Goal: Task Accomplishment & Management: Manage account settings

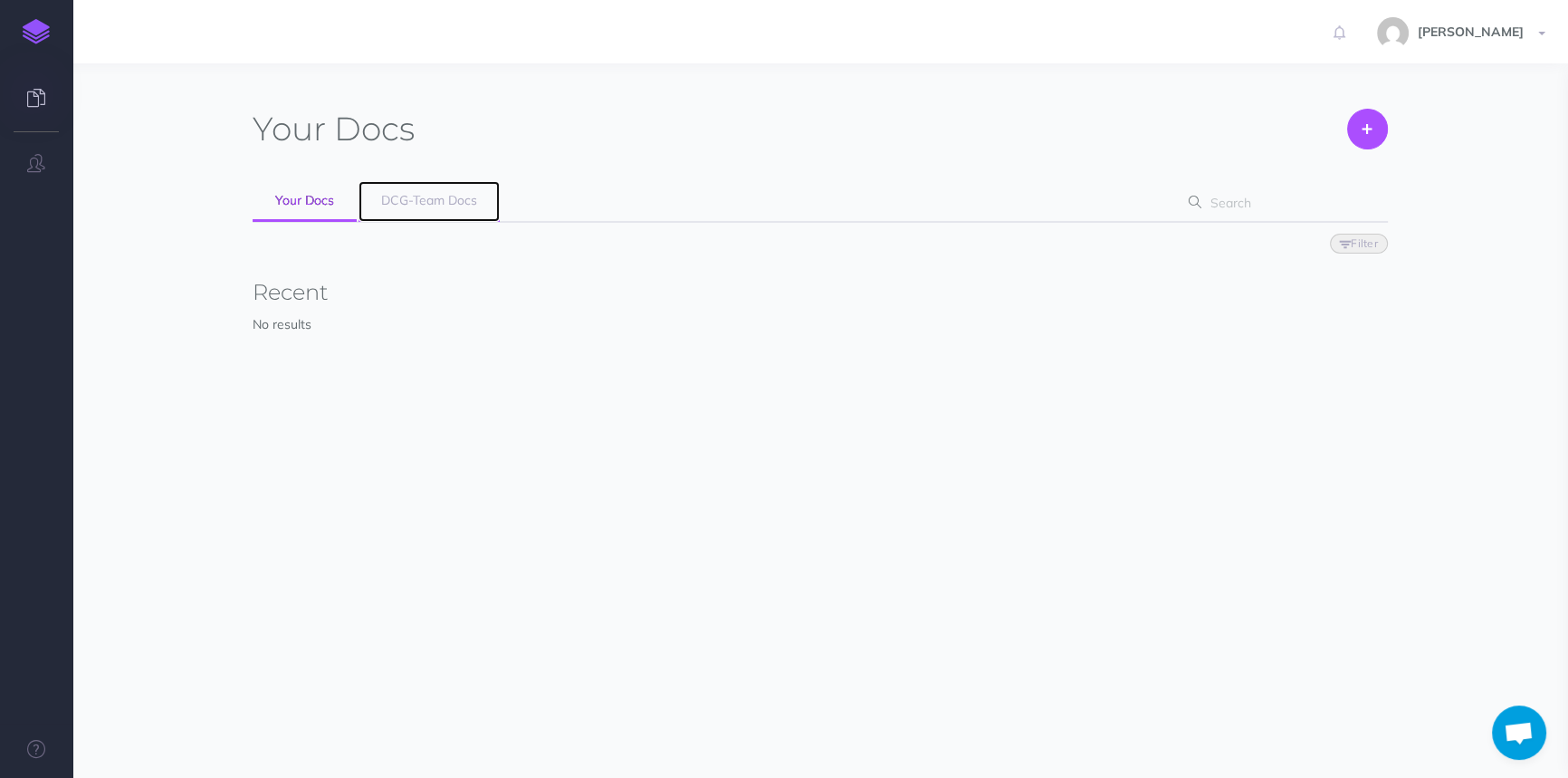
click at [421, 195] on span "DCG-Team Docs" at bounding box center [429, 200] width 96 height 16
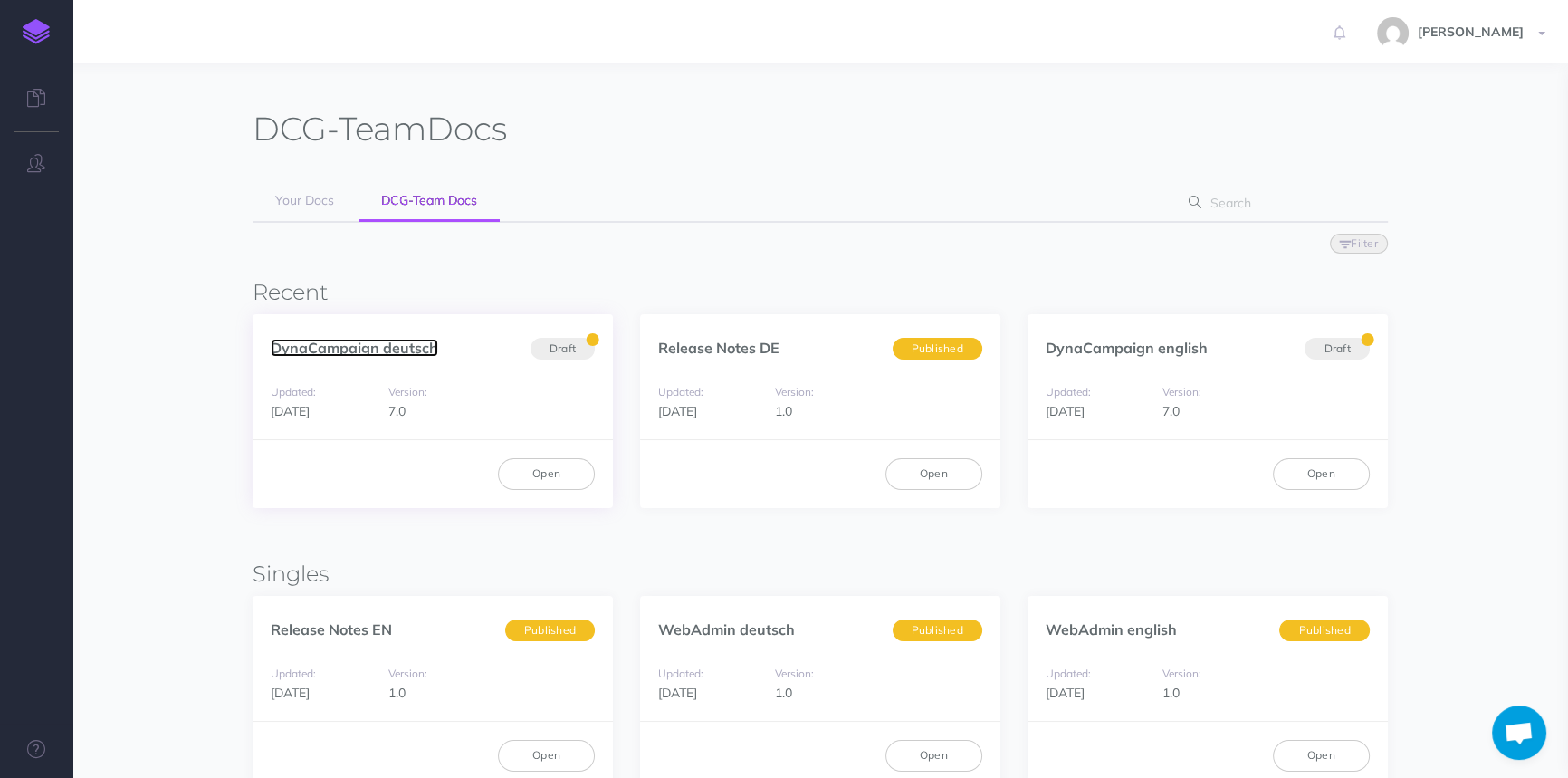
click at [353, 342] on link "DynaCampaign deutsch" at bounding box center [355, 348] width 167 height 18
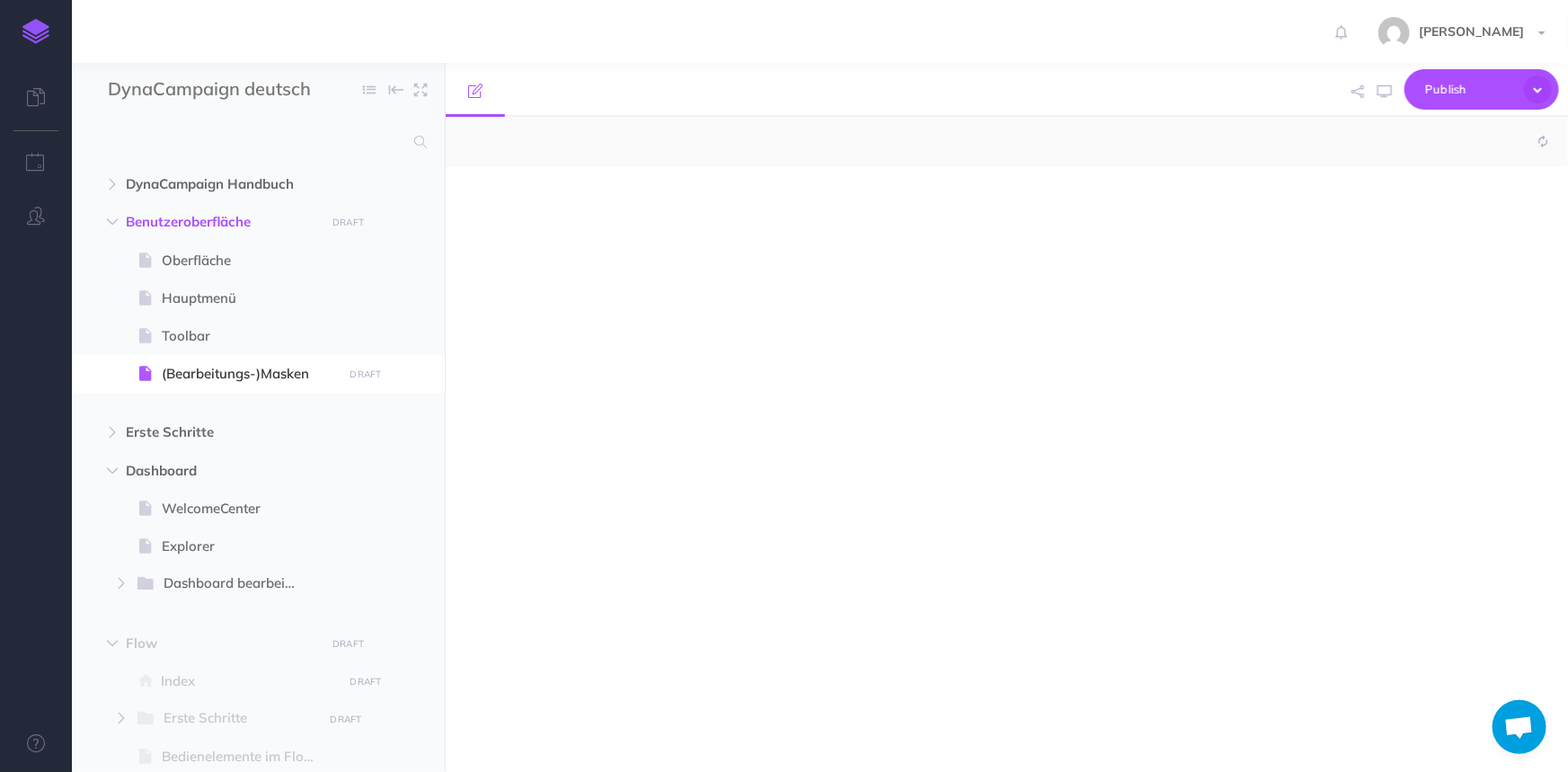
select select "null"
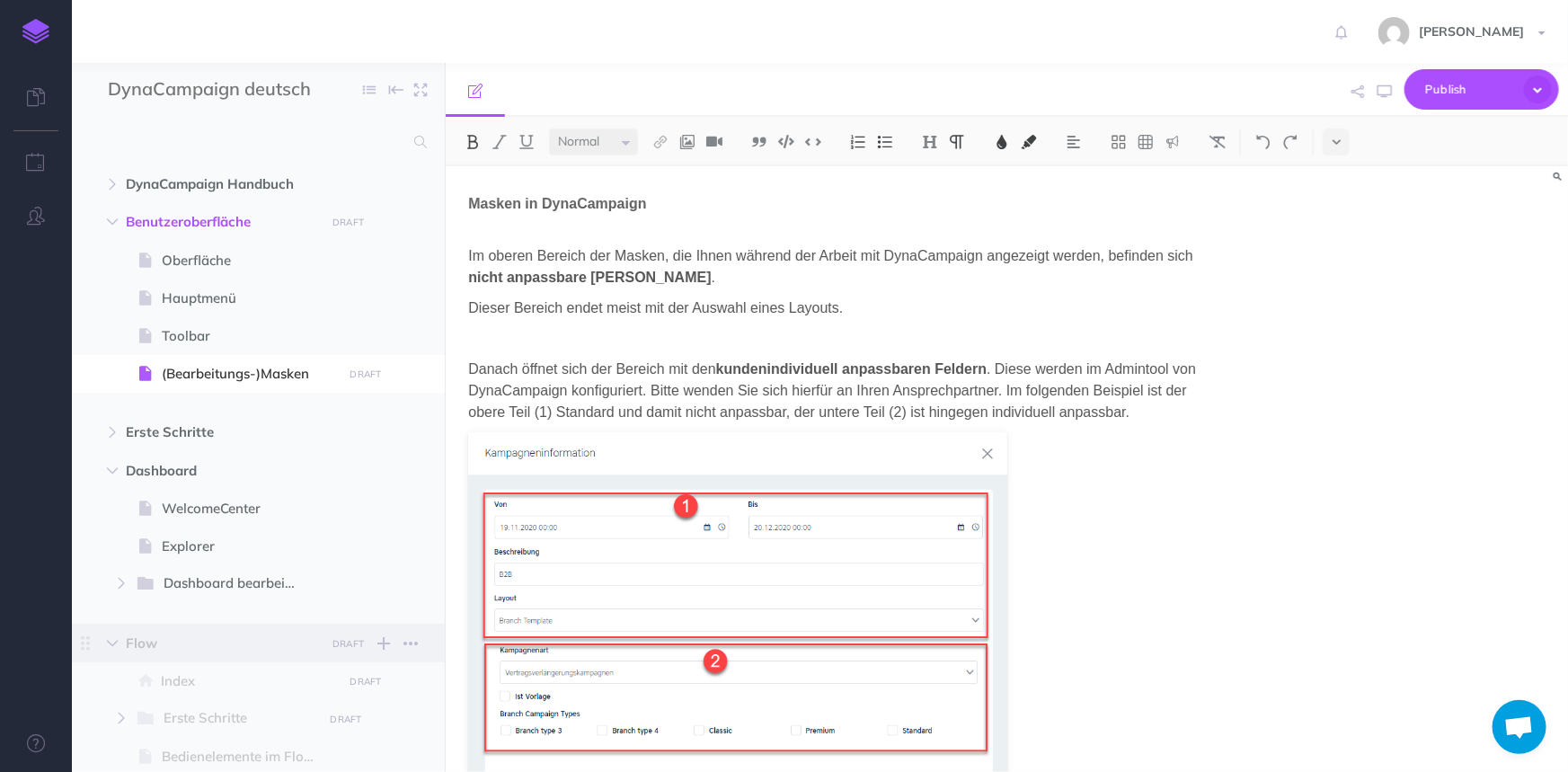
click at [244, 642] on span "Flow" at bounding box center [219, 644] width 189 height 22
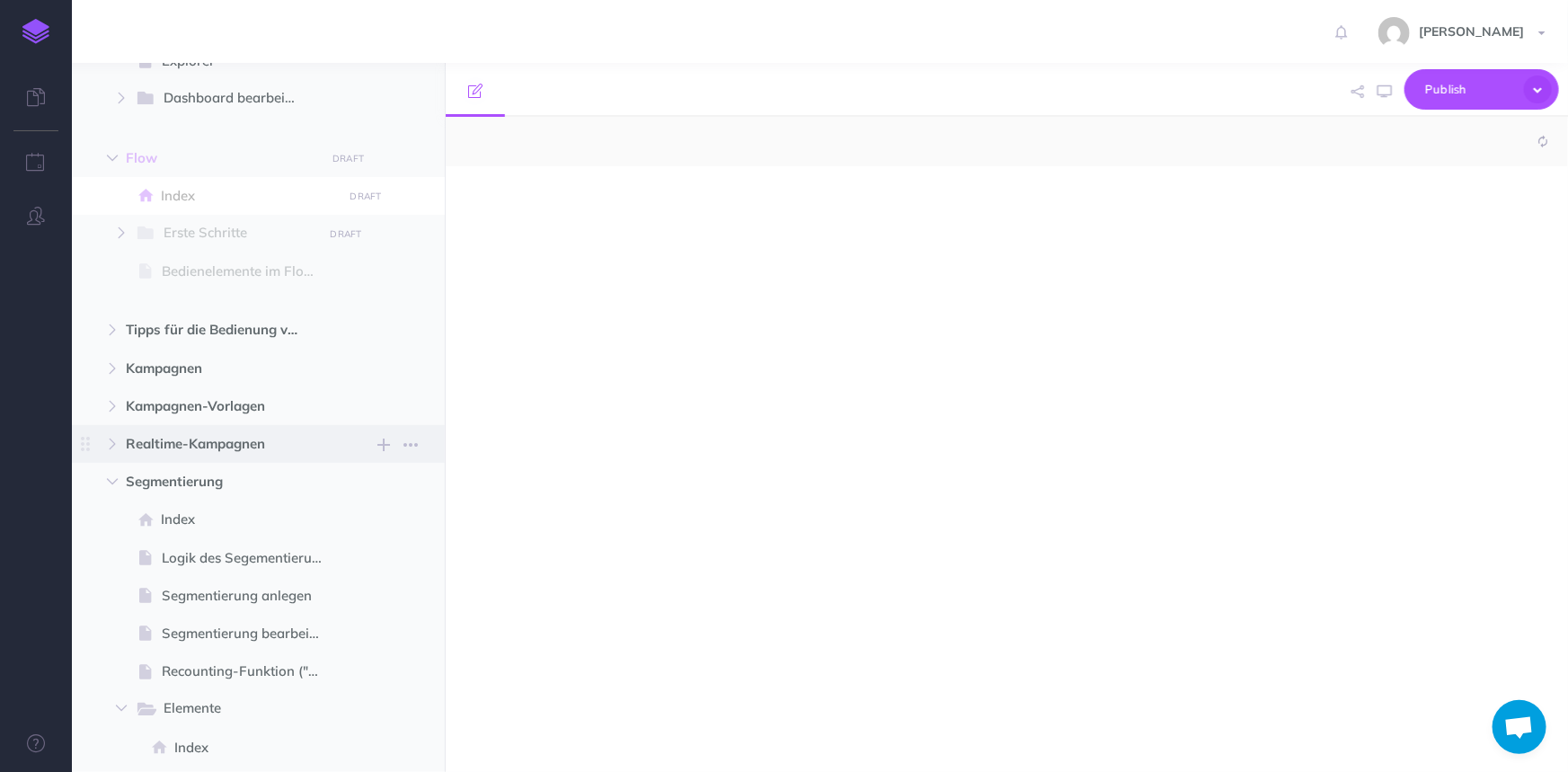
scroll to position [489, 0]
select select "null"
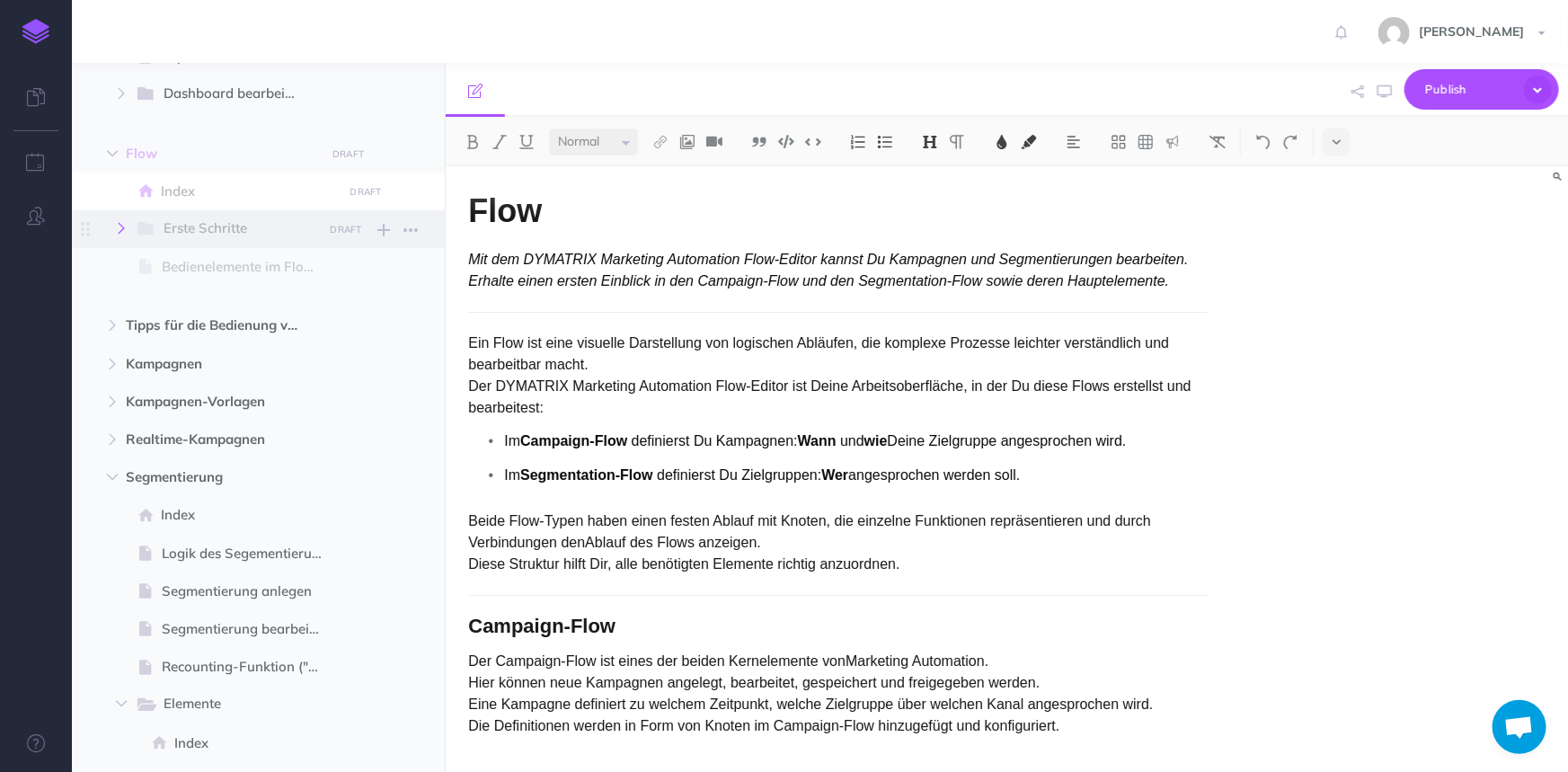
click at [116, 231] on icon "button" at bounding box center [121, 228] width 11 height 11
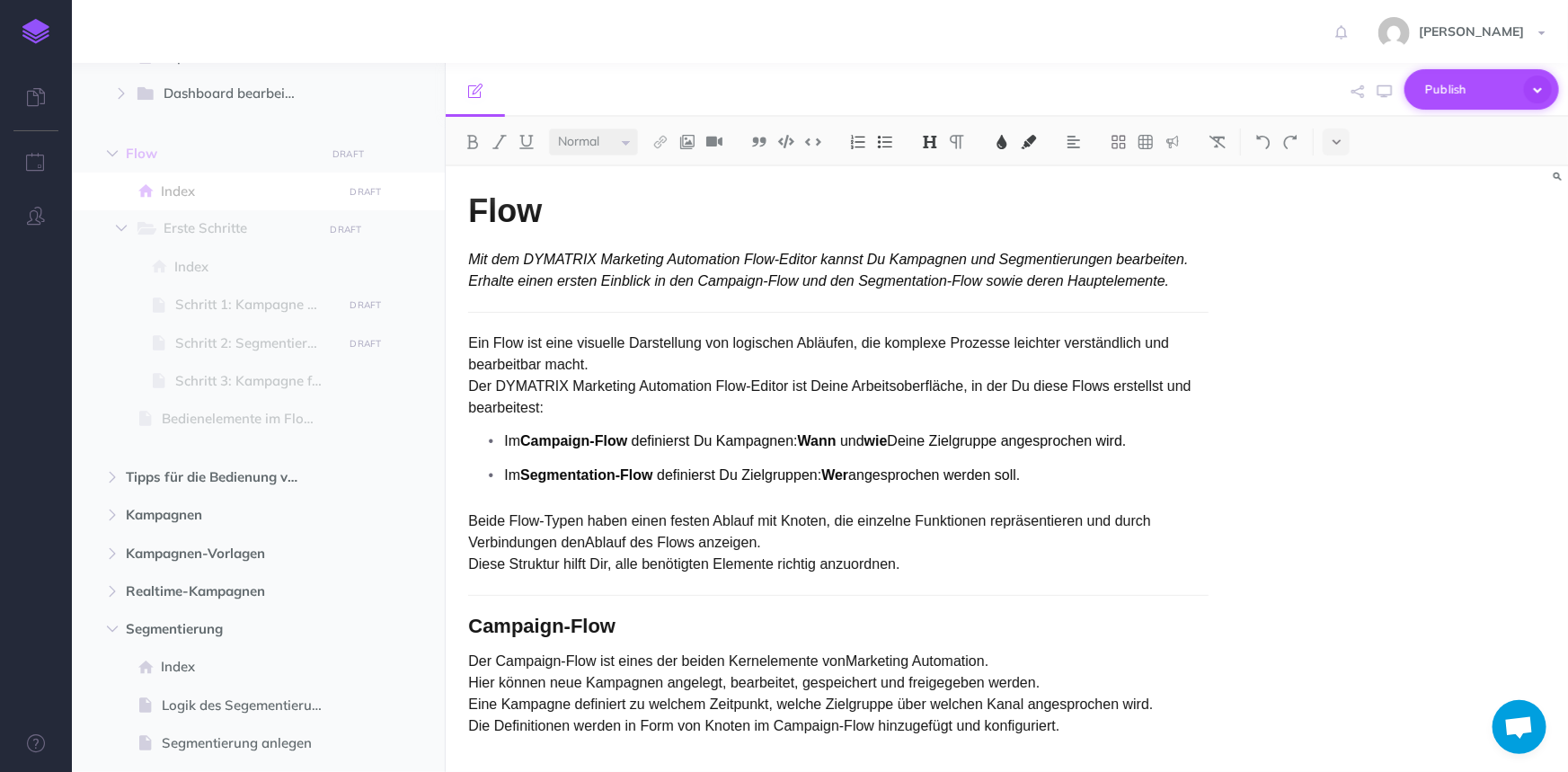
click at [1450, 79] on span "Publish" at bounding box center [1471, 89] width 90 height 28
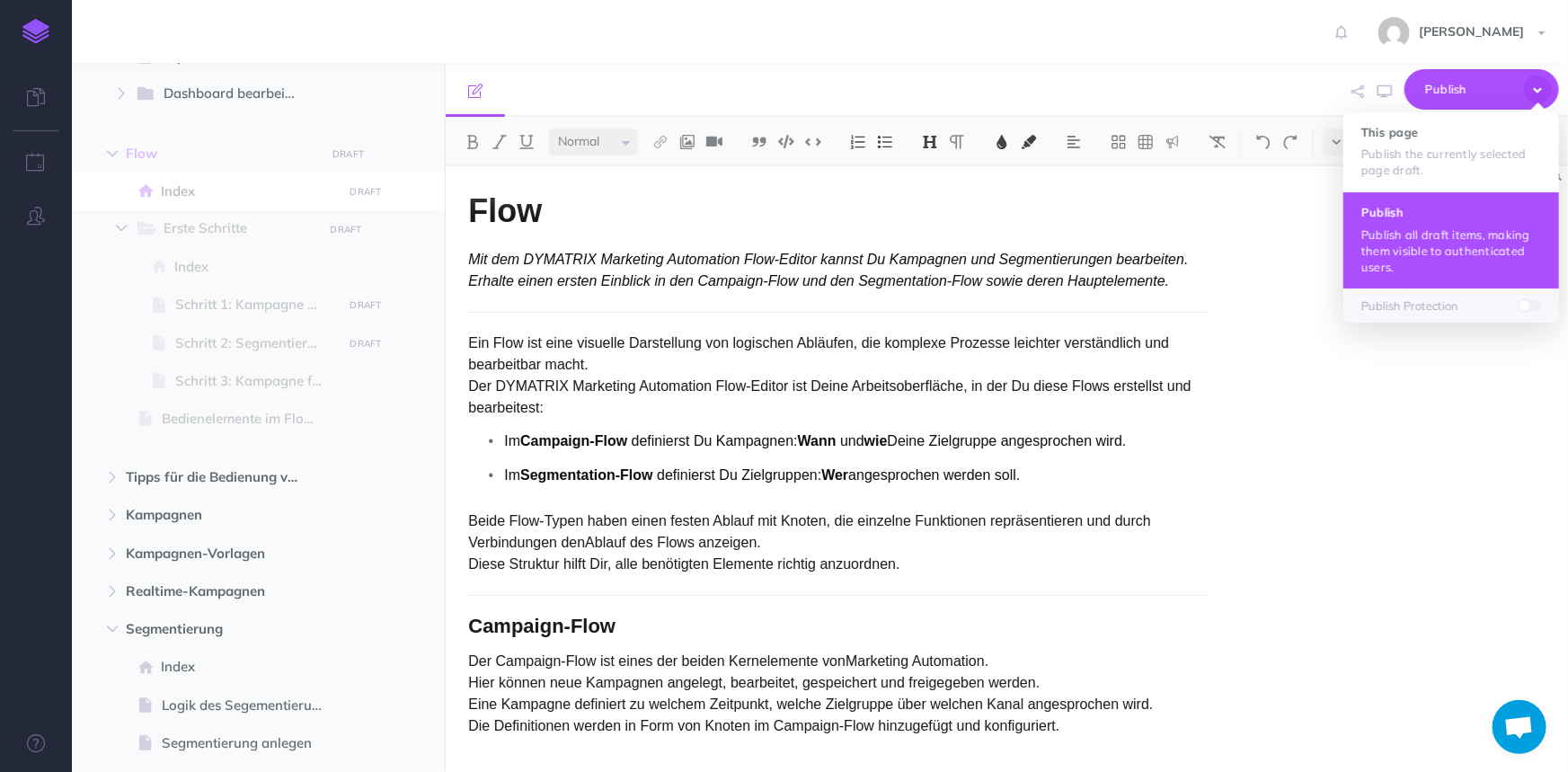
click at [1428, 222] on button "Publish Publish all draft items, making them visible to authenticated users." at bounding box center [1451, 239] width 216 height 97
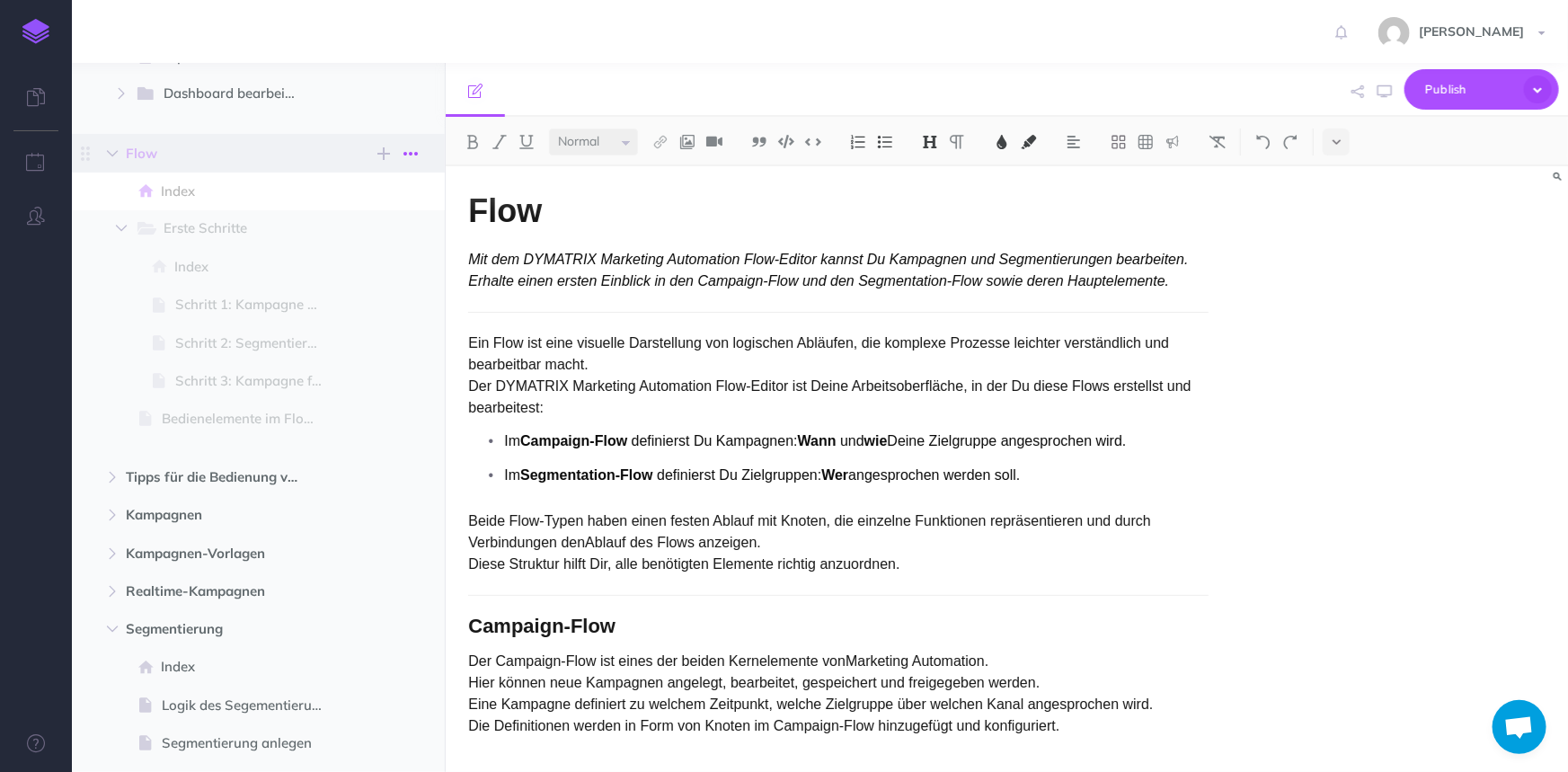
click at [413, 154] on icon "button" at bounding box center [411, 153] width 14 height 22
click at [350, 243] on link "Settings" at bounding box center [358, 245] width 135 height 30
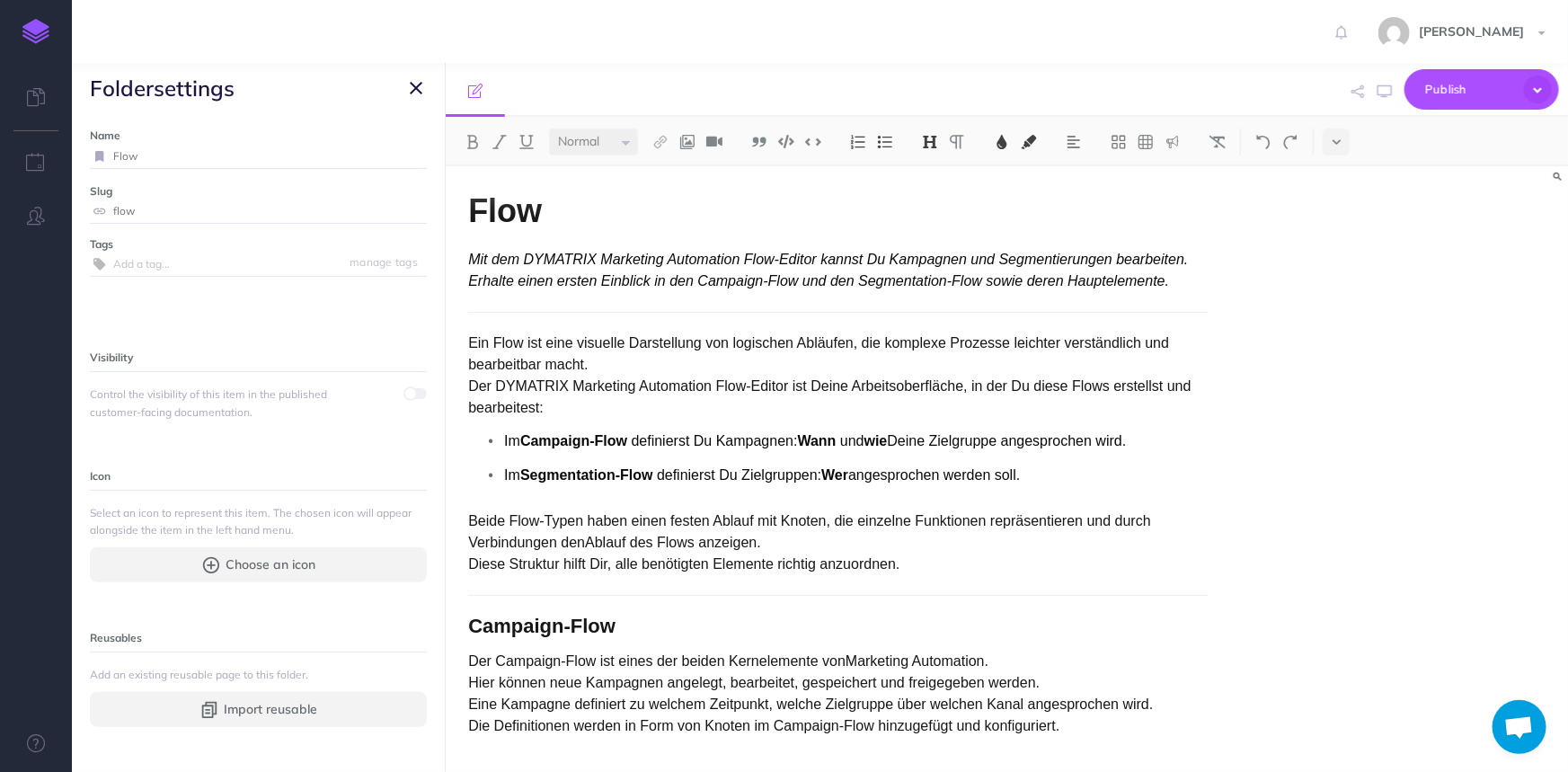
click at [406, 392] on span at bounding box center [416, 394] width 22 height 11
click at [416, 89] on icon "button" at bounding box center [416, 88] width 13 height 22
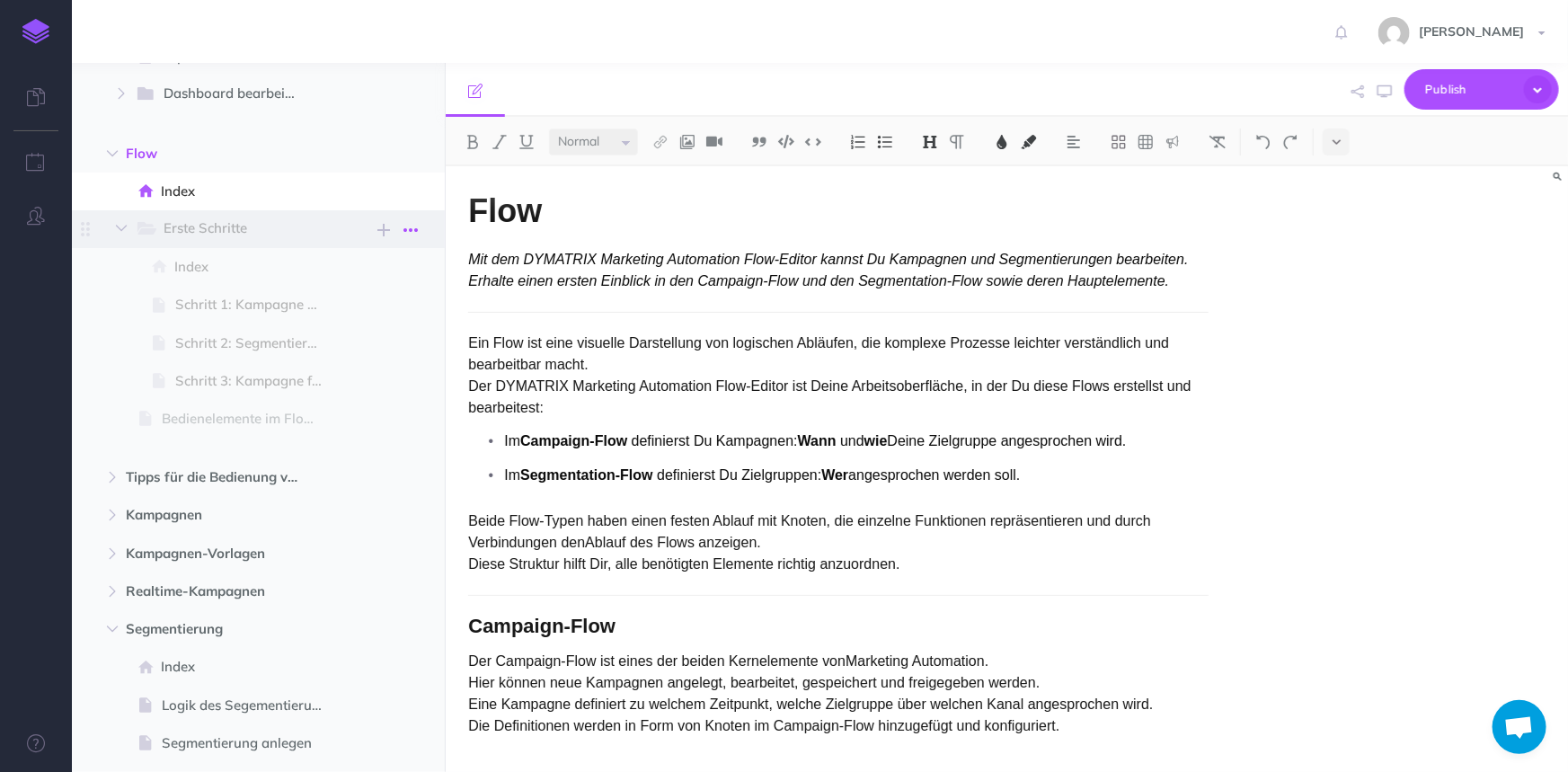
click at [417, 229] on icon "button" at bounding box center [411, 230] width 14 height 22
click at [377, 322] on link "Settings" at bounding box center [358, 321] width 135 height 30
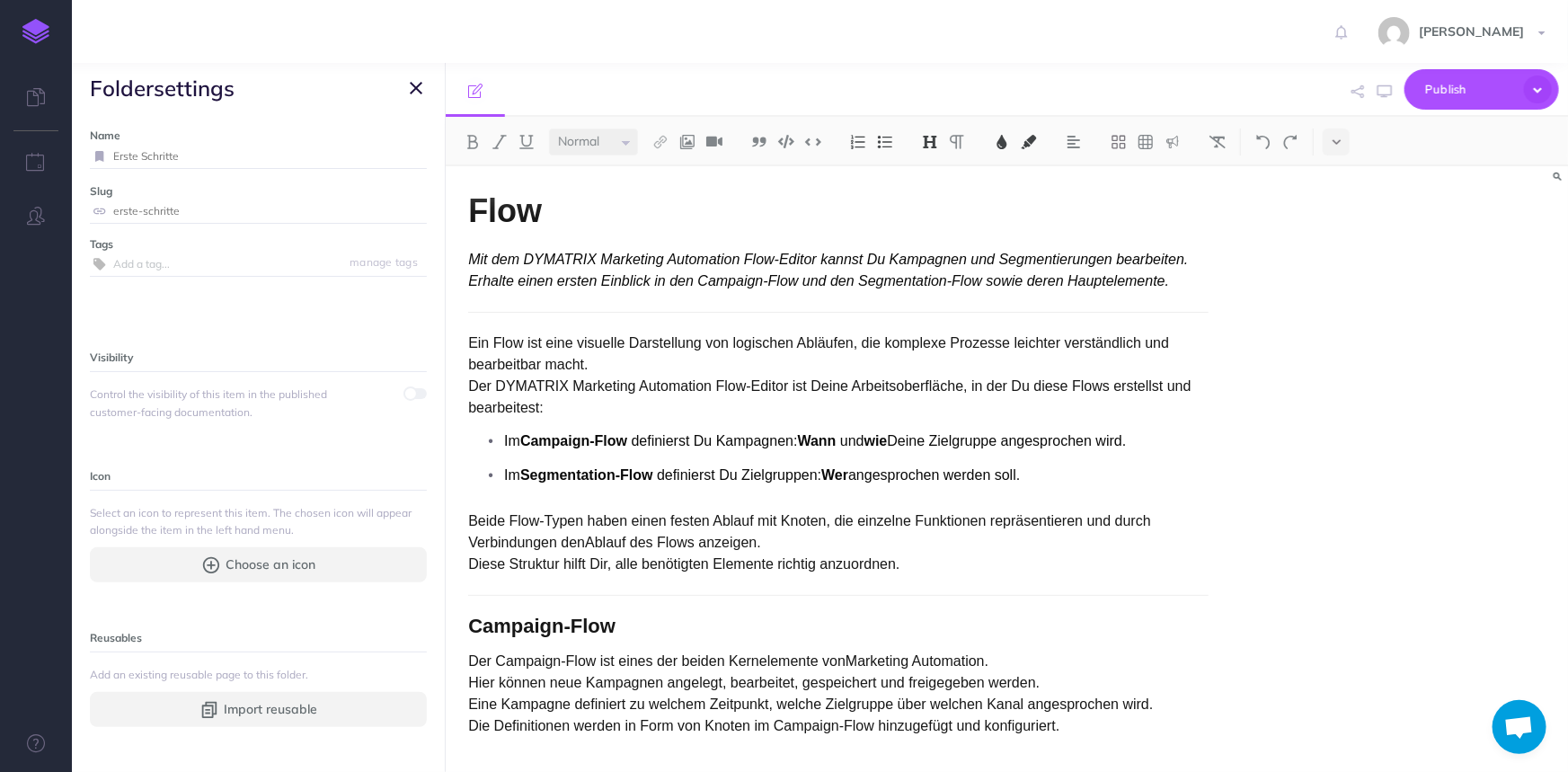
click at [404, 390] on span at bounding box center [411, 394] width 14 height 14
click at [418, 92] on icon "button" at bounding box center [416, 88] width 13 height 22
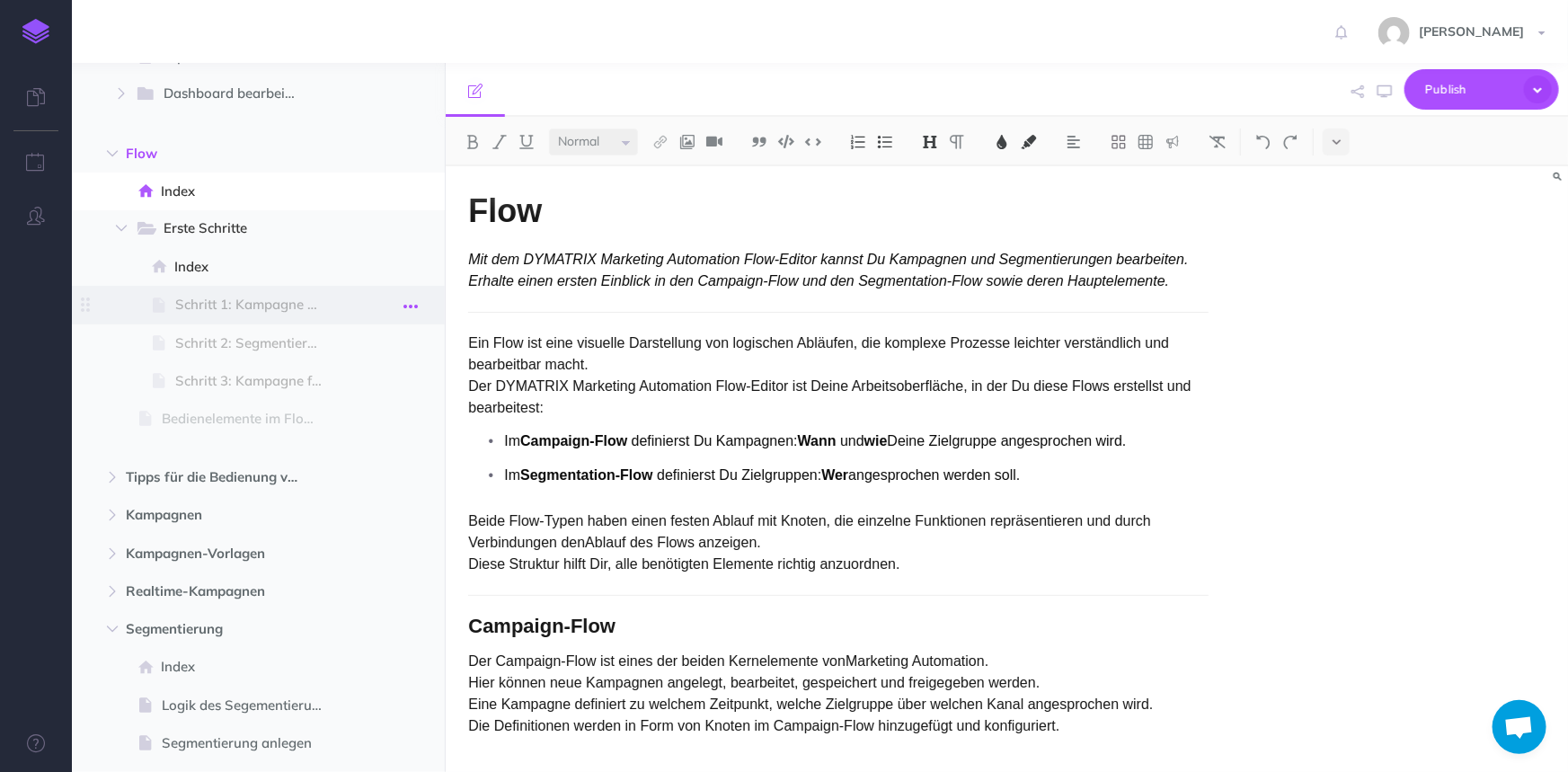
click at [413, 301] on icon "button" at bounding box center [411, 306] width 14 height 22
click at [348, 424] on link "Settings" at bounding box center [358, 426] width 135 height 30
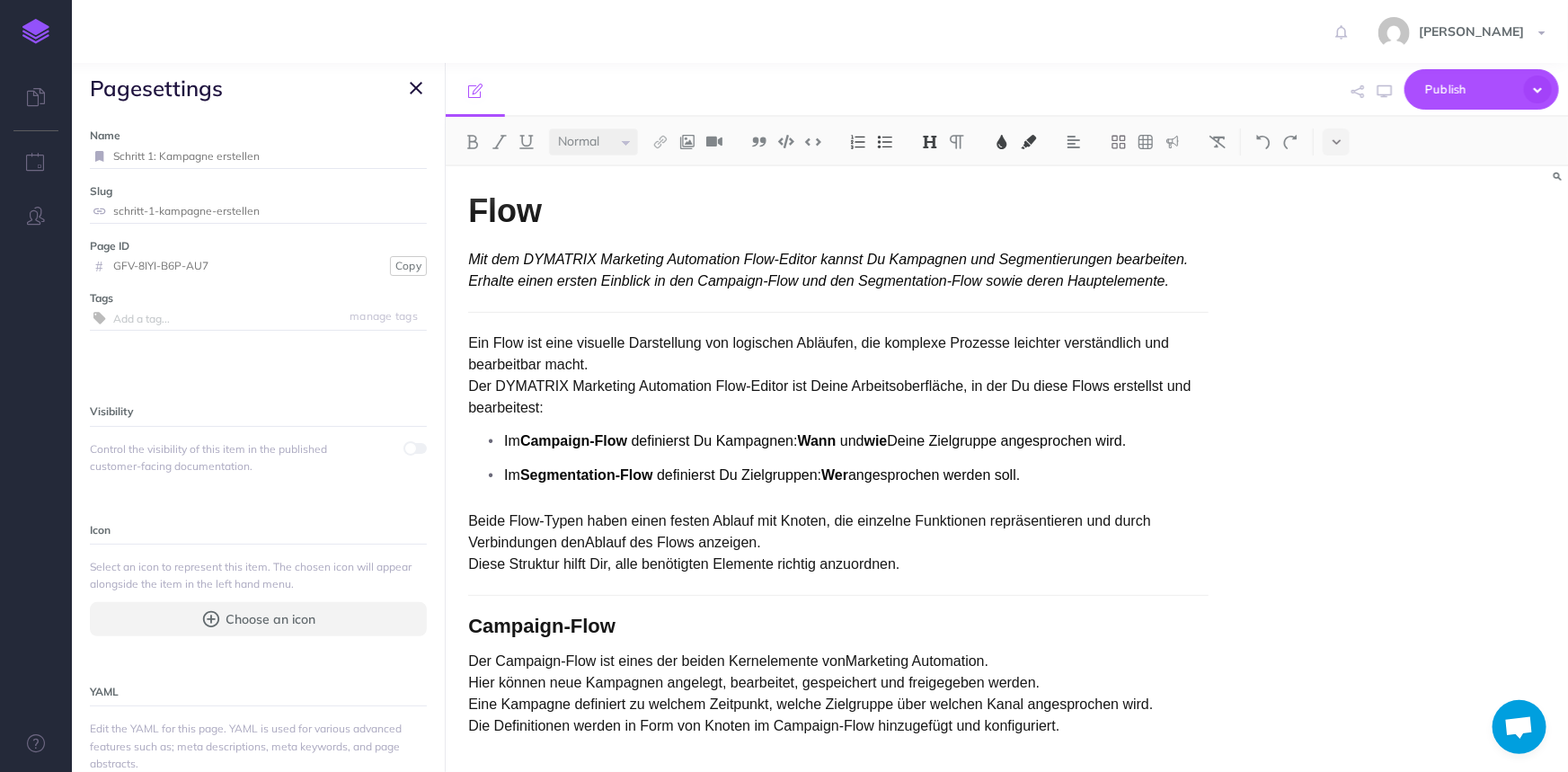
click at [404, 446] on span at bounding box center [411, 449] width 14 height 14
click at [422, 90] on button "button" at bounding box center [416, 88] width 22 height 22
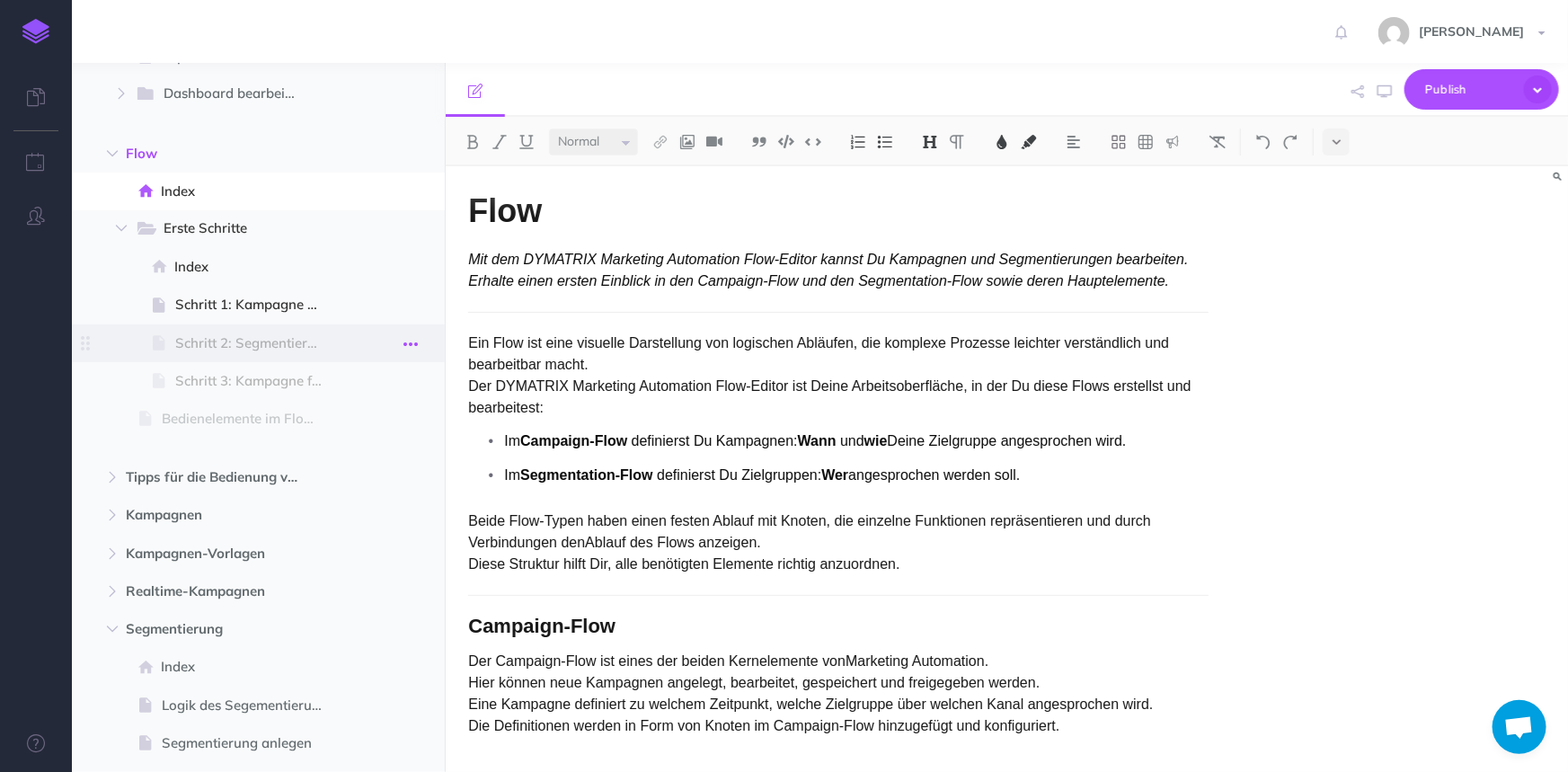
click at [413, 345] on icon "button" at bounding box center [411, 344] width 14 height 22
click at [379, 455] on link "Settings" at bounding box center [358, 464] width 135 height 30
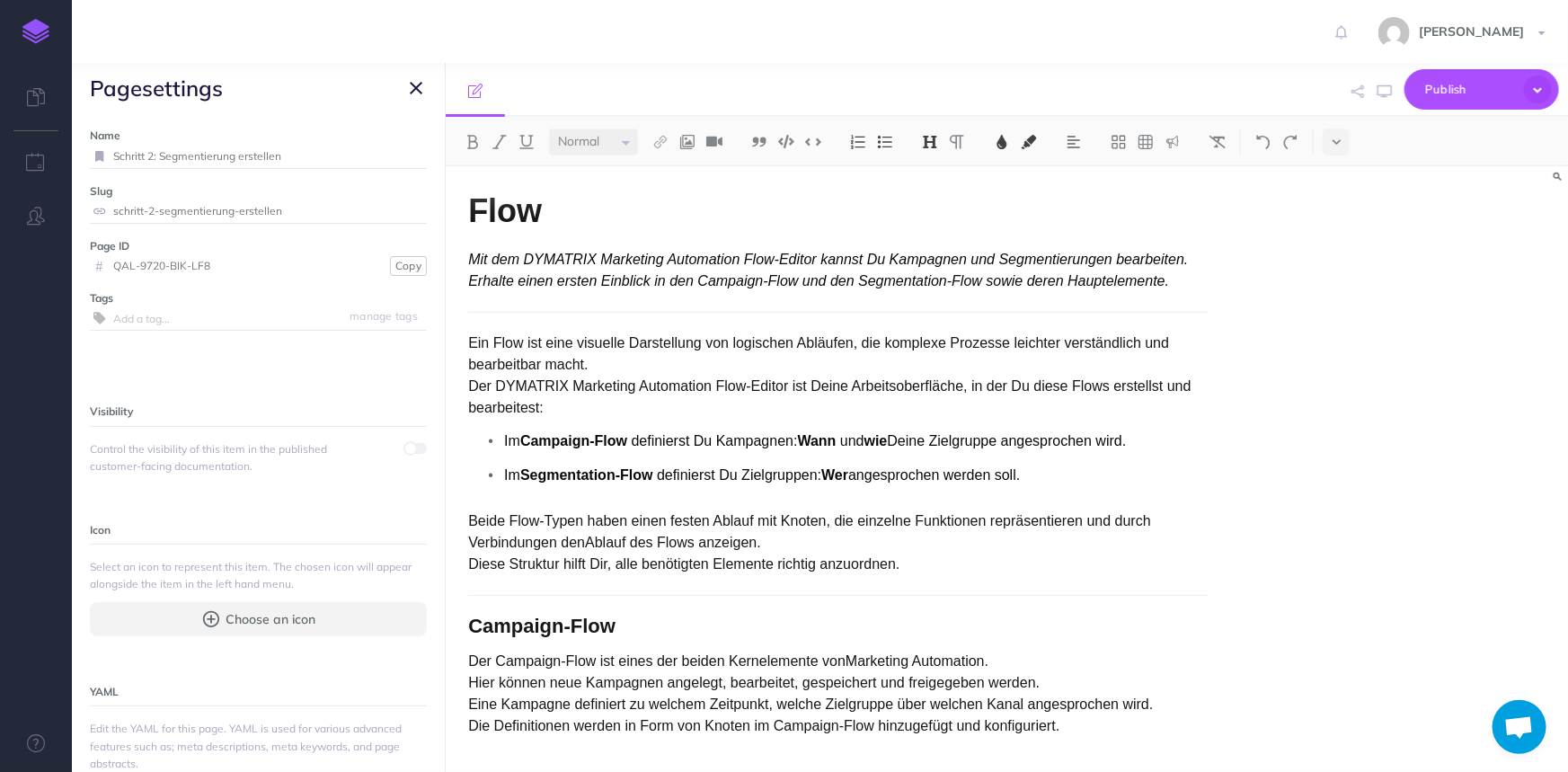
click at [404, 449] on span at bounding box center [411, 449] width 14 height 14
click at [416, 90] on icon "button" at bounding box center [416, 88] width 13 height 22
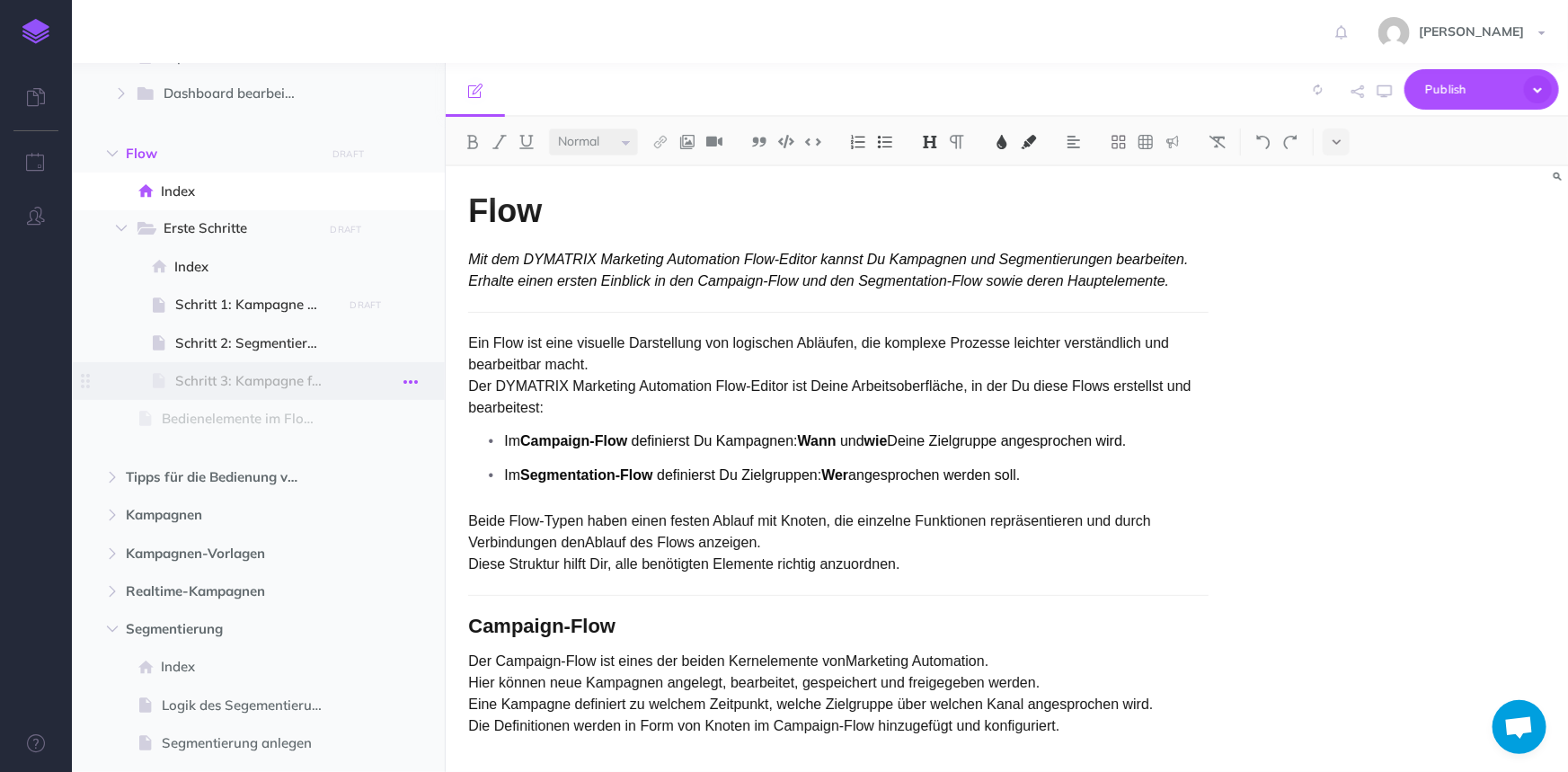
click at [413, 377] on icon "button" at bounding box center [411, 382] width 14 height 22
click at [355, 497] on link "Settings" at bounding box center [358, 502] width 135 height 30
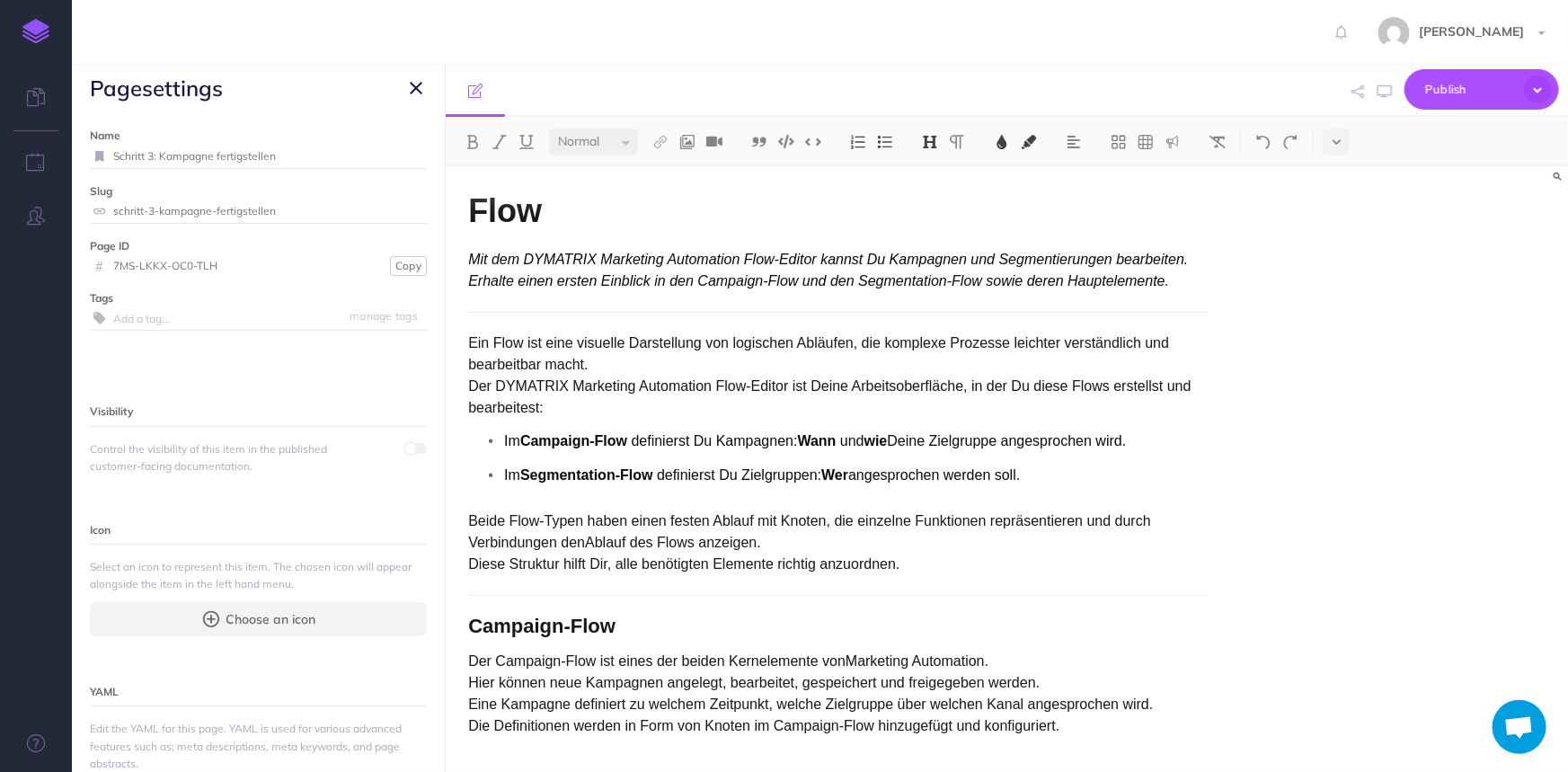
click at [411, 449] on span at bounding box center [416, 449] width 22 height 11
click at [413, 90] on icon "button" at bounding box center [416, 88] width 13 height 22
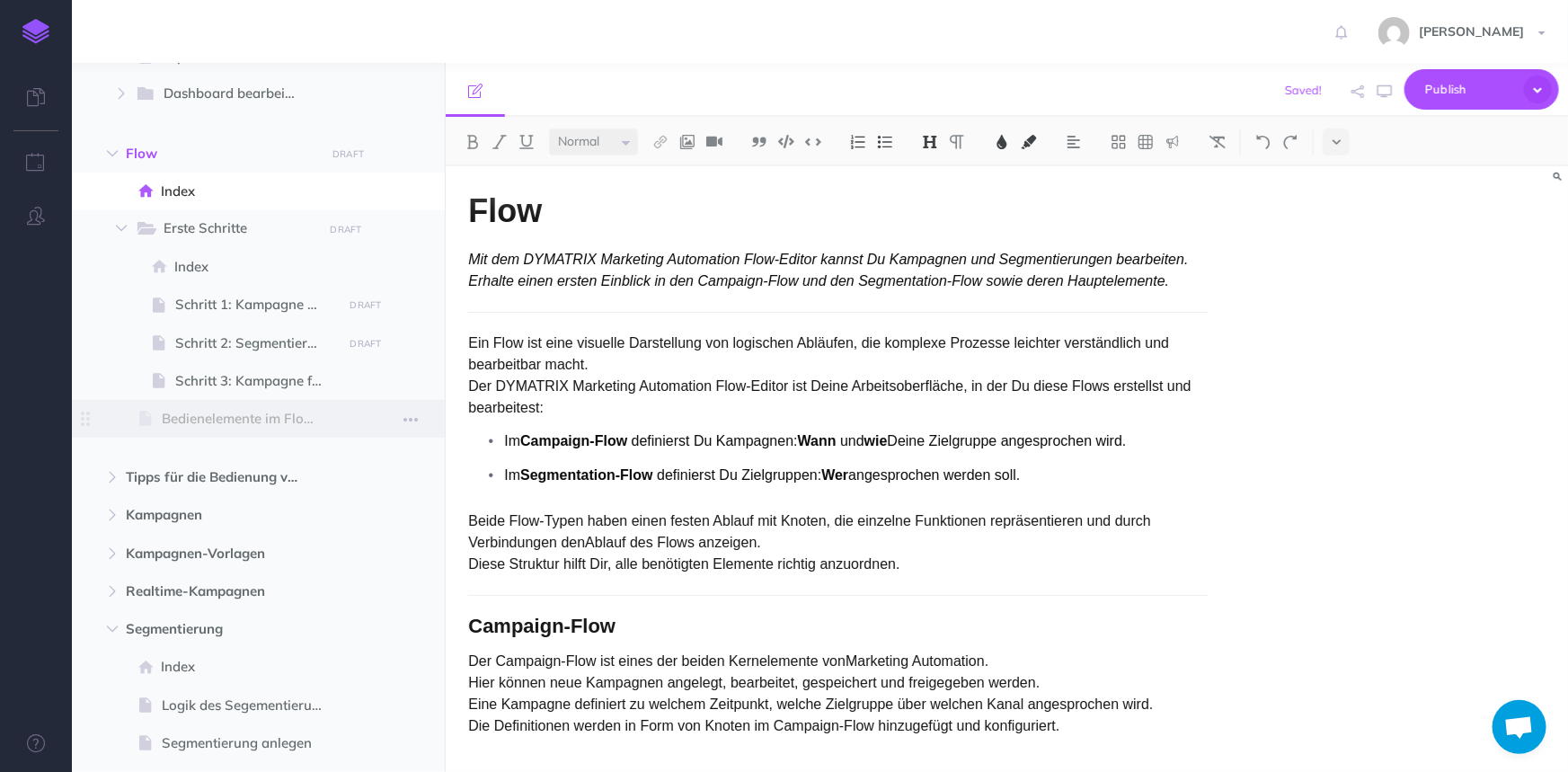
click at [427, 415] on span at bounding box center [258, 419] width 373 height 38
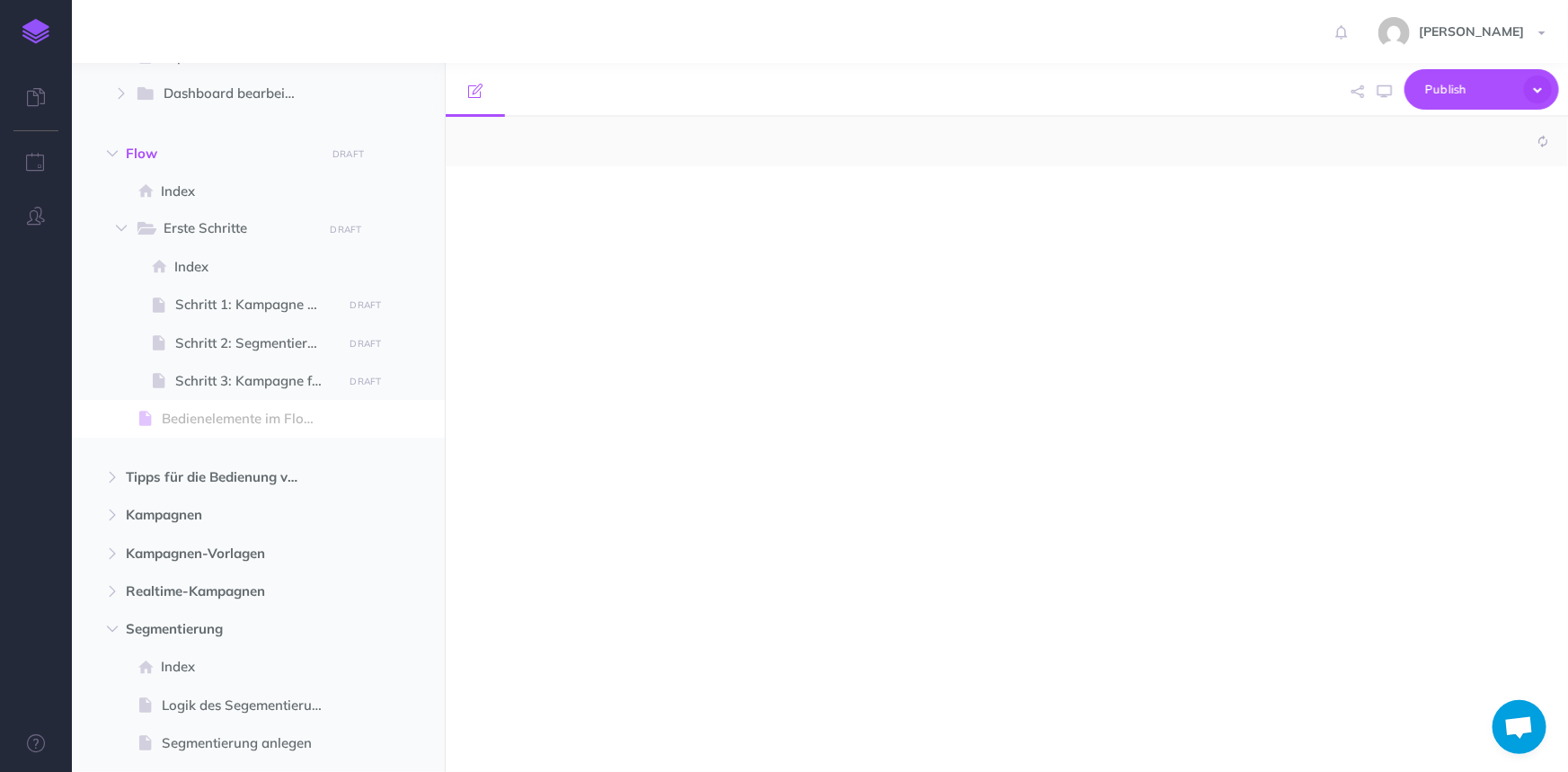
select select "null"
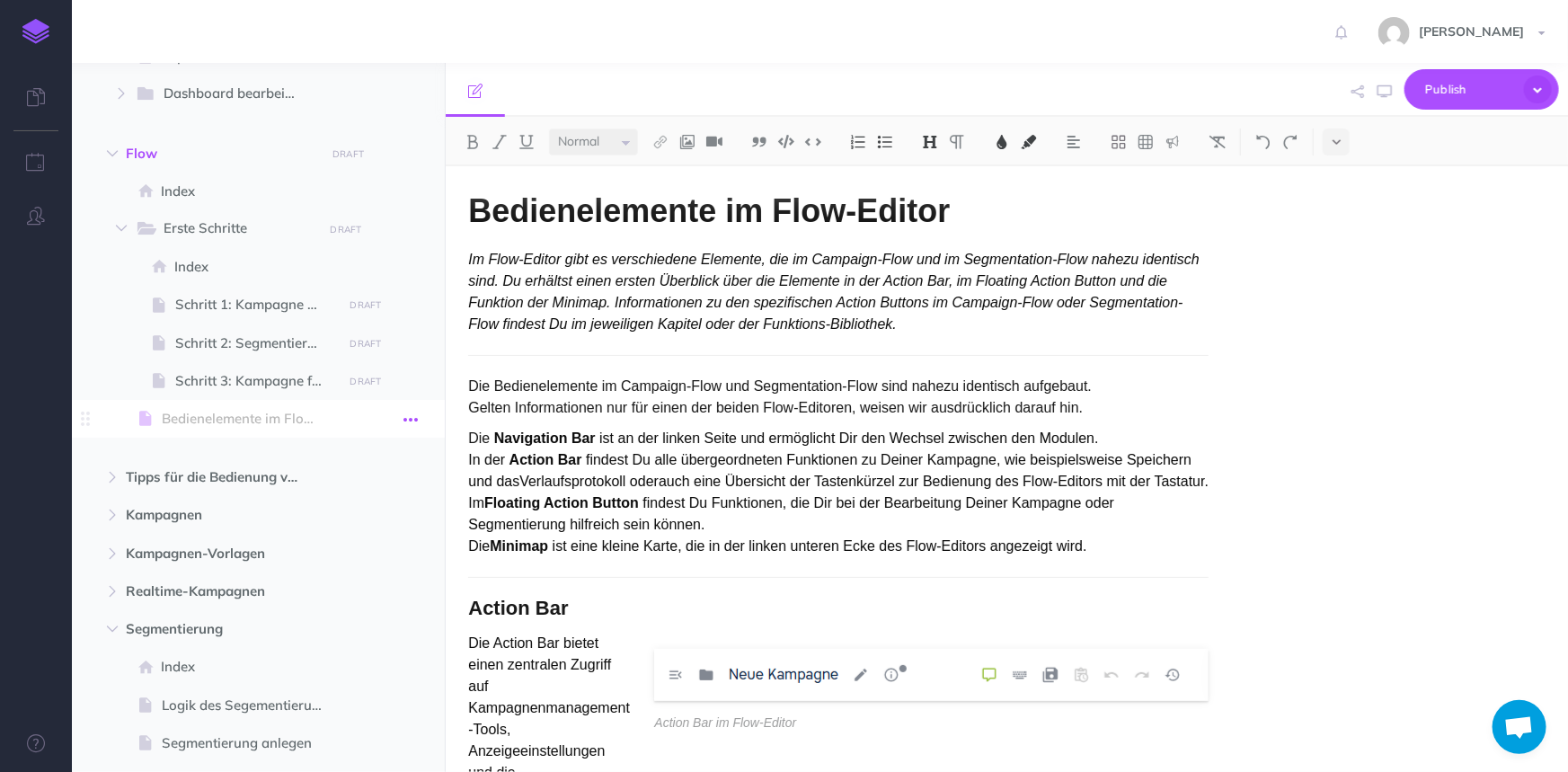
click at [411, 417] on icon "button" at bounding box center [411, 420] width 14 height 22
click at [355, 529] on link "Settings" at bounding box center [358, 540] width 135 height 30
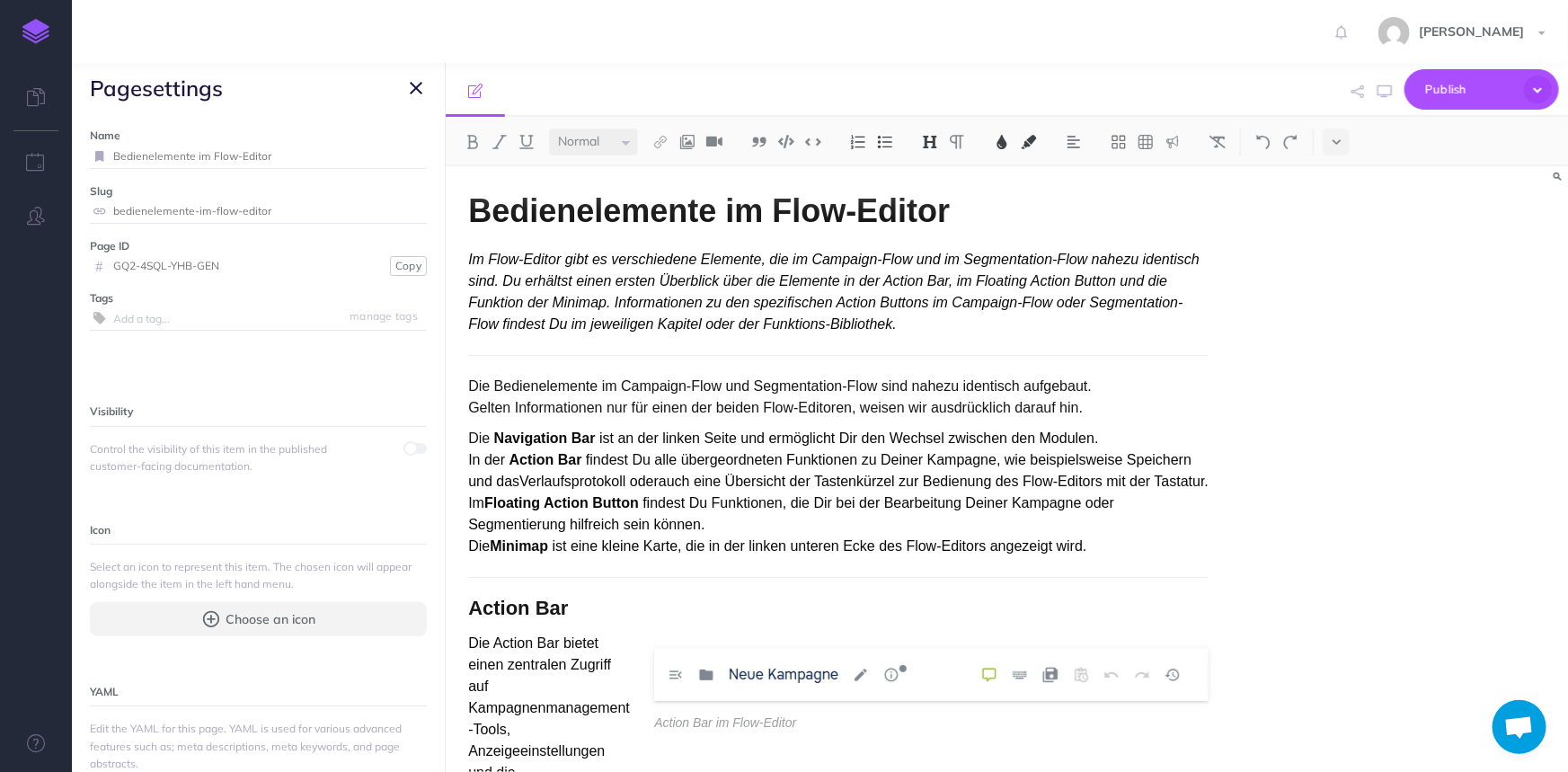
click at [411, 443] on span at bounding box center [416, 449] width 22 height 11
click at [421, 90] on icon "button" at bounding box center [416, 88] width 13 height 22
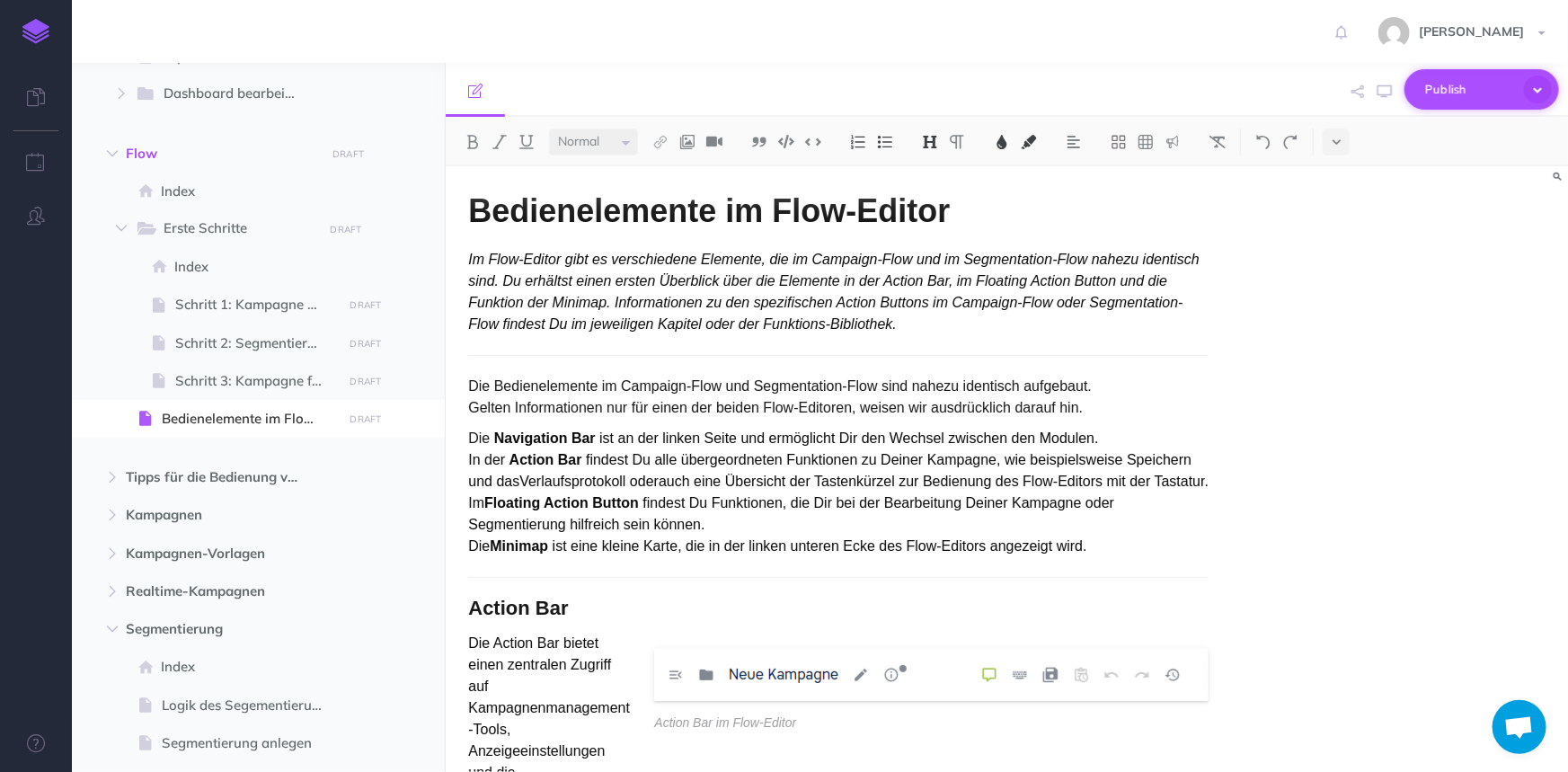
click at [1440, 81] on span "Publish" at bounding box center [1471, 89] width 90 height 28
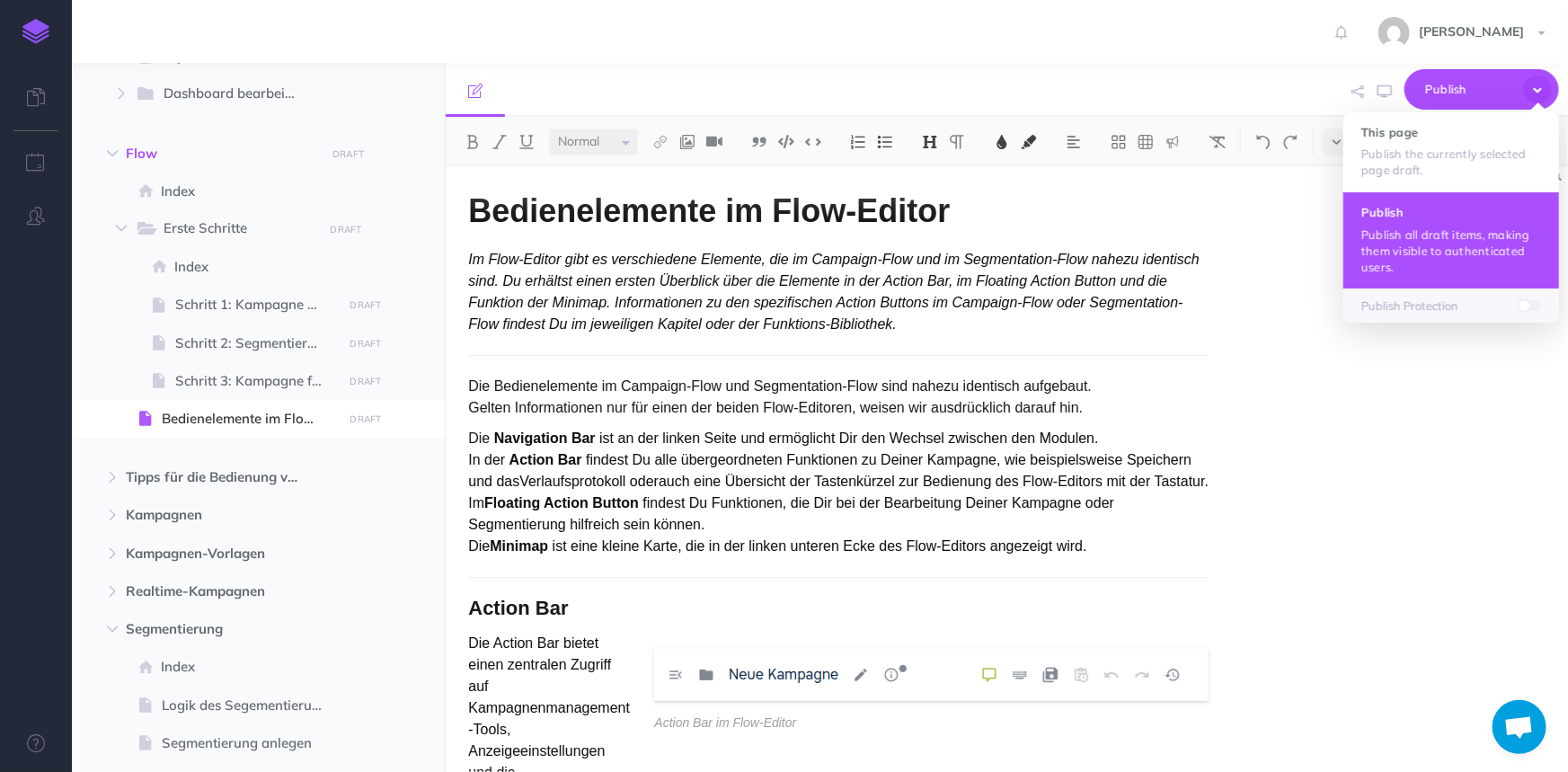
click at [1415, 234] on p "Publish all draft items, making them visible to authenticated users." at bounding box center [1451, 251] width 180 height 49
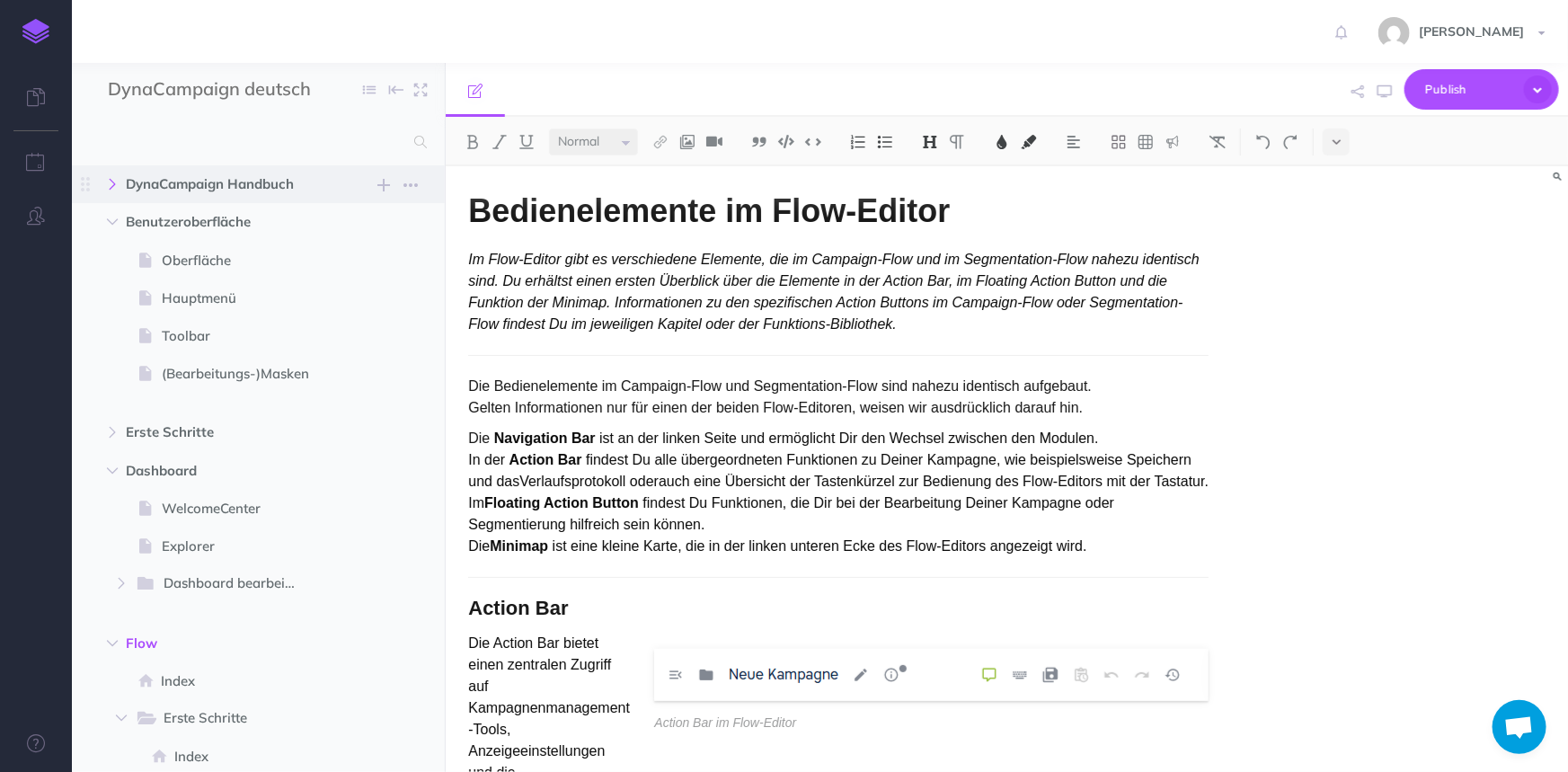
click at [100, 179] on button "button" at bounding box center [113, 184] width 32 height 22
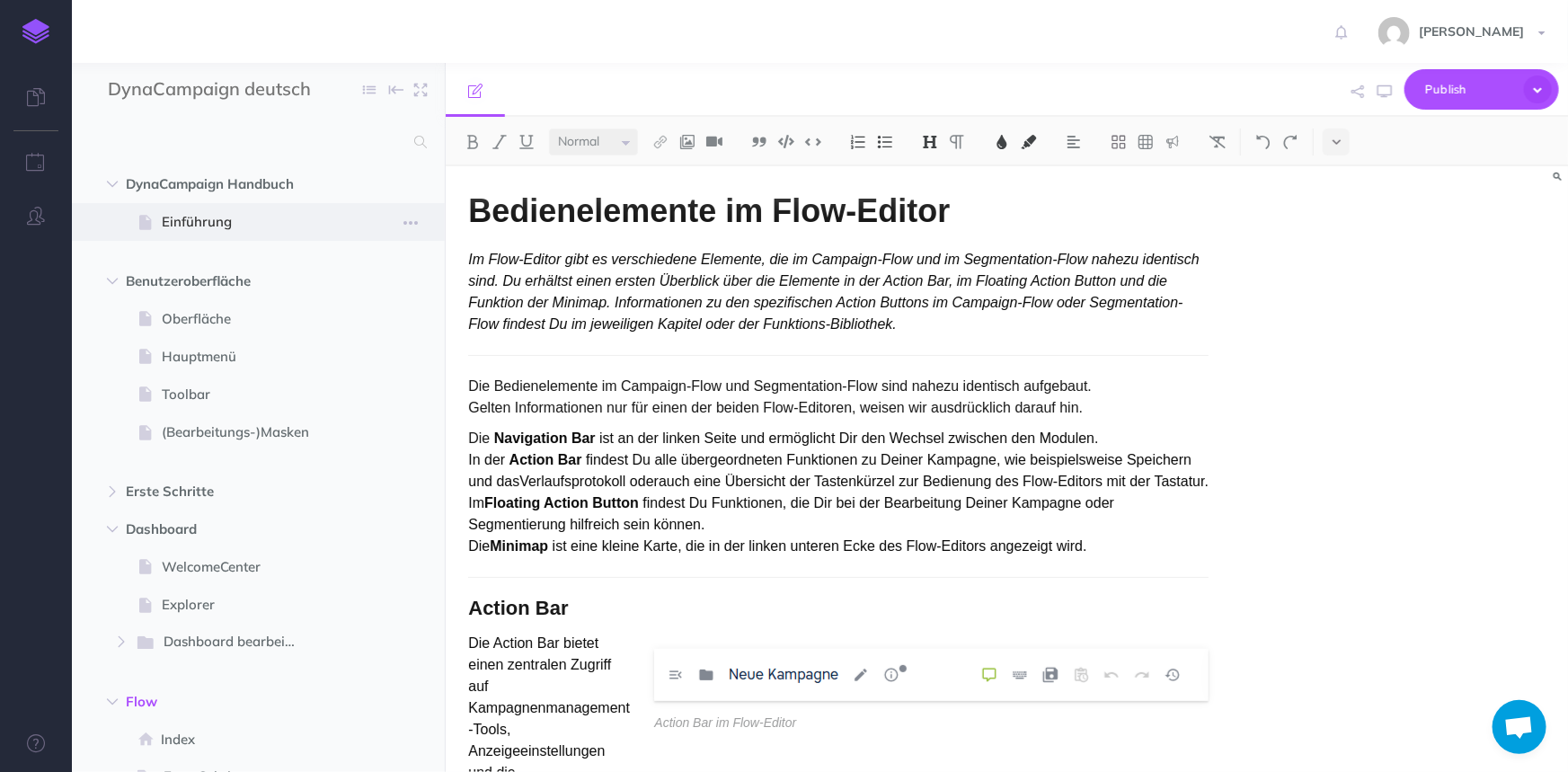
click at [182, 219] on span "Einführung" at bounding box center [249, 222] width 175 height 22
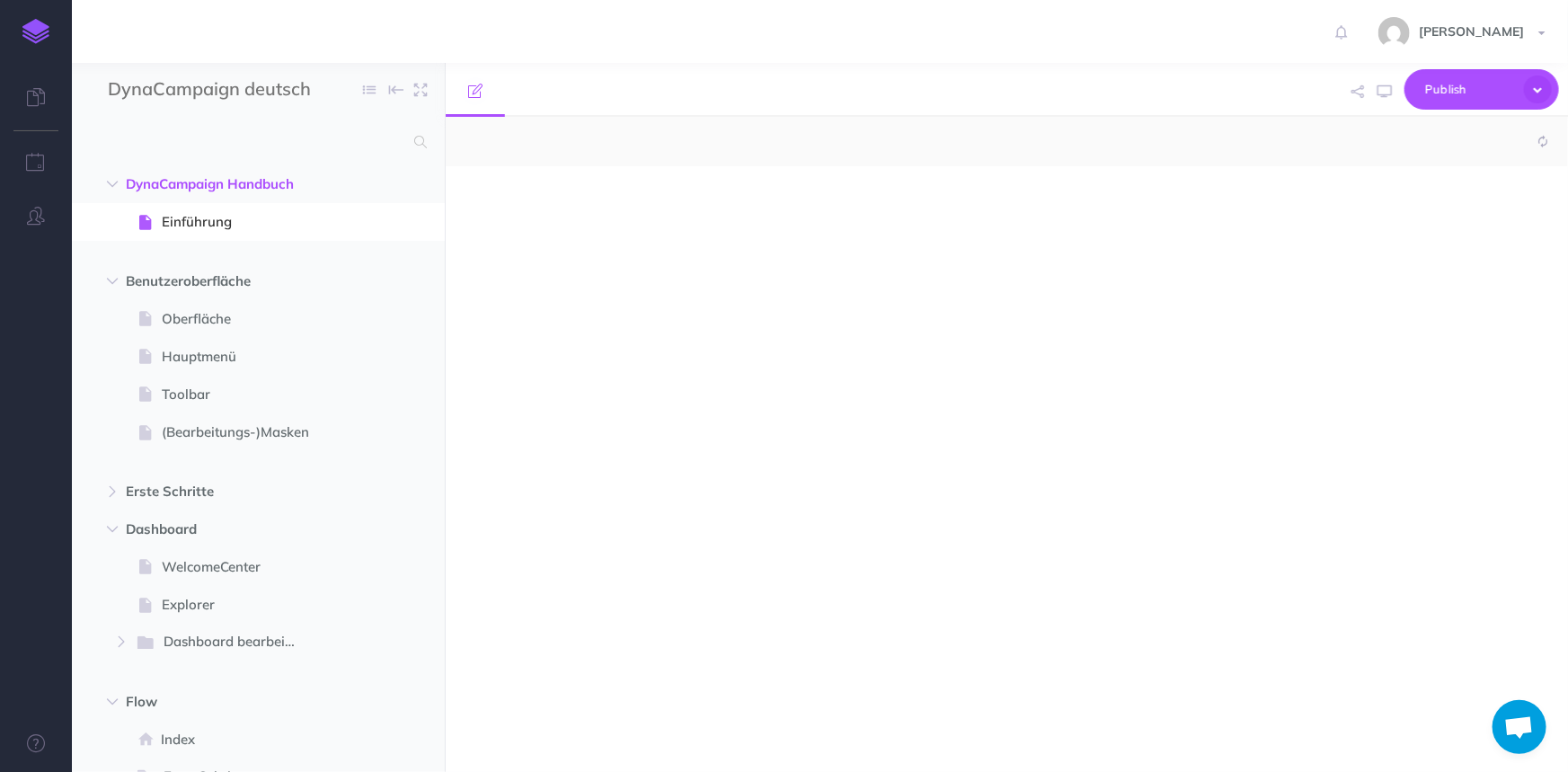
select select "null"
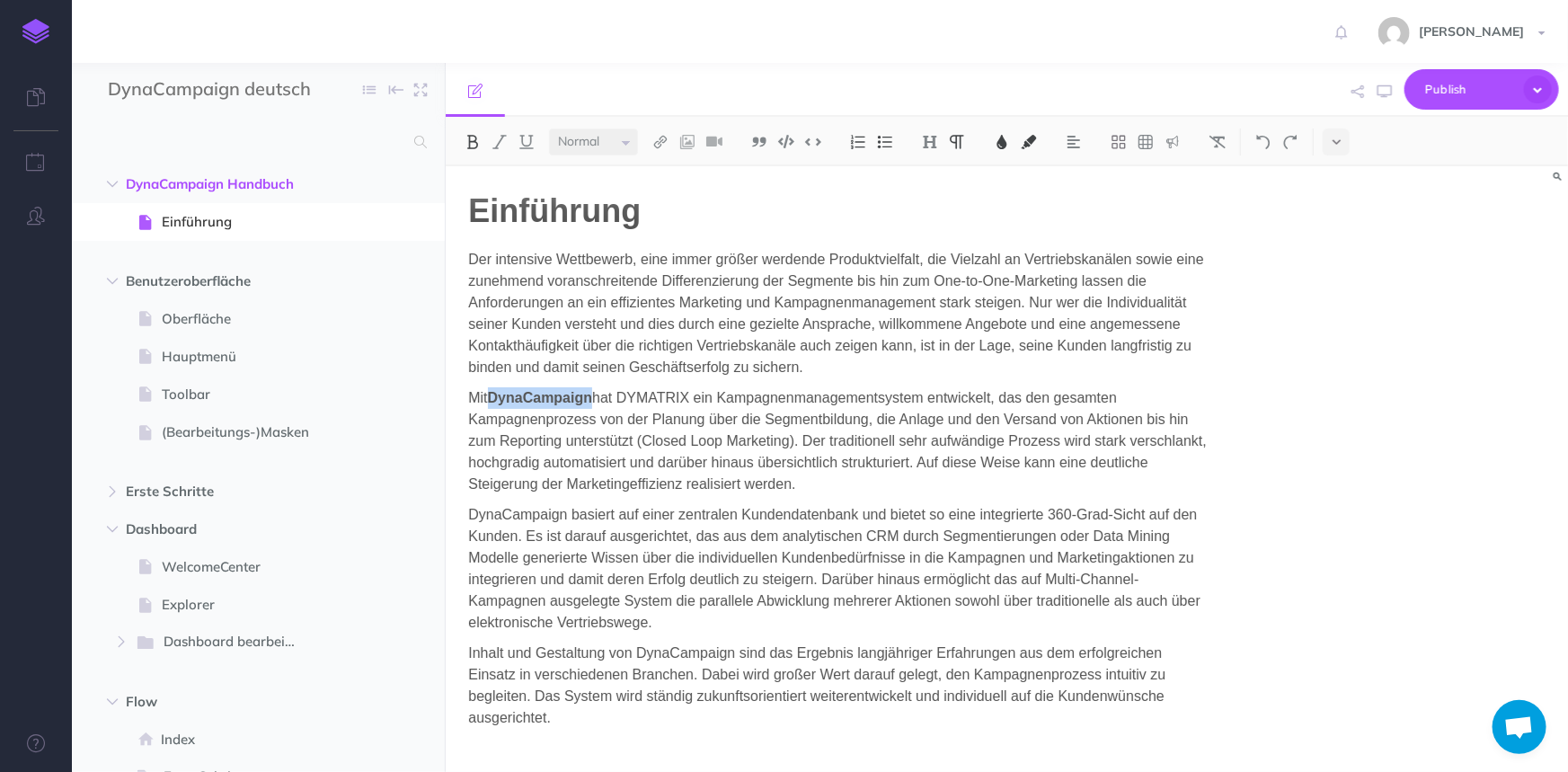
drag, startPoint x: 593, startPoint y: 394, endPoint x: 494, endPoint y: 404, distance: 99.5
click at [494, 404] on span "DynaCampaign" at bounding box center [539, 397] width 104 height 15
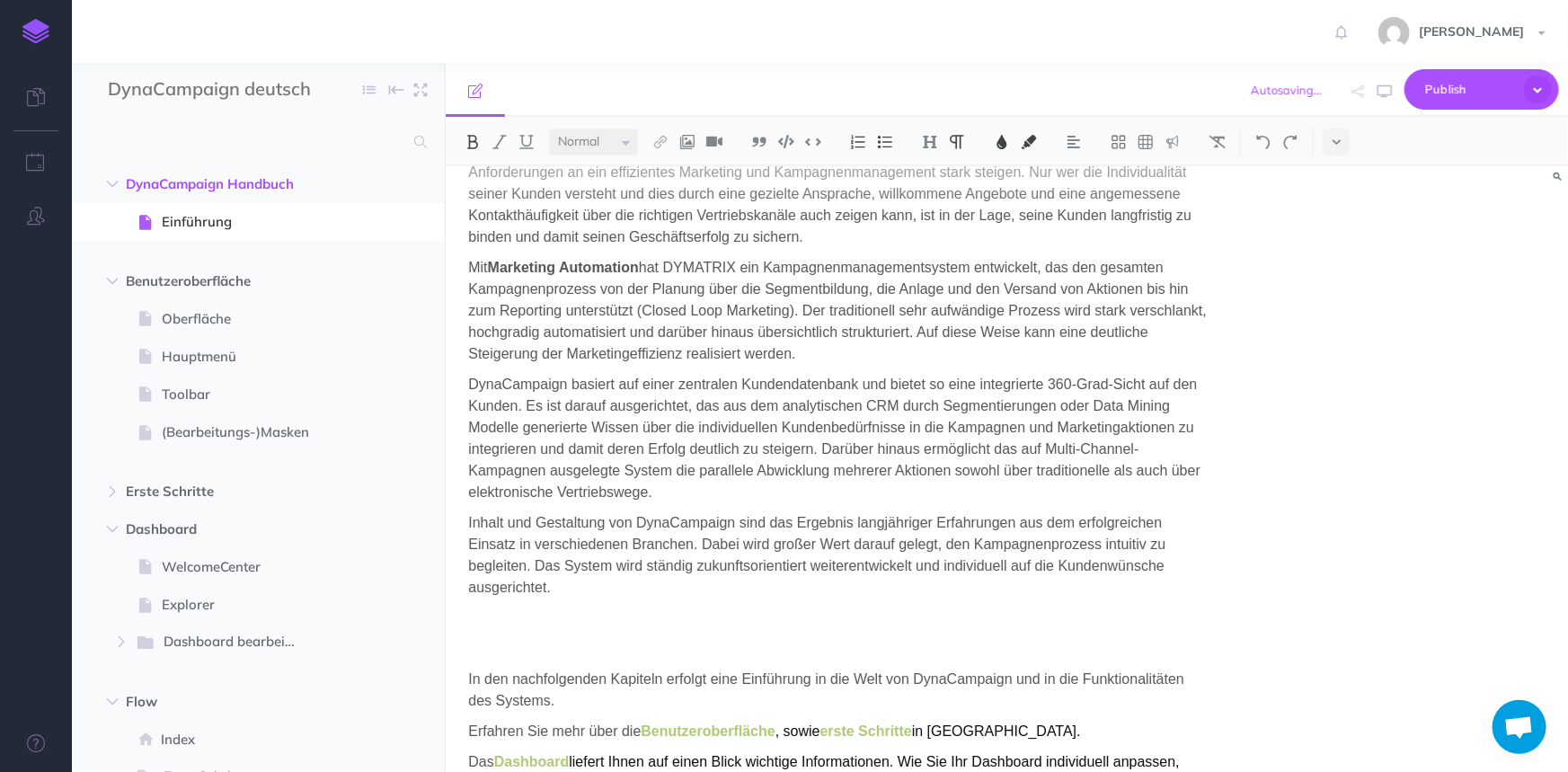
scroll to position [163, 0]
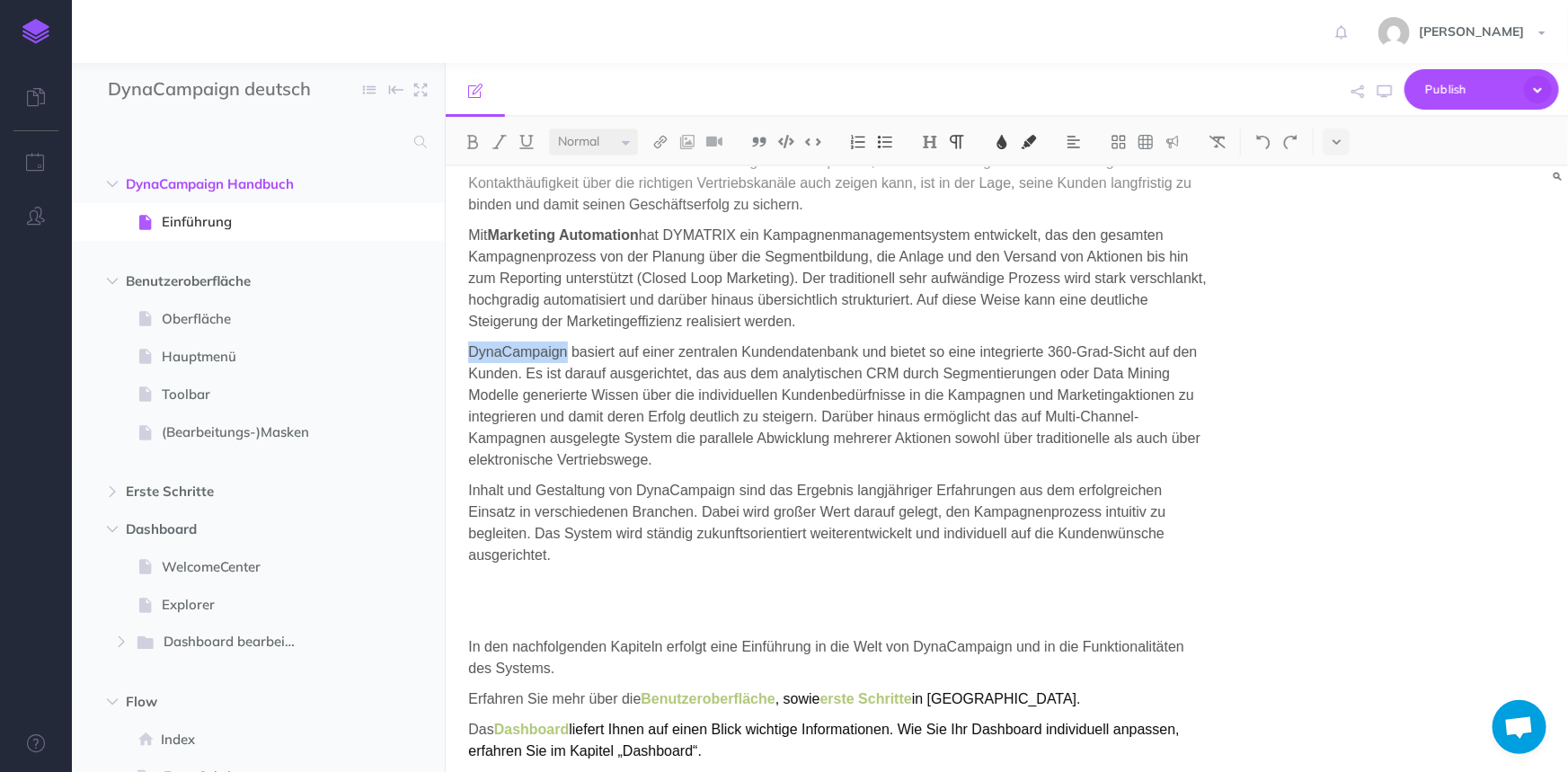
drag, startPoint x: 565, startPoint y: 351, endPoint x: 469, endPoint y: 347, distance: 96.1
click at [469, 347] on span "DynaCampaign basiert auf einer zentralen Kundendatenbank und bietet so eine int…" at bounding box center [836, 405] width 736 height 123
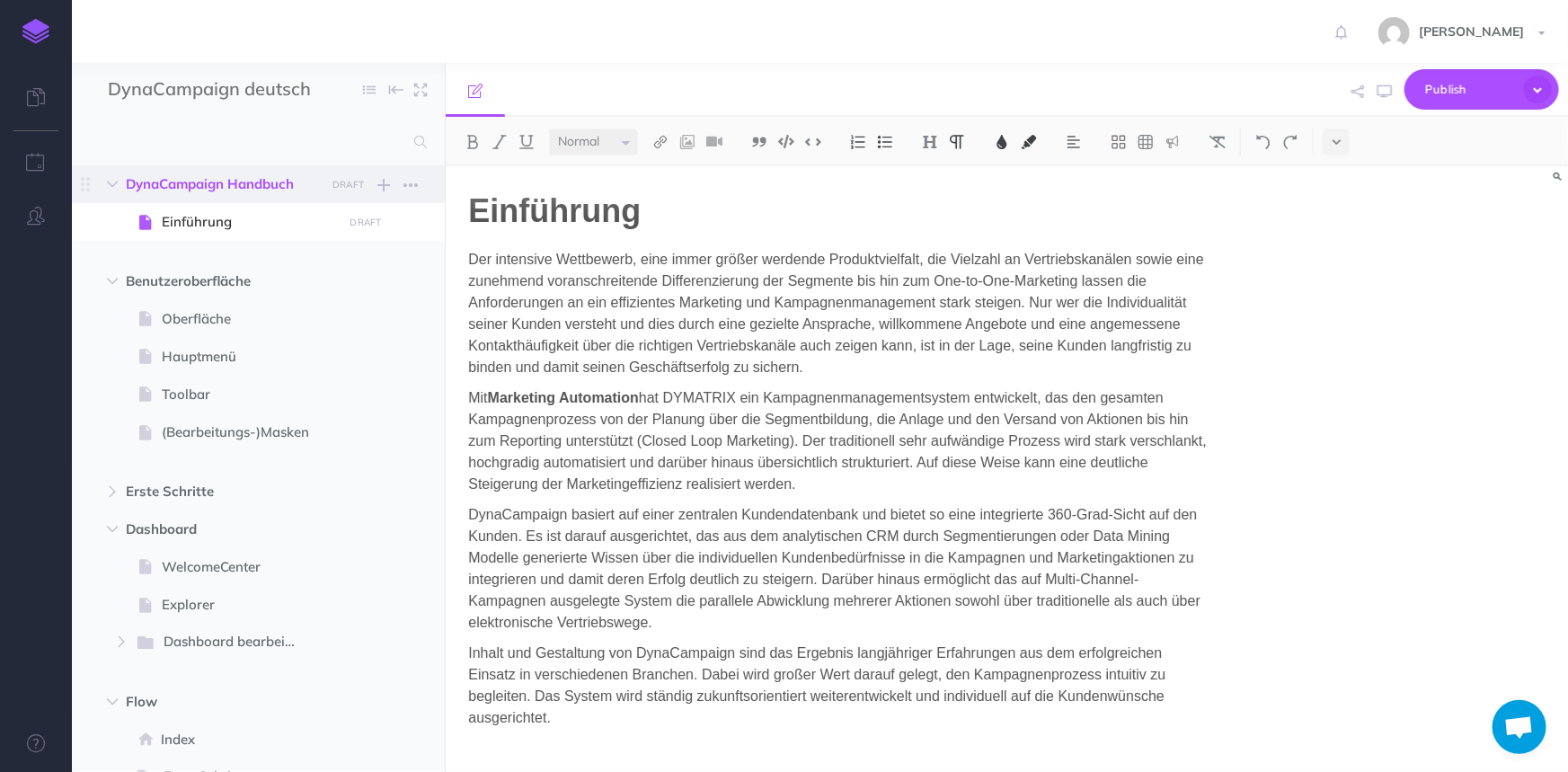
click at [206, 181] on span "DynaCampaign Handbuch" at bounding box center [219, 184] width 189 height 22
click at [418, 182] on button "button" at bounding box center [411, 185] width 32 height 22
click at [353, 281] on link "Settings" at bounding box center [358, 275] width 135 height 30
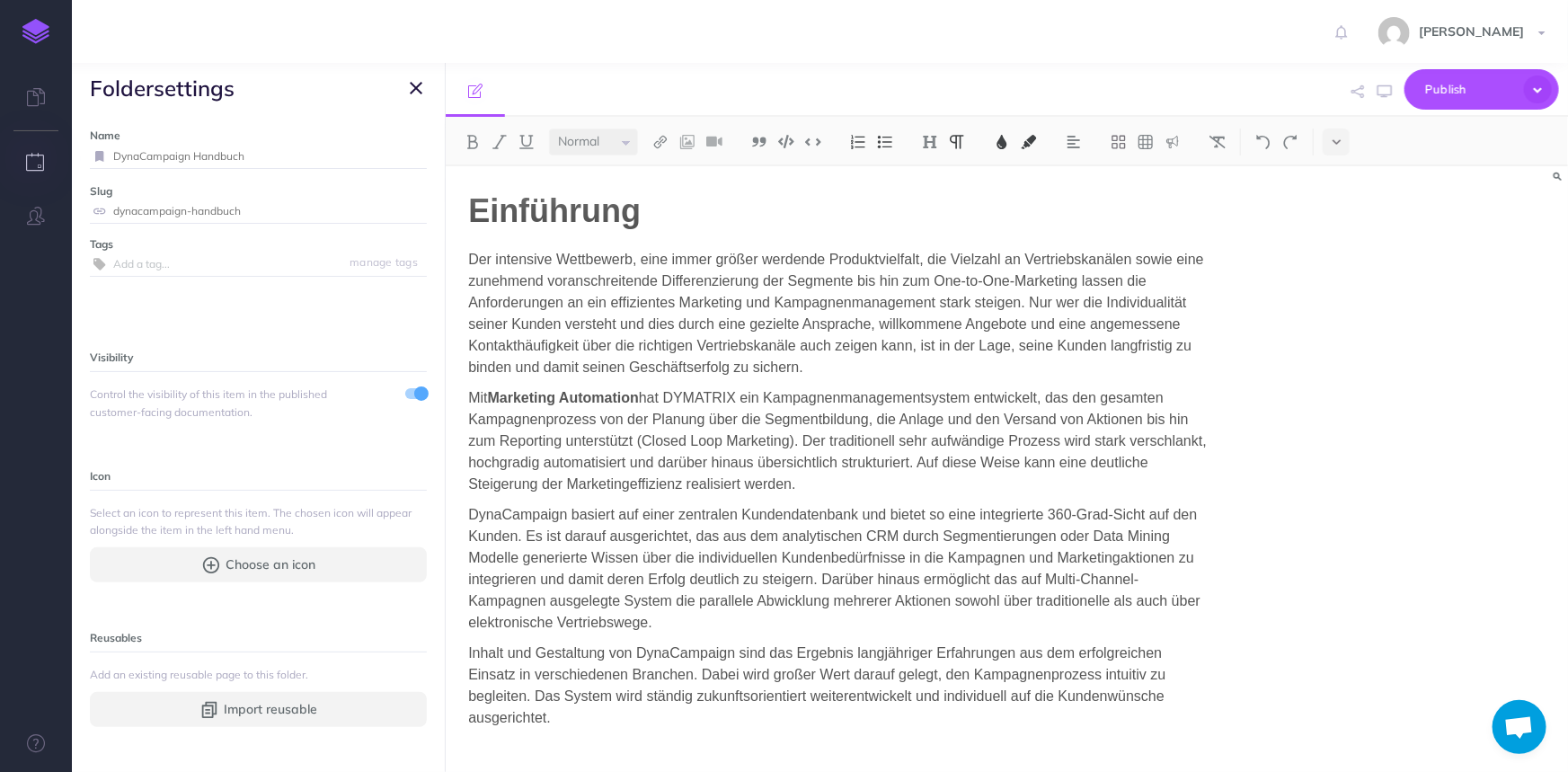
drag, startPoint x: 190, startPoint y: 153, endPoint x: 61, endPoint y: 153, distance: 129.0
click at [72, 153] on div "Toggle Navigation Martina Hartmann Settings Account Settings Teams Create Team …" at bounding box center [820, 386] width 1496 height 772
type input "Marketing Automation Handbuch"
click at [524, 518] on span "DynaCampaign basiert auf einer zentralen Kundendatenbank und bietet so eine int…" at bounding box center [836, 568] width 736 height 123
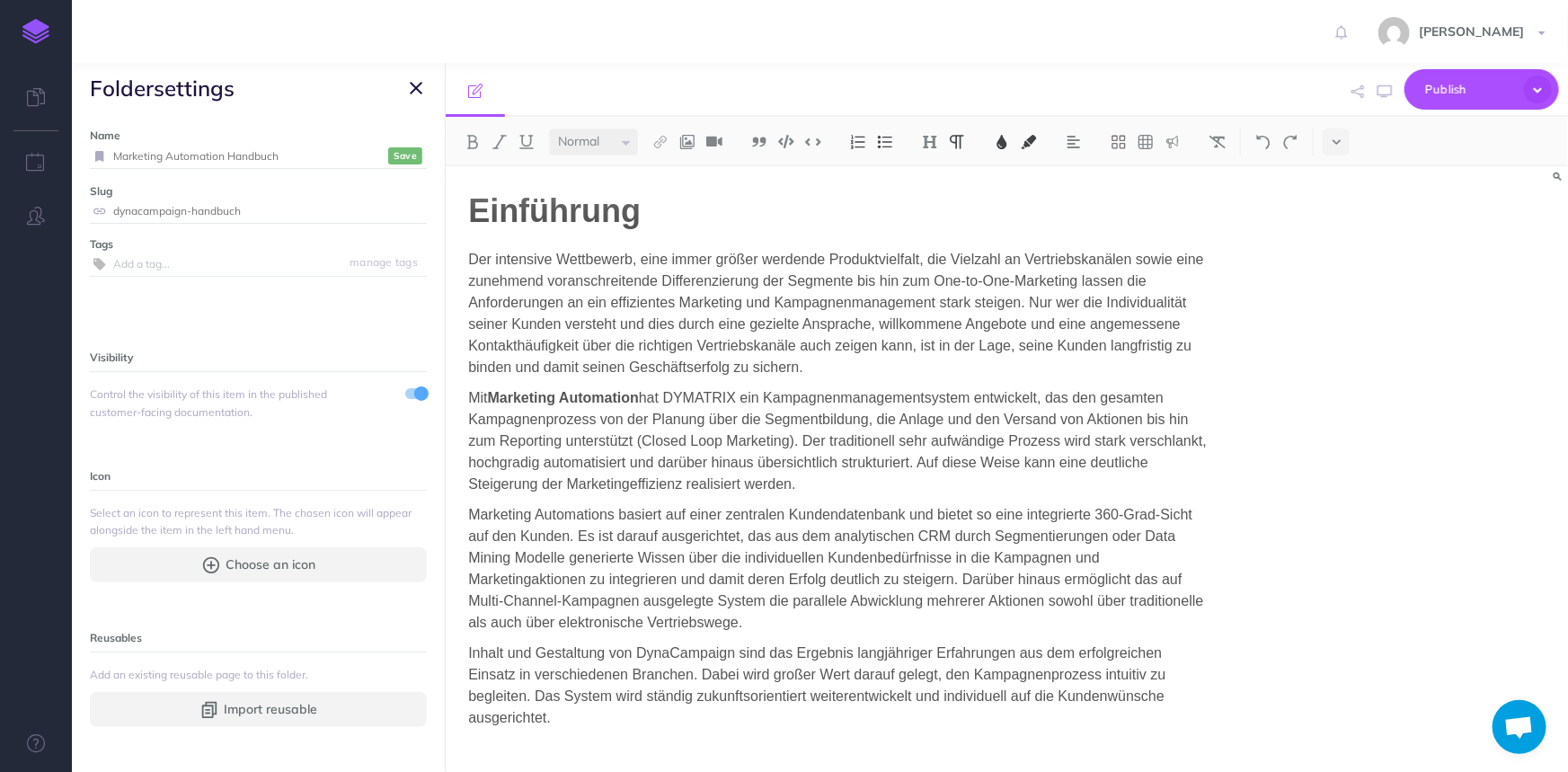
scroll to position [81, 0]
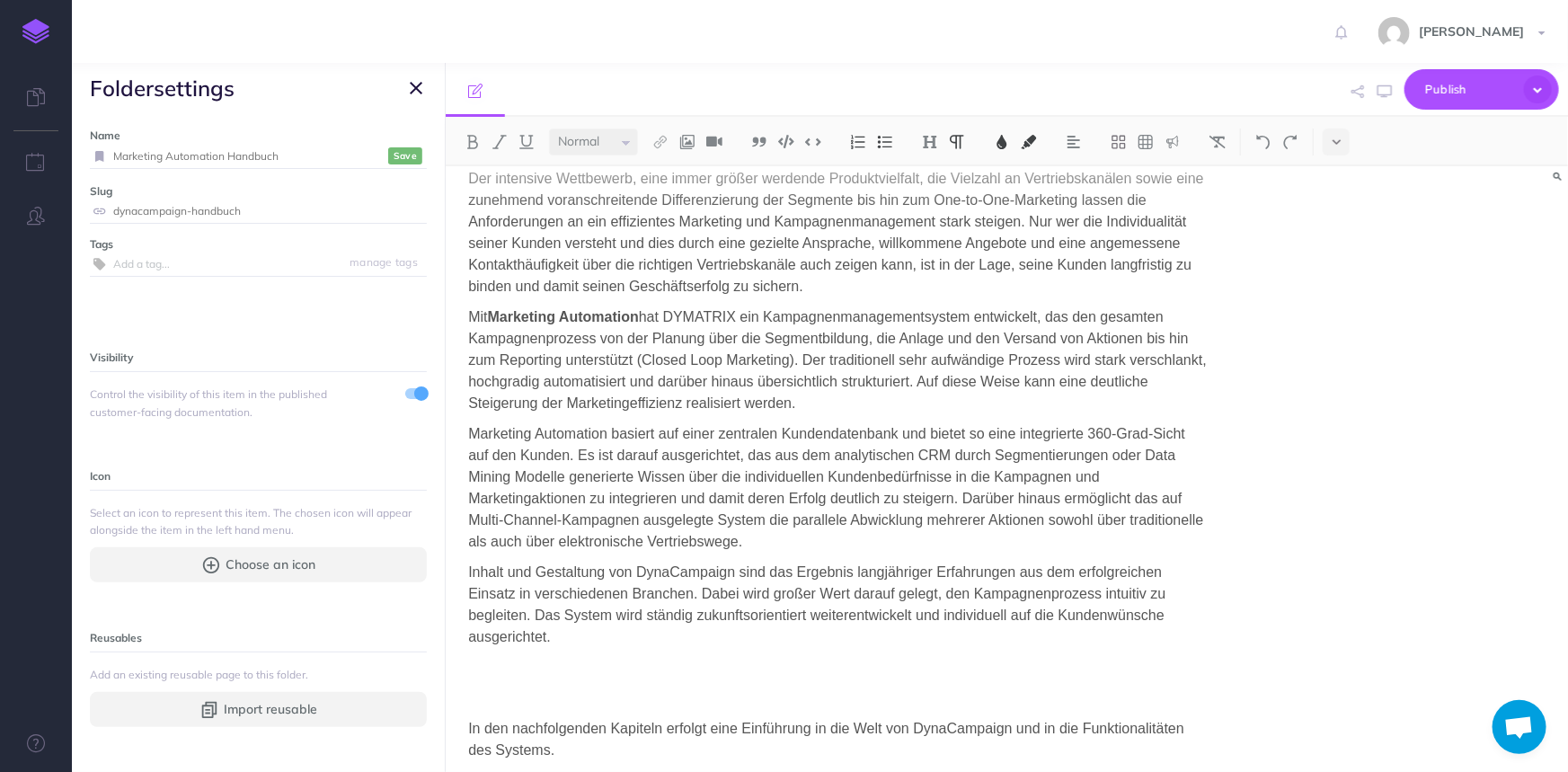
click at [673, 568] on span "Inhalt und Gestaltung von DynaCampaign sind das Ergebnis langjähriger Erfahrung…" at bounding box center [819, 604] width 701 height 80
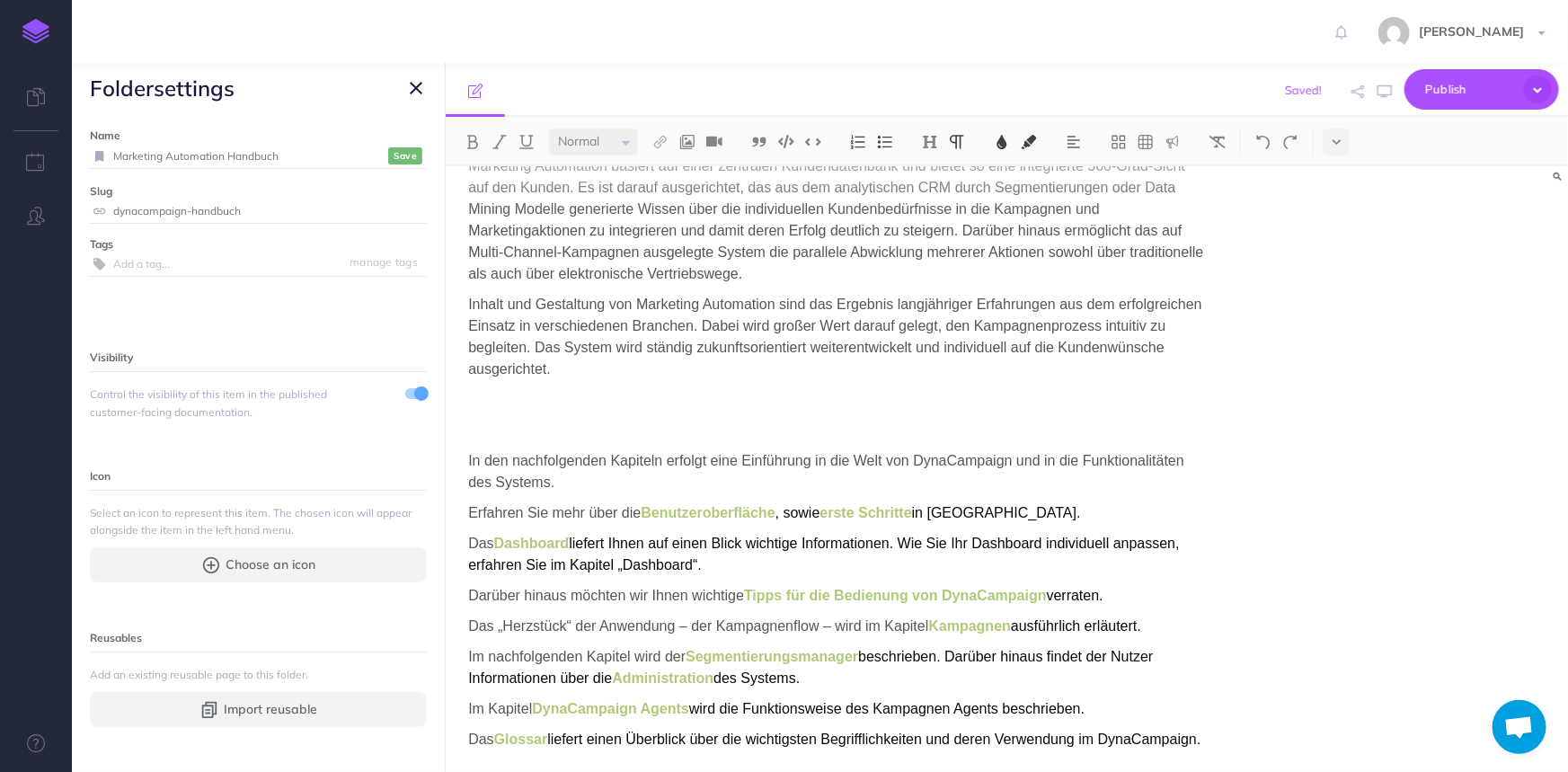
scroll to position [362, 0]
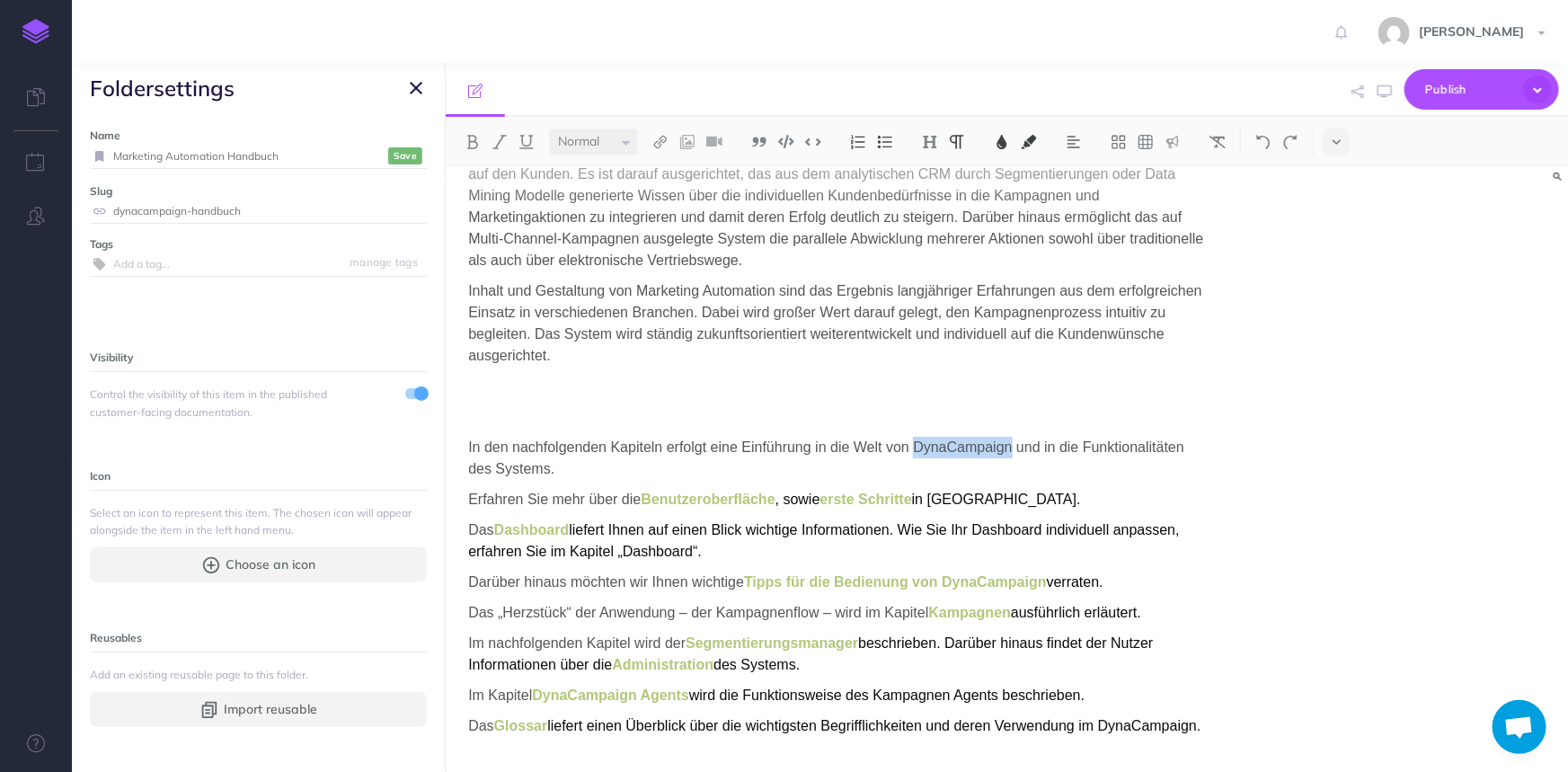
drag, startPoint x: 914, startPoint y: 450, endPoint x: 1011, endPoint y: 444, distance: 97.2
click at [1011, 444] on span "In den nachfolgenden Kapiteln erfolgt eine Einführung in die Welt von DynaCampa…" at bounding box center [828, 458] width 719 height 37
copy span "Marketing Automation"
drag, startPoint x: 941, startPoint y: 501, endPoint x: 1039, endPoint y: 497, distance: 98.1
click at [1039, 497] on span "in DynaCampaign." at bounding box center [996, 498] width 169 height 15
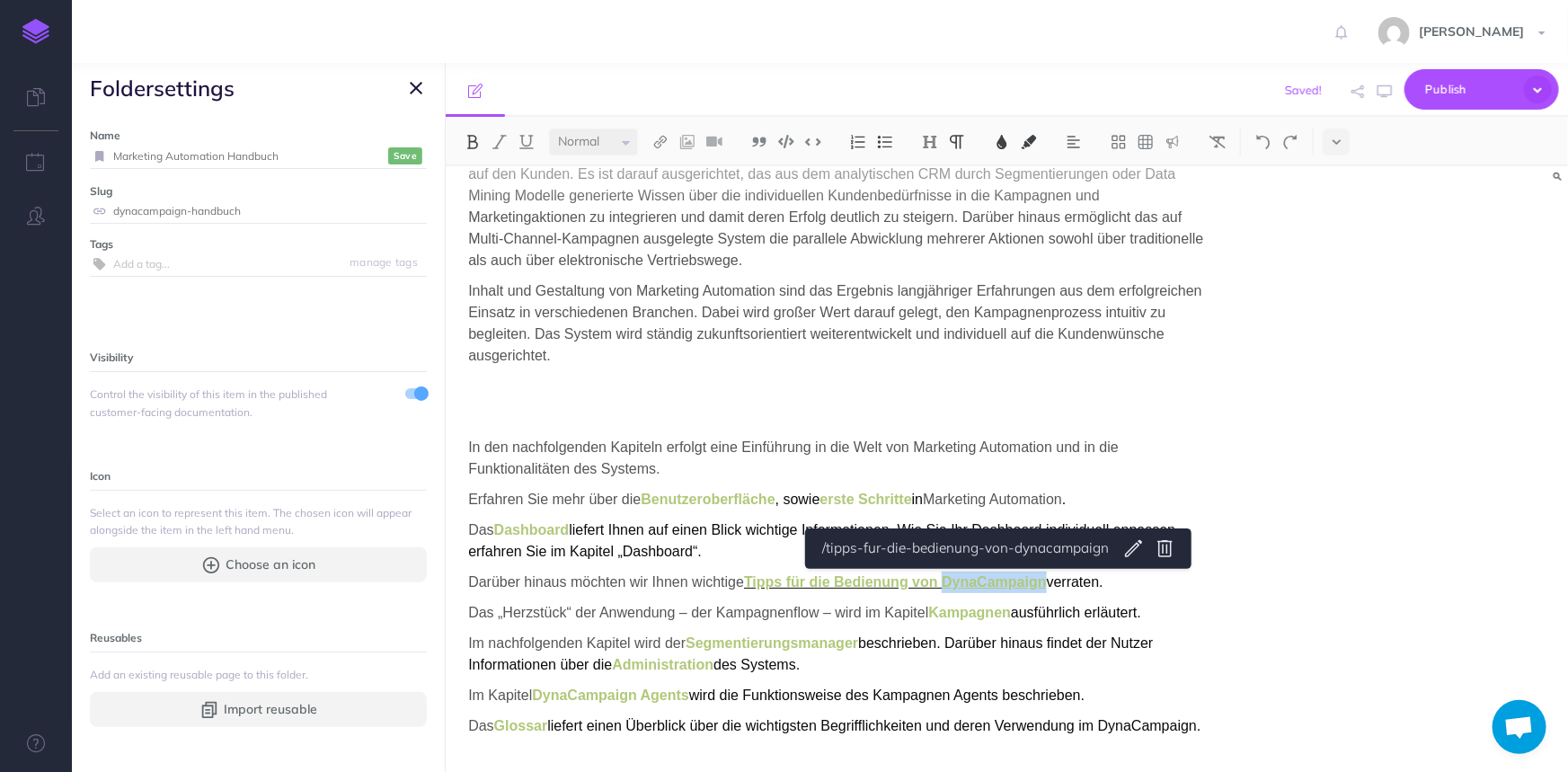
drag, startPoint x: 948, startPoint y: 581, endPoint x: 1049, endPoint y: 578, distance: 101.0
click at [1047, 578] on span "Tipps für die Bedienung von DynaCampaign" at bounding box center [895, 581] width 302 height 15
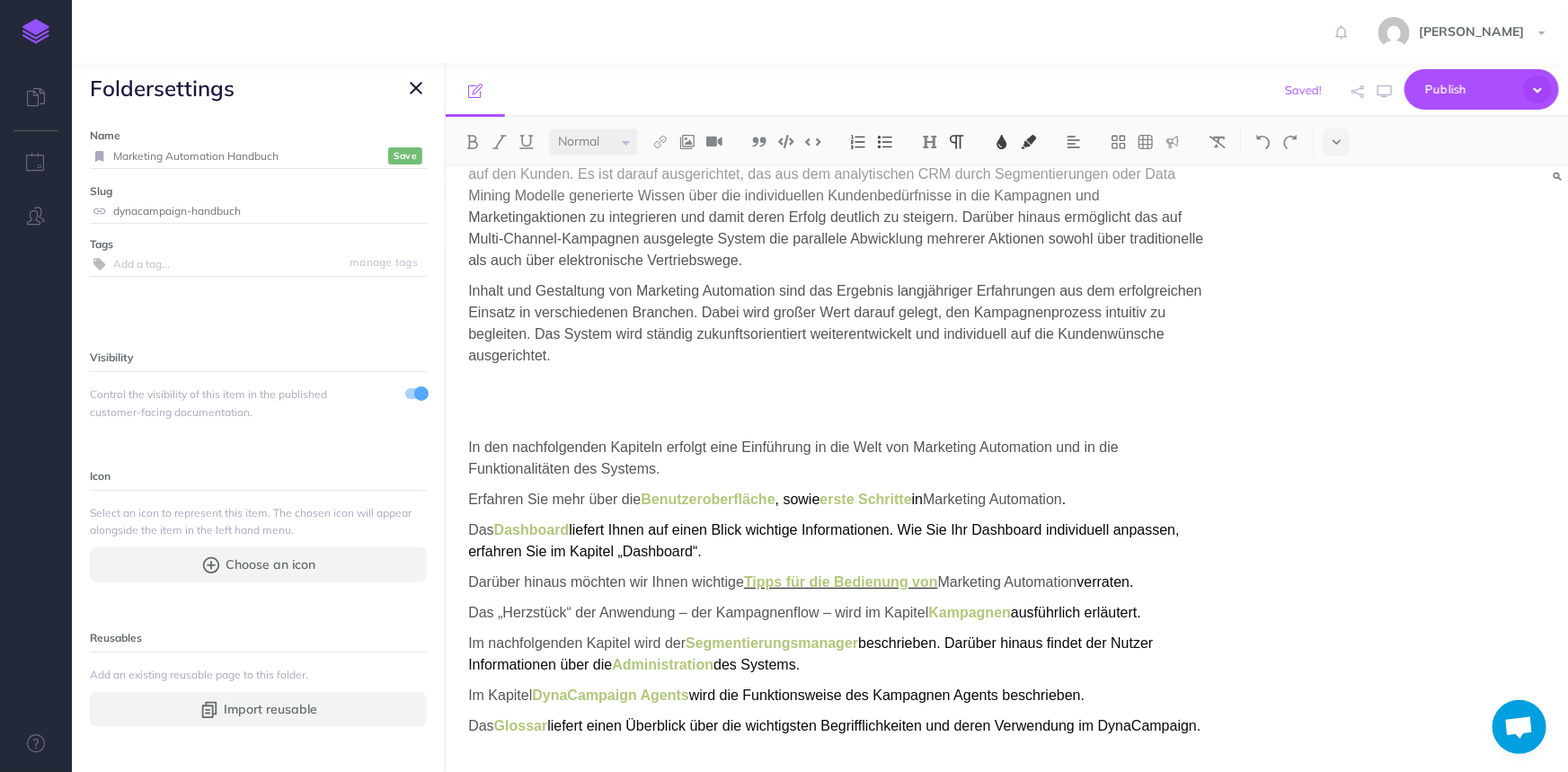
click at [938, 580] on span "Tipps für die Bedienung von" at bounding box center [840, 581] width 194 height 15
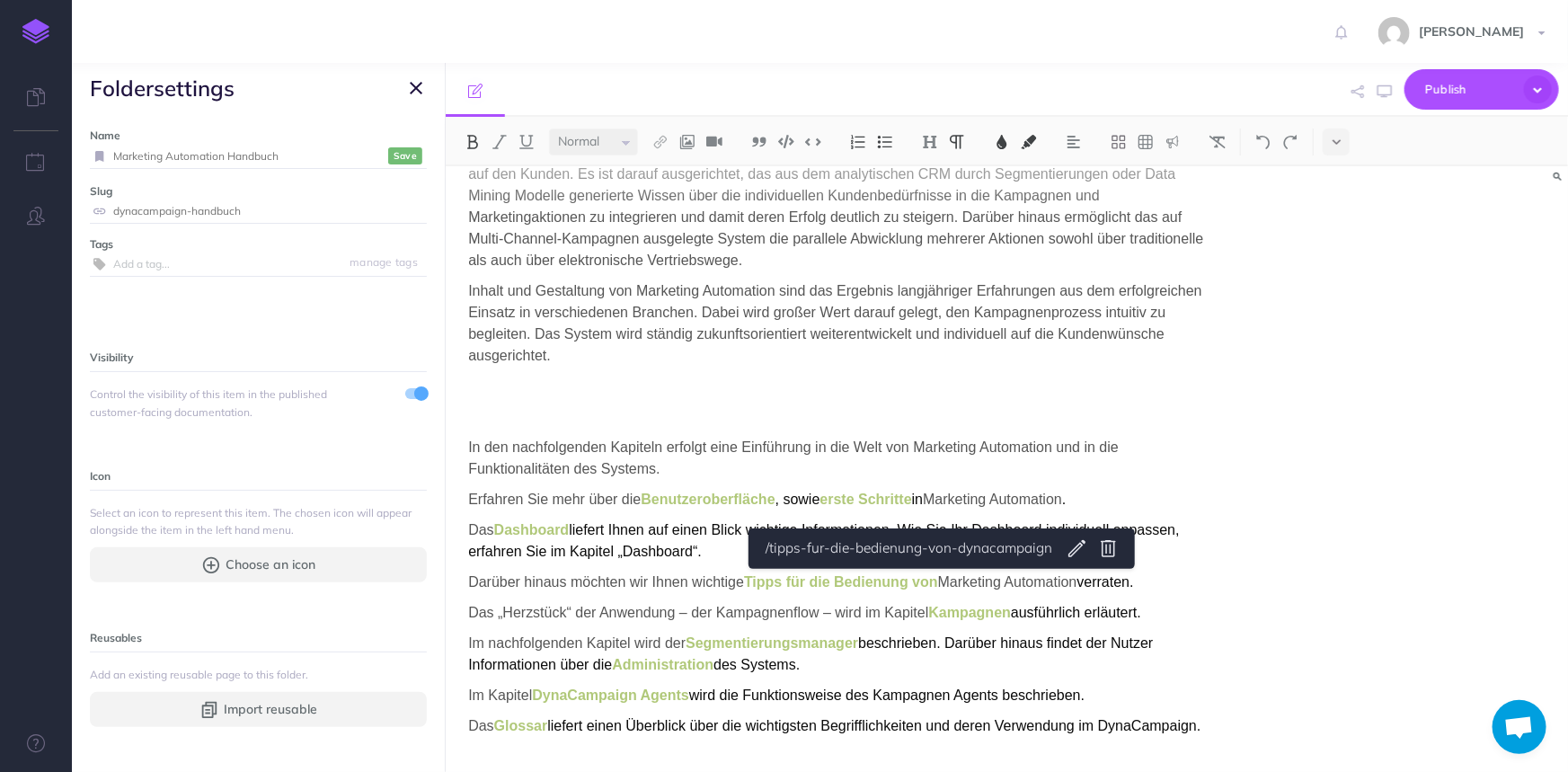
click at [1208, 560] on p "Das Dashboard liefert Ihnen auf einen Blick wichtige Informationen. Wie Sie Ihr…" at bounding box center [839, 541] width 740 height 43
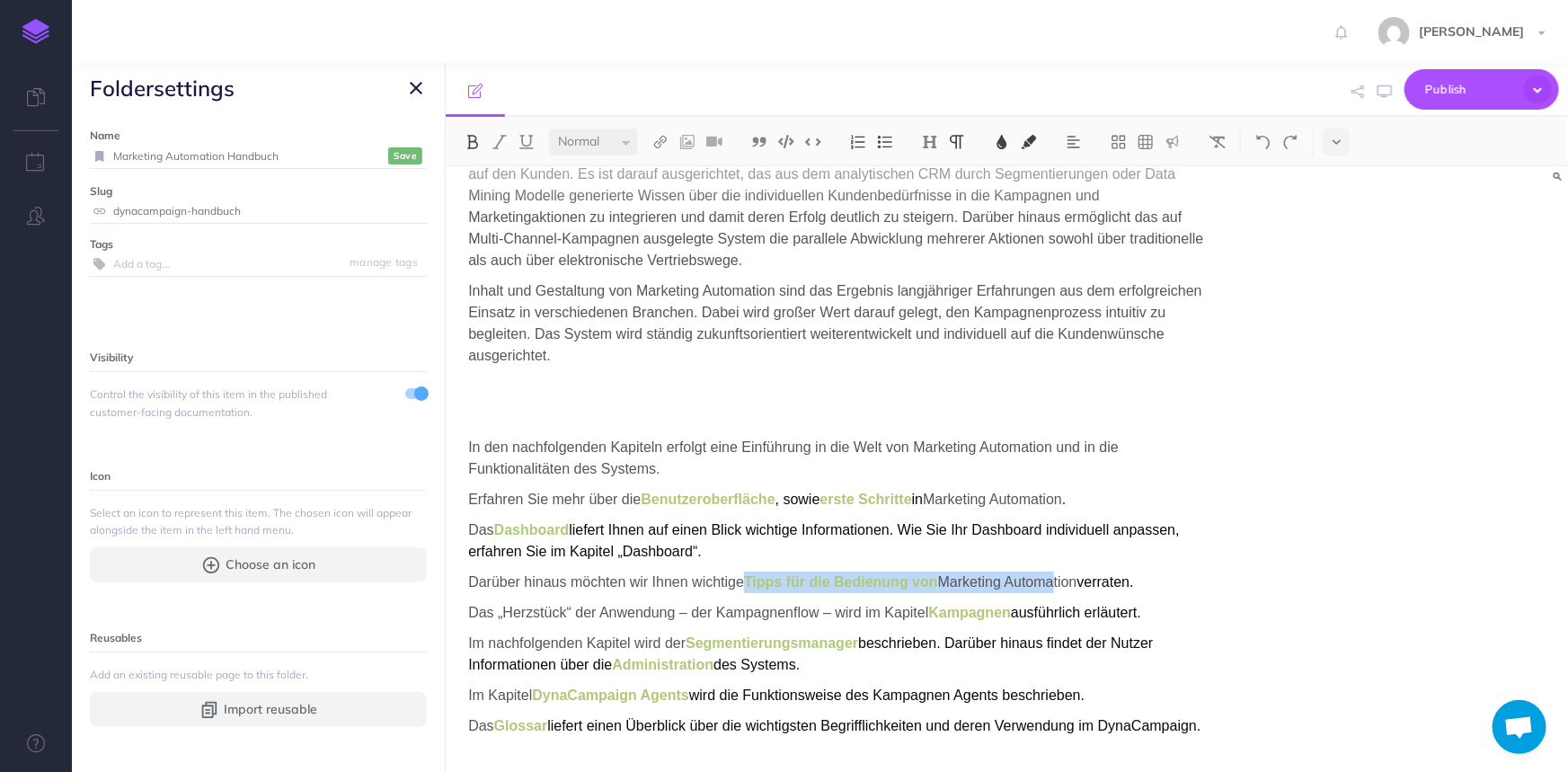
drag, startPoint x: 751, startPoint y: 579, endPoint x: 1059, endPoint y: 572, distance: 308.1
click at [1059, 572] on p "Darüber hinaus möchten wir Ihnen wichtige Tipps für die Bedienung von Marketing…" at bounding box center [839, 582] width 740 height 22
click at [967, 577] on span "Marketing Automation" at bounding box center [1007, 581] width 139 height 15
click at [948, 581] on span "Marketing Automation" at bounding box center [1007, 581] width 139 height 15
click at [929, 580] on span "Tipps für die Bedienung von" at bounding box center [840, 581] width 194 height 15
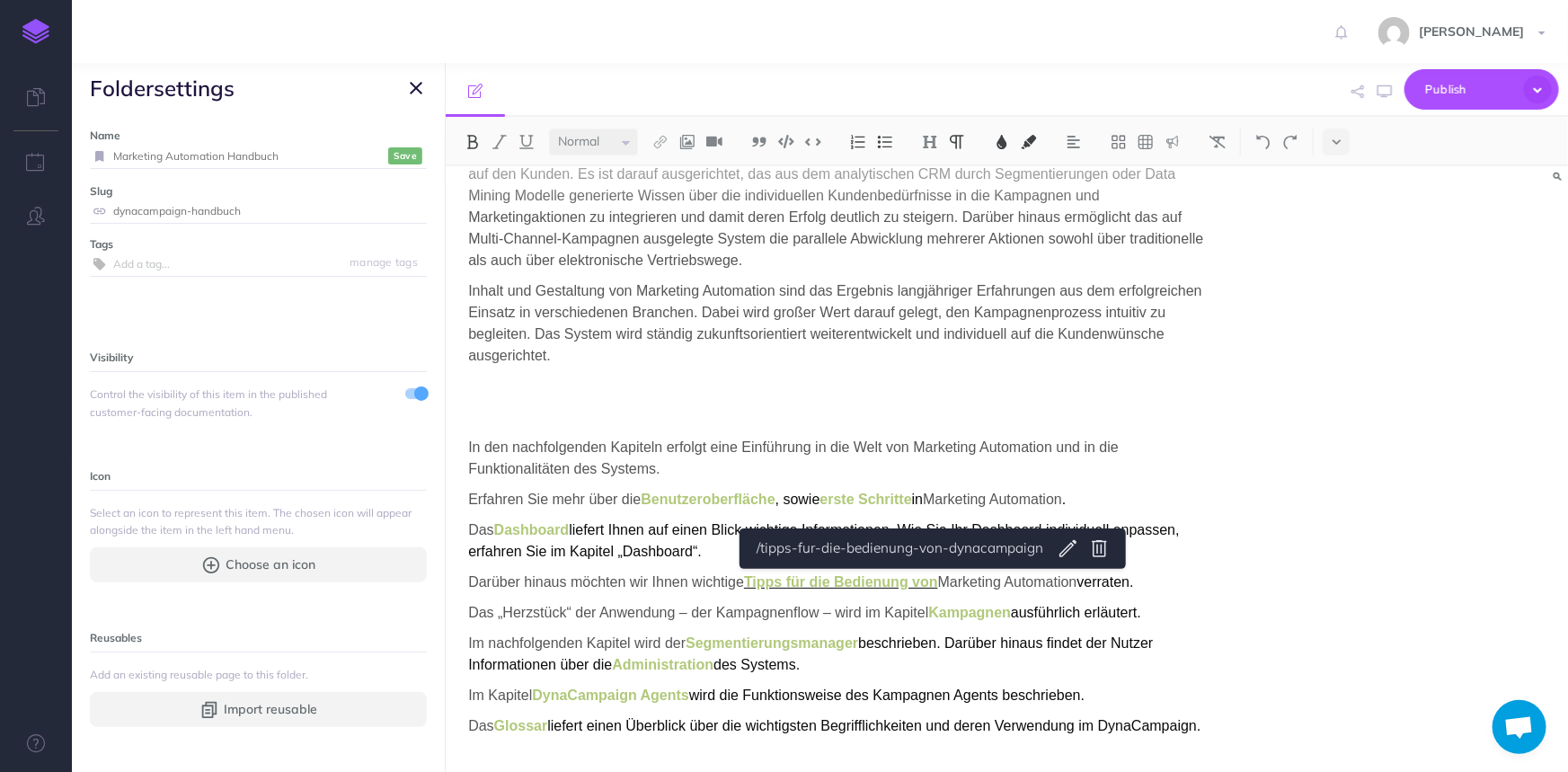
click at [929, 580] on span "Tipps für die Bedienung von" at bounding box center [840, 581] width 194 height 15
click at [946, 578] on span "Marketing Automation" at bounding box center [1007, 581] width 139 height 15
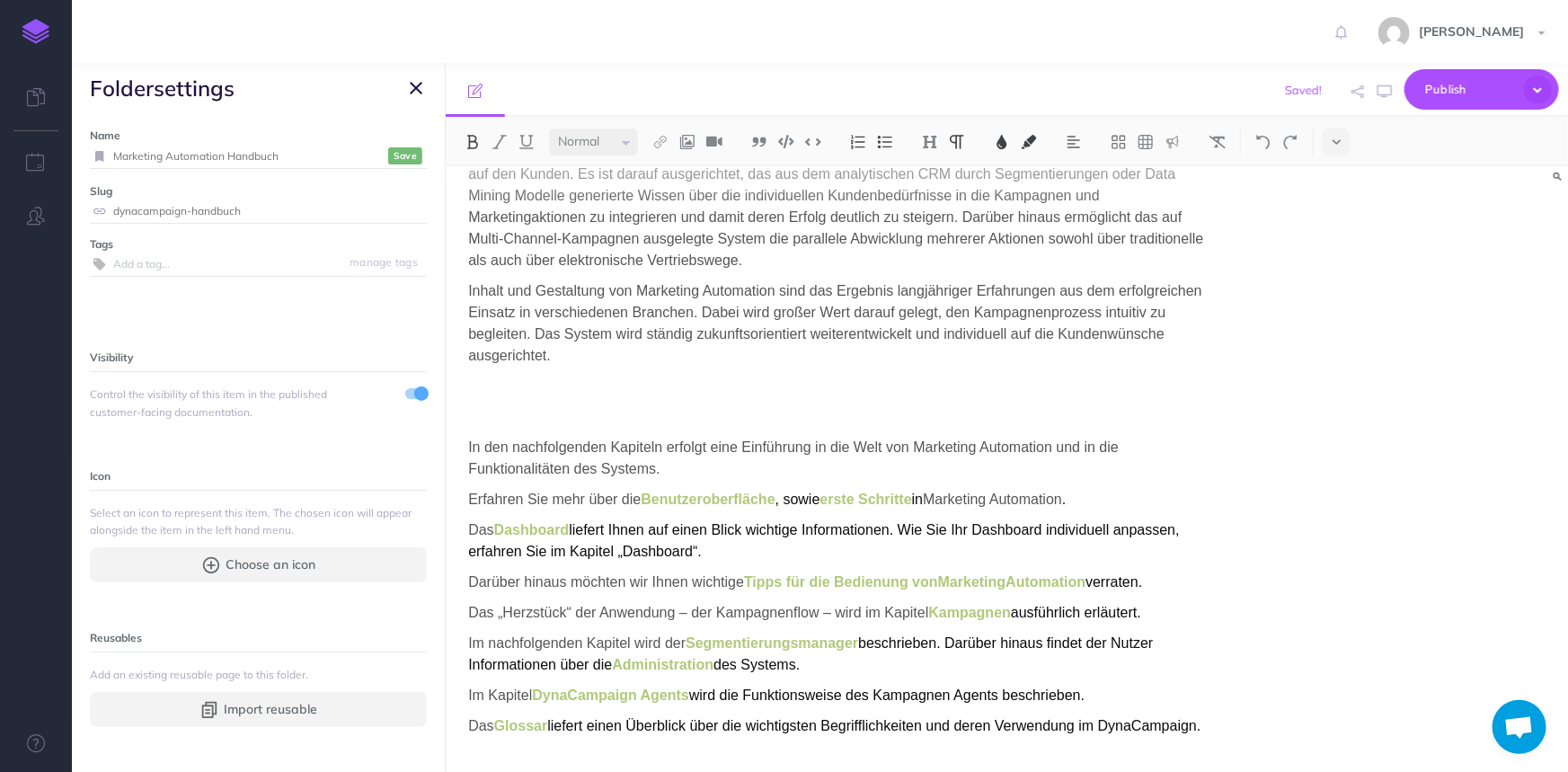
click at [1014, 581] on span "MarketingAutomation" at bounding box center [1011, 581] width 147 height 15
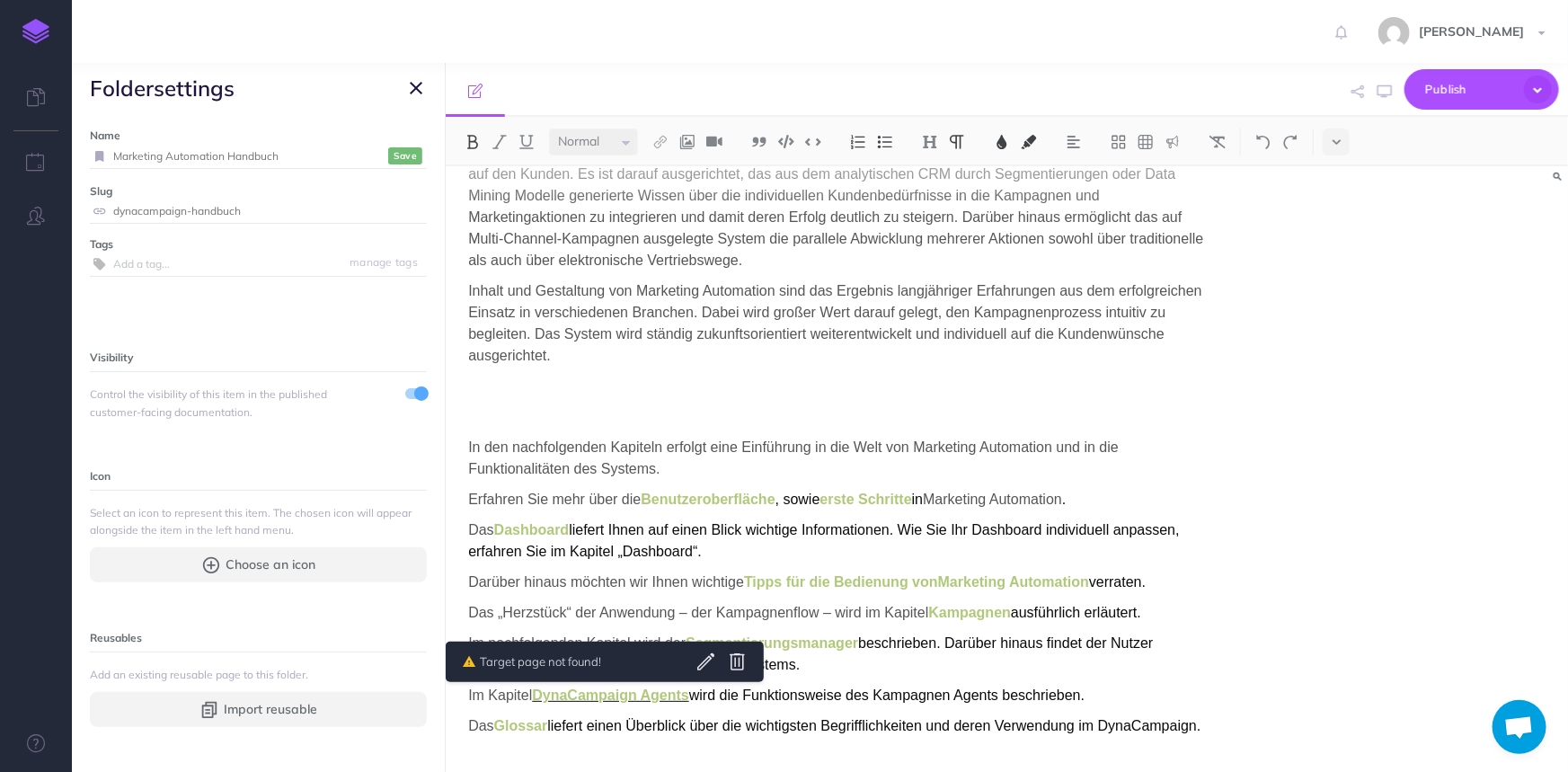
click at [562, 699] on span "DynaCampaign Agents" at bounding box center [610, 694] width 157 height 15
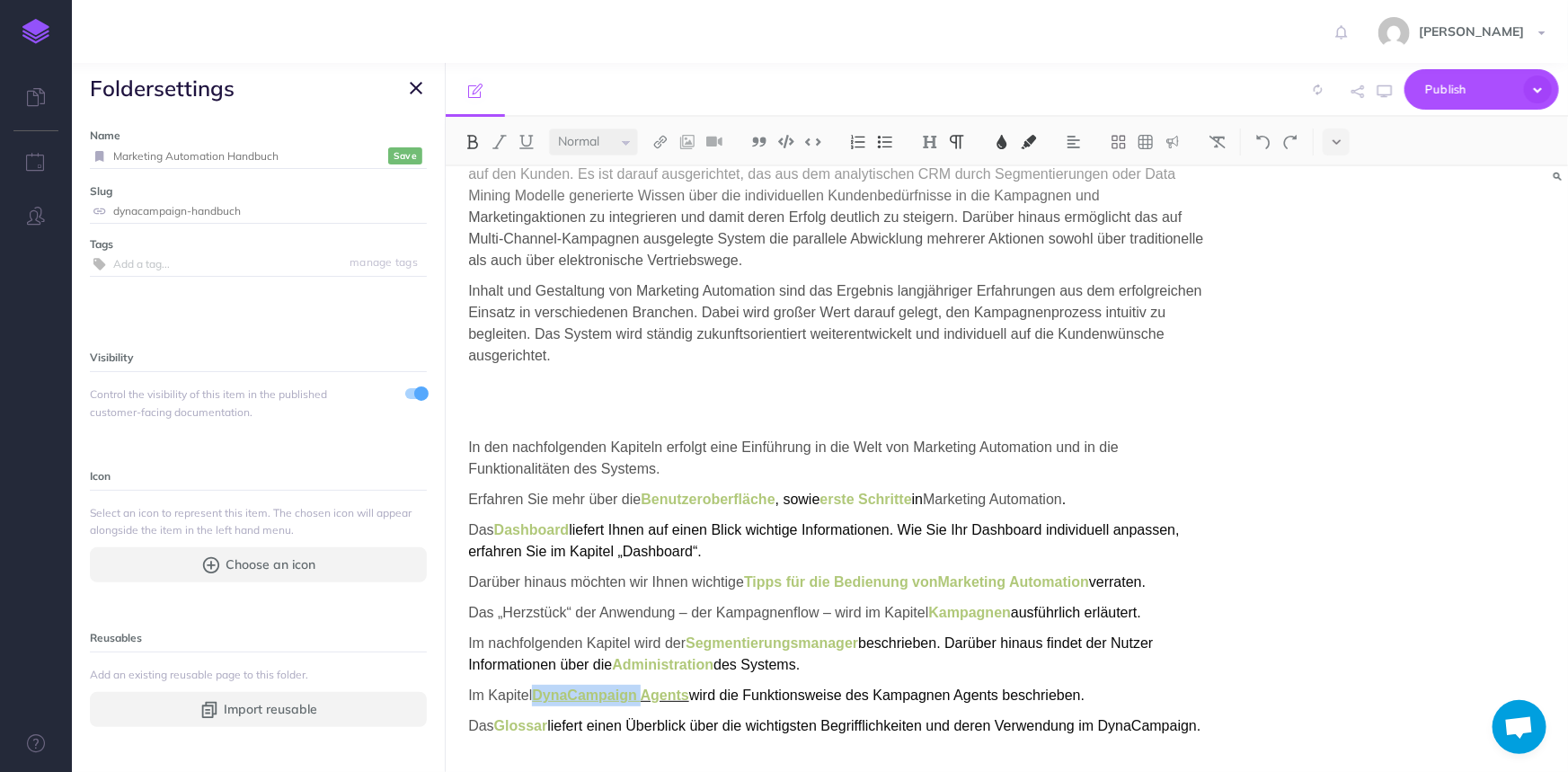
click at [562, 699] on span "DynaCampaign Agents" at bounding box center [610, 694] width 157 height 15
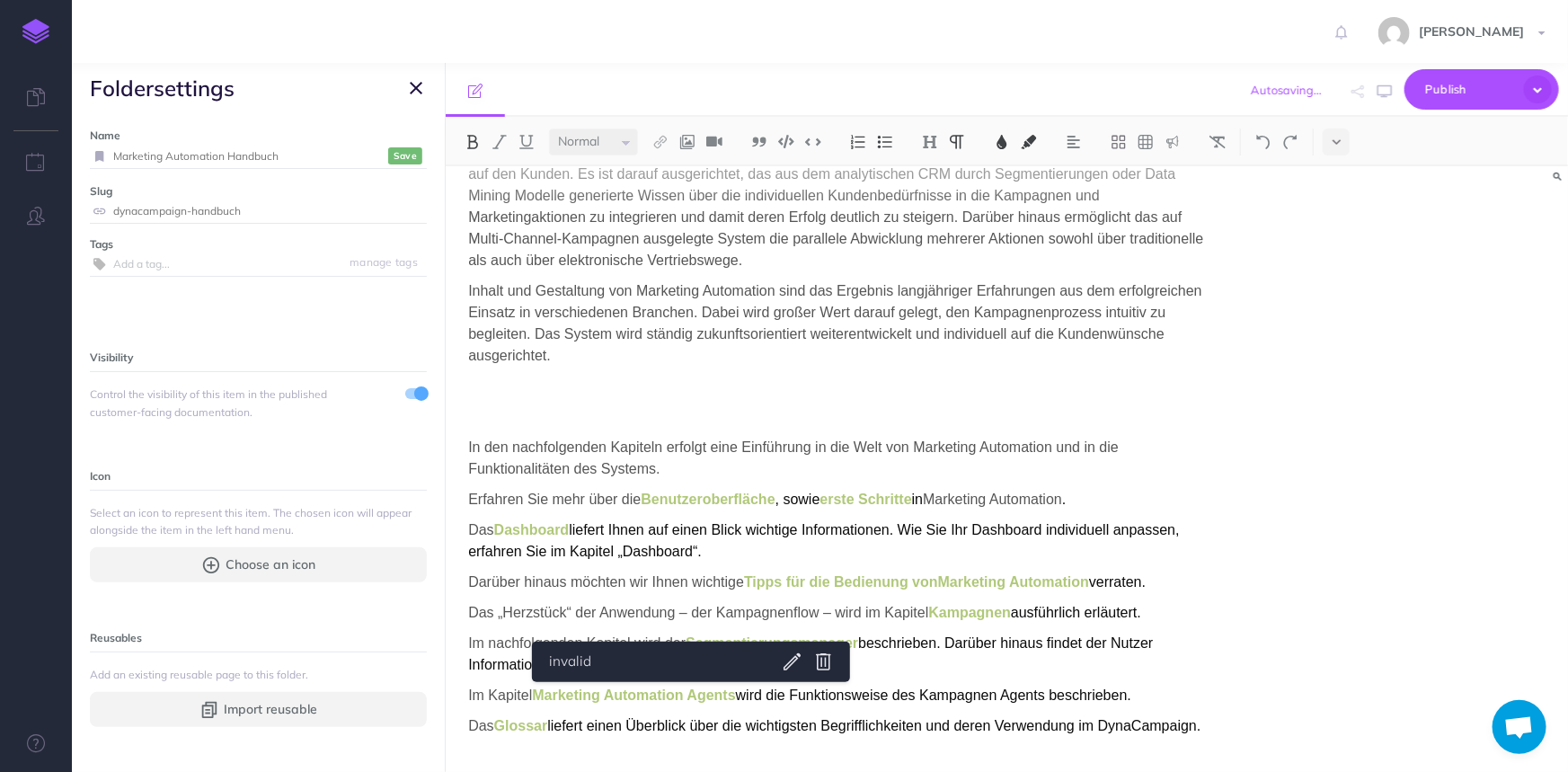
click at [1141, 724] on span "liefert einen Überblick über die wichtigsten Begrifflichkeiten und deren Verwen…" at bounding box center [874, 725] width 654 height 15
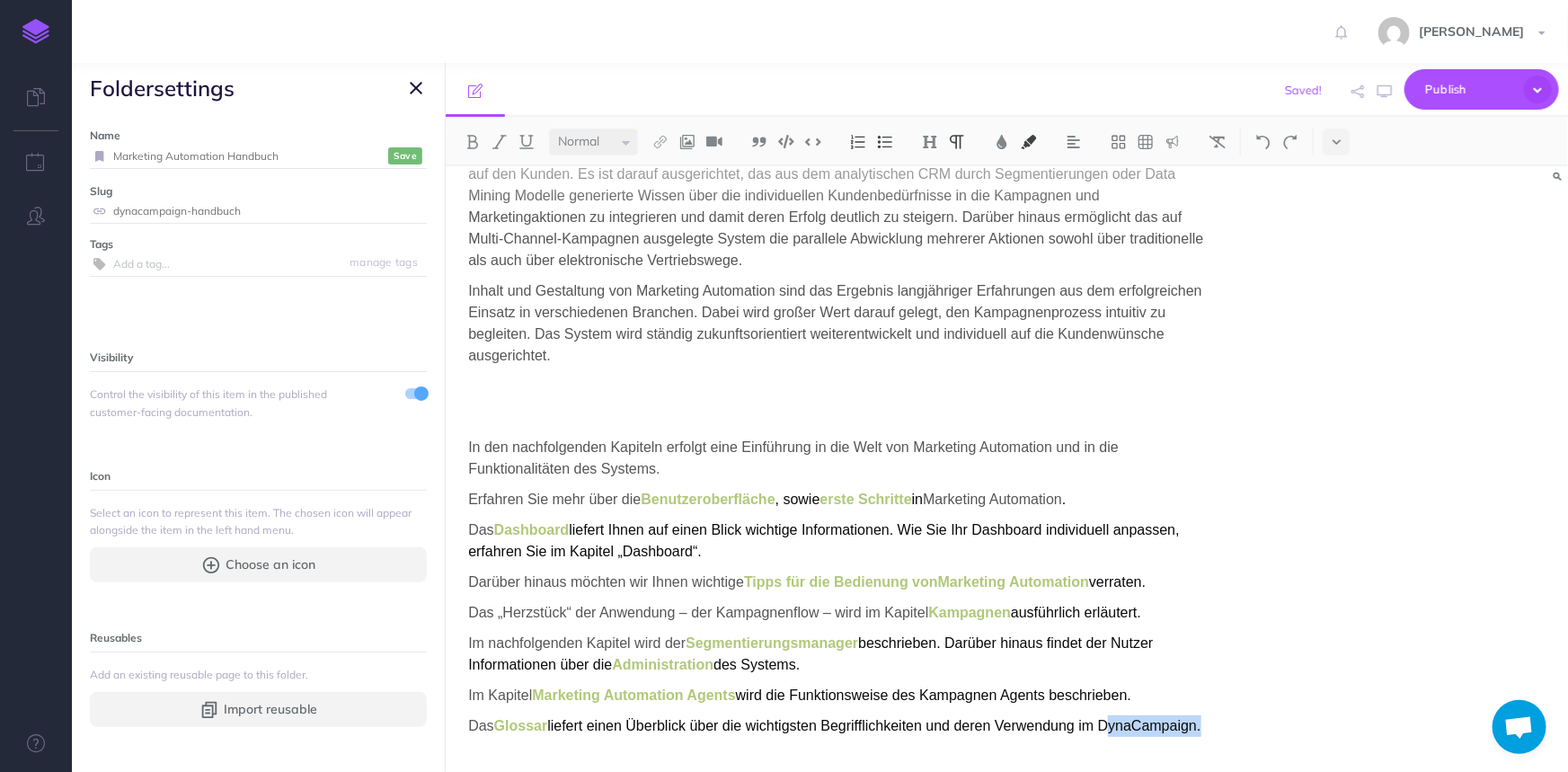
click at [1141, 724] on span "liefert einen Überblick über die wichtigsten Begrifflichkeiten und deren Verwen…" at bounding box center [874, 725] width 654 height 15
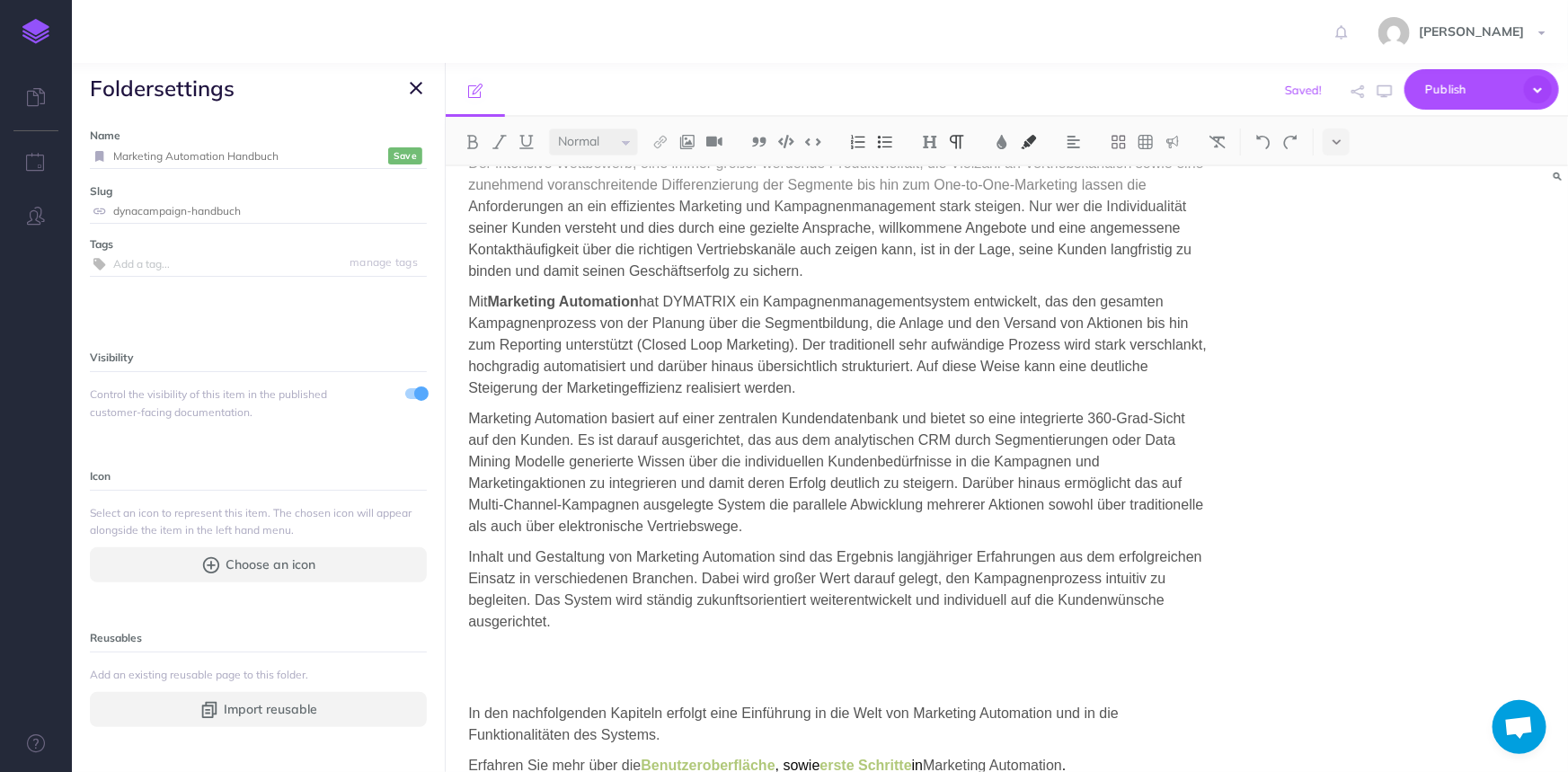
scroll to position [0, 0]
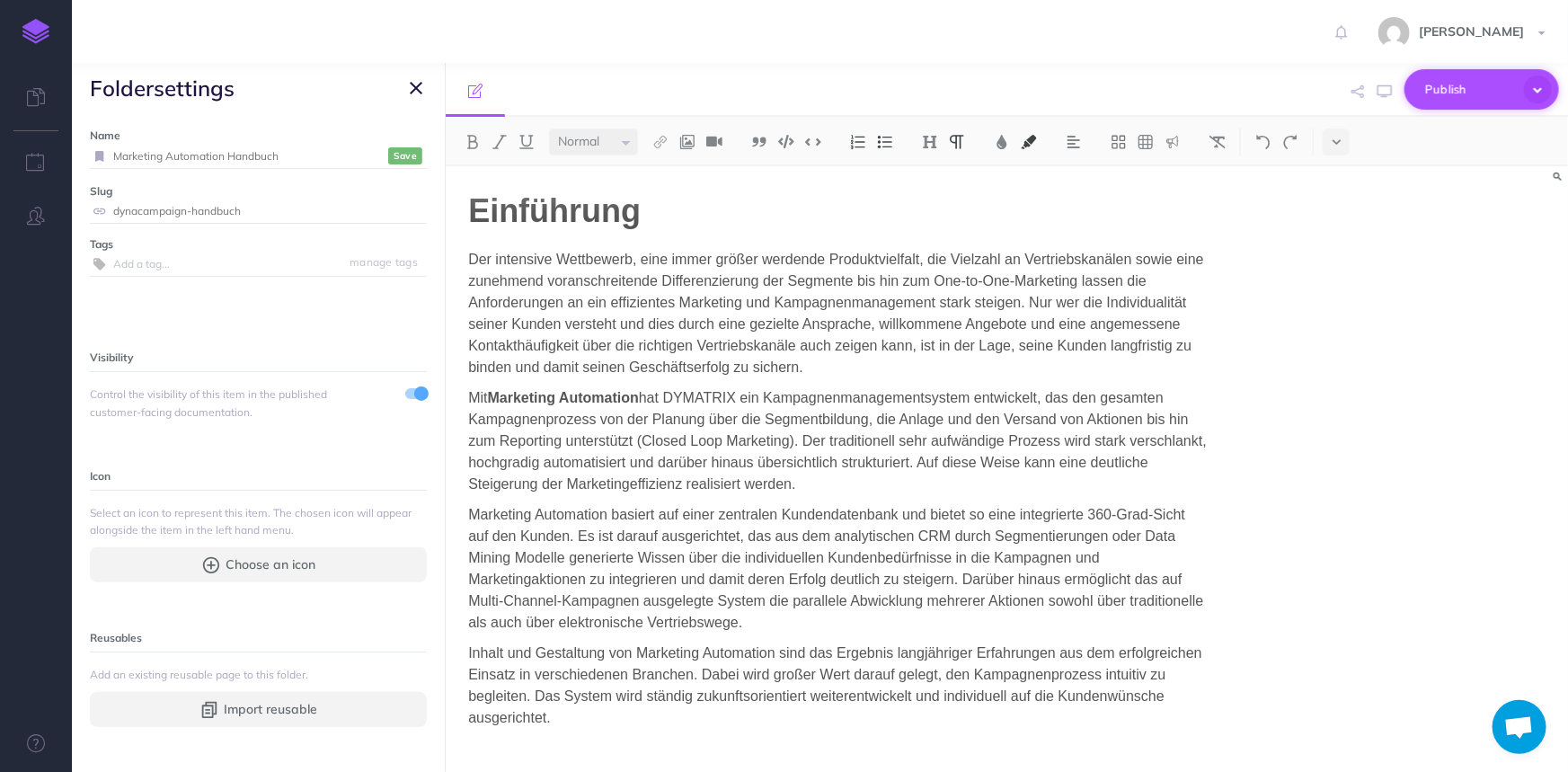
click at [1458, 90] on span "Publish" at bounding box center [1471, 89] width 90 height 28
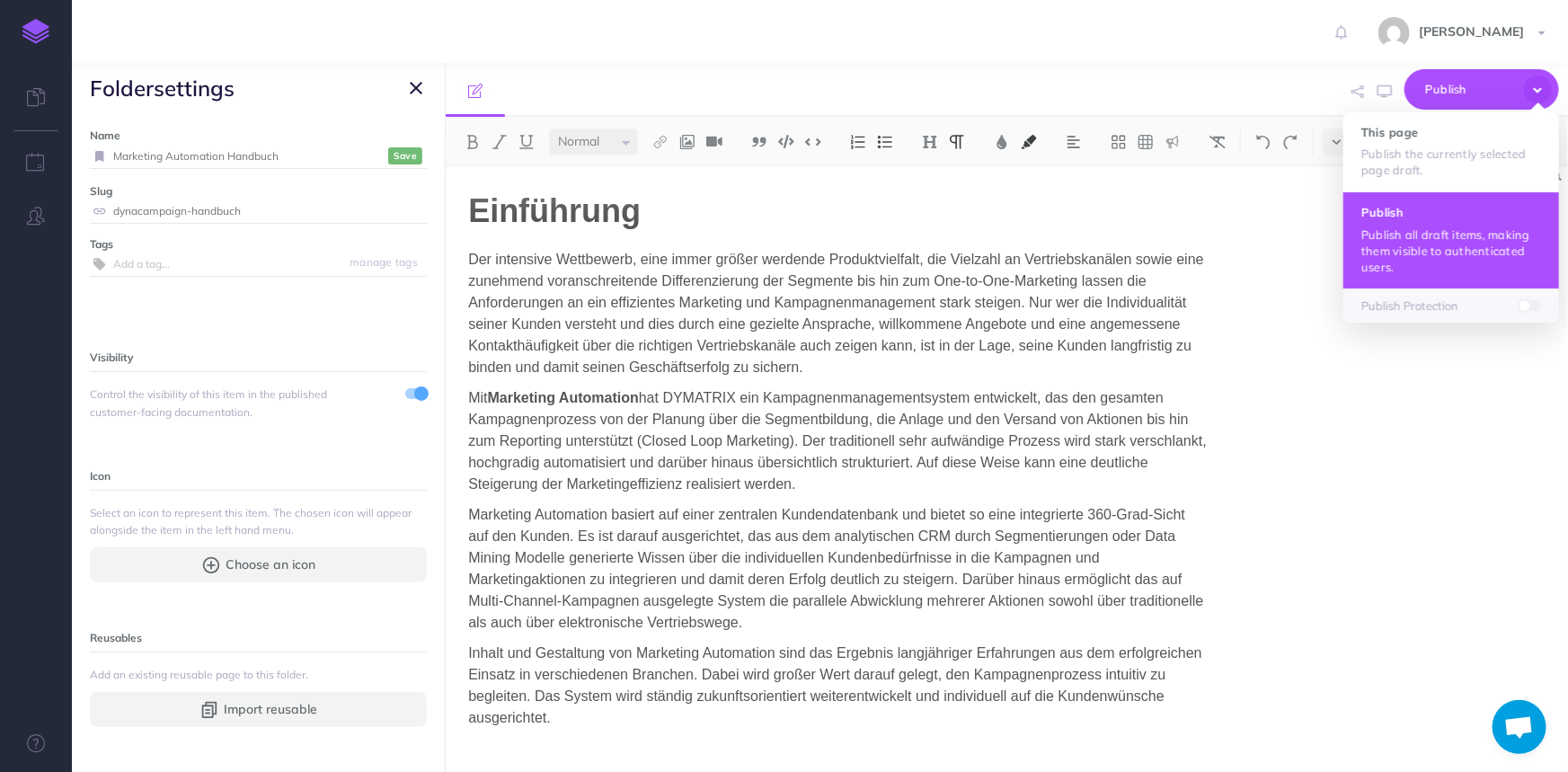
click at [1416, 233] on p "Publish all draft items, making them visible to authenticated users." at bounding box center [1451, 251] width 180 height 49
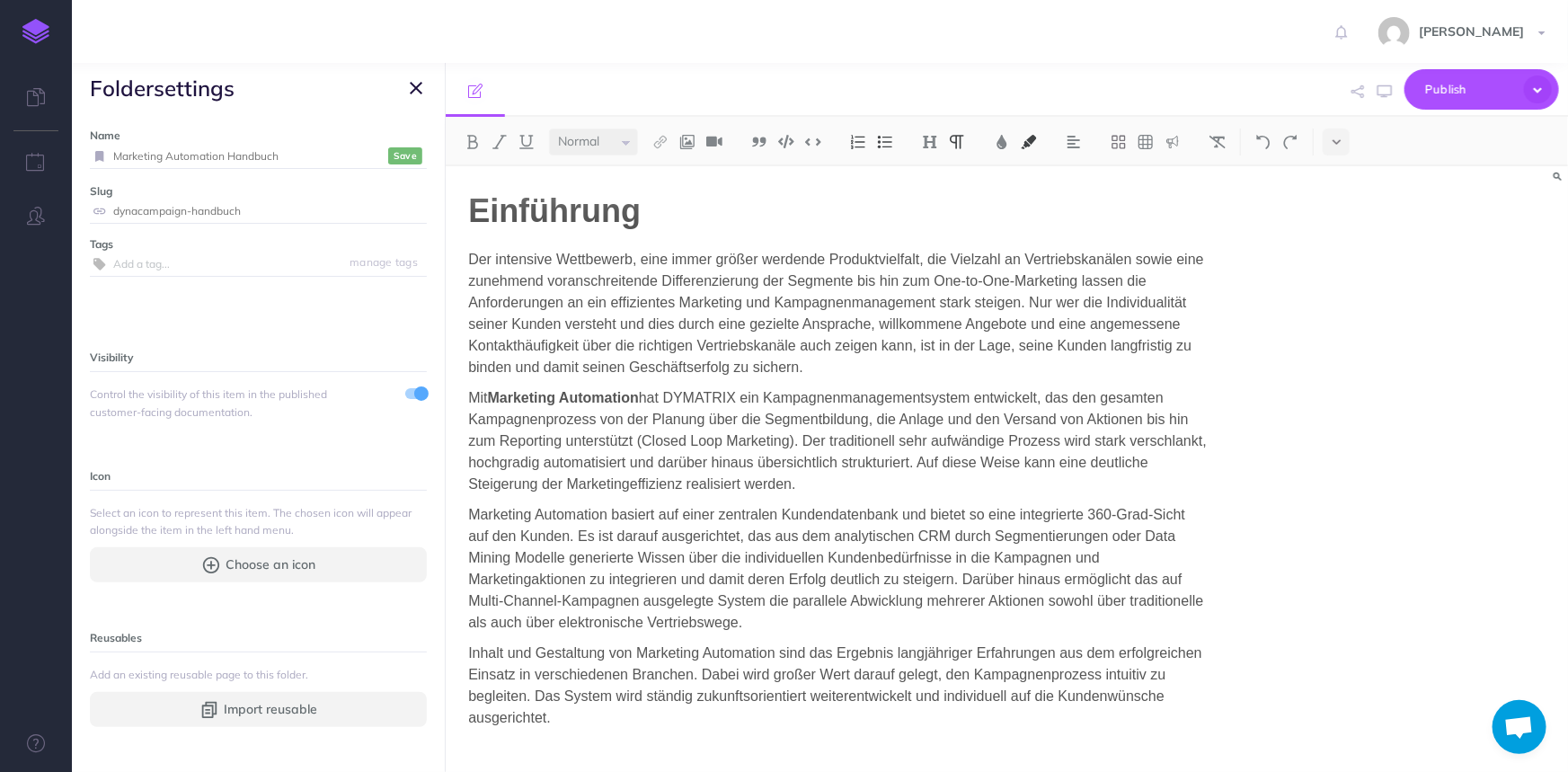
click at [411, 85] on icon "button" at bounding box center [416, 88] width 13 height 22
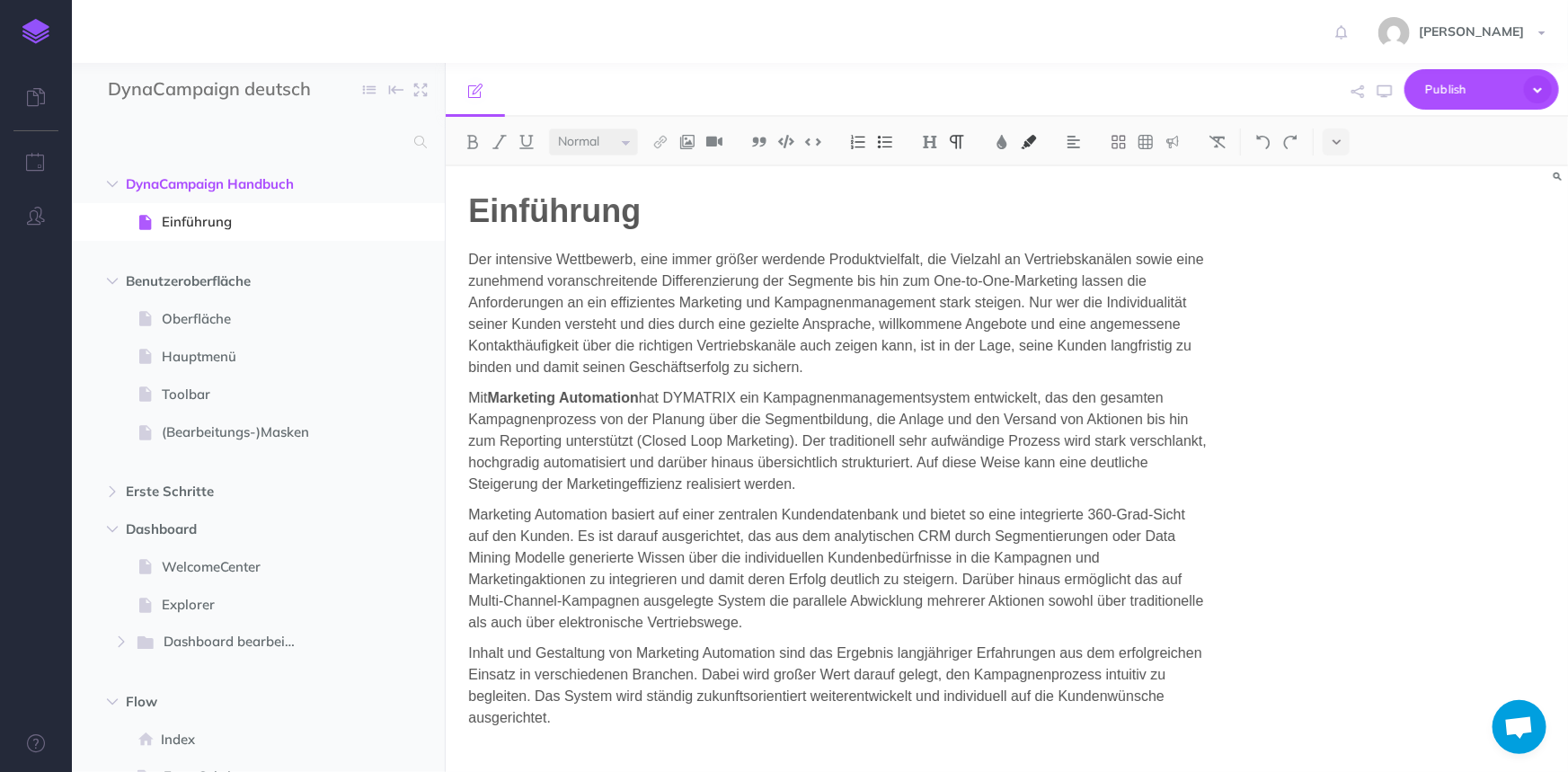
click at [1003, 268] on p "Der intensive Wettbewerb, eine immer größer werdende Produktvielfalt, die Vielz…" at bounding box center [839, 313] width 740 height 129
click at [1464, 80] on span "Publish" at bounding box center [1471, 89] width 90 height 28
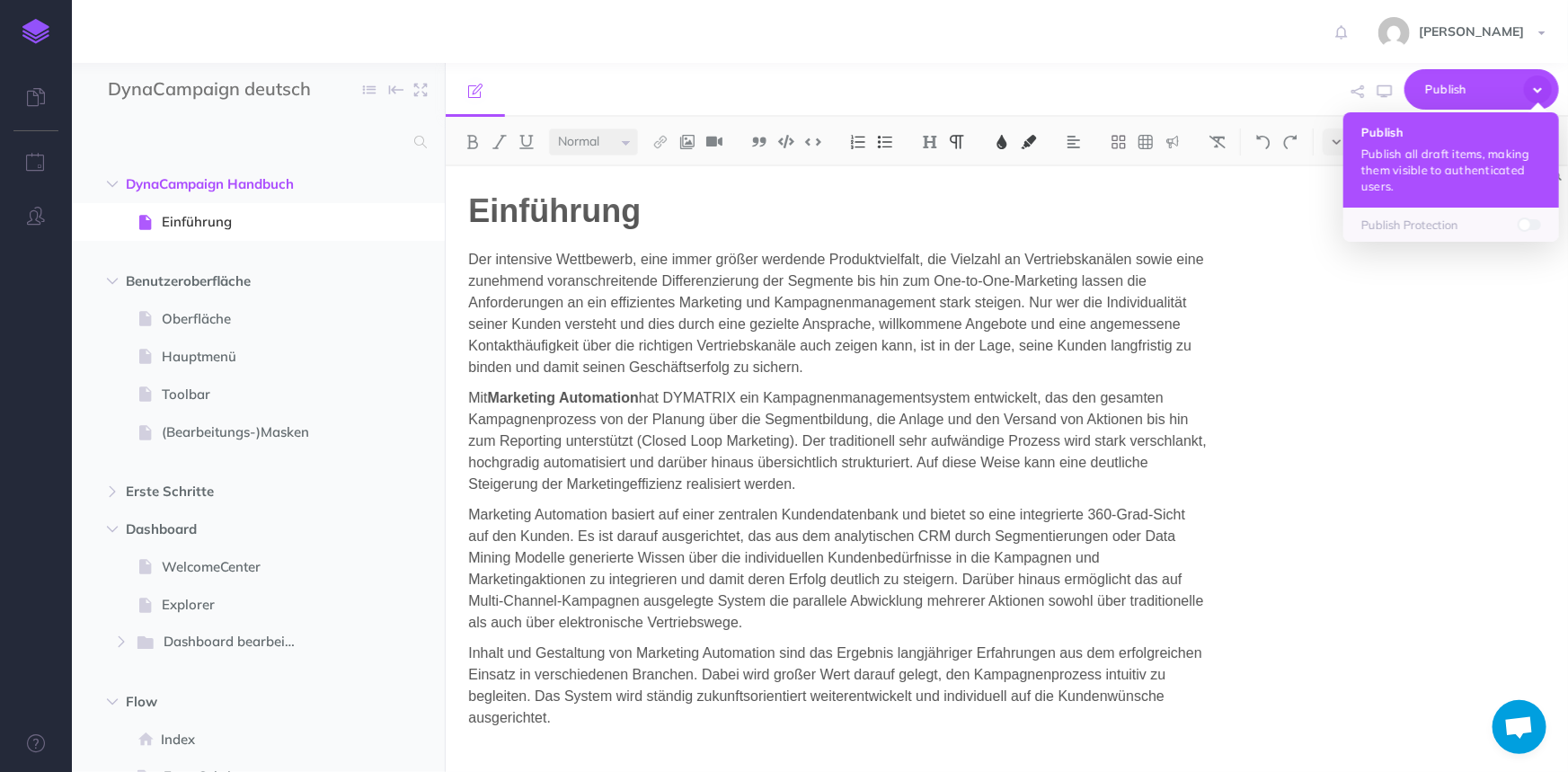
click at [1451, 156] on p "Publish all draft items, making them visible to authenticated users." at bounding box center [1451, 170] width 180 height 49
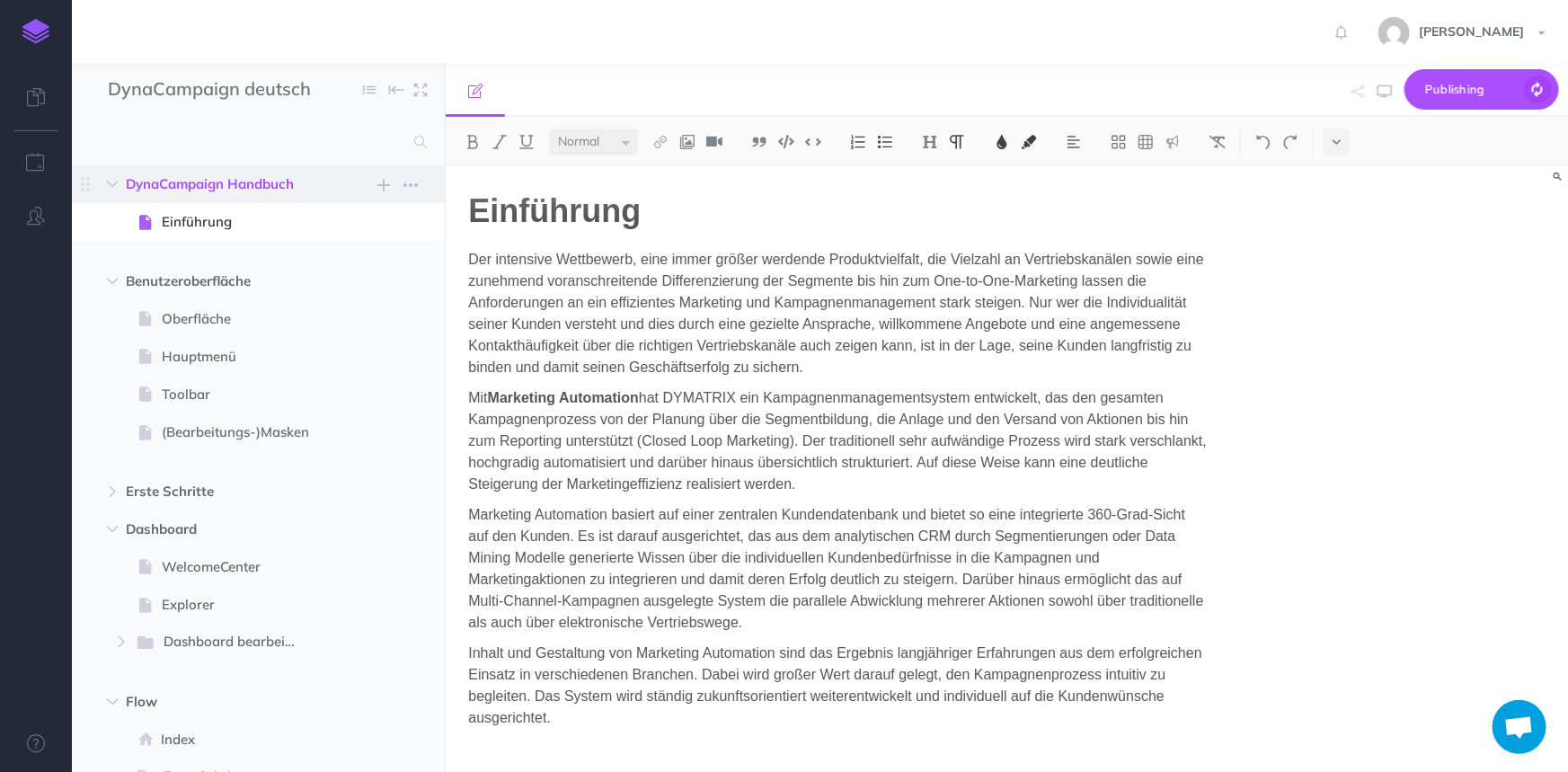
click at [172, 181] on span "DynaCampaign Handbuch" at bounding box center [219, 184] width 189 height 22
click at [111, 185] on icon "button" at bounding box center [112, 184] width 11 height 11
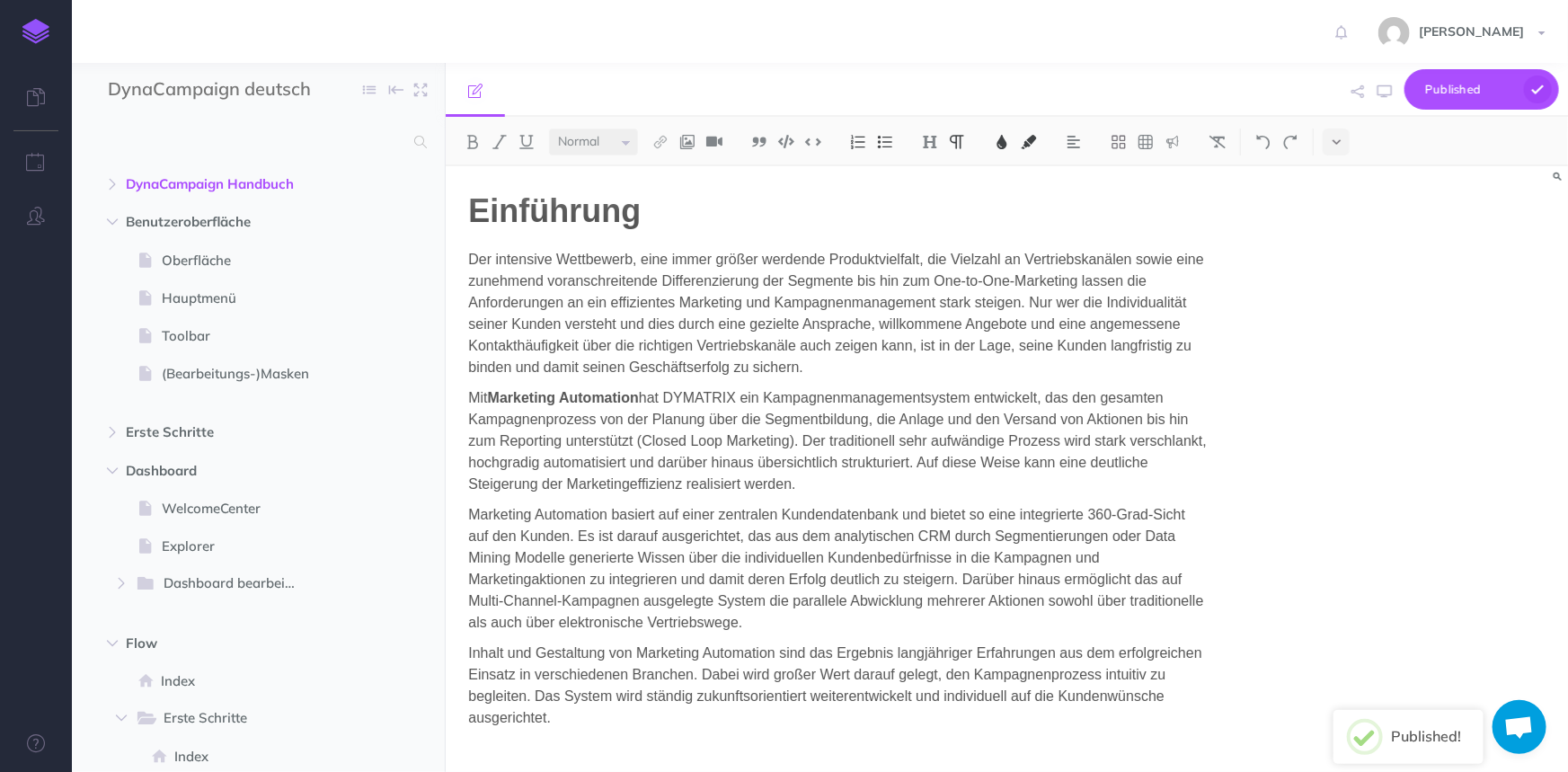
click at [219, 72] on div "DynaCampaign deutsch Collapse all Expand all Expand to root folders" at bounding box center [258, 90] width 373 height 54
click at [23, 30] on img at bounding box center [36, 32] width 27 height 25
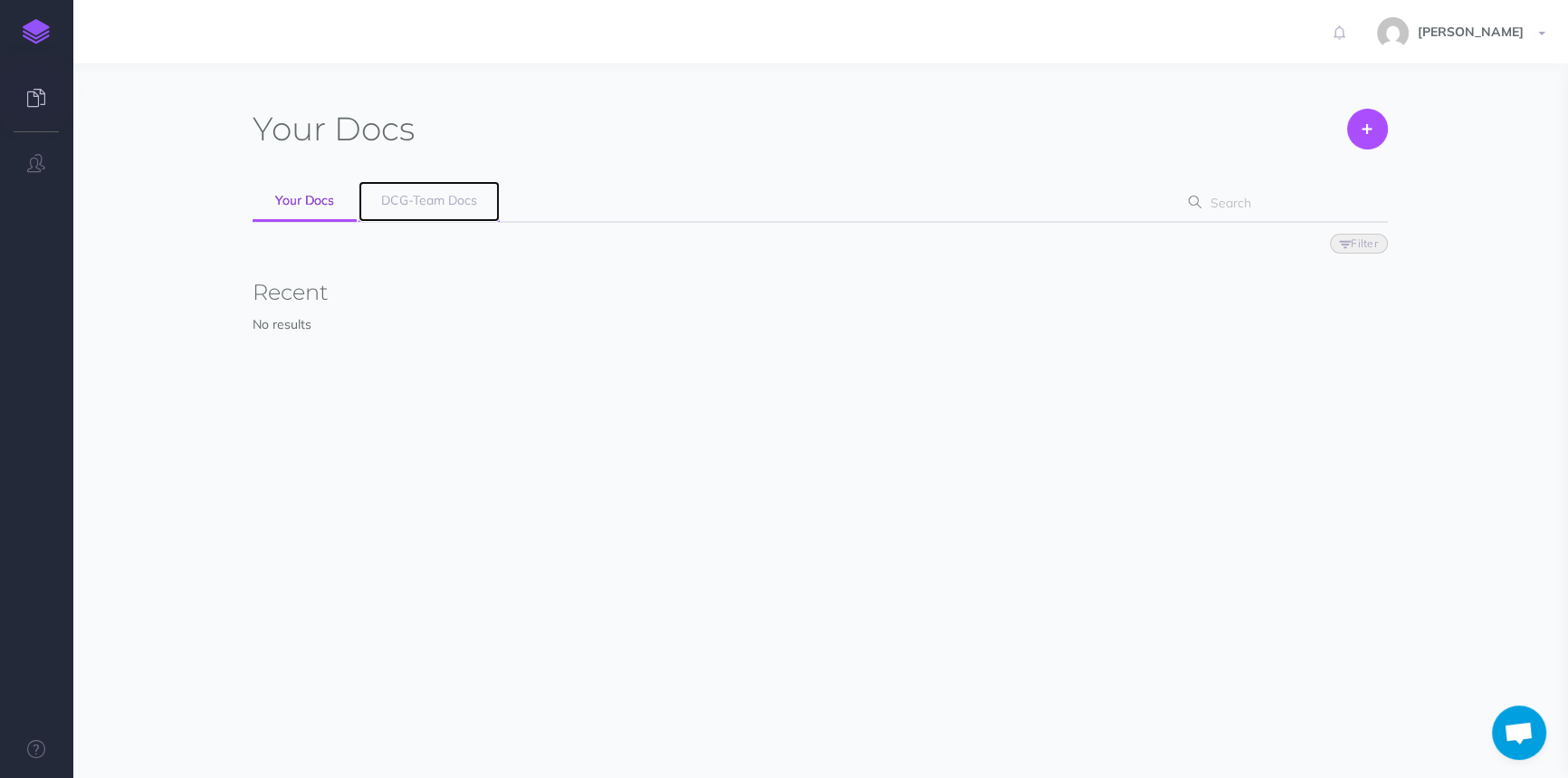
click at [419, 205] on span "DCG-Team Docs" at bounding box center [429, 200] width 96 height 16
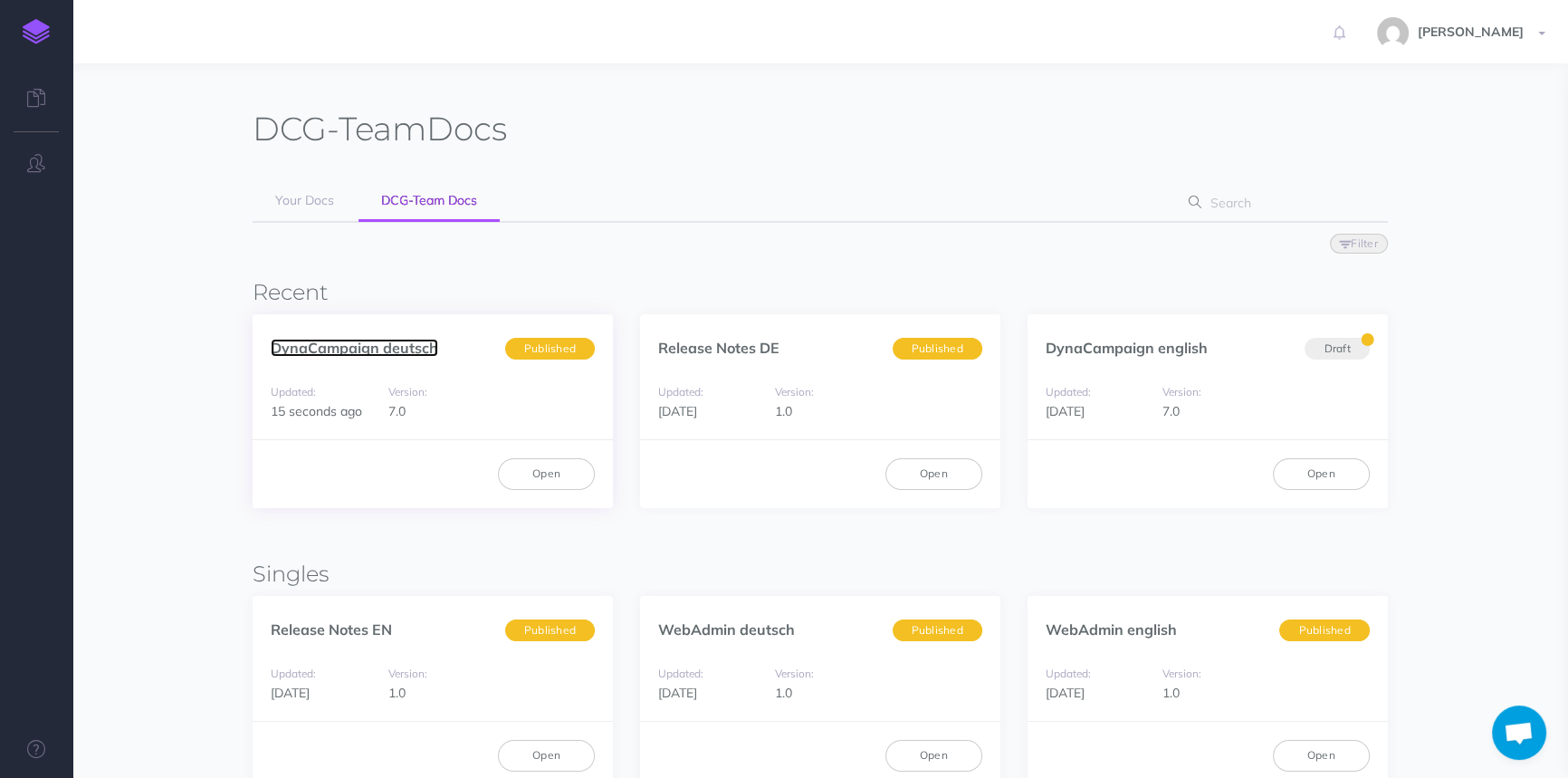
click at [362, 349] on link "DynaCampaign deutsch" at bounding box center [355, 348] width 167 height 18
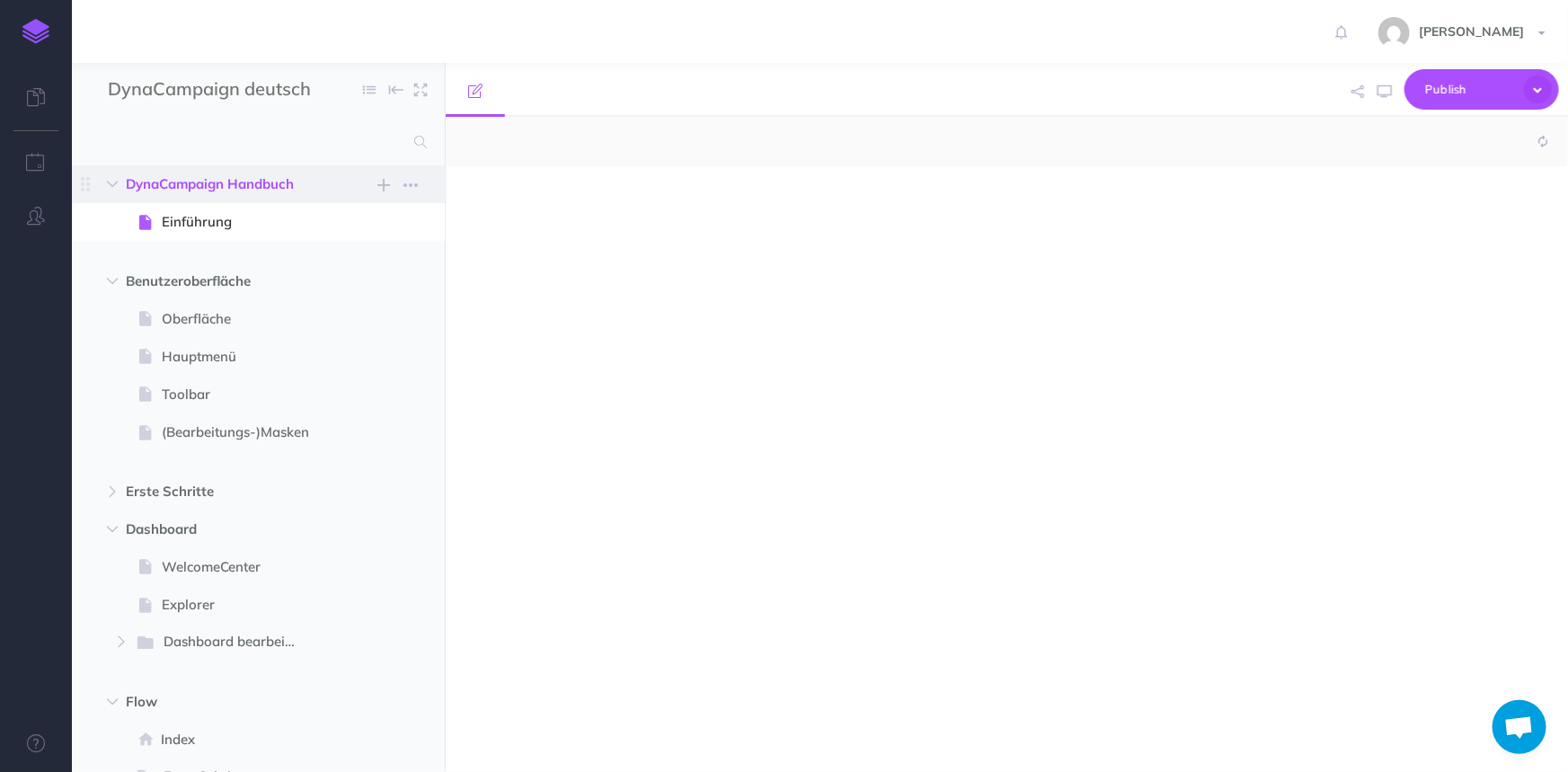
click at [182, 182] on span "DynaCampaign Handbuch" at bounding box center [219, 184] width 189 height 22
select select "null"
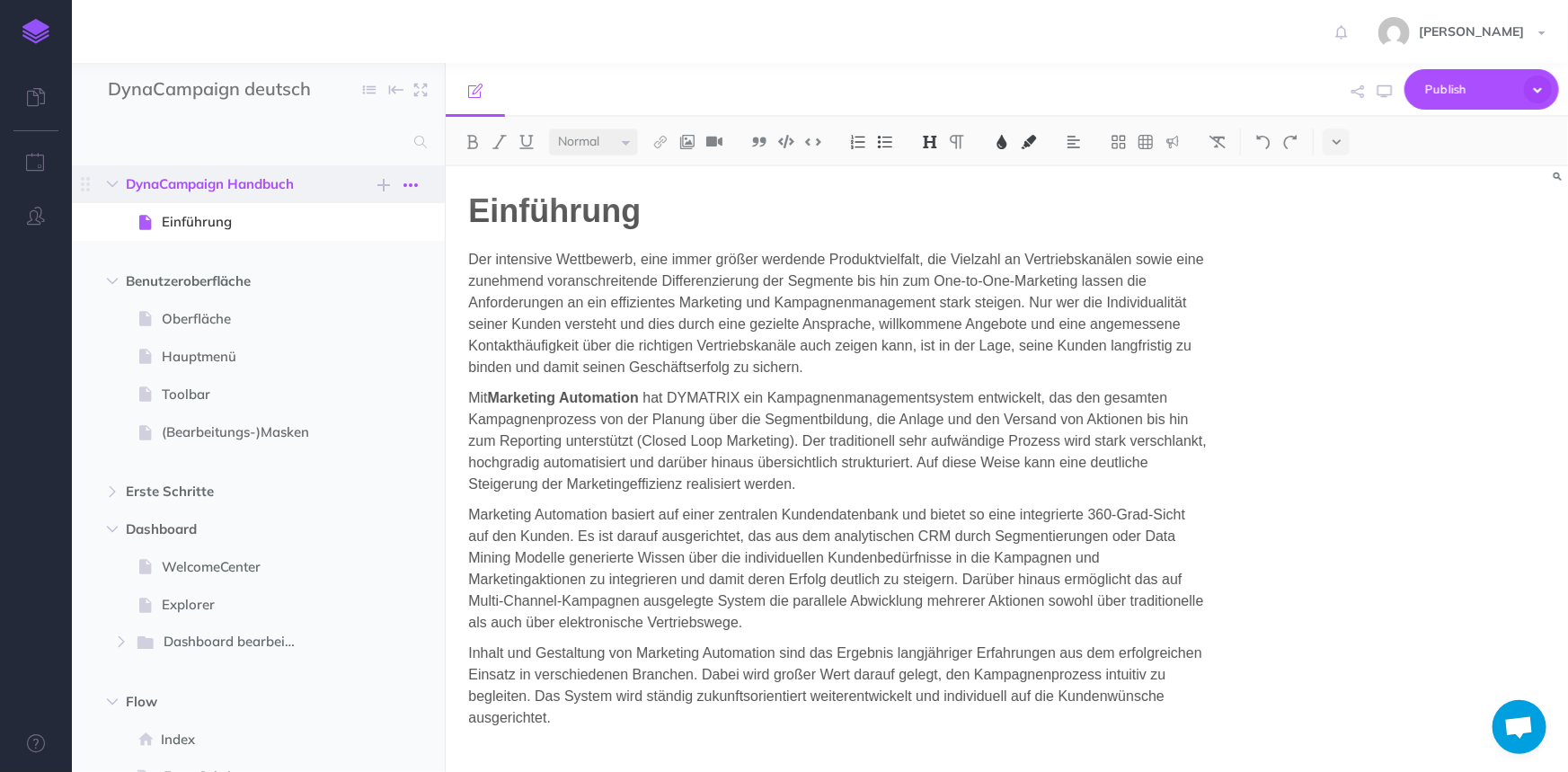
click at [413, 183] on icon "button" at bounding box center [411, 185] width 14 height 22
click at [350, 277] on link "Settings" at bounding box center [358, 275] width 135 height 30
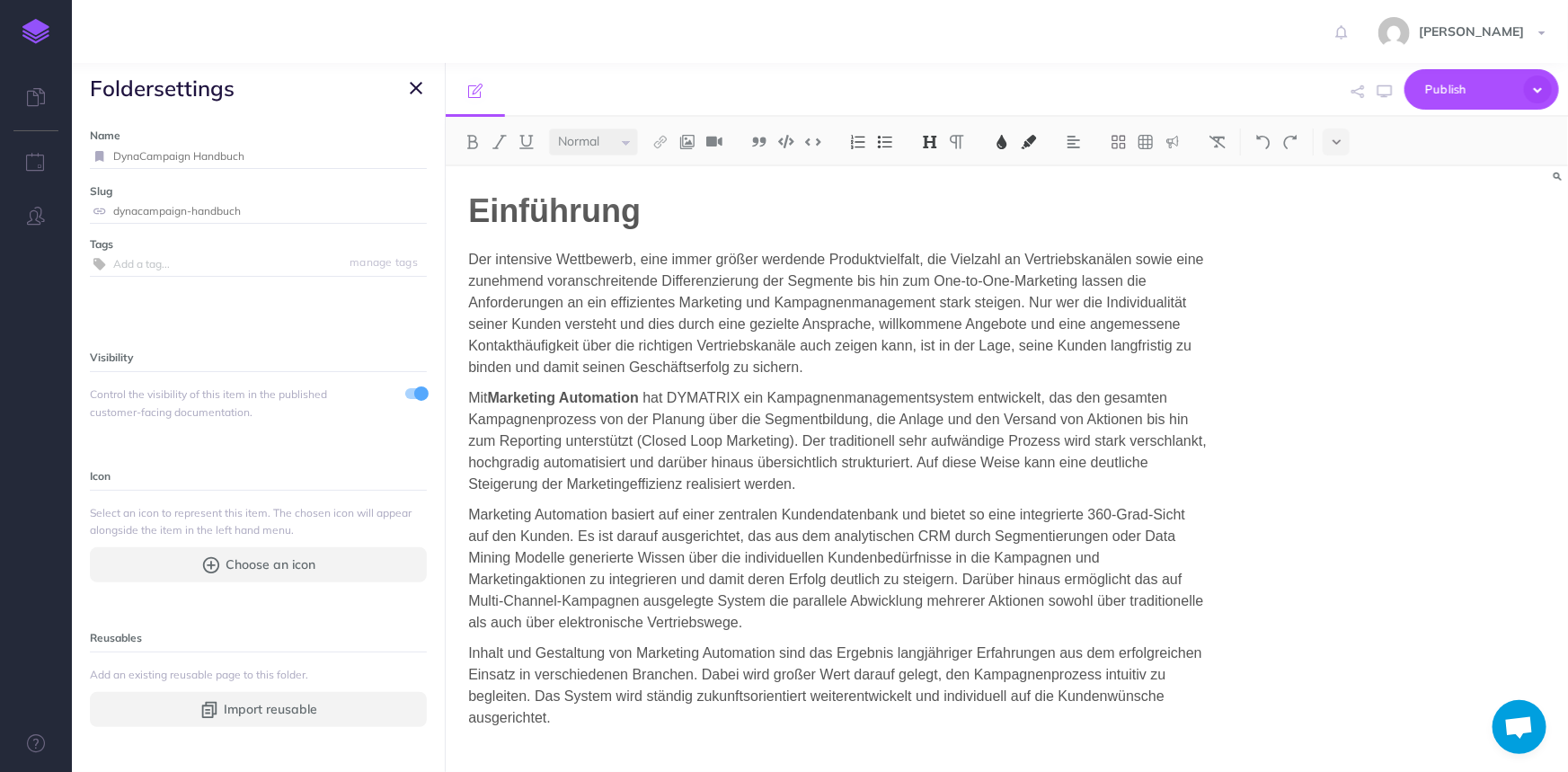
click at [192, 153] on input "DynaCampaign Handbuch" at bounding box center [269, 156] width 313 height 23
drag, startPoint x: 189, startPoint y: 152, endPoint x: 75, endPoint y: 146, distance: 114.2
click at [75, 146] on div "Name DynaCampaign Handbuch Save Slug dynacampaign-handbuch Save Tags manage tag…" at bounding box center [258, 442] width 373 height 659
type input "Marketing Automation Handbuch"
click at [394, 156] on small "Save" at bounding box center [405, 155] width 23 height 14
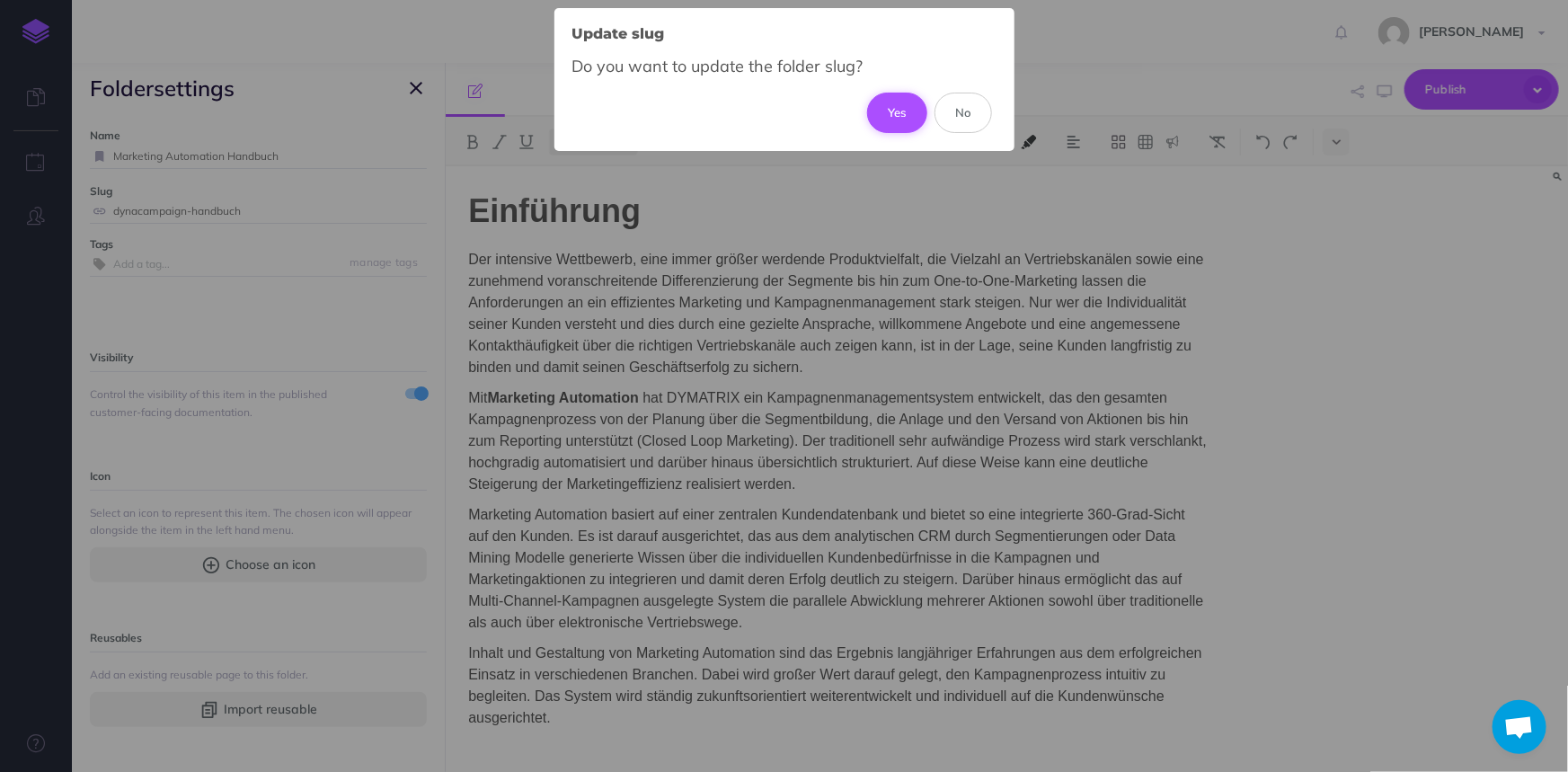
click at [881, 110] on button "Yes" at bounding box center [897, 113] width 60 height 40
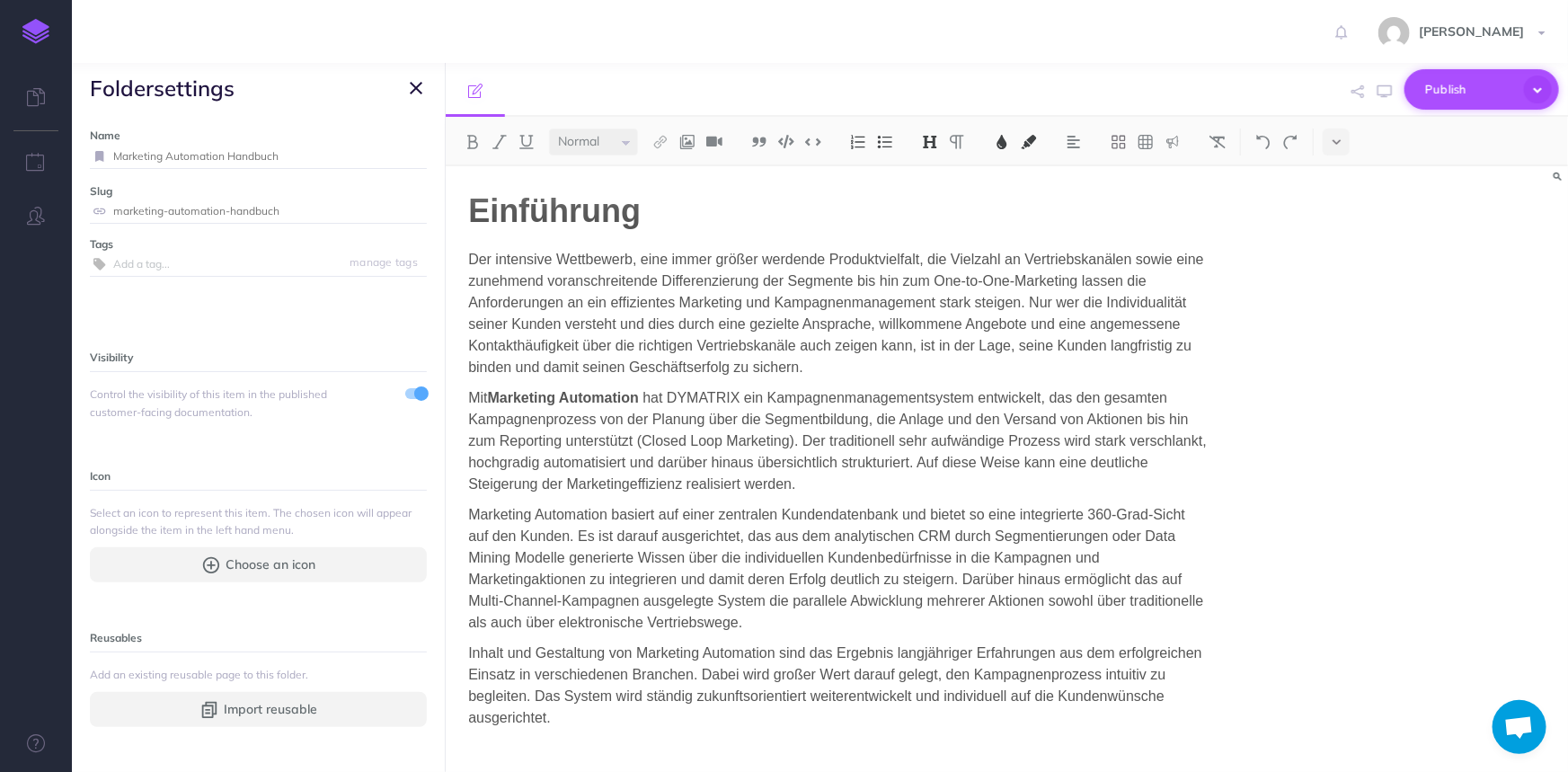
click at [1432, 81] on span "Publish" at bounding box center [1471, 89] width 90 height 28
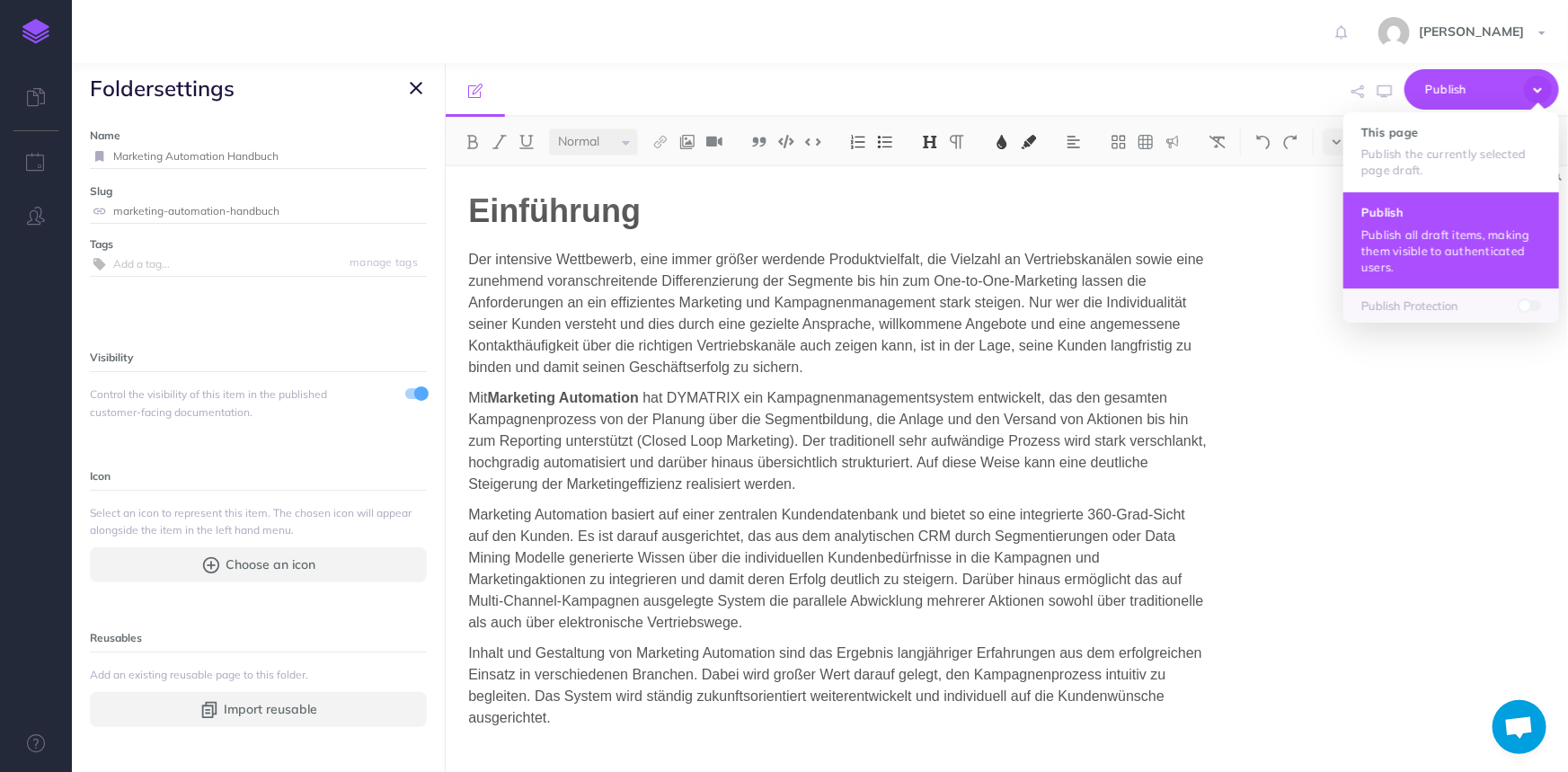
click at [1421, 228] on p "Publish all draft items, making them visible to authenticated users." at bounding box center [1451, 251] width 180 height 49
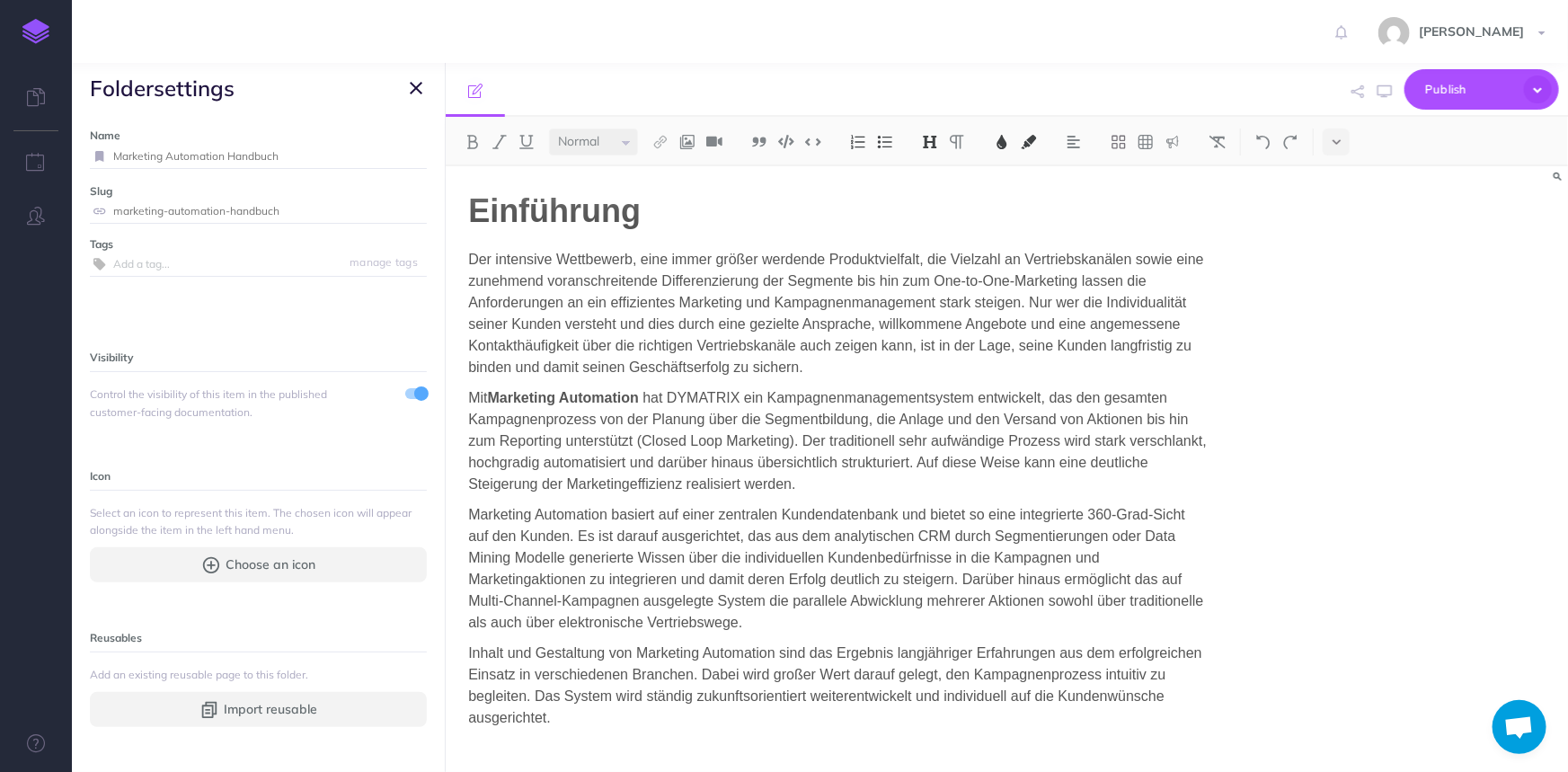
click at [288, 212] on input "marketing-automation-handbuch" at bounding box center [269, 211] width 313 height 23
drag, startPoint x: 221, startPoint y: 209, endPoint x: 116, endPoint y: 205, distance: 105.1
click at [116, 205] on input "marketing-automation-handbuch" at bounding box center [269, 211] width 313 height 23
drag, startPoint x: 226, startPoint y: 209, endPoint x: 108, endPoint y: 206, distance: 118.0
click at [108, 206] on div "marketing-automation-handbuch" at bounding box center [258, 211] width 337 height 23
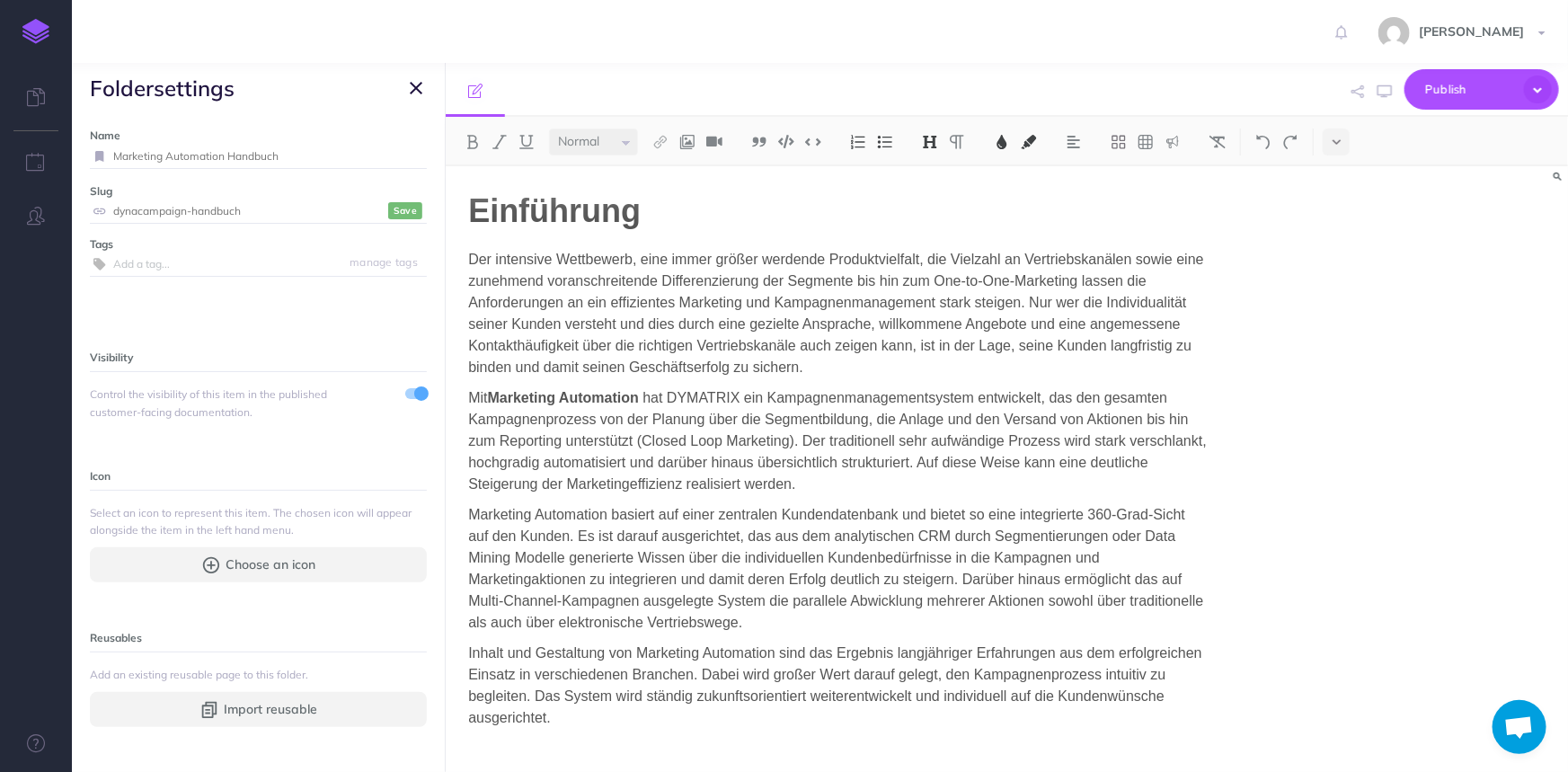
type input "dynacampaign-handbuch"
click at [394, 212] on small "Save" at bounding box center [405, 210] width 23 height 14
click at [1448, 91] on span "Publish" at bounding box center [1471, 89] width 90 height 28
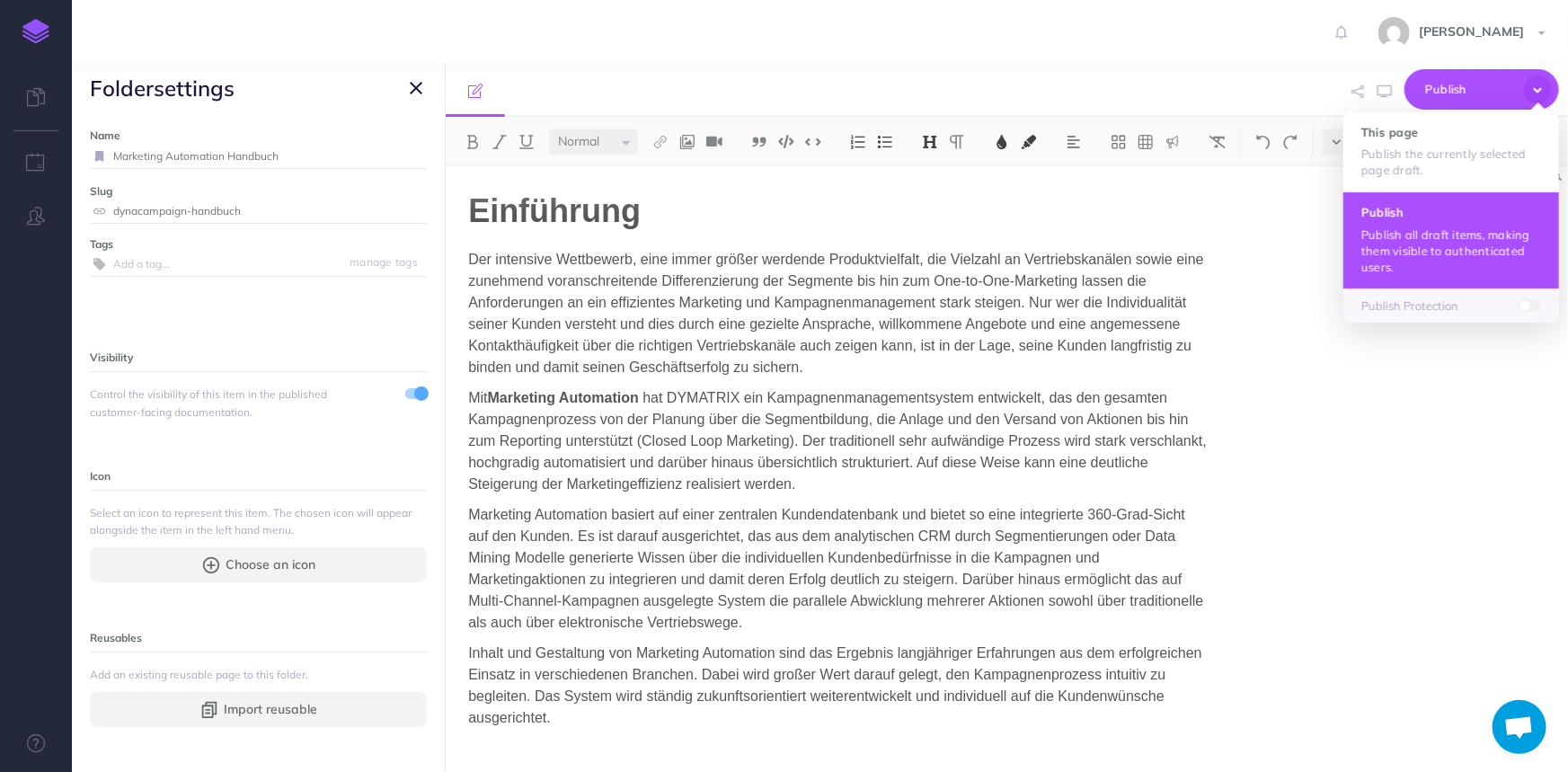
click at [1420, 246] on p "Publish all draft items, making them visible to authenticated users." at bounding box center [1451, 251] width 180 height 49
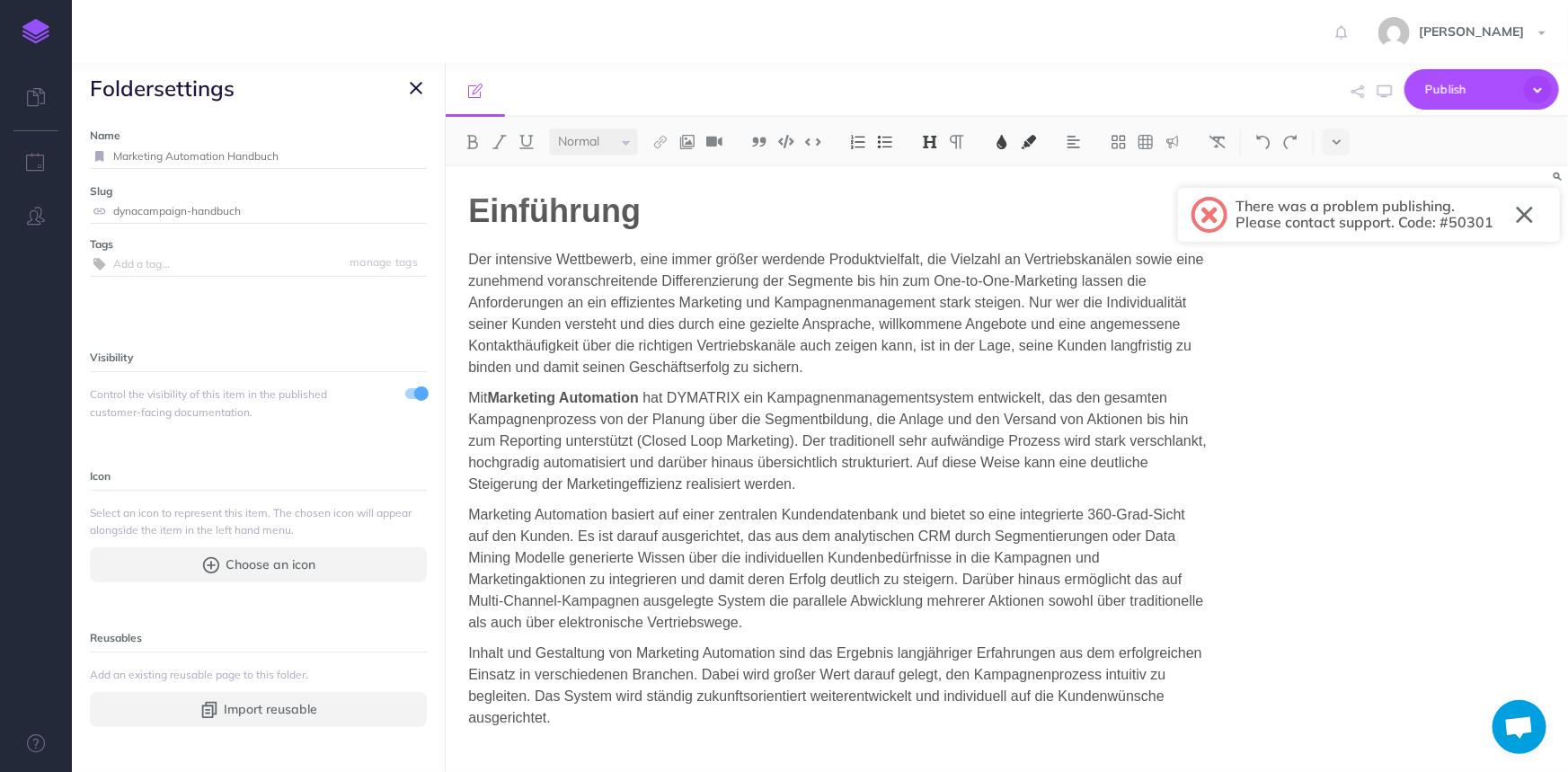
click at [418, 82] on icon "button" at bounding box center [416, 88] width 13 height 22
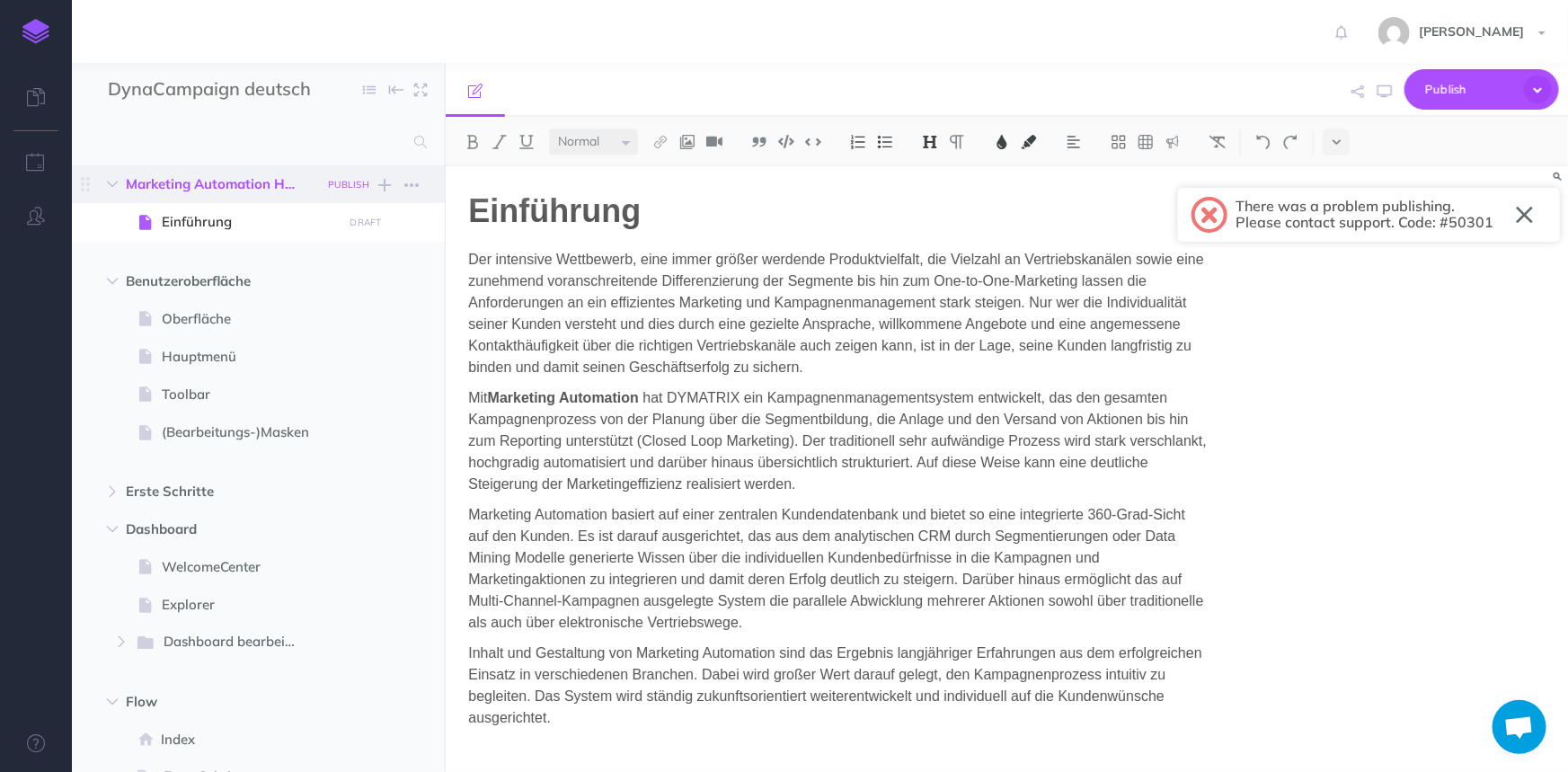
click at [348, 181] on small "PUBLISH" at bounding box center [348, 184] width 42 height 12
click at [332, 332] on button "Publish" at bounding box center [332, 338] width 59 height 31
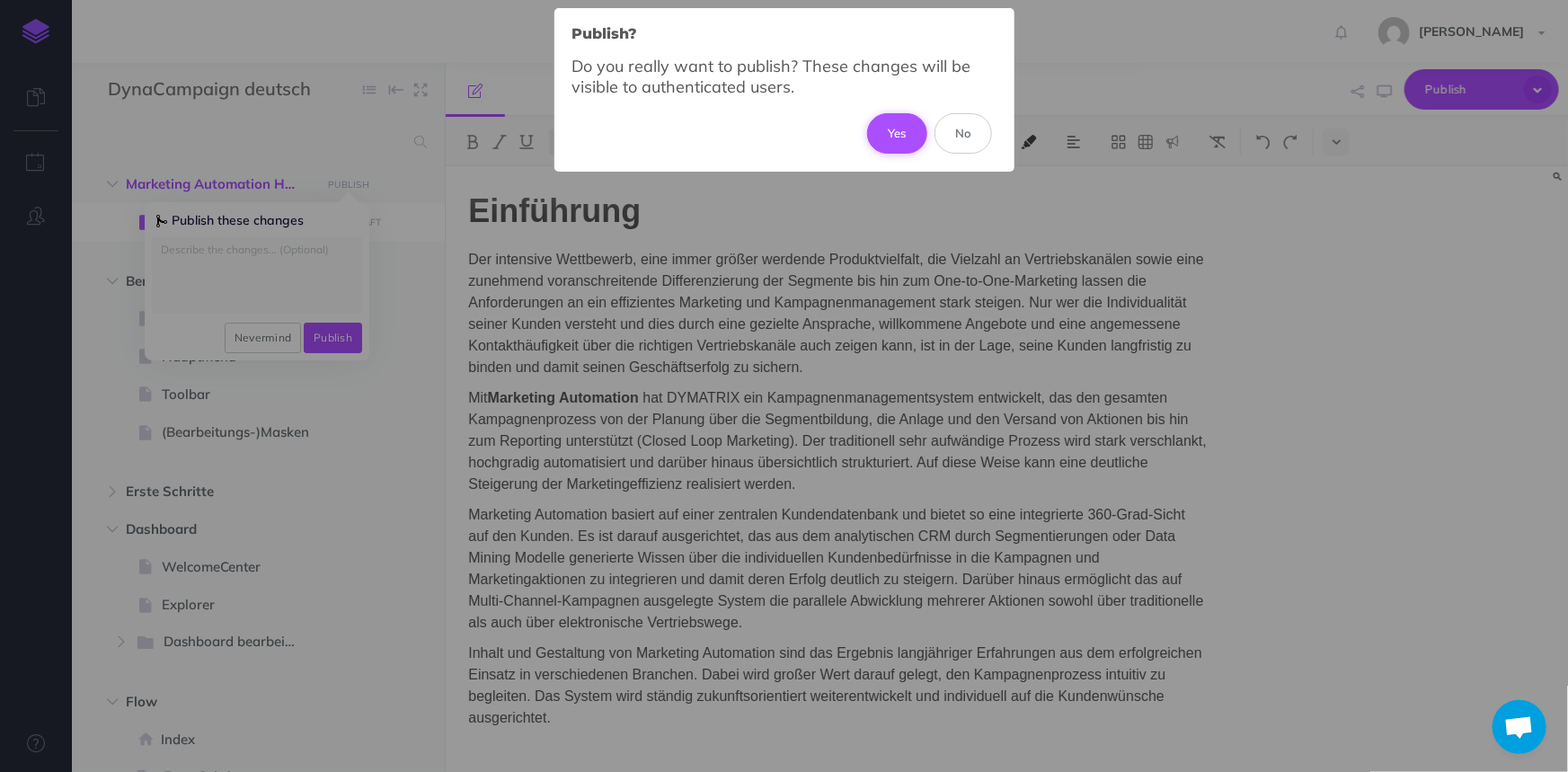
click at [893, 135] on button "Yes" at bounding box center [897, 133] width 60 height 40
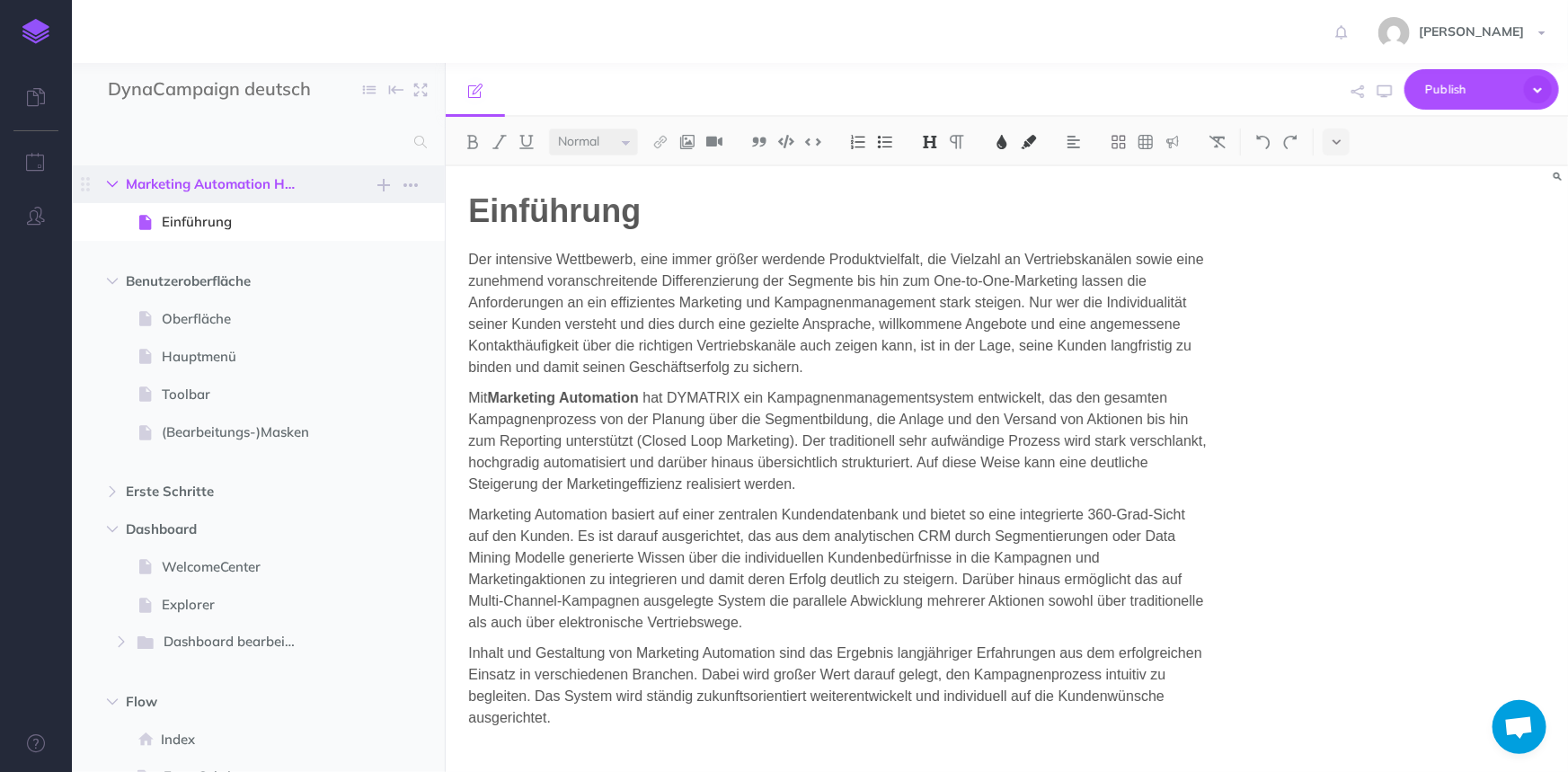
click at [114, 186] on icon "button" at bounding box center [112, 184] width 11 height 11
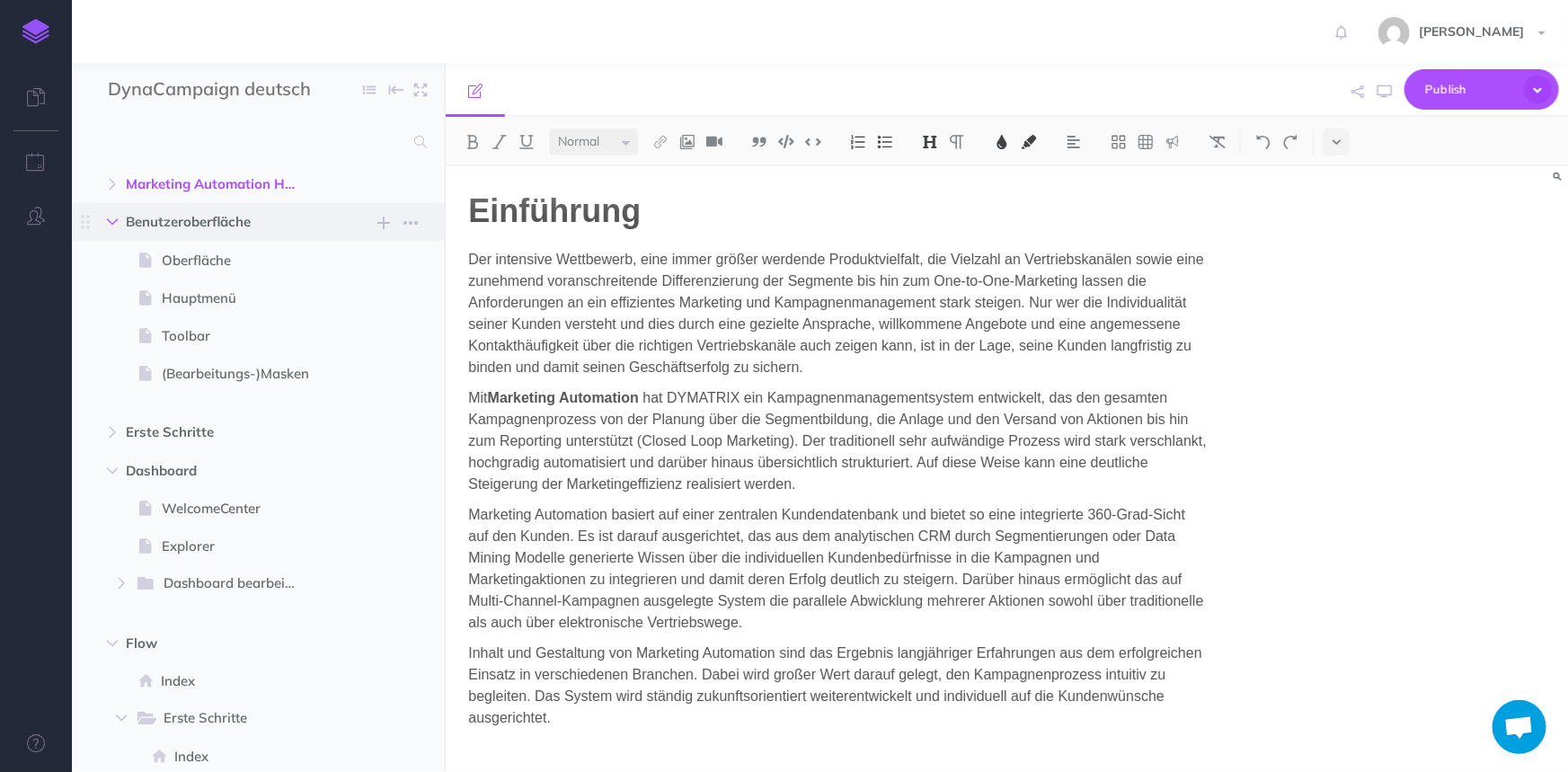
click at [109, 217] on icon "button" at bounding box center [112, 222] width 11 height 11
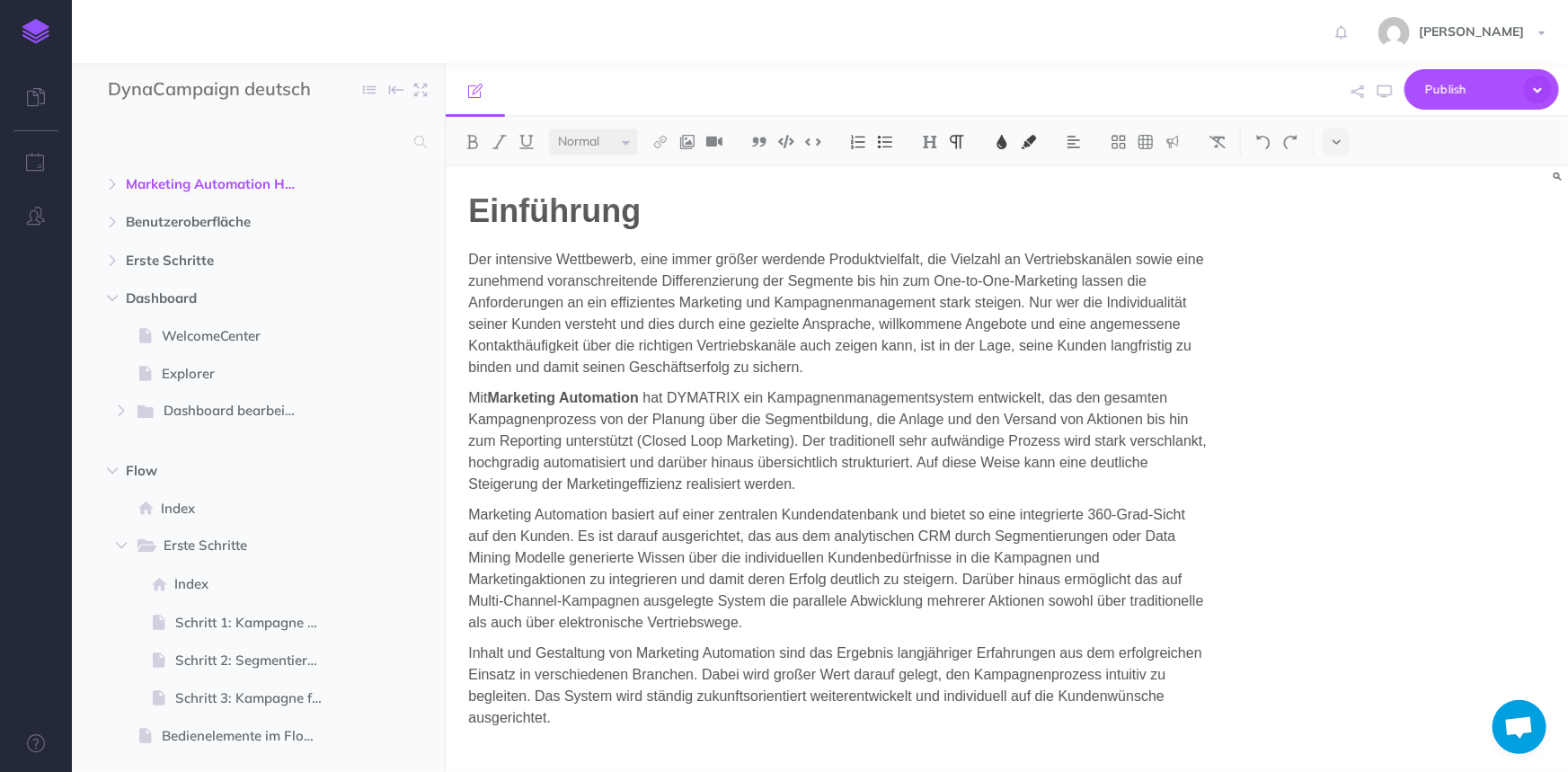
click at [487, 395] on span "Mit" at bounding box center [478, 397] width 19 height 15
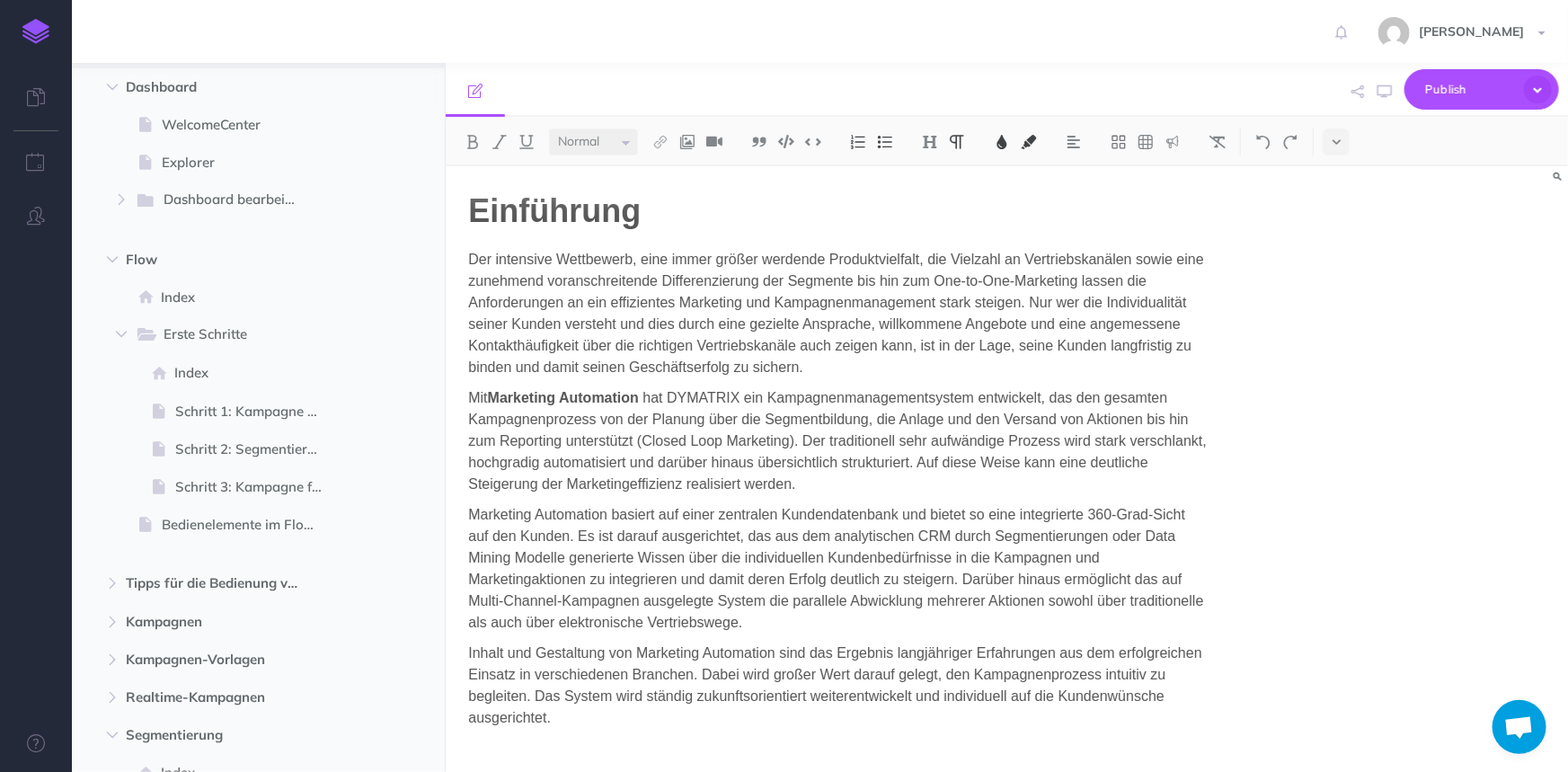
scroll to position [408, 0]
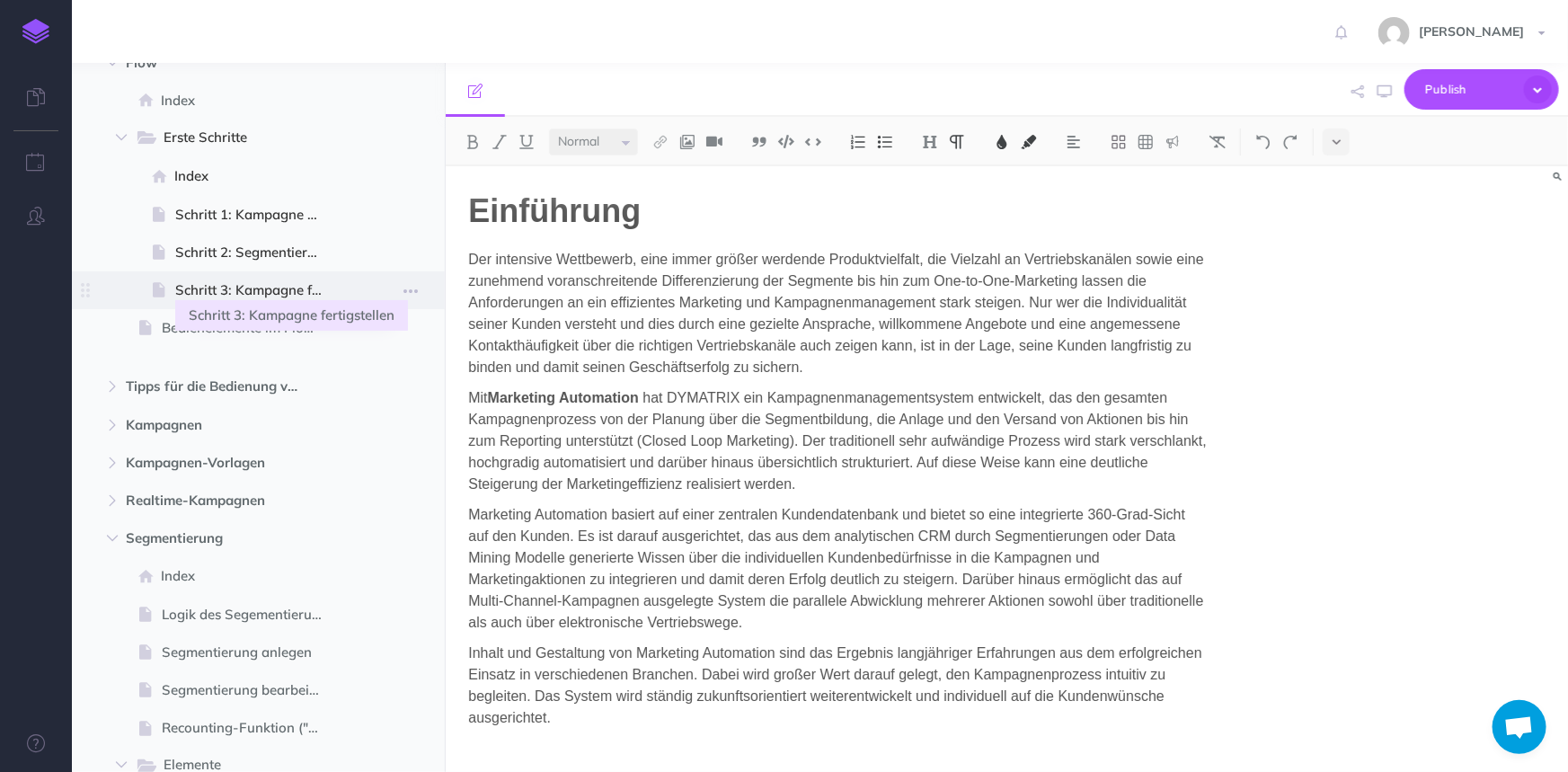
click at [230, 277] on span at bounding box center [258, 291] width 373 height 38
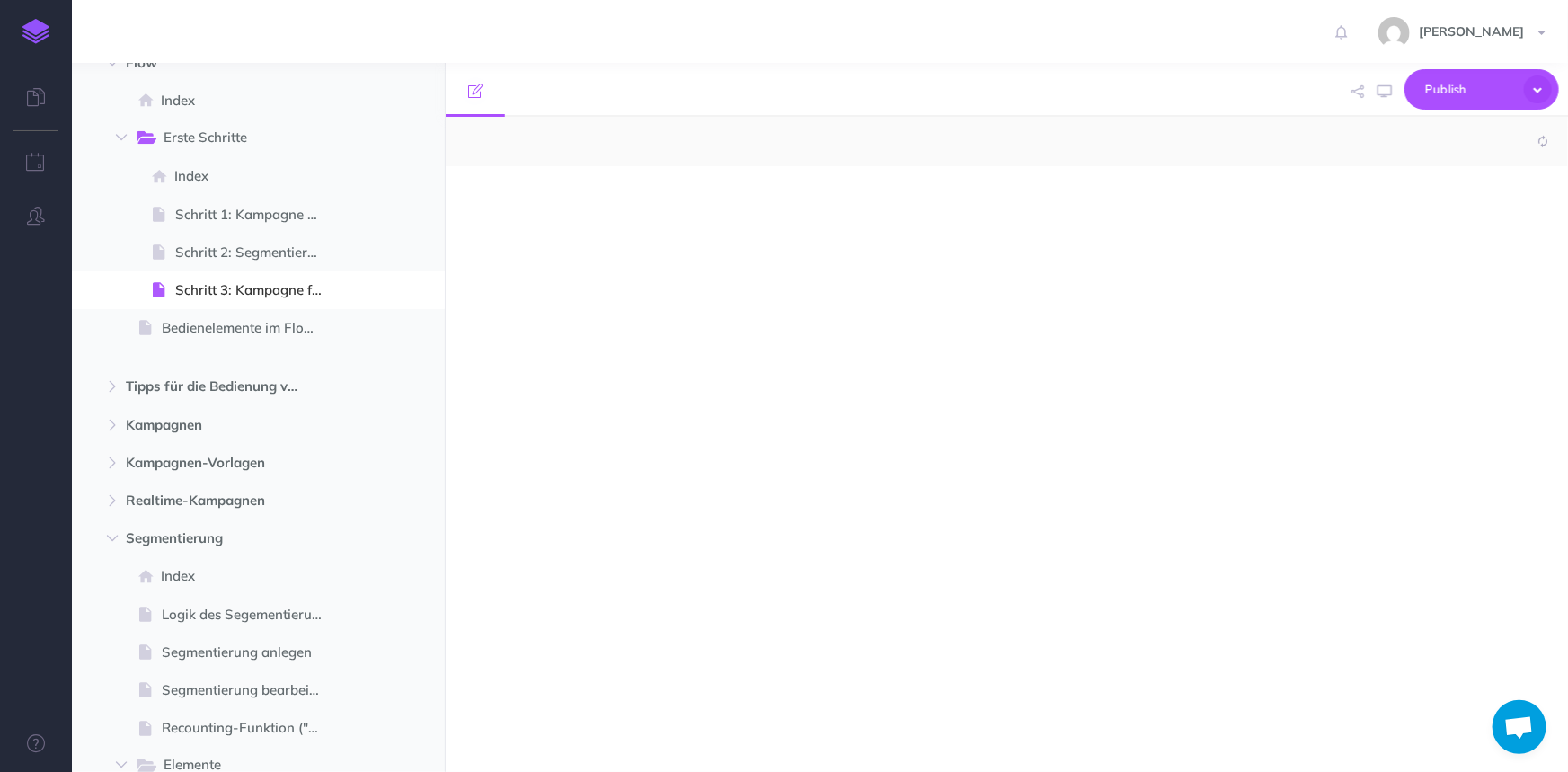
select select "null"
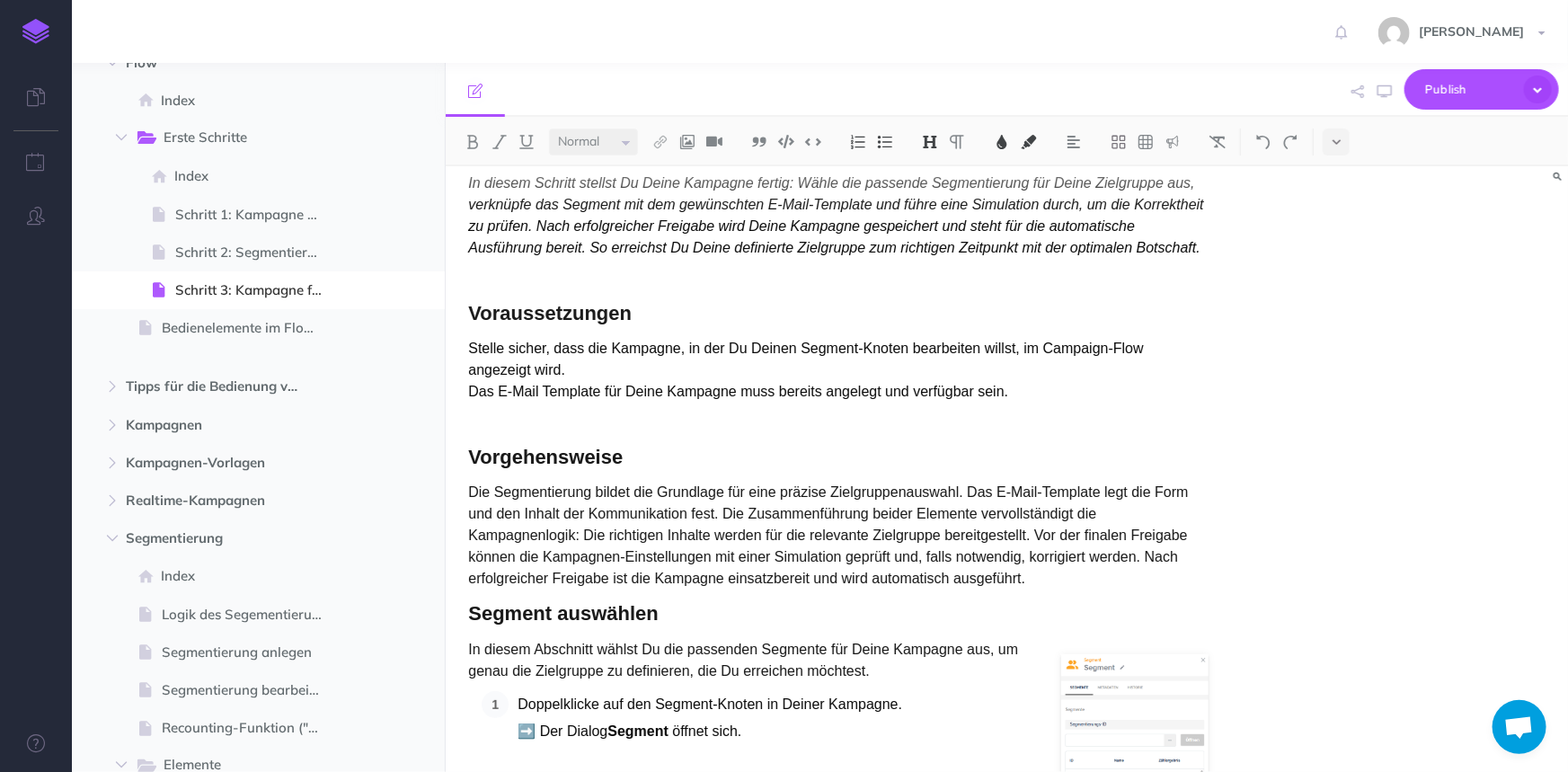
scroll to position [81, 0]
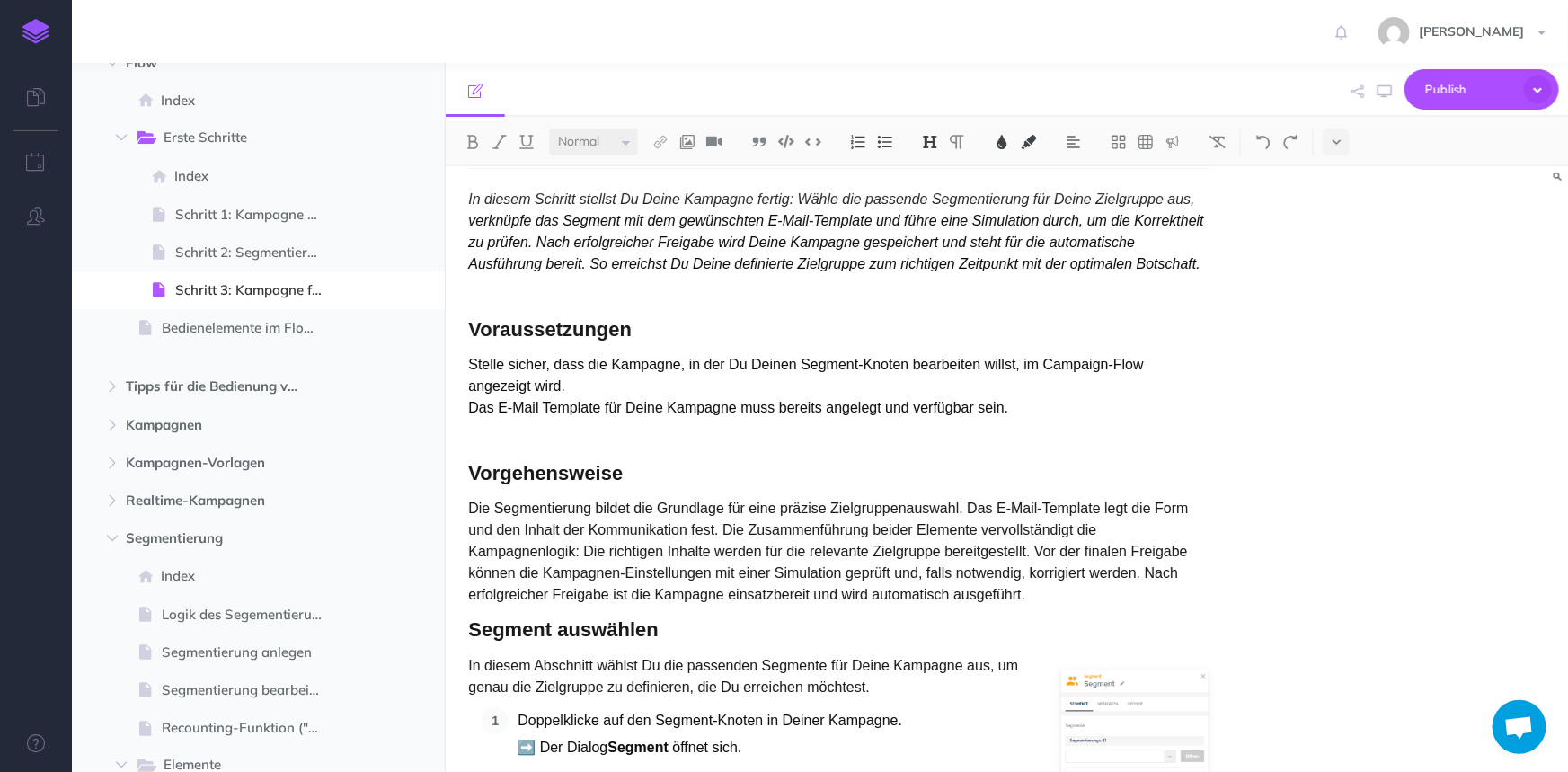
click at [532, 433] on p at bounding box center [839, 439] width 740 height 22
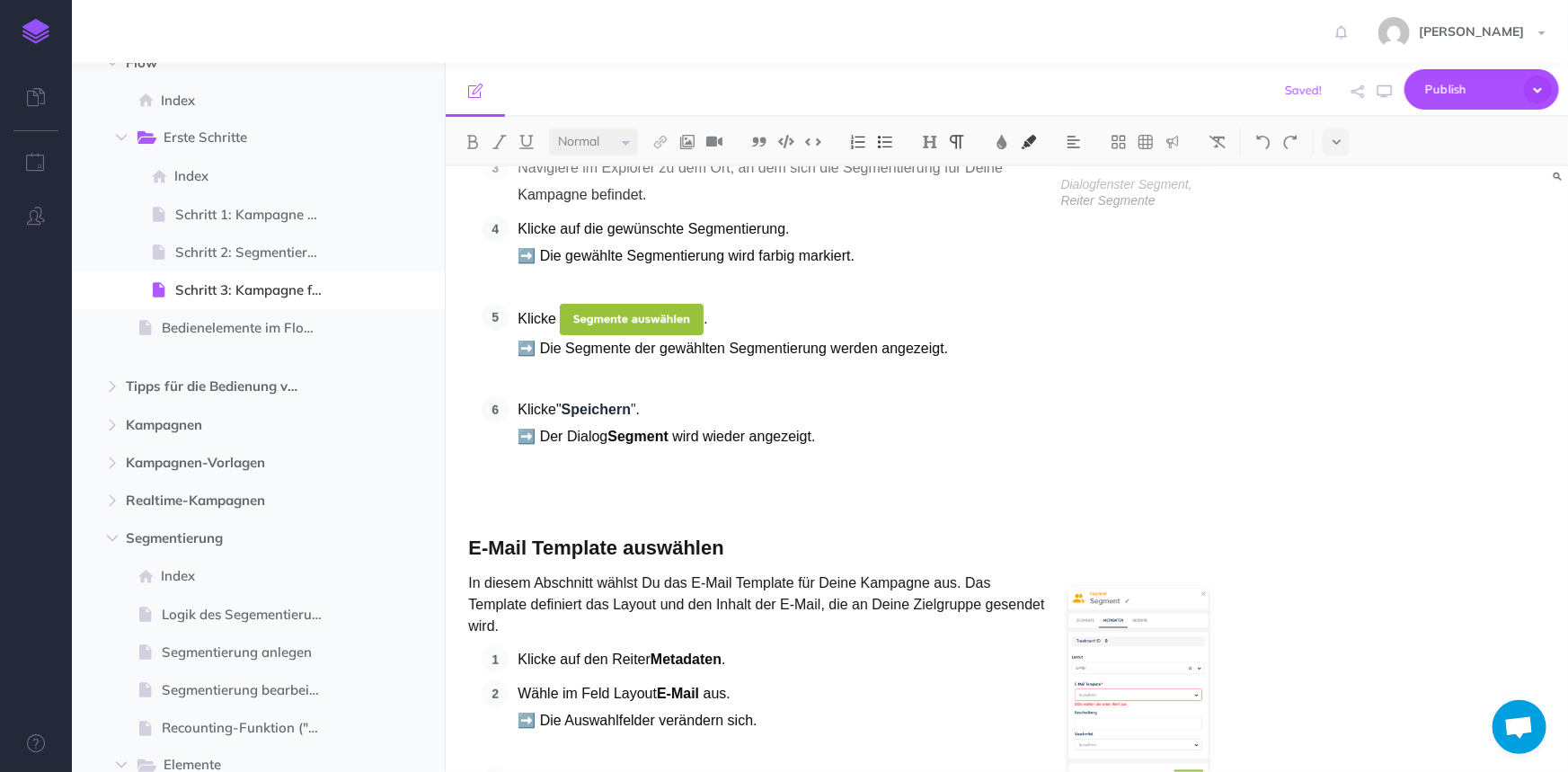
scroll to position [817, 0]
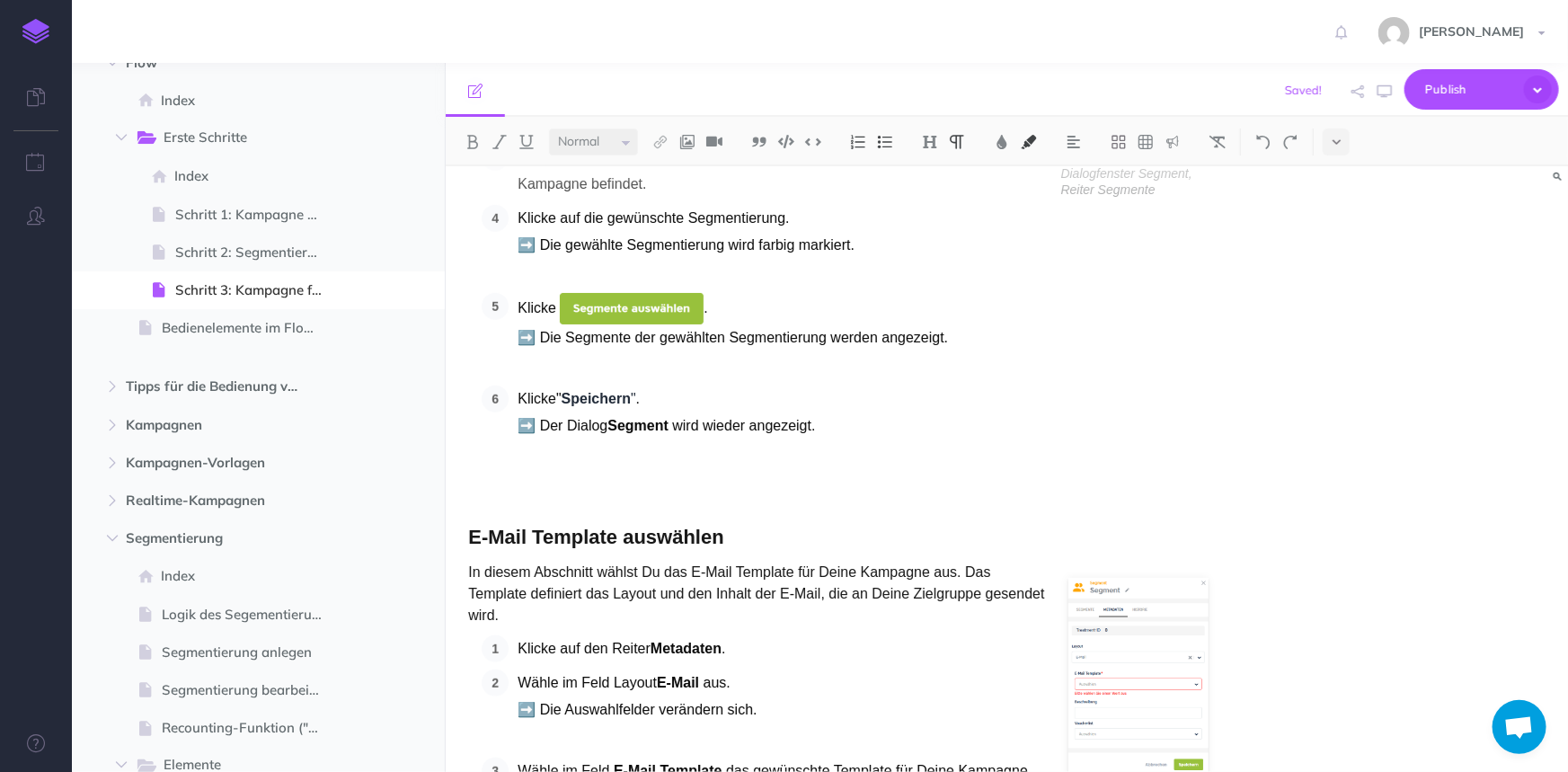
click at [557, 505] on p at bounding box center [839, 502] width 740 height 22
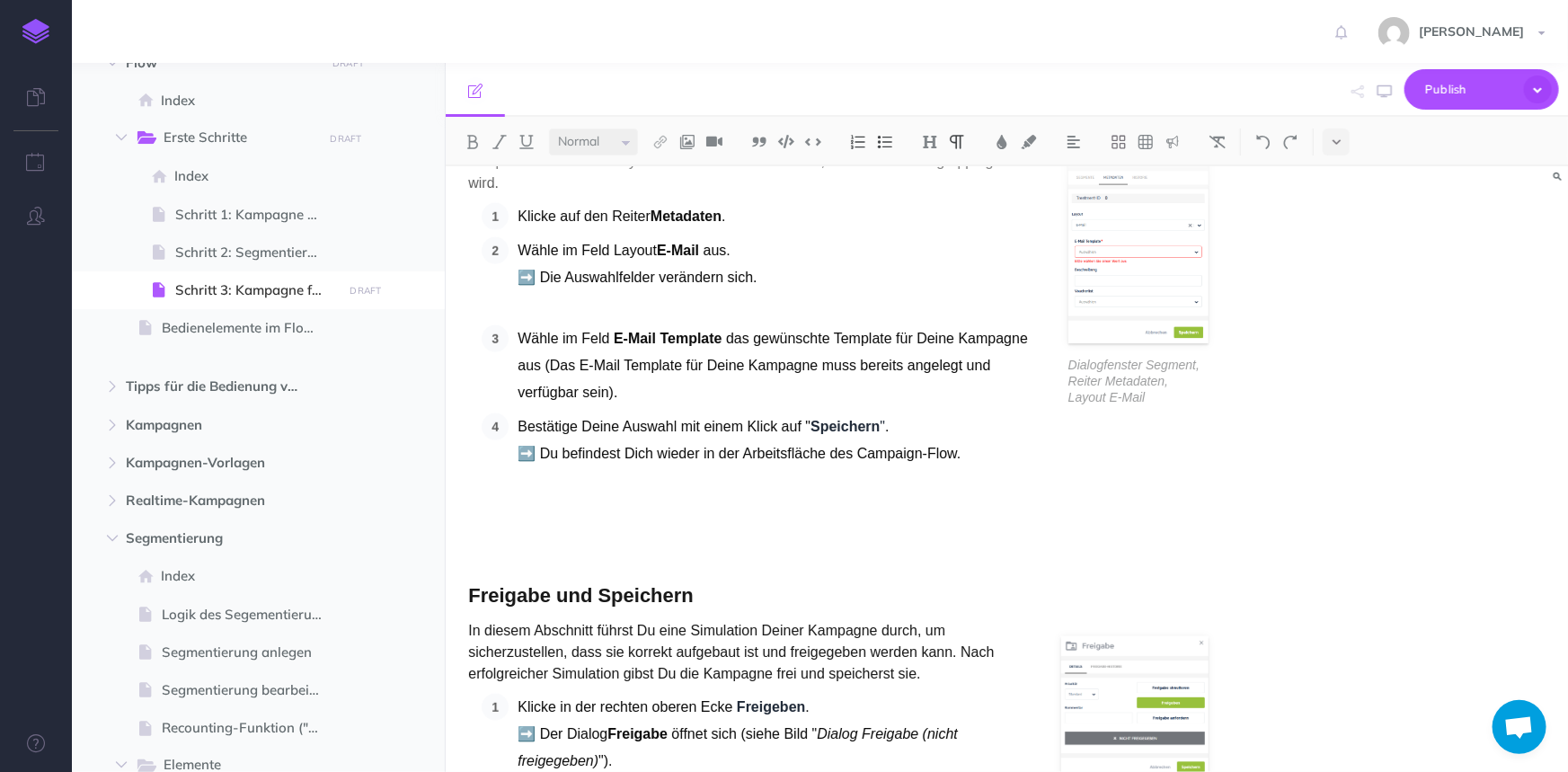
scroll to position [1225, 0]
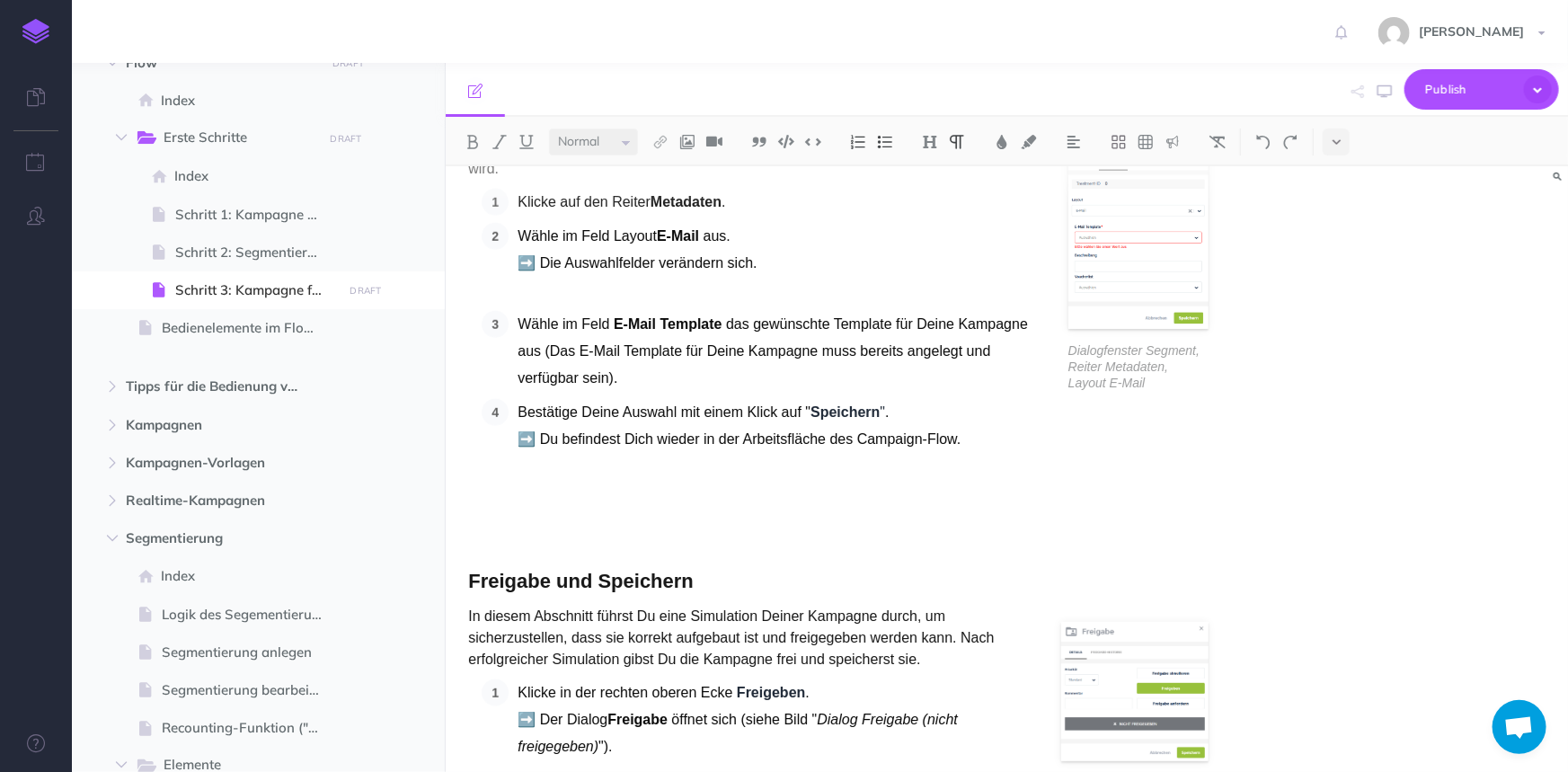
click at [719, 516] on p at bounding box center [839, 516] width 740 height 22
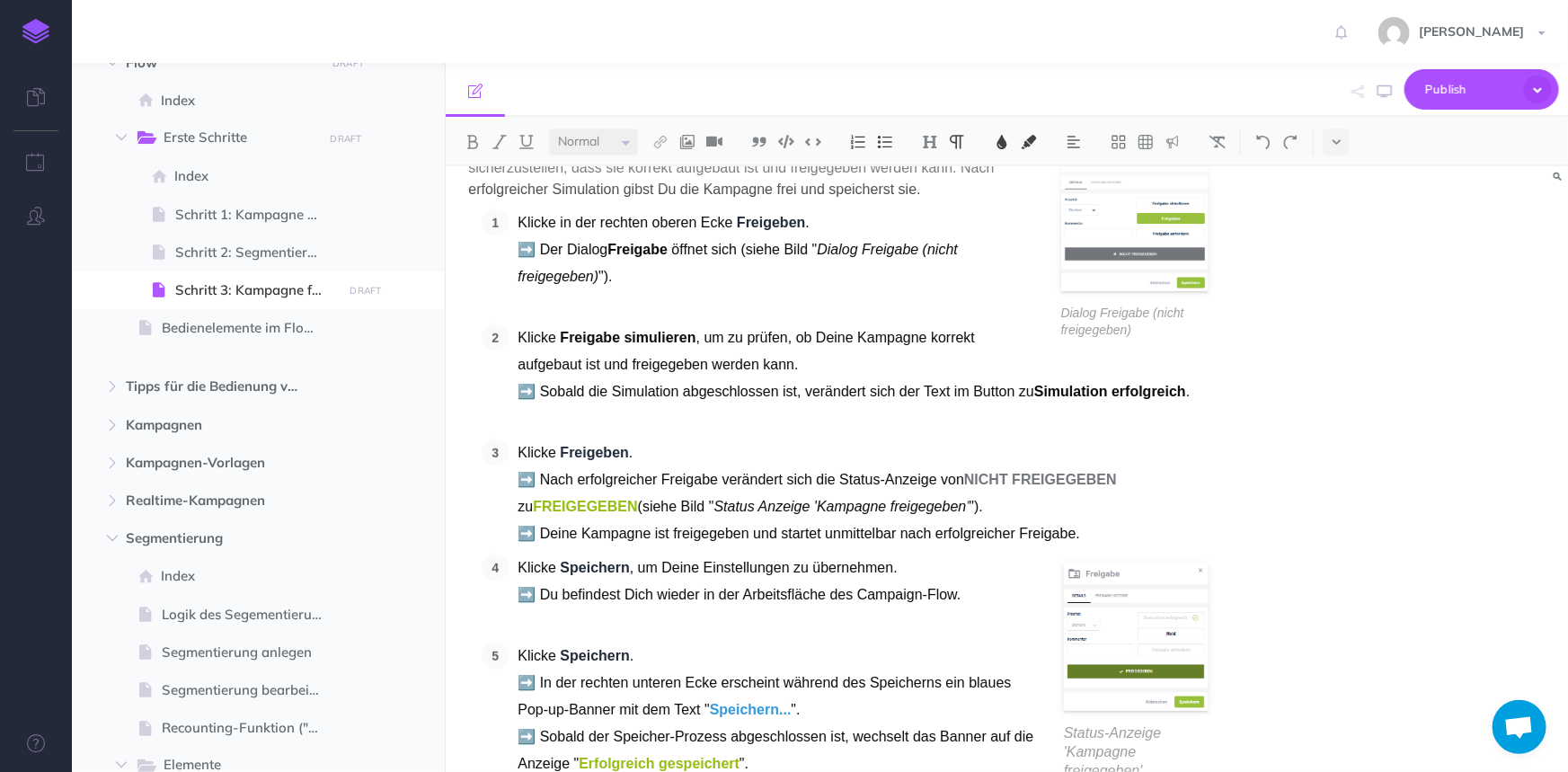
scroll to position [2042, 0]
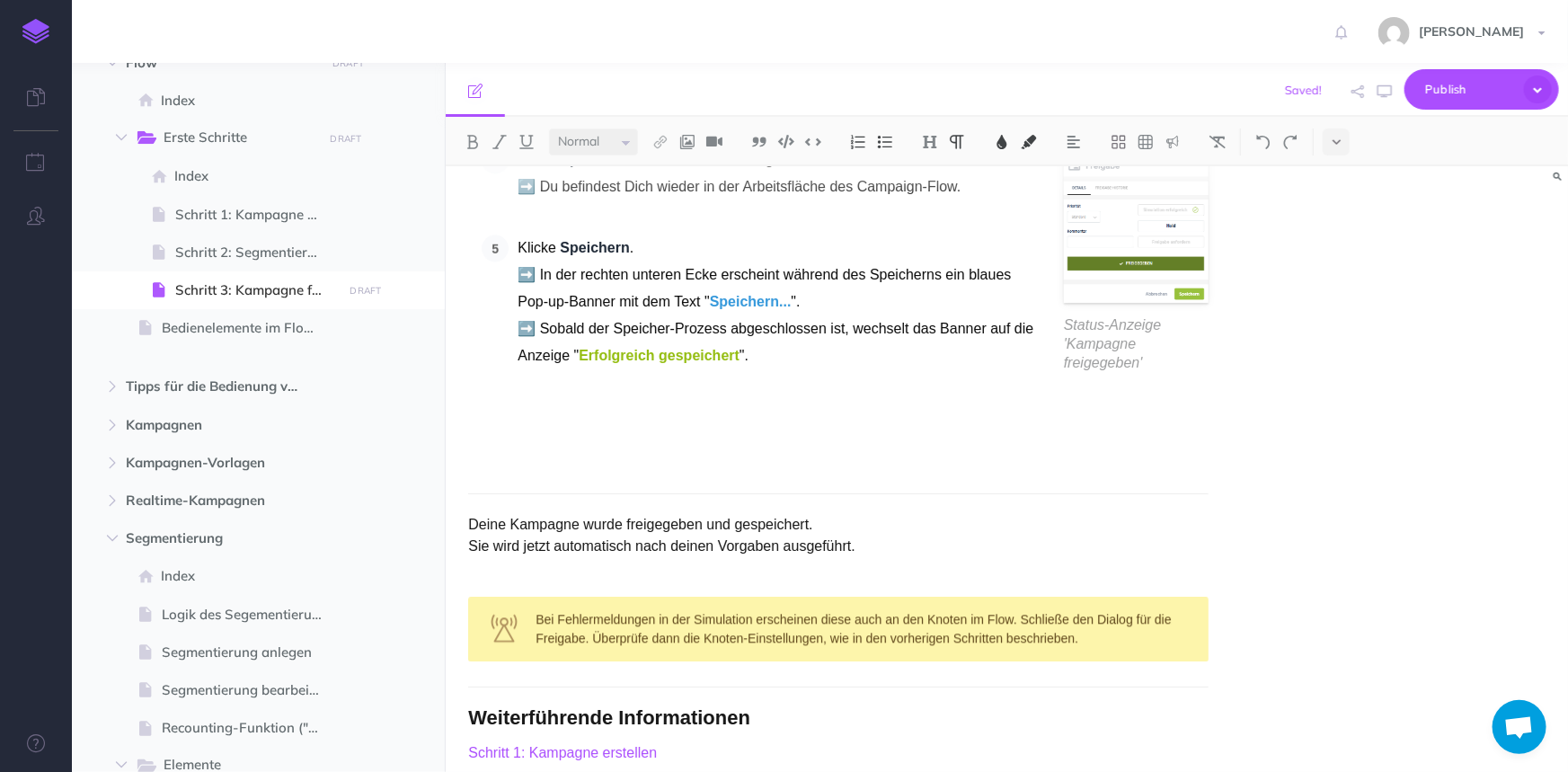
click at [636, 460] on p at bounding box center [839, 463] width 740 height 22
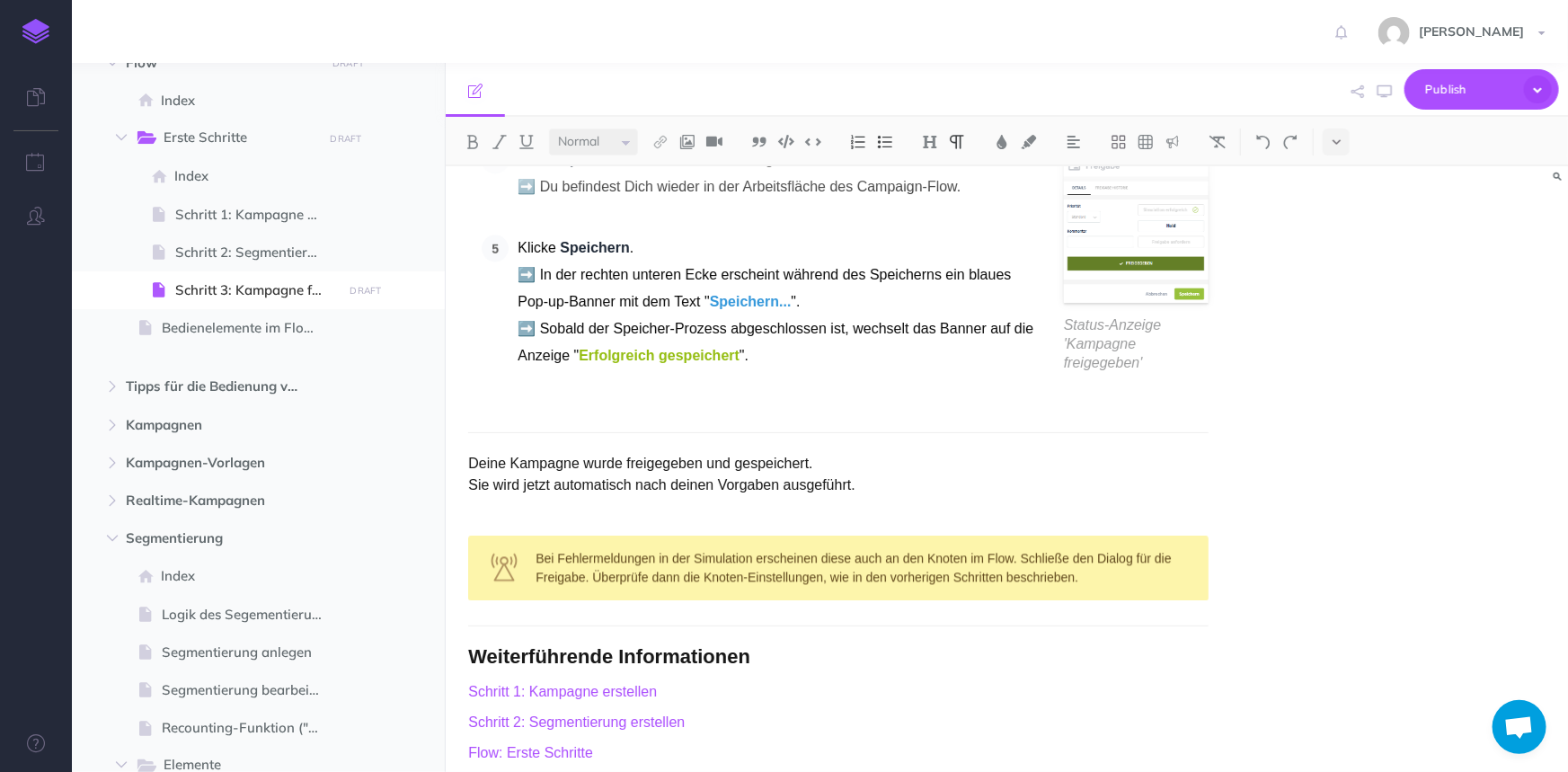
scroll to position [2069, 0]
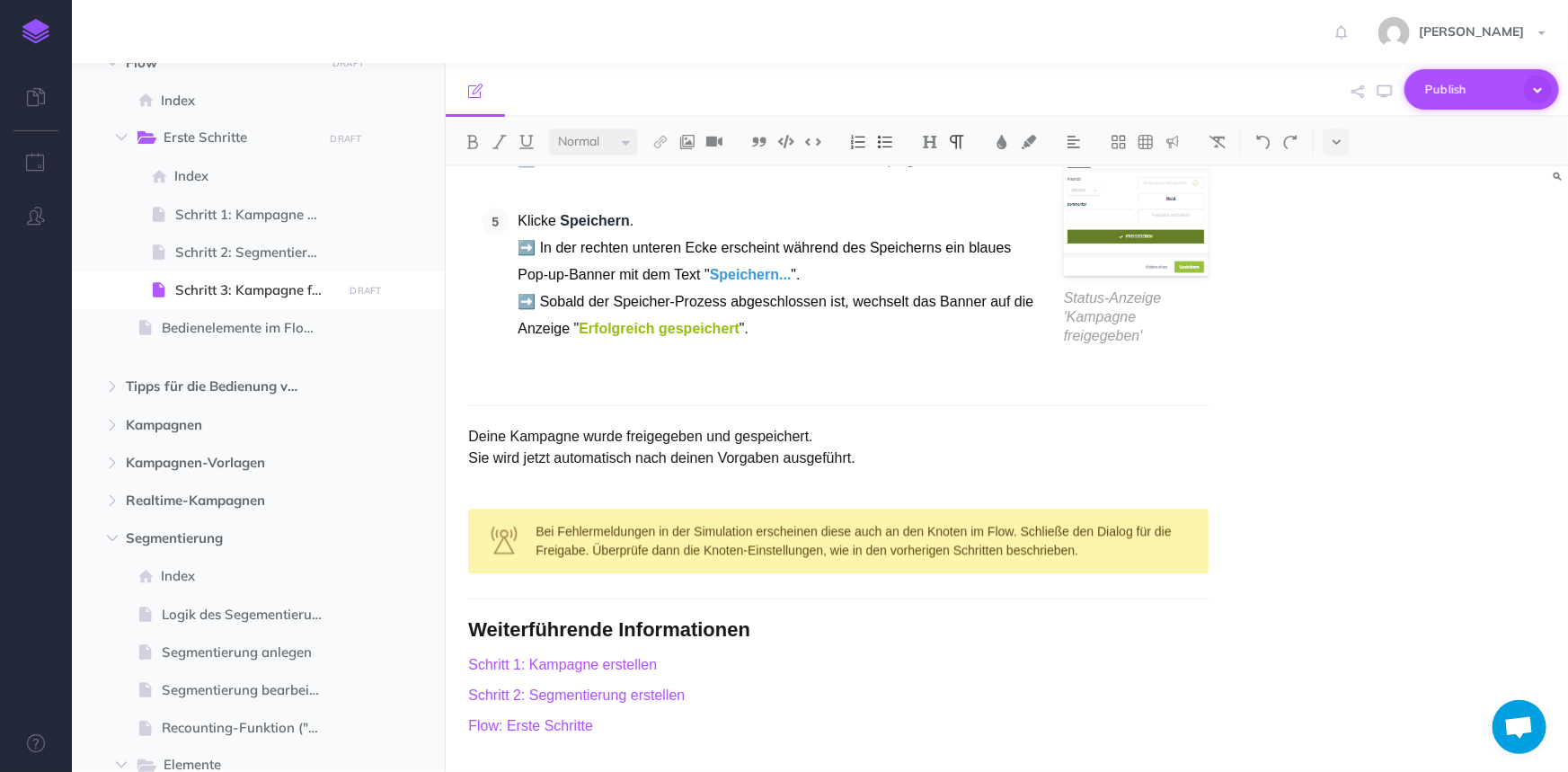
click at [1456, 90] on span "Publish" at bounding box center [1471, 89] width 90 height 28
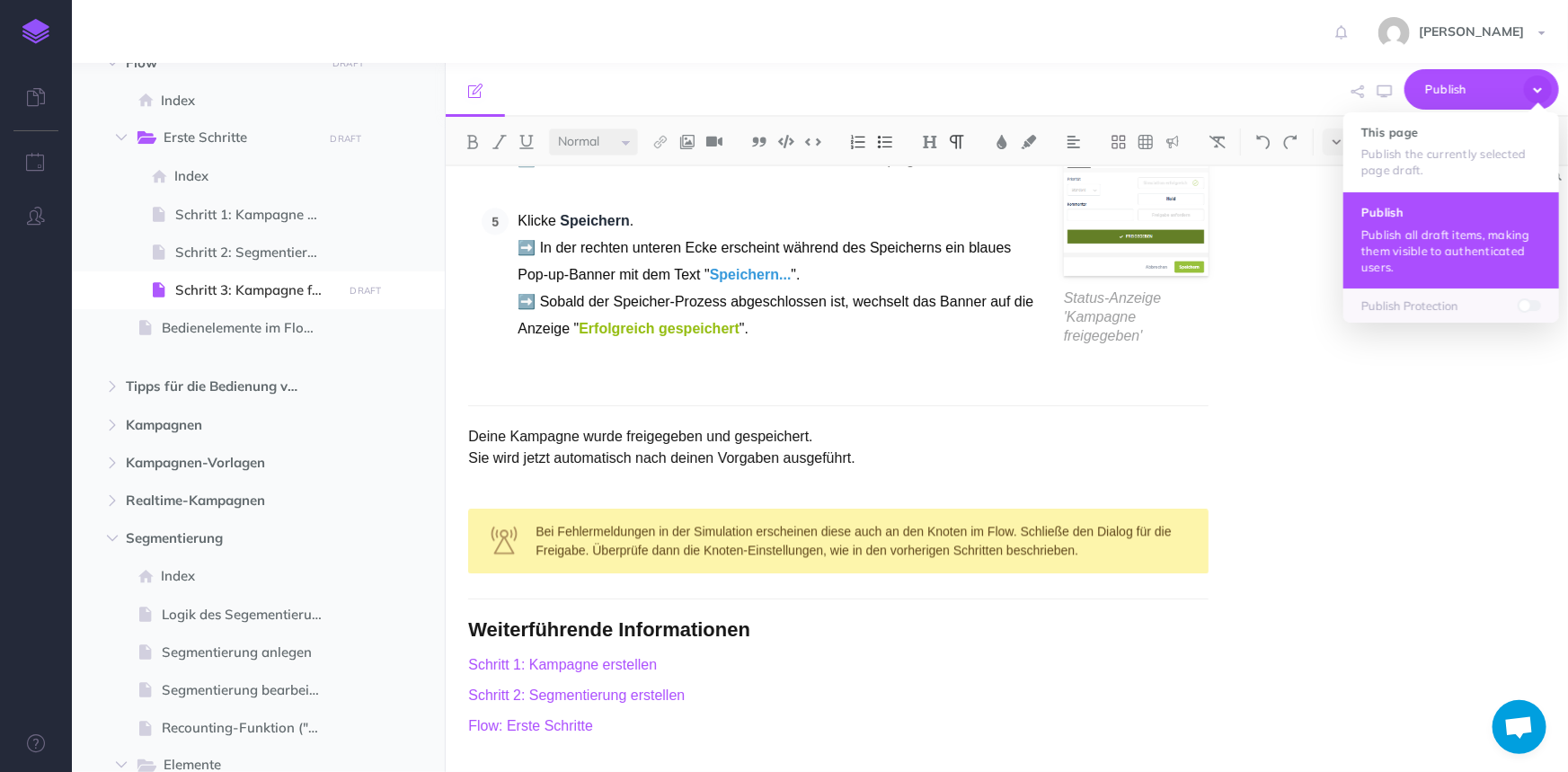
click at [1419, 237] on p "Publish all draft items, making them visible to authenticated users." at bounding box center [1451, 251] width 180 height 49
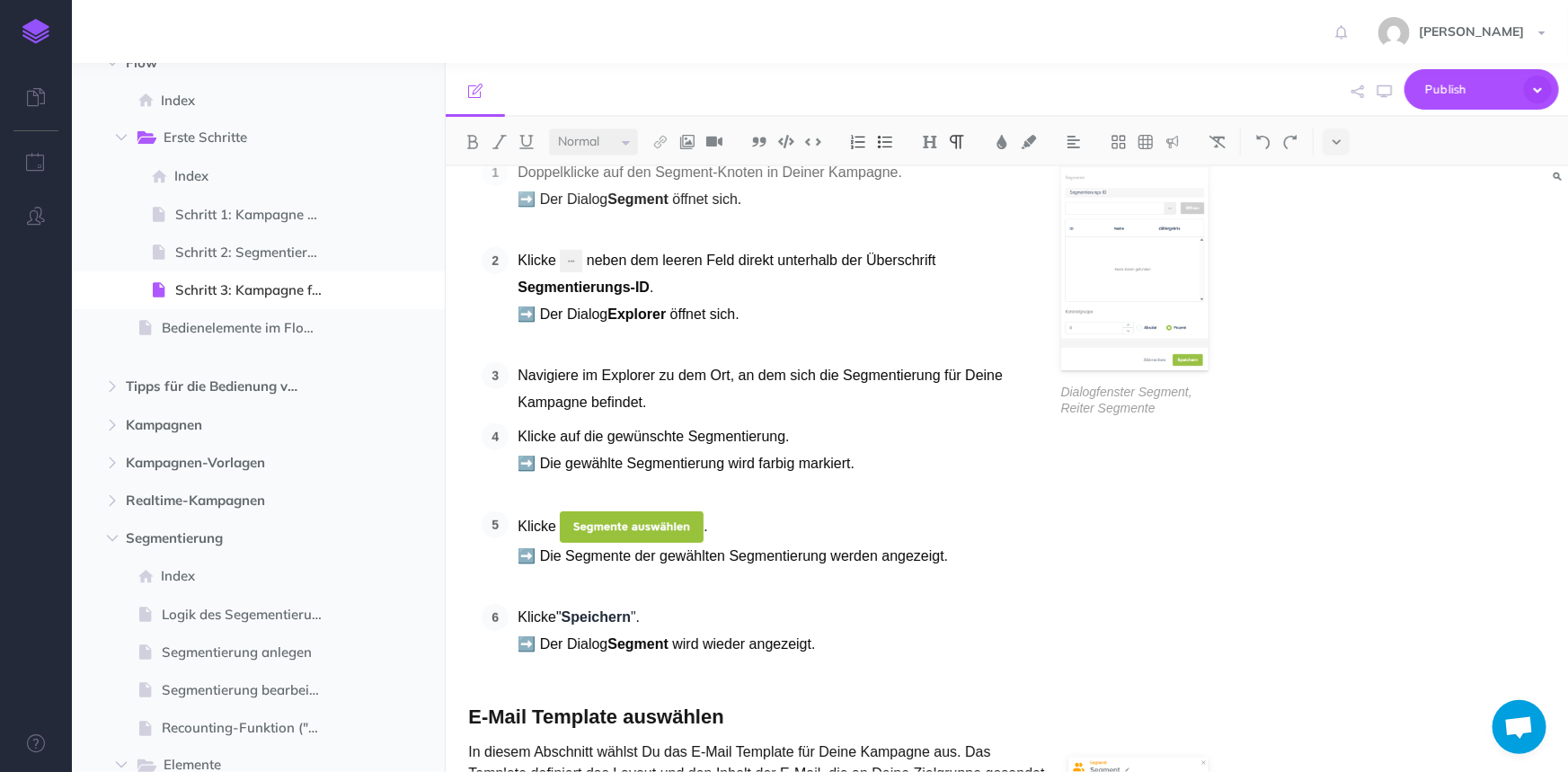
scroll to position [0, 0]
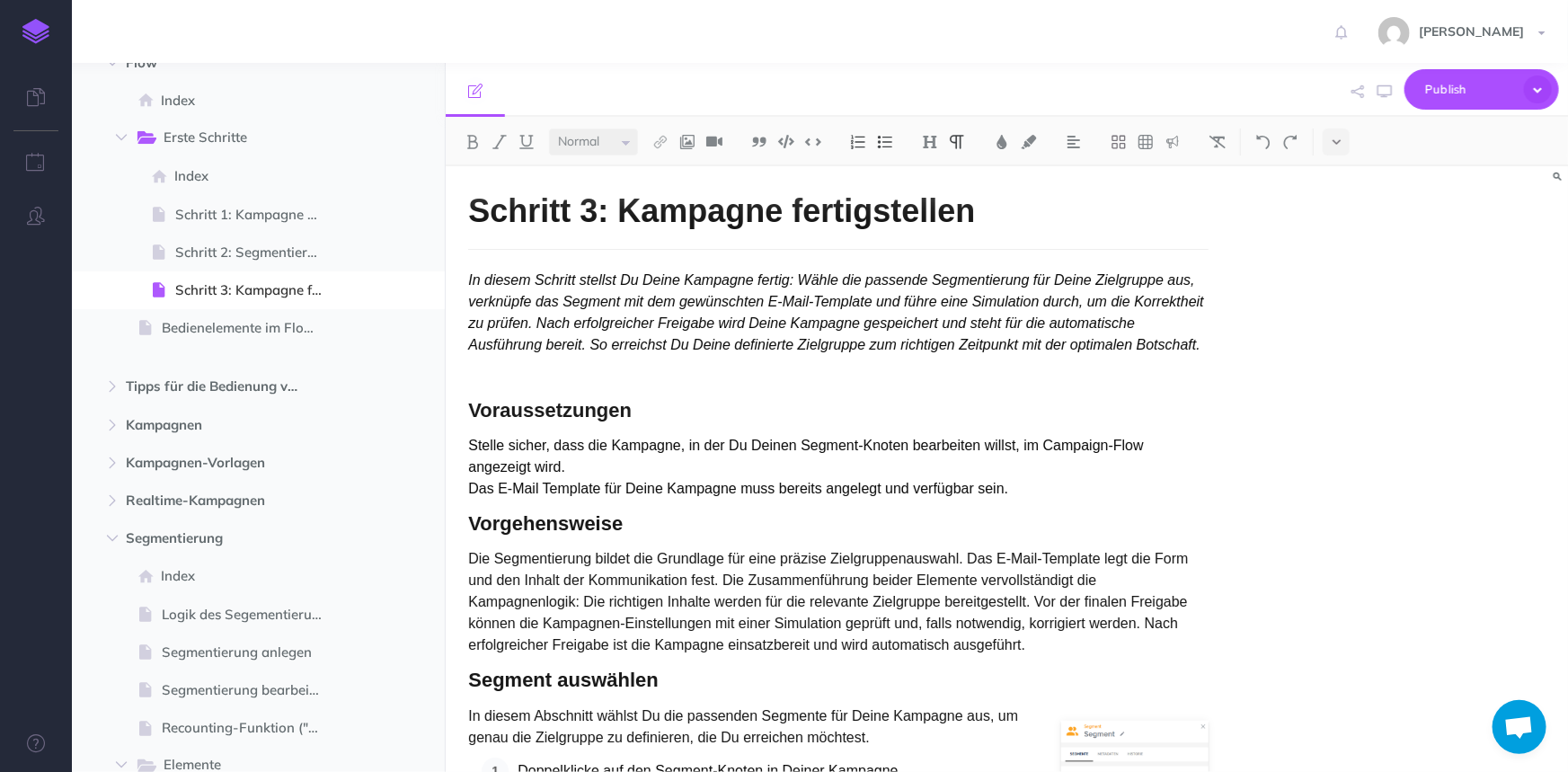
click at [602, 371] on p at bounding box center [839, 376] width 740 height 22
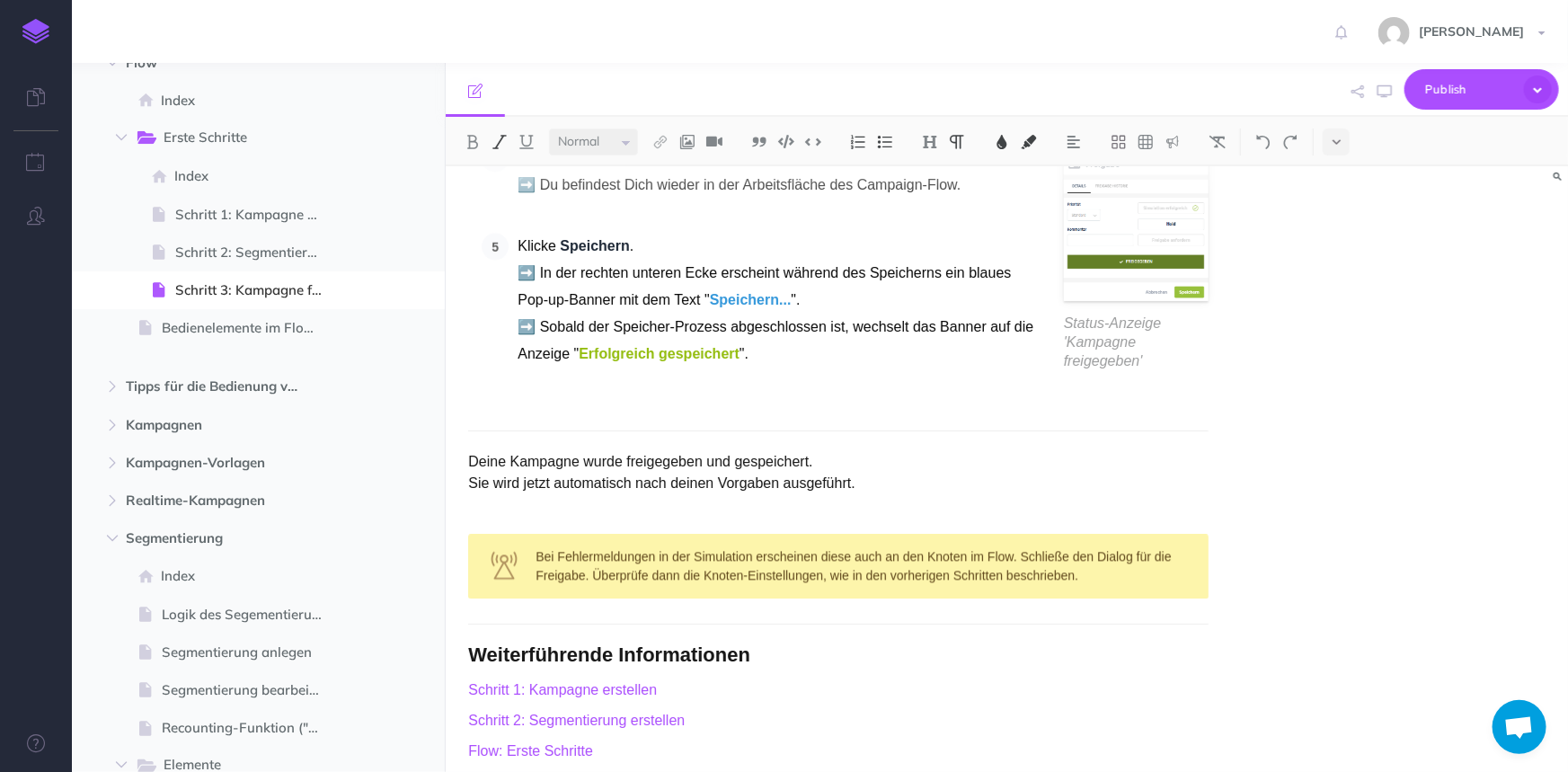
scroll to position [2039, 0]
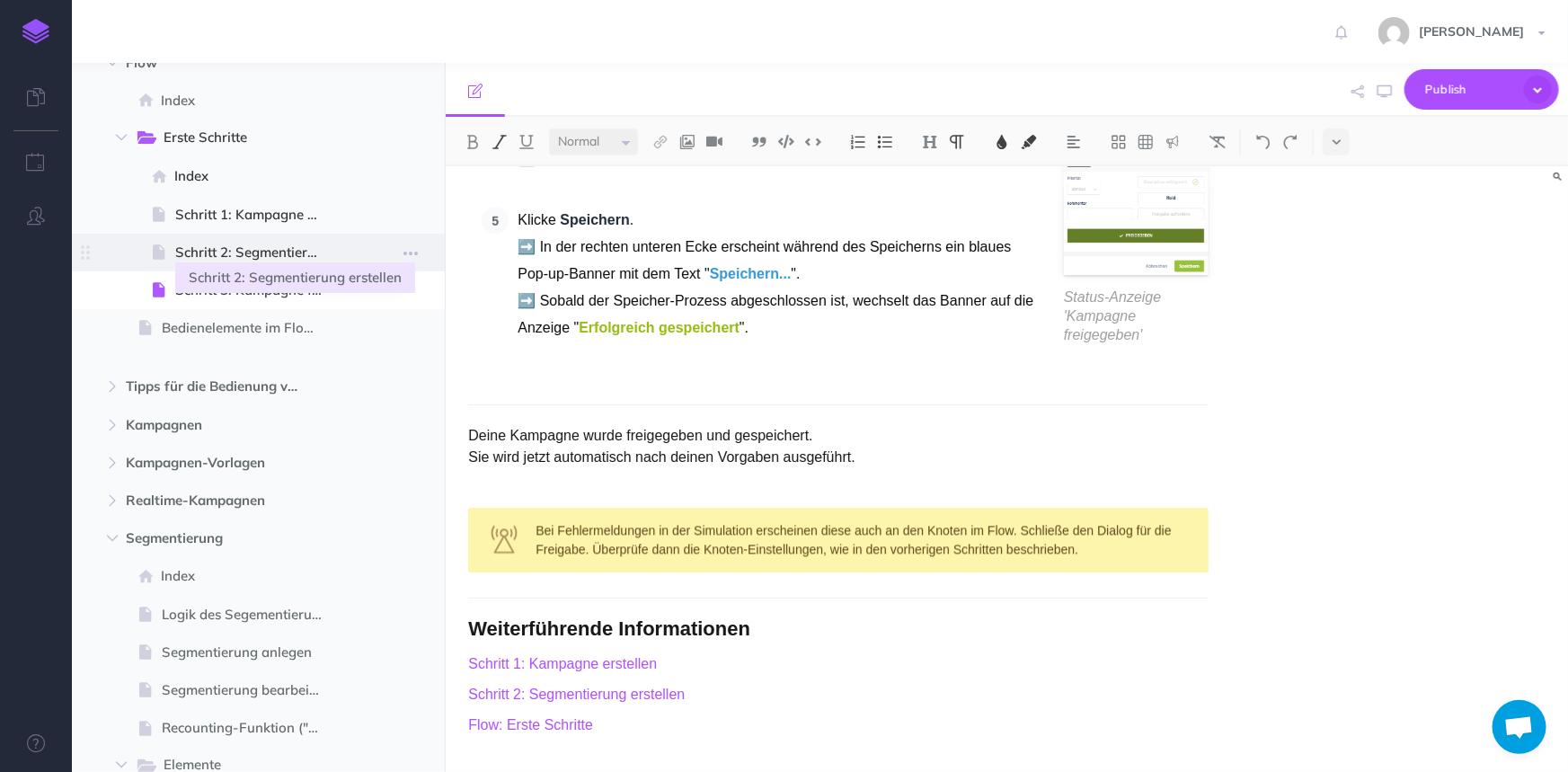
click at [270, 259] on span "Schritt 2: Segmentierung erstellen" at bounding box center [255, 253] width 162 height 22
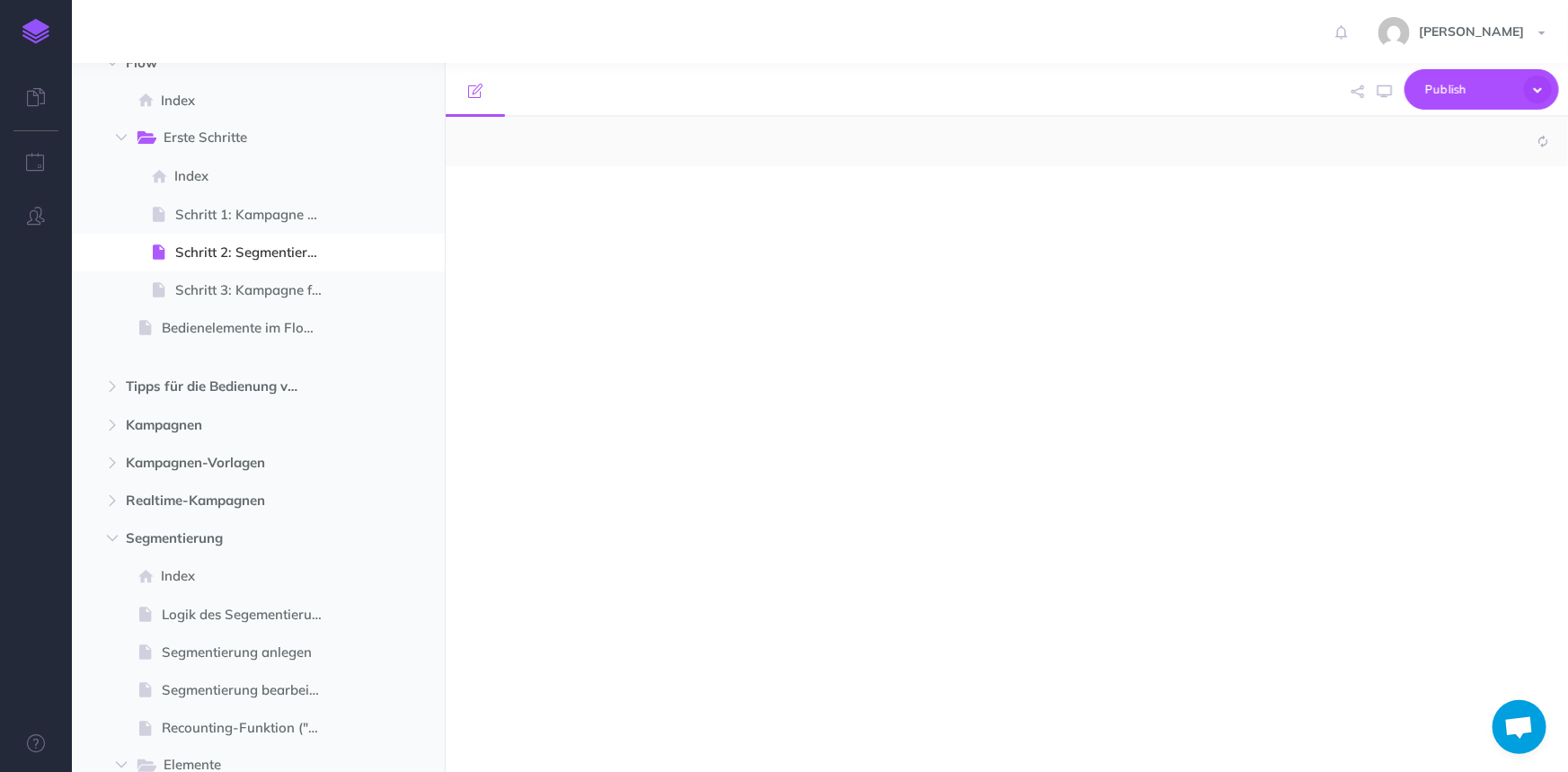
select select "null"
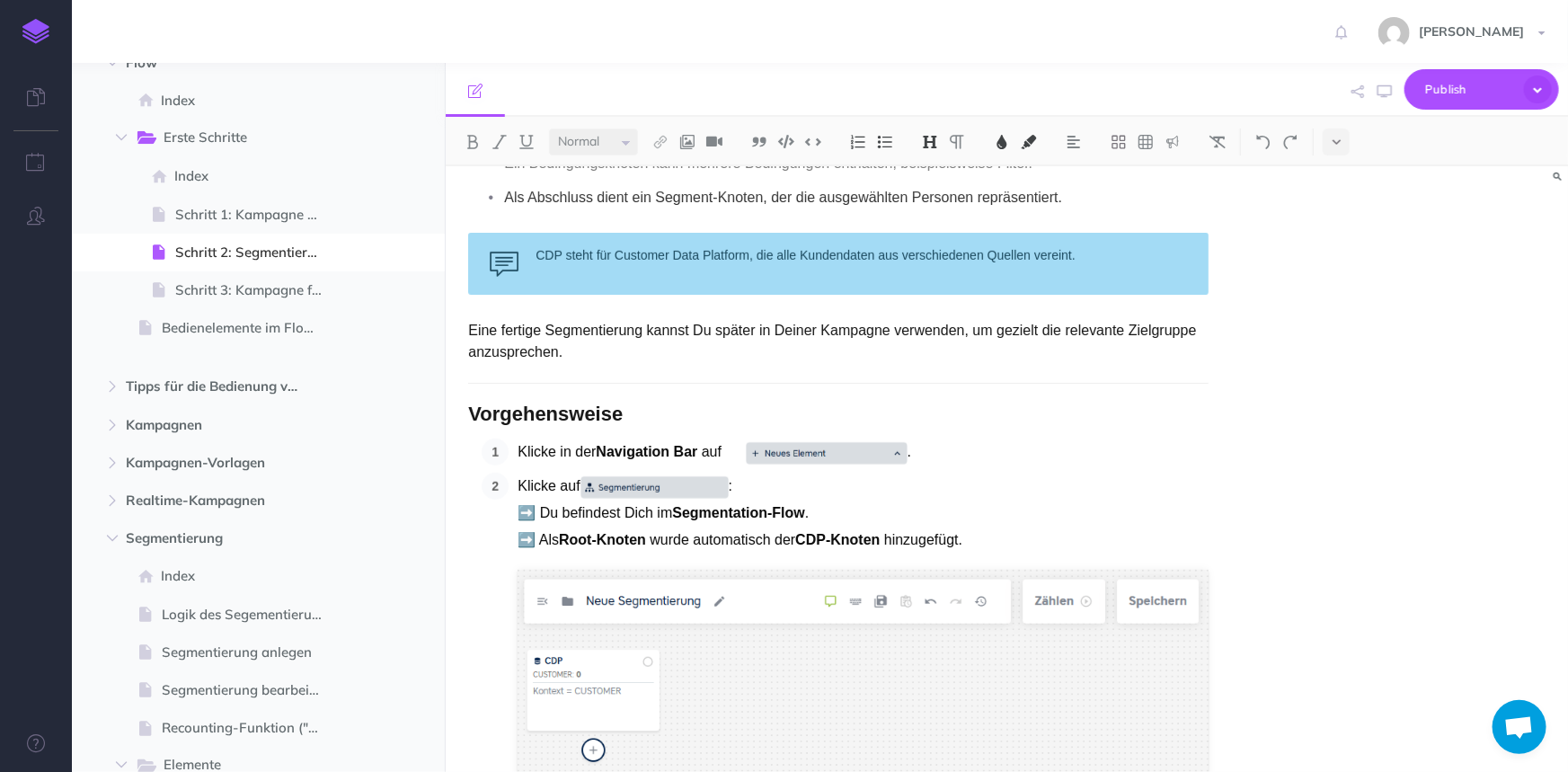
scroll to position [489, 0]
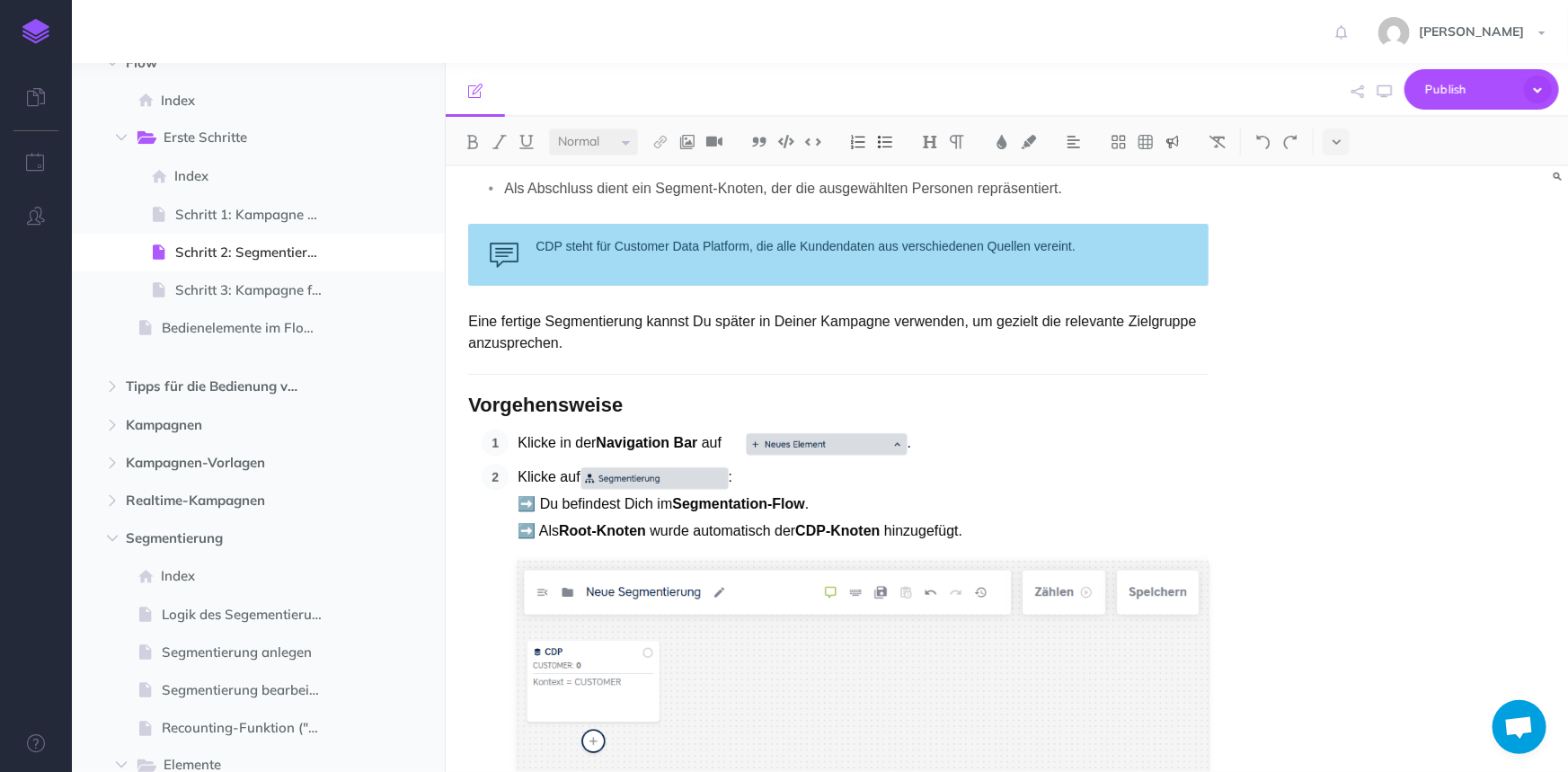
click at [519, 240] on div "CDP steht für Customer Data Platform, die alle Kundendaten aus verschiedenen Qu…" at bounding box center [839, 255] width 740 height 62
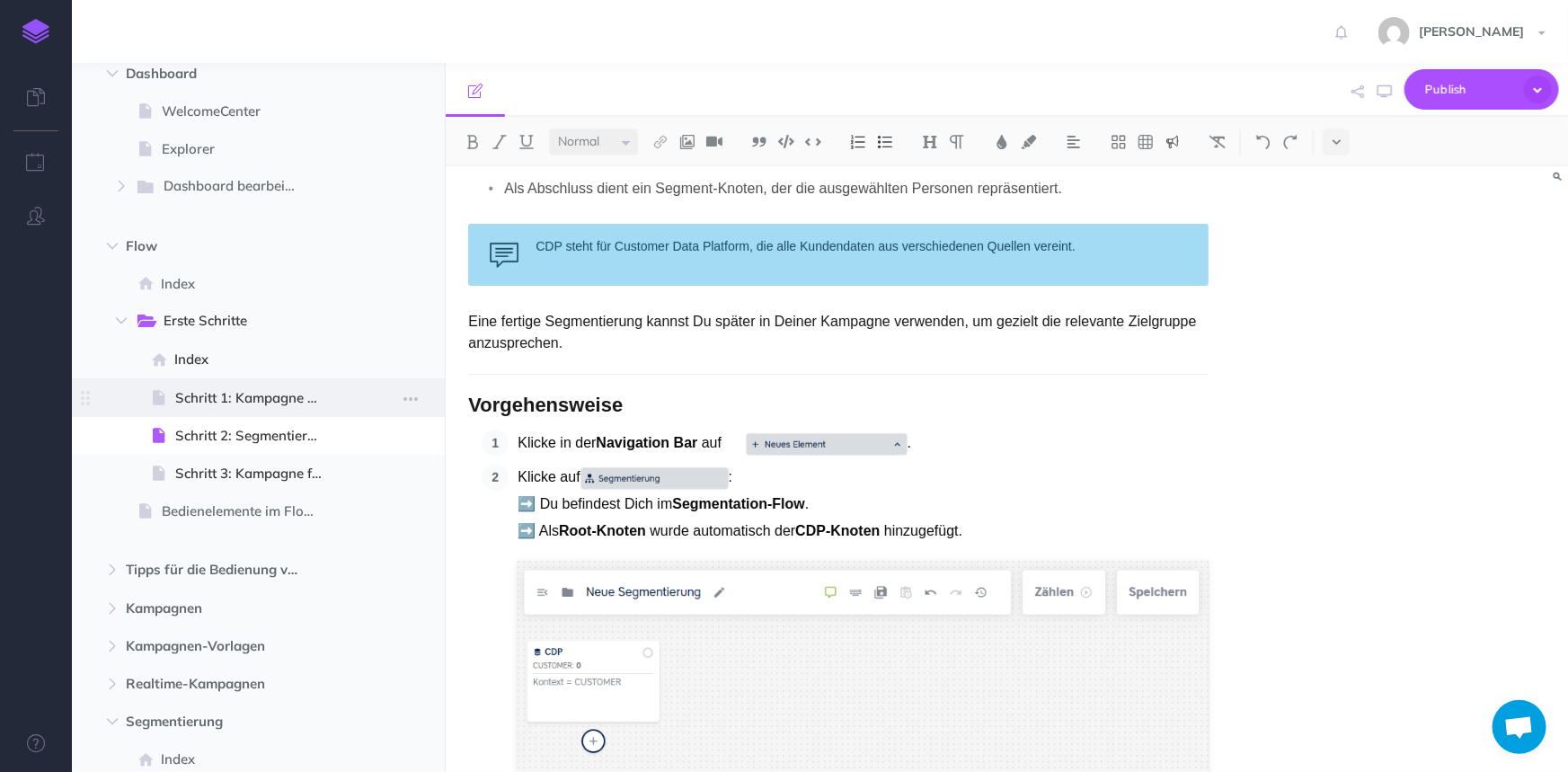
scroll to position [0, 0]
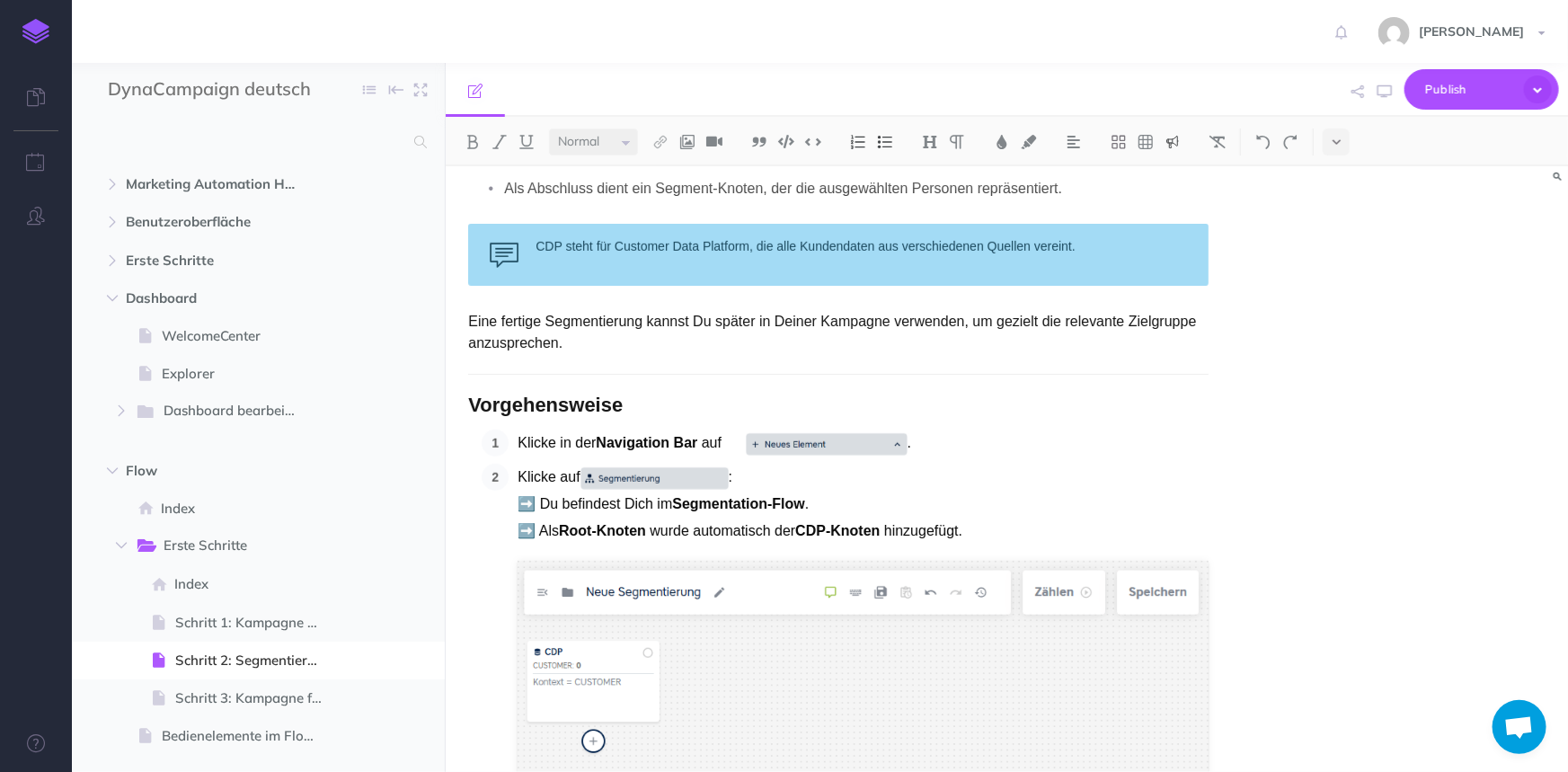
click at [35, 28] on img at bounding box center [36, 32] width 27 height 25
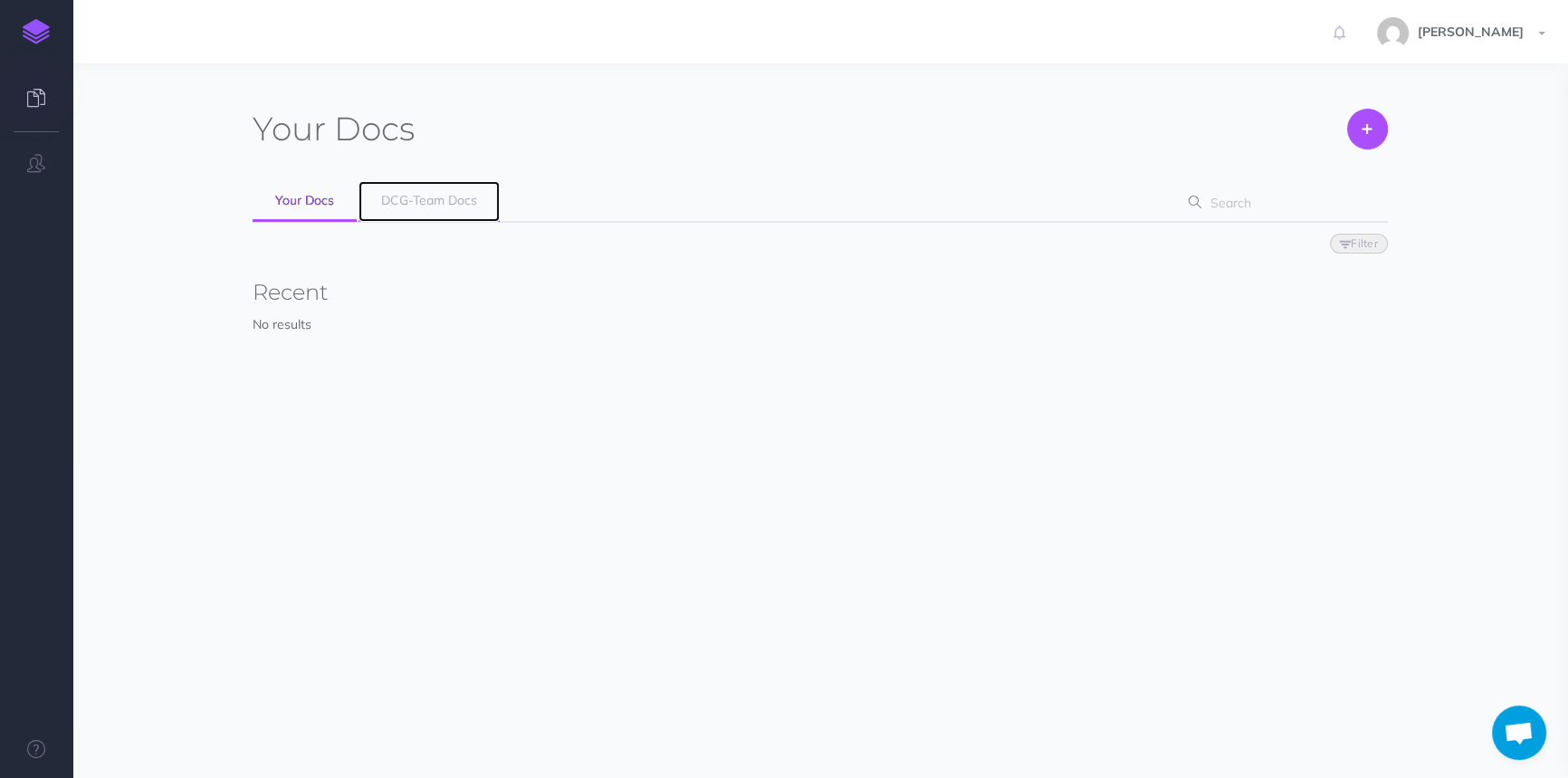
click at [420, 208] on link "DCG-Team Docs" at bounding box center [428, 201] width 141 height 41
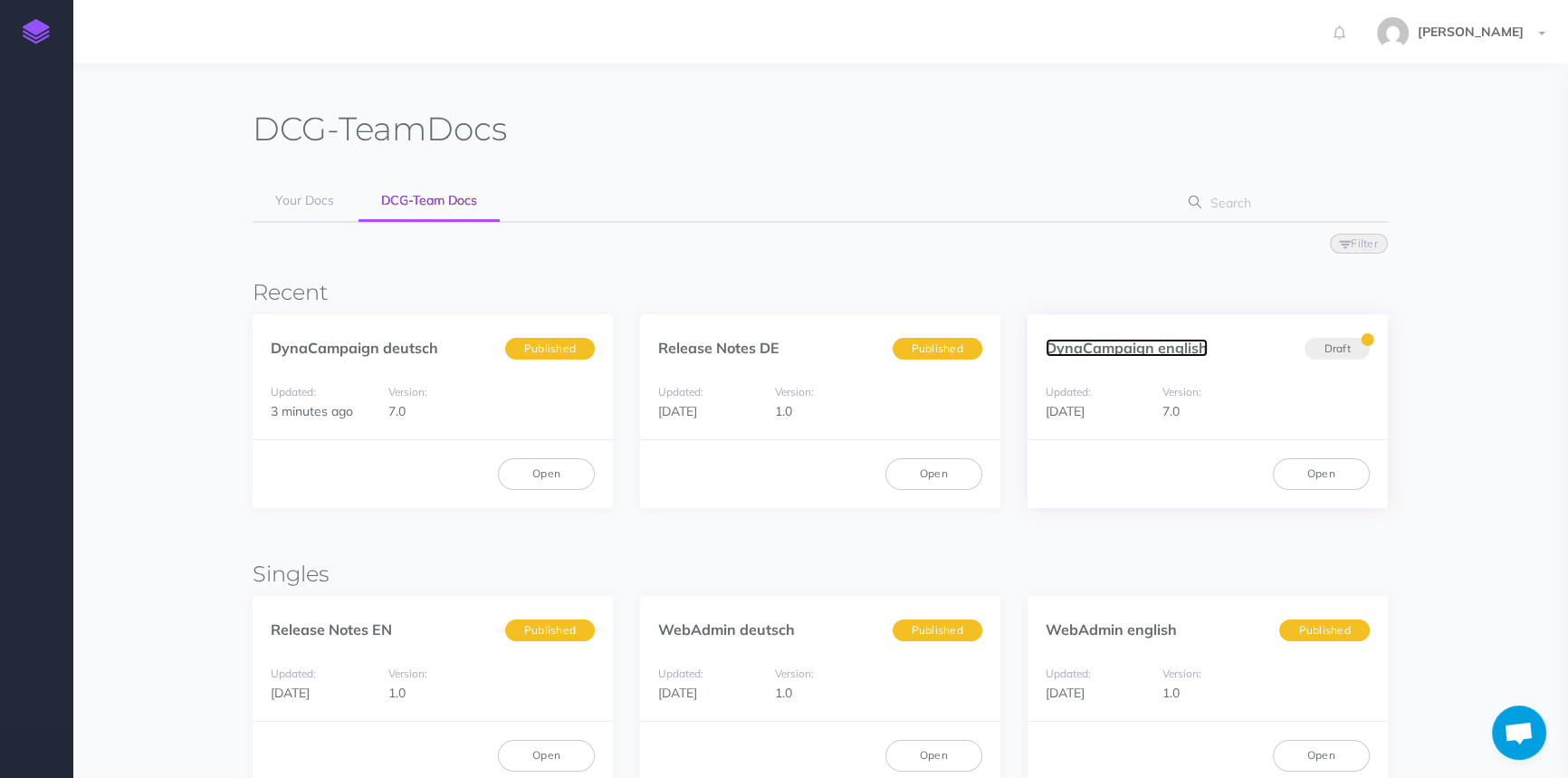
click at [1141, 342] on link "DynaCampaign english" at bounding box center [1127, 348] width 162 height 18
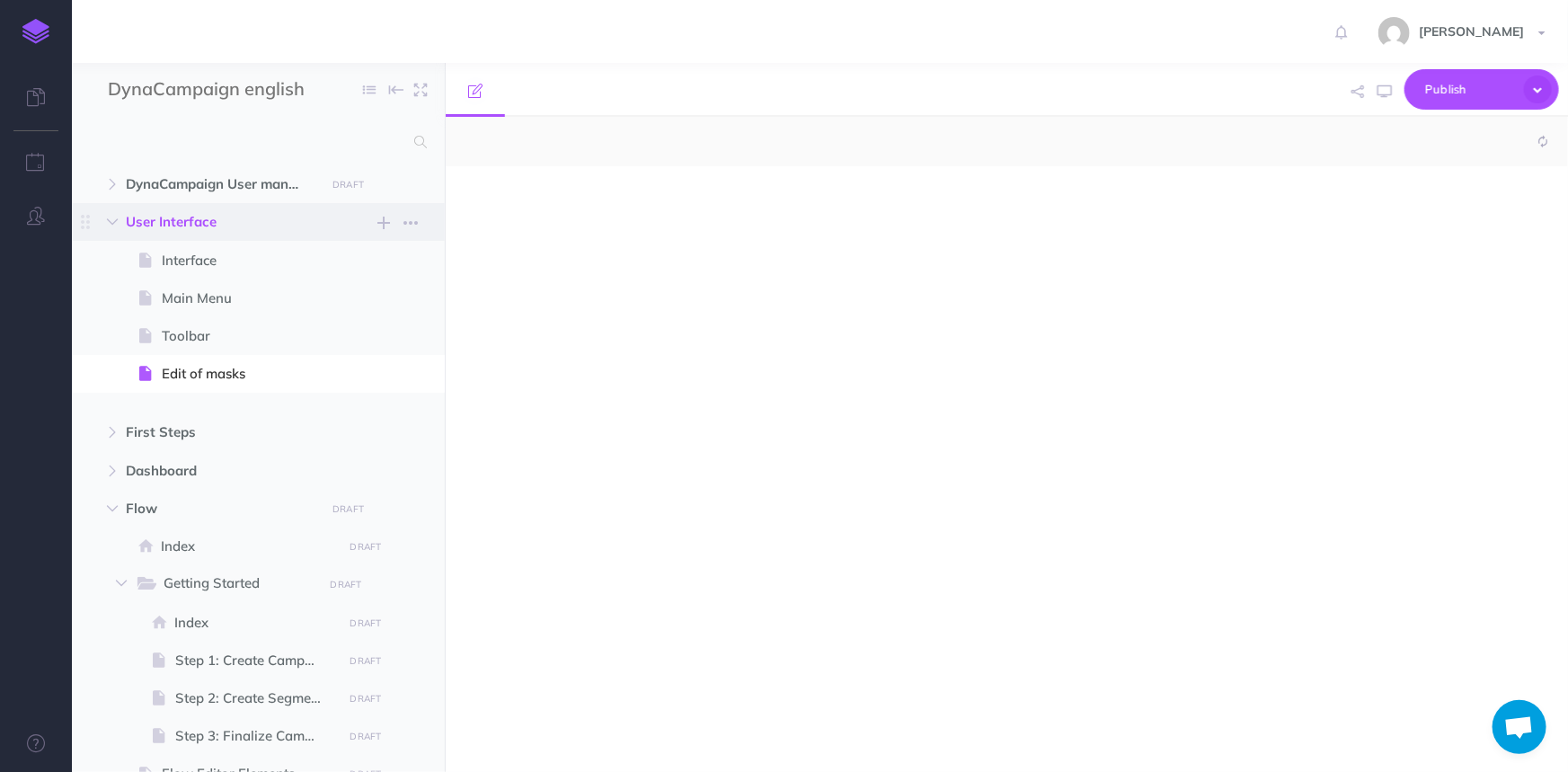
select select "null"
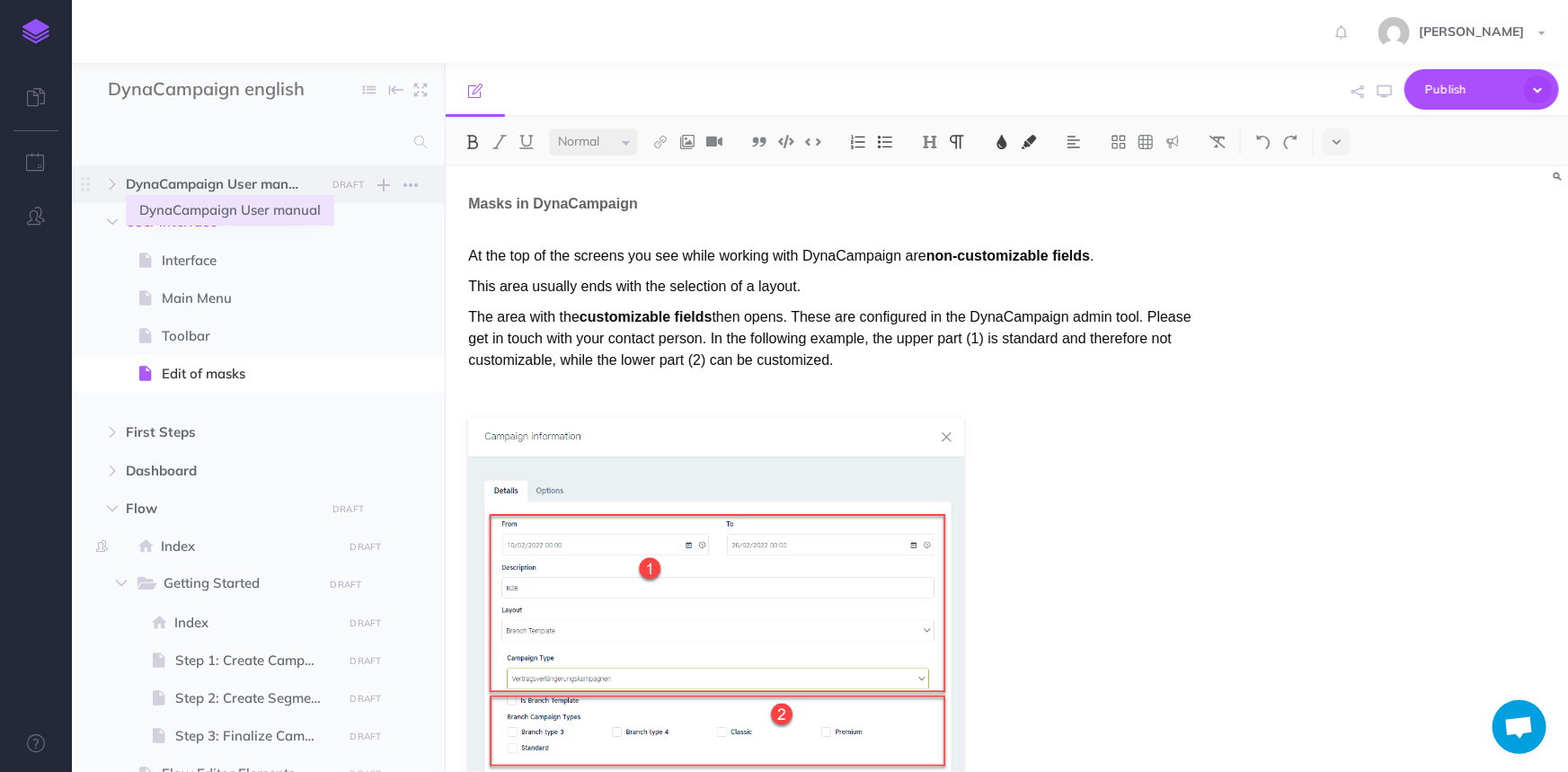
click at [227, 174] on span "DynaCampaign User manual" at bounding box center [219, 184] width 189 height 22
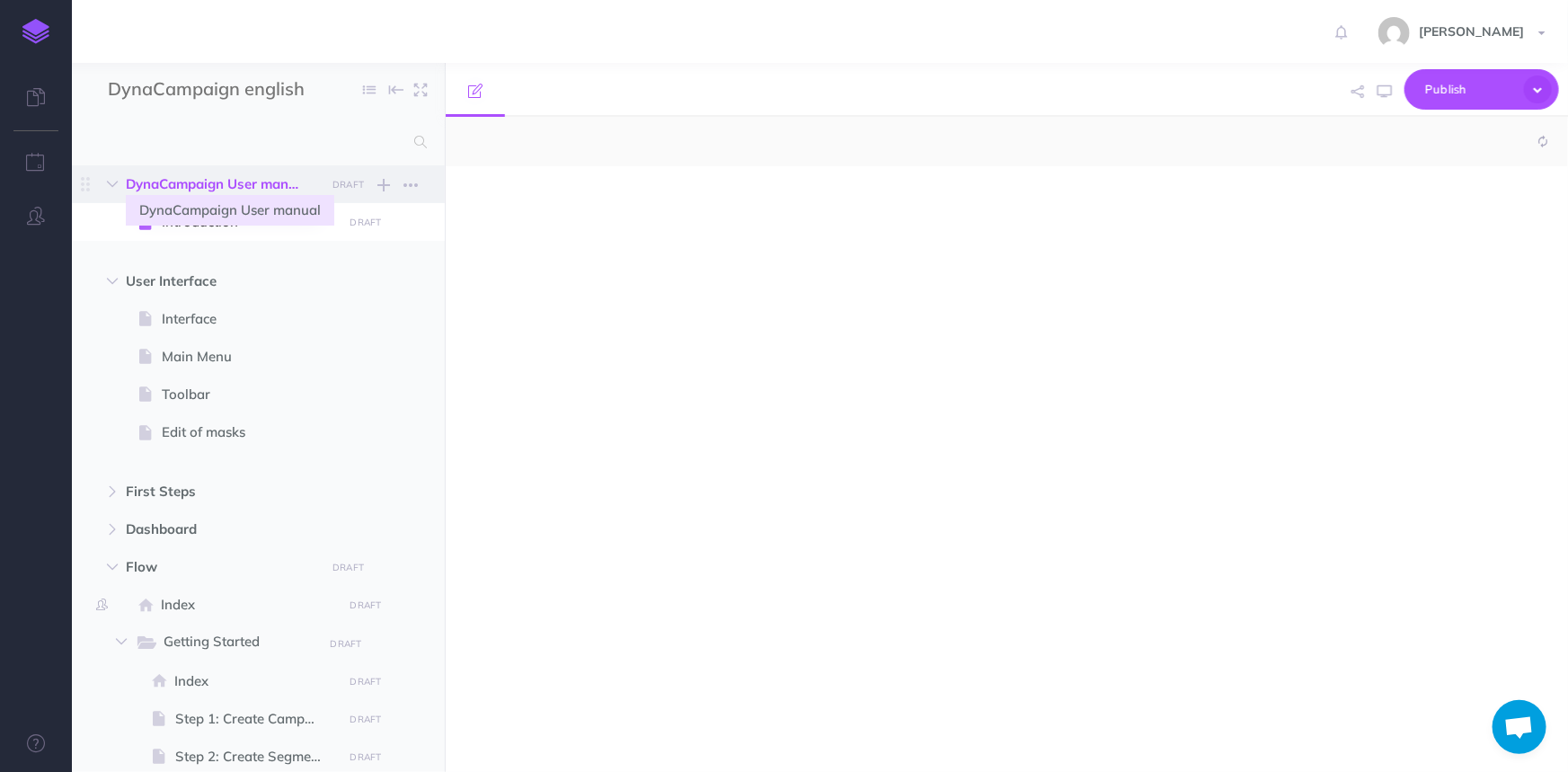
select select "null"
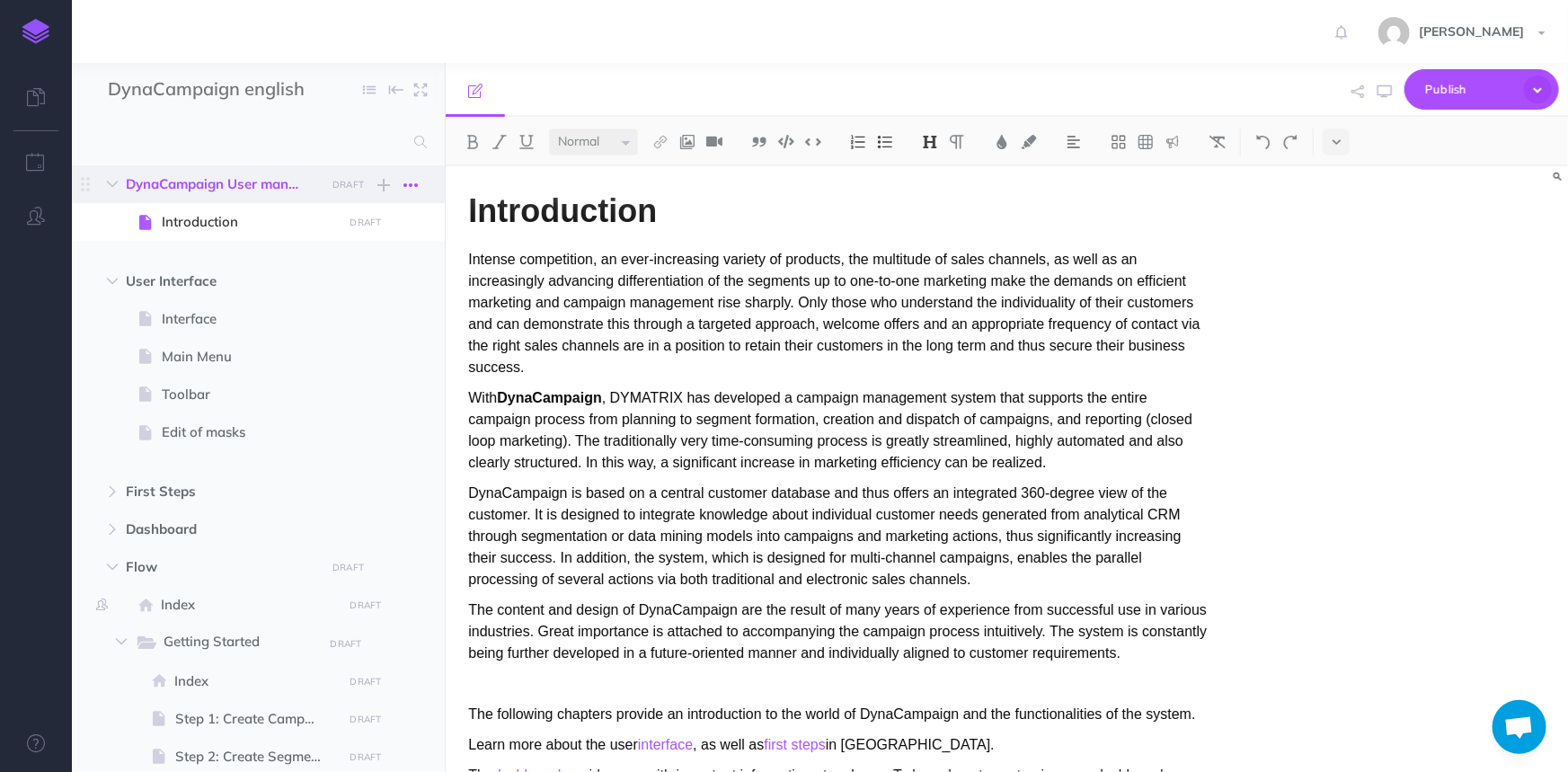
click at [409, 181] on icon "button" at bounding box center [411, 185] width 14 height 22
click at [339, 276] on link "Settings" at bounding box center [358, 275] width 135 height 30
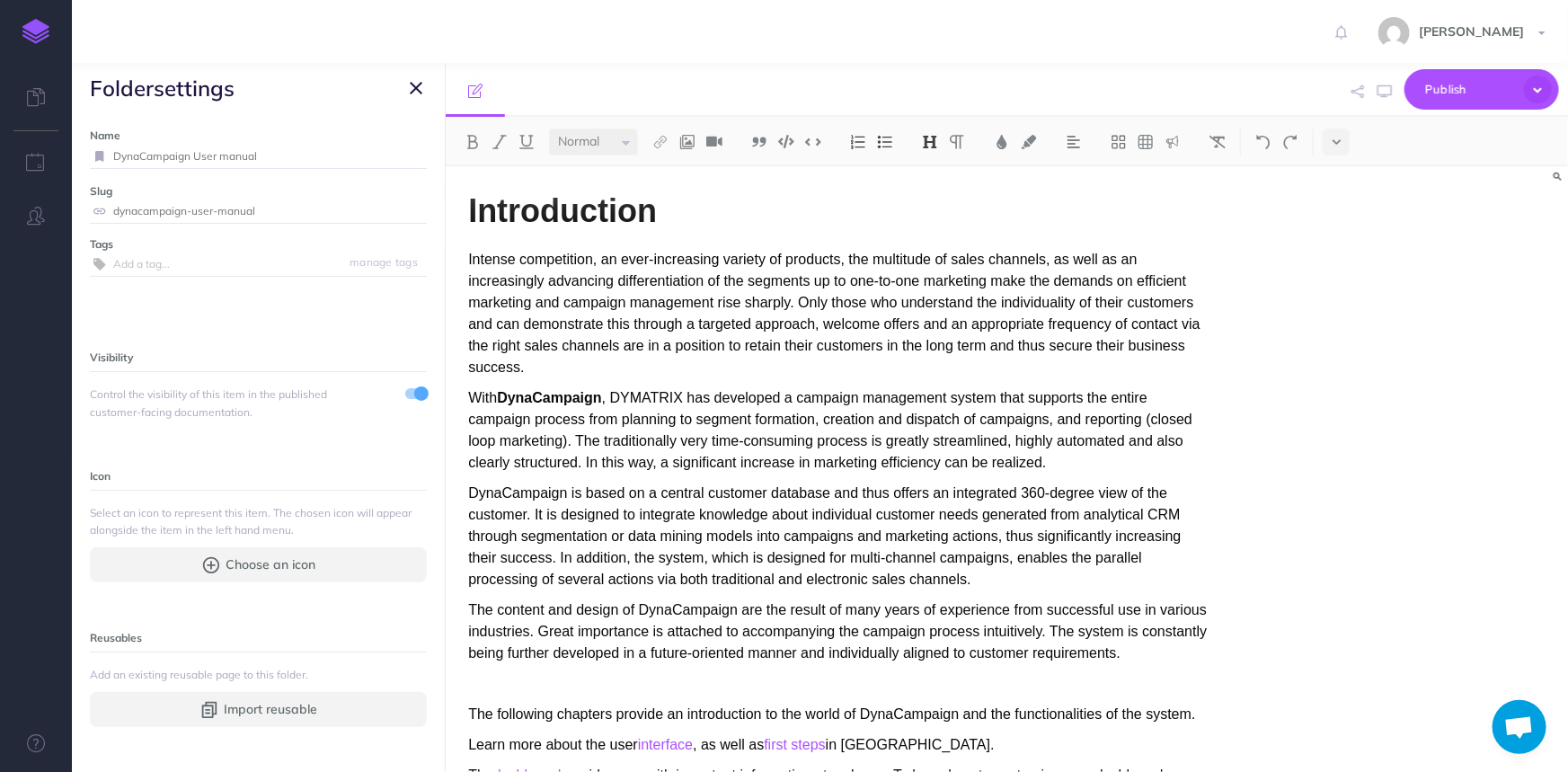
drag, startPoint x: 189, startPoint y: 154, endPoint x: 100, endPoint y: 153, distance: 89.0
click at [100, 153] on div "DynaCampaign User manual" at bounding box center [258, 156] width 337 height 23
type input "Marketing Automation User manual"
click at [394, 149] on small "Save" at bounding box center [405, 155] width 23 height 14
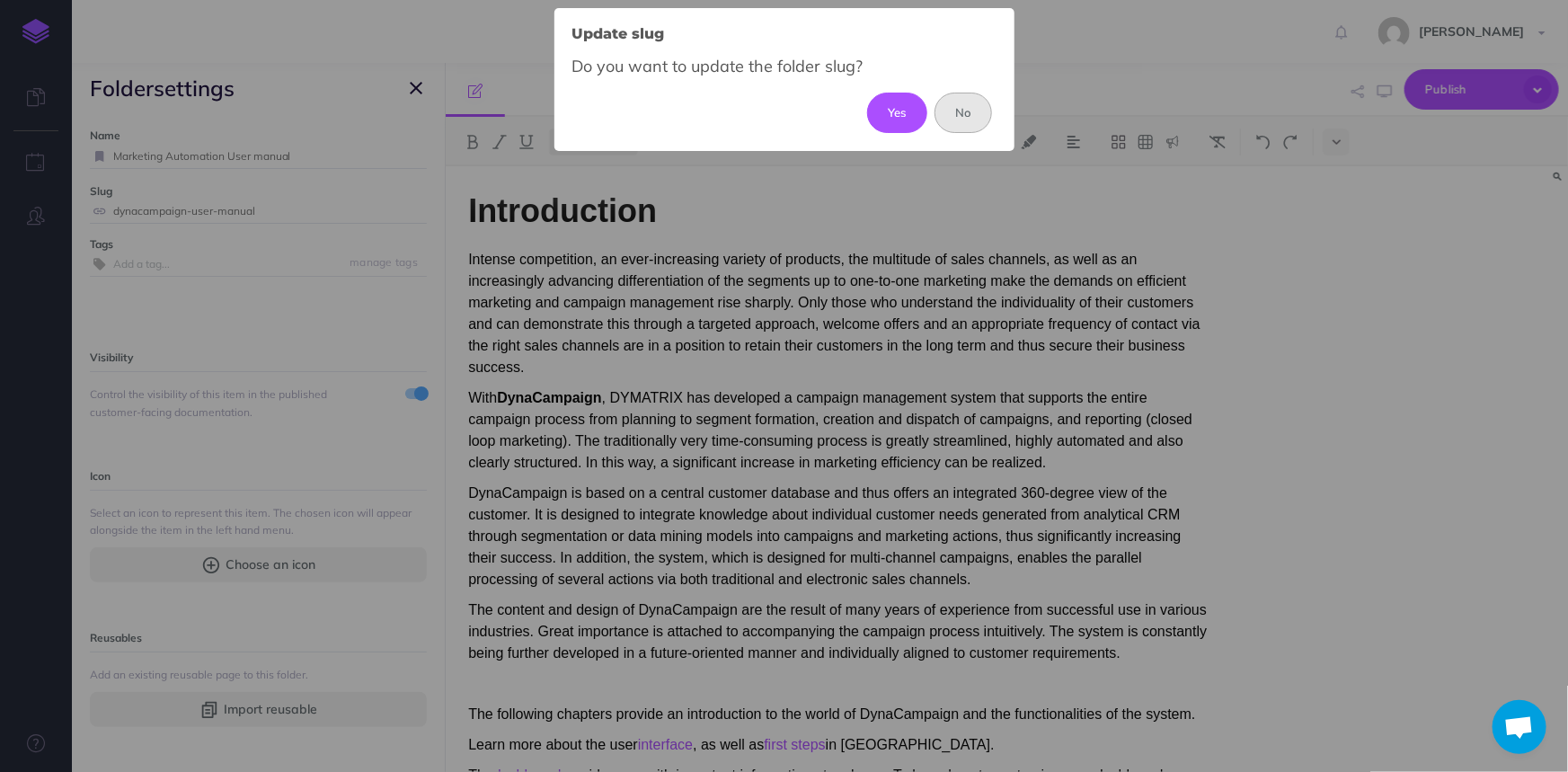
click at [980, 115] on button "No" at bounding box center [963, 113] width 59 height 40
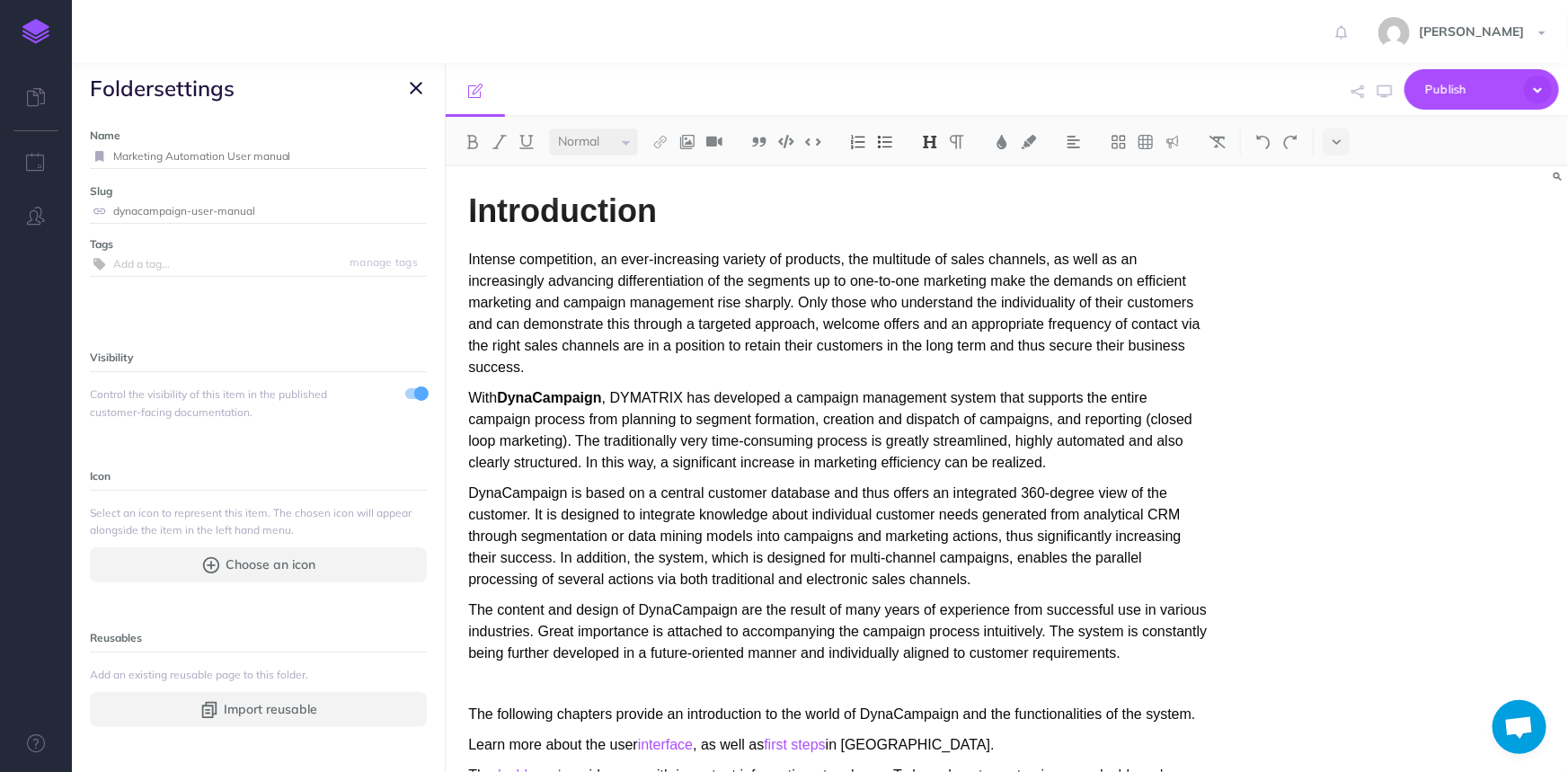
click at [428, 85] on span "folder settings" at bounding box center [258, 88] width 373 height 51
click at [420, 87] on icon "button" at bounding box center [416, 88] width 13 height 22
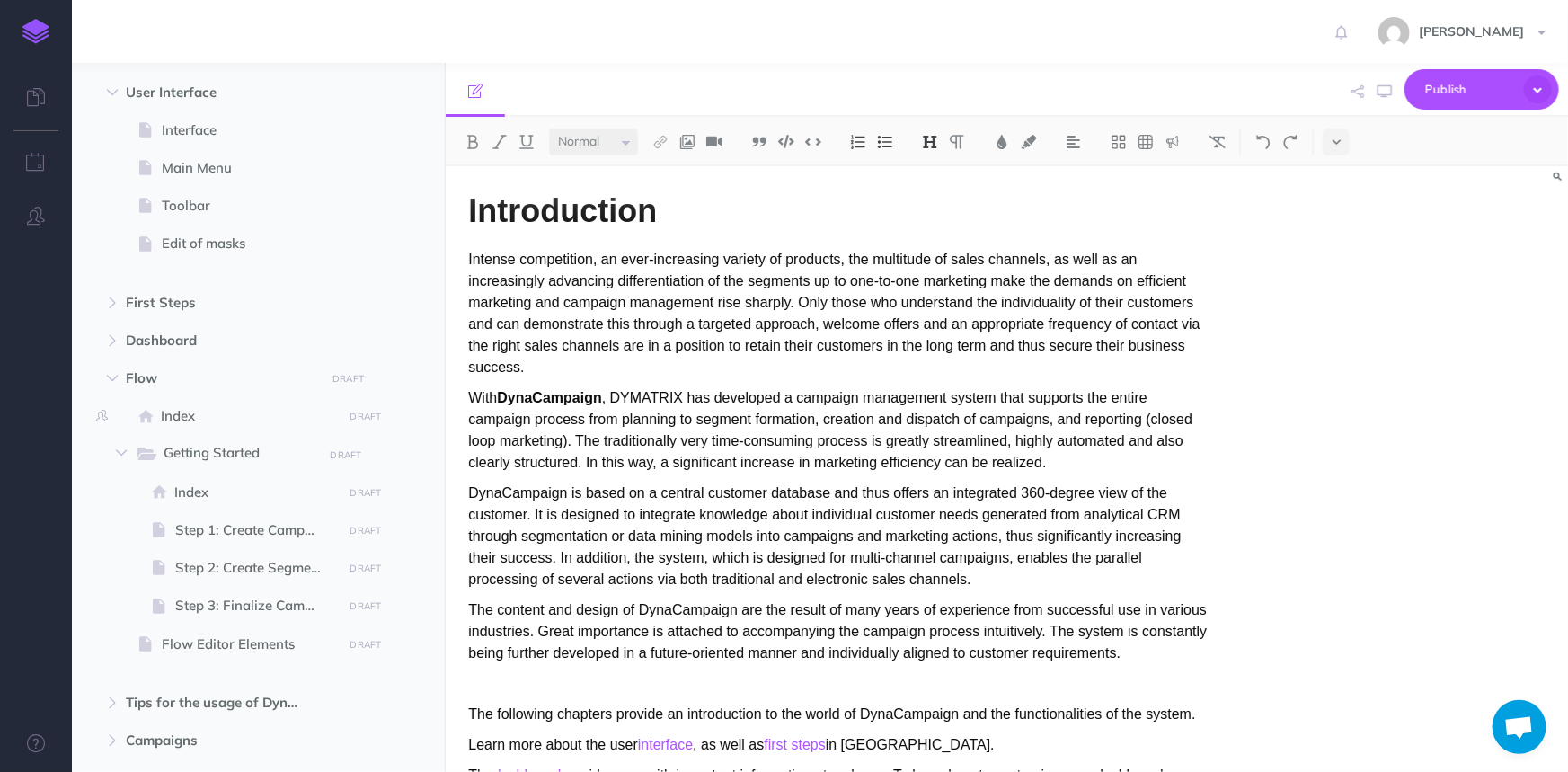
scroll to position [245, 0]
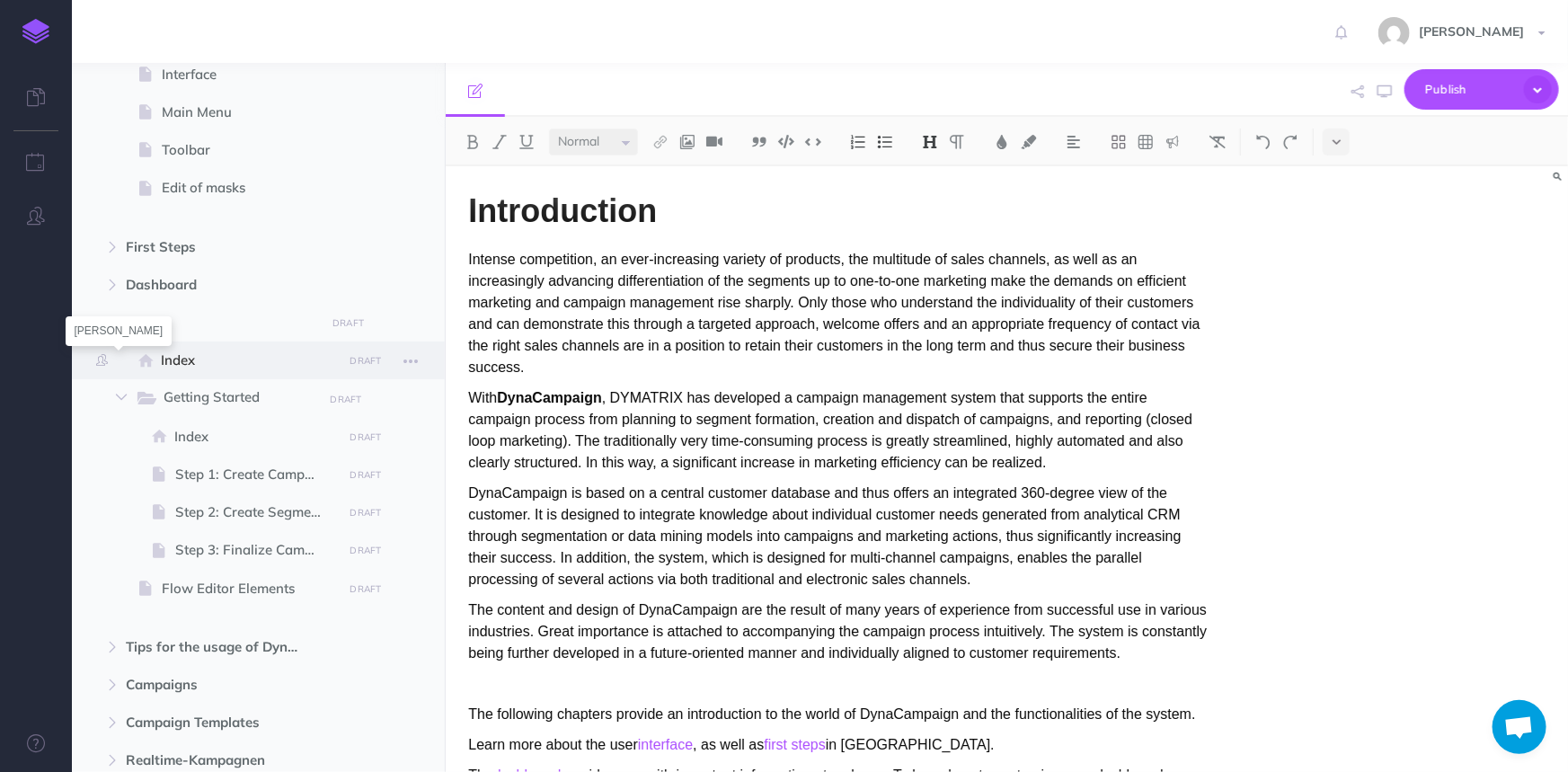
click at [97, 360] on icon at bounding box center [102, 359] width 12 height 12
click at [274, 358] on span "Index" at bounding box center [248, 360] width 176 height 22
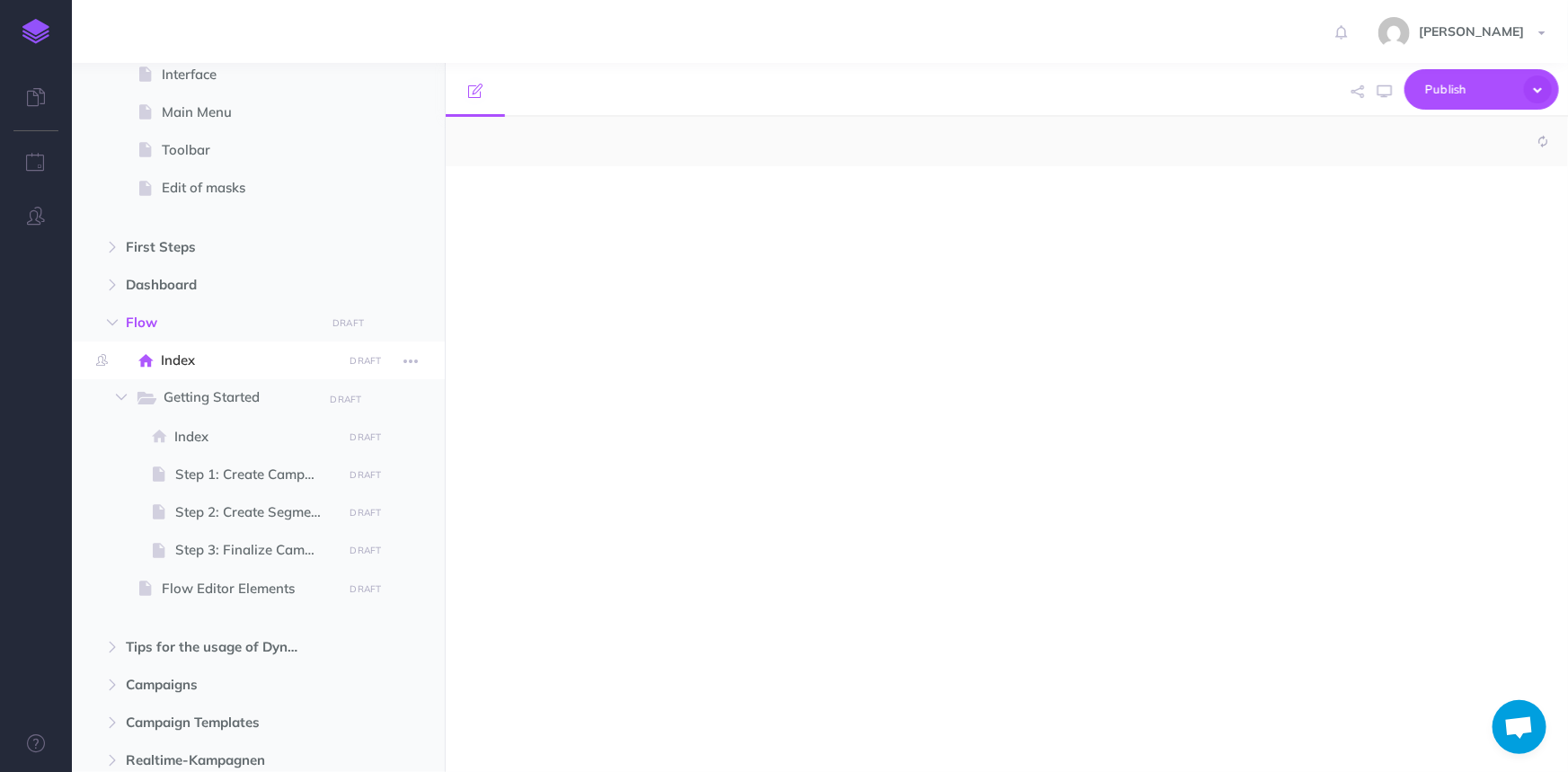
select select "null"
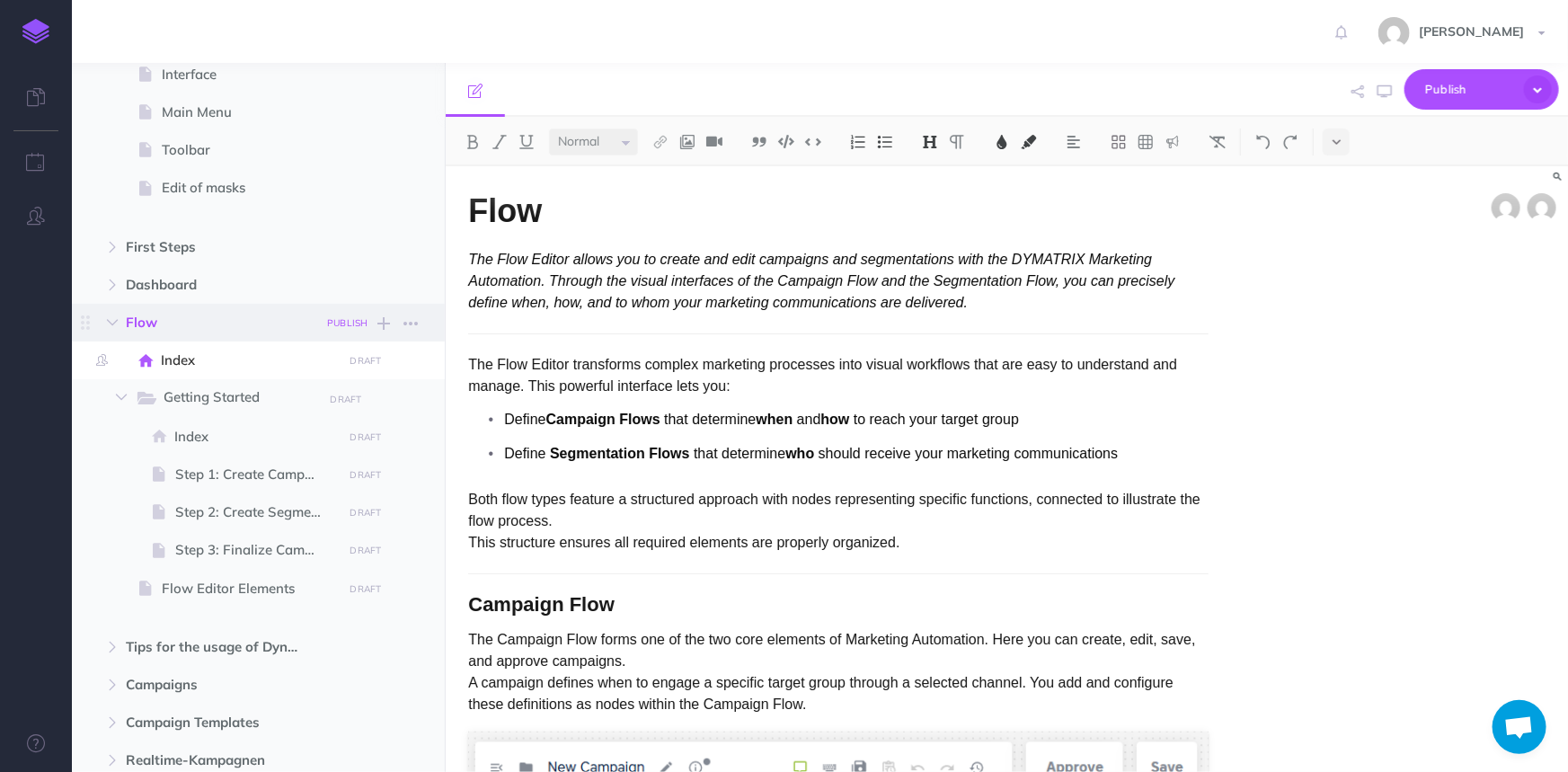
click at [357, 321] on small "PUBLISH" at bounding box center [348, 322] width 42 height 12
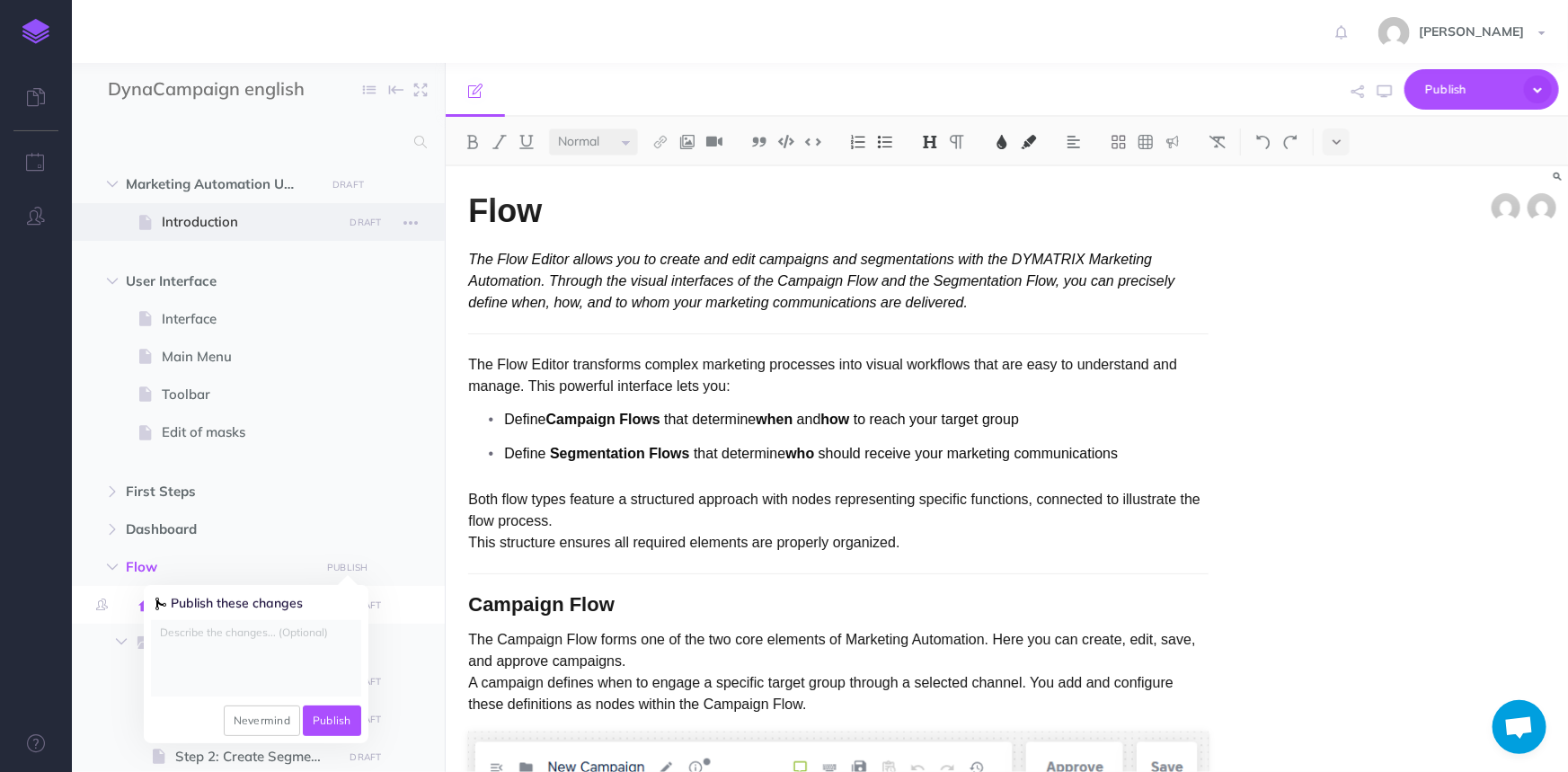
click at [218, 224] on span "Introduction" at bounding box center [249, 222] width 175 height 22
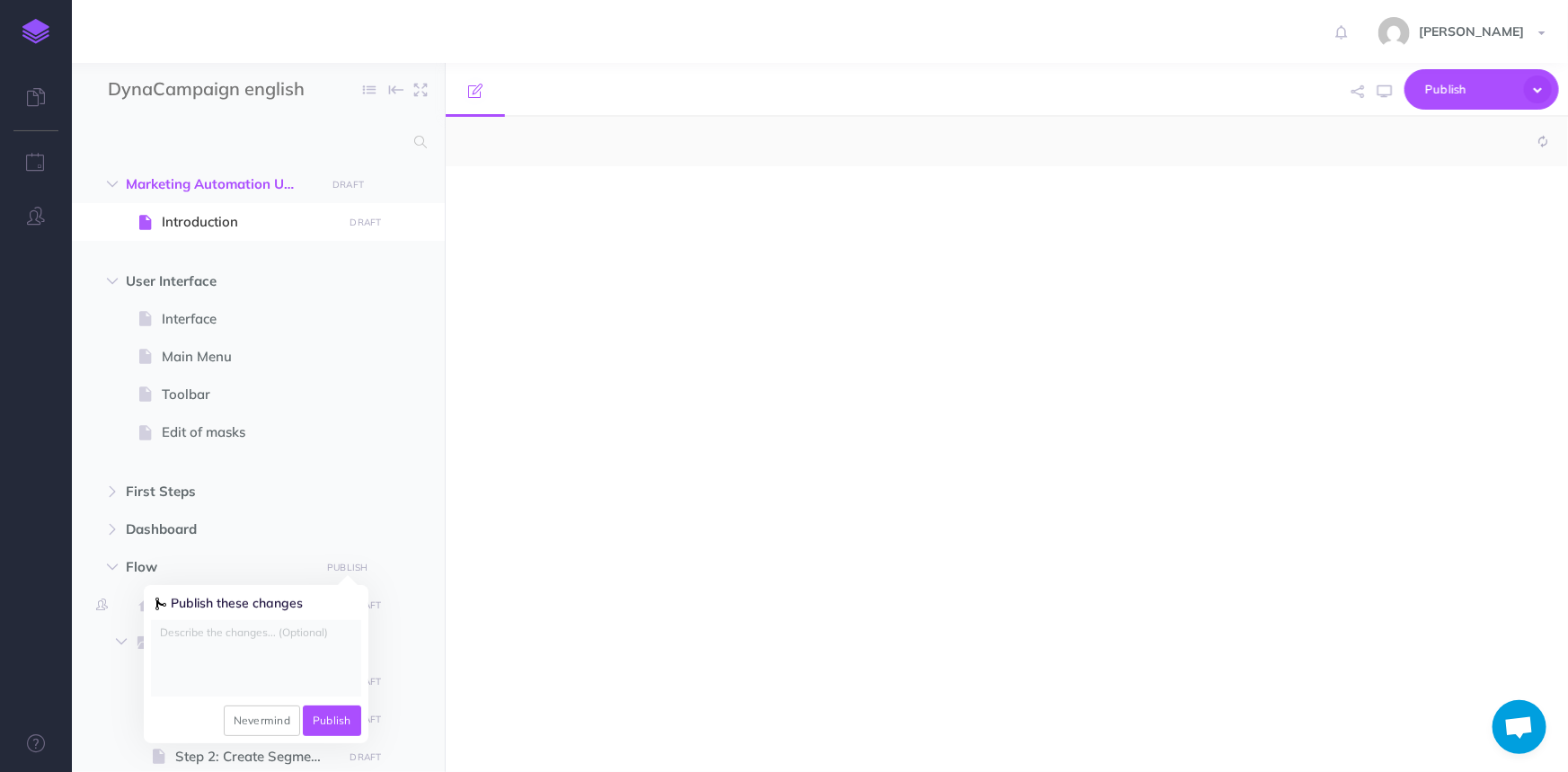
select select "null"
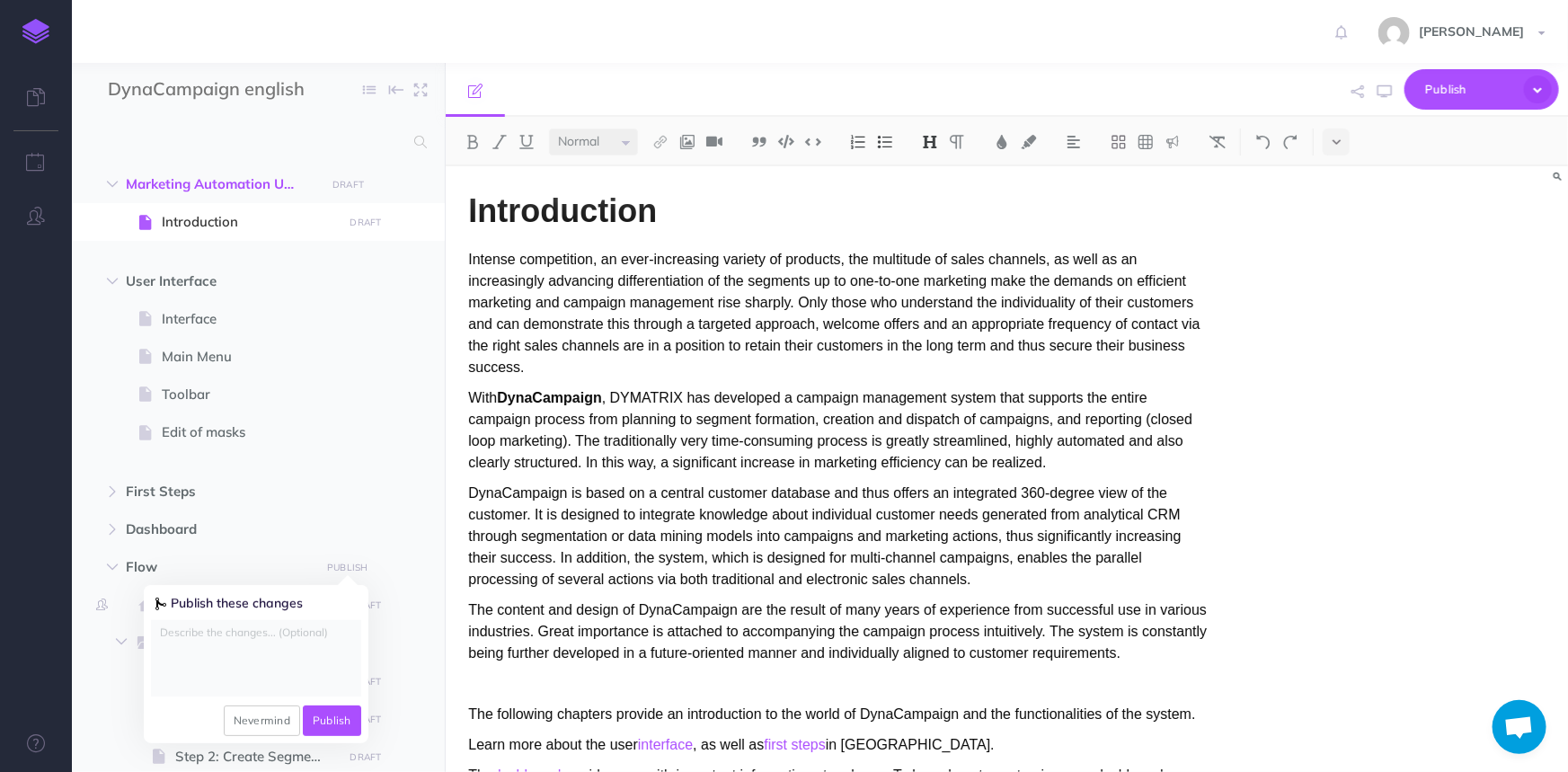
click at [1393, 288] on div "Introduction Intense competition, an ever-increasing variety of products, the m…" at bounding box center [1007, 469] width 1122 height 606
click at [551, 400] on strong "DynaCampaign" at bounding box center [548, 397] width 104 height 15
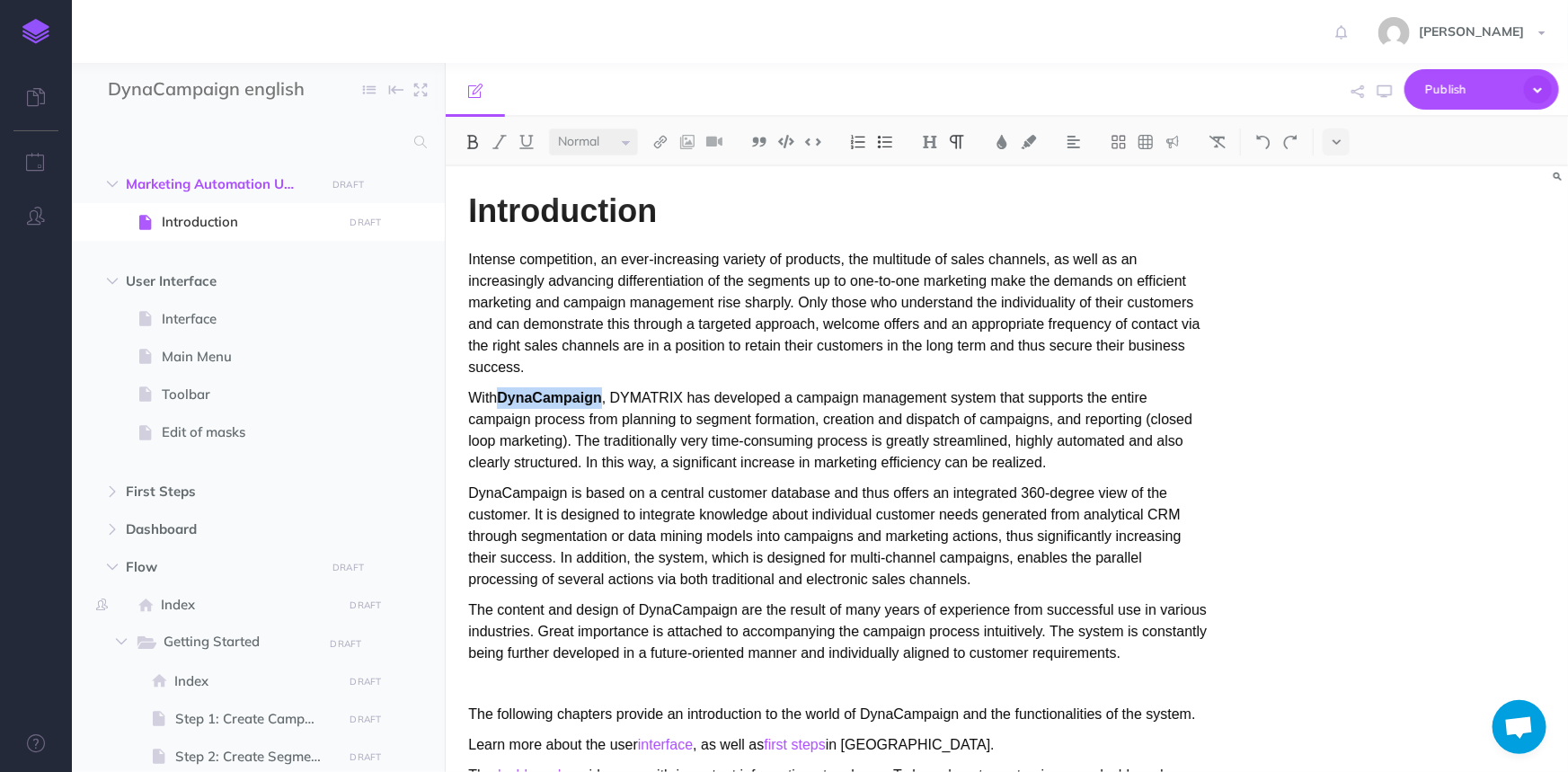
click at [551, 400] on strong "DynaCampaign" at bounding box center [548, 397] width 104 height 15
click at [521, 494] on p "DynaCampaign is based on a central customer database and thus offers an integra…" at bounding box center [839, 536] width 740 height 107
click at [693, 603] on p "The content and design of DynaCampaign are the result of many years of experien…" at bounding box center [839, 632] width 740 height 65
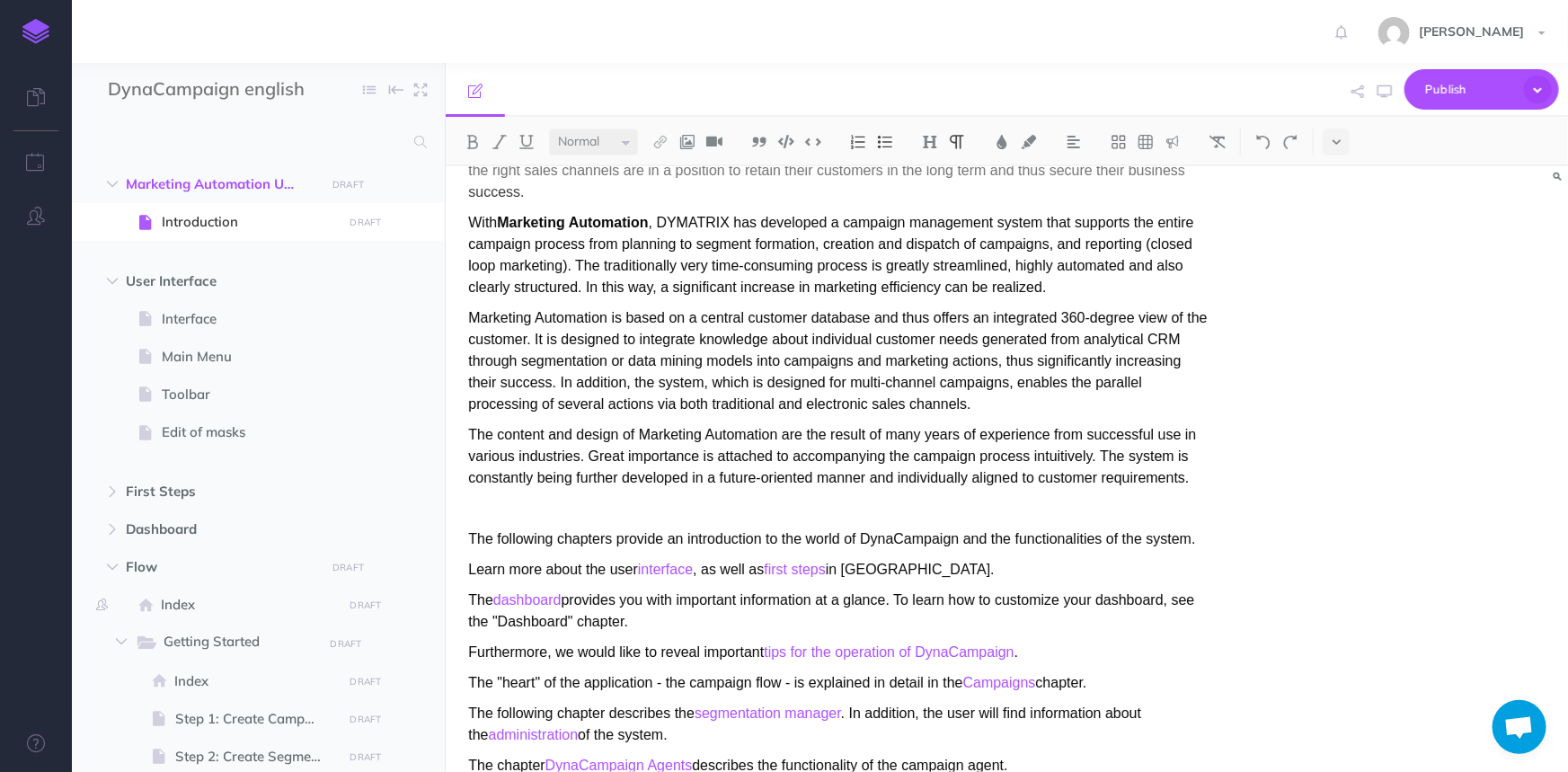
scroll to position [245, 0]
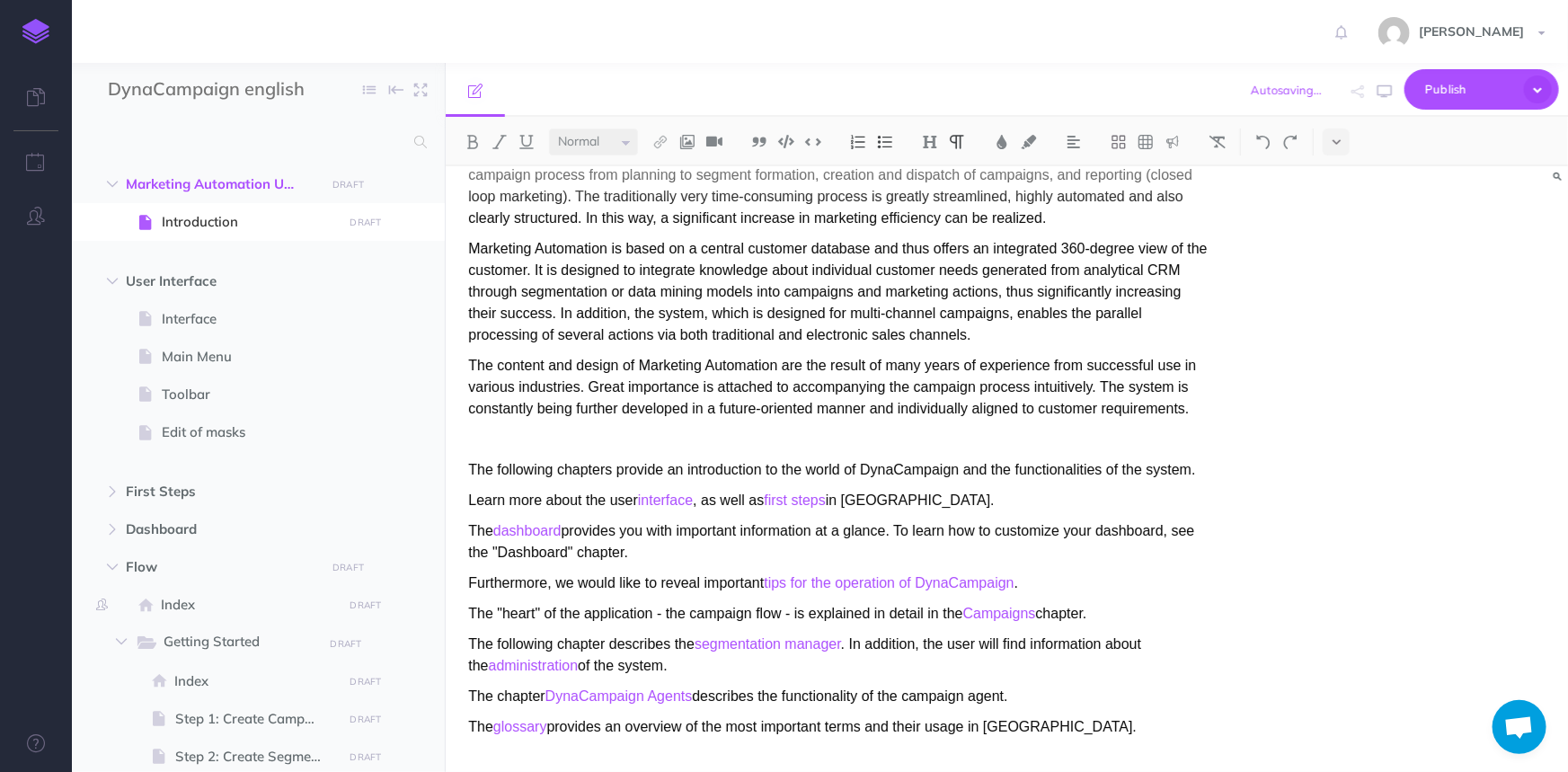
click at [905, 467] on p "The following chapters provide an introduction to the world of DynaCampaign and…" at bounding box center [839, 470] width 740 height 22
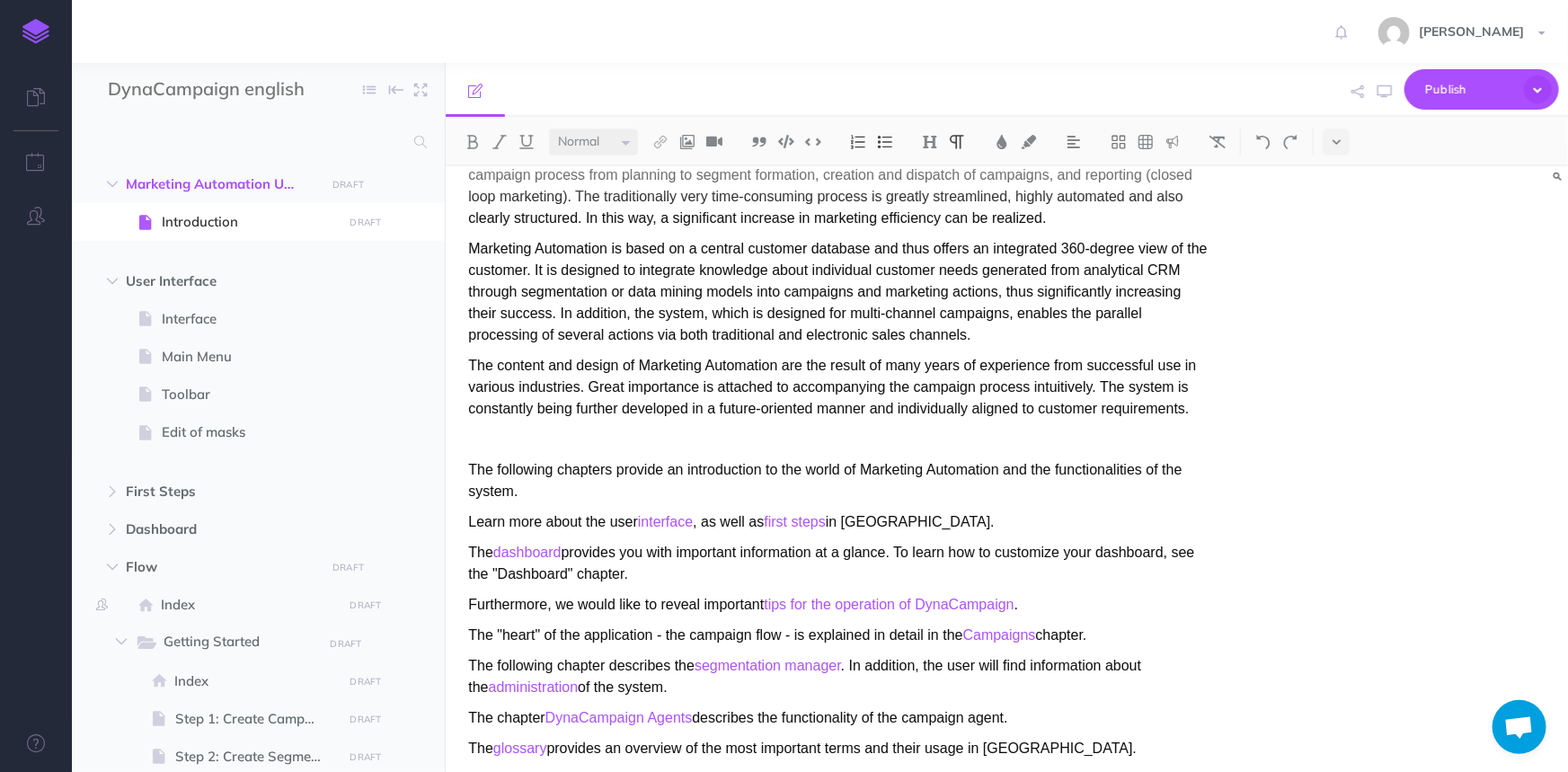
click at [898, 511] on p "Learn more about the user interface , as well as first steps in DynaCampaign." at bounding box center [839, 522] width 740 height 22
click at [895, 525] on p "Learn more about the user interface , as well as first steps in DynaCampaign." at bounding box center [839, 522] width 740 height 22
click at [962, 597] on link "tips for the operation of DynaCampaign" at bounding box center [888, 604] width 250 height 15
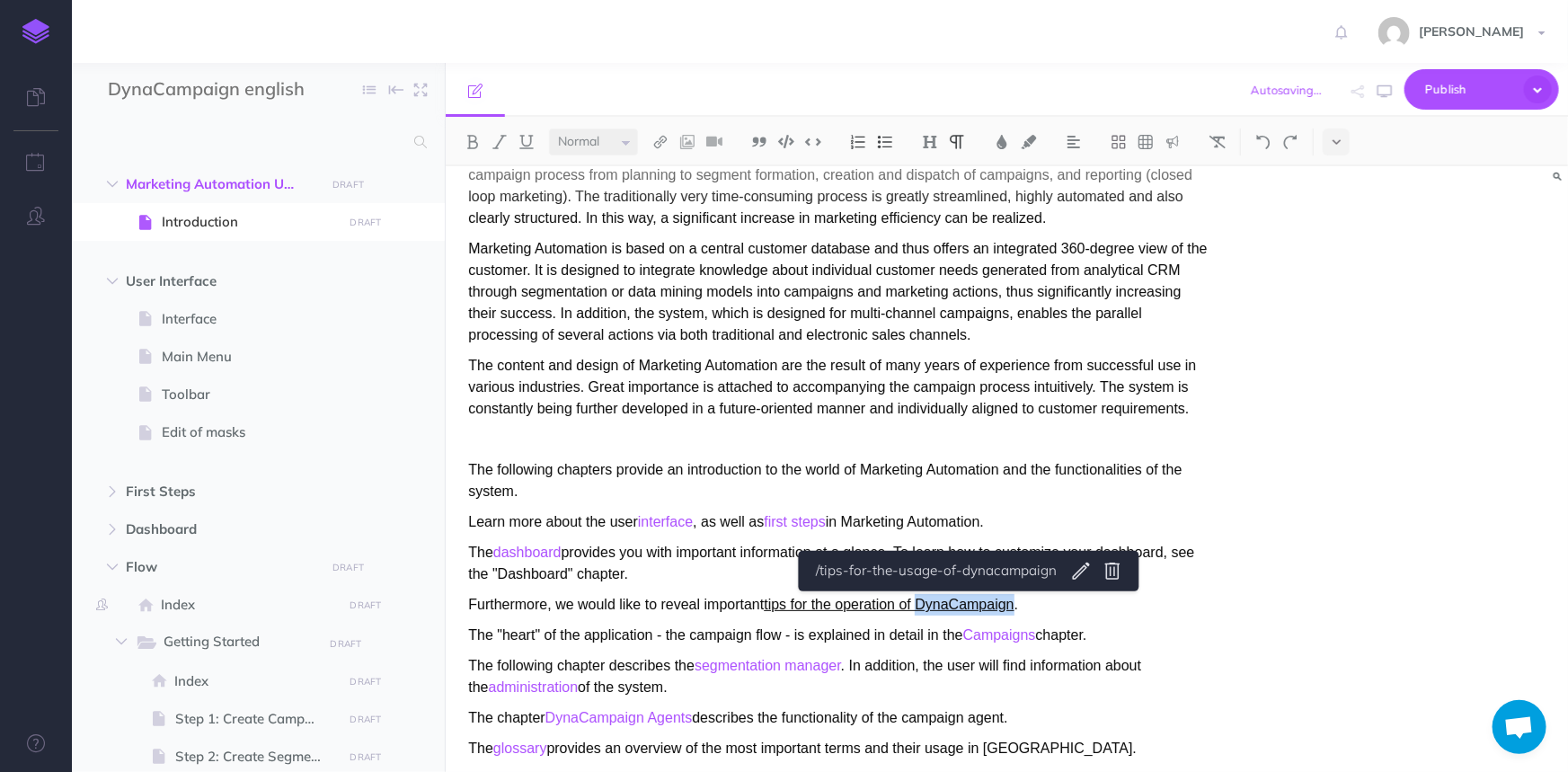
click at [962, 597] on link "tips for the operation of DynaCampaign" at bounding box center [888, 604] width 250 height 15
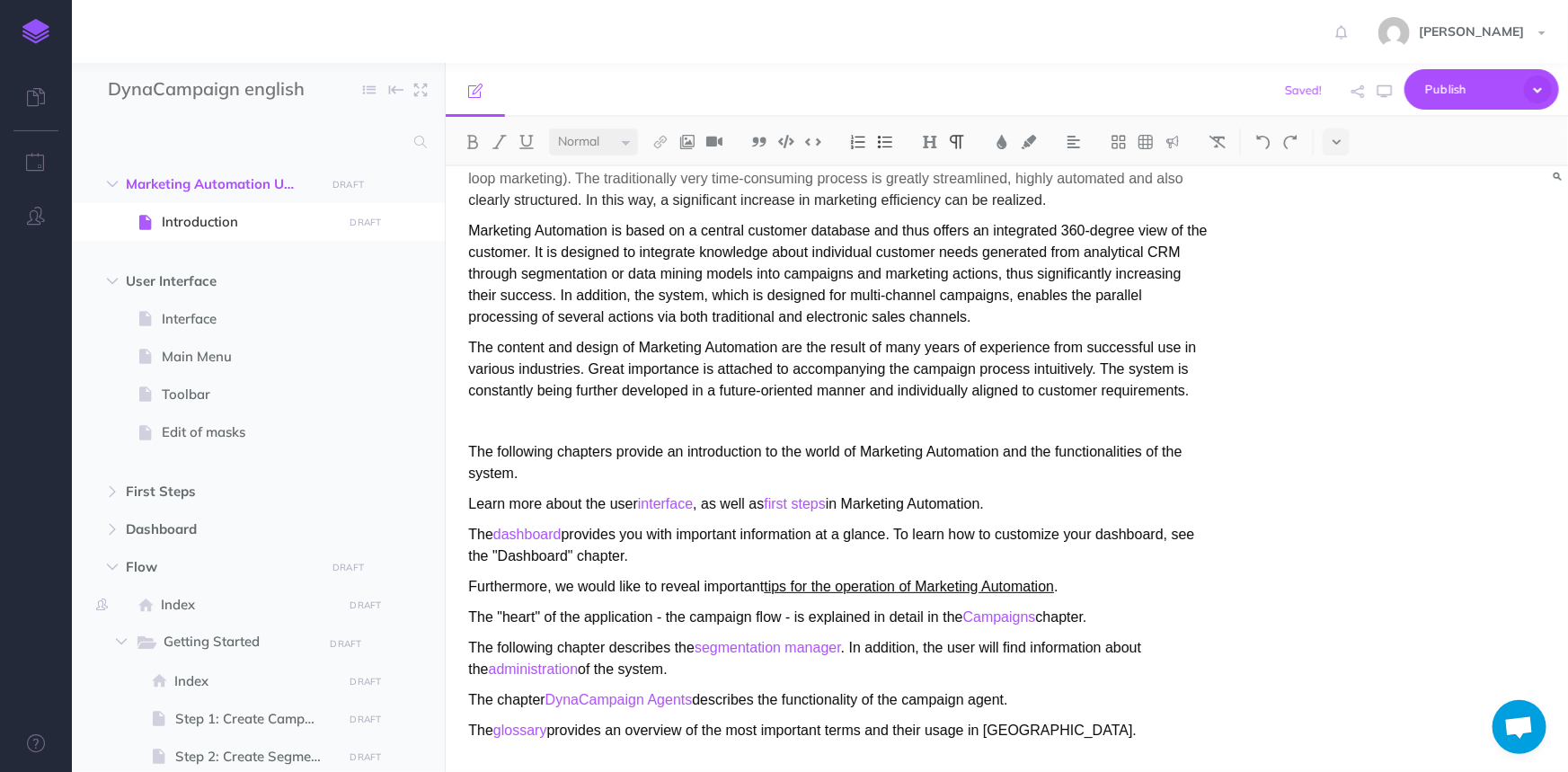
scroll to position [267, 0]
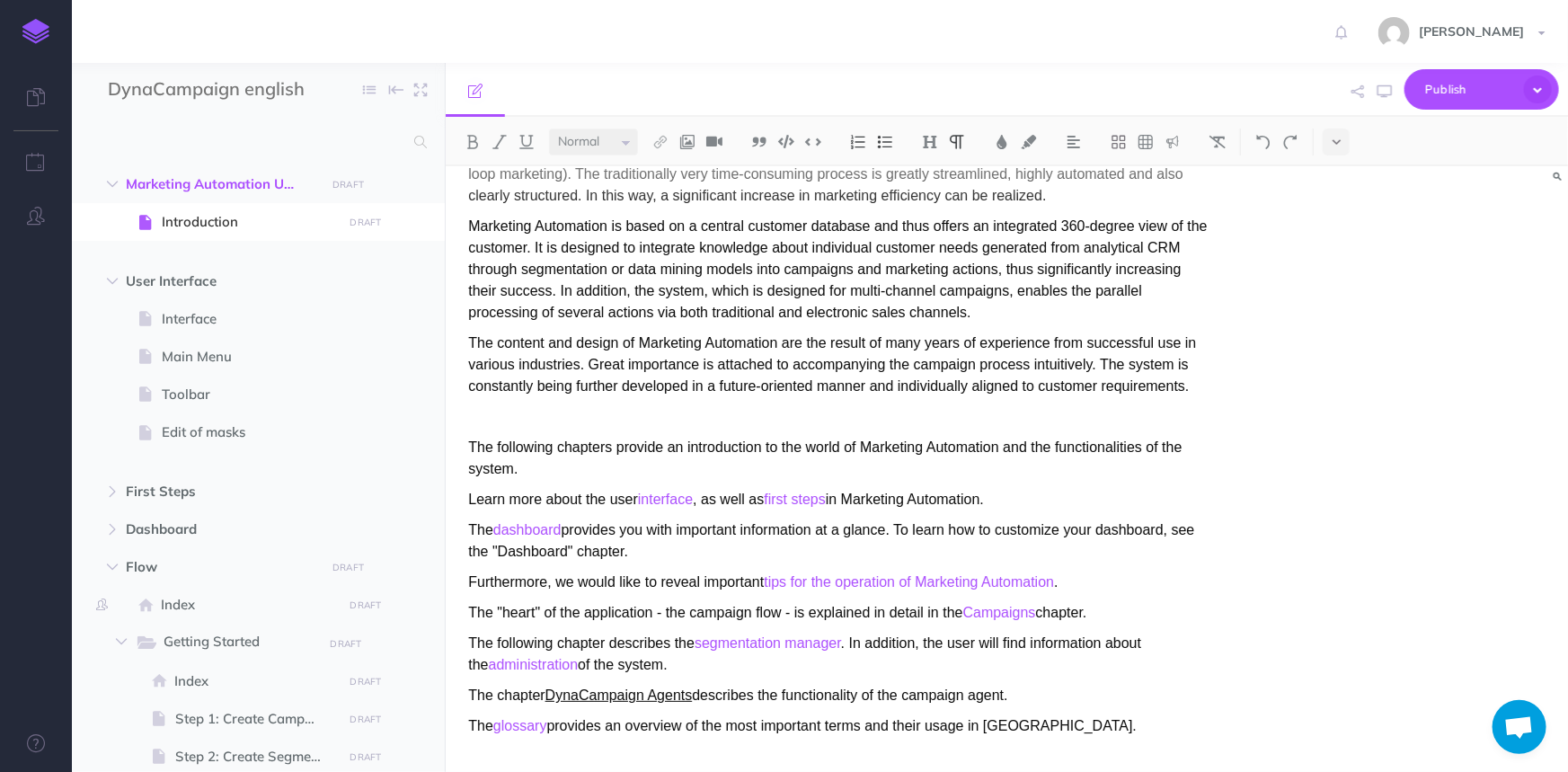
click at [575, 692] on link "DynaCampaign Agents" at bounding box center [618, 694] width 147 height 15
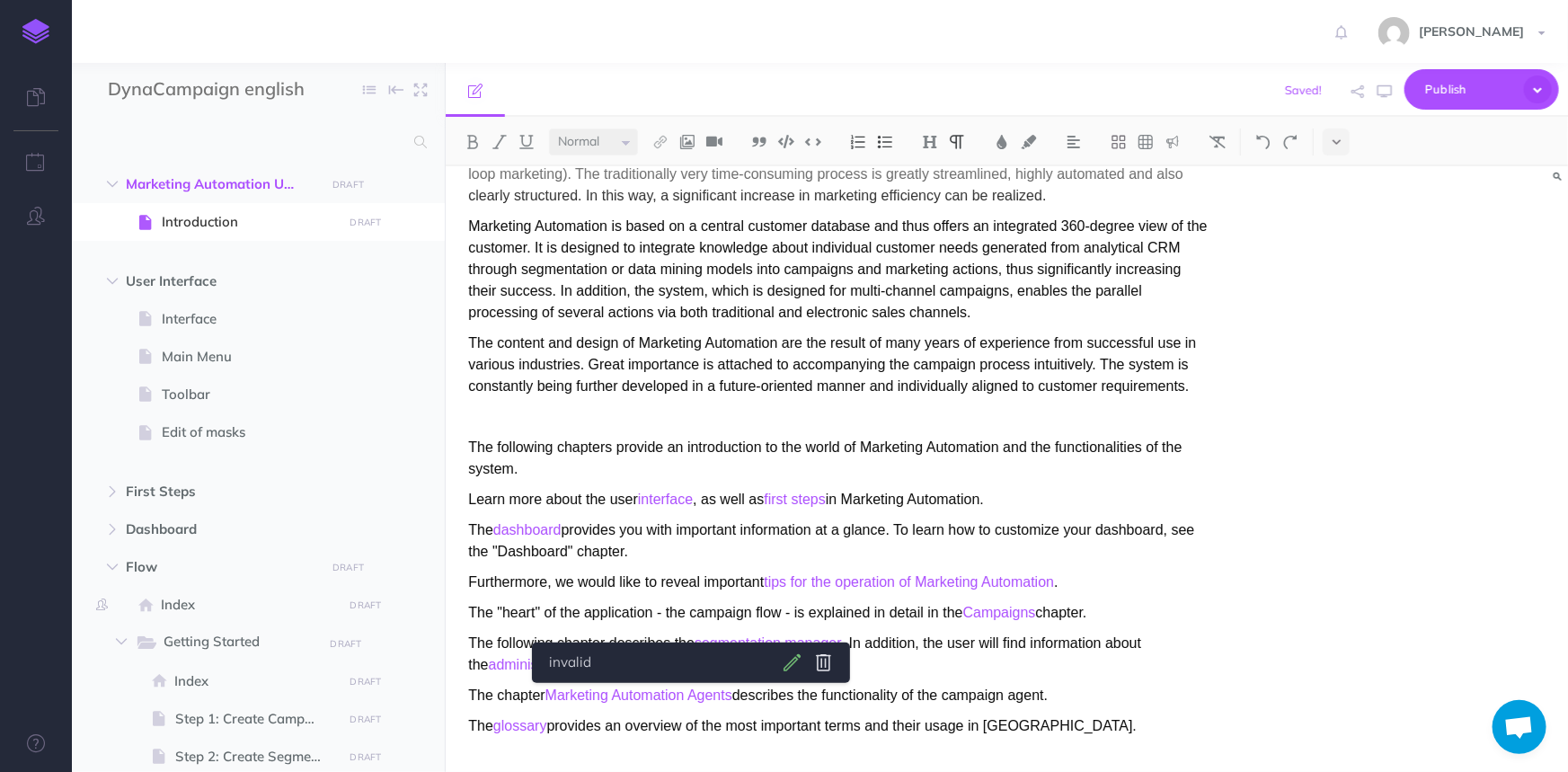
select select
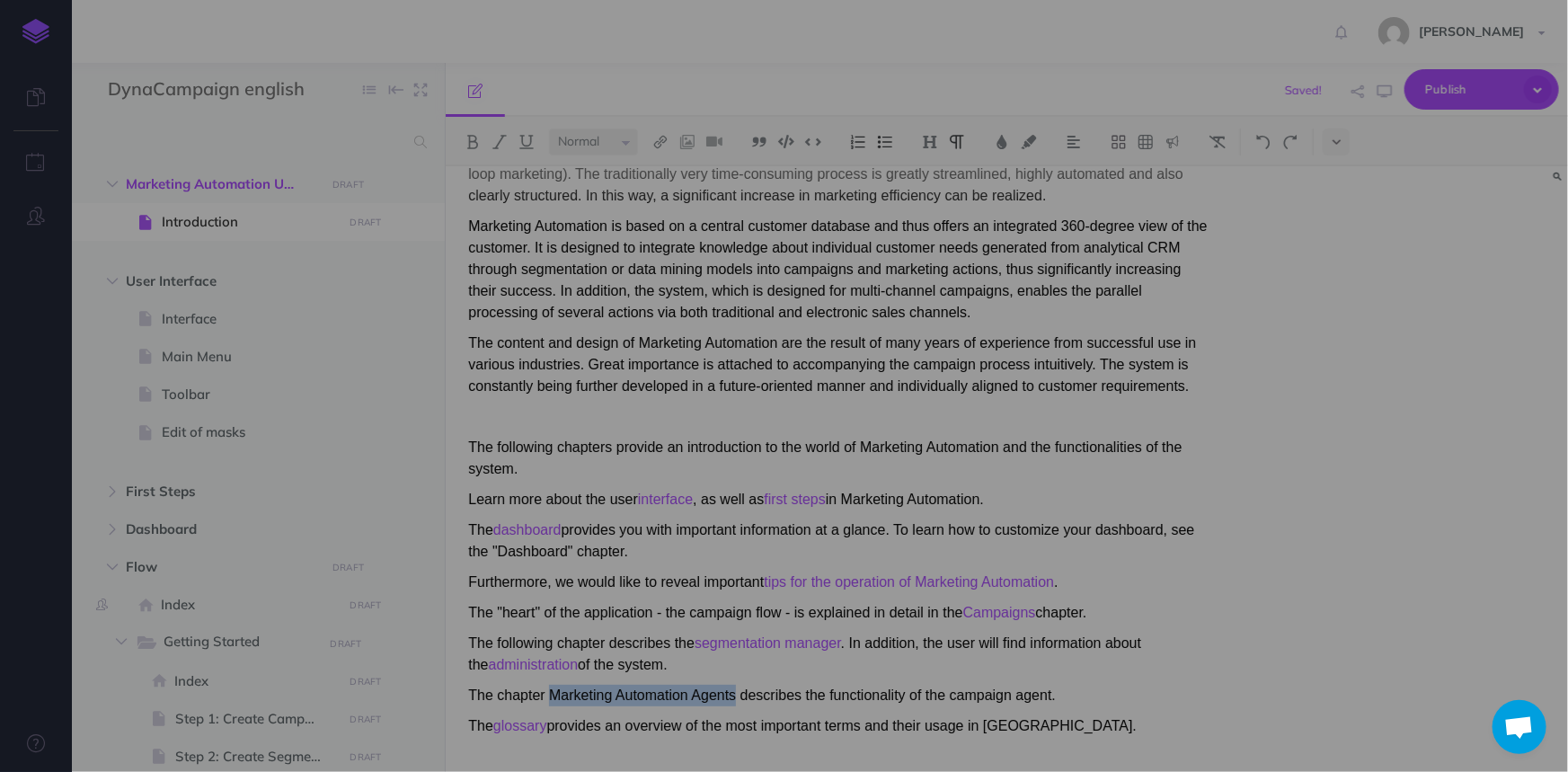
click at [788, 661] on body "Toggle Navigation Martina Hartmann Settings Account Settings Teams Create Team …" at bounding box center [784, 386] width 1568 height 772
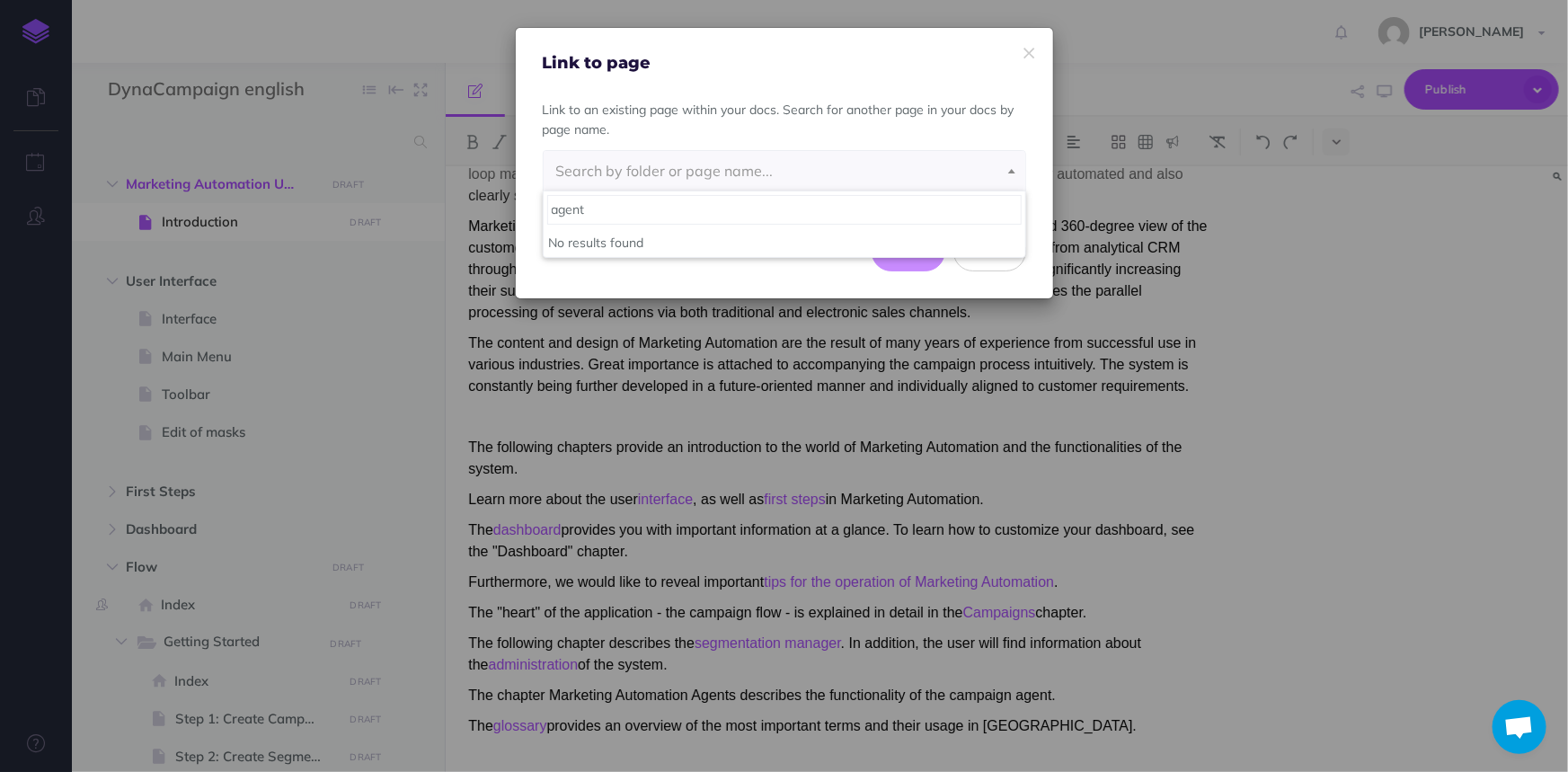
type input "agents"
click at [620, 212] on input "agents" at bounding box center [784, 209] width 475 height 29
click at [1140, 326] on div "Link to page Link to an existing page within your docs. Search for another page…" at bounding box center [784, 386] width 1568 height 772
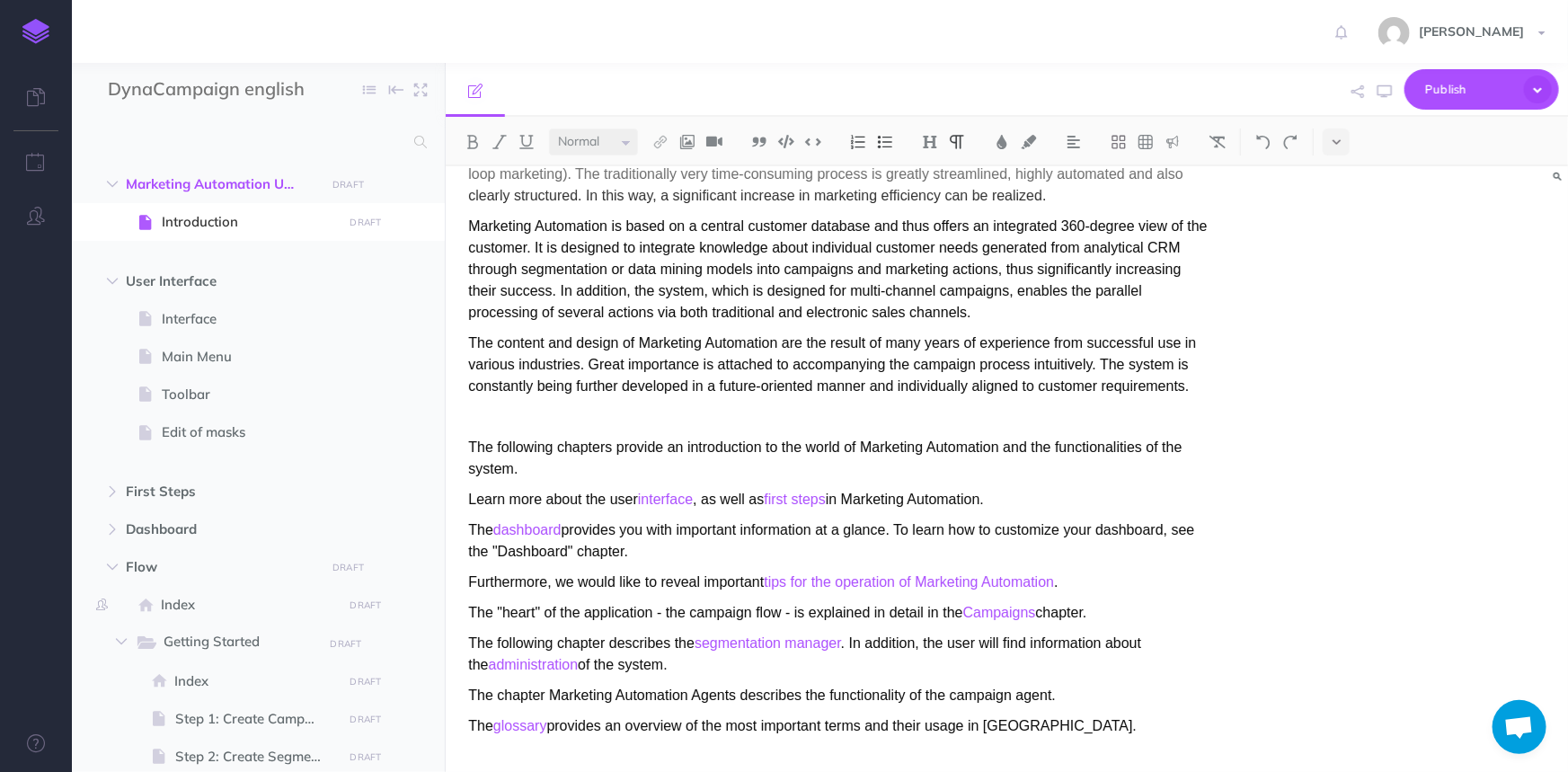
click at [682, 659] on p "The following chapter describes the segmentation manager . In addition, the use…" at bounding box center [839, 655] width 740 height 43
click at [593, 696] on link "DynaCampaign Agents" at bounding box center [618, 694] width 147 height 15
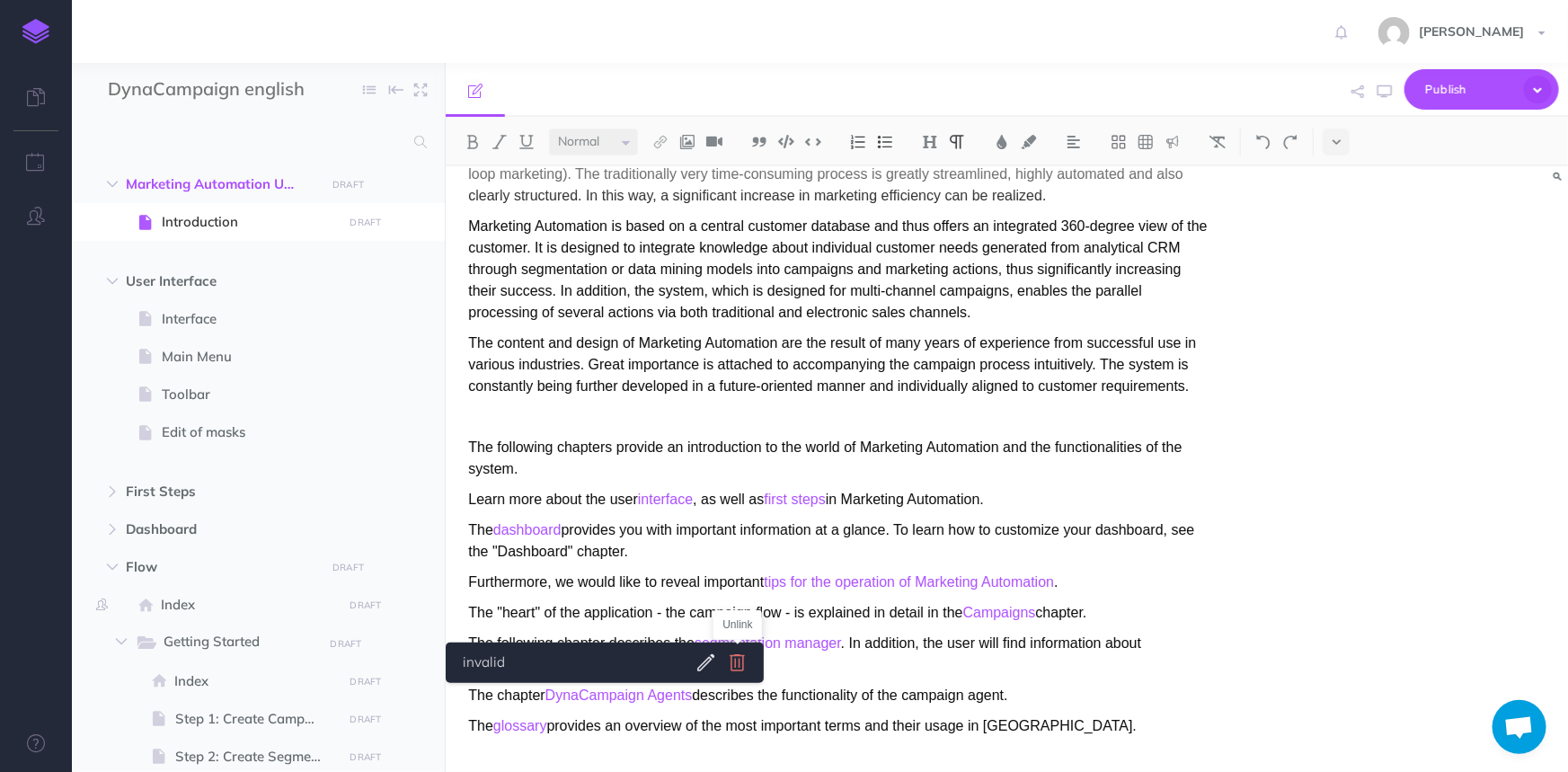
click at [734, 669] on icon at bounding box center [737, 663] width 23 height 23
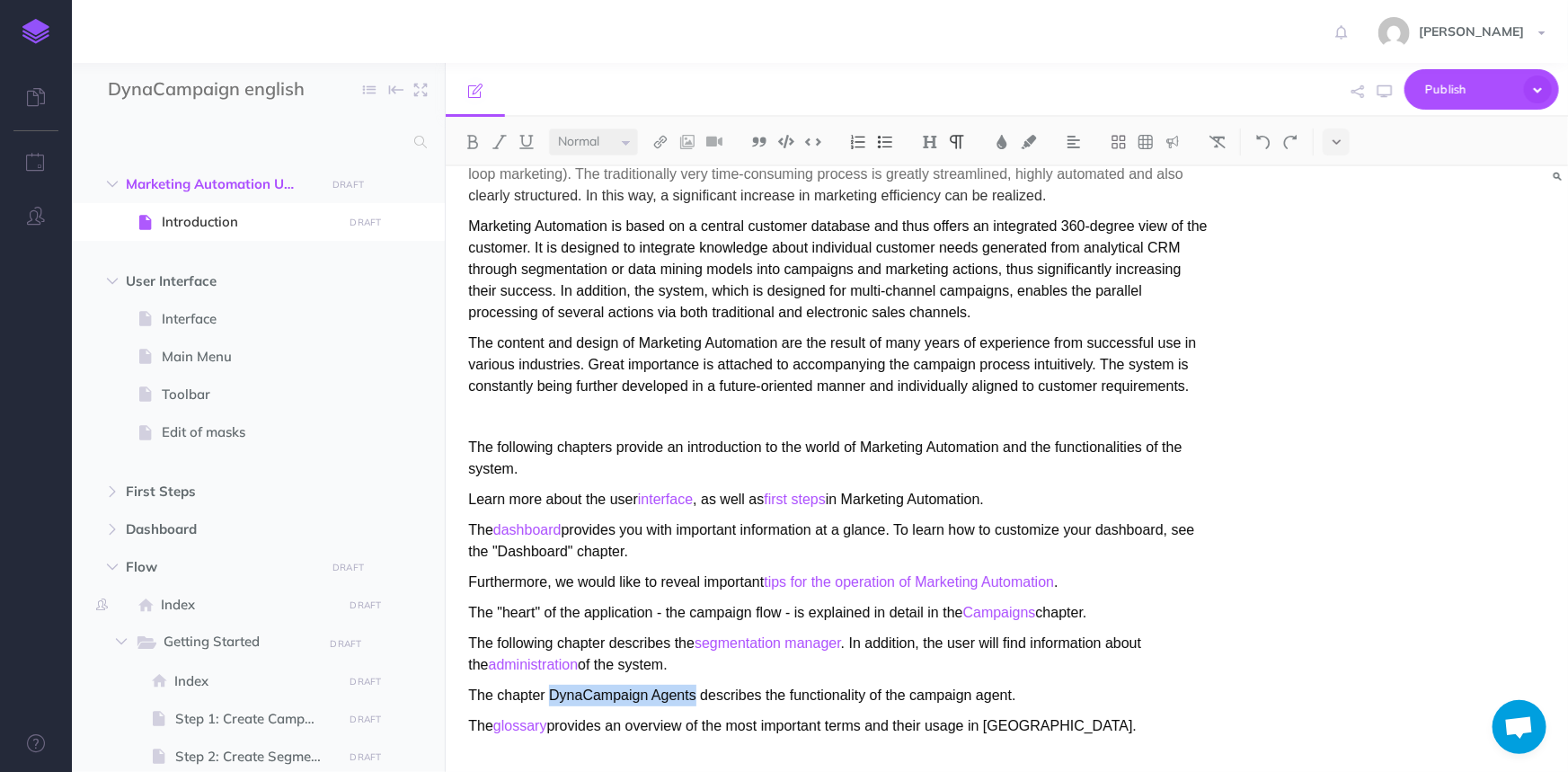
click at [624, 697] on p "The chapter DynaCampaign Agents describes the functionality of the campaign age…" at bounding box center [839, 695] width 740 height 22
click at [641, 693] on p "The chapter DynaCampaign Agents describes the functionality of the campaign age…" at bounding box center [839, 695] width 740 height 22
drag, startPoint x: 647, startPoint y: 693, endPoint x: 549, endPoint y: 700, distance: 98.2
click at [549, 700] on p "The chapter DynaCampaign Agents describes the functionality of the campaign age…" at bounding box center [839, 695] width 740 height 22
click at [1029, 732] on p "The glossary provides an overview of the most important terms and their usage i…" at bounding box center [839, 726] width 740 height 22
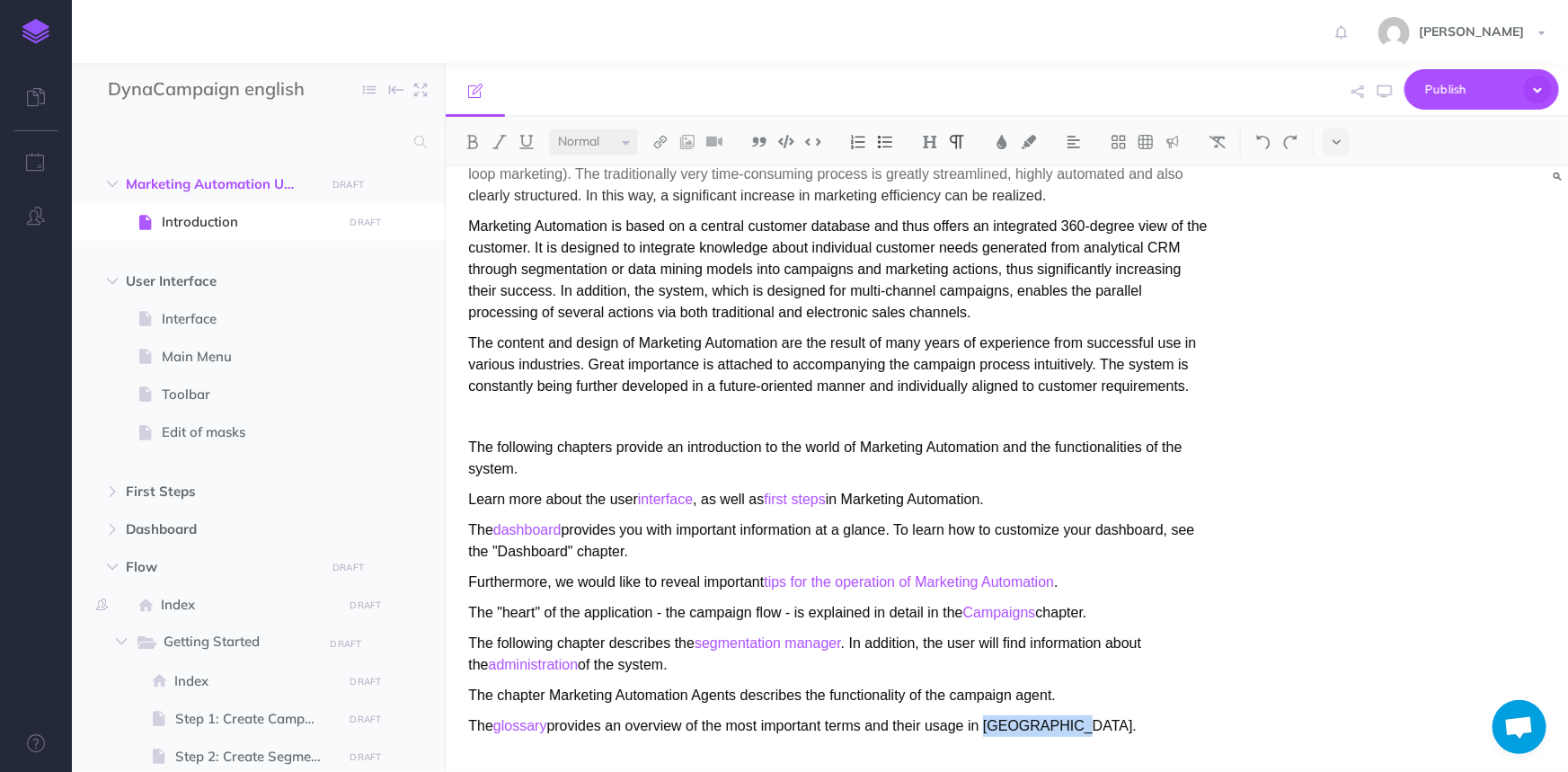
click at [1029, 732] on p "The glossary provides an overview of the most important terms and their usage i…" at bounding box center [839, 726] width 740 height 22
click at [1434, 94] on span "Publish" at bounding box center [1471, 89] width 90 height 28
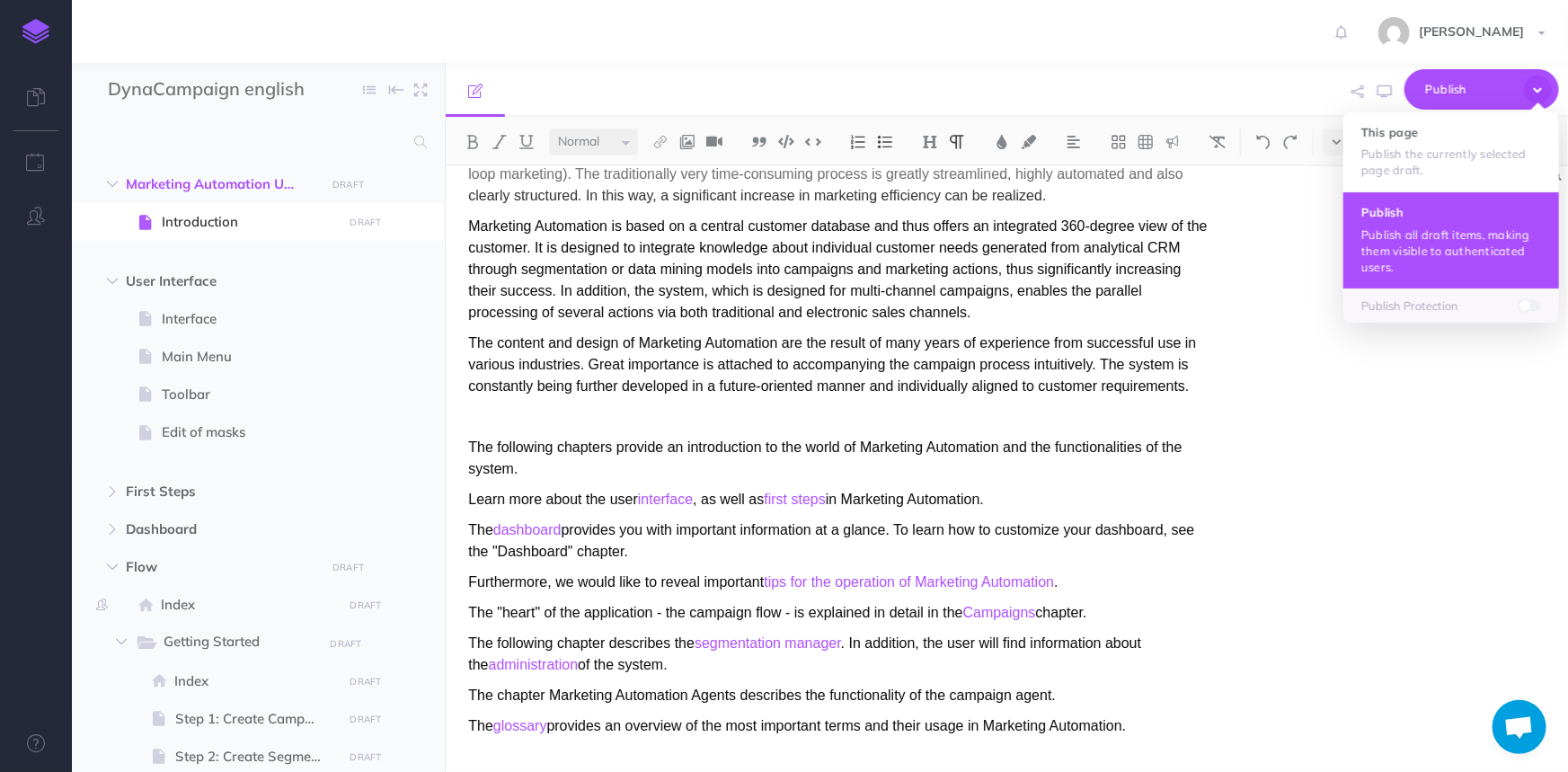
click at [1438, 253] on p "Publish all draft items, making them visible to authenticated users." at bounding box center [1451, 251] width 180 height 49
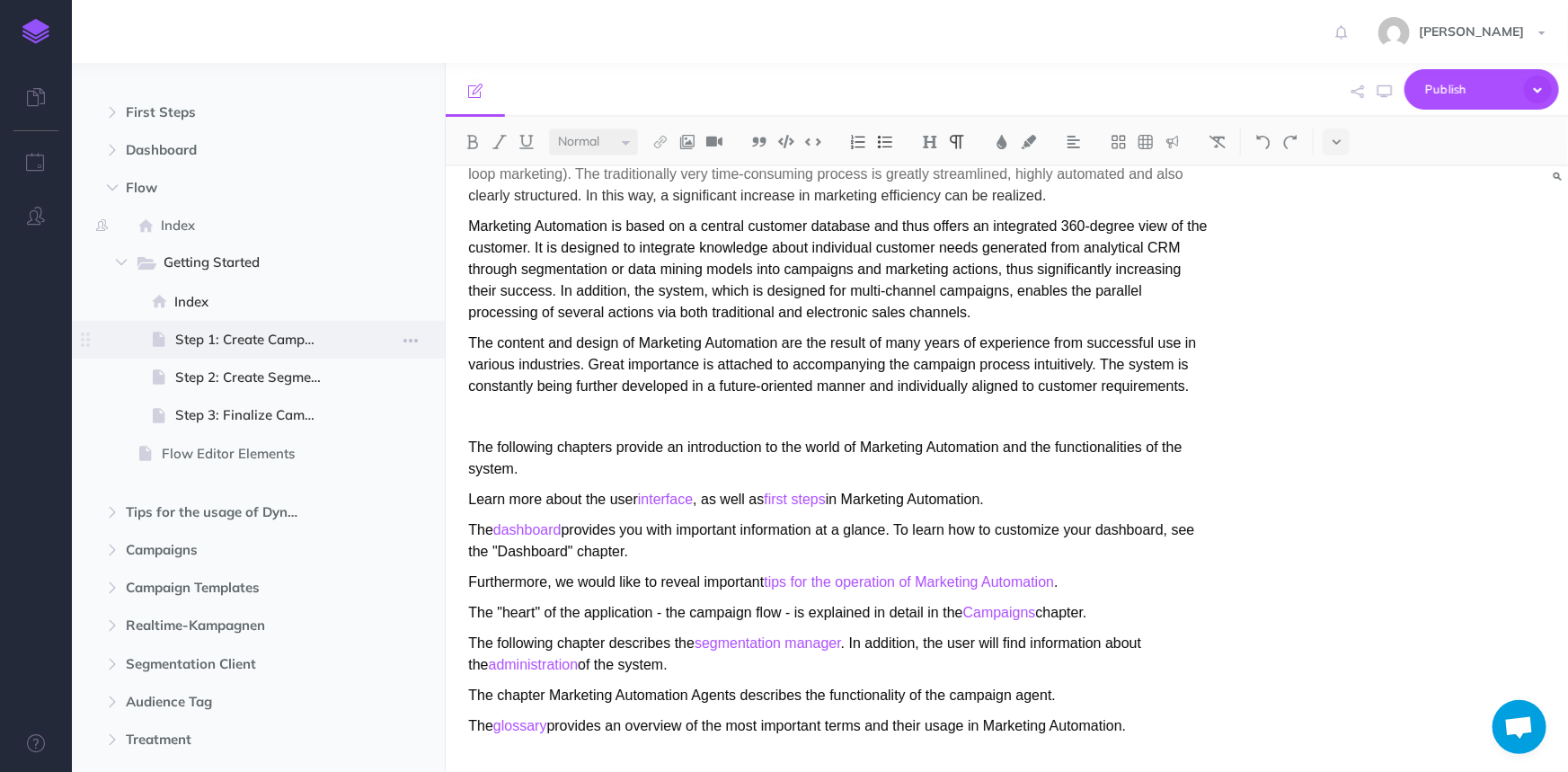
scroll to position [408, 0]
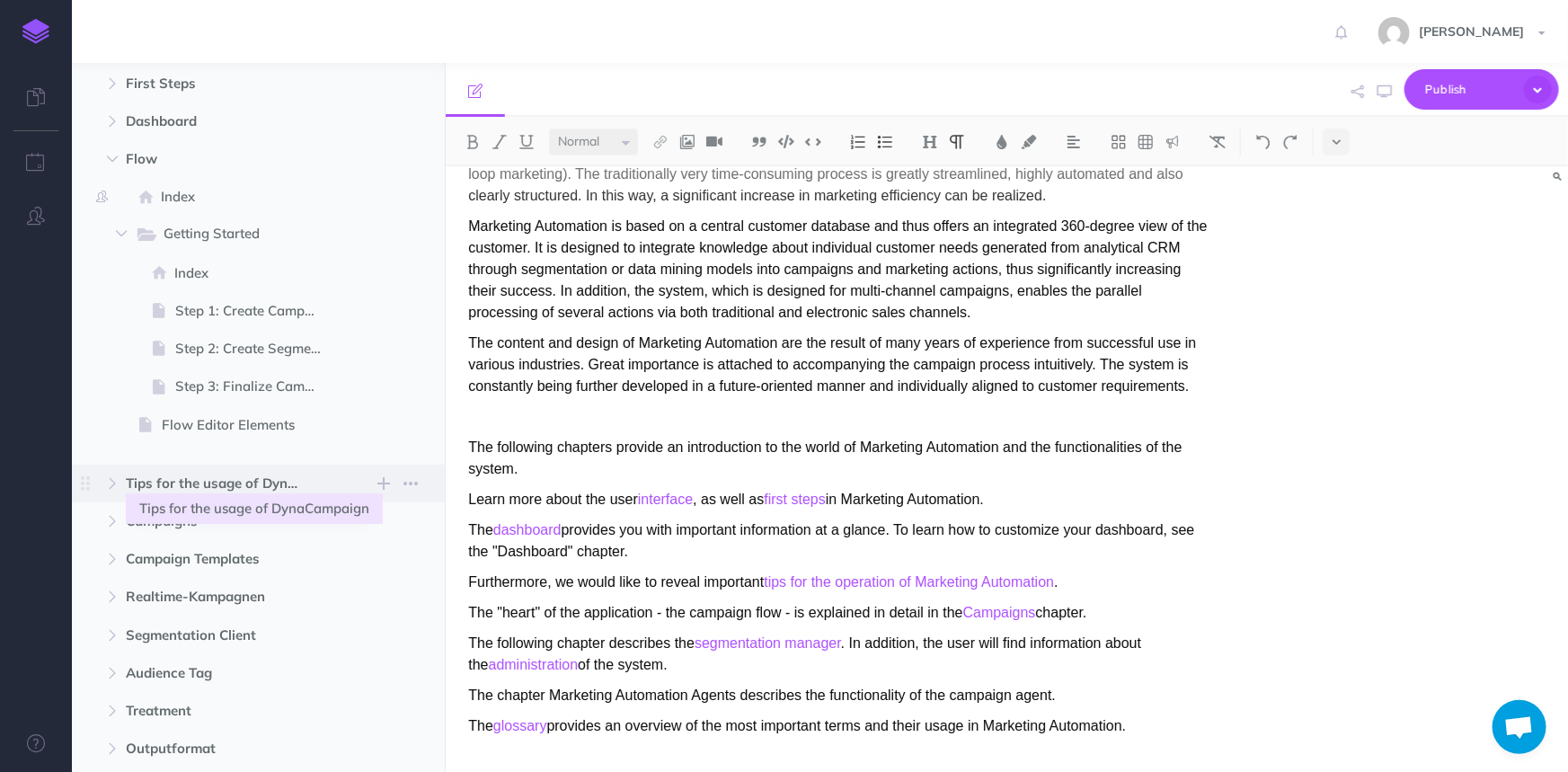
click at [229, 479] on span "Tips for the usage of DynaCampaign" at bounding box center [219, 484] width 189 height 22
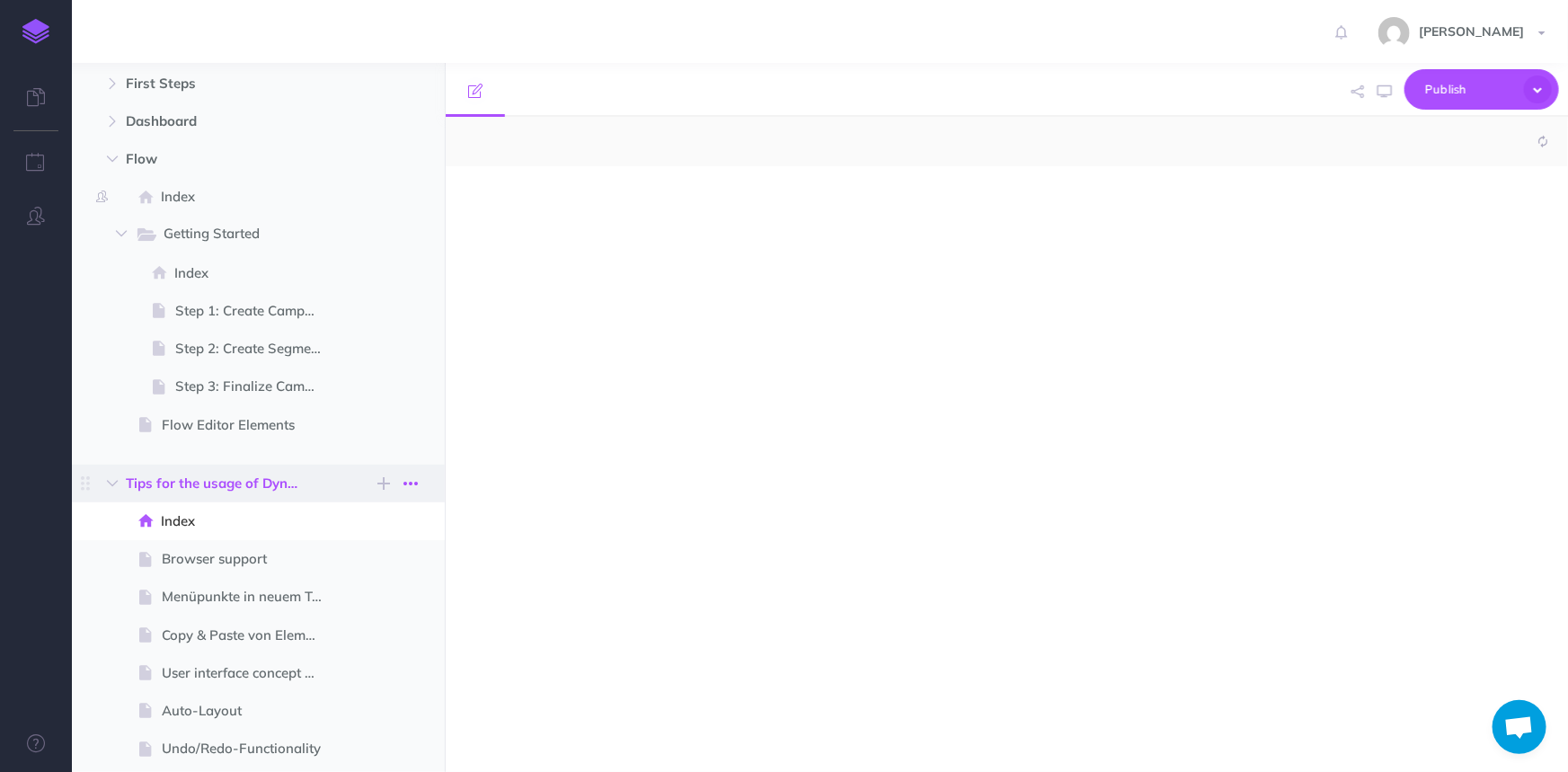
select select "null"
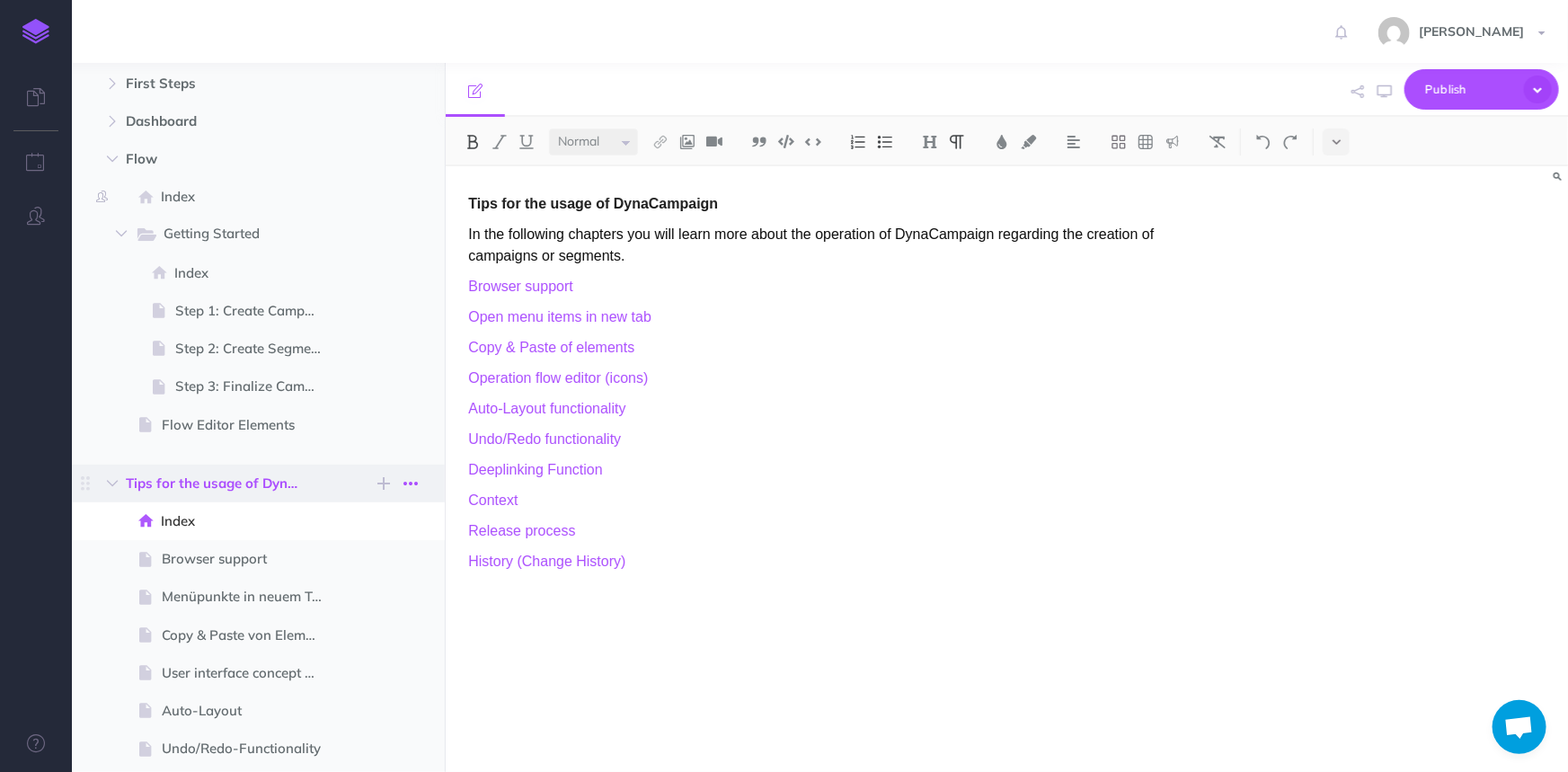
click at [418, 486] on button "button" at bounding box center [411, 484] width 32 height 22
click at [363, 568] on link "Settings" at bounding box center [358, 574] width 135 height 30
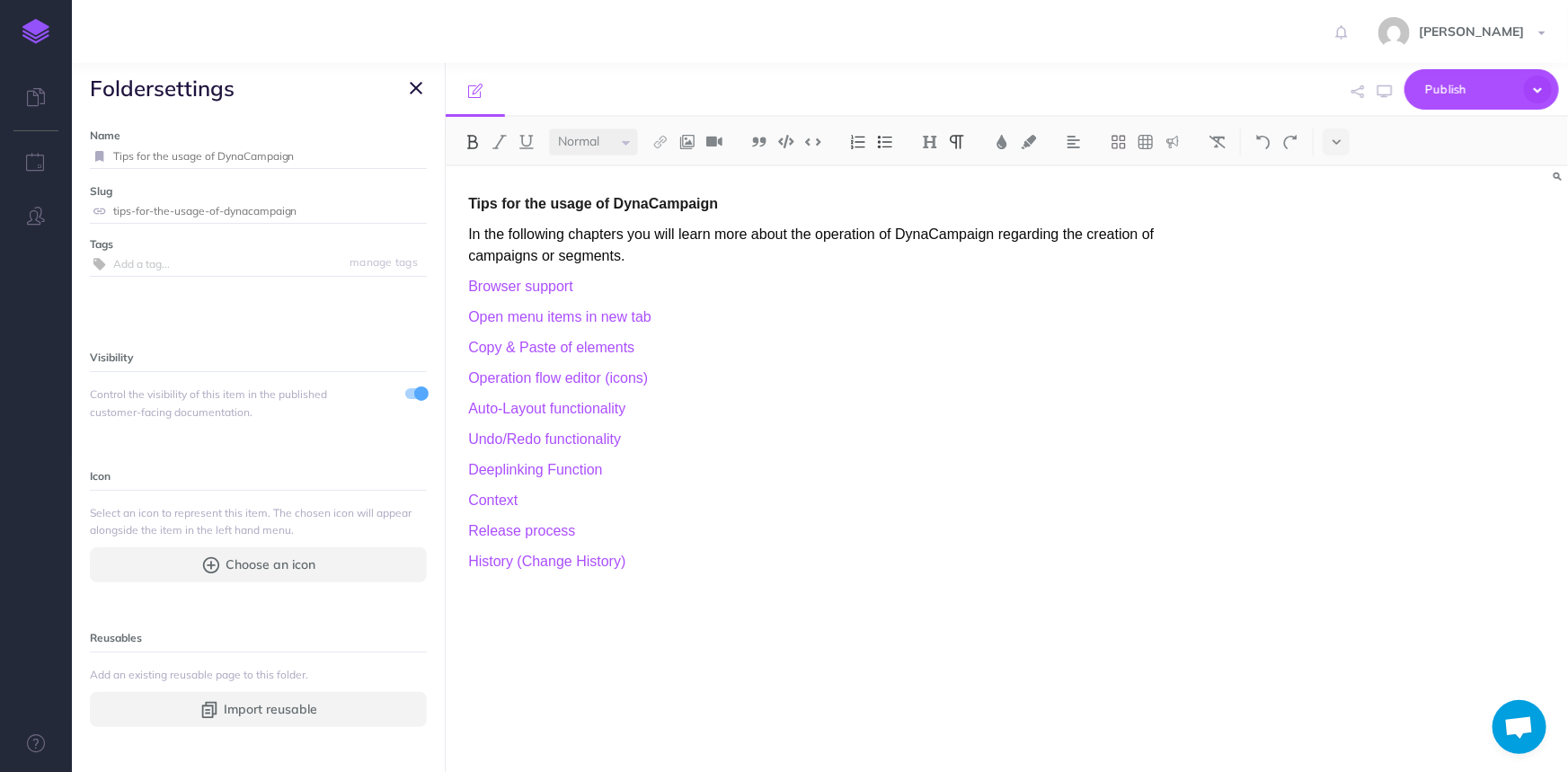
drag, startPoint x: 297, startPoint y: 157, endPoint x: 217, endPoint y: 157, distance: 80.0
click at [217, 157] on input "Tips for the usage of DynaCampaign" at bounding box center [269, 156] width 313 height 23
type input "Tips for the usage of Marketing Automation"
click at [399, 151] on small "Save" at bounding box center [405, 155] width 23 height 14
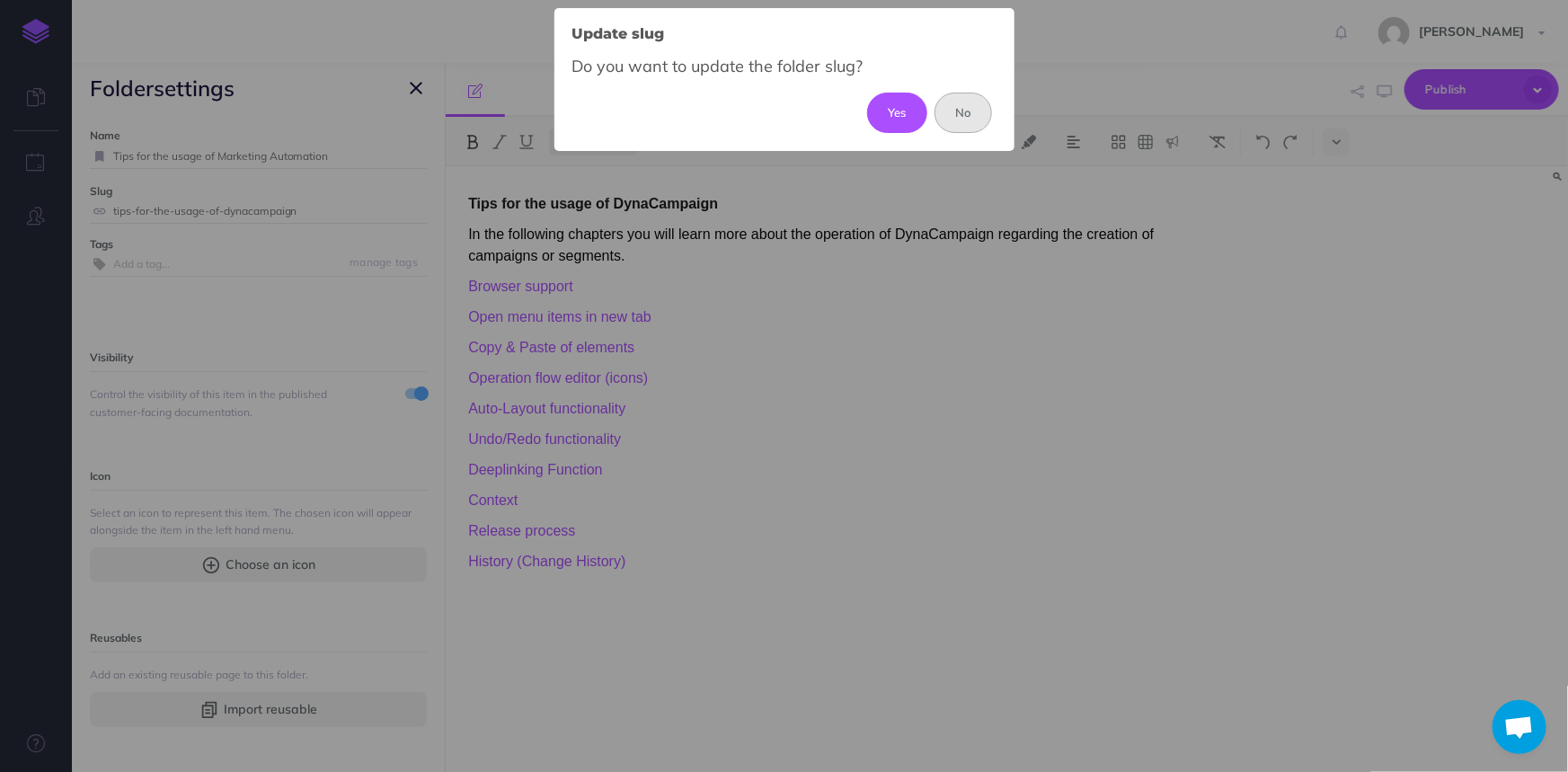
click at [964, 109] on button "No" at bounding box center [963, 113] width 59 height 40
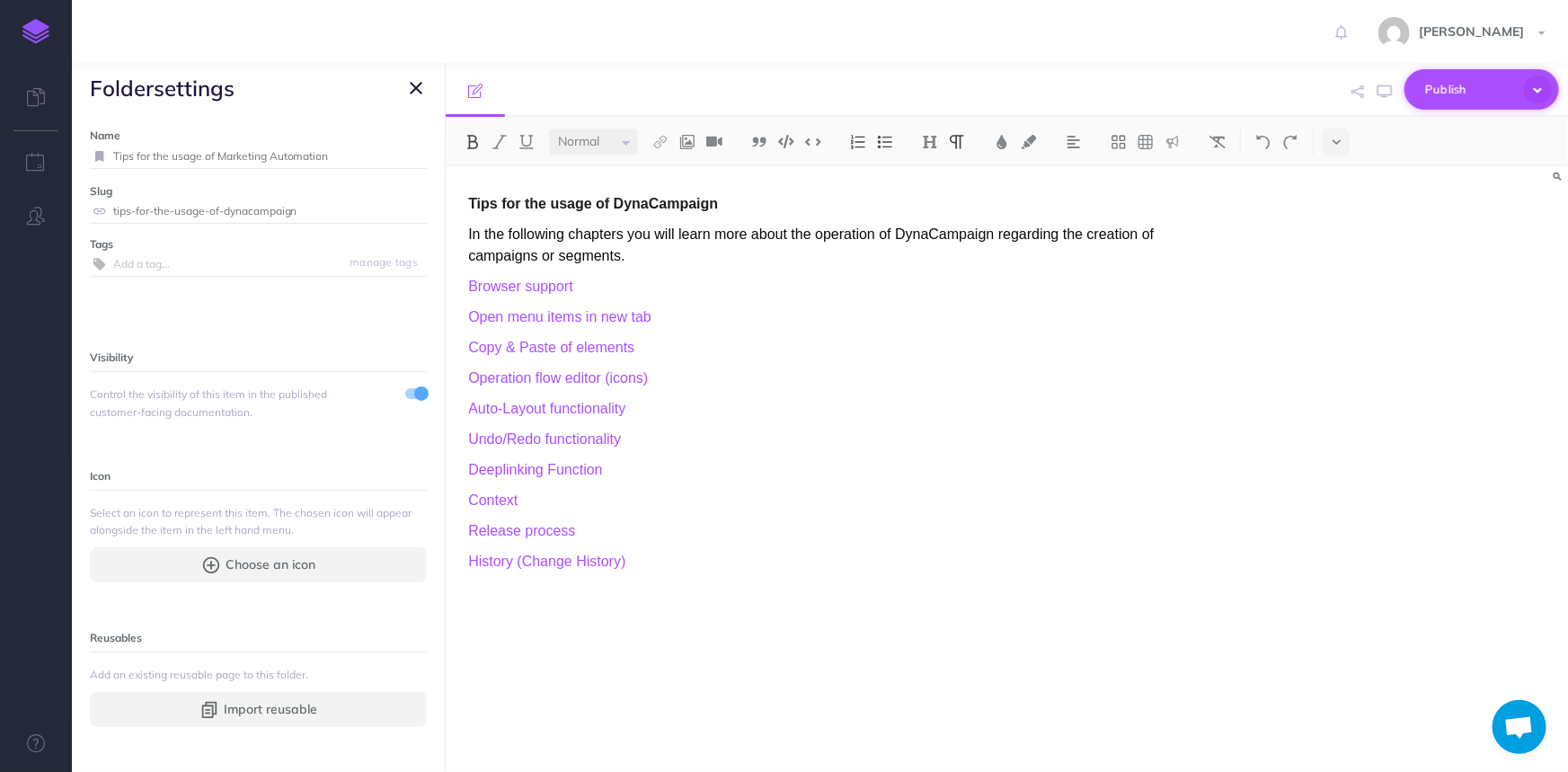
click at [1449, 93] on span "Publish" at bounding box center [1471, 89] width 90 height 28
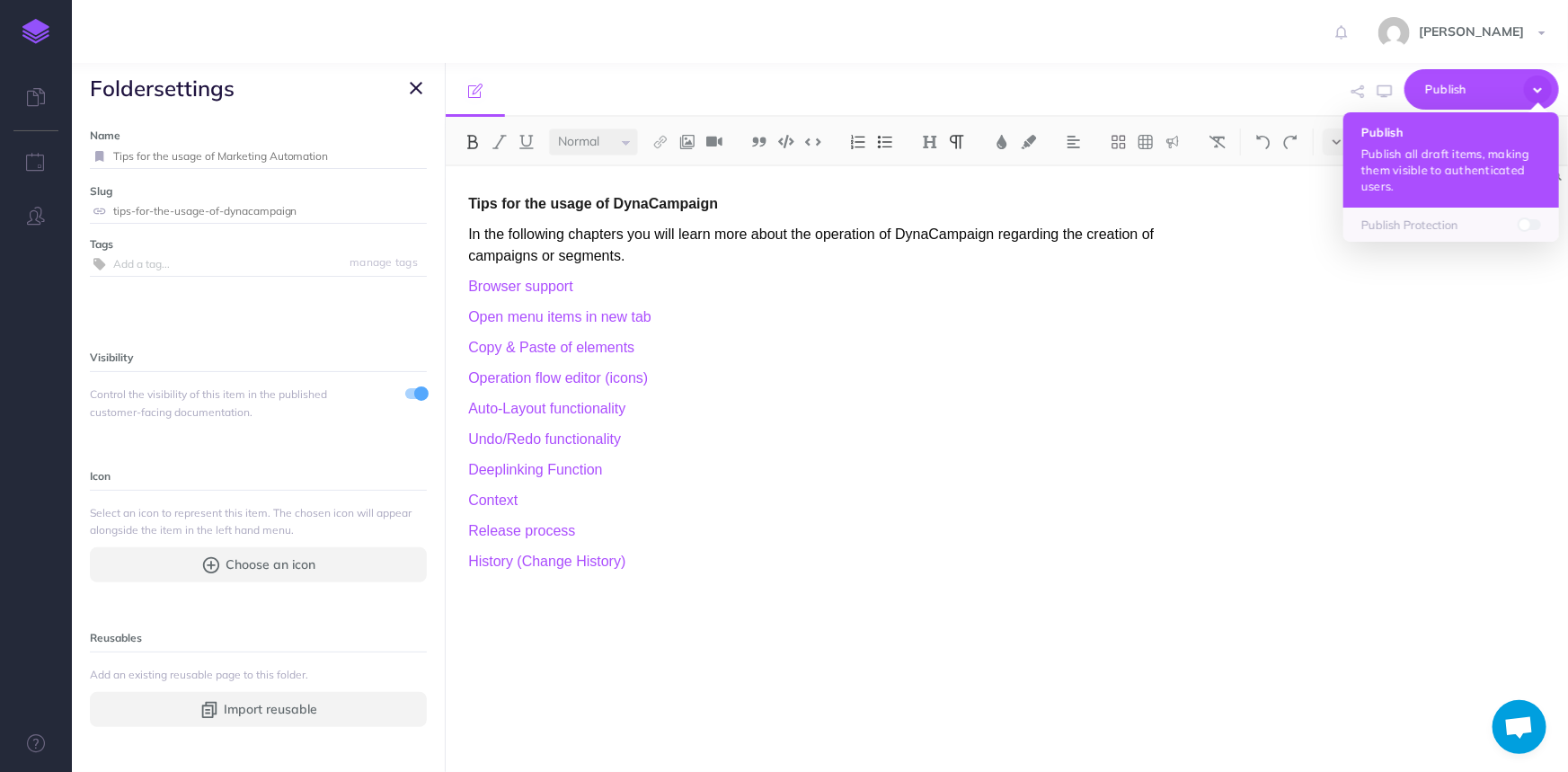
click at [1460, 173] on p "Publish all draft items, making them visible to authenticated users." at bounding box center [1451, 170] width 180 height 49
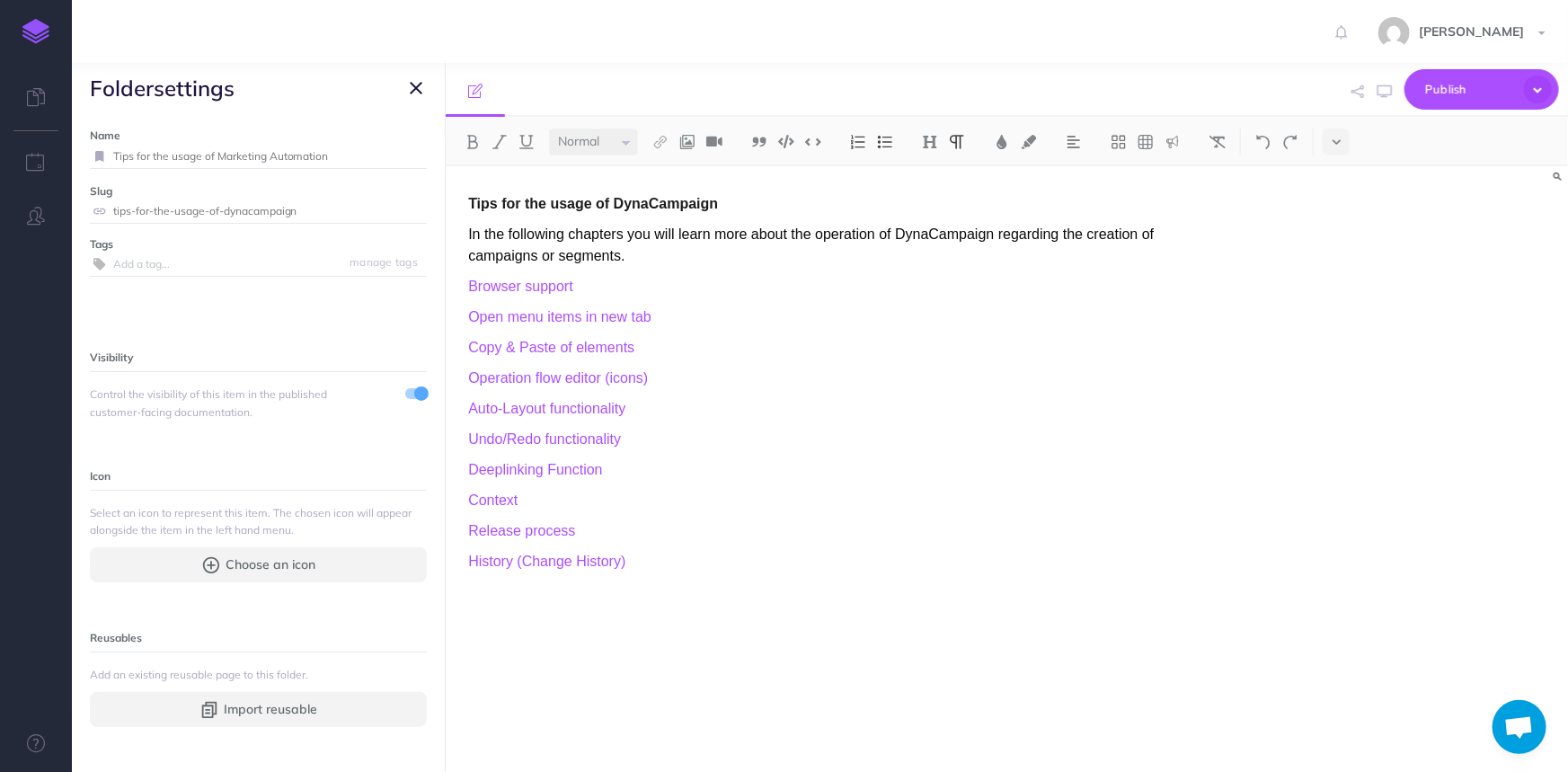
click at [857, 262] on p "In the following chapters you will learn more about the operation of DynaCampai…" at bounding box center [839, 246] width 740 height 43
drag, startPoint x: 617, startPoint y: 203, endPoint x: 756, endPoint y: 201, distance: 139.0
click at [756, 201] on p "Tips for the usage of DynaCampaign" at bounding box center [839, 204] width 740 height 22
click at [1447, 88] on span "Publish" at bounding box center [1471, 89] width 90 height 28
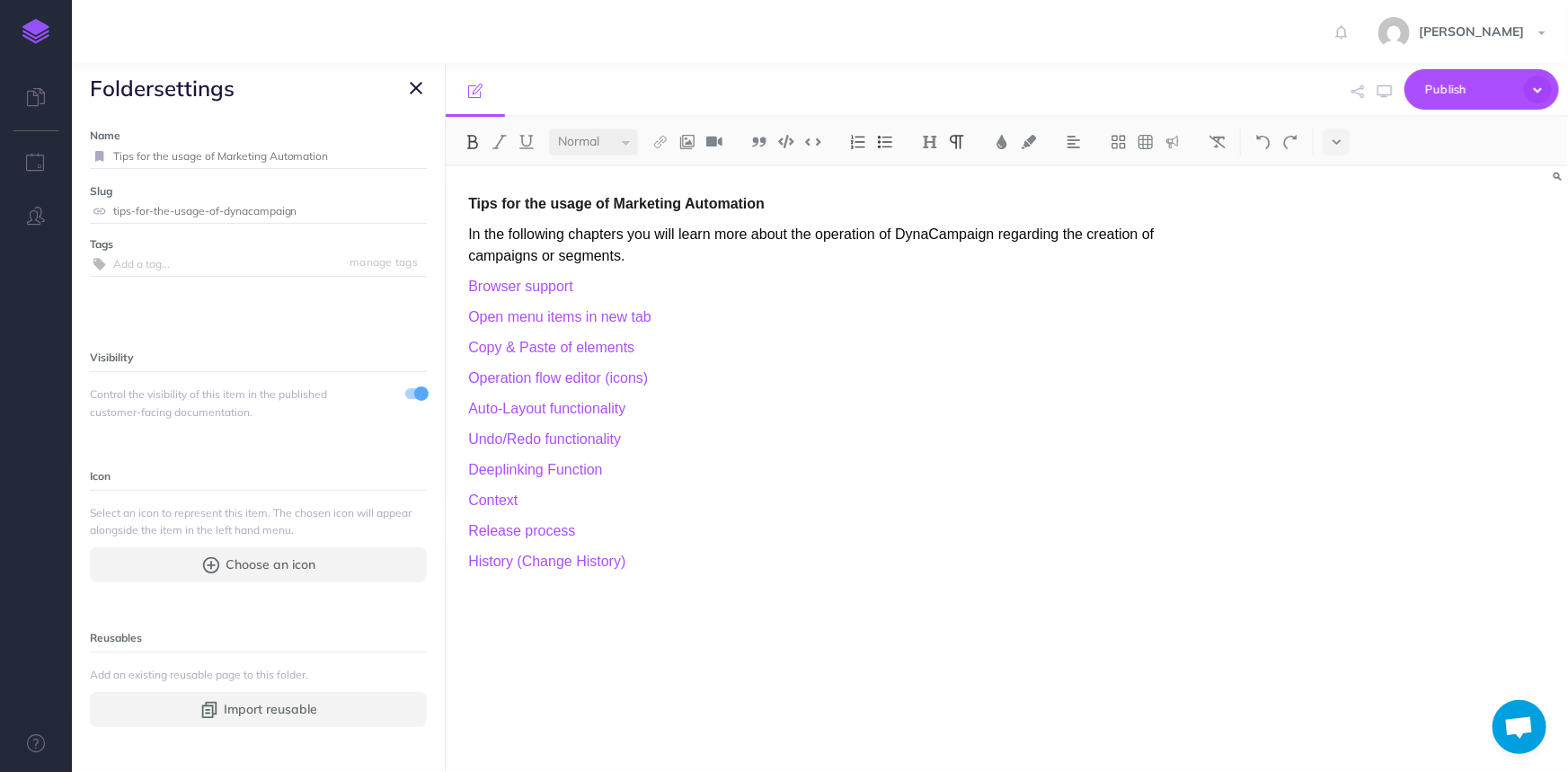
click at [415, 85] on icon "button" at bounding box center [416, 88] width 13 height 22
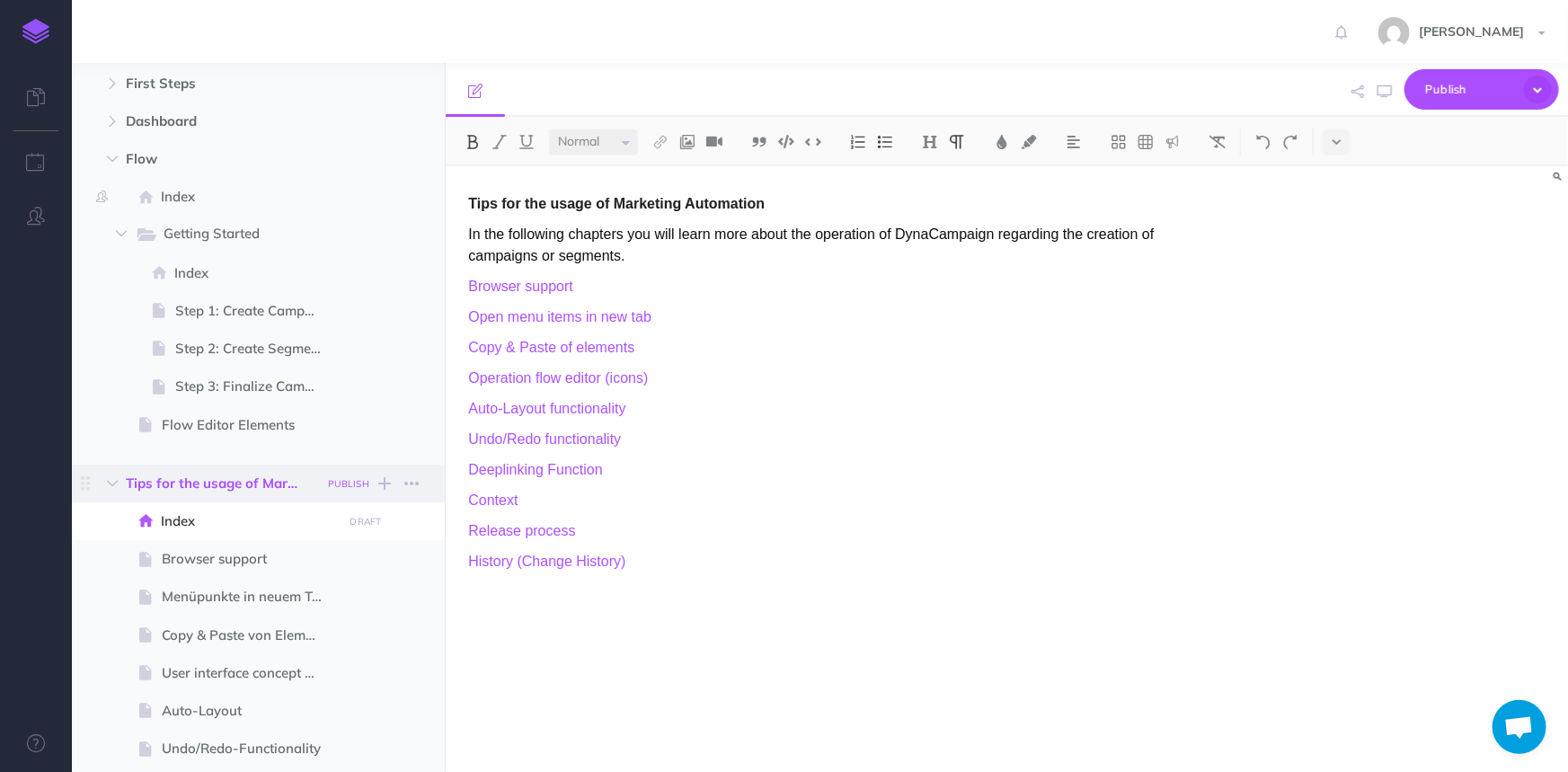
click at [339, 474] on button "PUBLISH" at bounding box center [348, 484] width 51 height 21
click at [329, 636] on button "Publish" at bounding box center [332, 637] width 59 height 31
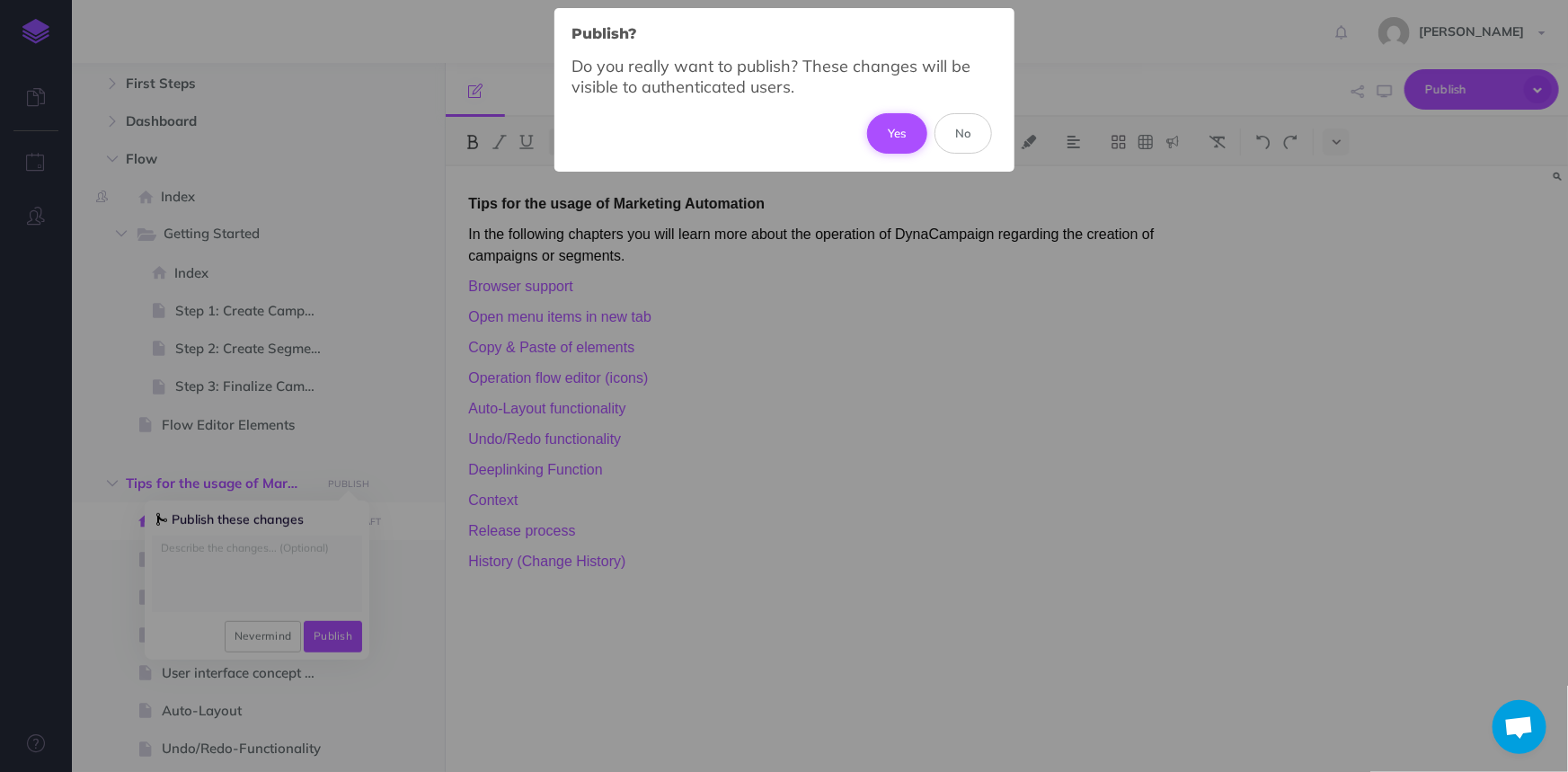
click at [905, 131] on button "Yes" at bounding box center [897, 133] width 60 height 40
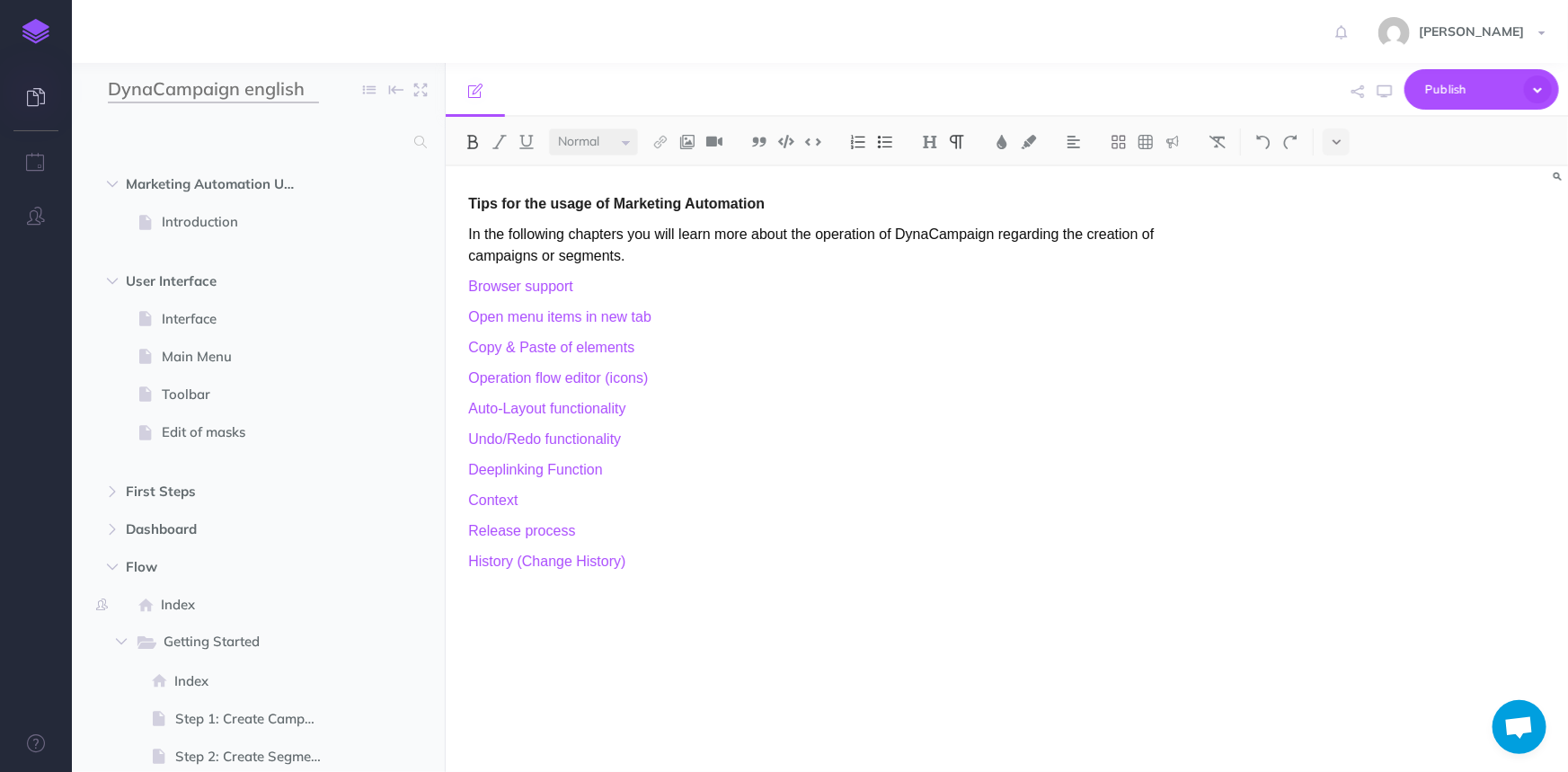
drag, startPoint x: 237, startPoint y: 90, endPoint x: 57, endPoint y: 77, distance: 180.5
click at [72, 77] on div "Toggle Navigation Martina Hartmann Settings Account Settings Teams Create Team …" at bounding box center [820, 386] width 1496 height 772
click at [352, 24] on div "Martina Hartmann Settings Account Settings Teams Create Team DCG-Team Support D…" at bounding box center [784, 32] width 1541 height 63
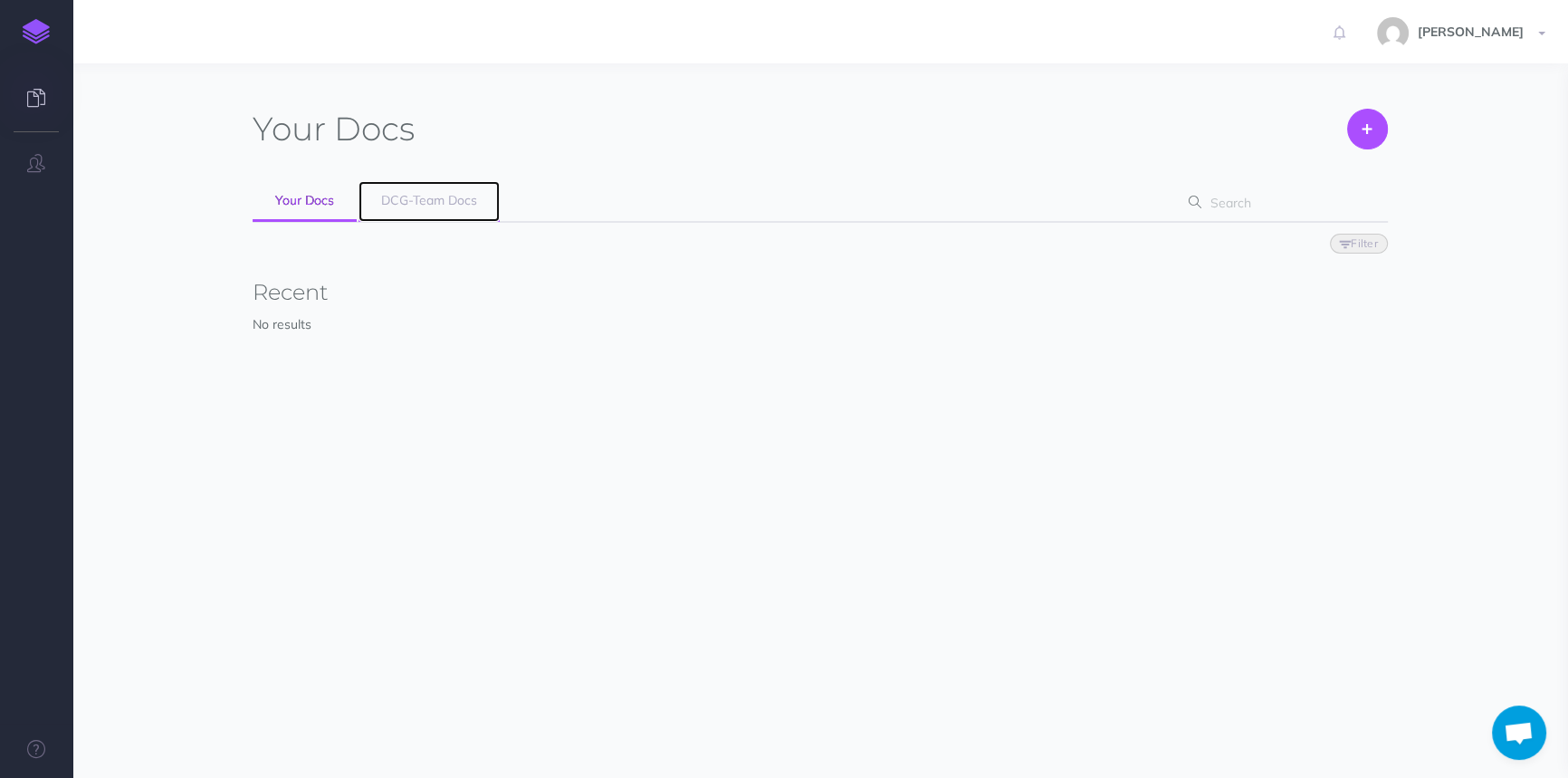
click at [421, 203] on span "DCG-Team Docs" at bounding box center [429, 200] width 96 height 16
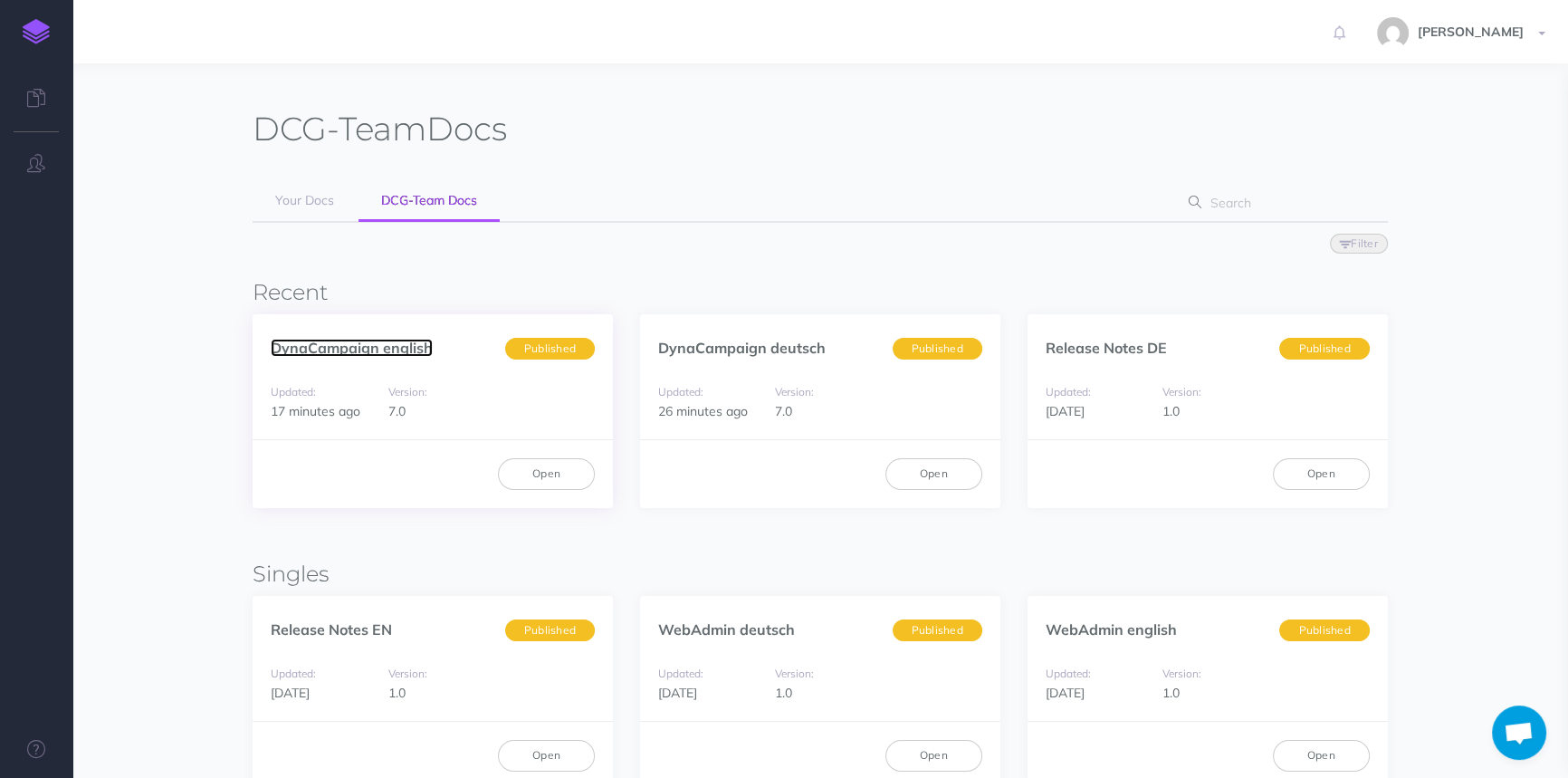
click at [355, 341] on link "DynaCampaign english" at bounding box center [352, 348] width 162 height 18
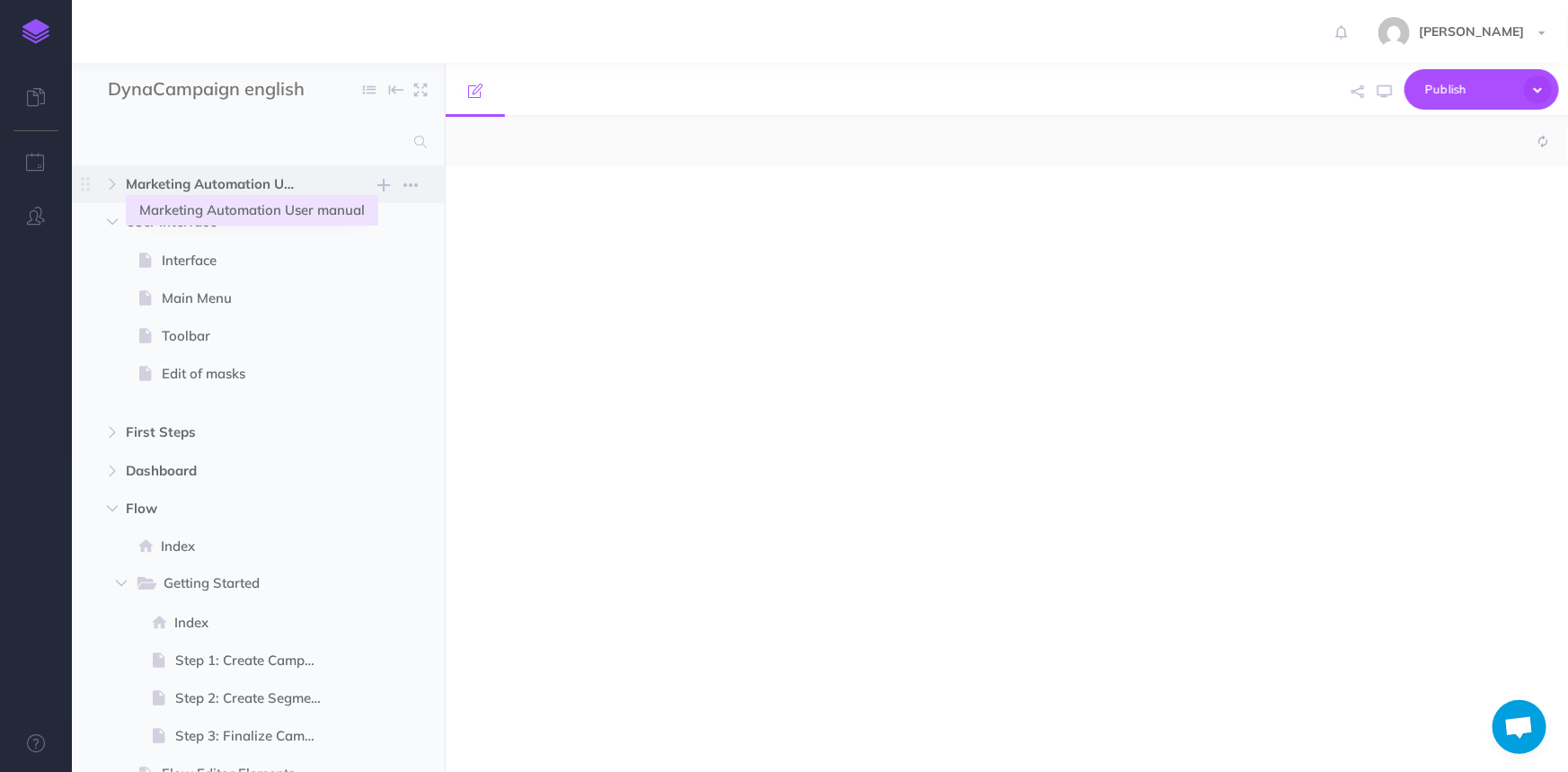
click at [204, 185] on span "Marketing Automation User manual" at bounding box center [219, 184] width 189 height 22
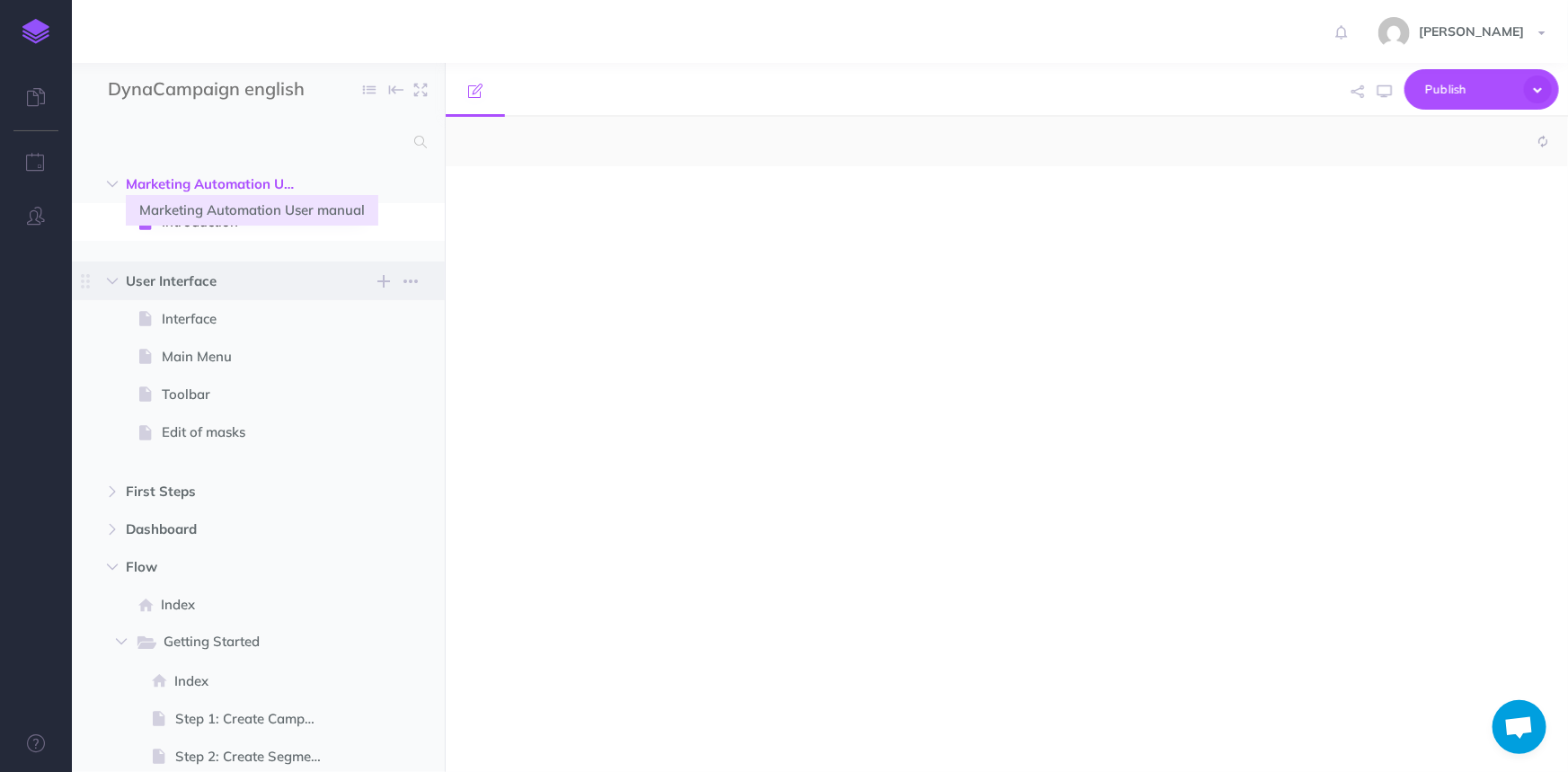
select select "null"
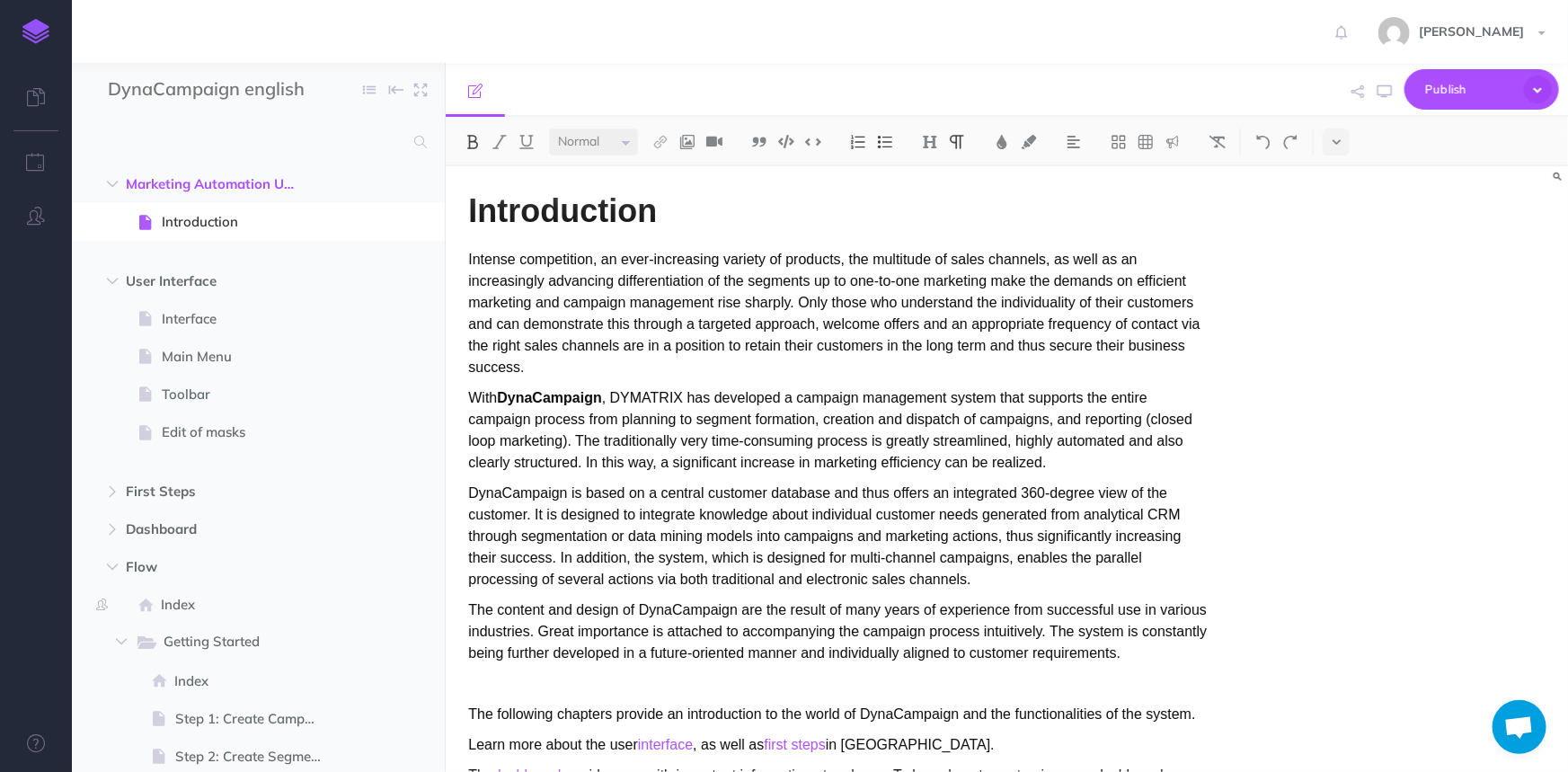
click at [544, 395] on strong "DynaCampaign" at bounding box center [548, 397] width 104 height 15
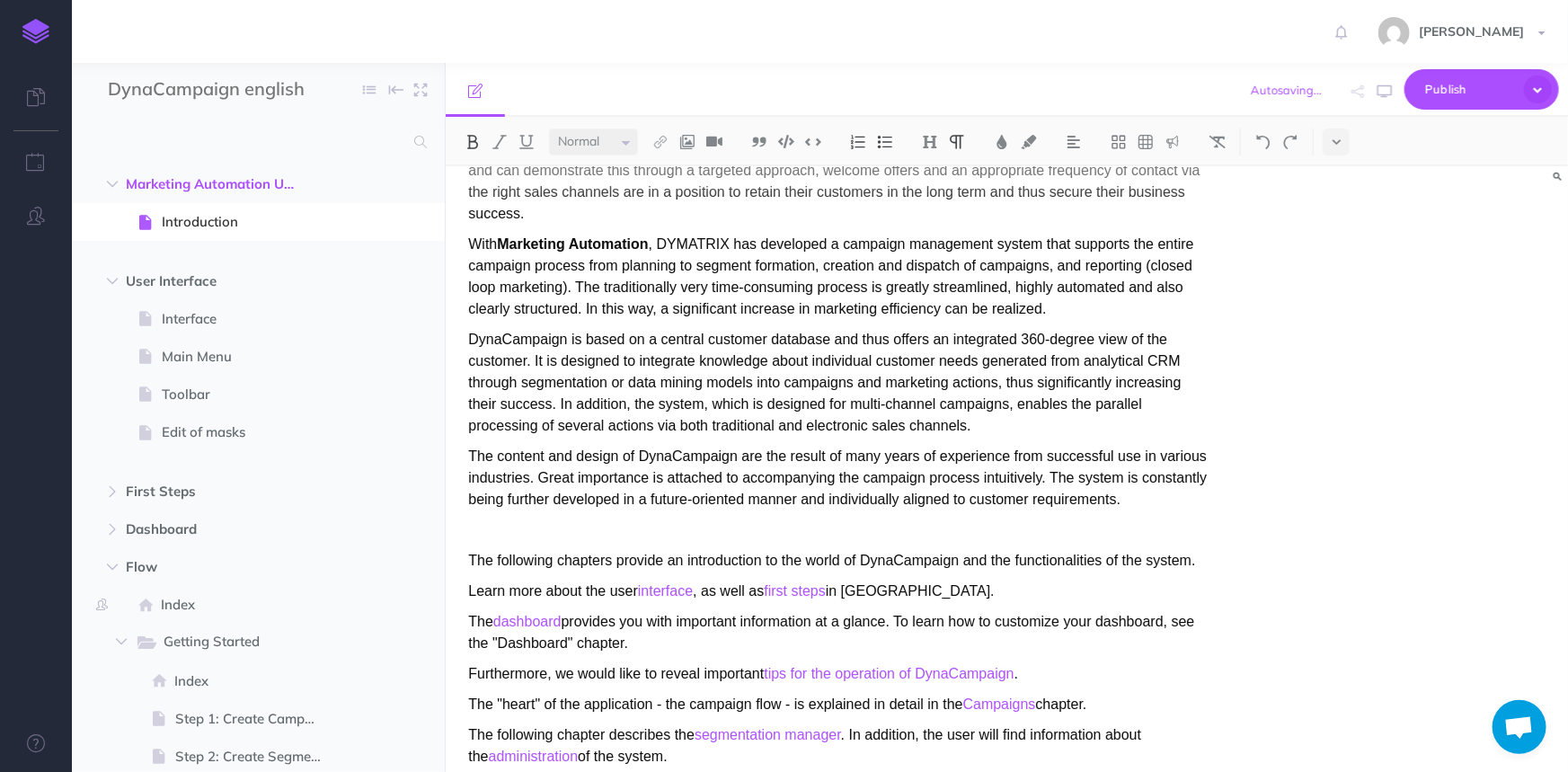
scroll to position [246, 0]
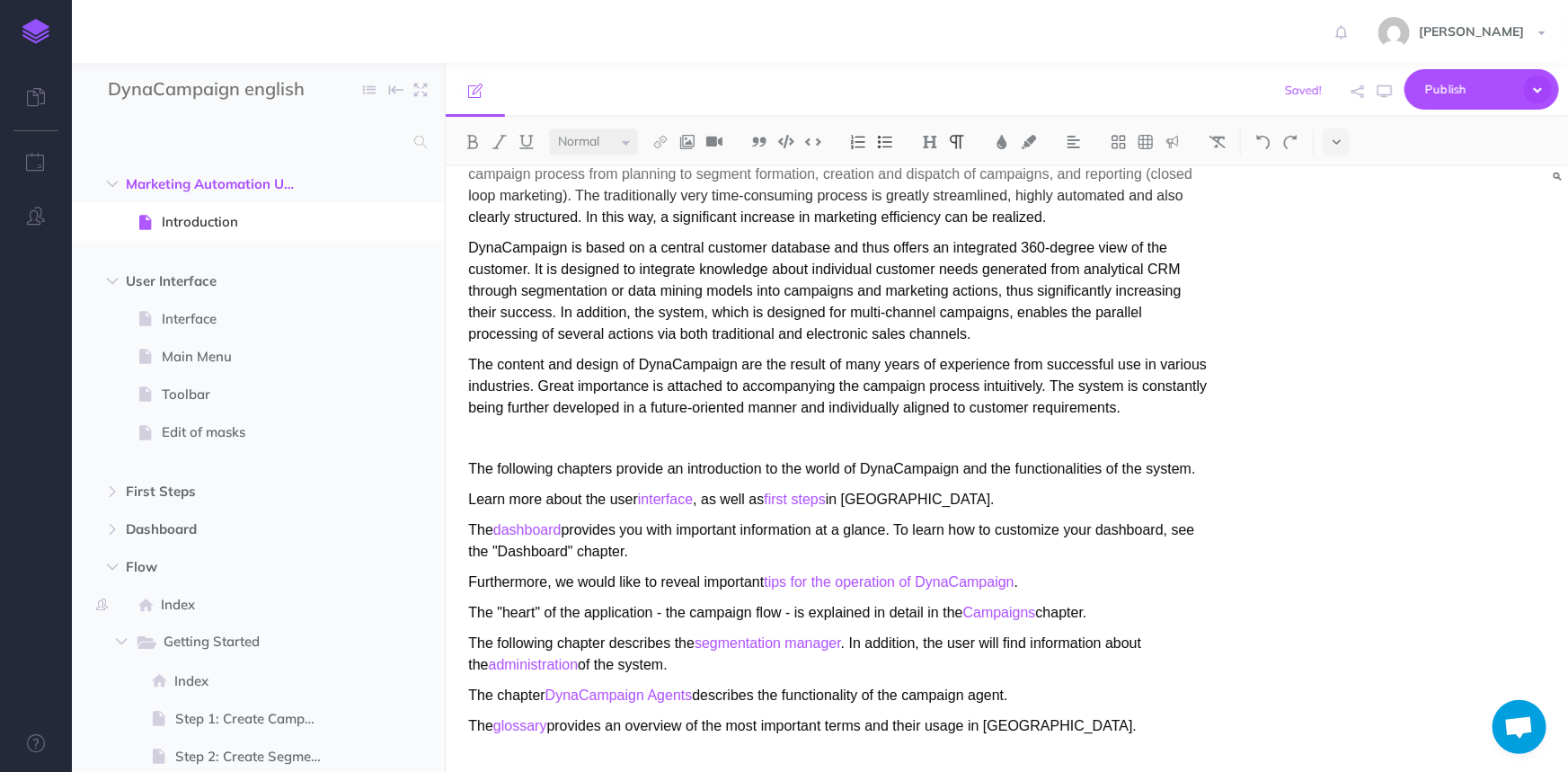
click at [890, 468] on p "The following chapters provide an introduction to the world of DynaCampaign and…" at bounding box center [839, 470] width 740 height 22
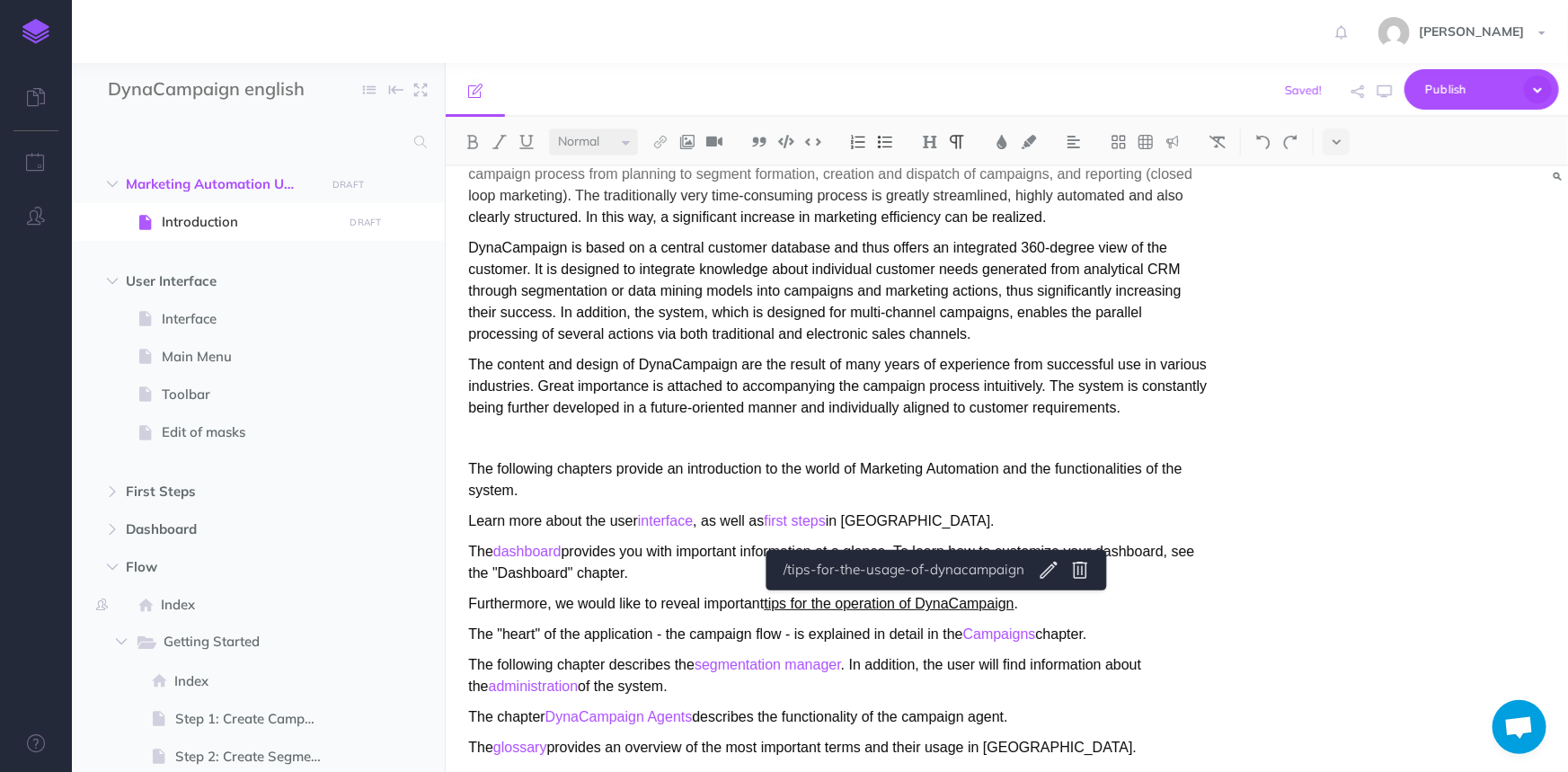
click at [938, 600] on link "tips for the operation of DynaCampaign" at bounding box center [888, 603] width 250 height 15
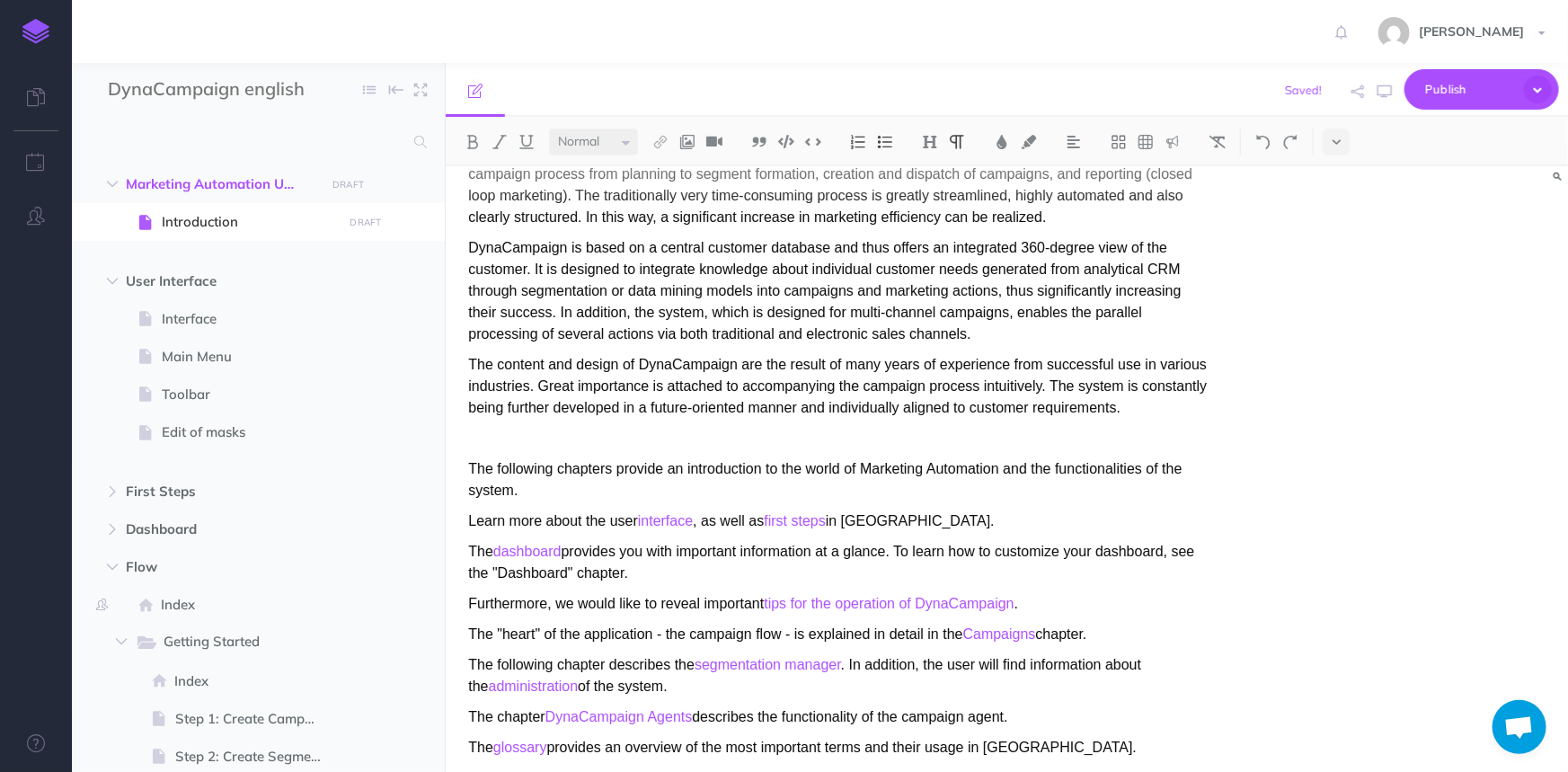
click at [896, 505] on div "Introduction Intense competition, an ever-increasing variety of products, the m…" at bounding box center [839, 357] width 785 height 873
click at [888, 523] on p "Learn more about the user interface , as well as first steps in DynaCampaign." at bounding box center [839, 521] width 740 height 22
click at [670, 367] on p "The content and design of DynaCampaign are the result of many years of experien…" at bounding box center [839, 386] width 740 height 65
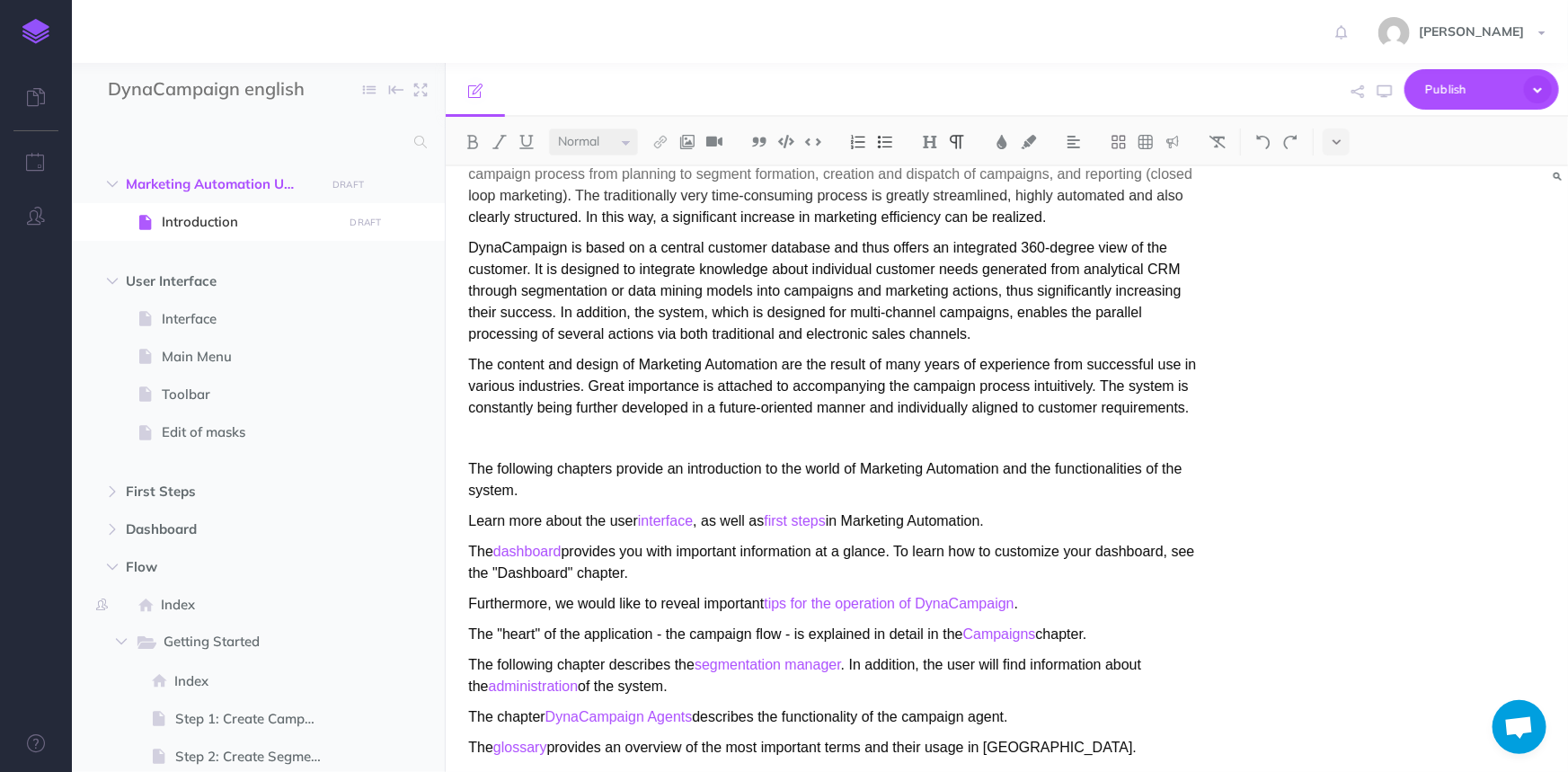
click at [505, 247] on p "DynaCampaign is based on a central customer database and thus offers an integra…" at bounding box center [839, 291] width 740 height 107
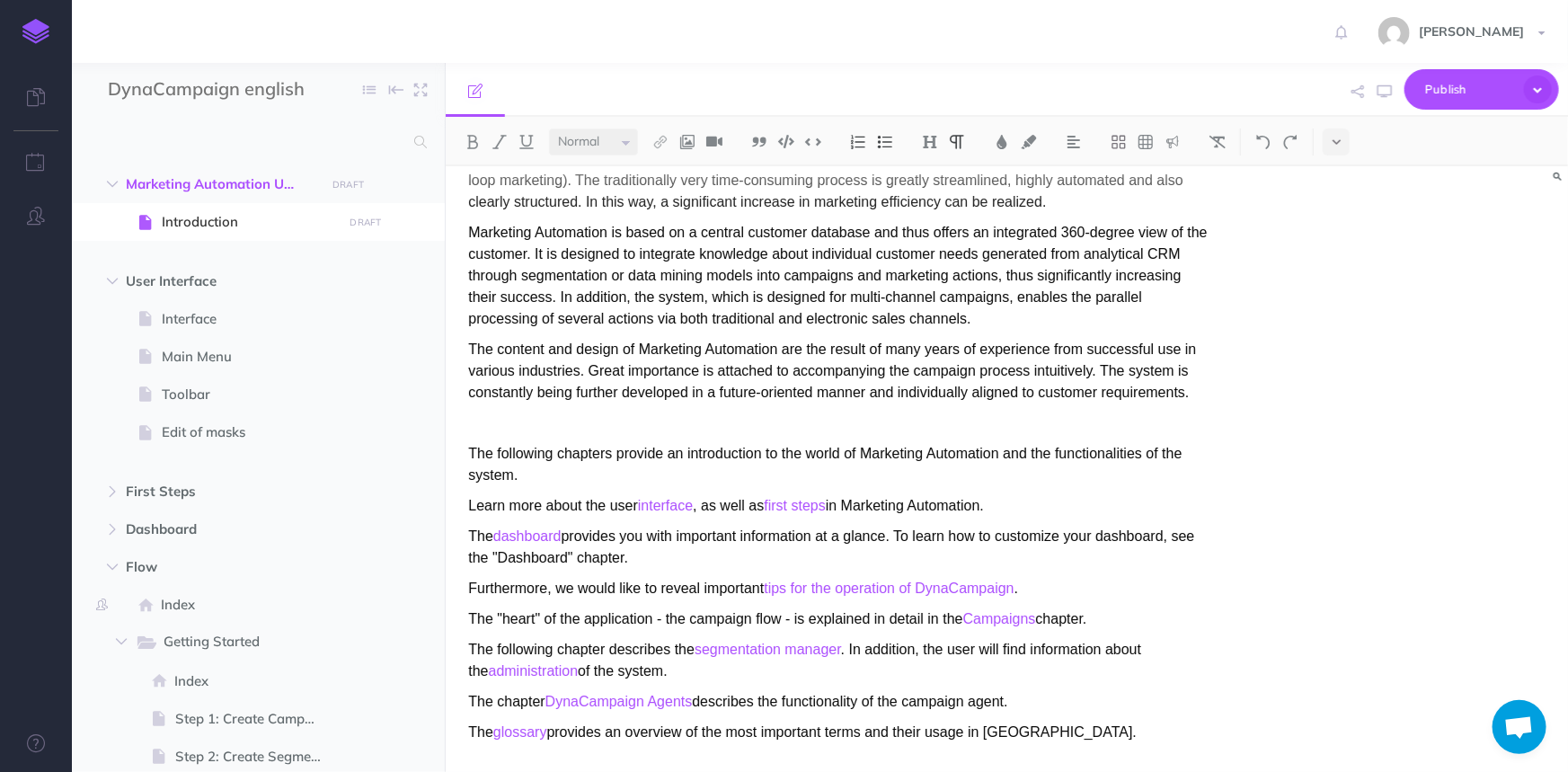
scroll to position [267, 0]
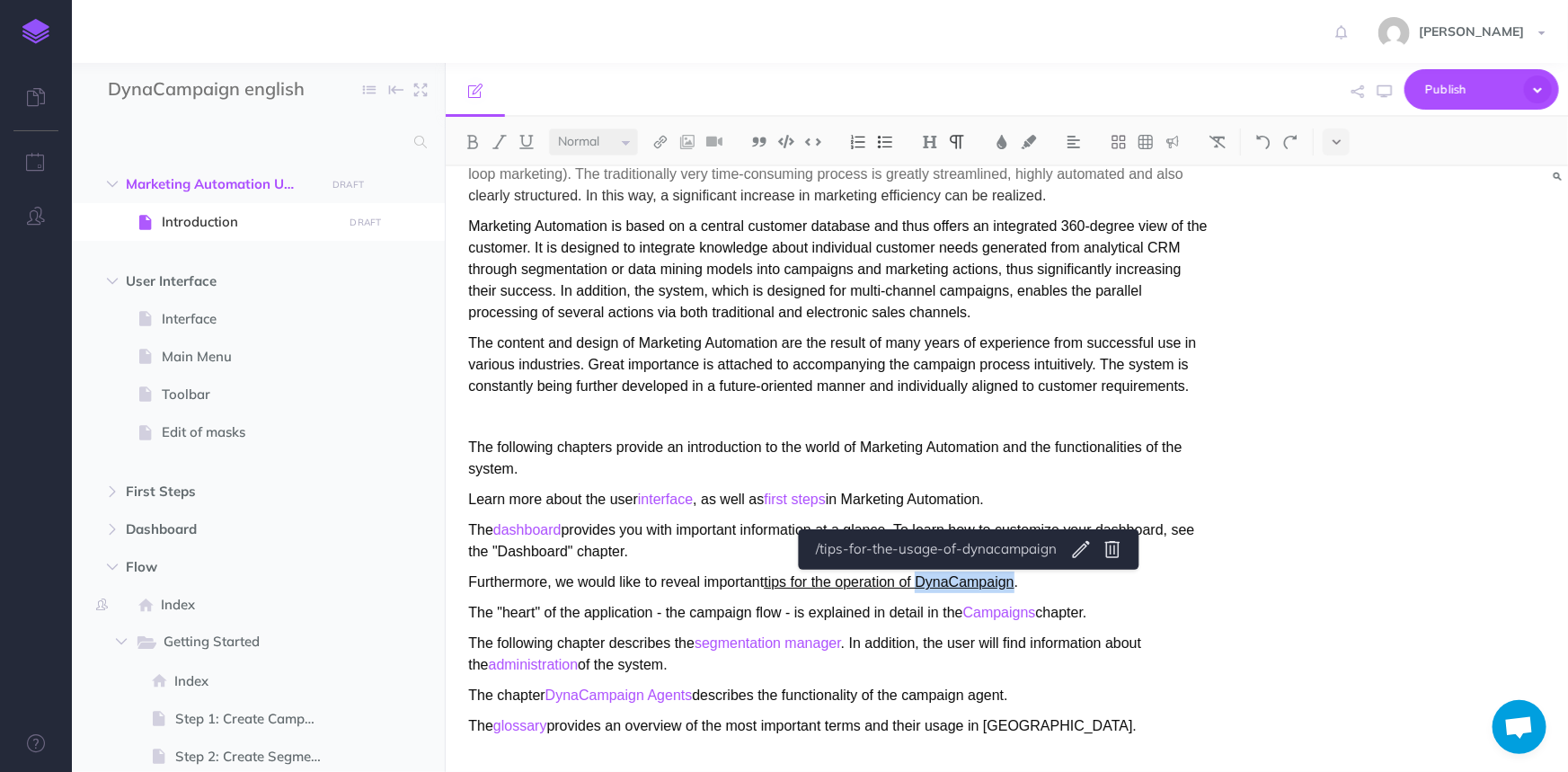
drag, startPoint x: 923, startPoint y: 580, endPoint x: 1016, endPoint y: 581, distance: 93.0
click at [1014, 581] on link "tips for the operation of DynaCampaign" at bounding box center [888, 581] width 250 height 15
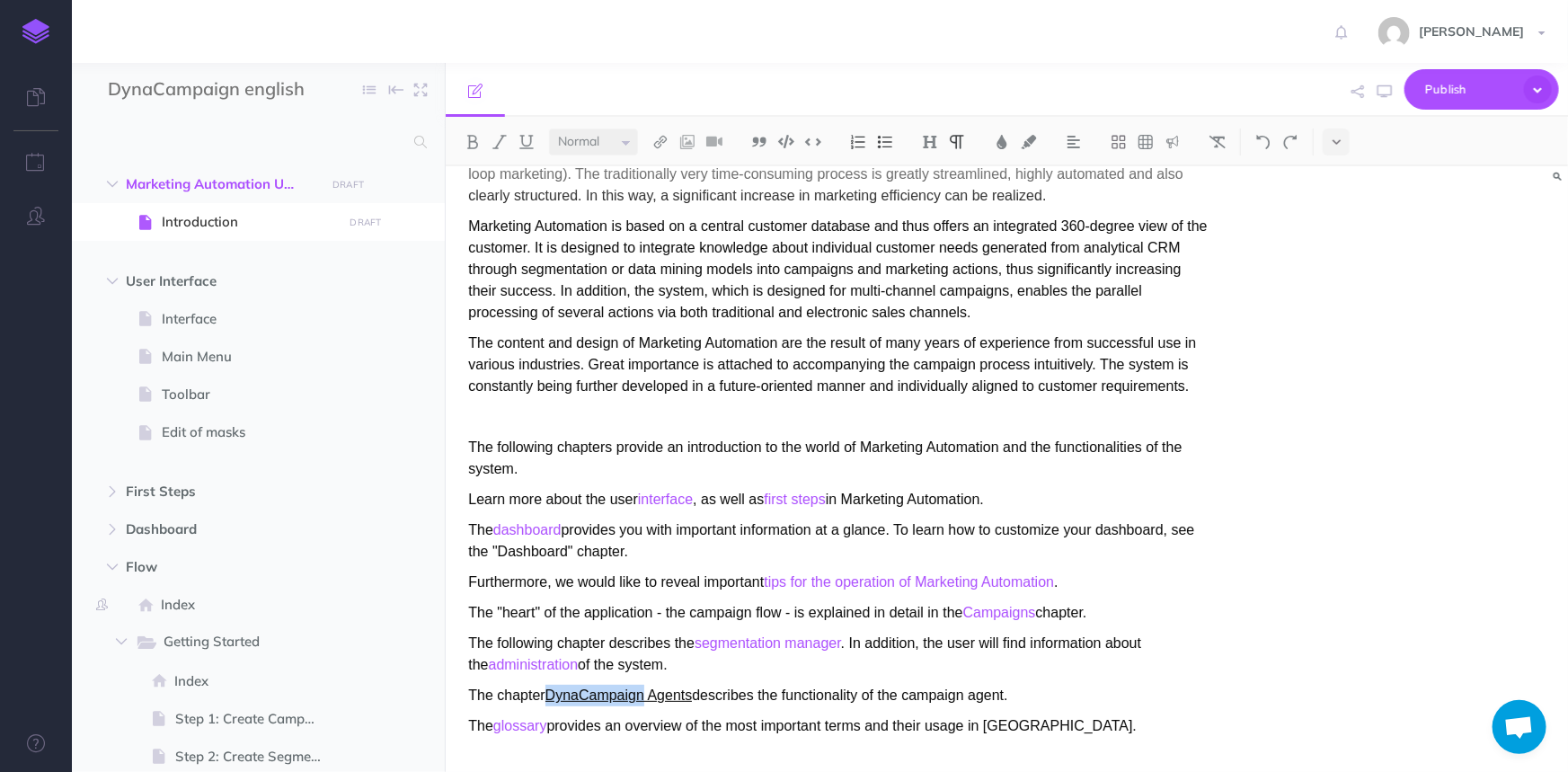
drag, startPoint x: 648, startPoint y: 695, endPoint x: 551, endPoint y: 695, distance: 97.0
click at [551, 695] on link "DynaCampaign Agents" at bounding box center [618, 694] width 147 height 15
drag, startPoint x: 654, startPoint y: 693, endPoint x: 550, endPoint y: 691, distance: 104.0
click at [550, 691] on link "DynaCampaign Agents" at bounding box center [618, 694] width 147 height 15
click at [1314, 680] on div "Introduction Intense competition, an ever-increasing variety of products, the m…" at bounding box center [1007, 469] width 1122 height 606
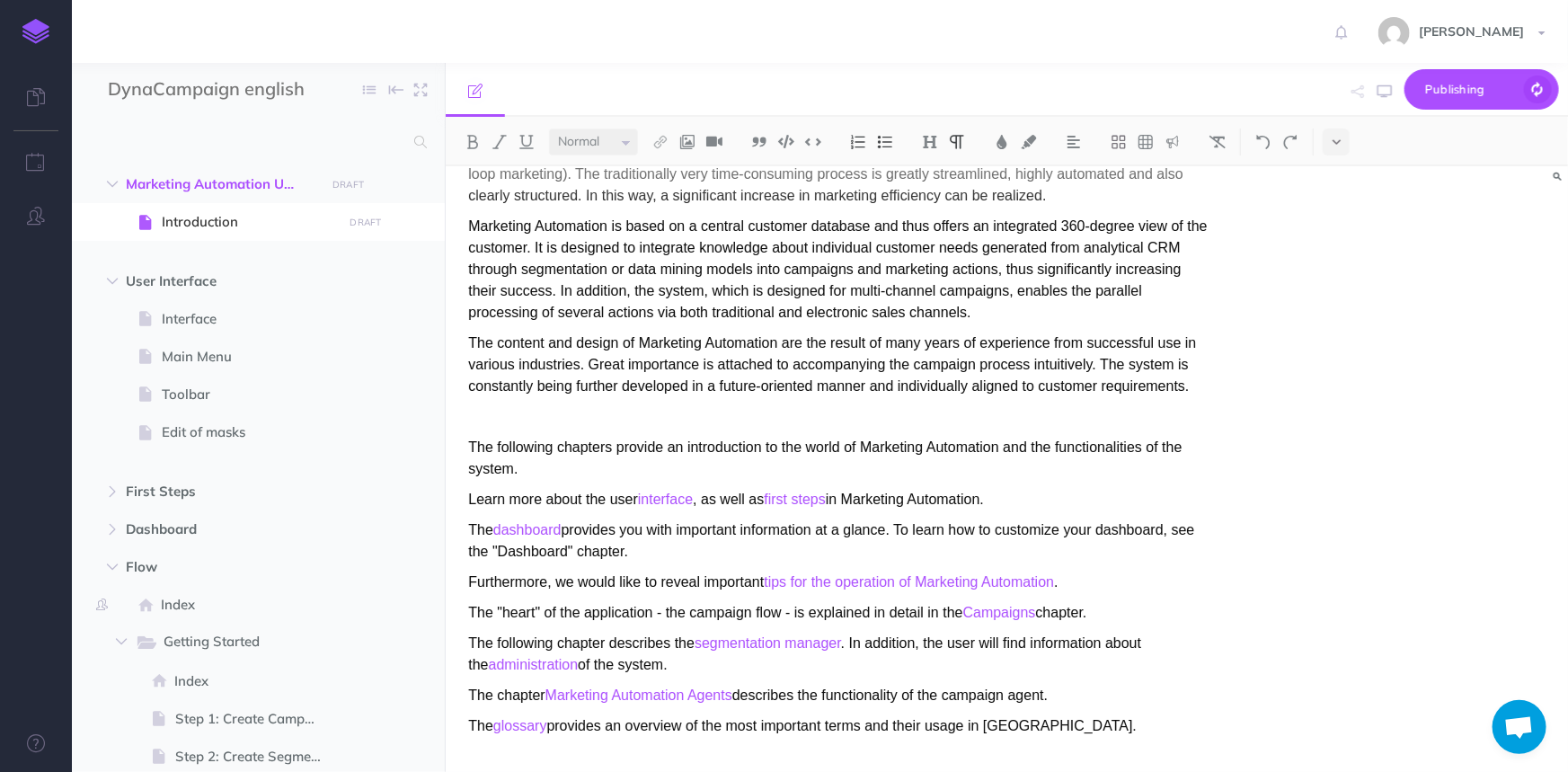
click at [1016, 734] on p "The glossary provides an overview of the most important terms and their usage i…" at bounding box center [839, 726] width 740 height 22
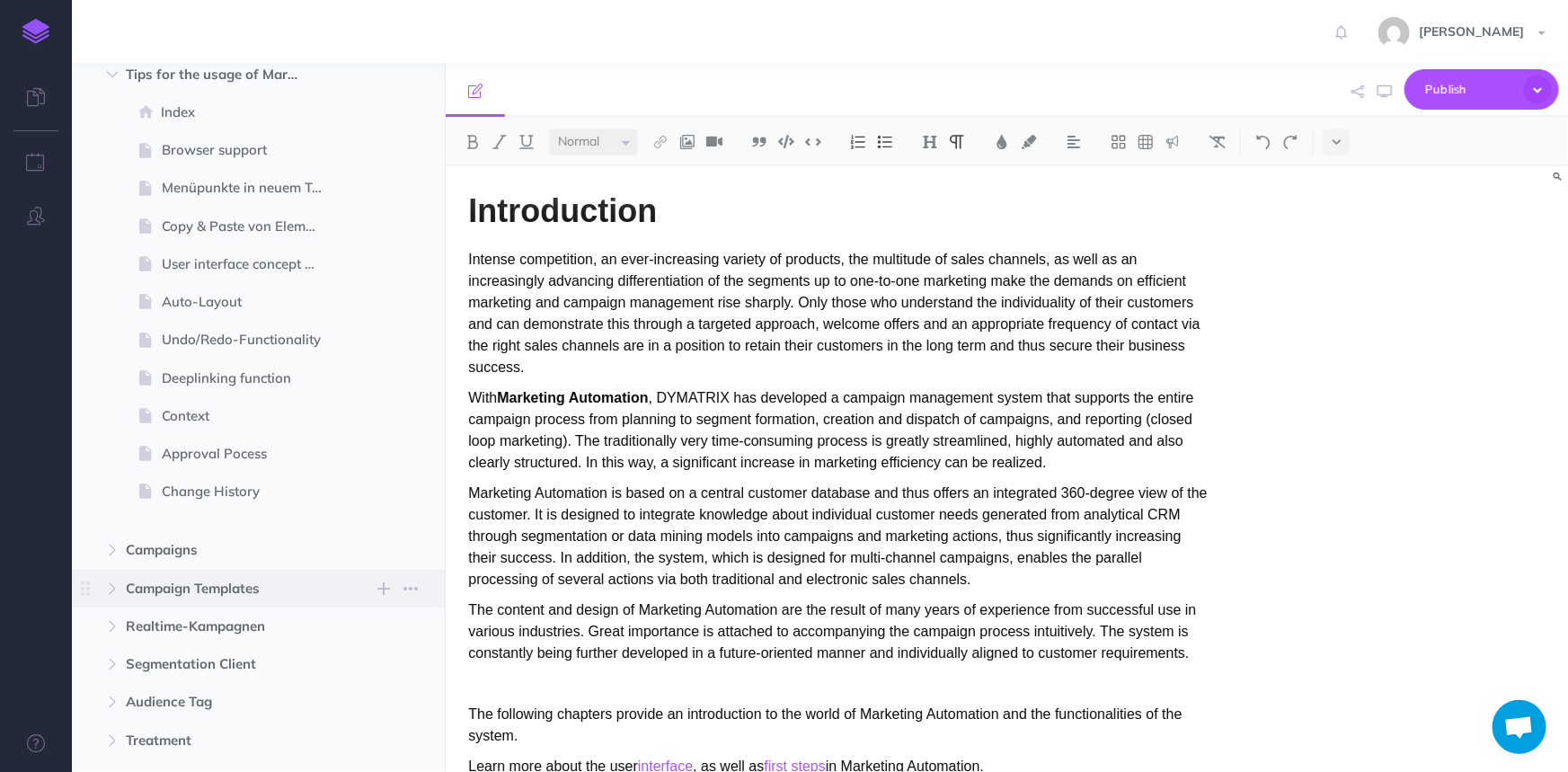
scroll to position [1402, 0]
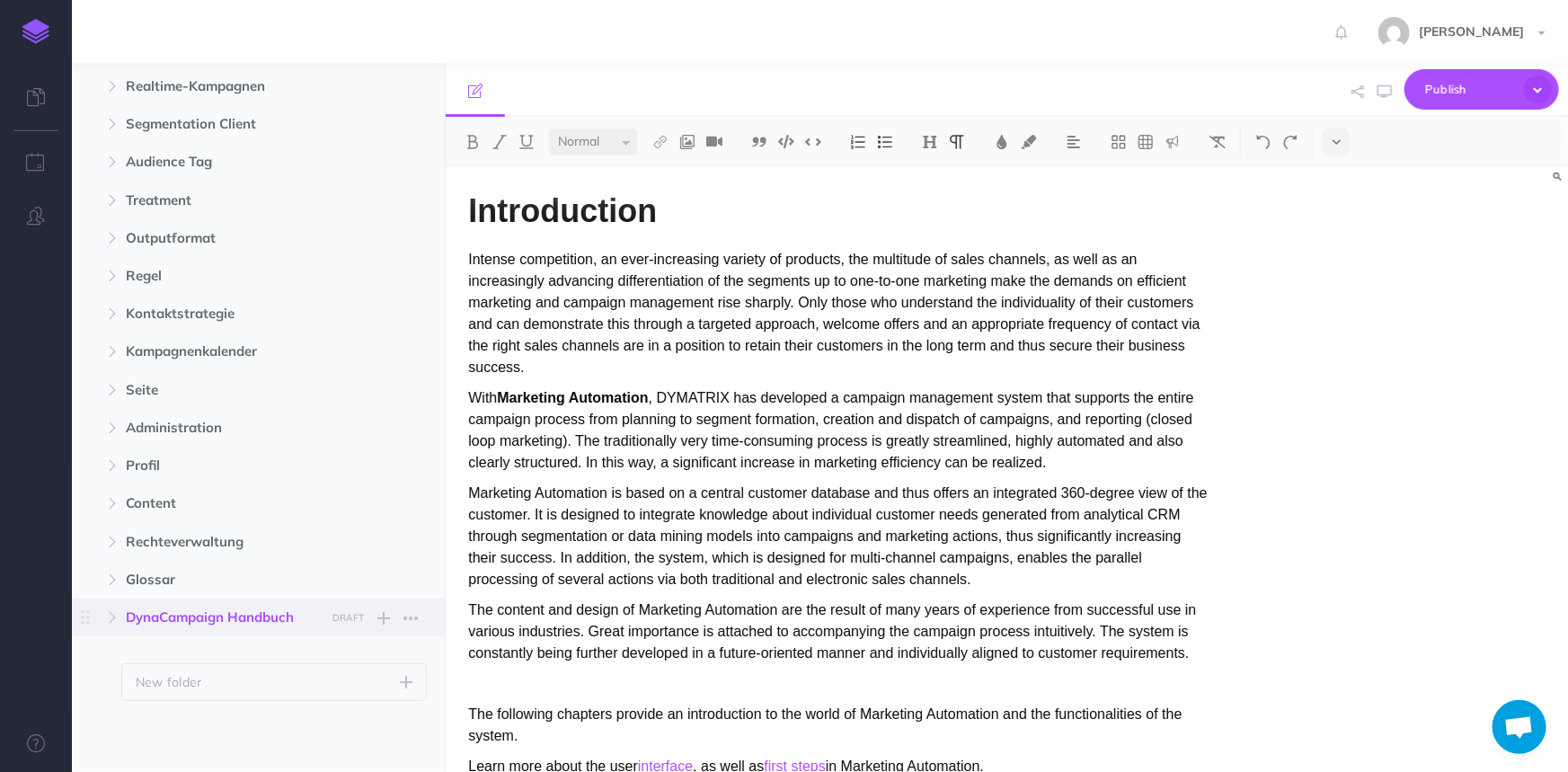
click at [1324, 388] on div "Introduction Intense competition, an ever-increasing variety of products, the m…" at bounding box center [1007, 469] width 1122 height 606
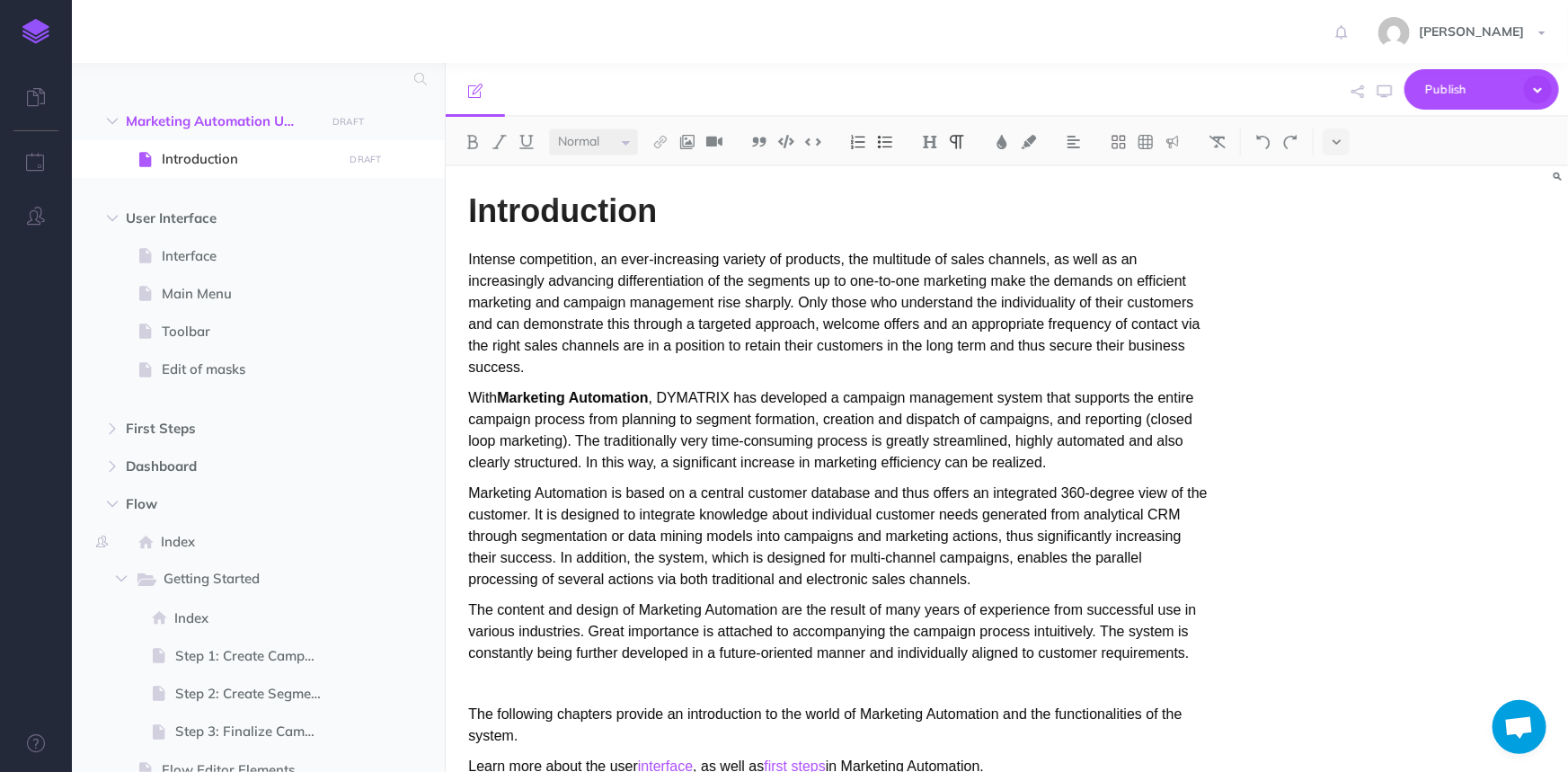
scroll to position [0, 0]
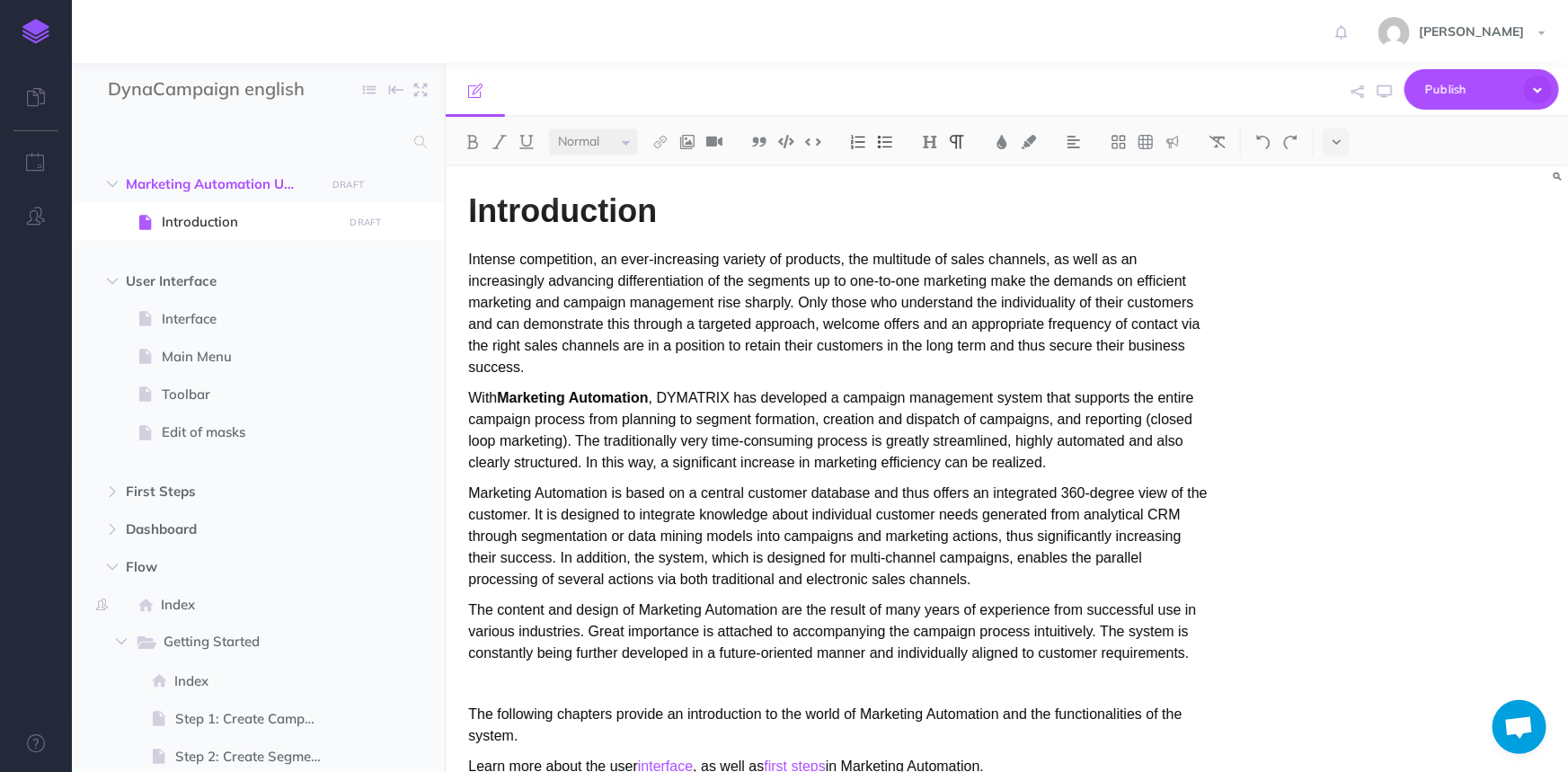
click at [1360, 331] on div "Introduction Intense competition, an ever-increasing variety of products, the m…" at bounding box center [1007, 469] width 1122 height 606
click at [254, 222] on span "Introduction" at bounding box center [249, 222] width 175 height 22
click at [350, 185] on small "PUBLISH" at bounding box center [348, 184] width 42 height 12
click at [338, 332] on button "Publish" at bounding box center [332, 338] width 59 height 31
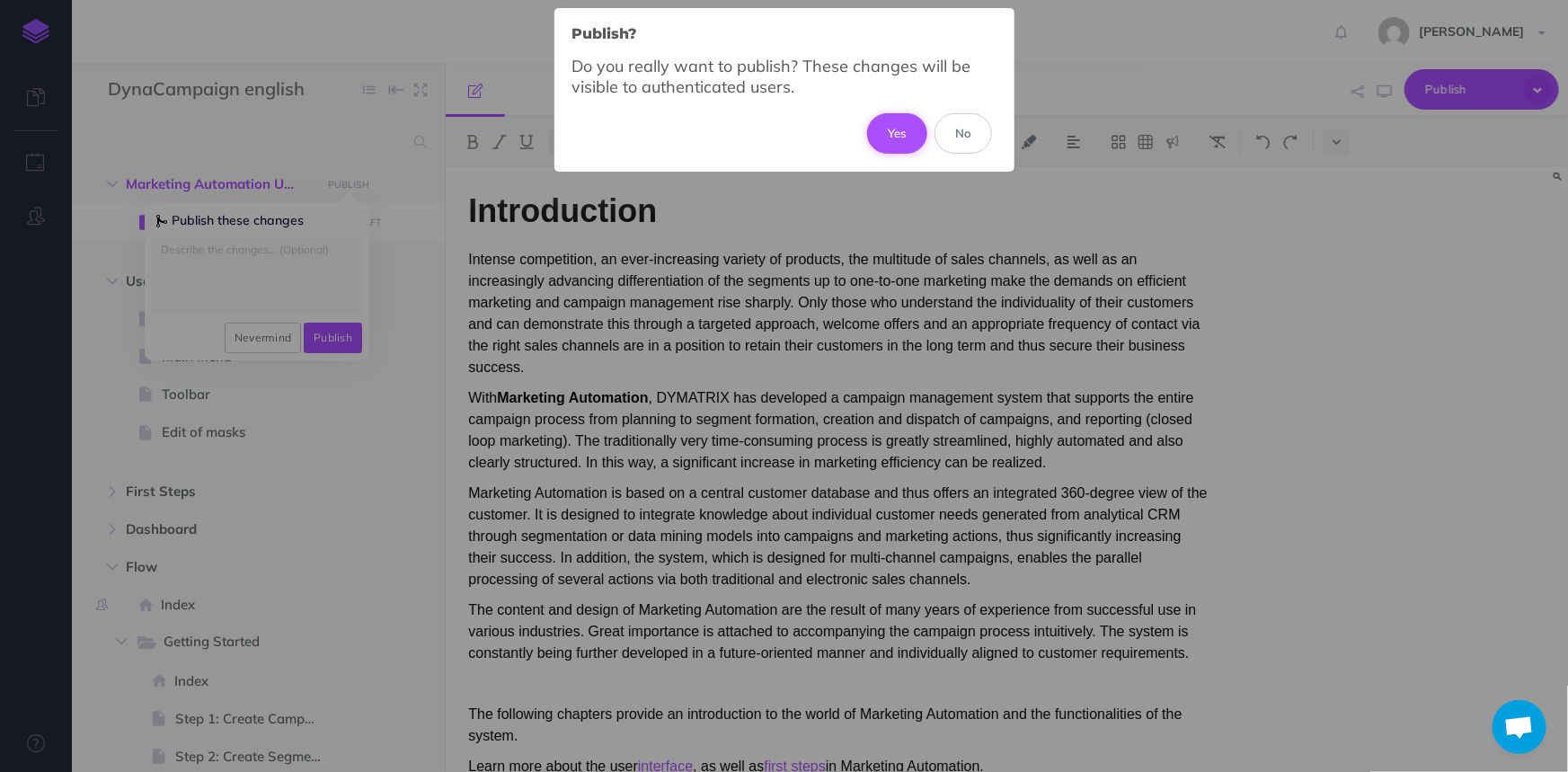
click at [884, 124] on button "Yes" at bounding box center [897, 133] width 60 height 40
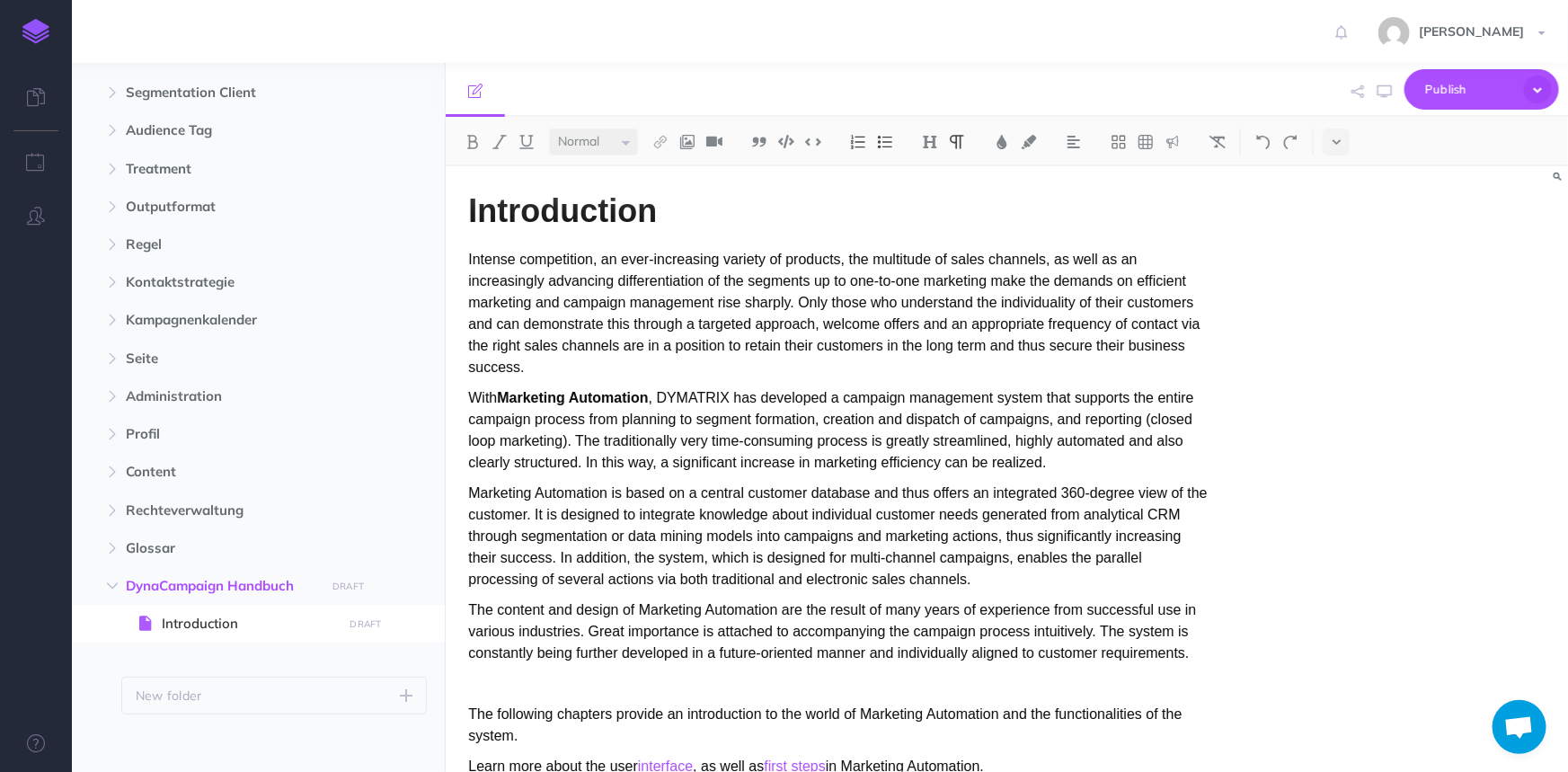
scroll to position [1402, 0]
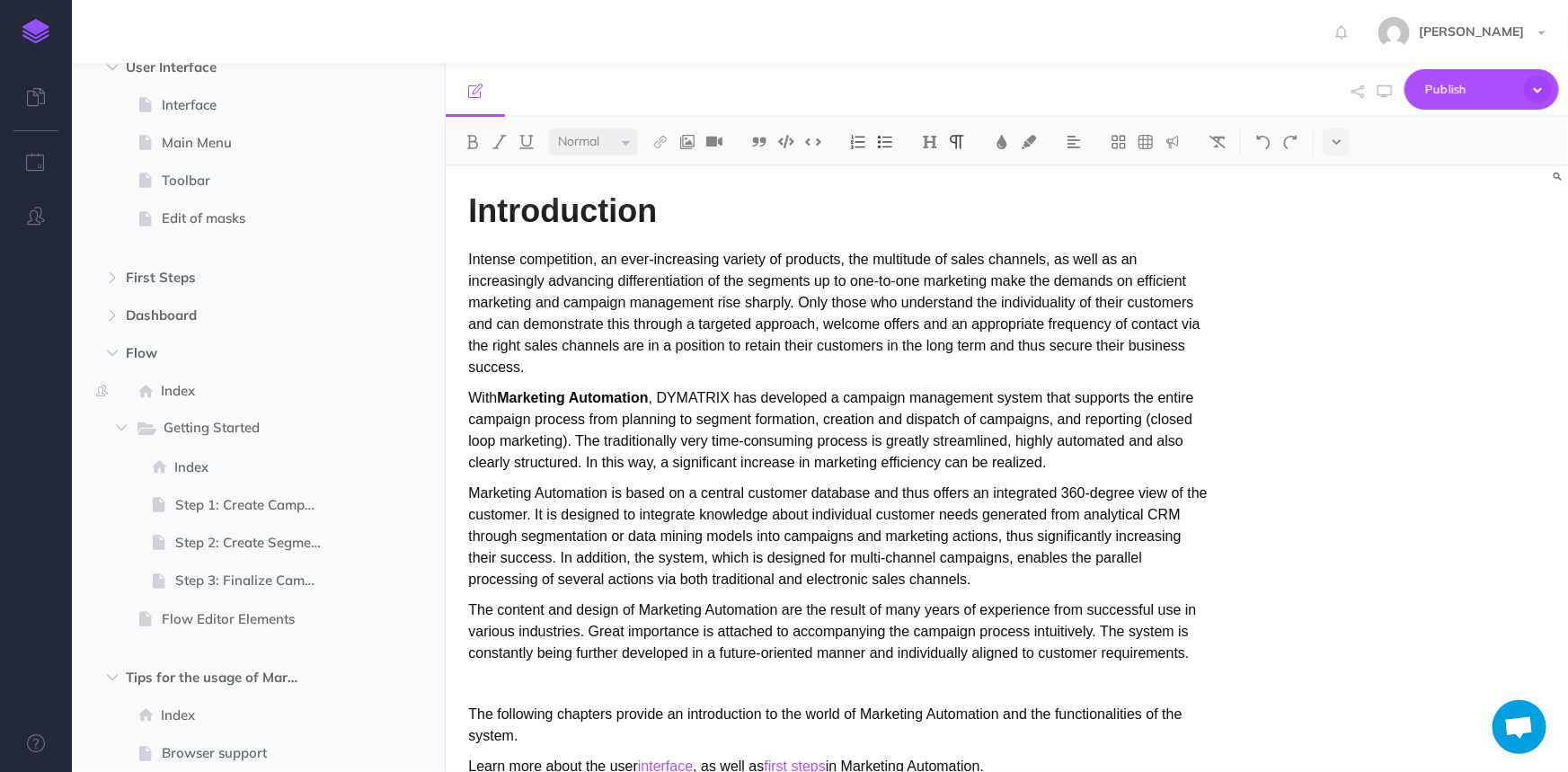
scroll to position [0, 0]
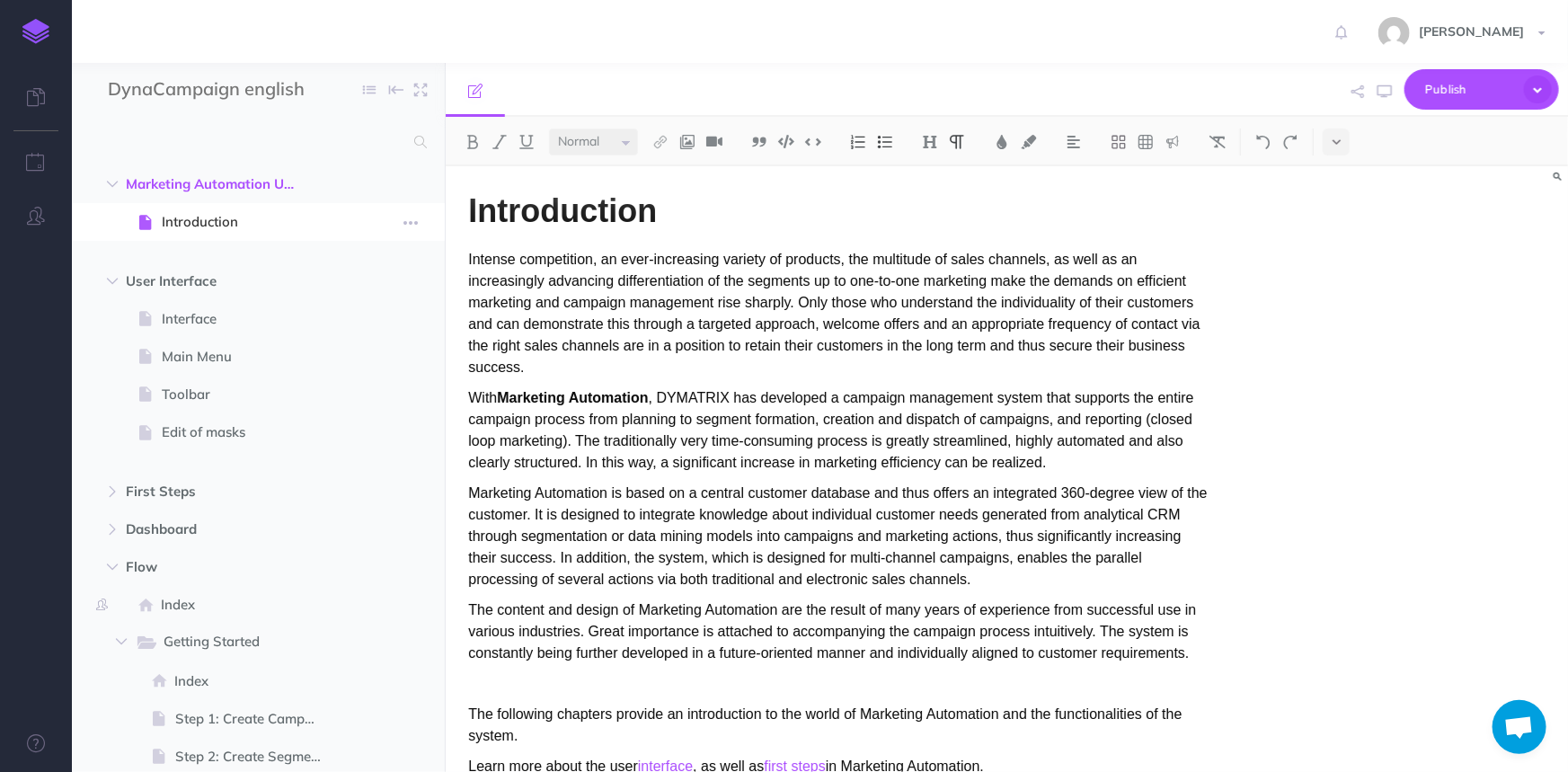
click at [199, 218] on span "Introduction" at bounding box center [249, 222] width 175 height 22
click at [241, 184] on span "Marketing Automation User manual" at bounding box center [219, 184] width 189 height 22
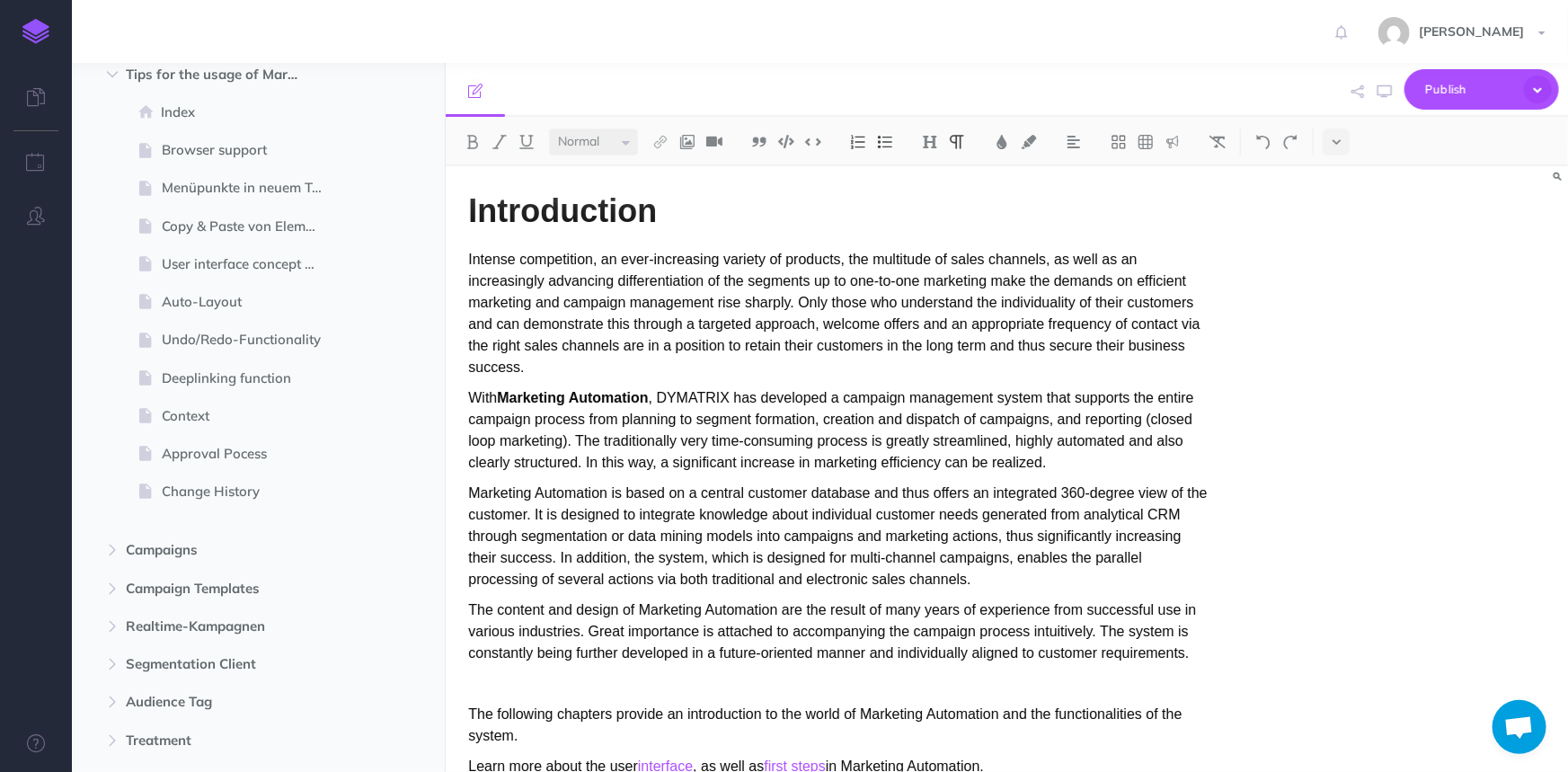
scroll to position [1357, 0]
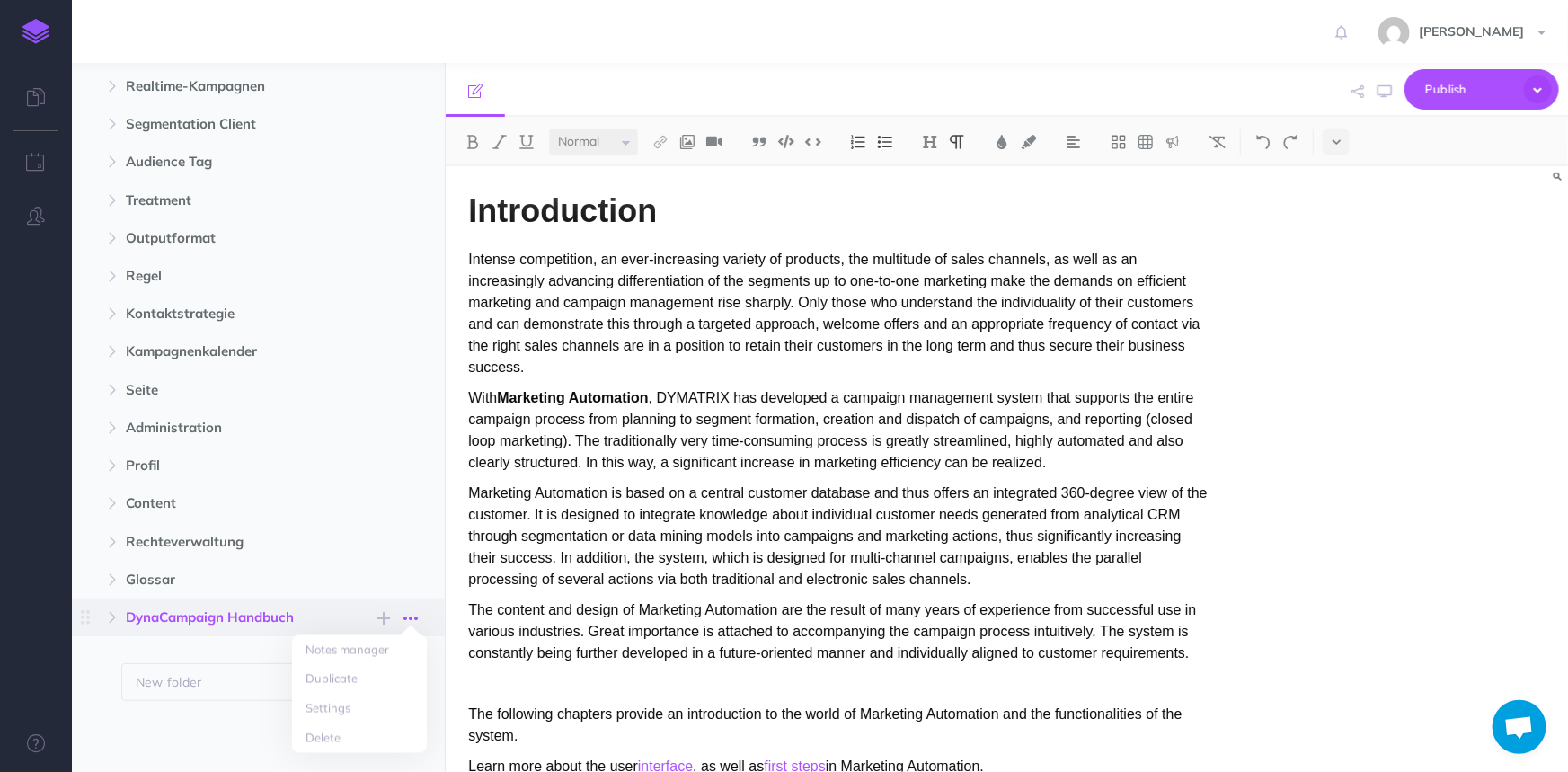
click at [415, 619] on icon "button" at bounding box center [411, 619] width 14 height 22
click at [342, 732] on link "Delete" at bounding box center [358, 738] width 135 height 30
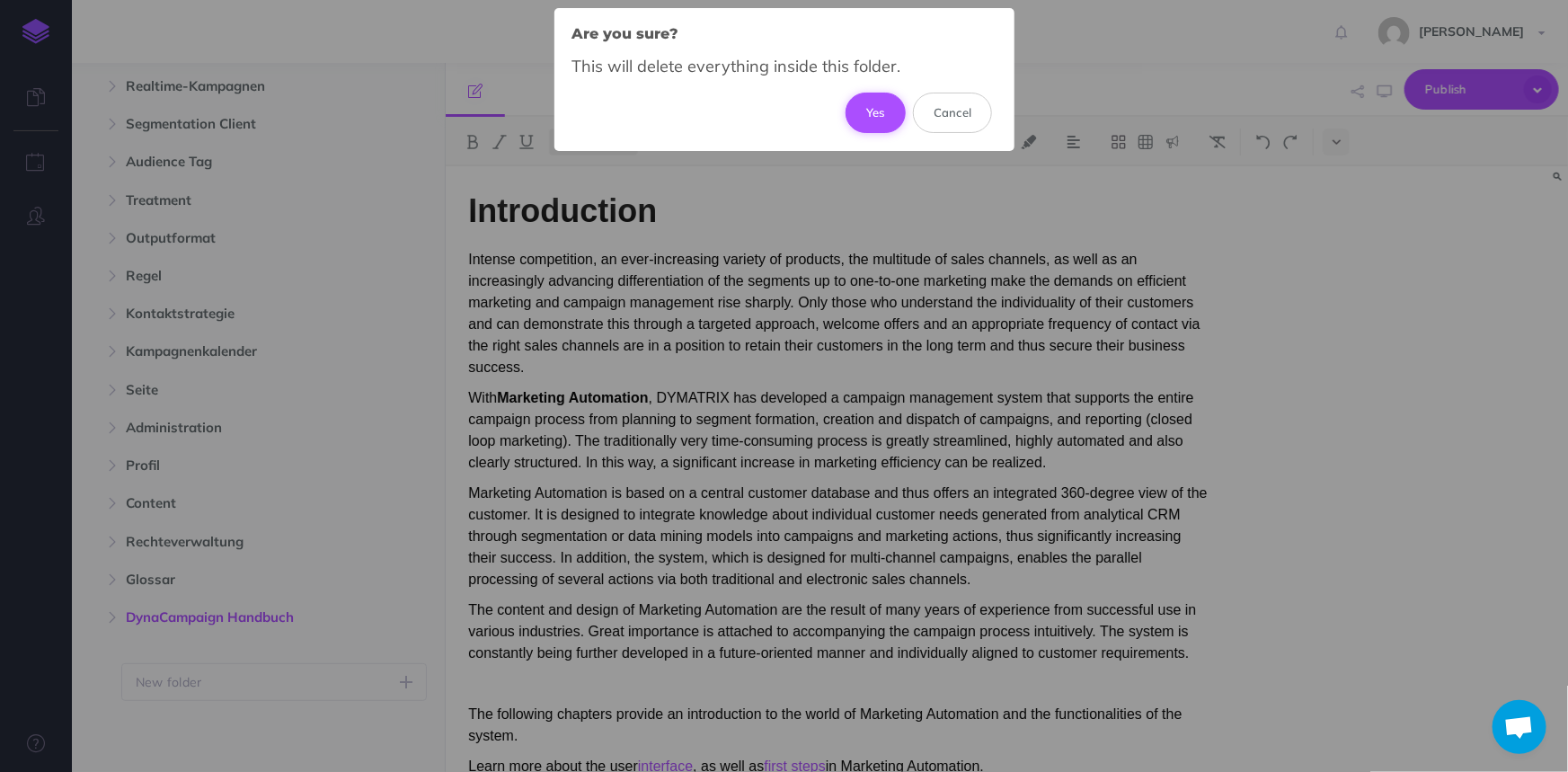
click at [870, 109] on button "Yes" at bounding box center [876, 113] width 60 height 40
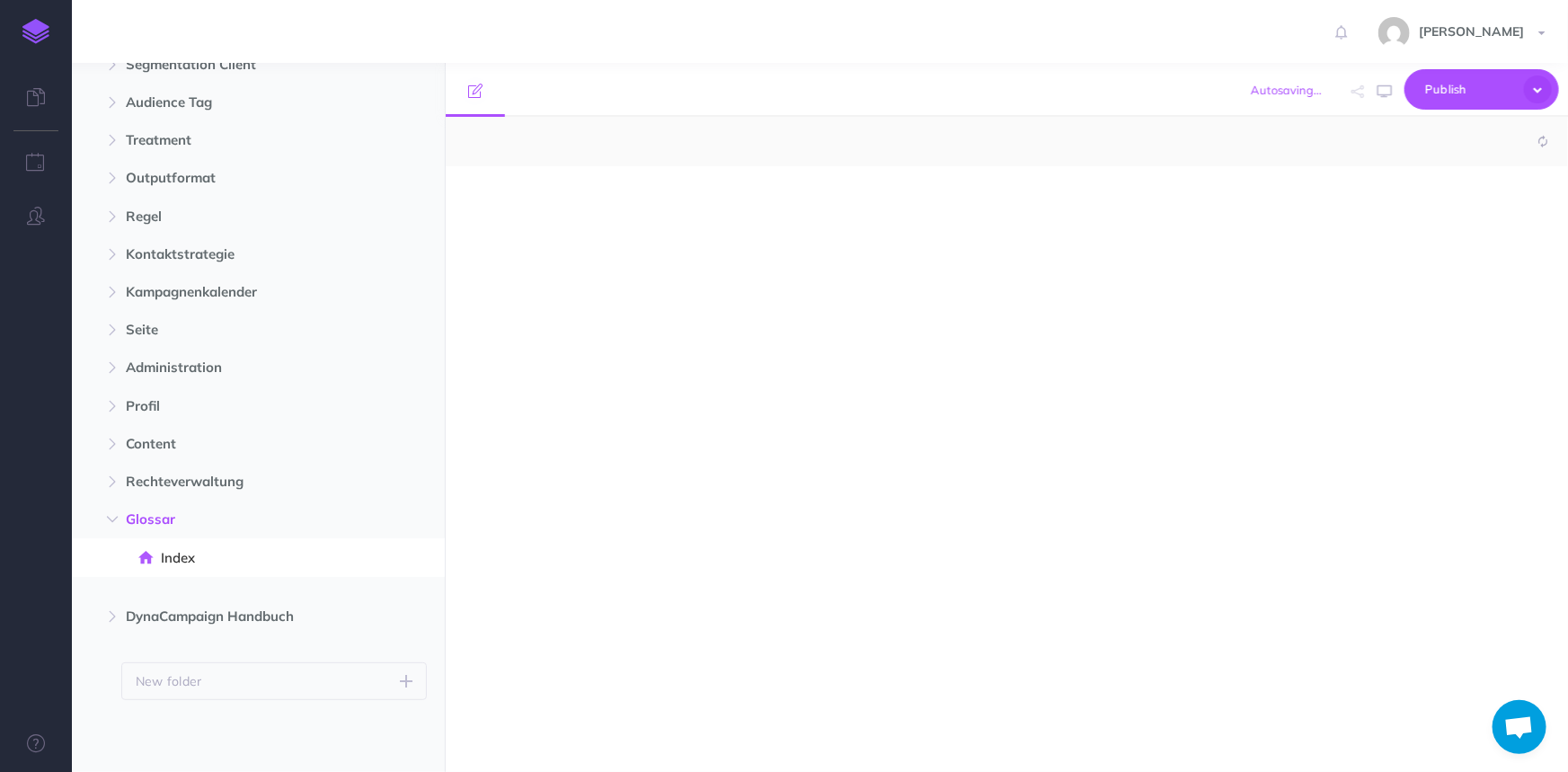
scroll to position [1260, 0]
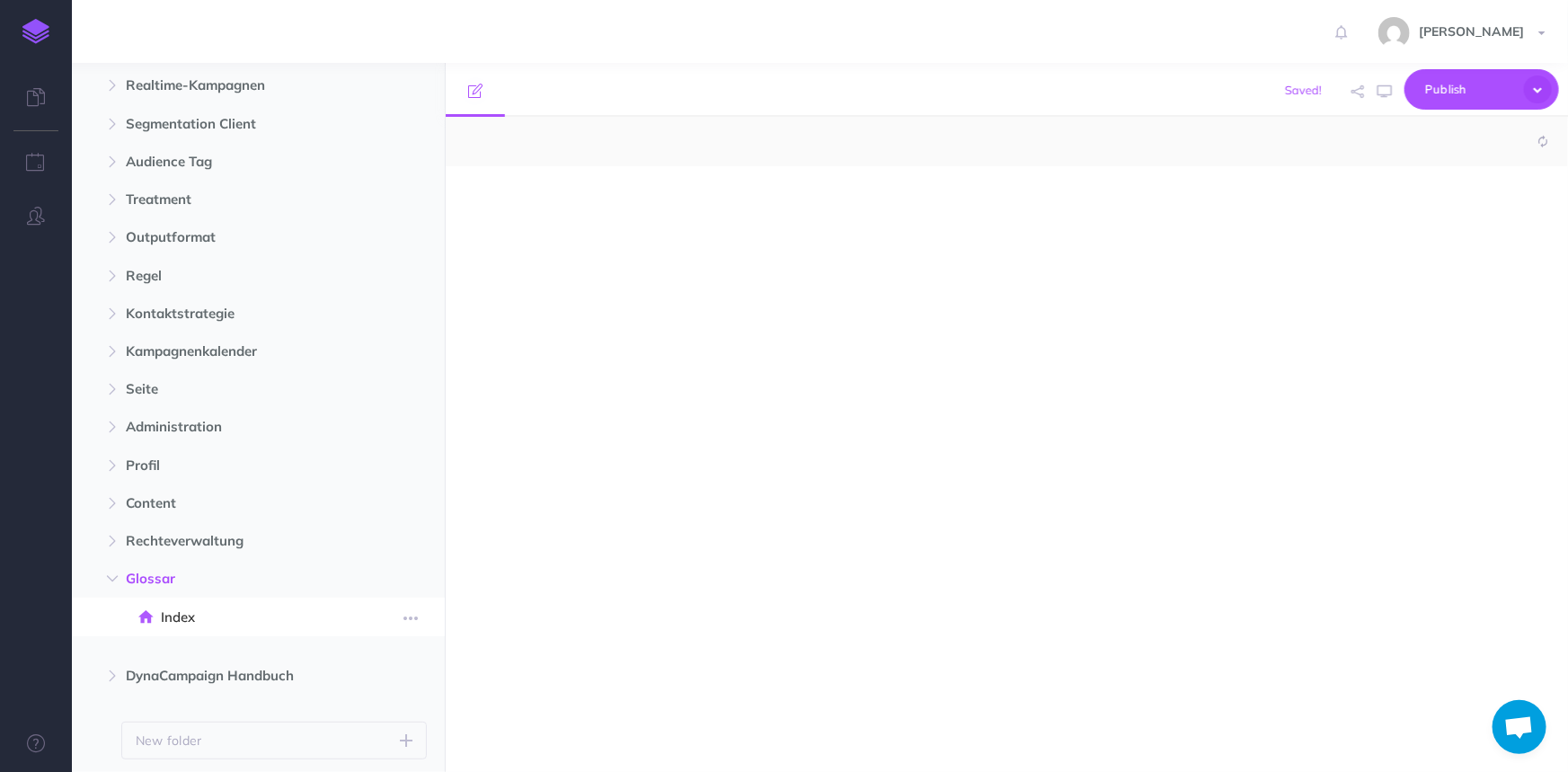
select select "null"
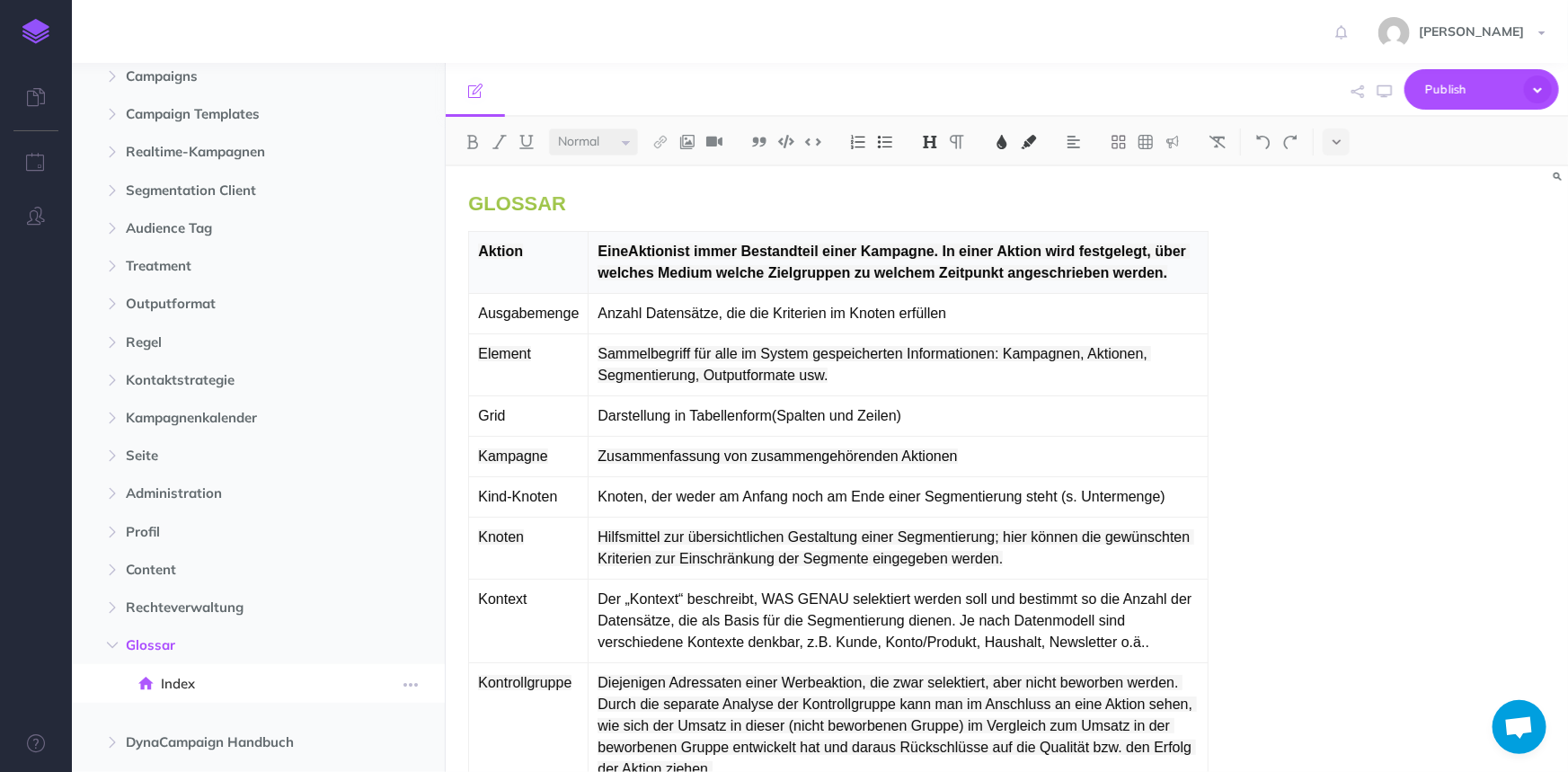
scroll to position [1319, 0]
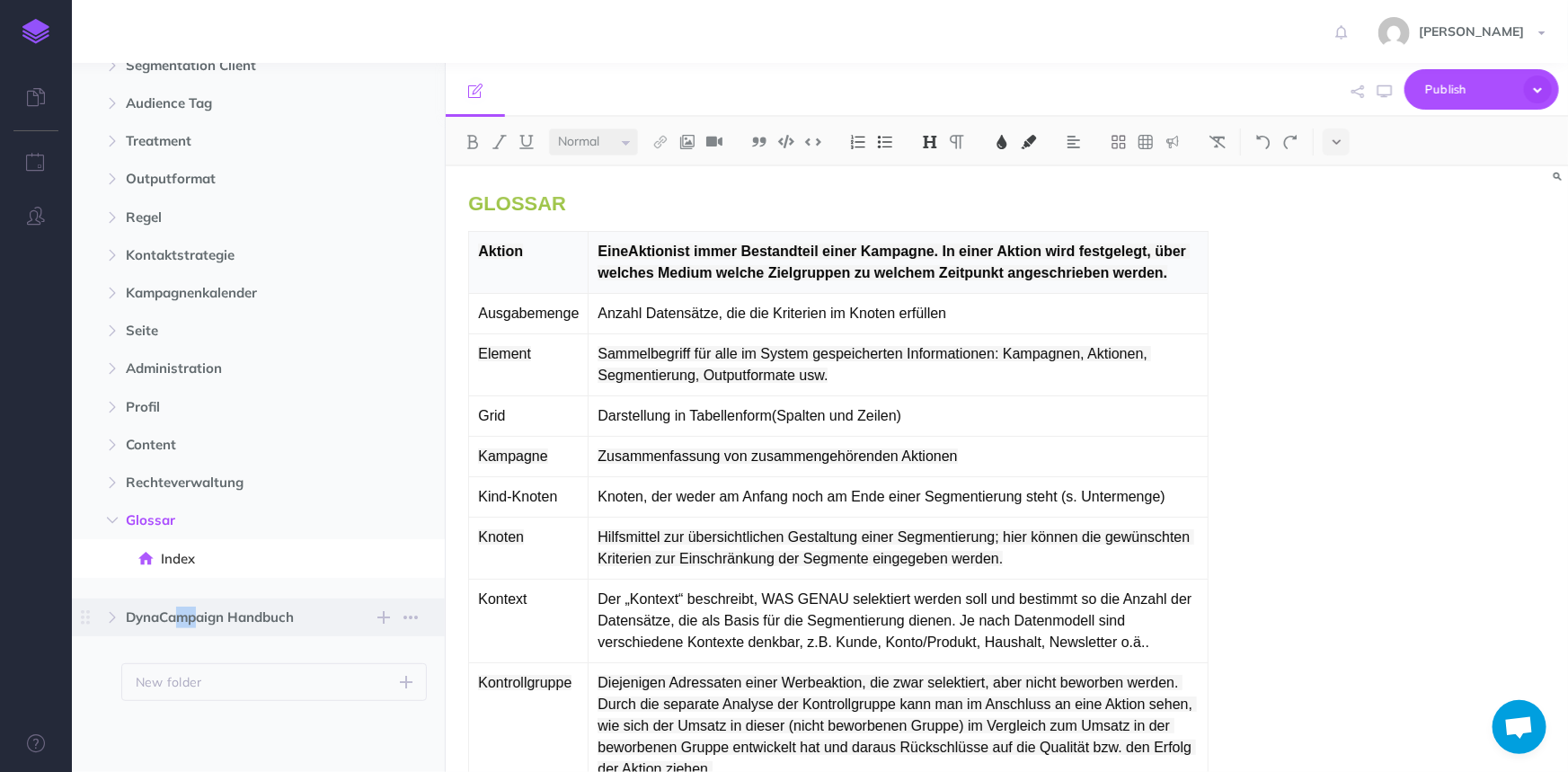
click at [135, 620] on span "DynaCampaign Handbuch" at bounding box center [219, 618] width 189 height 22
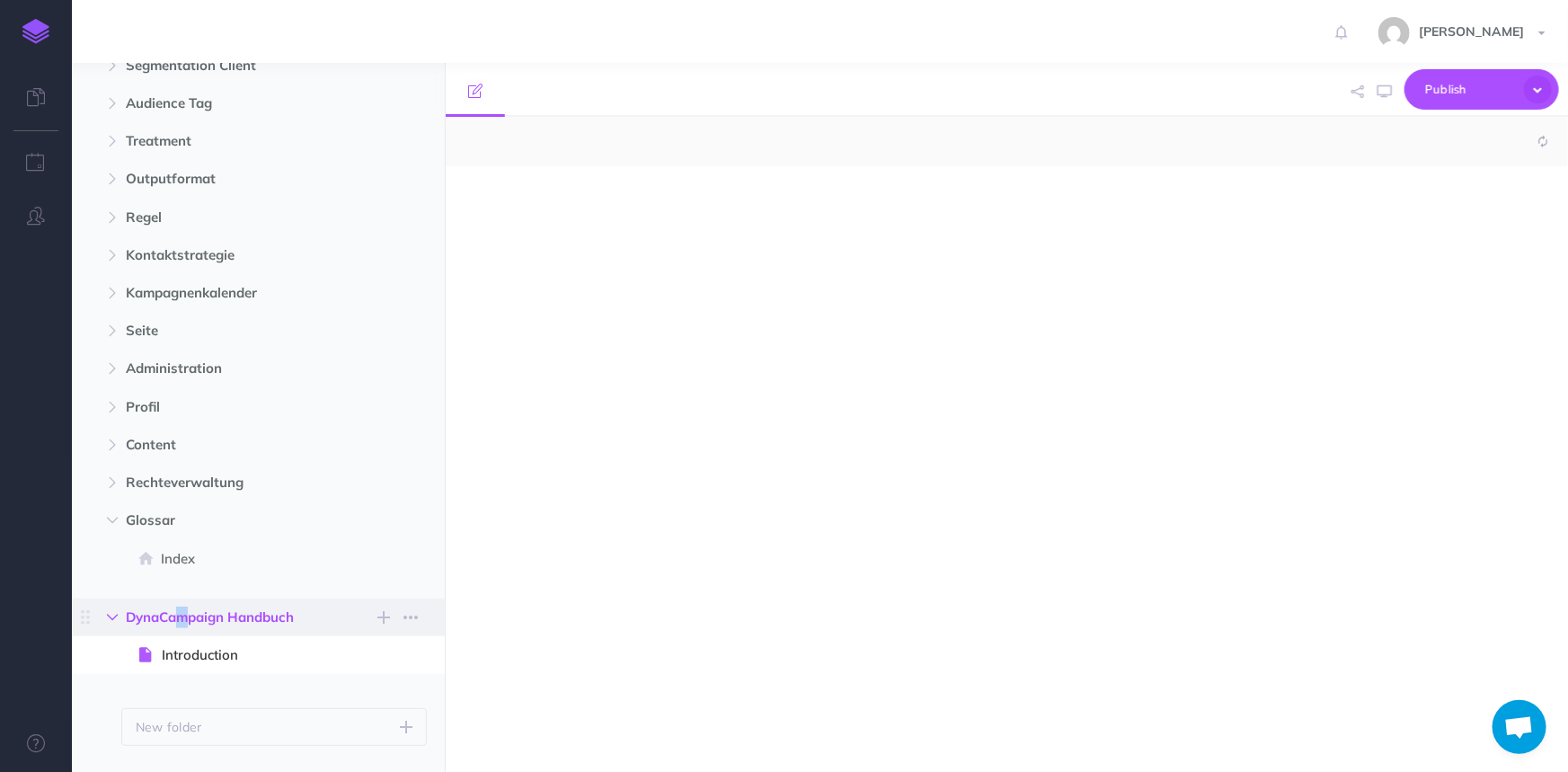
select select "null"
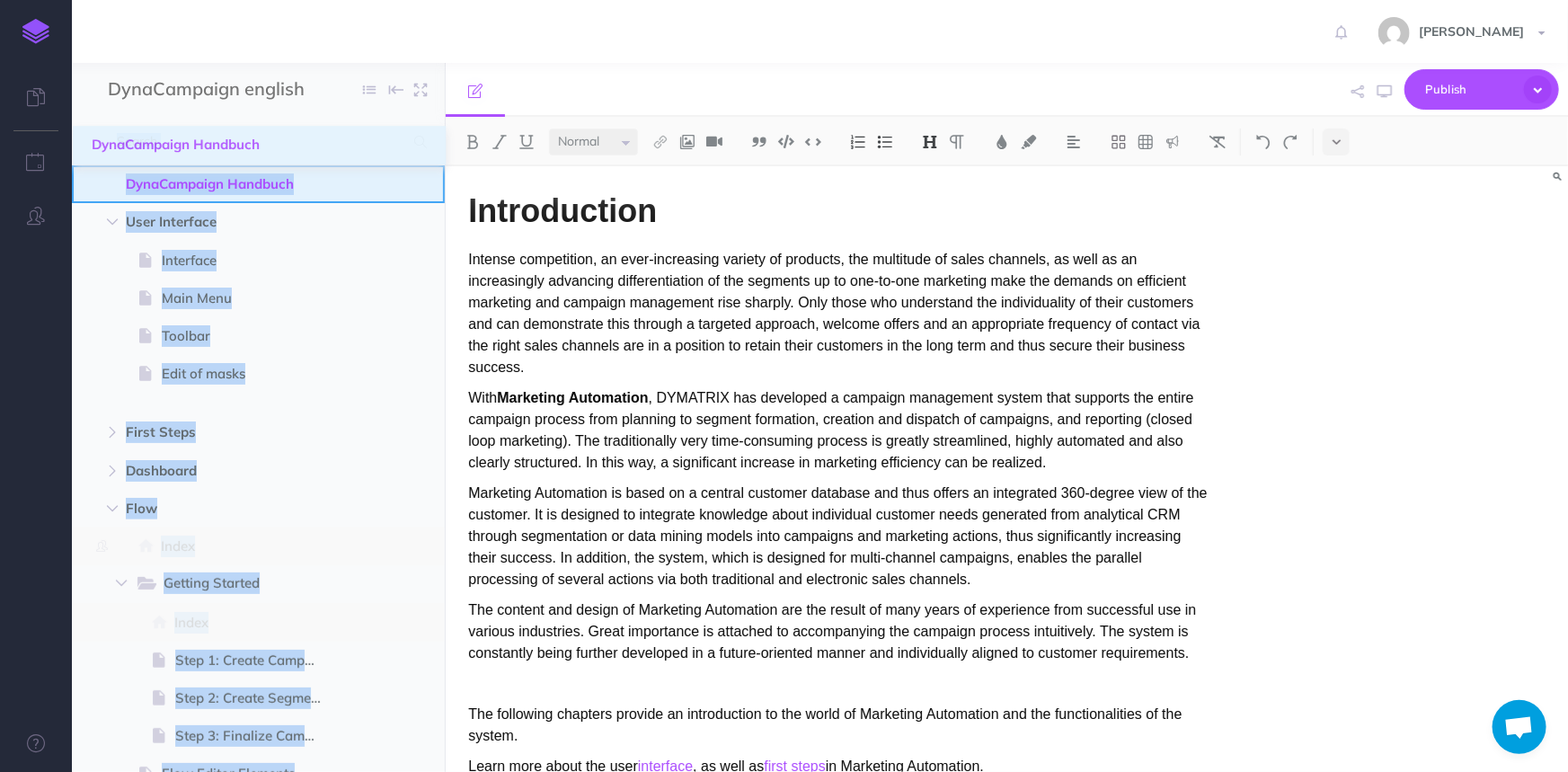
drag, startPoint x: 87, startPoint y: 620, endPoint x: 93, endPoint y: 149, distance: 471.0
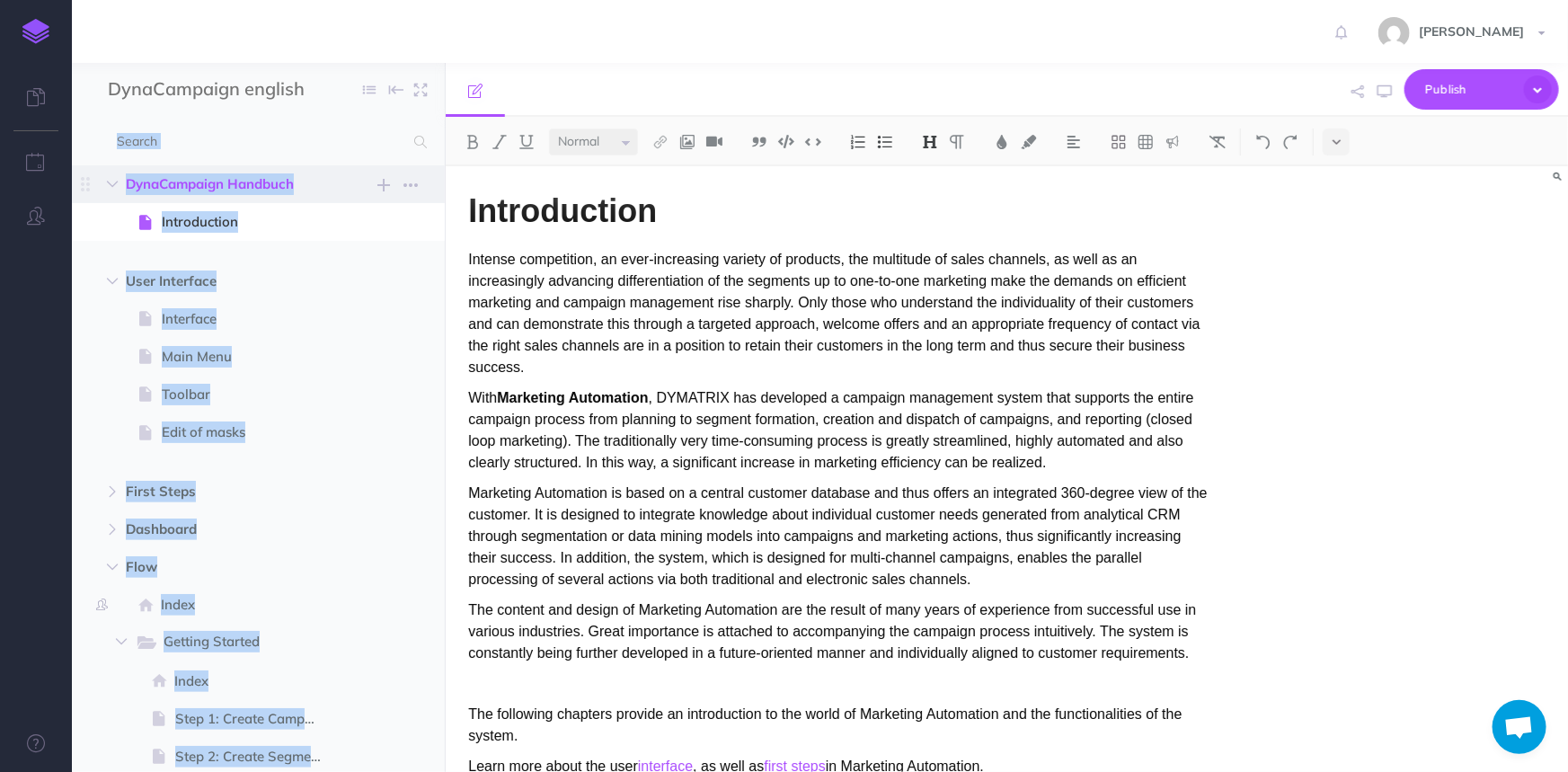
click at [172, 180] on span "DynaCampaign Handbuch" at bounding box center [219, 184] width 189 height 22
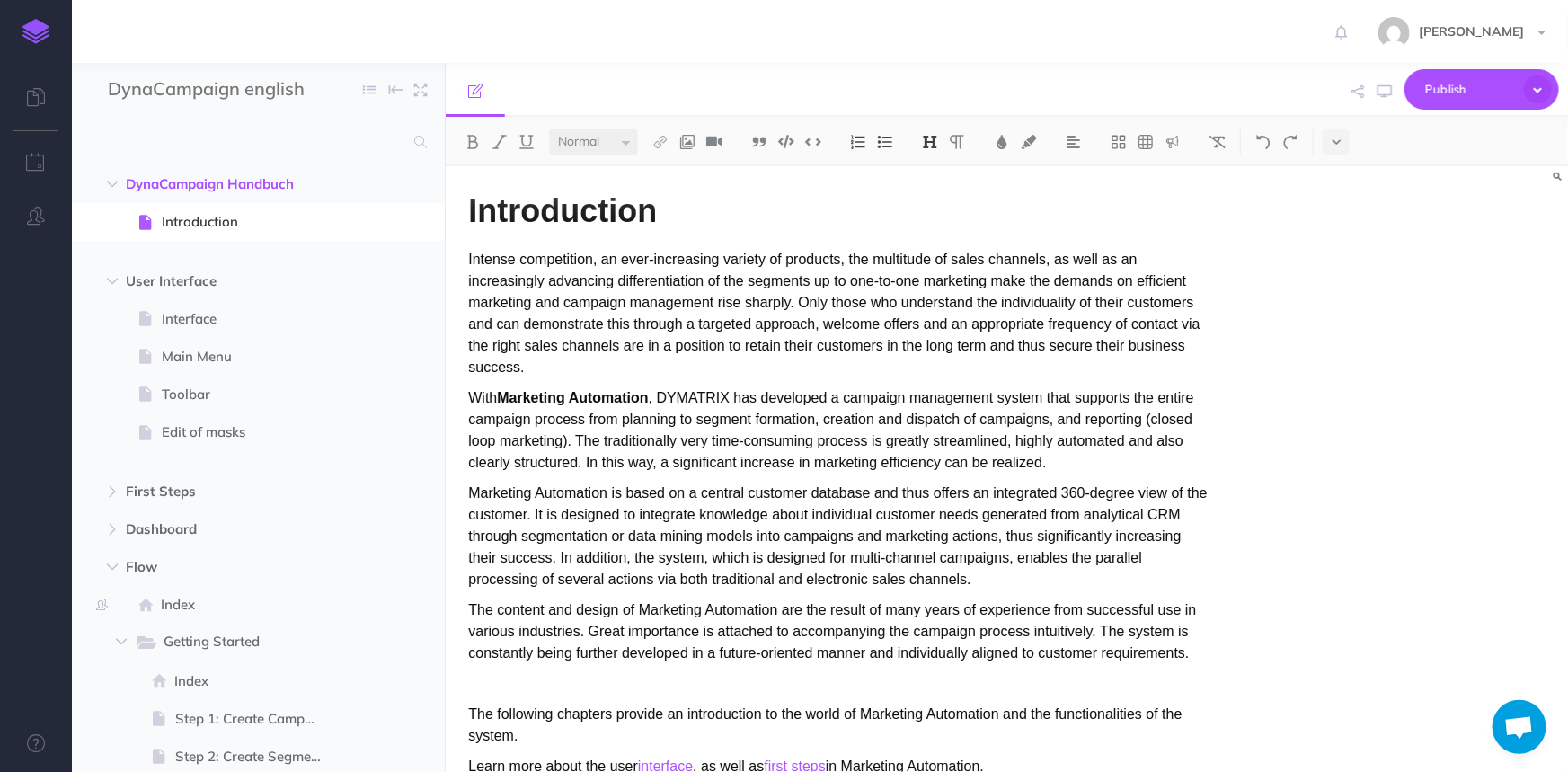
scroll to position [267, 0]
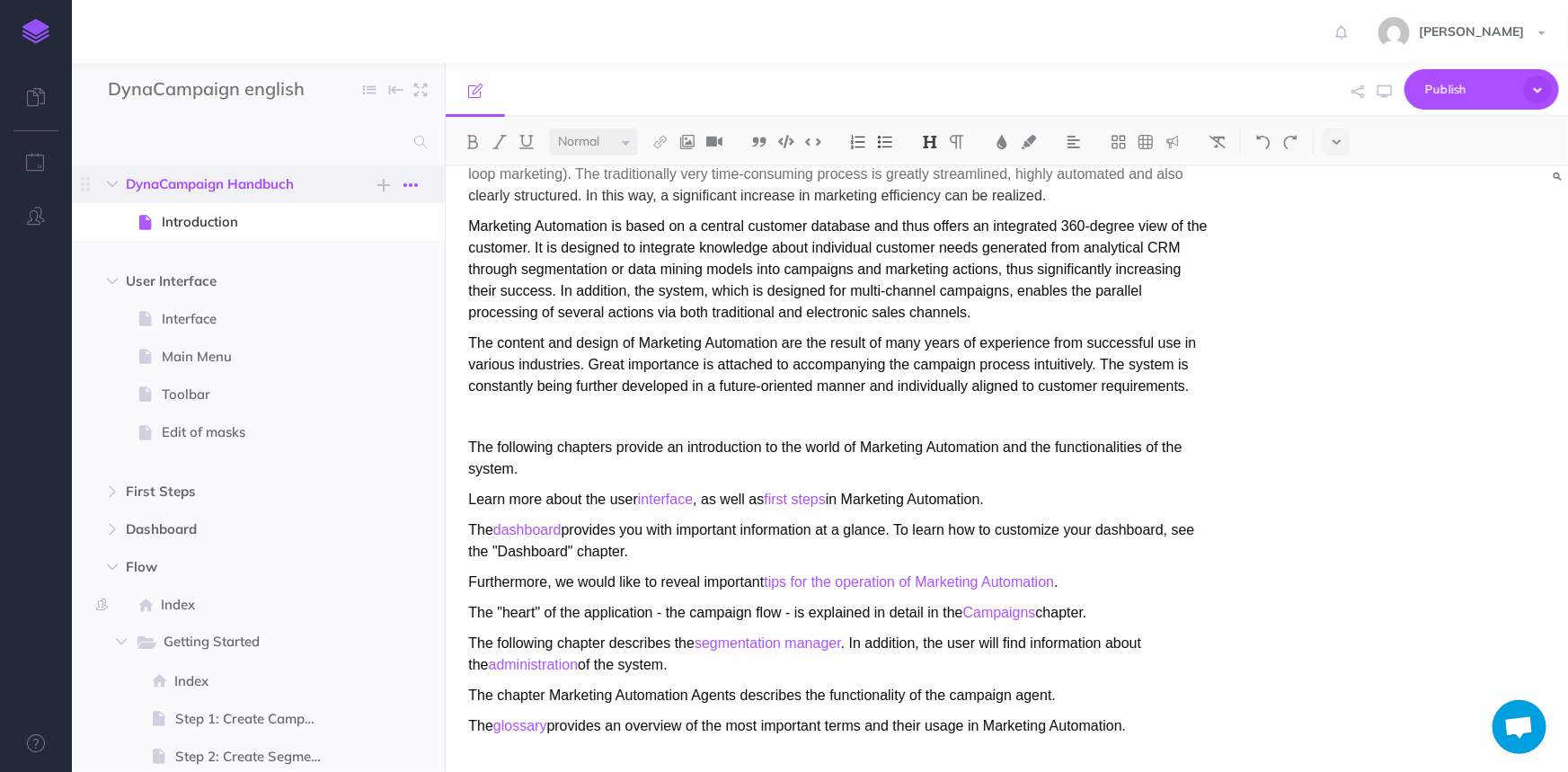
click at [426, 185] on button "button" at bounding box center [411, 185] width 32 height 22
drag, startPoint x: 363, startPoint y: 270, endPoint x: 376, endPoint y: 269, distance: 13.0
click at [363, 270] on link "Settings" at bounding box center [358, 275] width 135 height 30
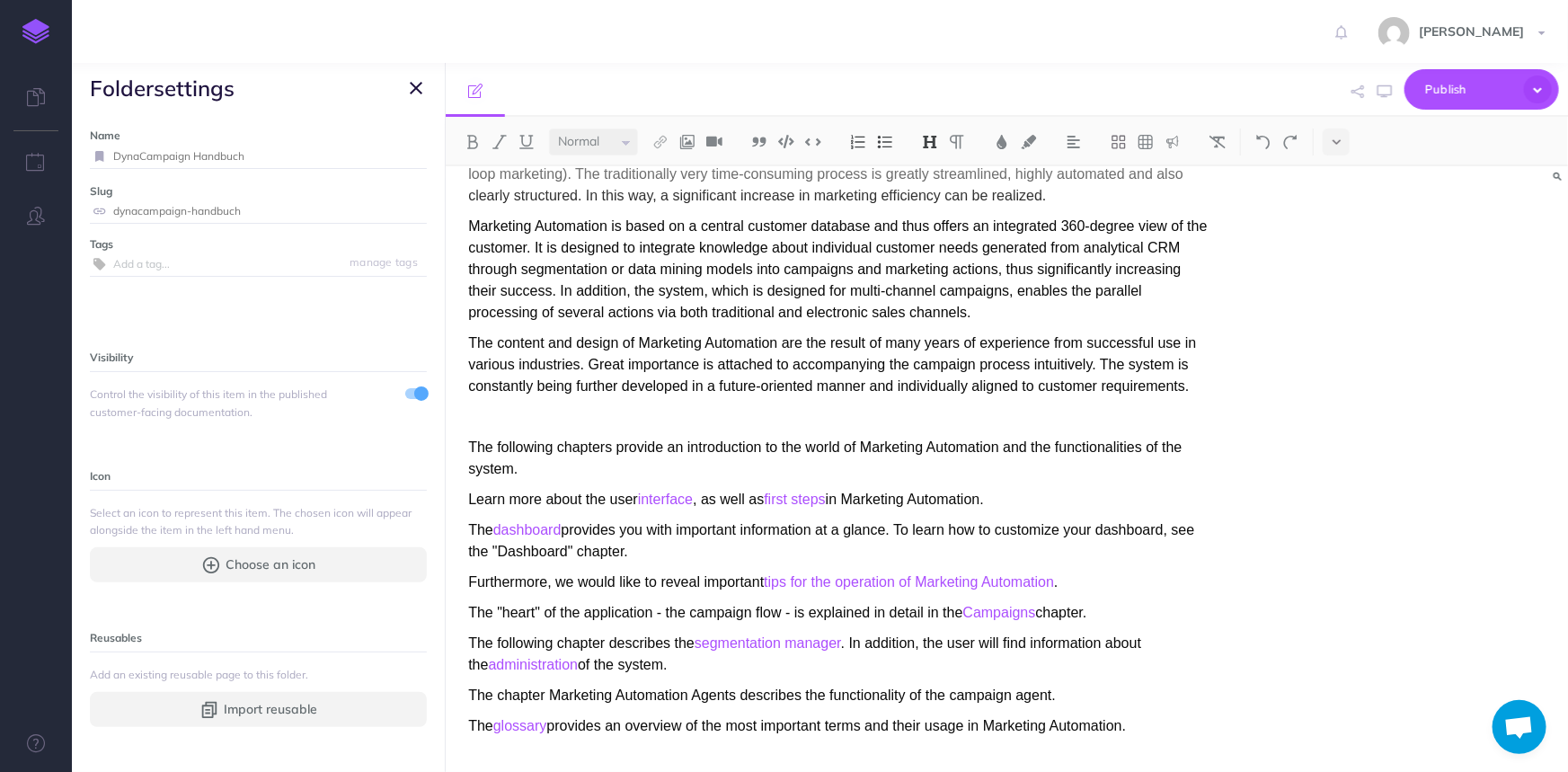
drag, startPoint x: 189, startPoint y: 155, endPoint x: 113, endPoint y: 153, distance: 76.0
click at [113, 153] on input "DynaCampaign Handbuch" at bounding box center [269, 156] width 313 height 23
click at [394, 150] on small "Save" at bounding box center [405, 155] width 23 height 14
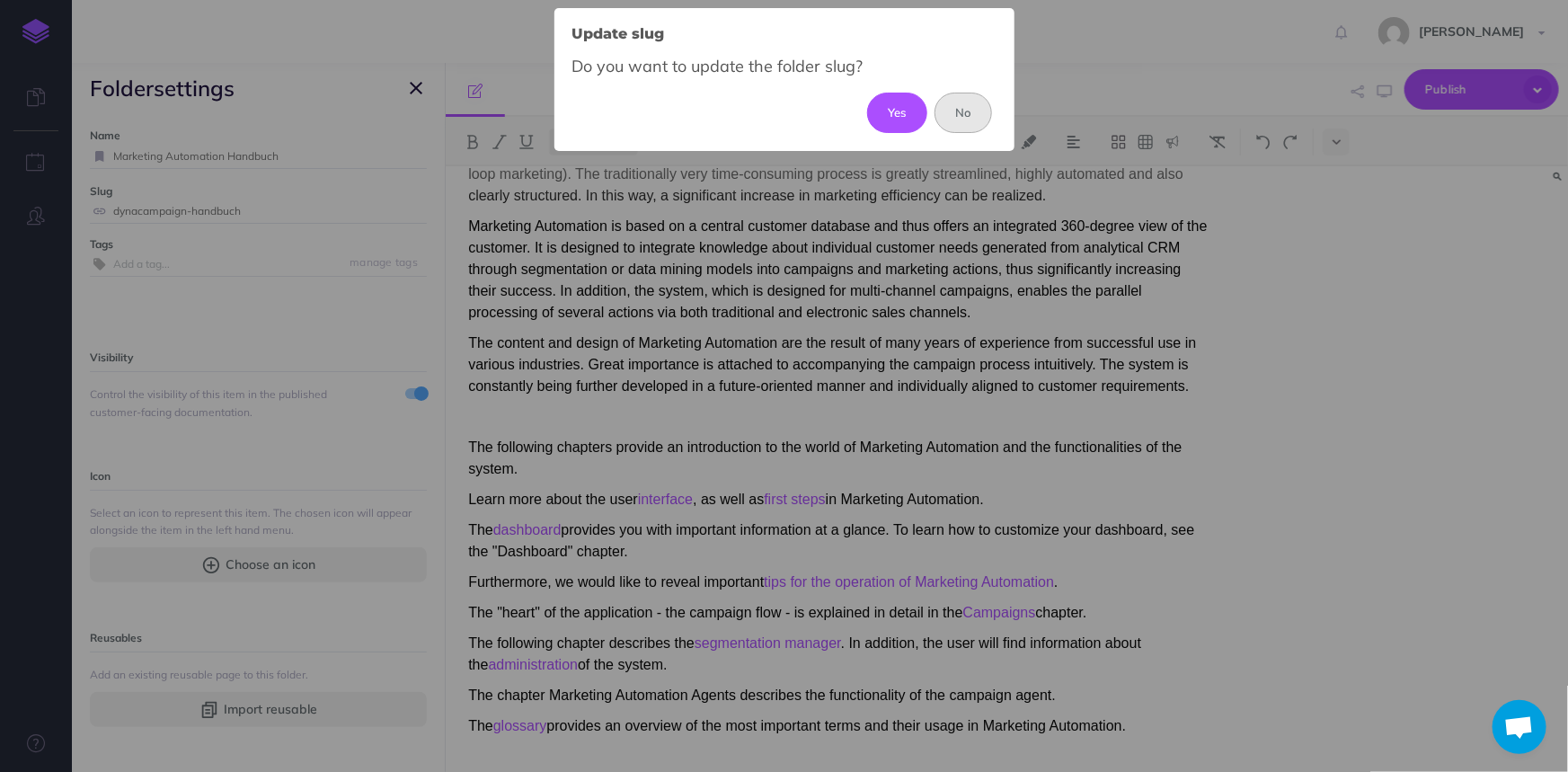
click at [961, 101] on button "No" at bounding box center [963, 113] width 59 height 40
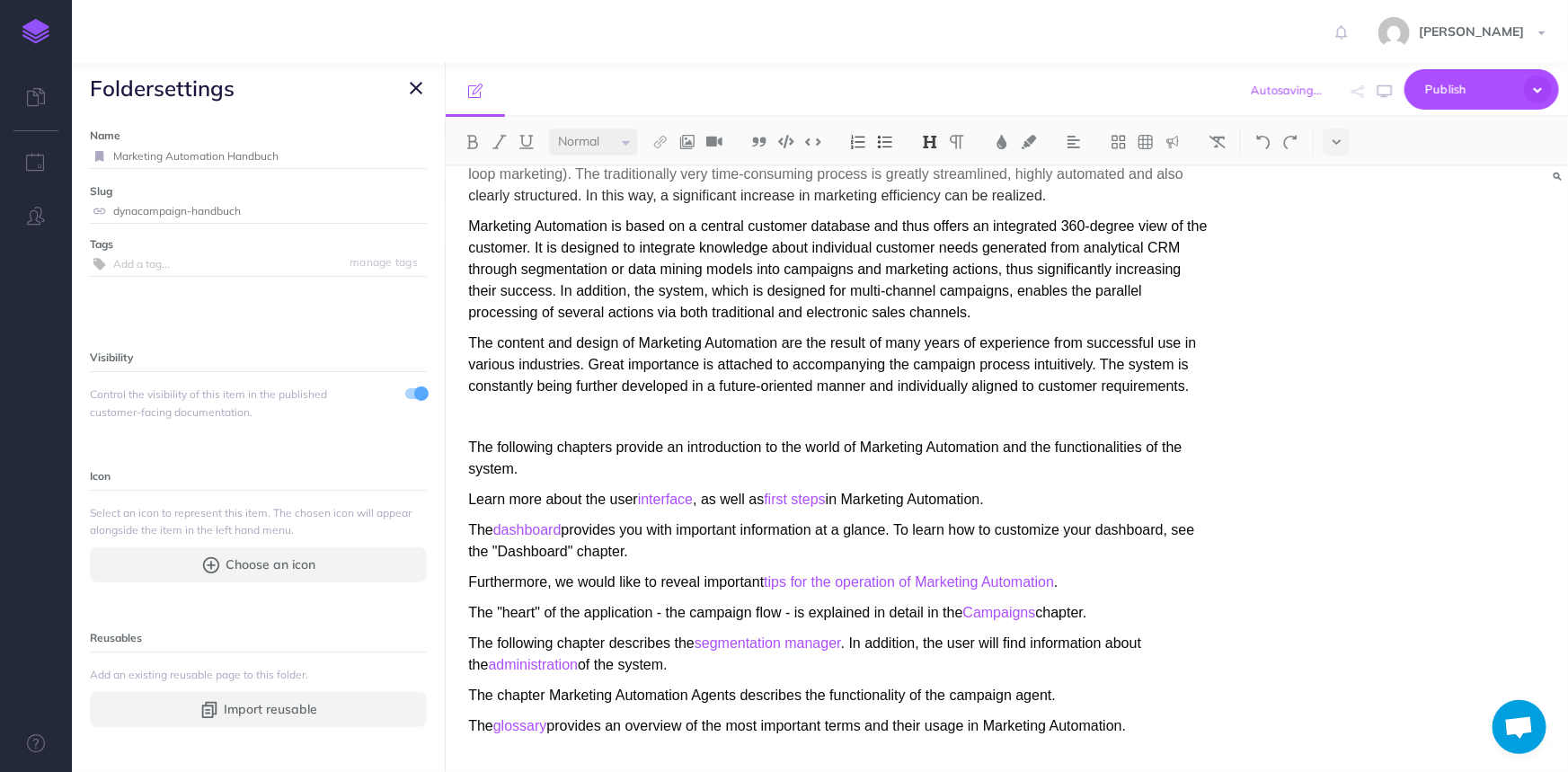
type input "DynaCampaign Handbuch"
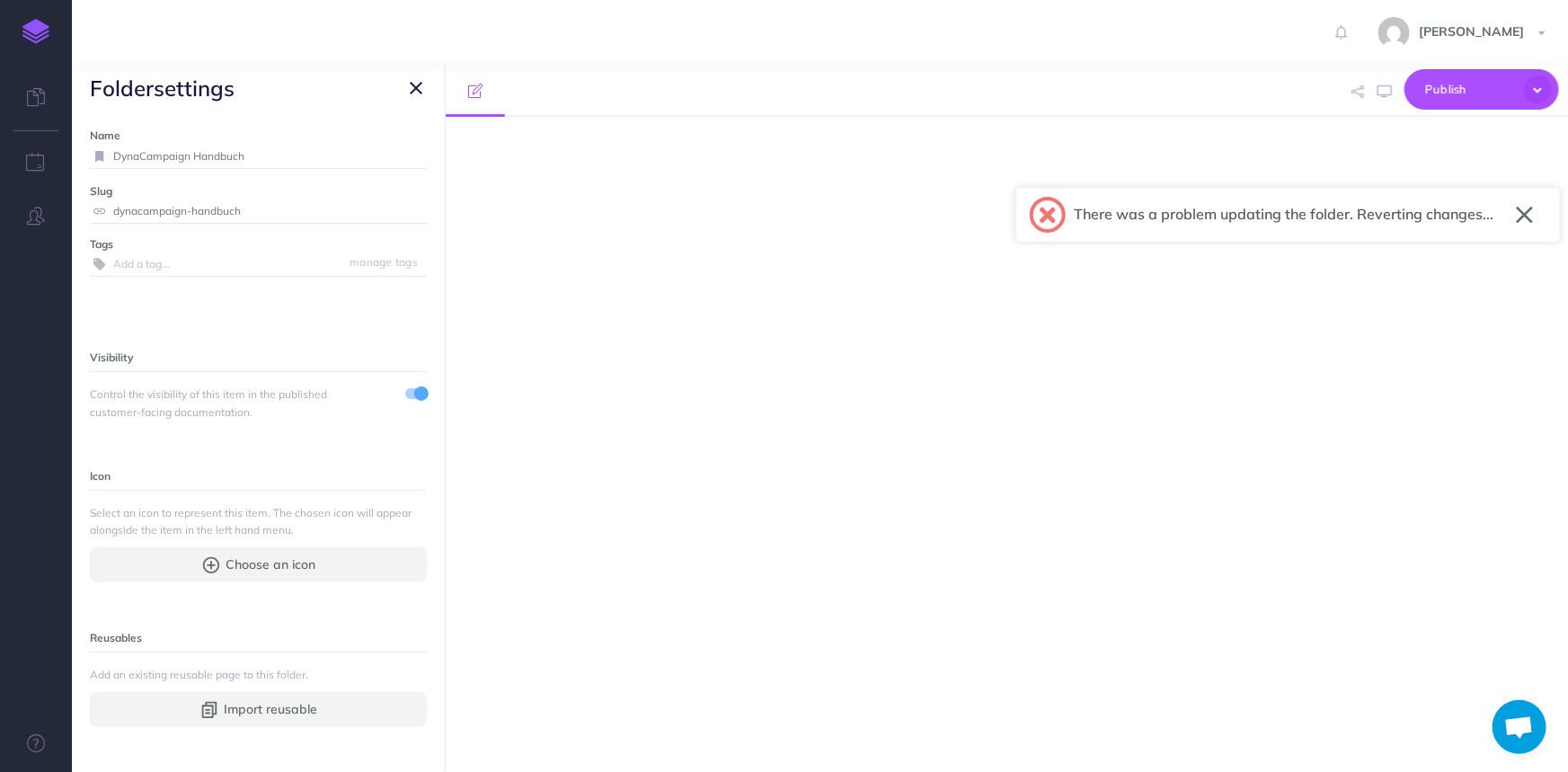
click at [1526, 222] on button "button" at bounding box center [1524, 215] width 17 height 29
click at [189, 154] on input "DynaCampaign Handbuch" at bounding box center [269, 156] width 313 height 23
click at [329, 124] on div "Name DynaCampaign Handbuch Save Slug dynacampaign-handbuch Save Tags manage tag…" at bounding box center [258, 442] width 373 height 659
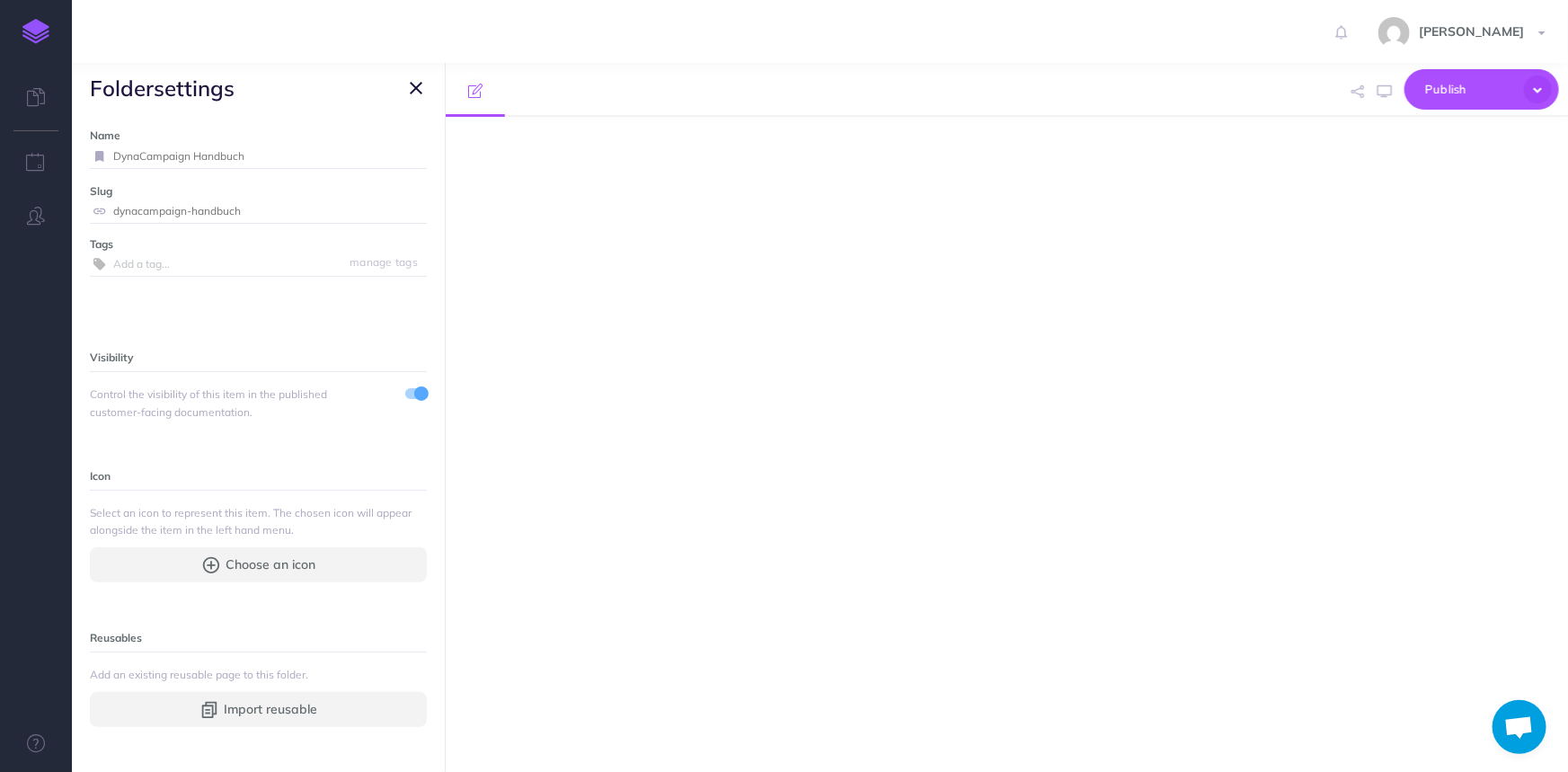
click at [408, 85] on button "button" at bounding box center [416, 88] width 22 height 22
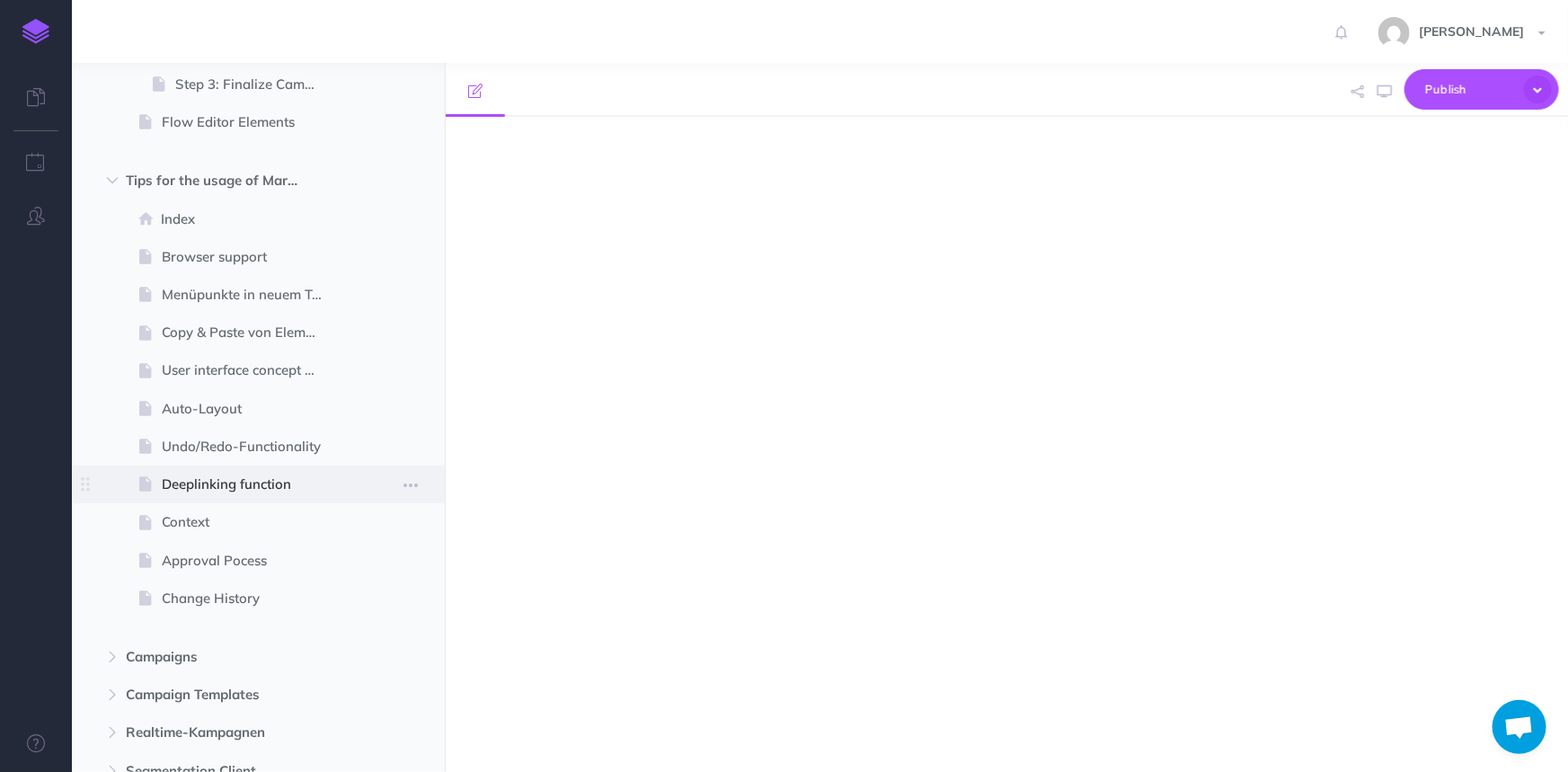
scroll to position [0, 0]
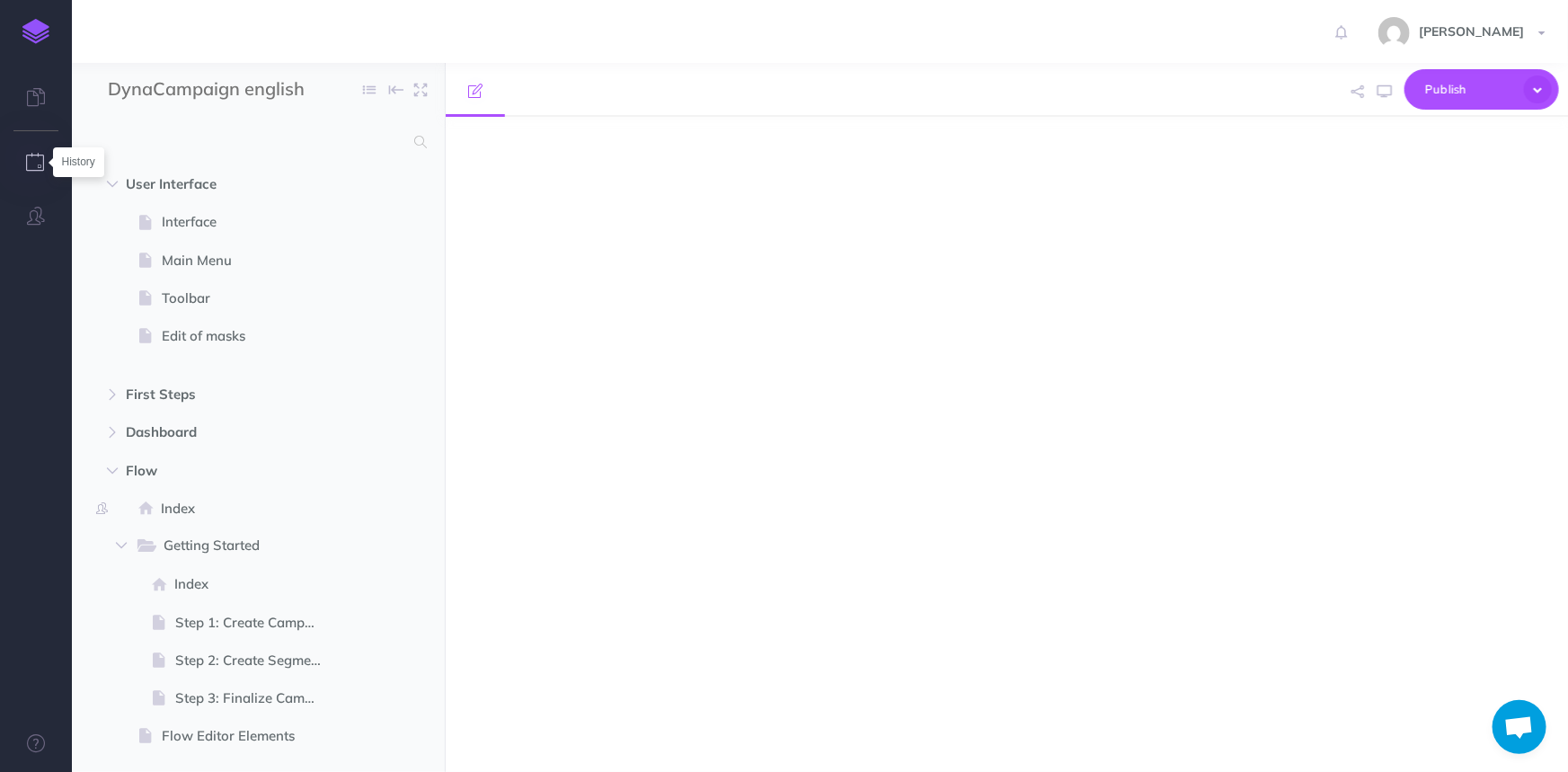
click at [38, 159] on icon "button" at bounding box center [36, 162] width 19 height 18
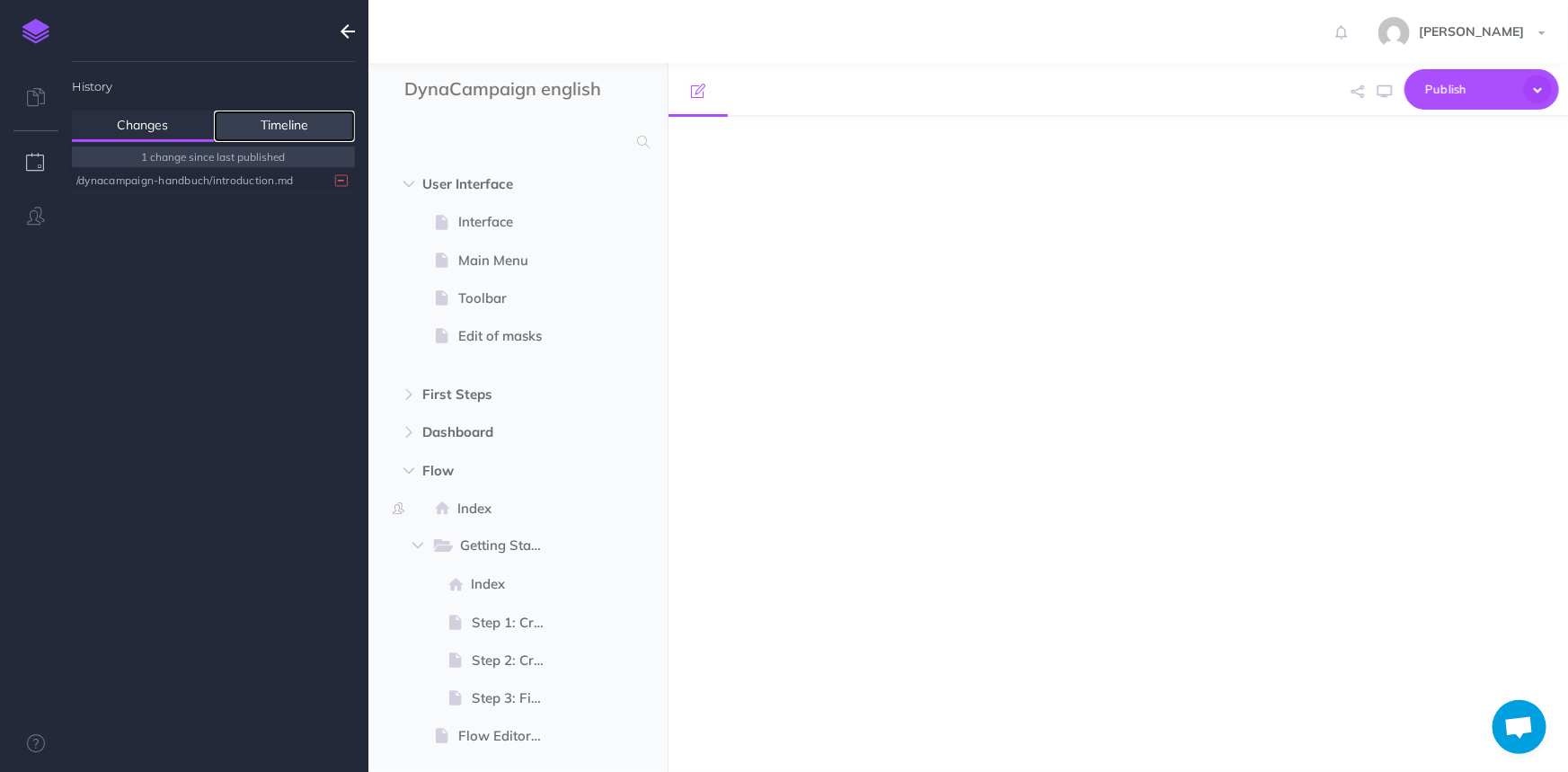
click at [292, 125] on link "Timeline" at bounding box center [284, 126] width 142 height 32
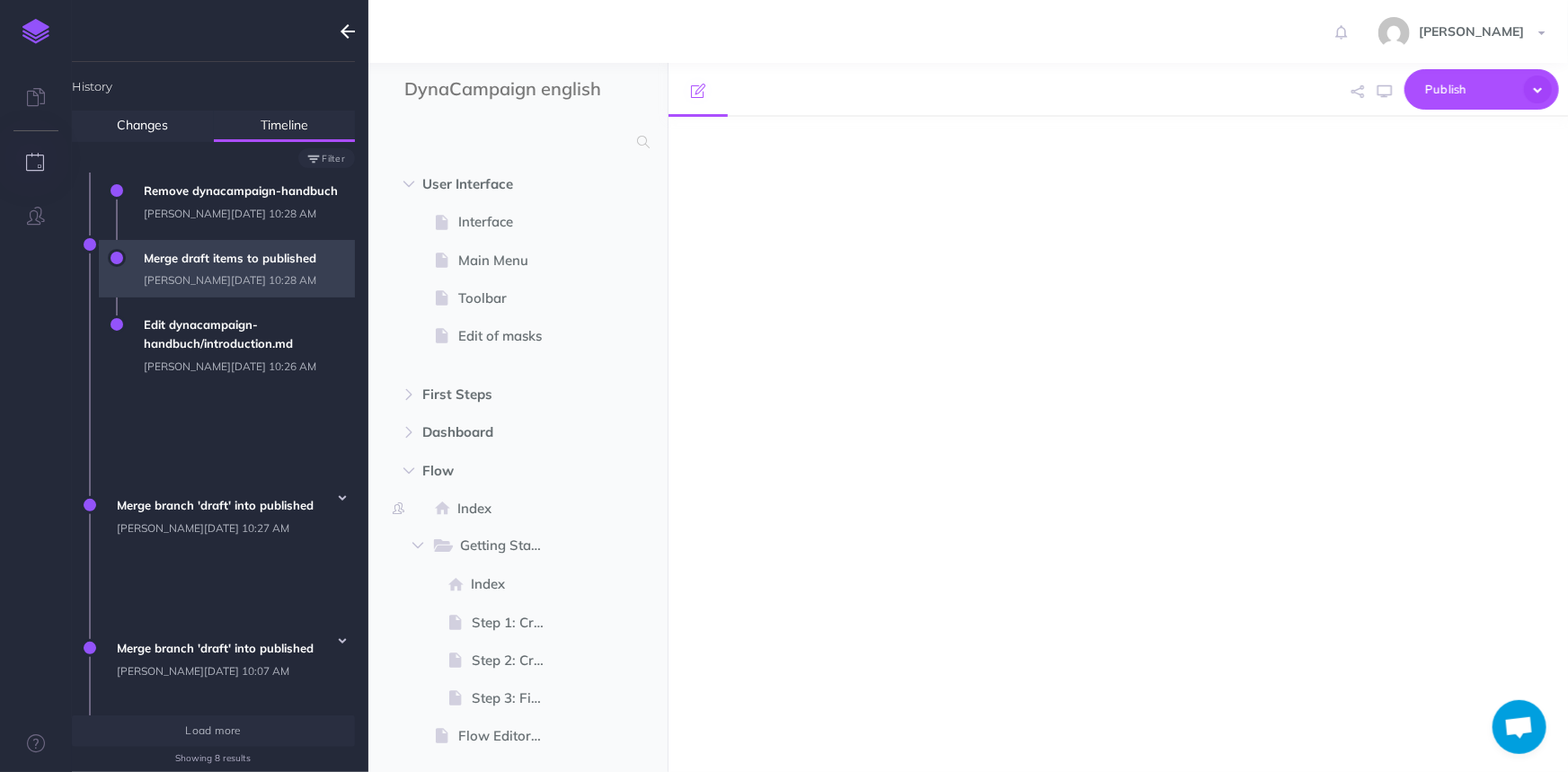
click at [182, 282] on span "Merge draft items to published Martina Hartmann - Tue, Aug 19, 2025 10:28 AM" at bounding box center [245, 269] width 220 height 59
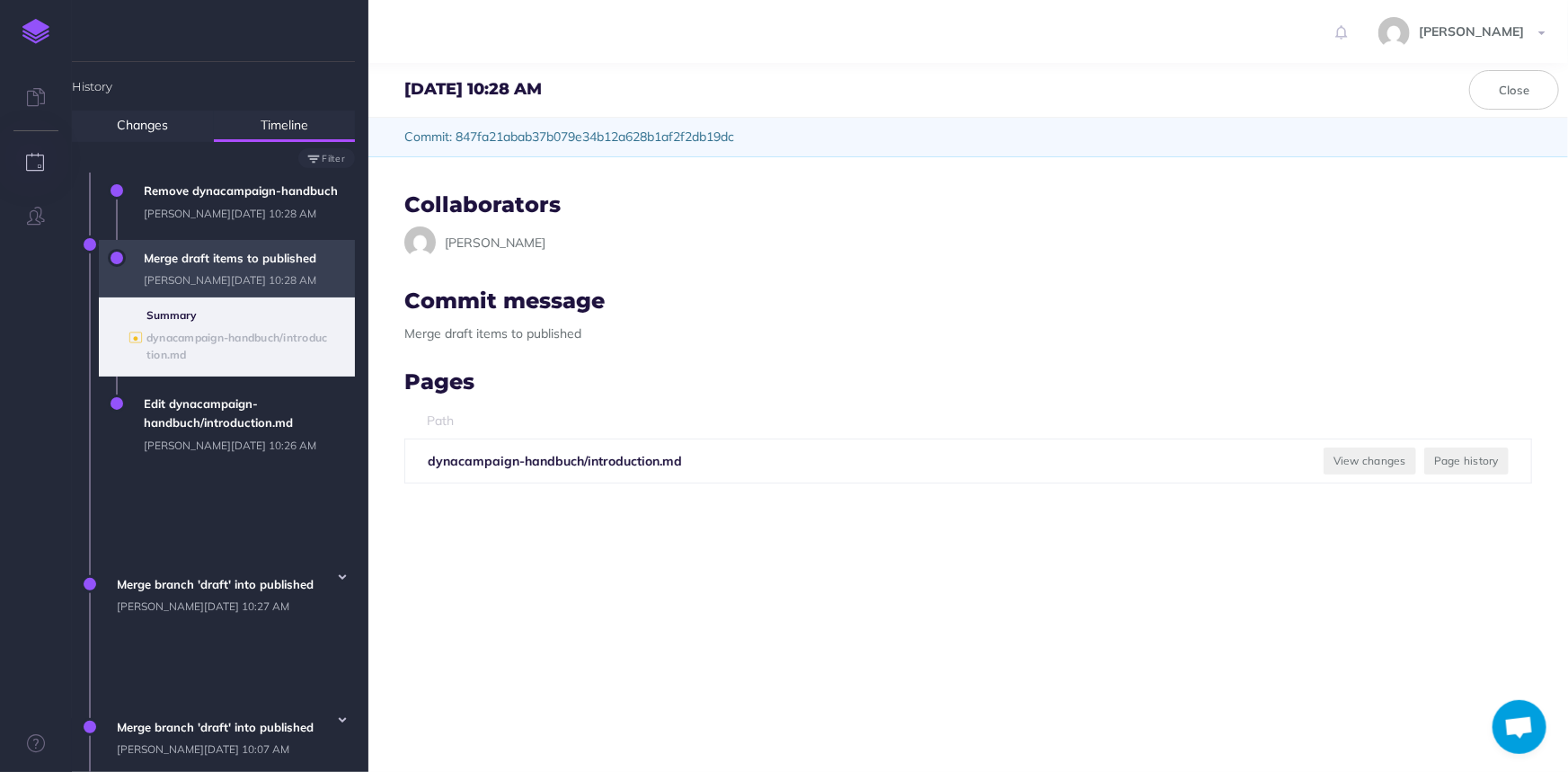
click at [90, 260] on span "Merge draft items to published Martina Hartmann - Tue, Aug 19, 2025 10:28 AM Su…" at bounding box center [214, 312] width 283 height 145
click at [211, 201] on span "Remove dynacampaign-handbuch Martina Hartmann - Tue, Aug 19, 2025 10:28 AM" at bounding box center [245, 201] width 220 height 59
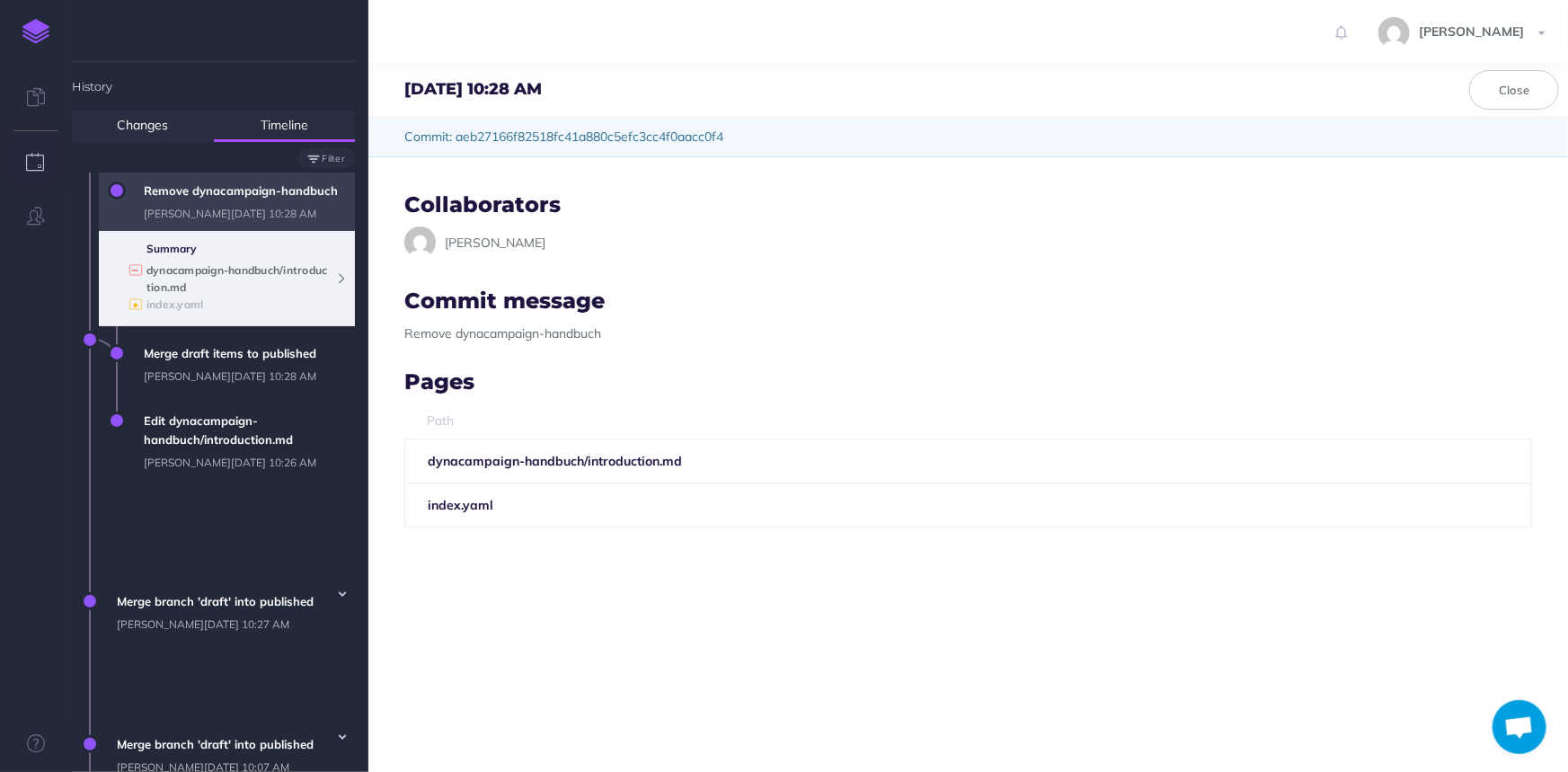
click at [340, 284] on icon at bounding box center [341, 278] width 9 height 10
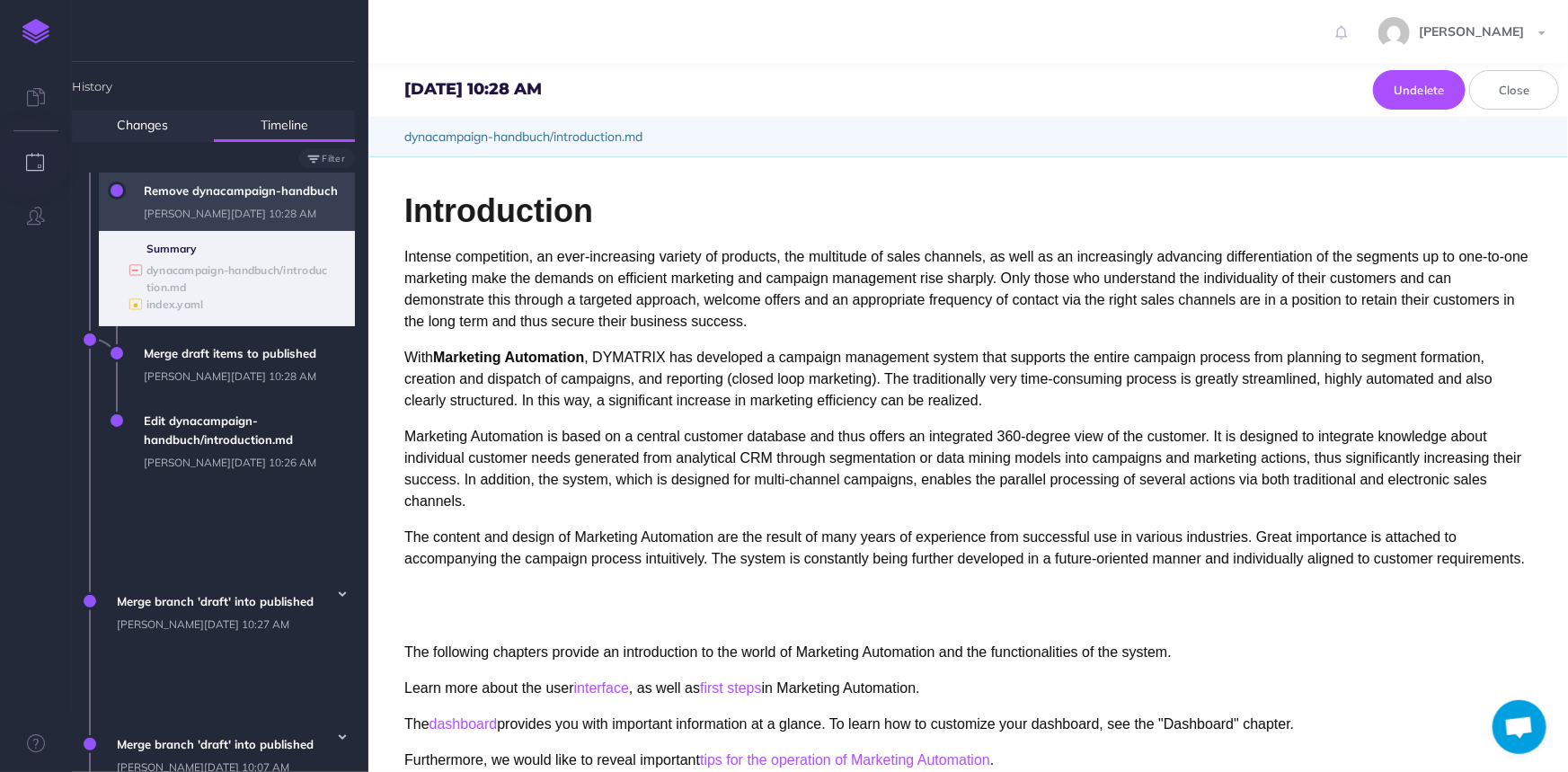
drag, startPoint x: 407, startPoint y: 133, endPoint x: 711, endPoint y: 138, distance: 304.0
click at [711, 138] on div "dynacampaign-handbuch/introduction.md" at bounding box center [968, 136] width 1200 height 39
select select "null"
click at [338, 284] on icon at bounding box center [341, 278] width 9 height 10
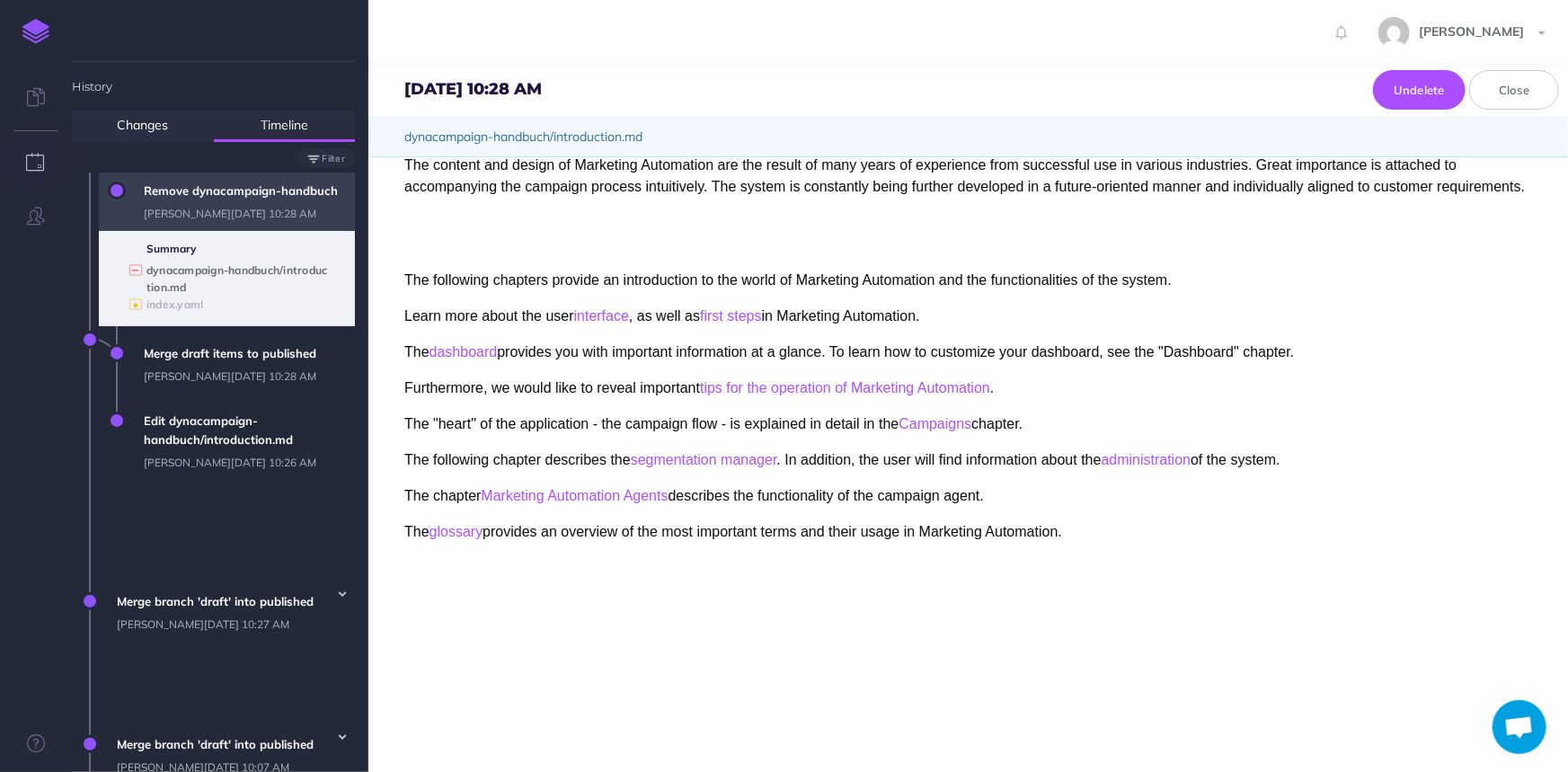
scroll to position [414, 0]
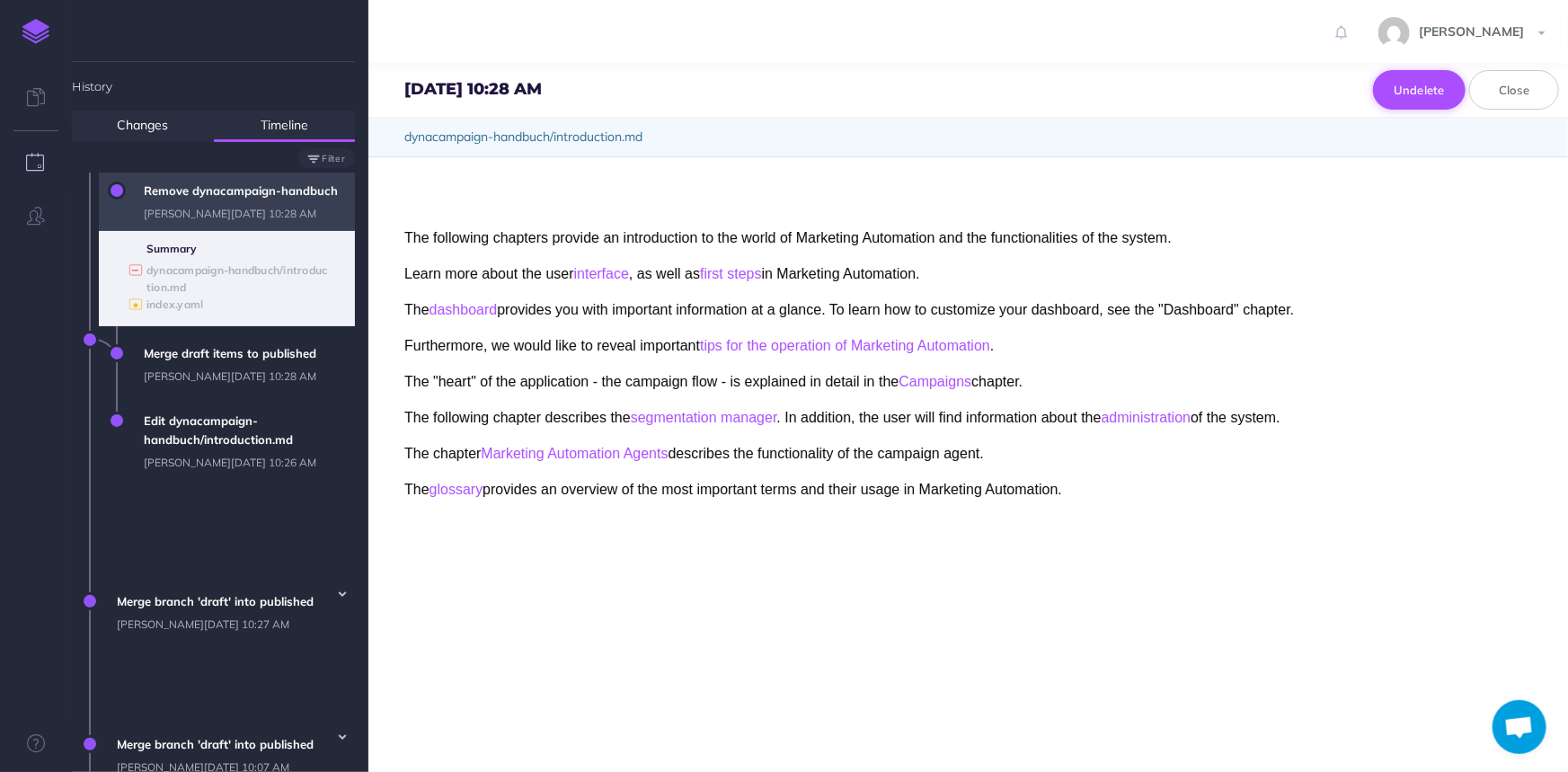
click at [1437, 87] on button "Undelete" at bounding box center [1419, 90] width 93 height 40
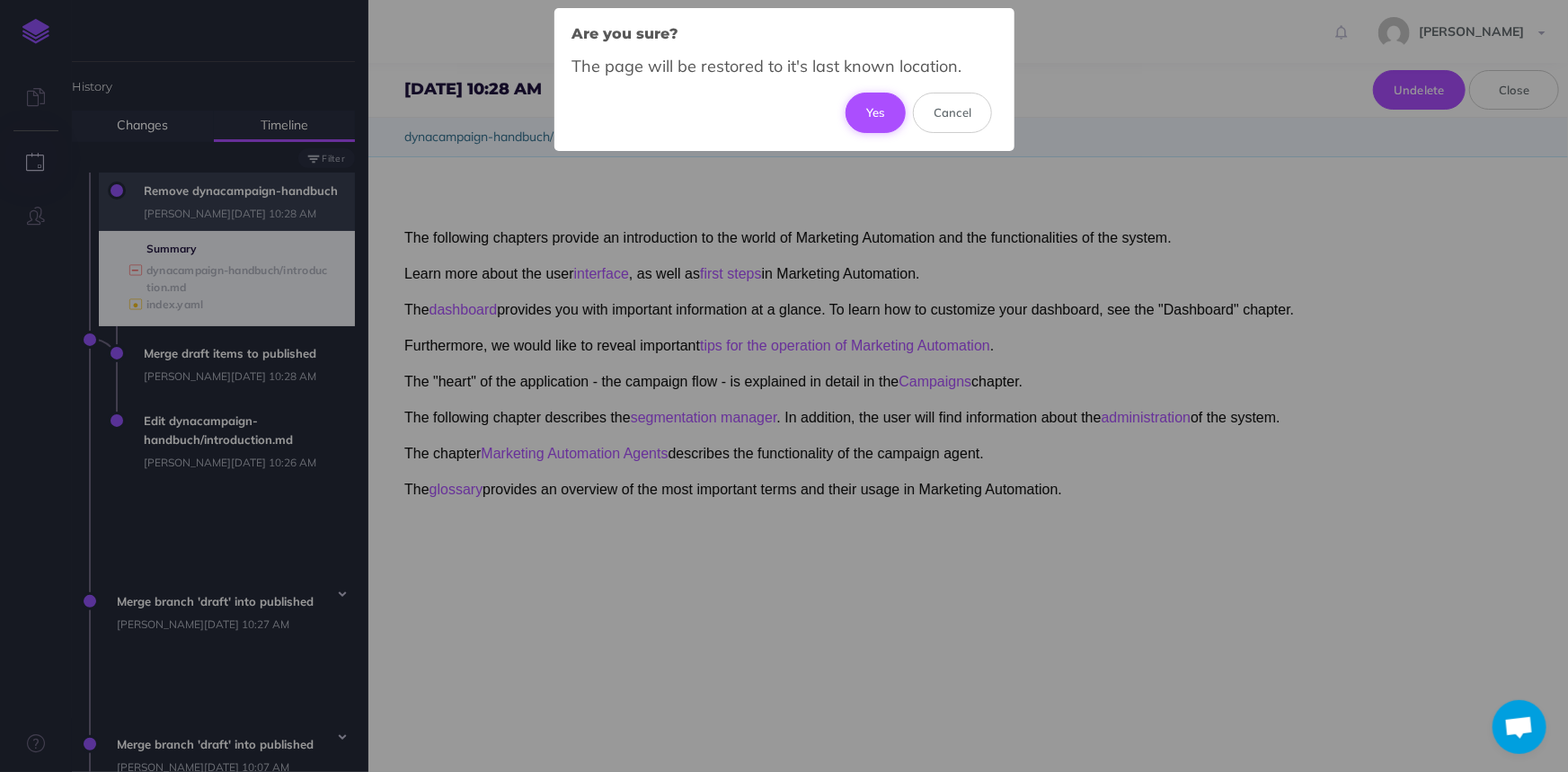
click at [873, 115] on button "Yes" at bounding box center [876, 113] width 60 height 40
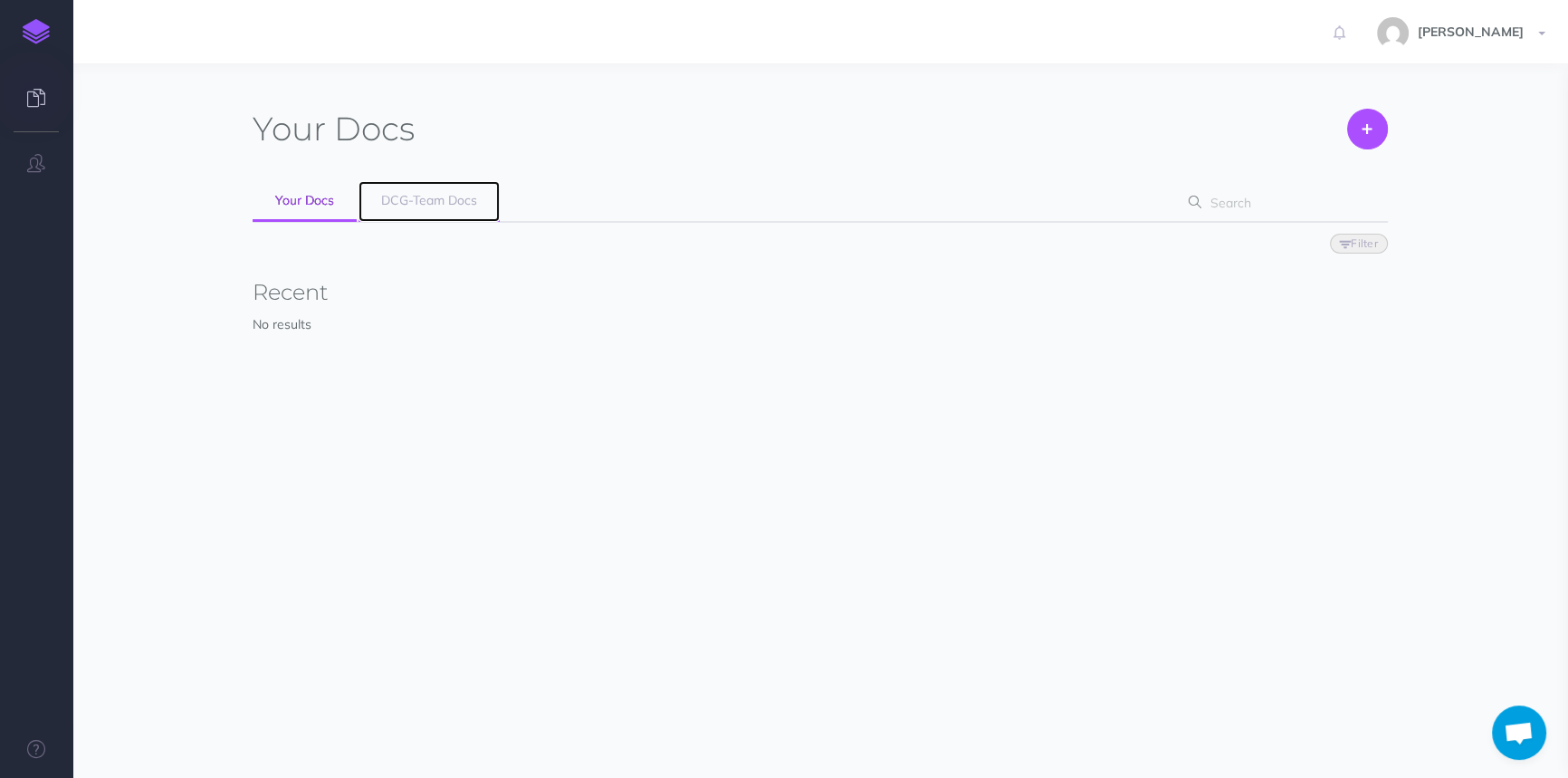
click at [458, 188] on link "DCG-Team Docs" at bounding box center [428, 201] width 141 height 41
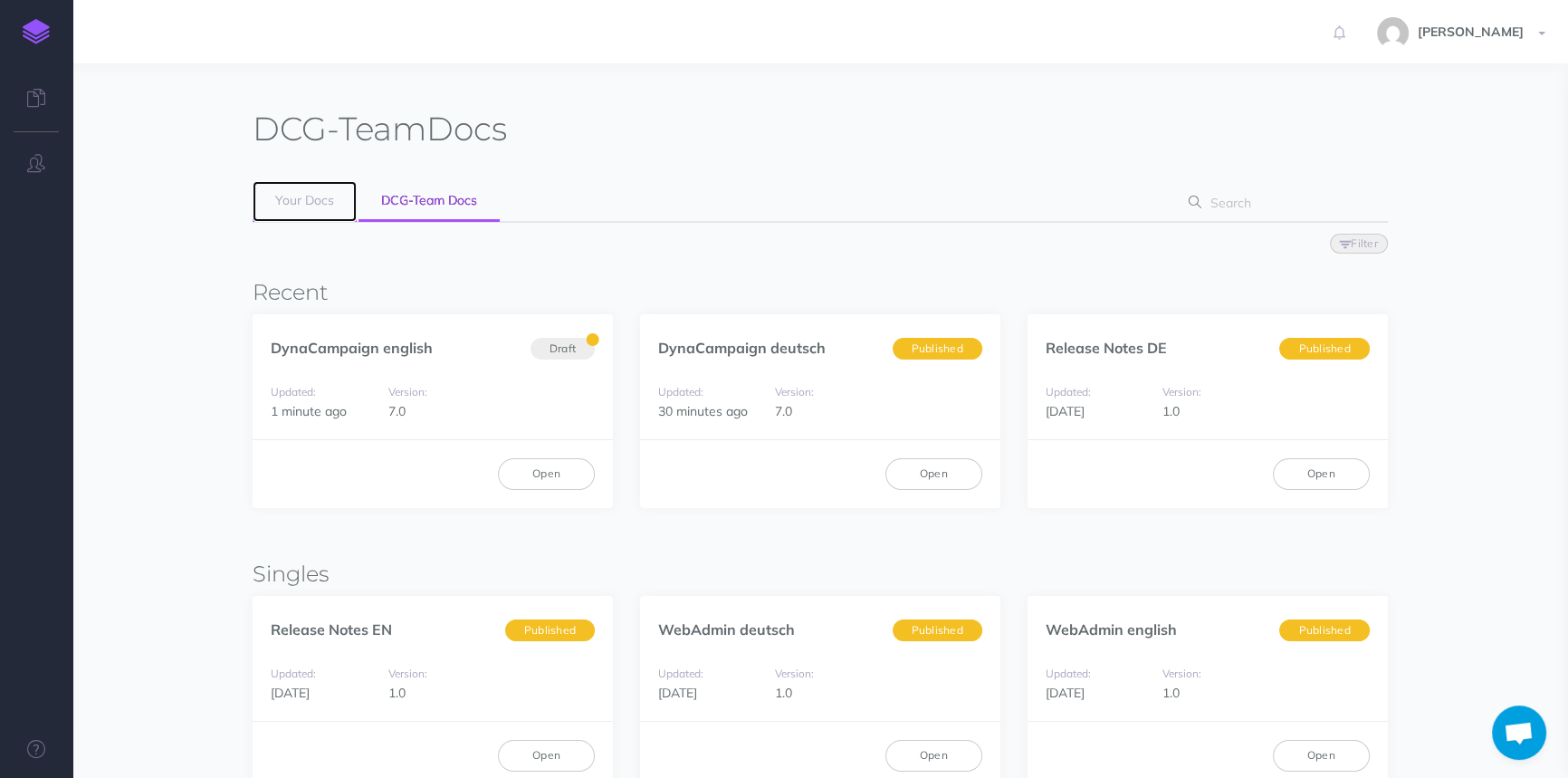
click at [297, 196] on span "Your Docs" at bounding box center [305, 200] width 59 height 16
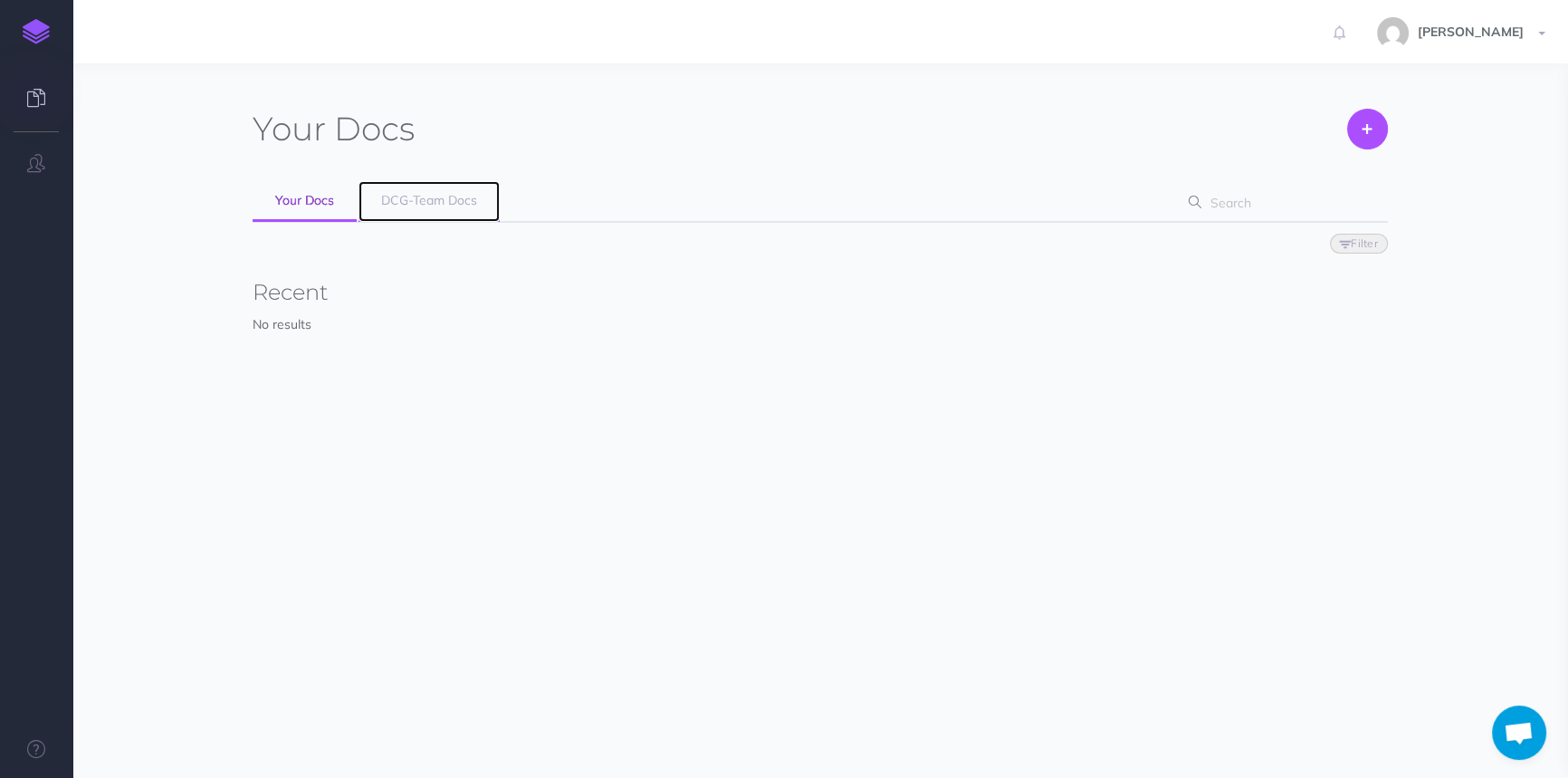
click at [414, 197] on span "DCG-Team Docs" at bounding box center [429, 200] width 96 height 16
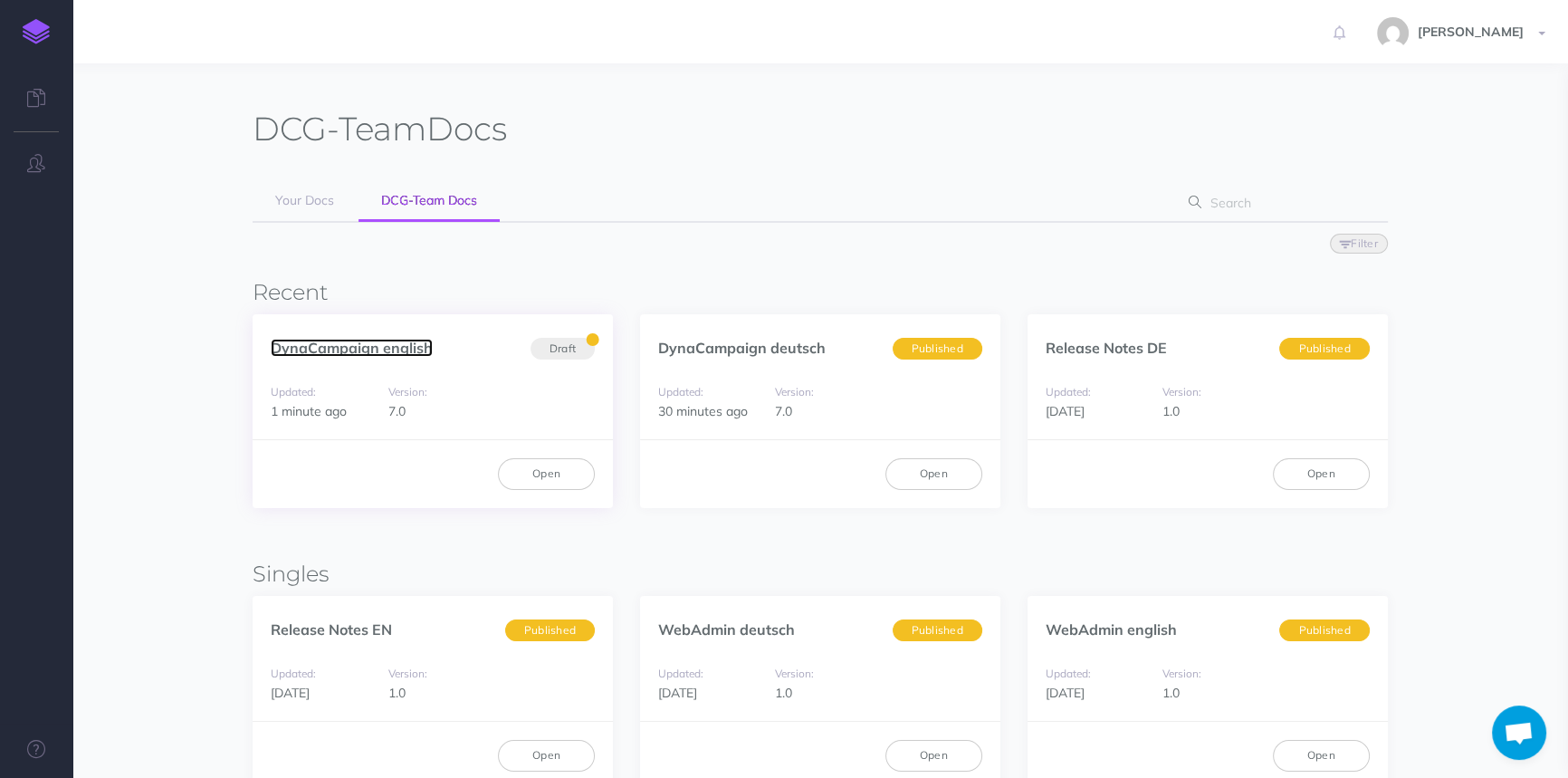
click at [393, 343] on link "DynaCampaign english" at bounding box center [352, 348] width 162 height 18
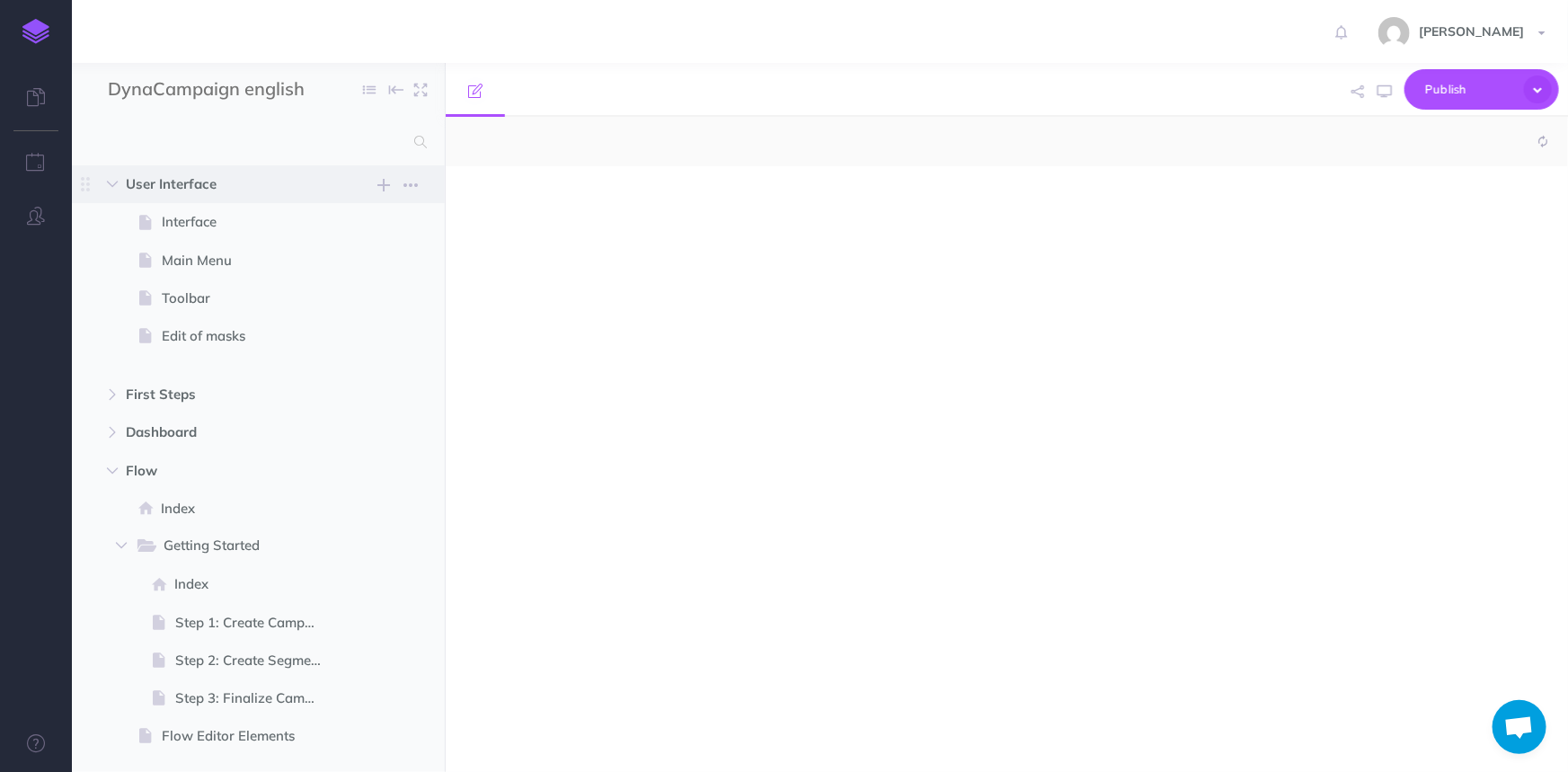
select select "null"
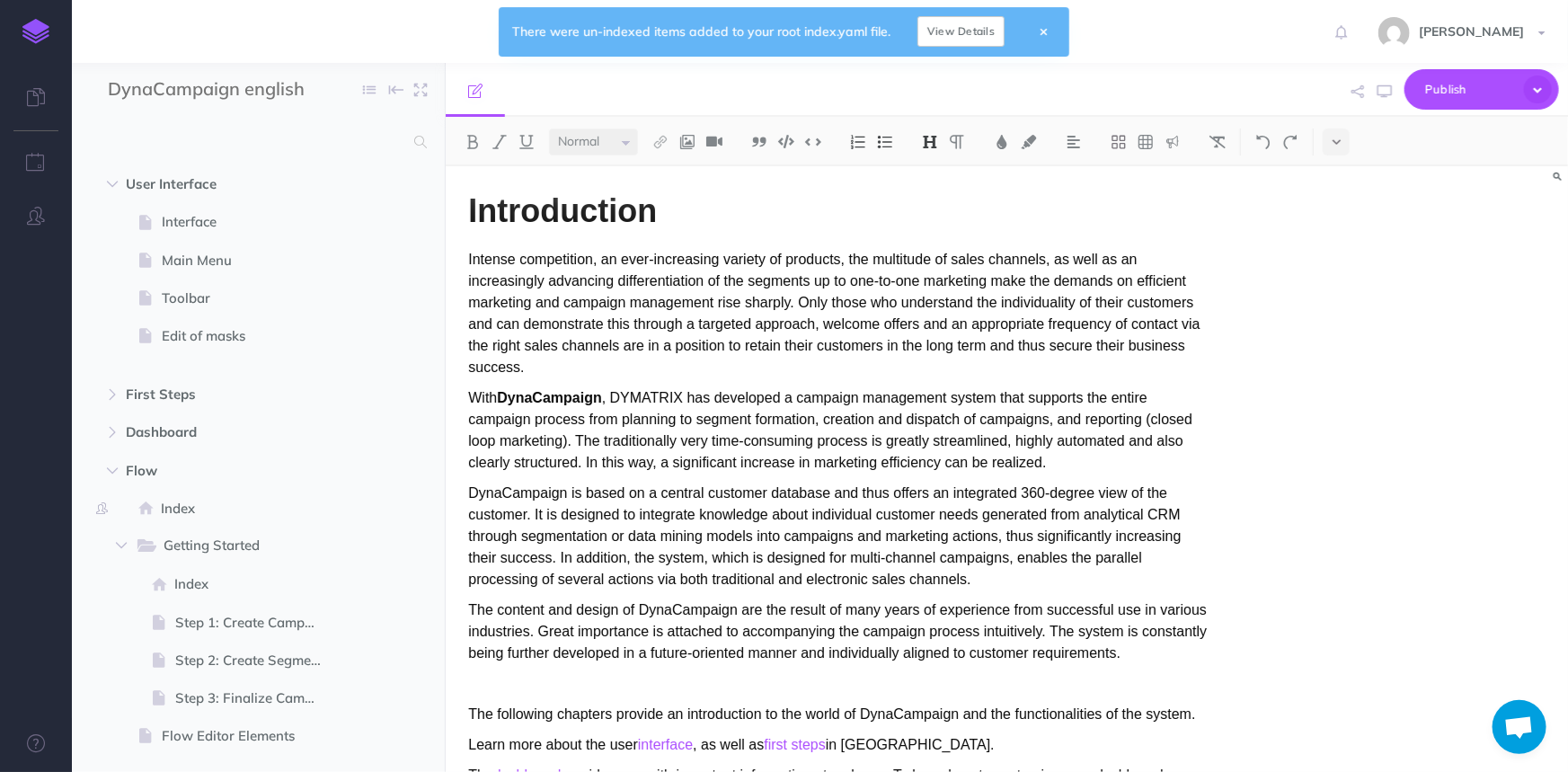
click at [963, 33] on link "View Details" at bounding box center [960, 32] width 88 height 31
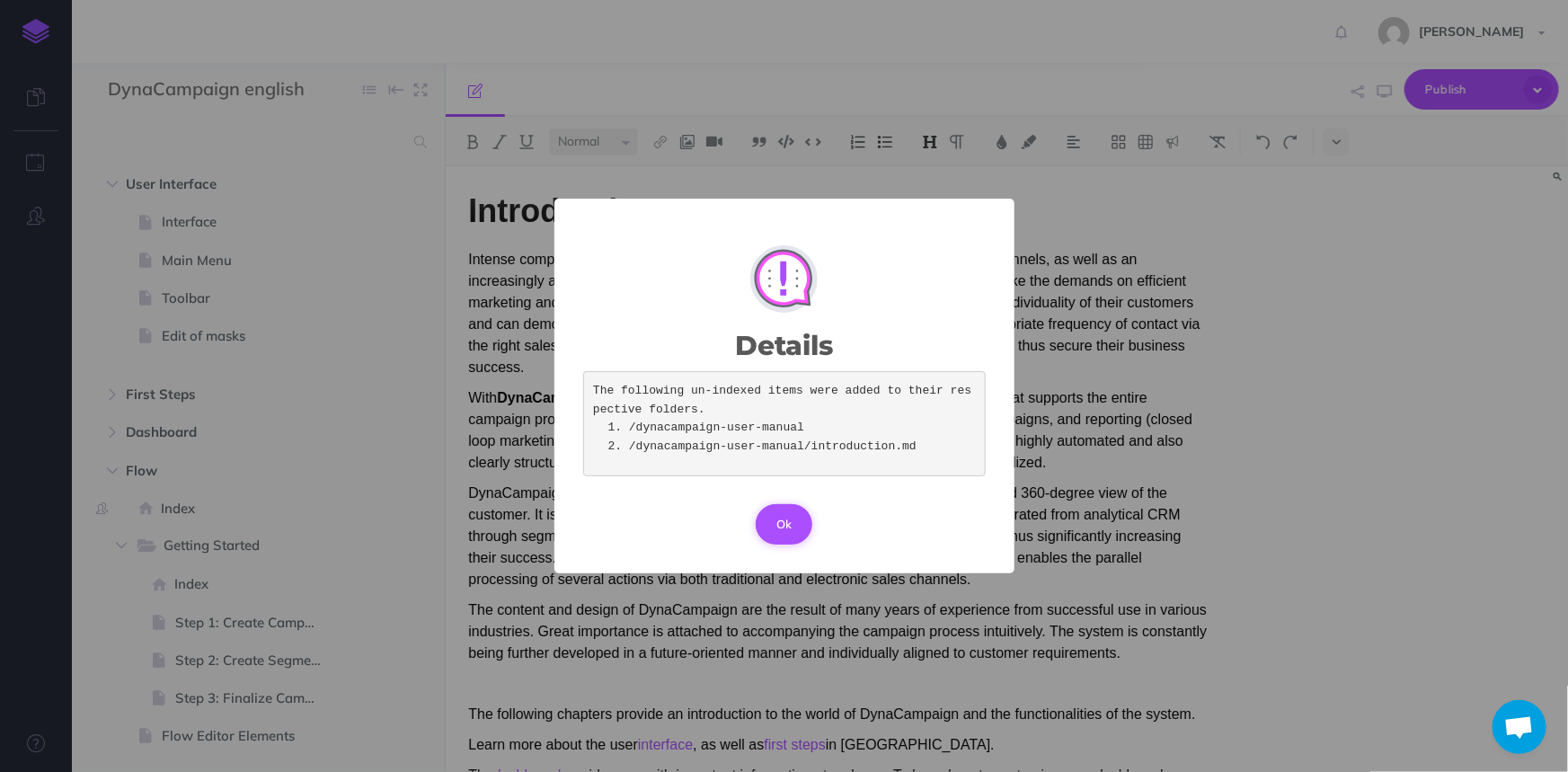
click at [795, 538] on button "Ok" at bounding box center [784, 524] width 58 height 40
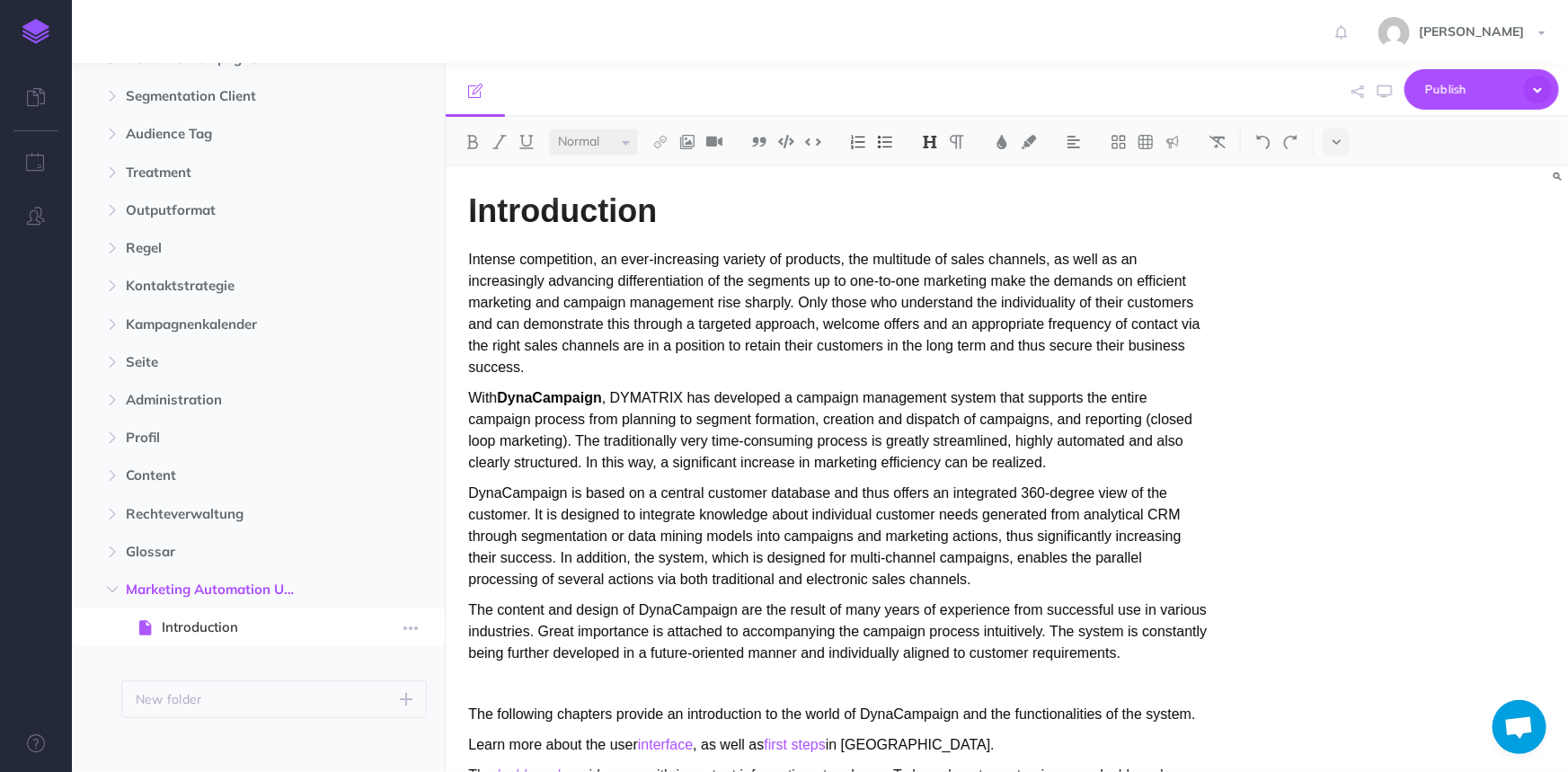
scroll to position [869, 0]
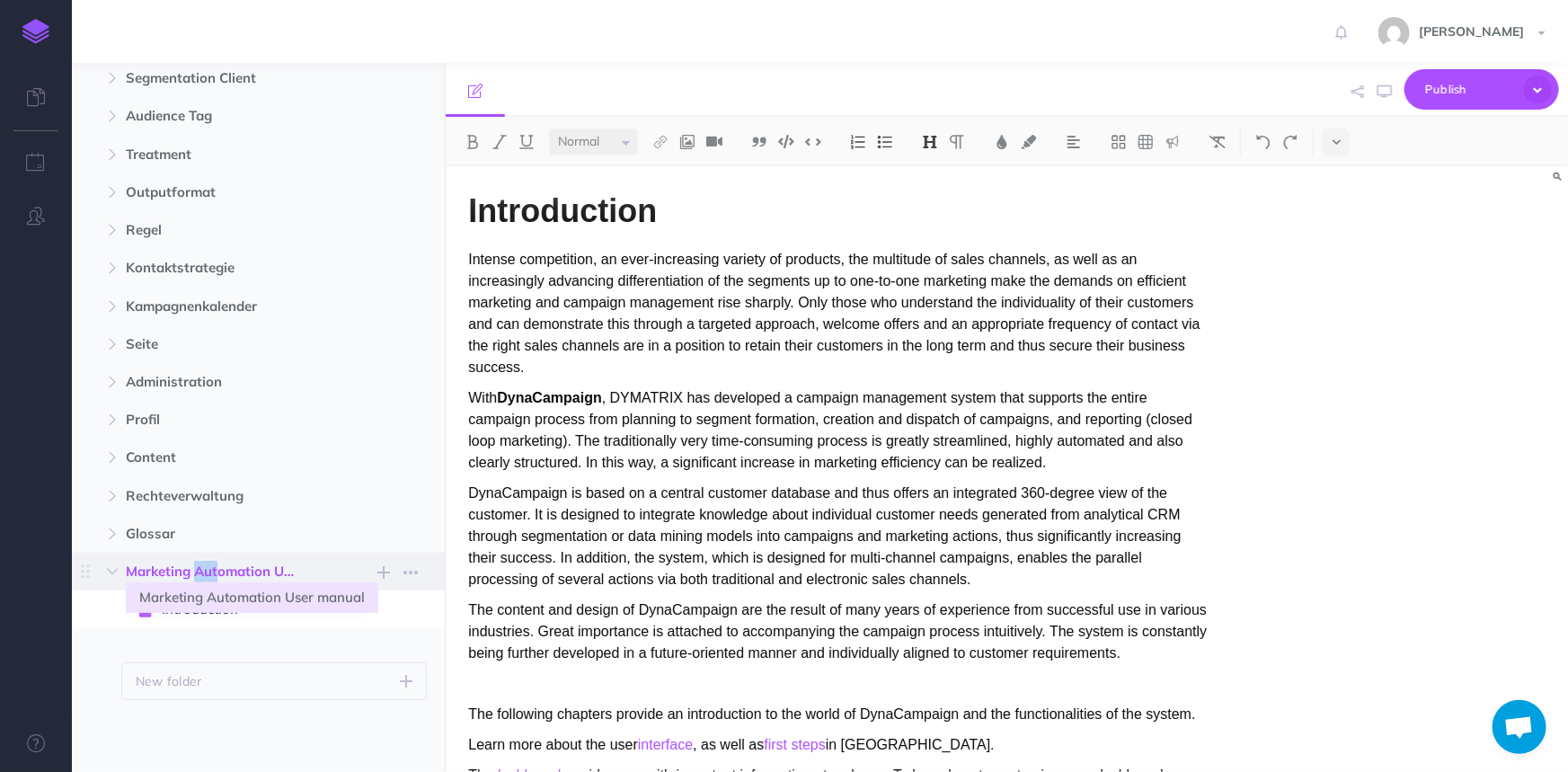
drag, startPoint x: 176, startPoint y: 572, endPoint x: 155, endPoint y: 571, distance: 21.0
click at [155, 571] on span "Marketing Automation User manual" at bounding box center [219, 572] width 189 height 22
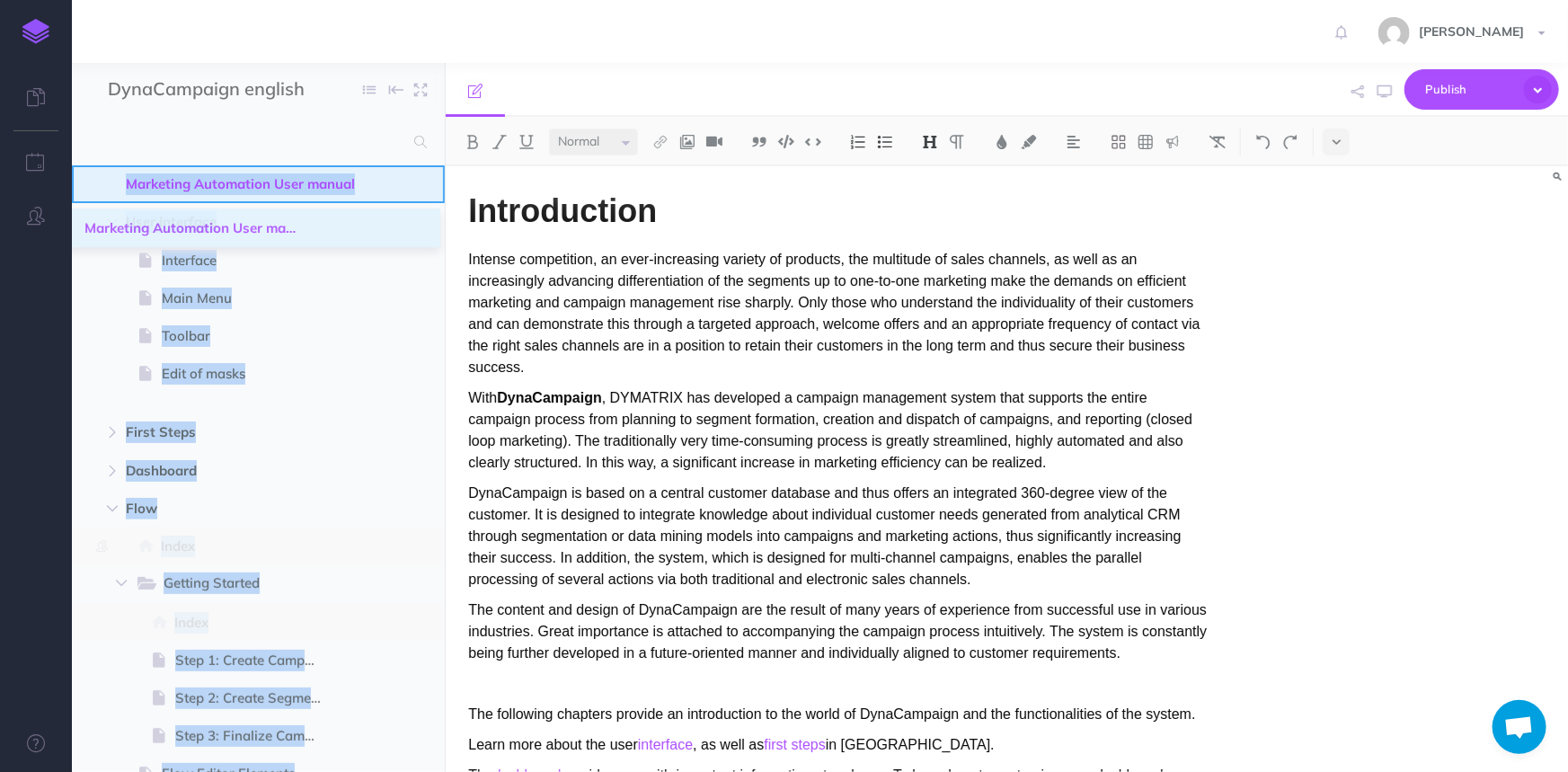
drag, startPoint x: 85, startPoint y: 572, endPoint x: 87, endPoint y: 182, distance: 390.0
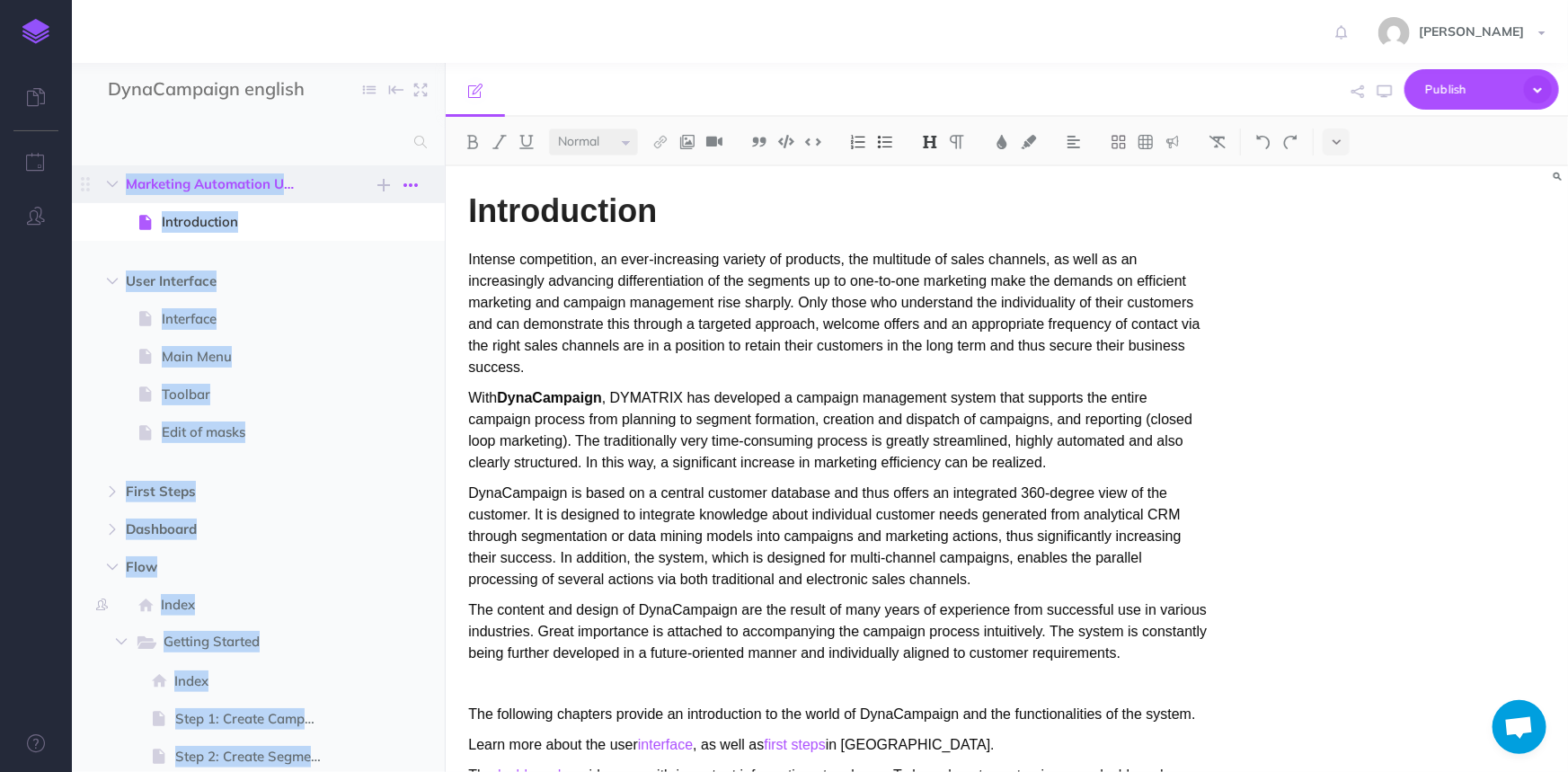
click at [416, 181] on icon "button" at bounding box center [411, 185] width 14 height 22
click at [325, 275] on link "Settings" at bounding box center [358, 275] width 135 height 30
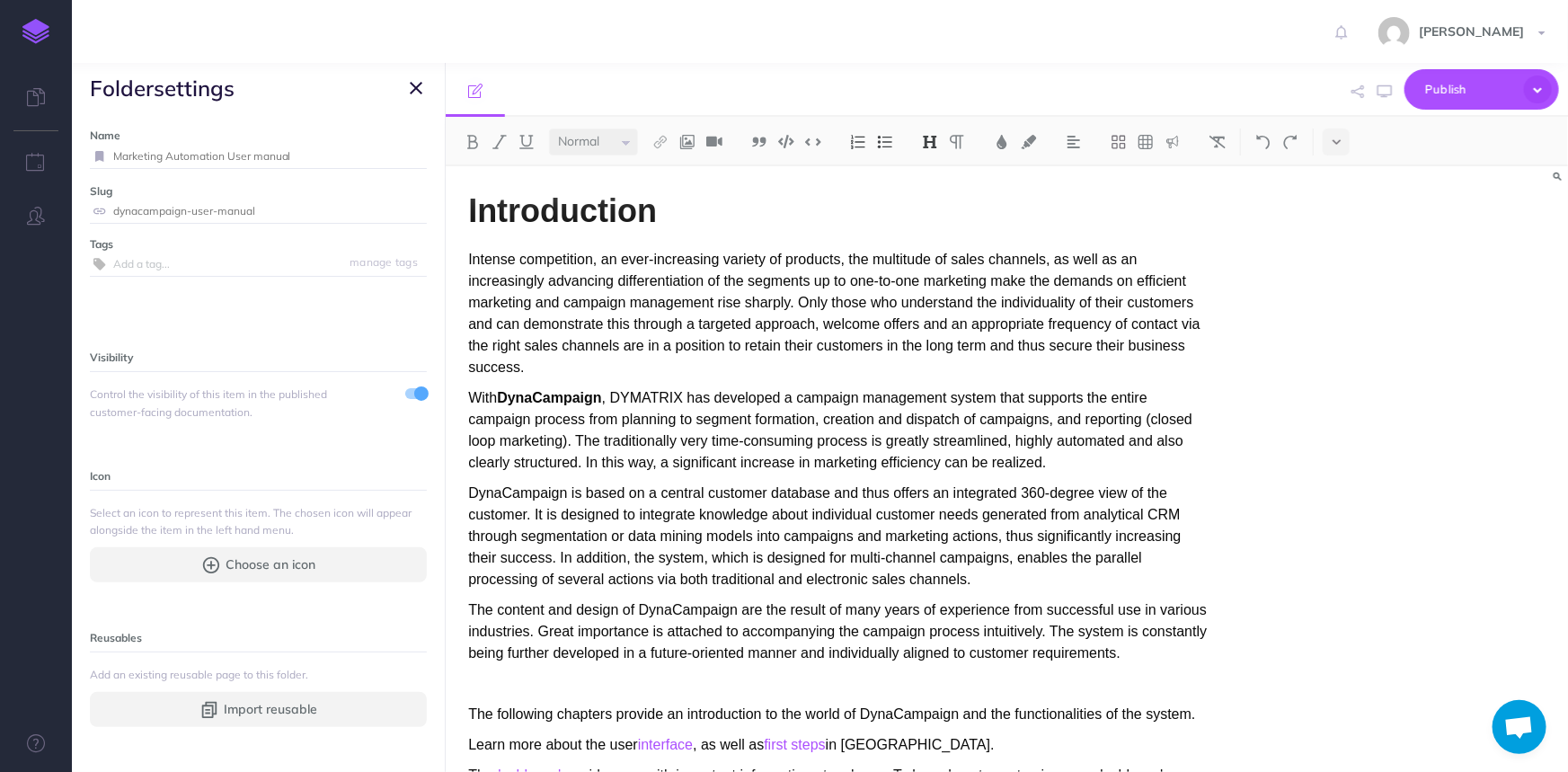
click at [229, 302] on div "Tags manage tags" at bounding box center [258, 270] width 337 height 69
click at [818, 62] on div "Martina Hartmann Settings Account Settings Teams Create Team DCG-Team Support D…" at bounding box center [784, 32] width 1541 height 63
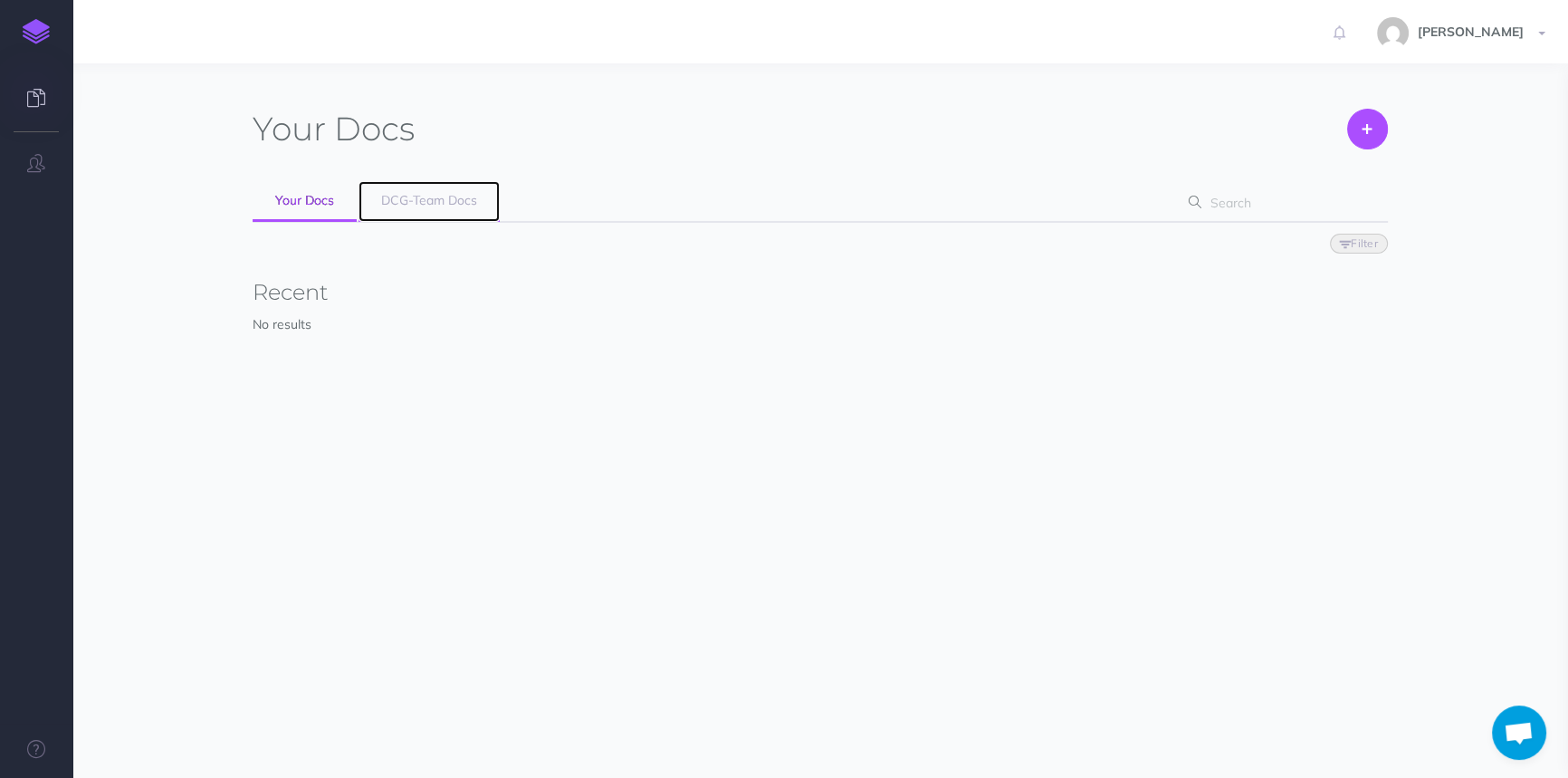
click at [427, 199] on span "DCG-Team Docs" at bounding box center [429, 200] width 96 height 16
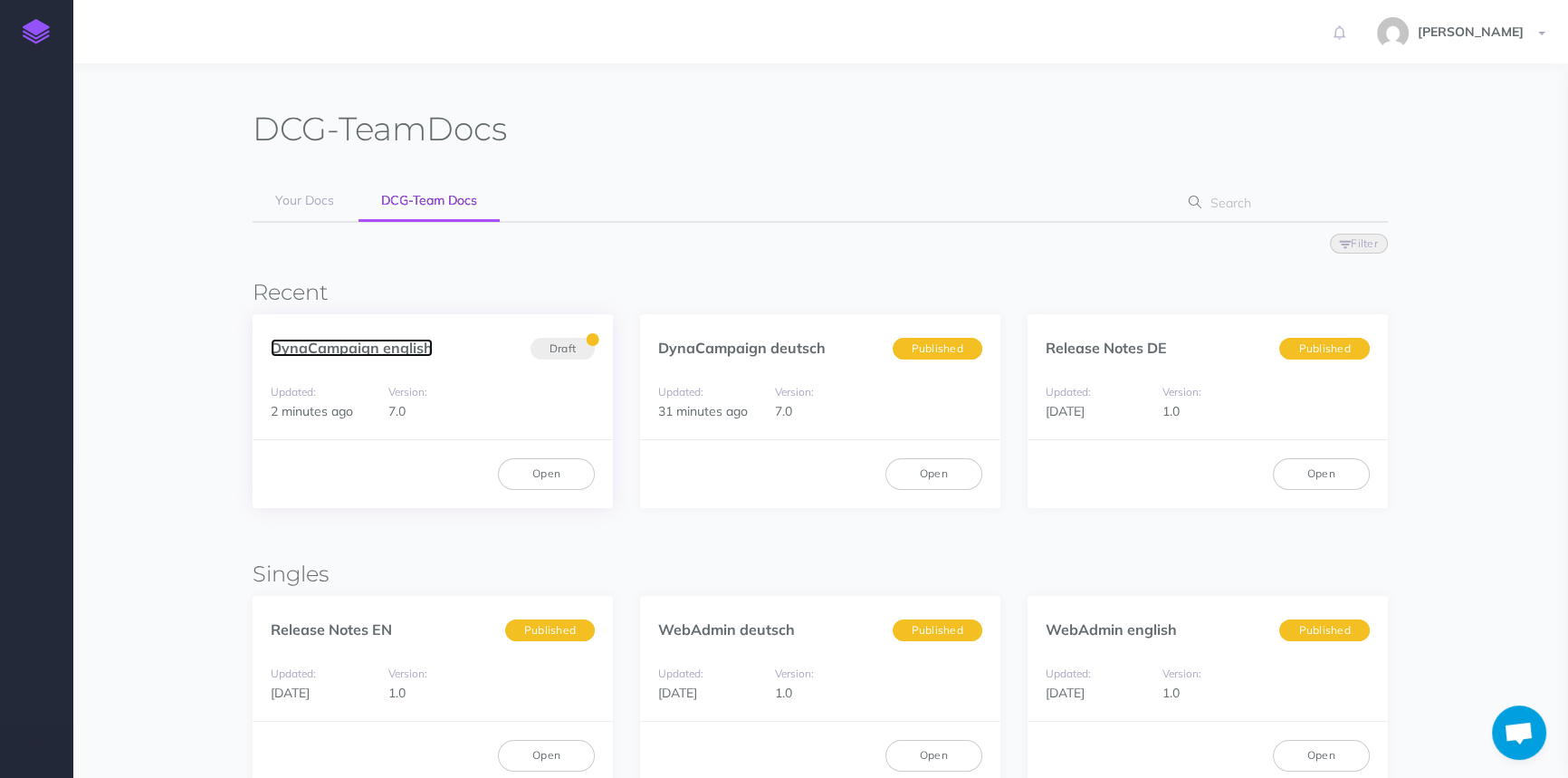
click at [381, 349] on link "DynaCampaign english" at bounding box center [352, 348] width 162 height 18
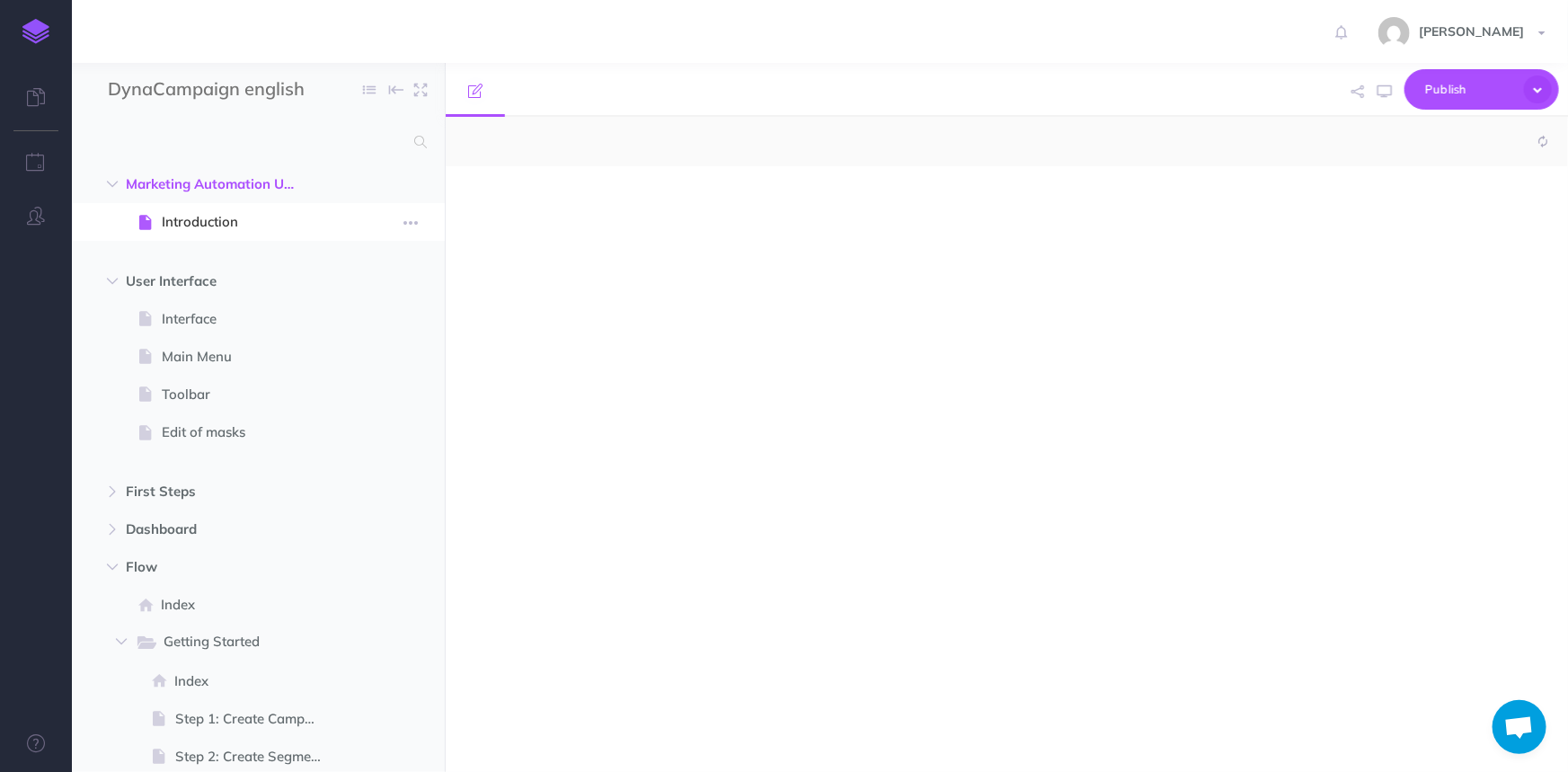
select select "null"
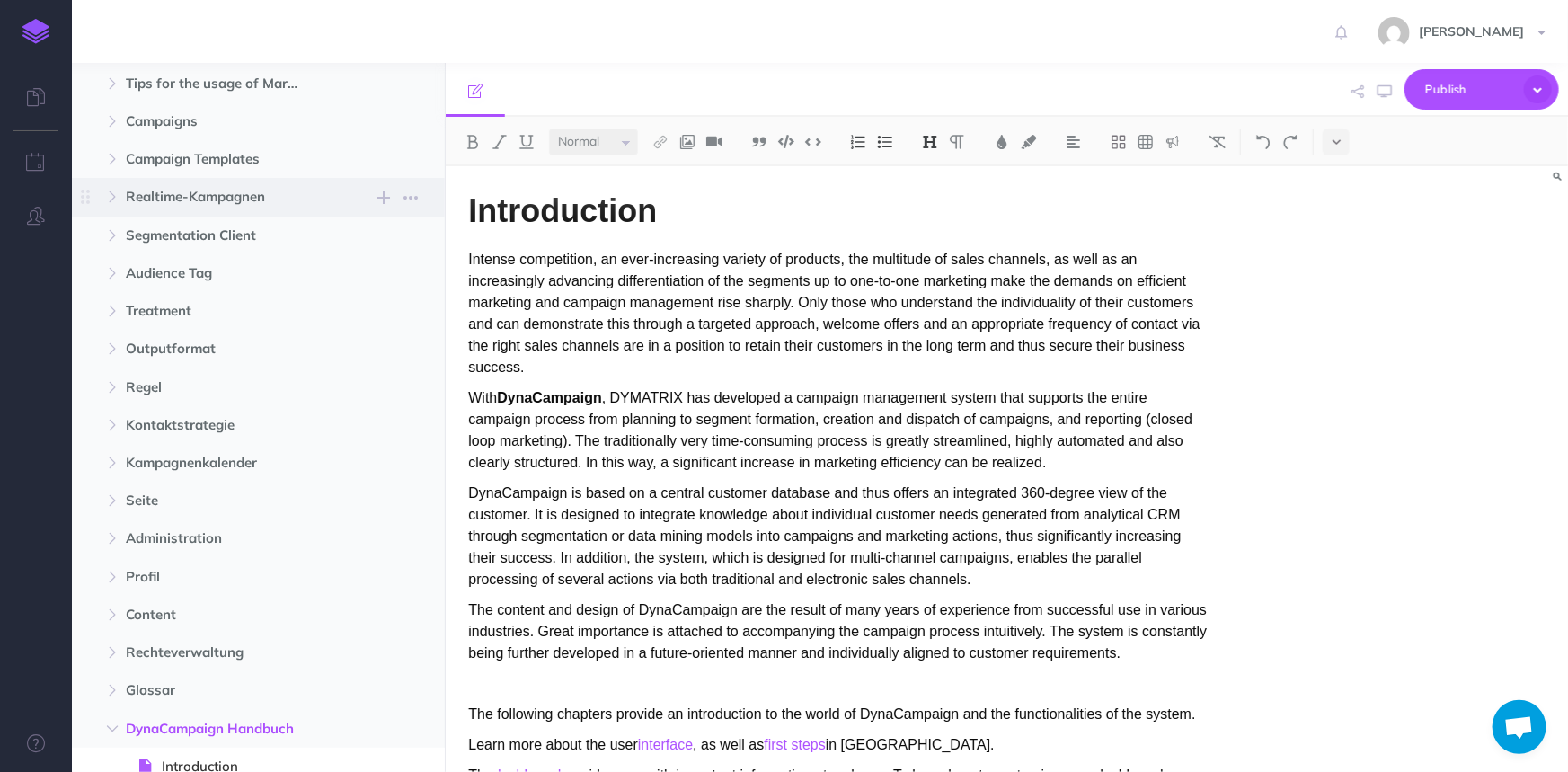
scroll to position [964, 0]
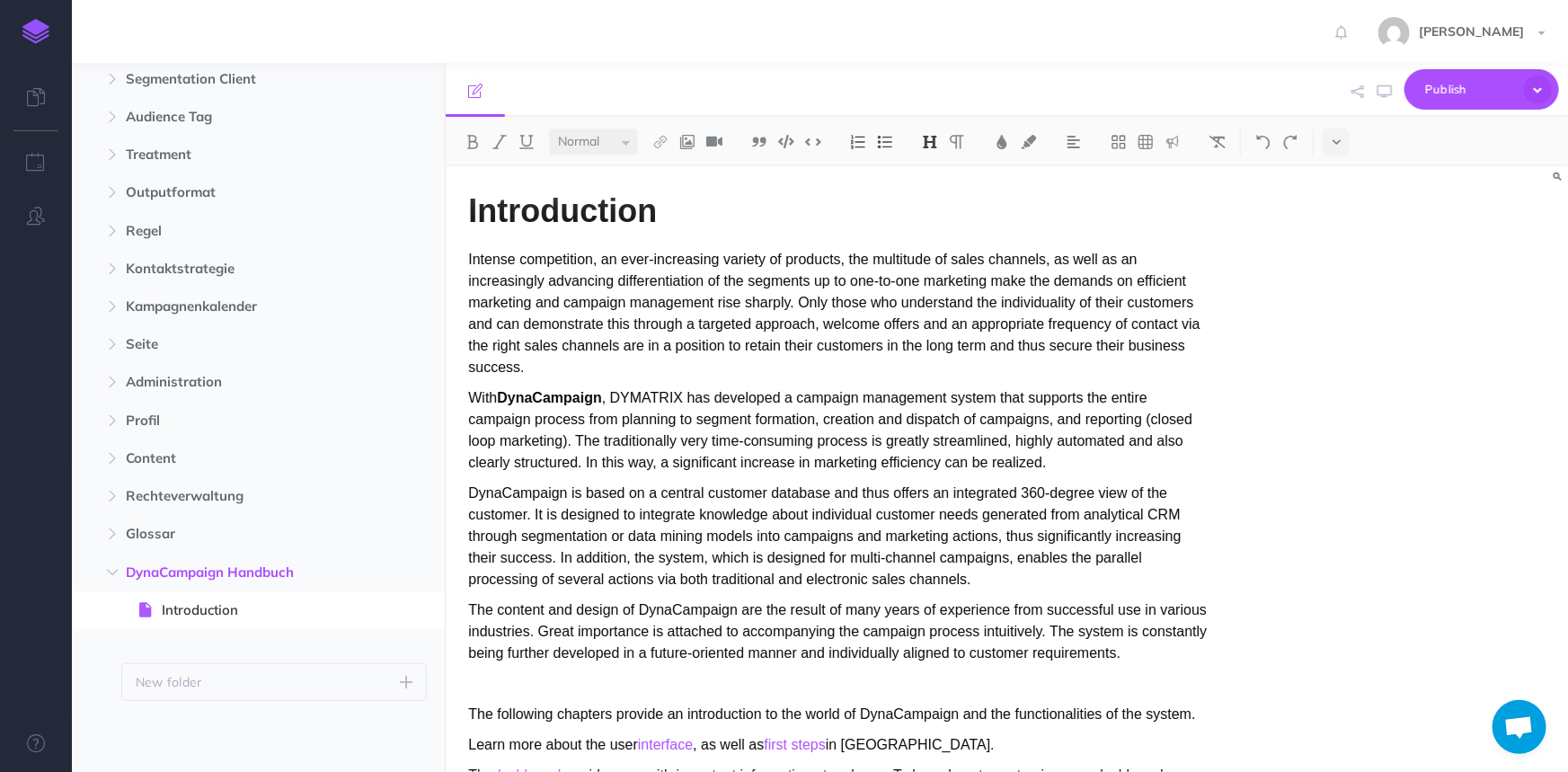
click at [553, 395] on strong "DynaCampaign" at bounding box center [548, 397] width 104 height 15
click at [369, 672] on link "Settings" at bounding box center [358, 664] width 135 height 30
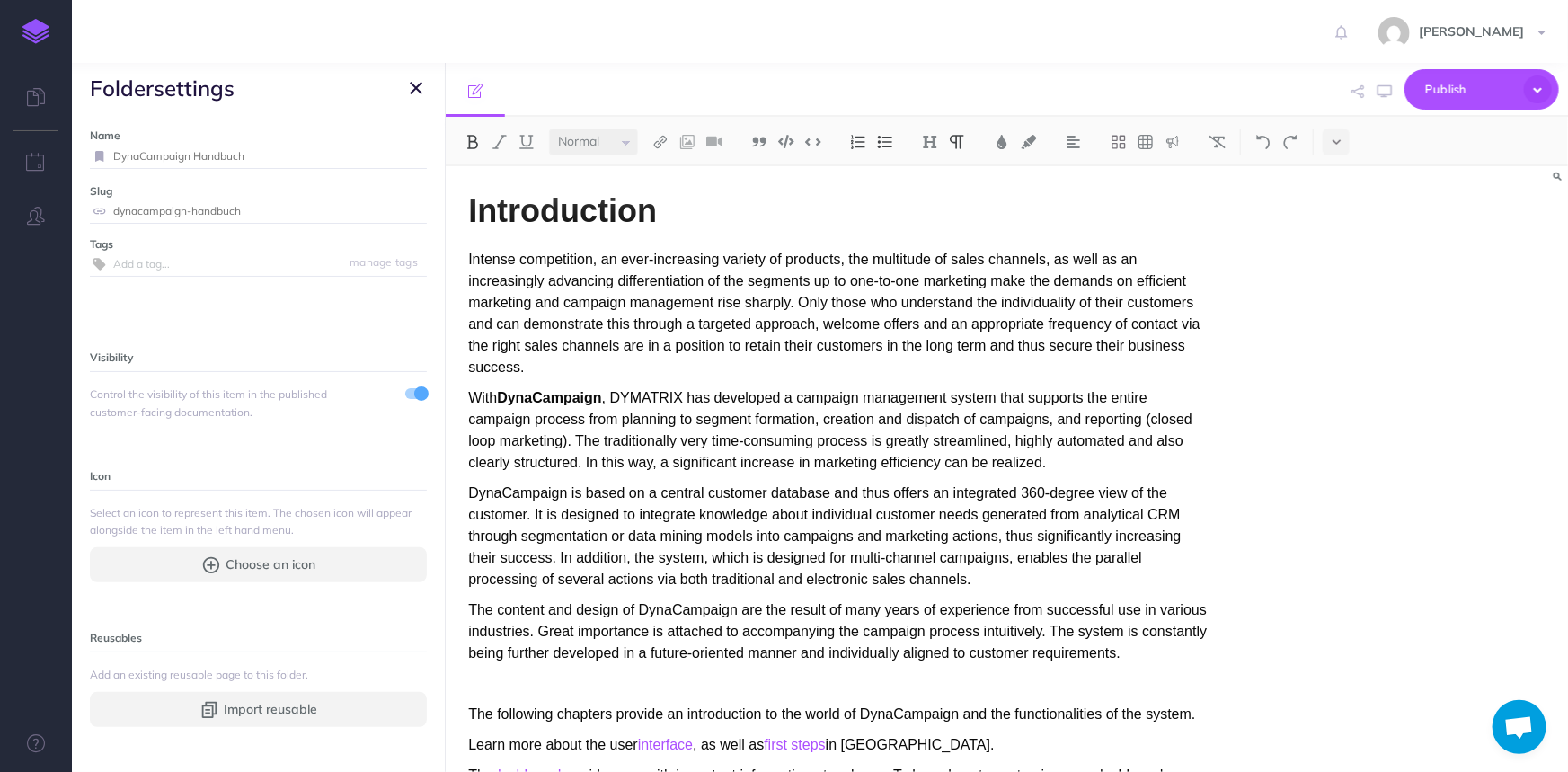
click at [405, 389] on span at bounding box center [416, 394] width 22 height 11
click at [420, 80] on icon "button" at bounding box center [416, 88] width 13 height 22
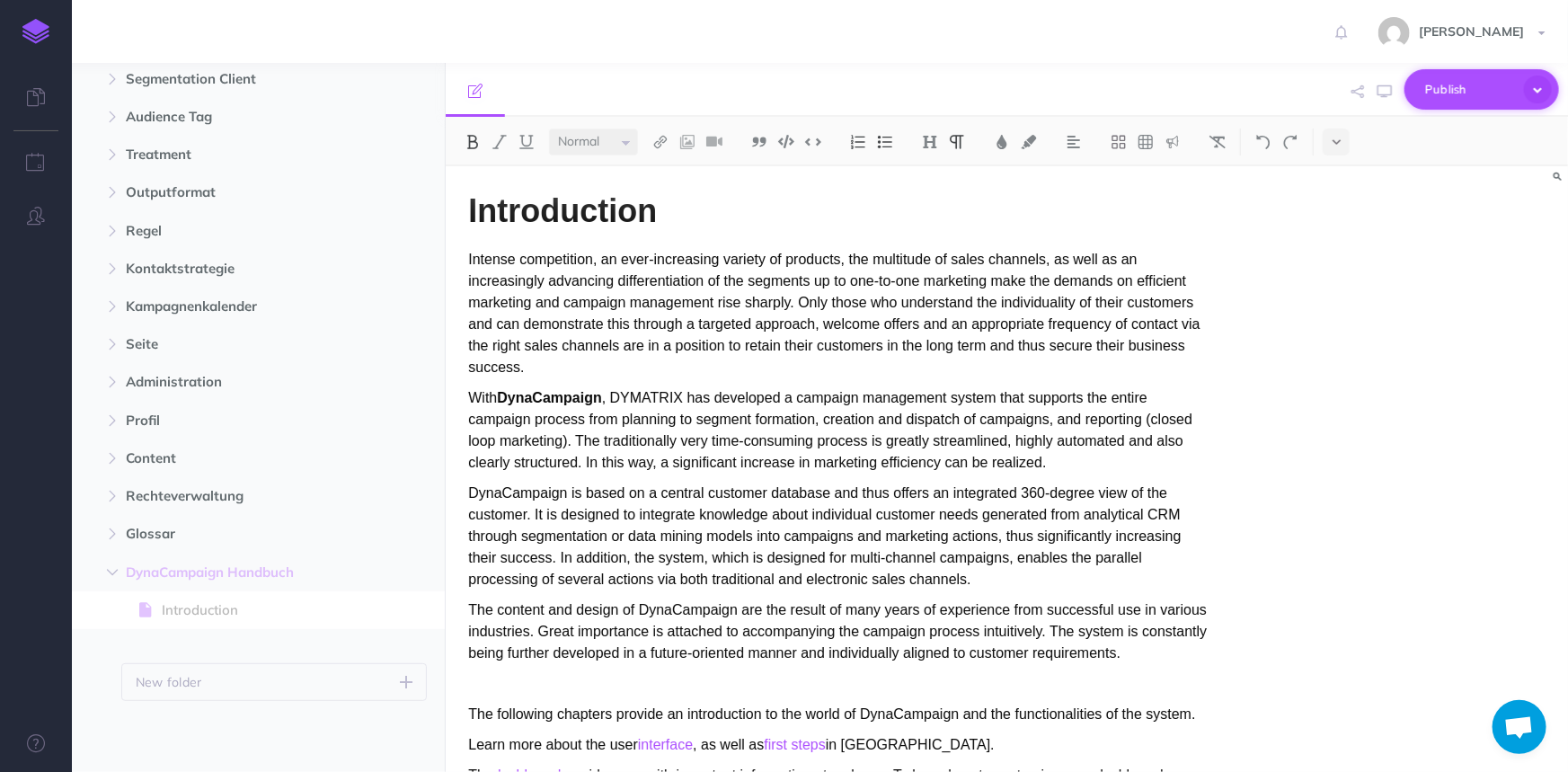
click at [1457, 88] on span "Publish" at bounding box center [1471, 89] width 90 height 28
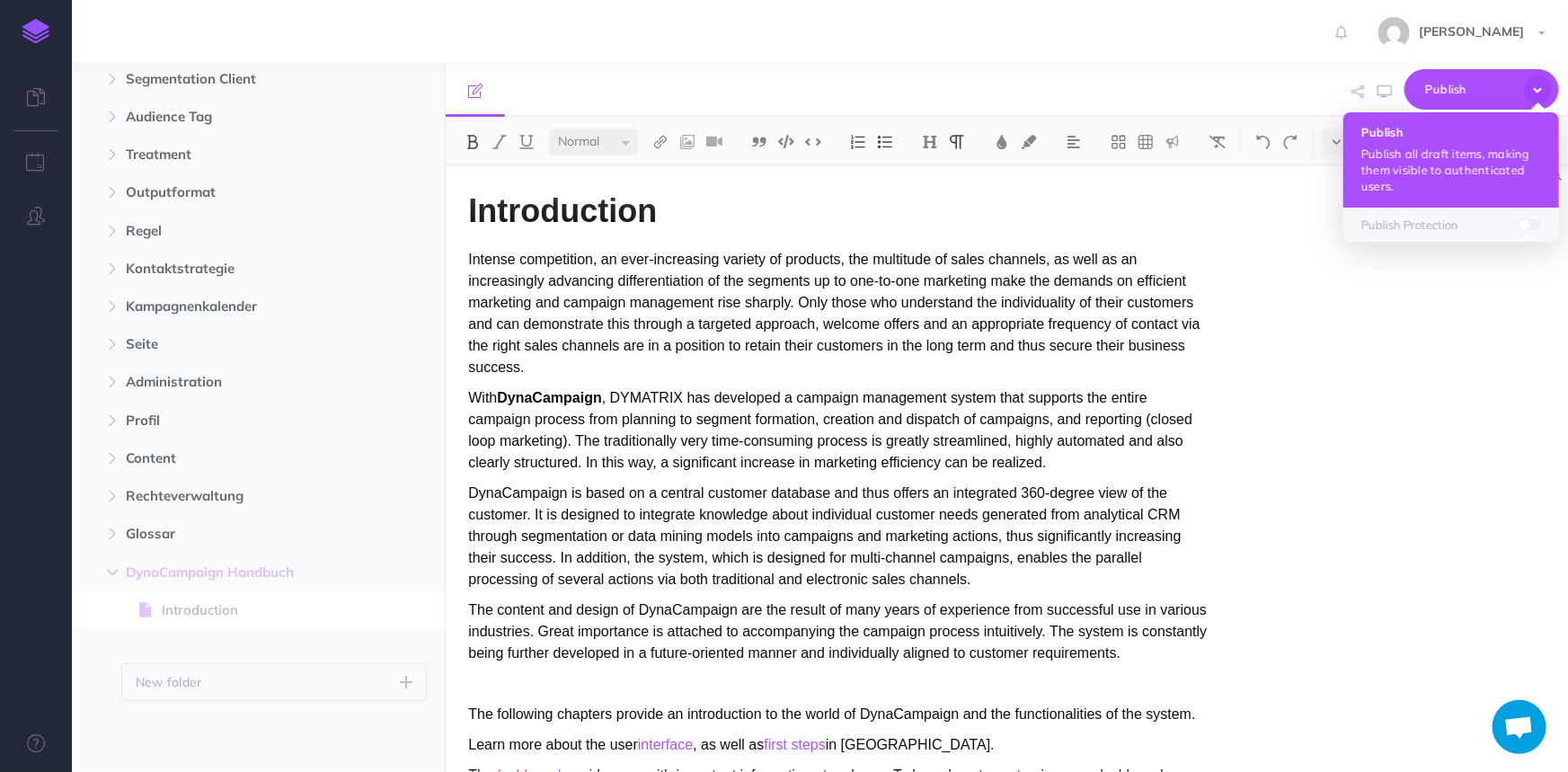
click at [1450, 168] on p "Publish all draft items, making them visible to authenticated users." at bounding box center [1451, 170] width 180 height 49
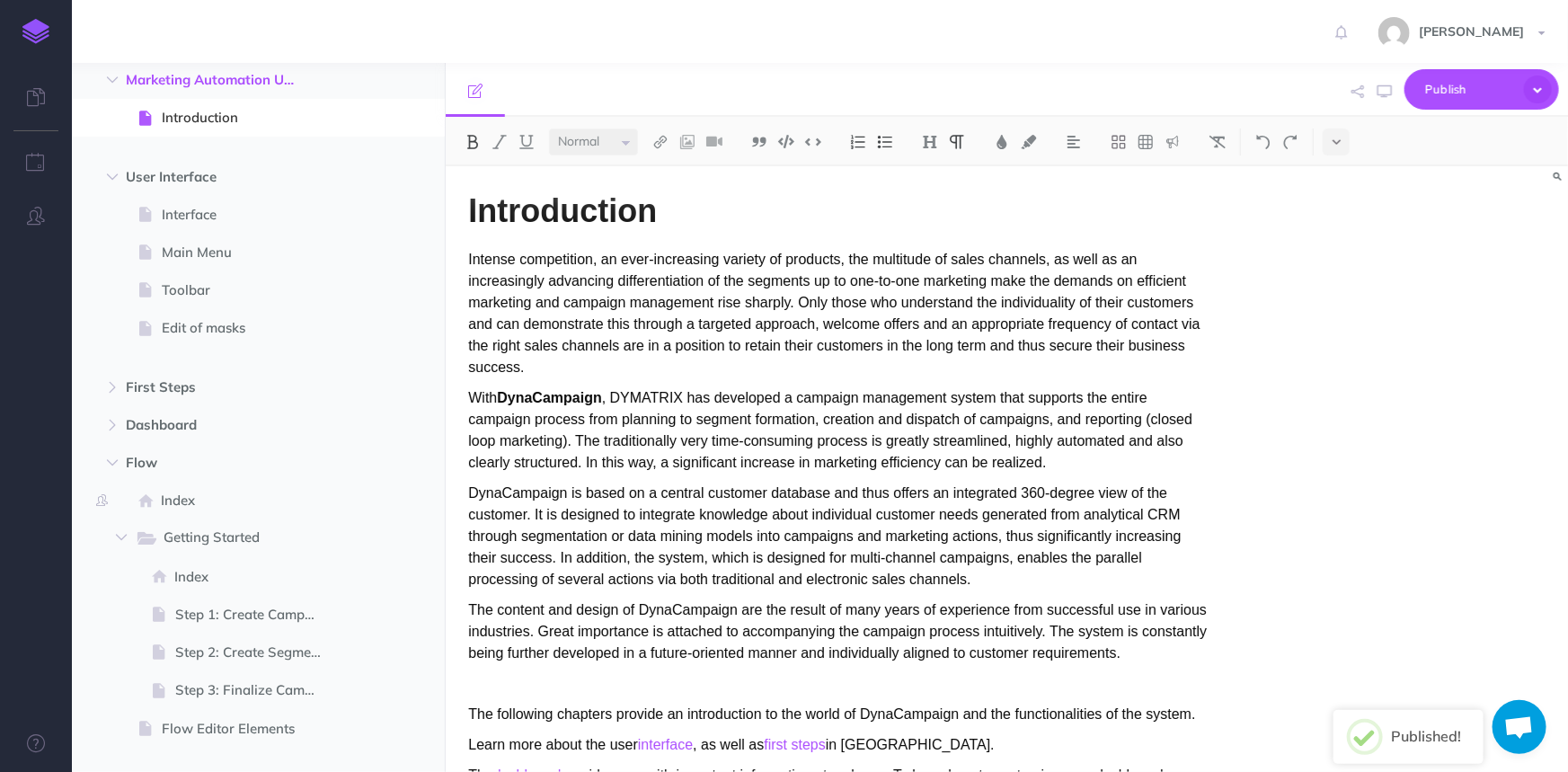
scroll to position [0, 0]
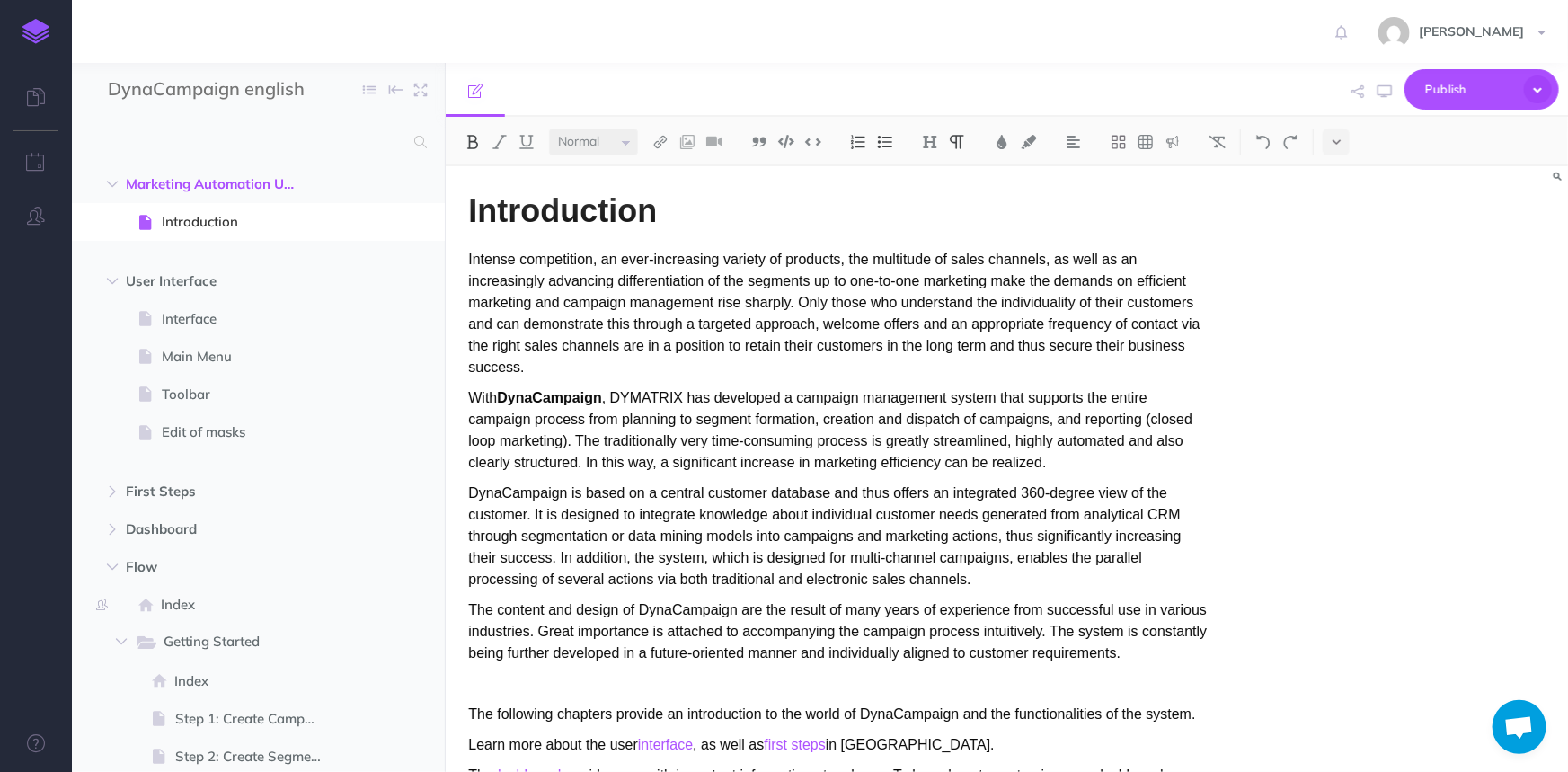
click at [532, 395] on strong "DynaCampaign" at bounding box center [548, 397] width 104 height 15
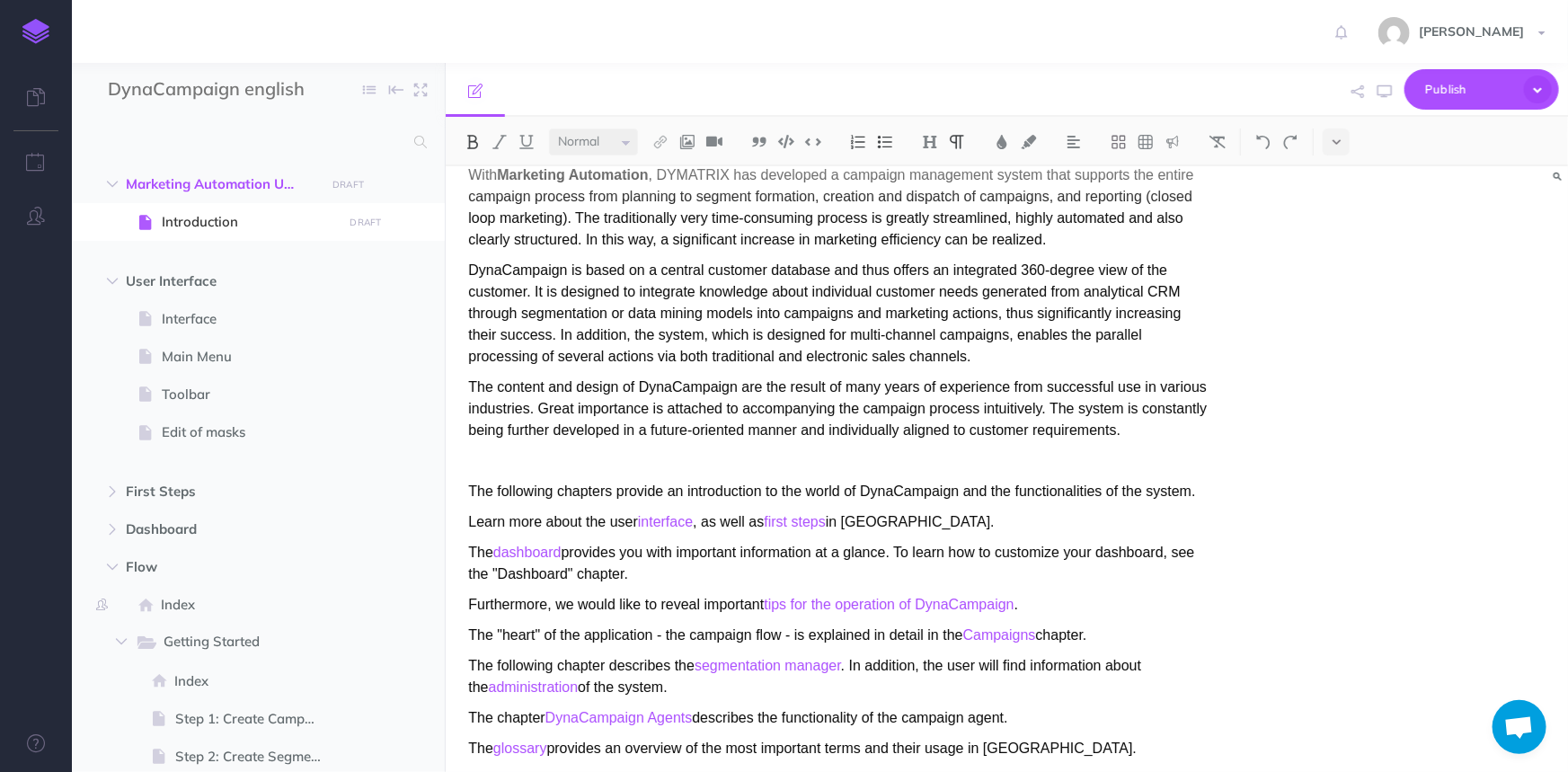
scroll to position [246, 0]
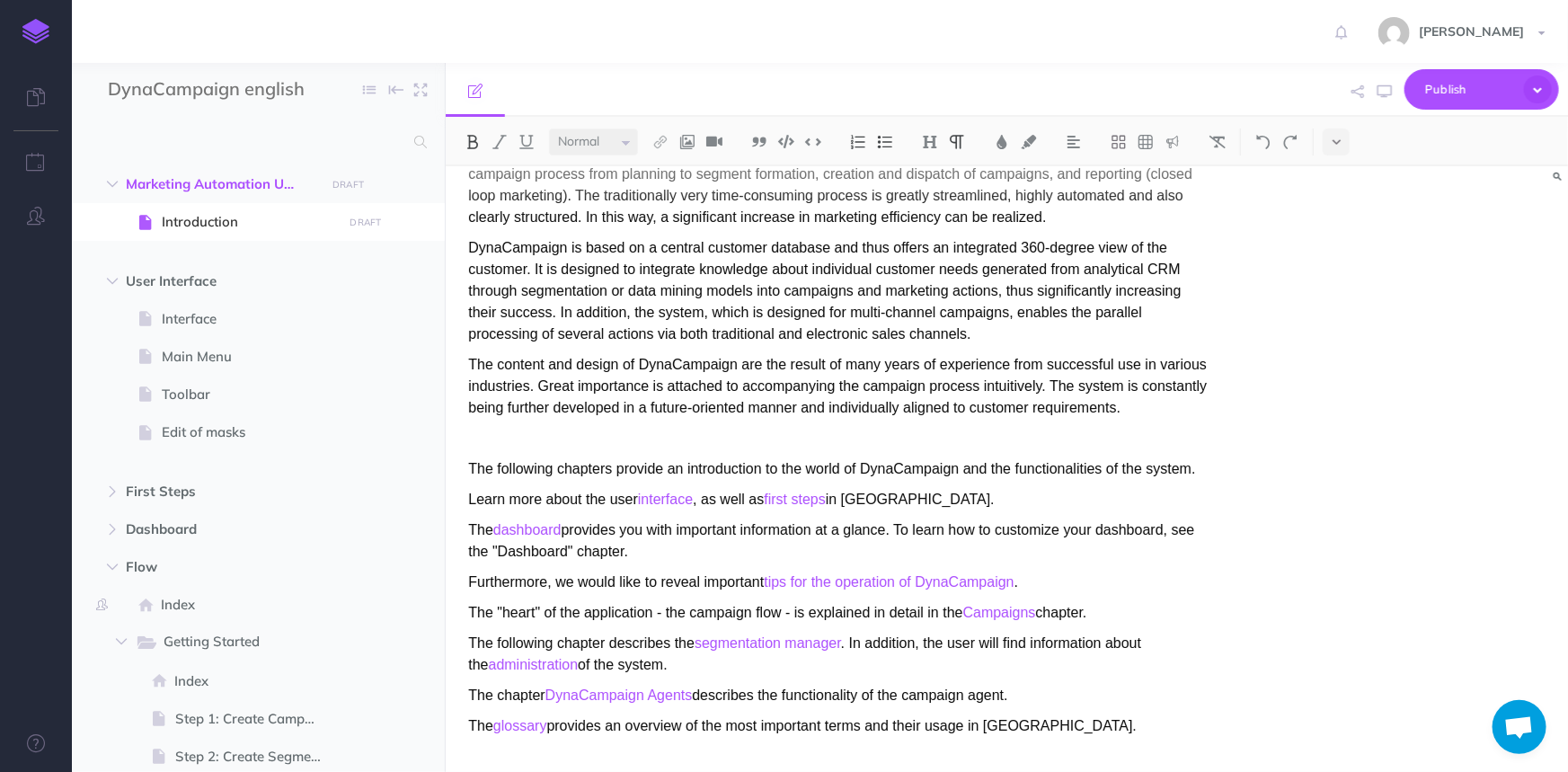
click at [882, 491] on p "Learn more about the user interface , as well as first steps in DynaCampaign." at bounding box center [839, 499] width 740 height 22
click at [666, 366] on p "The content and design of DynaCampaign are the result of many years of experien…" at bounding box center [839, 386] width 740 height 65
click at [505, 234] on div "Introduction Intense competition, an ever-increasing variety of products, the m…" at bounding box center [839, 347] width 785 height 852
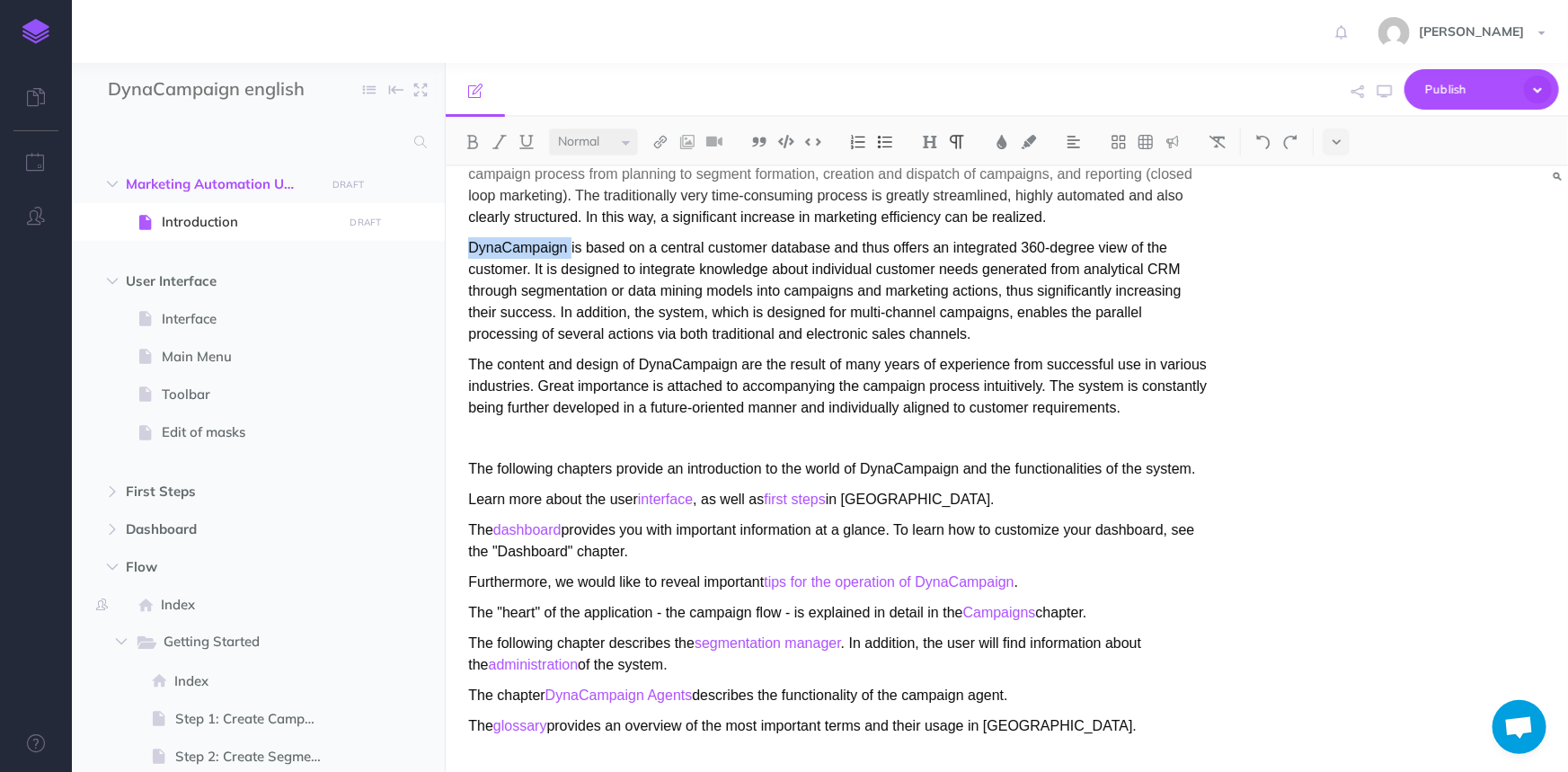
click at [505, 234] on div "Introduction Intense competition, an ever-increasing variety of products, the m…" at bounding box center [839, 347] width 785 height 852
click at [682, 359] on p "The content and design of DynaCampaign are the result of many years of experien…" at bounding box center [839, 386] width 740 height 65
click at [906, 468] on p "The following chapters provide an introduction to the world of DynaCampaign and…" at bounding box center [839, 470] width 740 height 22
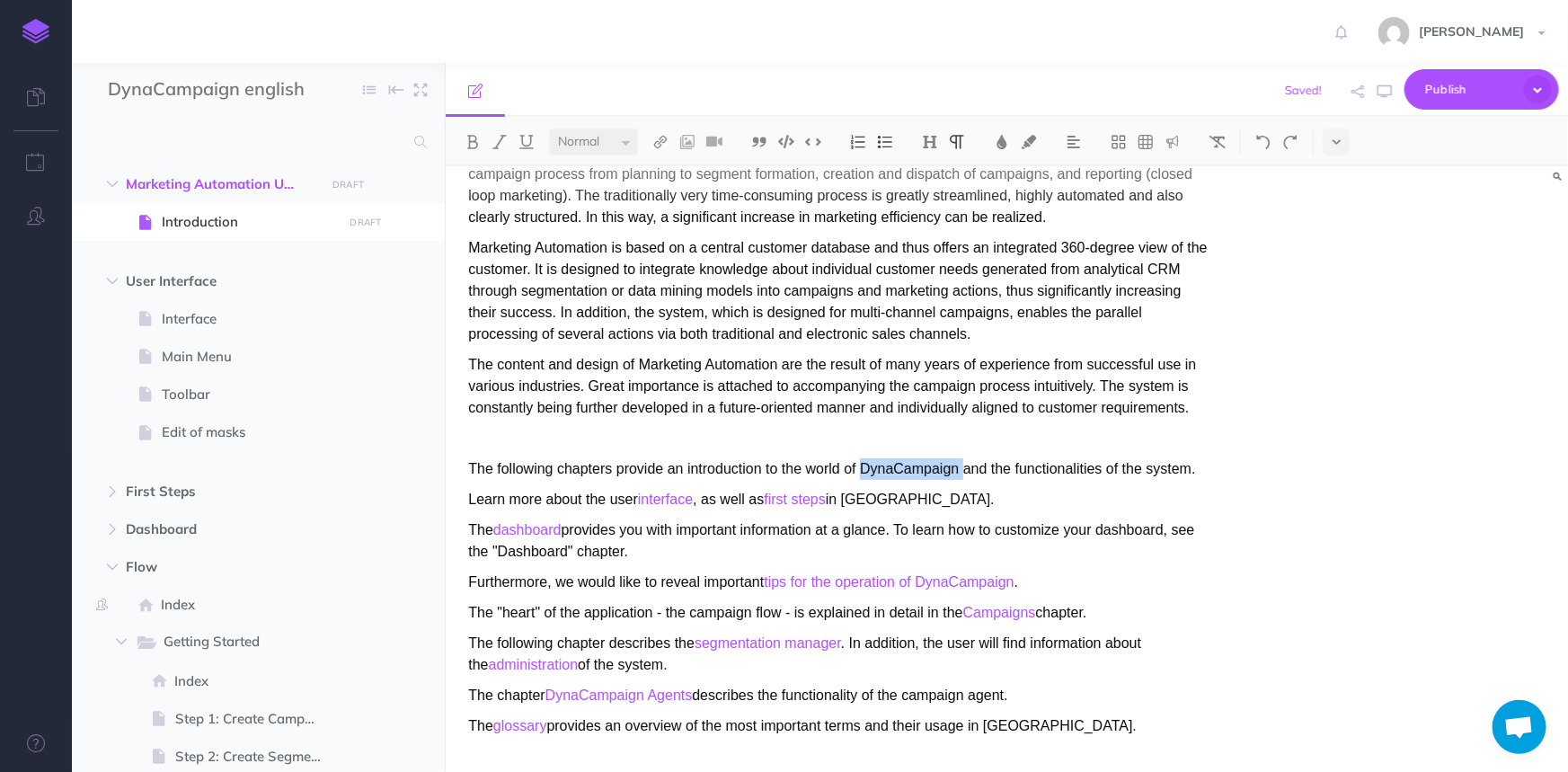
click at [906, 468] on p "The following chapters provide an introduction to the world of DynaCampaign and…" at bounding box center [839, 470] width 740 height 22
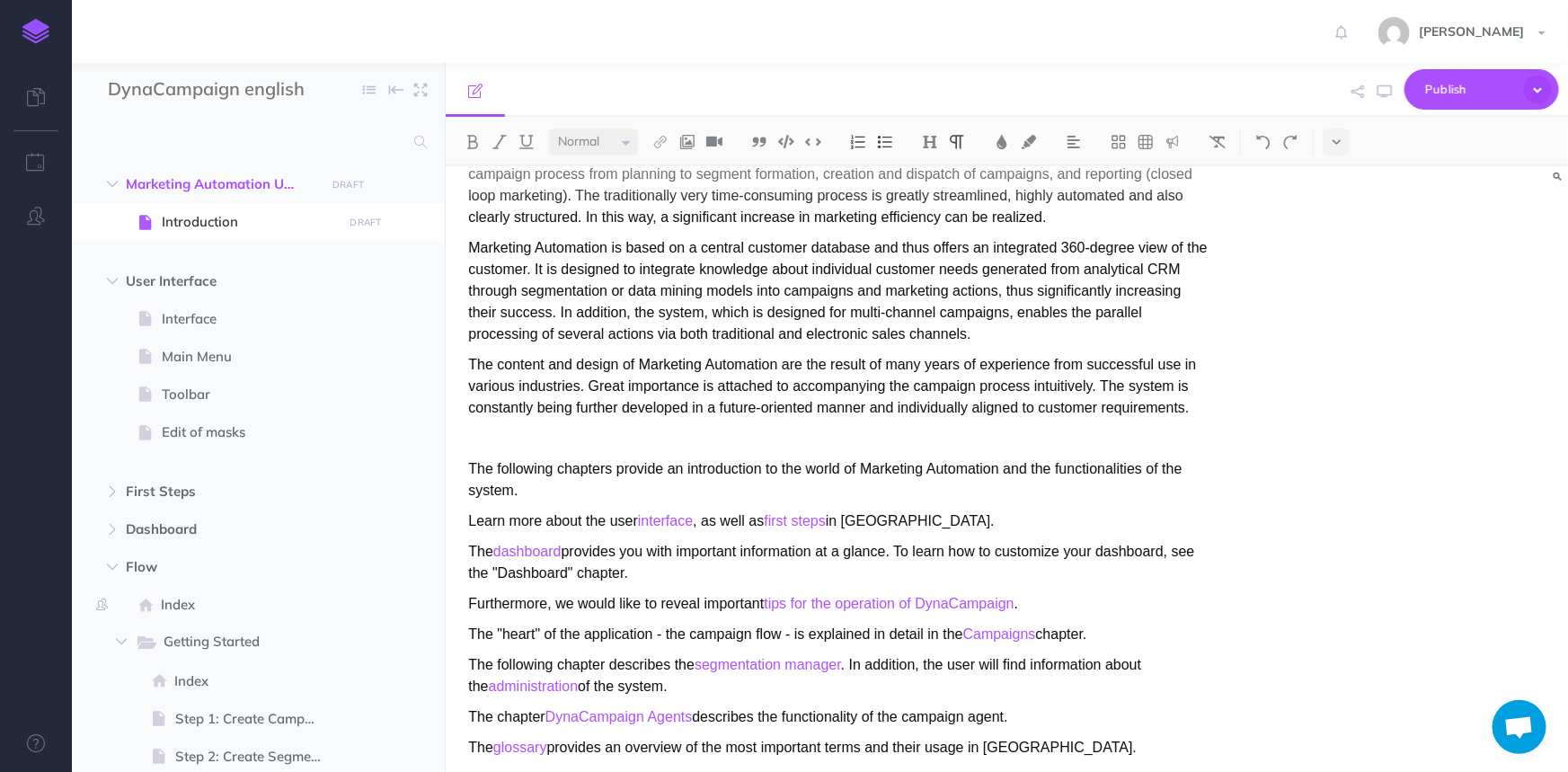
click at [910, 519] on p "Learn more about the user interface , as well as first steps in DynaCampaign." at bounding box center [839, 521] width 740 height 22
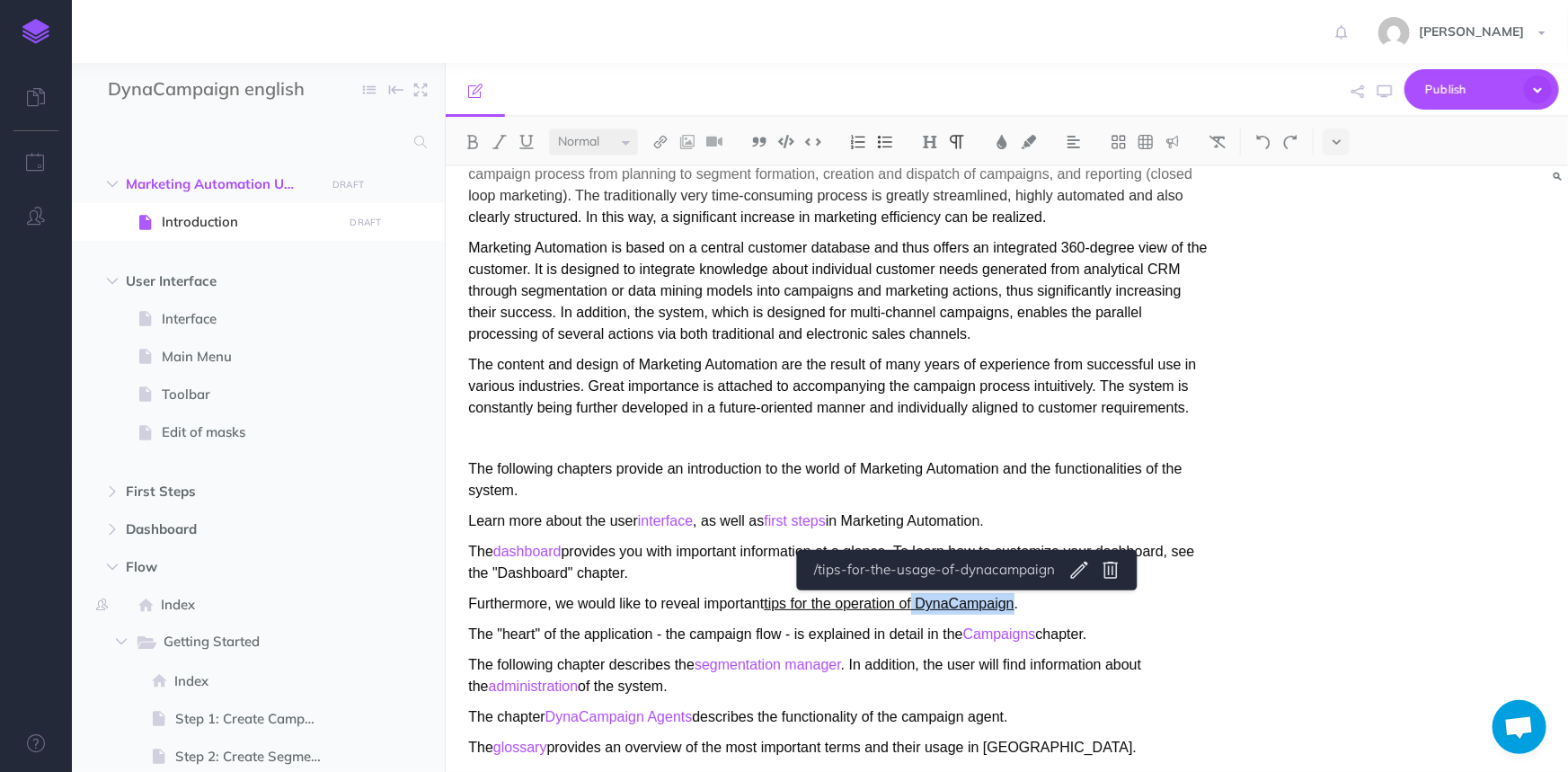
drag, startPoint x: 914, startPoint y: 602, endPoint x: 1015, endPoint y: 601, distance: 101.0
click at [1014, 601] on link "tips for the operation of DynaCampaign" at bounding box center [888, 603] width 250 height 15
click at [924, 611] on link "tips for the operation of DynaCampaign" at bounding box center [888, 603] width 250 height 15
drag, startPoint x: 914, startPoint y: 600, endPoint x: 1017, endPoint y: 607, distance: 103.2
click at [1014, 607] on link "tips for the operation of DynaCampaign" at bounding box center [888, 603] width 250 height 15
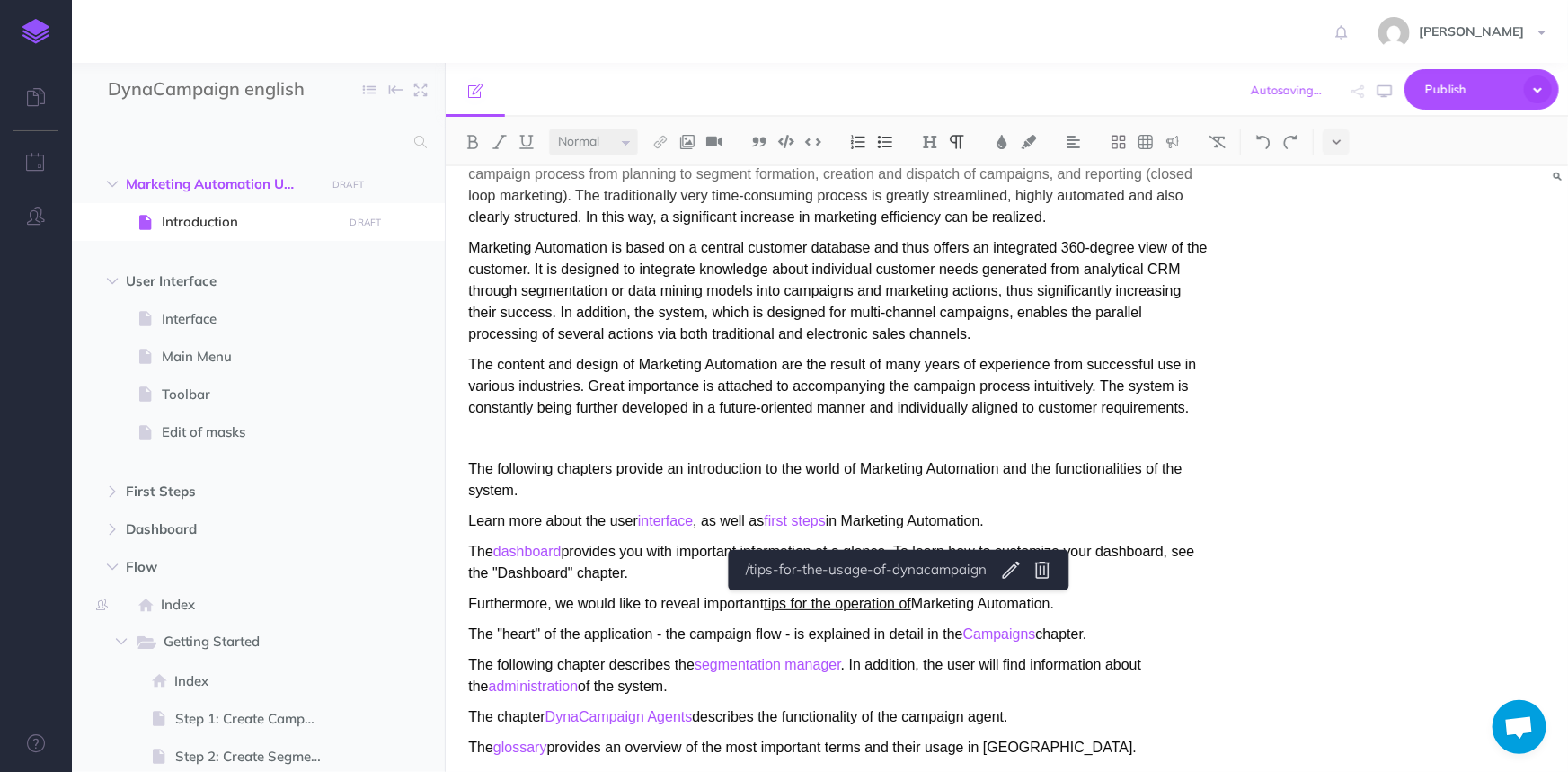
click at [897, 609] on link "tips for the operation of" at bounding box center [837, 603] width 147 height 15
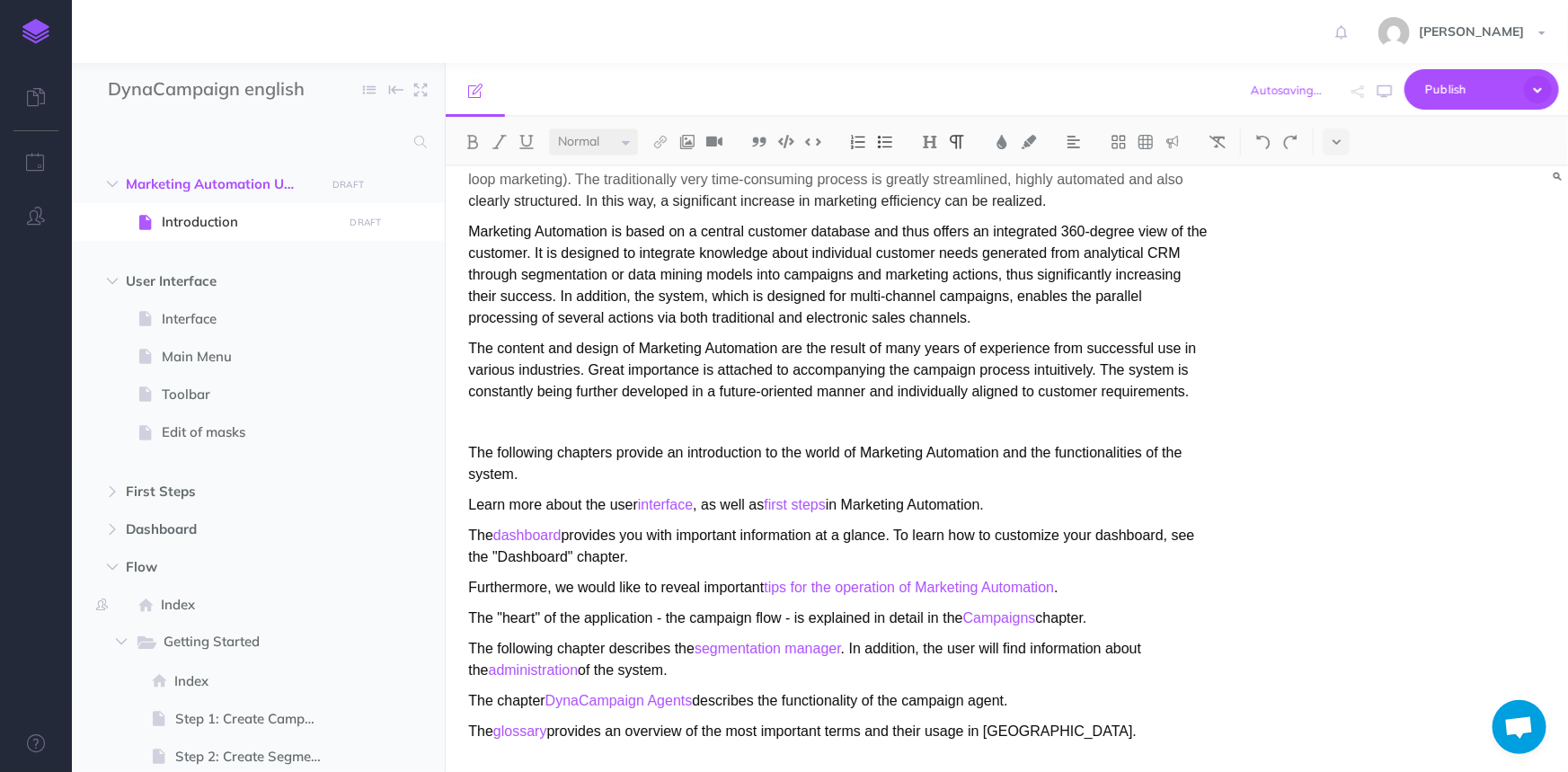
scroll to position [267, 0]
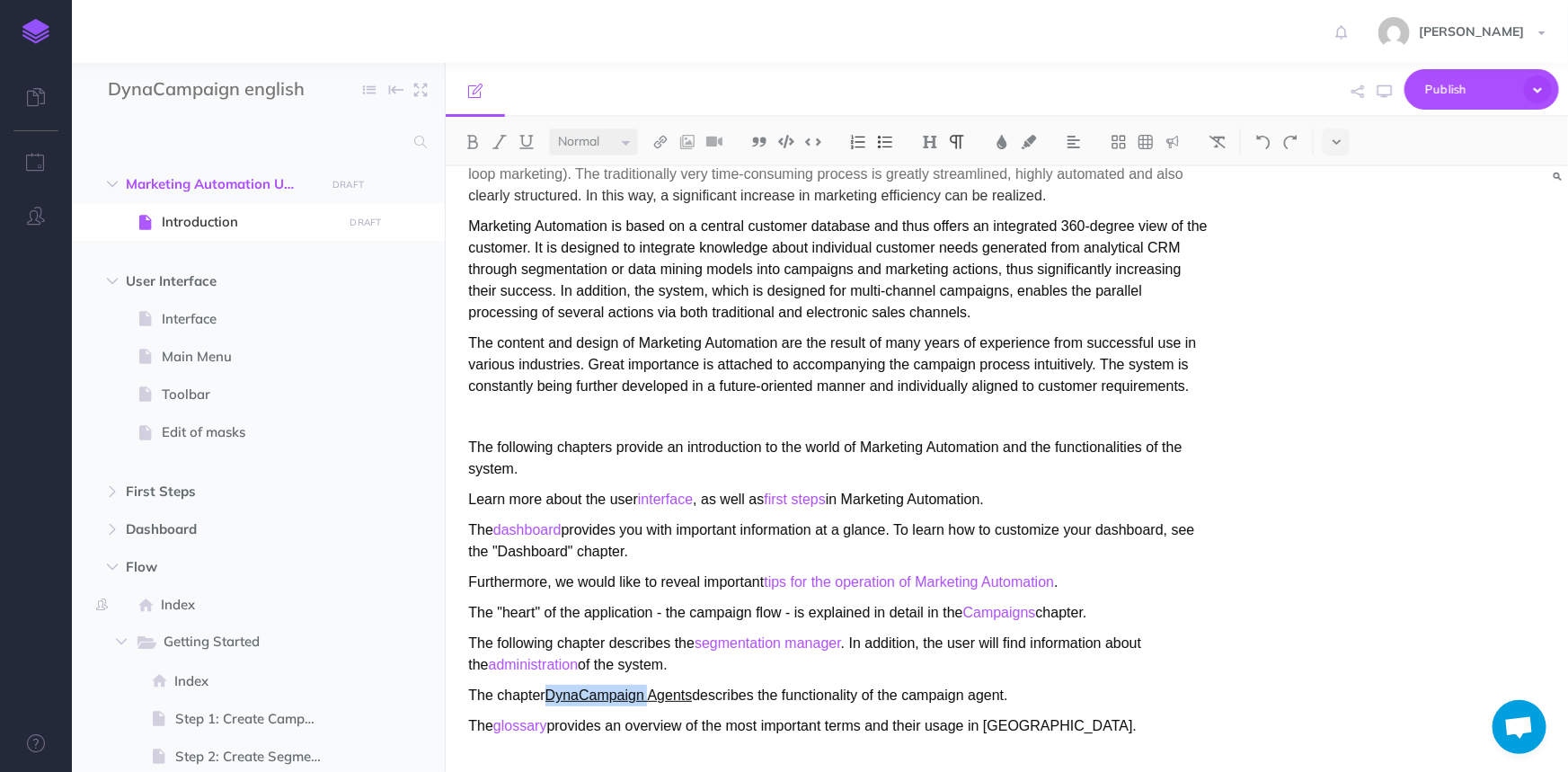
drag, startPoint x: 549, startPoint y: 696, endPoint x: 654, endPoint y: 702, distance: 105.2
click at [654, 702] on link "DynaCampaign Agents" at bounding box center [618, 694] width 147 height 15
click at [1403, 662] on div "Introduction Intense competition, an ever-increasing variety of products, the m…" at bounding box center [1007, 469] width 1122 height 606
click at [1028, 720] on p "The glossary provides an overview of the most important terms and their usage i…" at bounding box center [839, 726] width 740 height 22
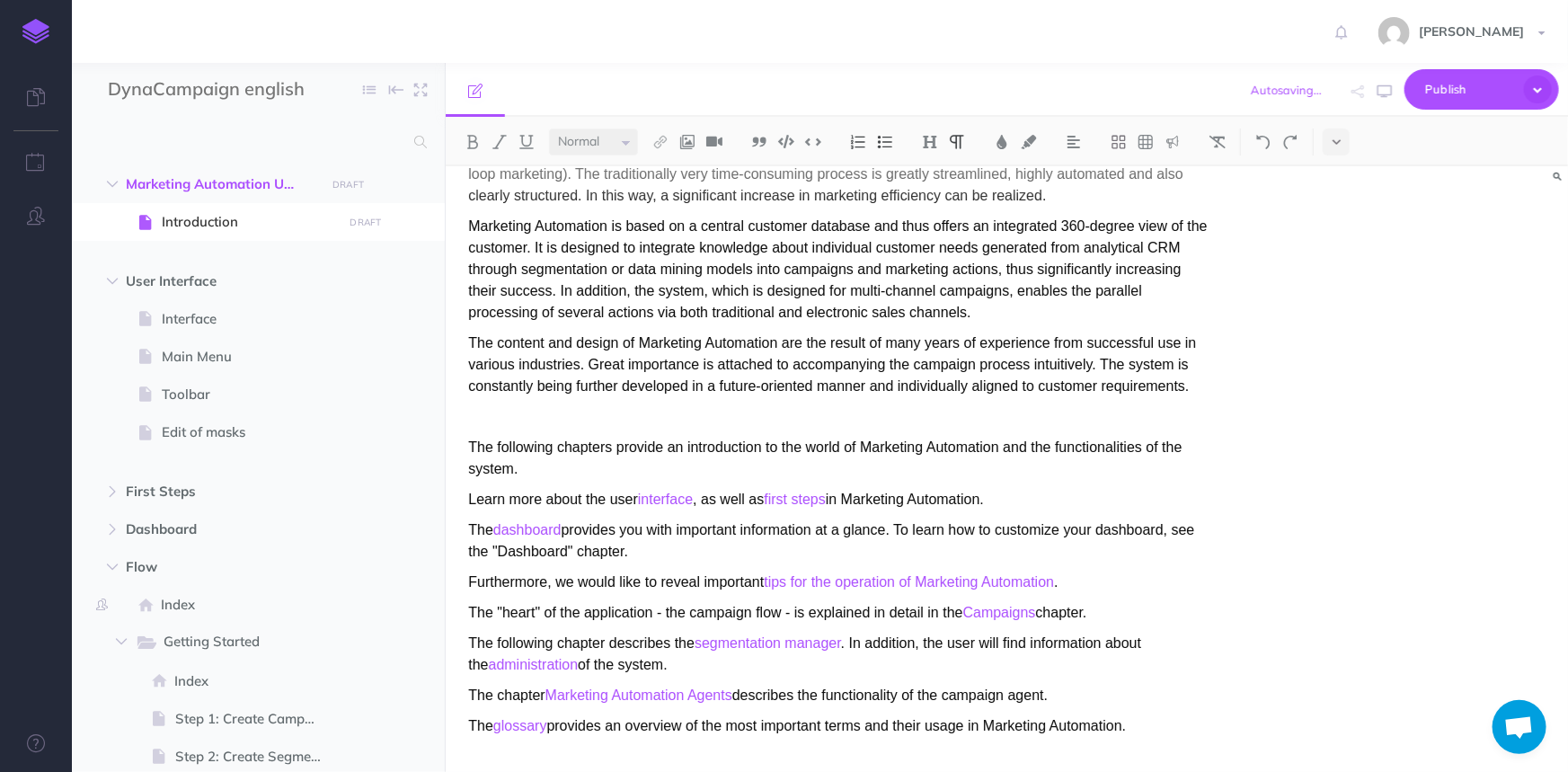
click at [1356, 388] on div "Introduction Intense competition, an ever-increasing variety of products, the m…" at bounding box center [1007, 469] width 1122 height 606
click at [352, 186] on small "PUBLISH" at bounding box center [348, 184] width 42 height 12
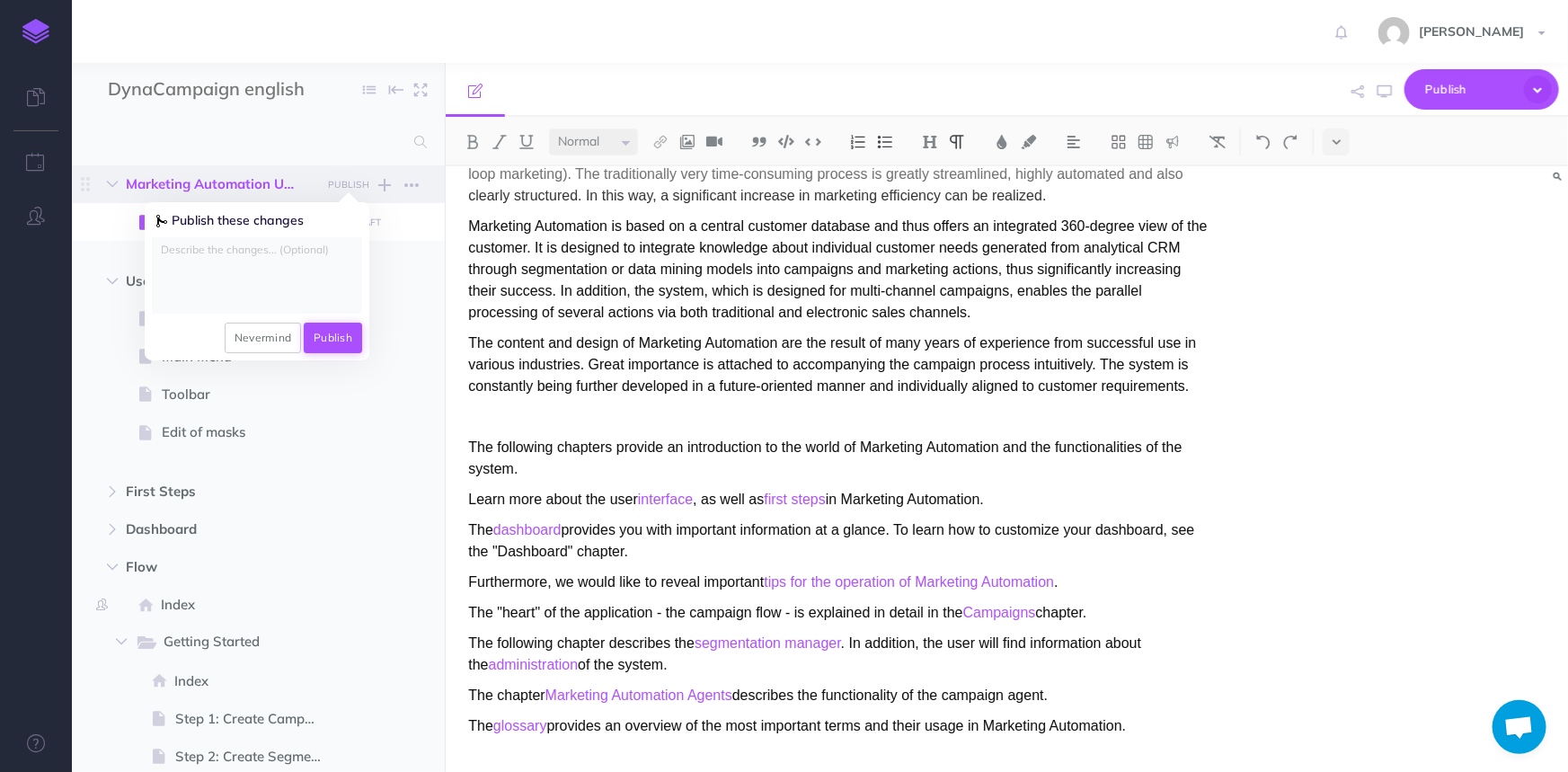
click at [330, 335] on button "Publish" at bounding box center [332, 338] width 59 height 31
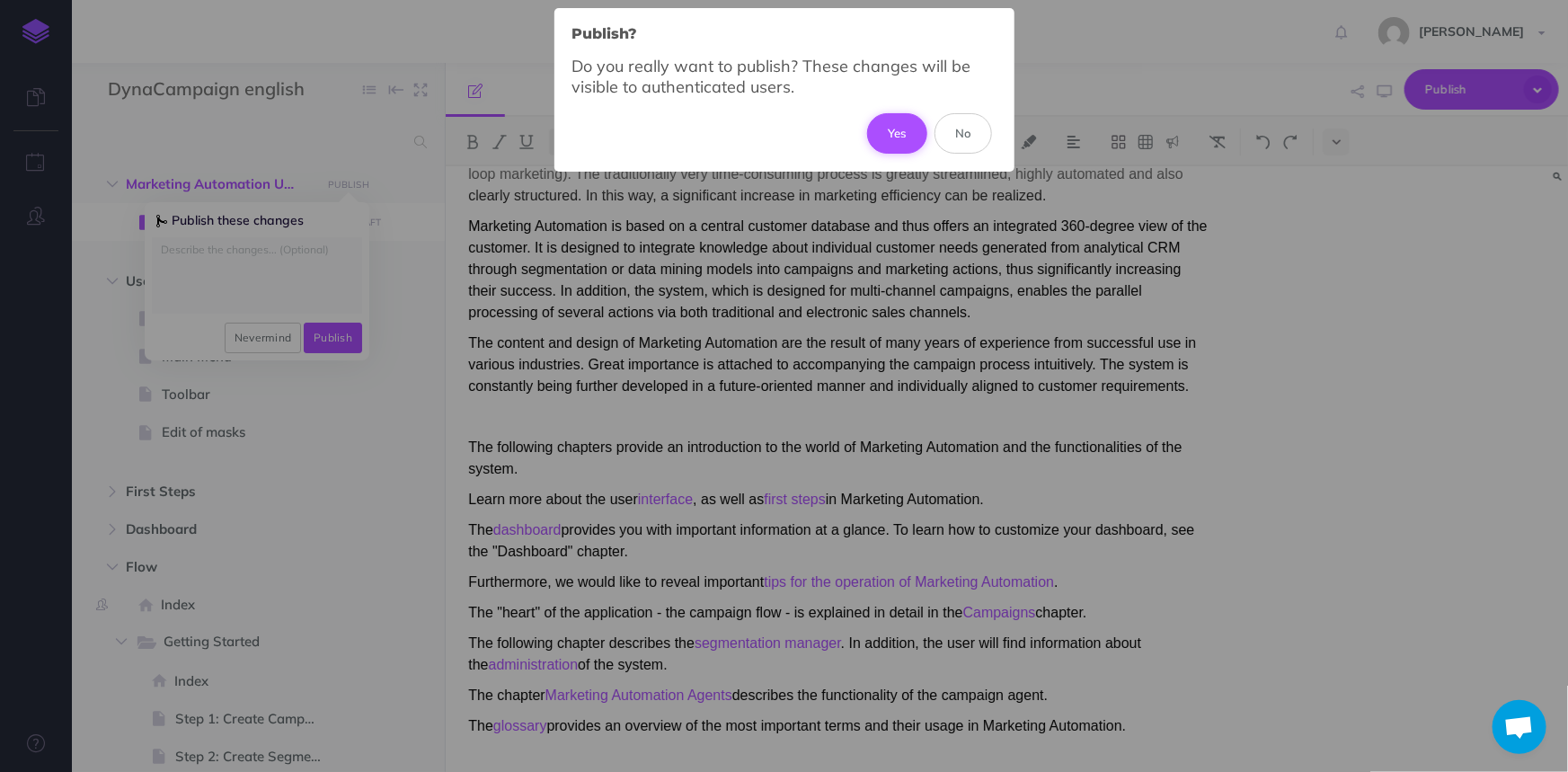
click at [901, 136] on button "Yes" at bounding box center [897, 133] width 60 height 40
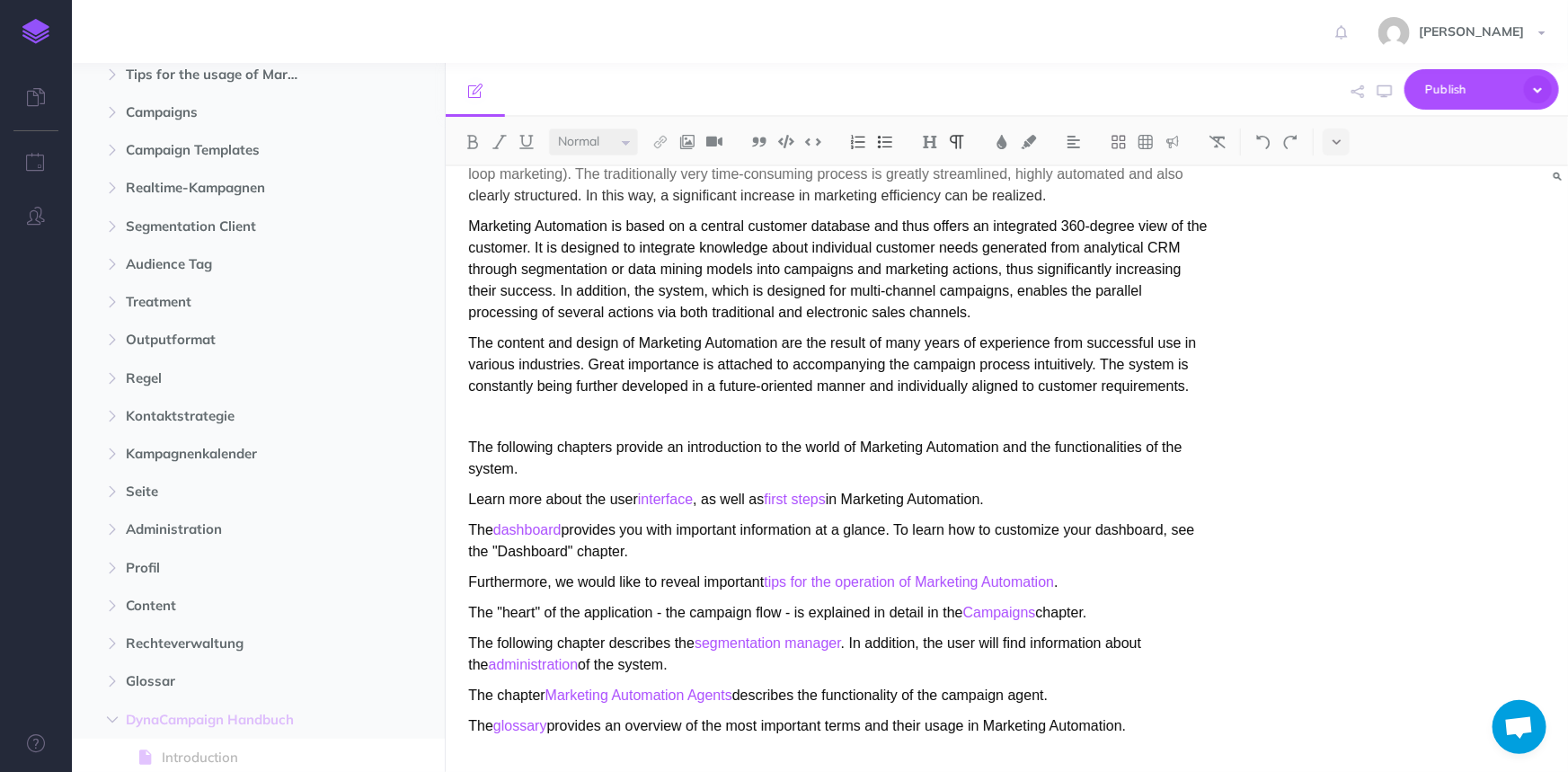
scroll to position [964, 0]
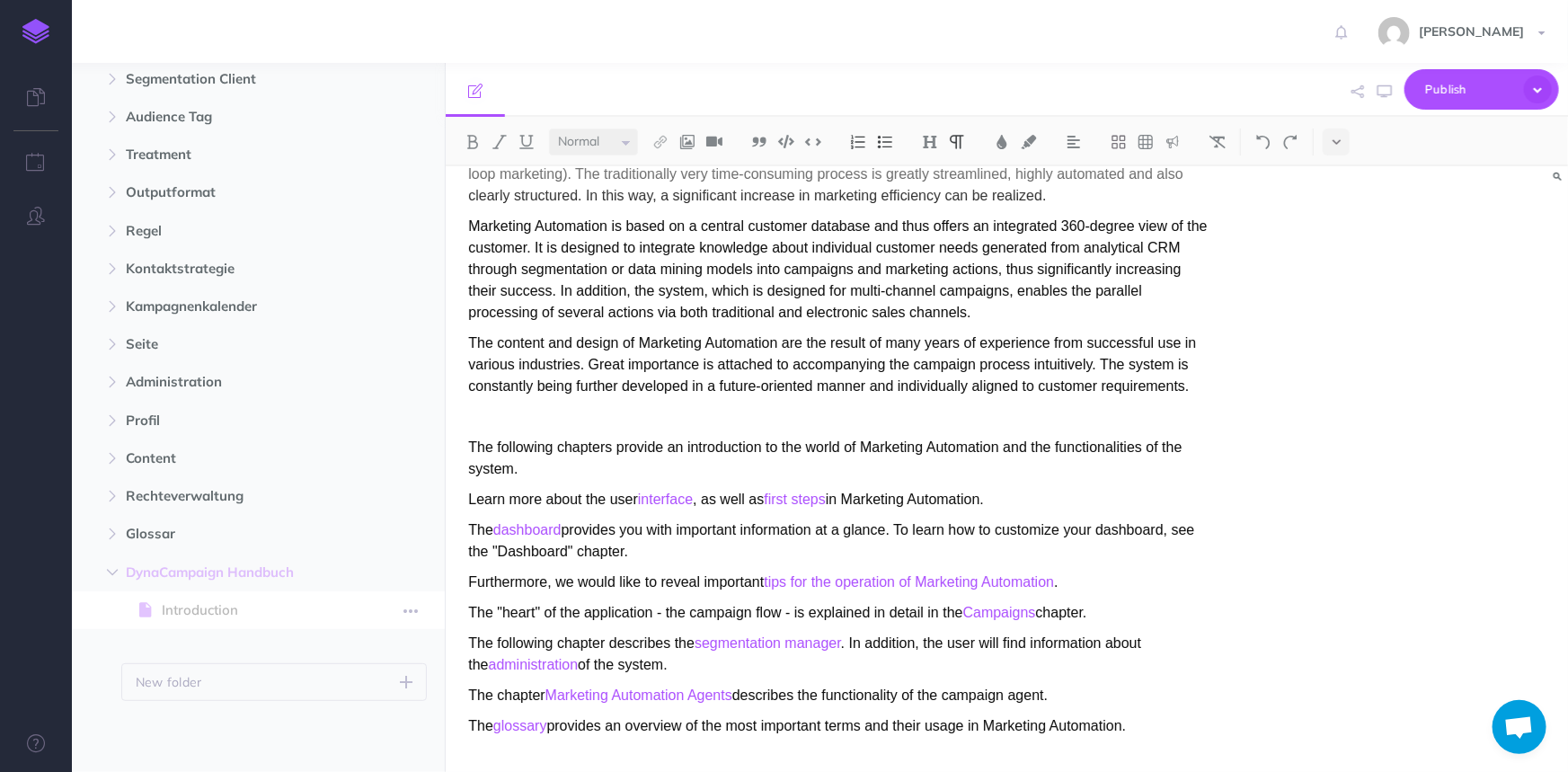
click at [231, 609] on span "Introduction" at bounding box center [249, 610] width 175 height 22
click at [178, 601] on span "Introduction" at bounding box center [249, 610] width 175 height 22
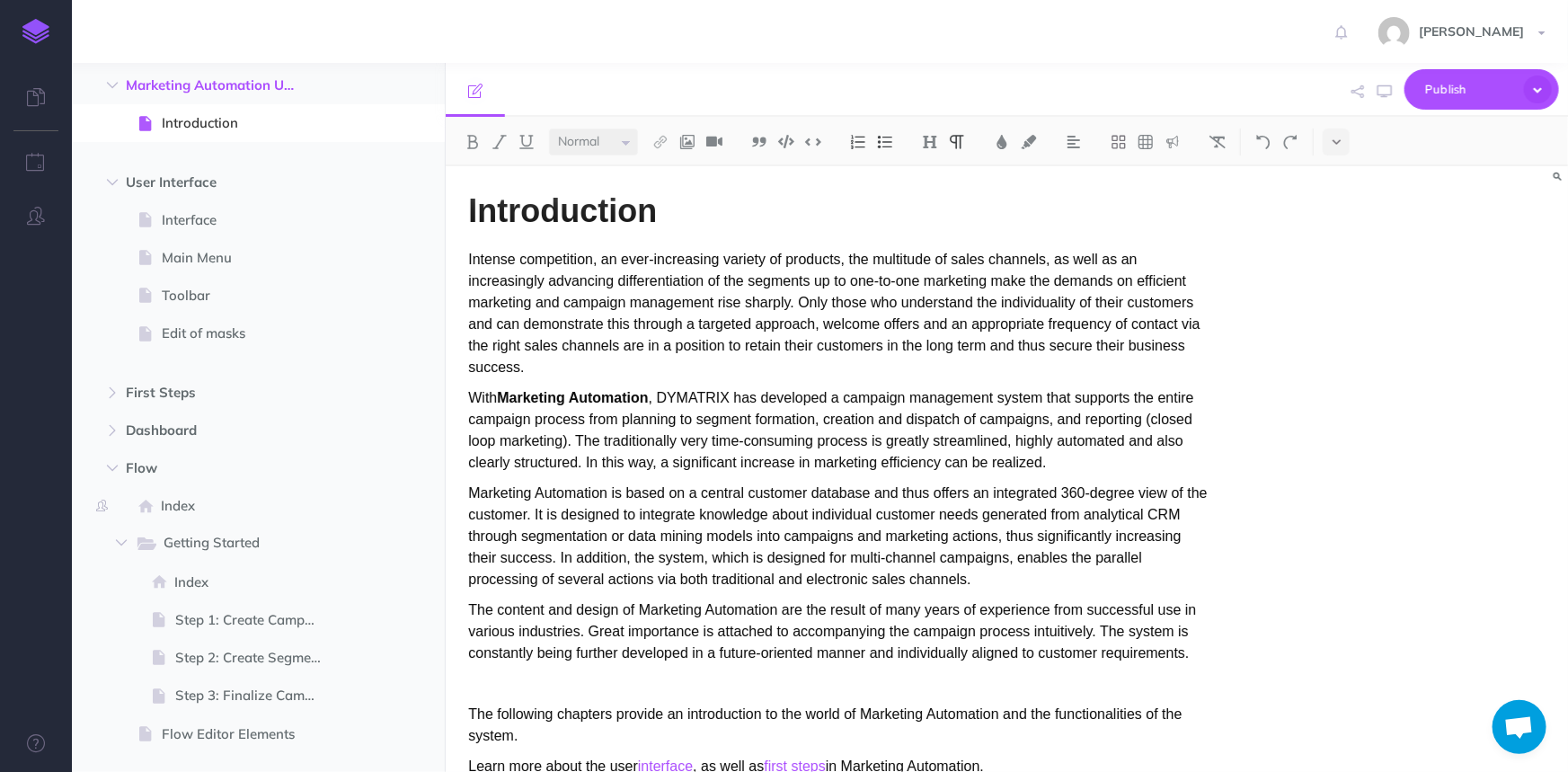
scroll to position [0, 0]
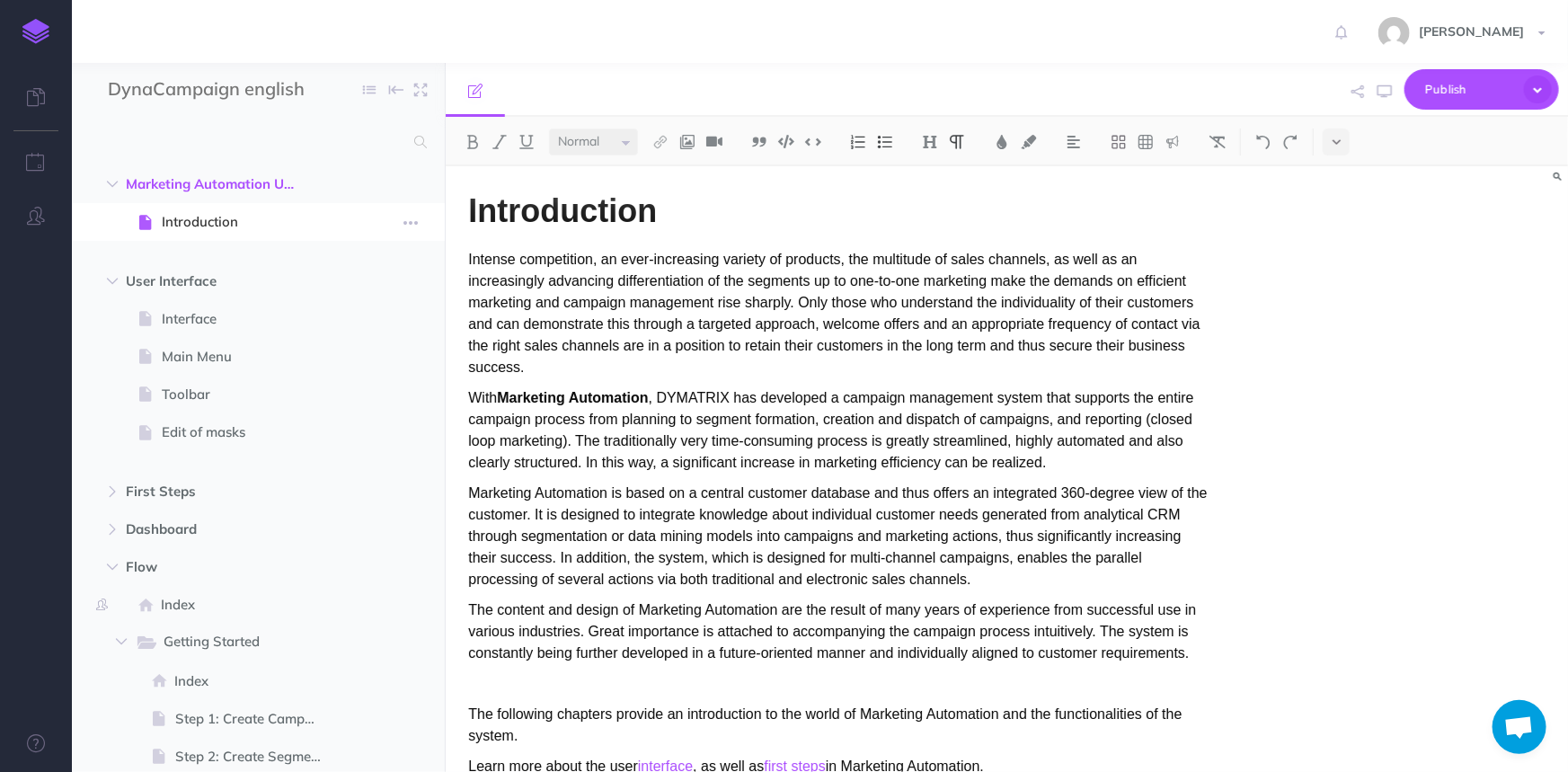
click at [215, 214] on span "Introduction" at bounding box center [249, 222] width 175 height 22
click at [189, 316] on span "Interface" at bounding box center [249, 319] width 175 height 22
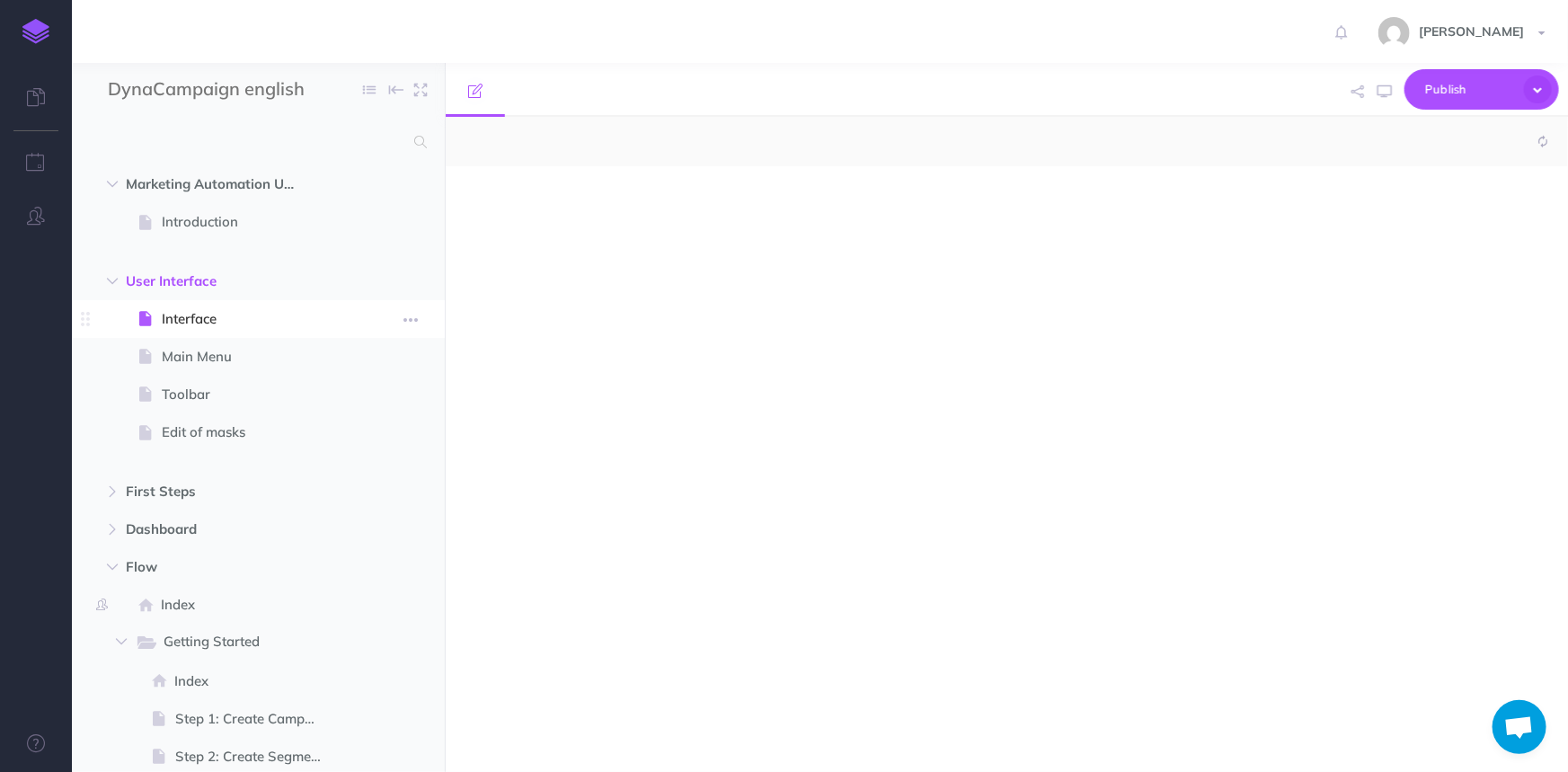
select select "null"
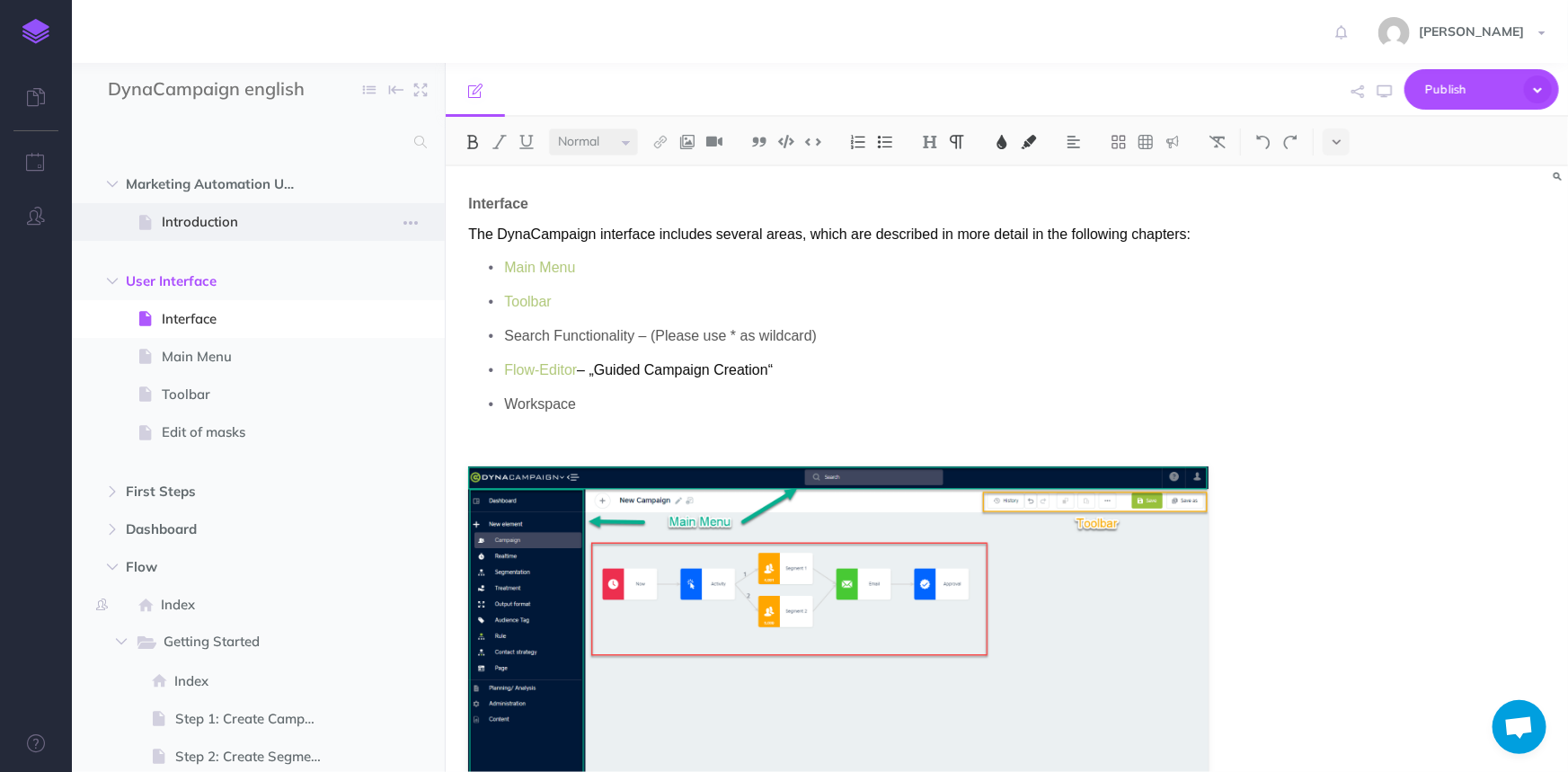
click at [225, 223] on span "Introduction" at bounding box center [249, 222] width 175 height 22
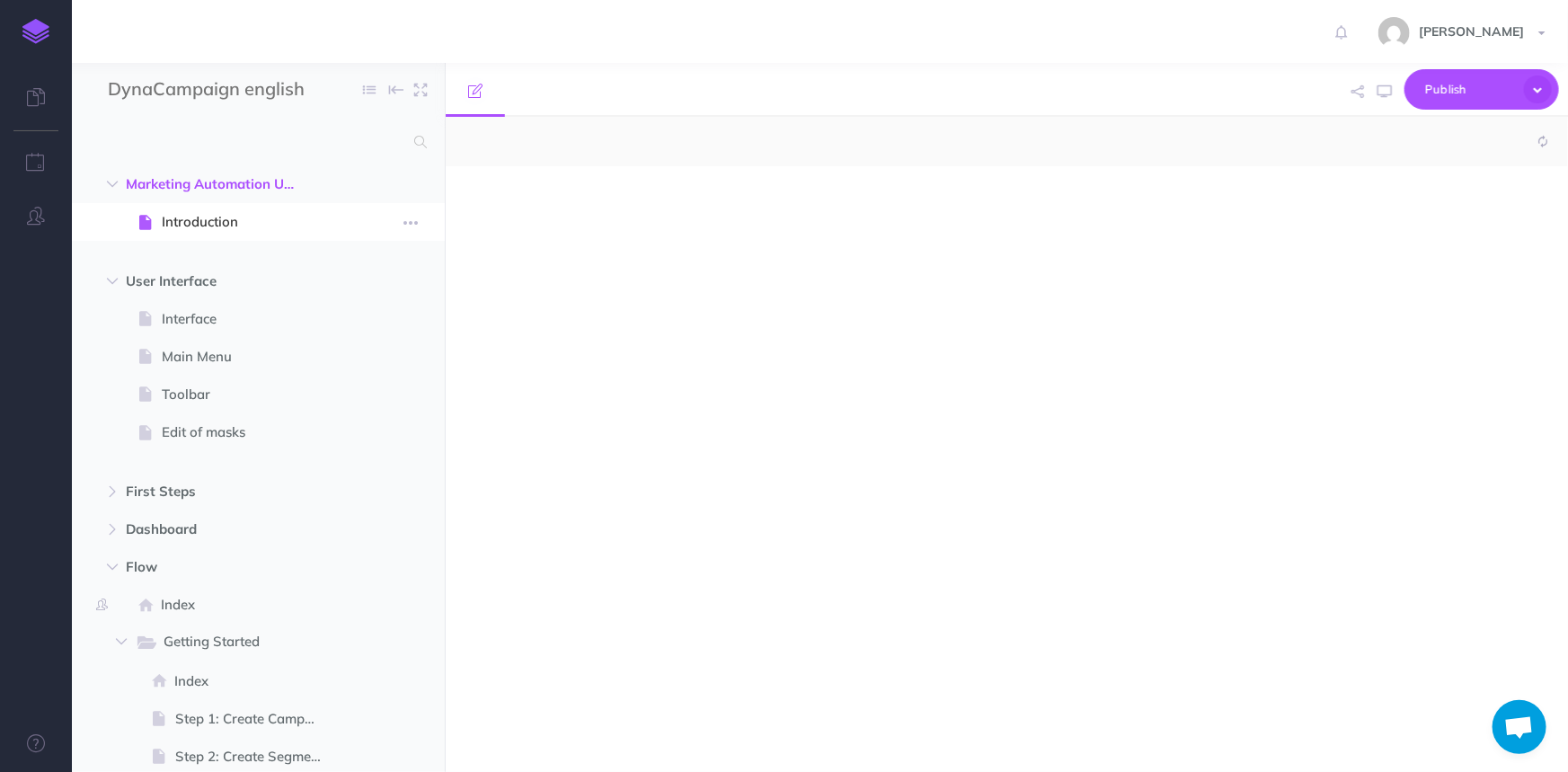
select select "null"
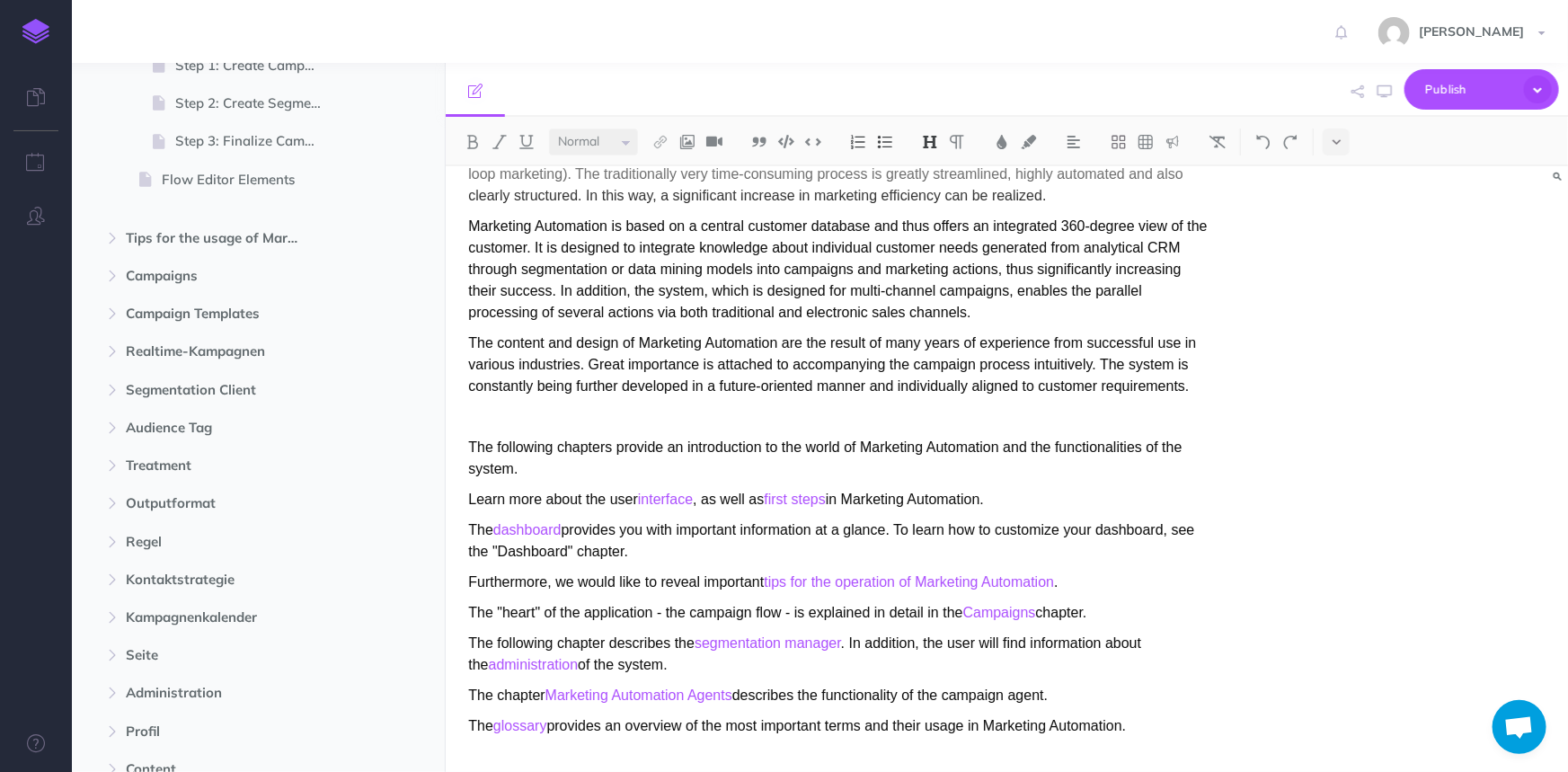
scroll to position [964, 0]
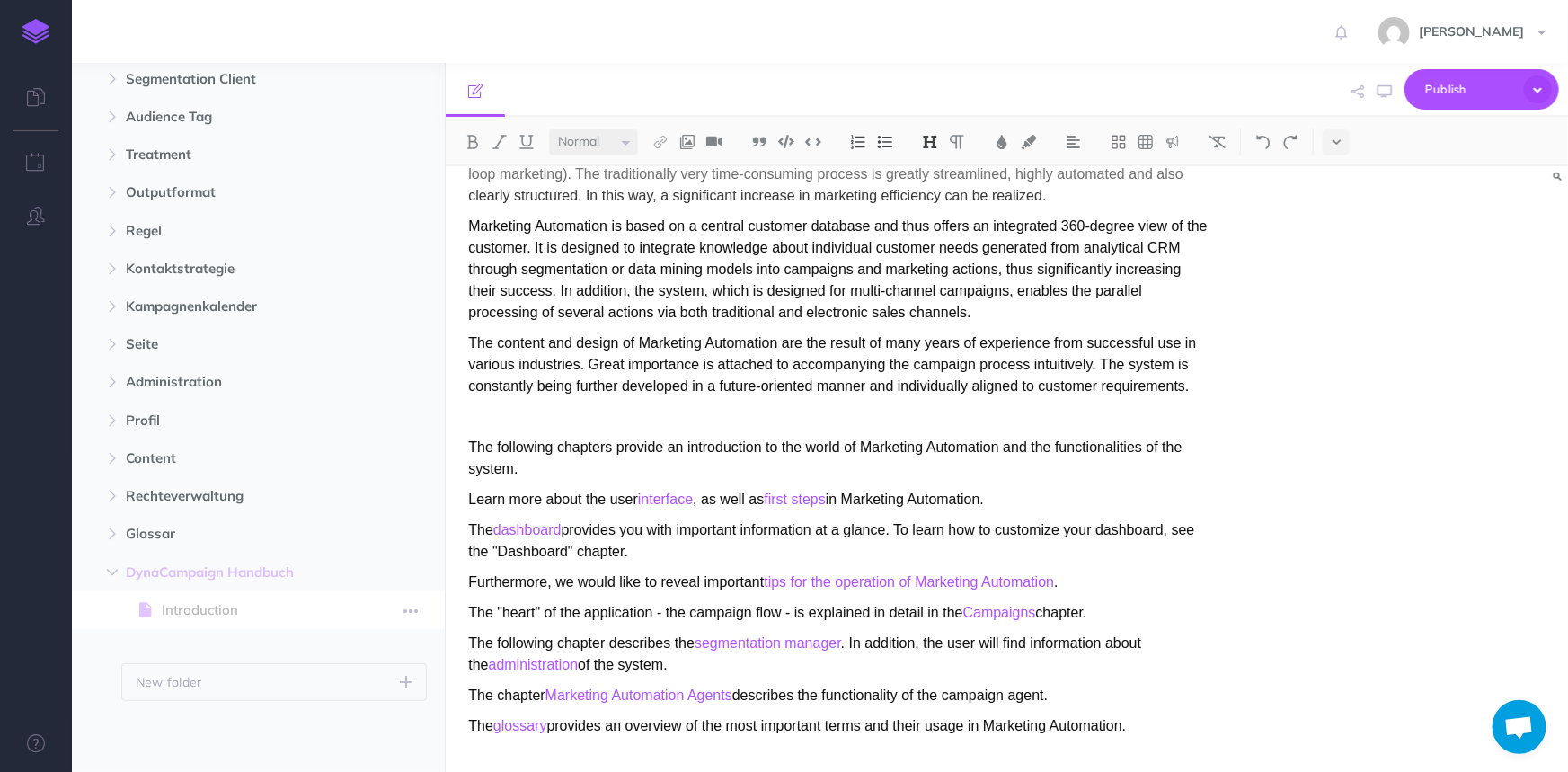
click at [181, 609] on span "Introduction" at bounding box center [249, 610] width 175 height 22
click at [108, 576] on icon "button" at bounding box center [112, 572] width 11 height 11
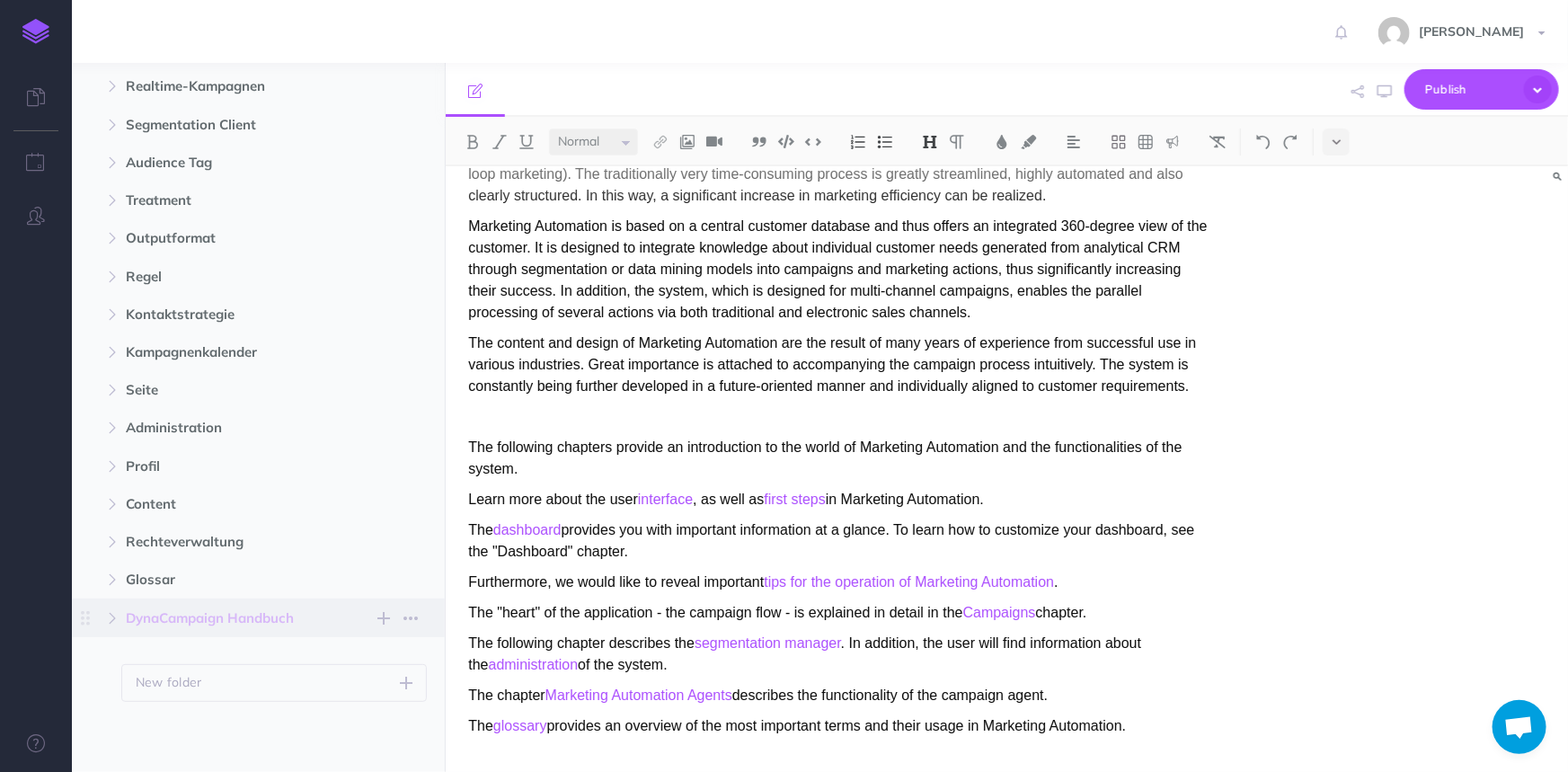
scroll to position [919, 0]
click at [401, 611] on button "button" at bounding box center [411, 618] width 32 height 22
click at [330, 701] on link "Settings" at bounding box center [358, 708] width 135 height 30
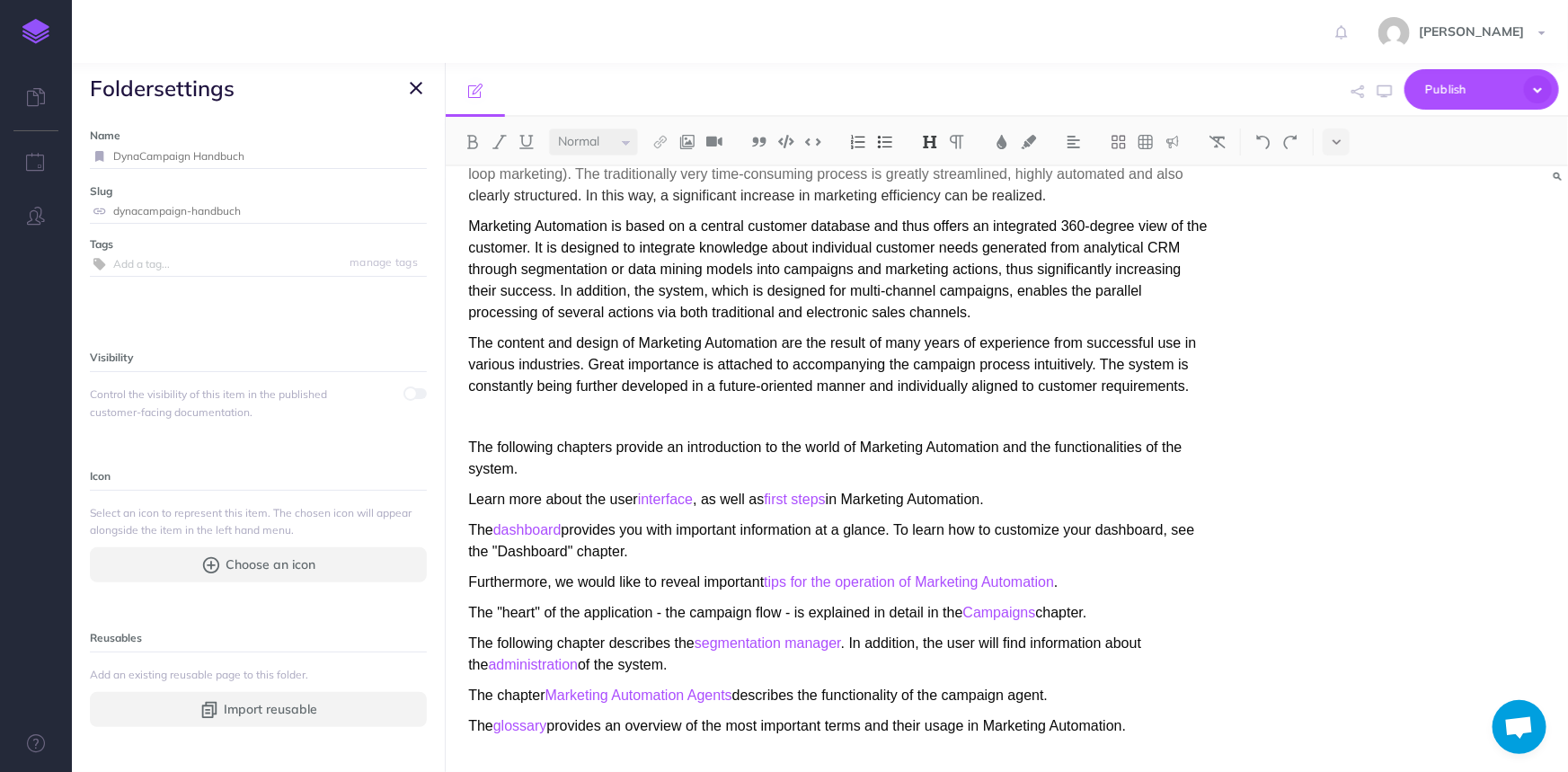
drag, startPoint x: 189, startPoint y: 153, endPoint x: 72, endPoint y: 135, distance: 118.4
click at [72, 135] on div "Name DynaCampaign Handbuch Save Slug dynacampaign-handbuch Save Tags manage tag…" at bounding box center [258, 442] width 373 height 659
type input "Marketing Automation Handbuch"
click at [394, 159] on small "Save" at bounding box center [405, 155] width 23 height 14
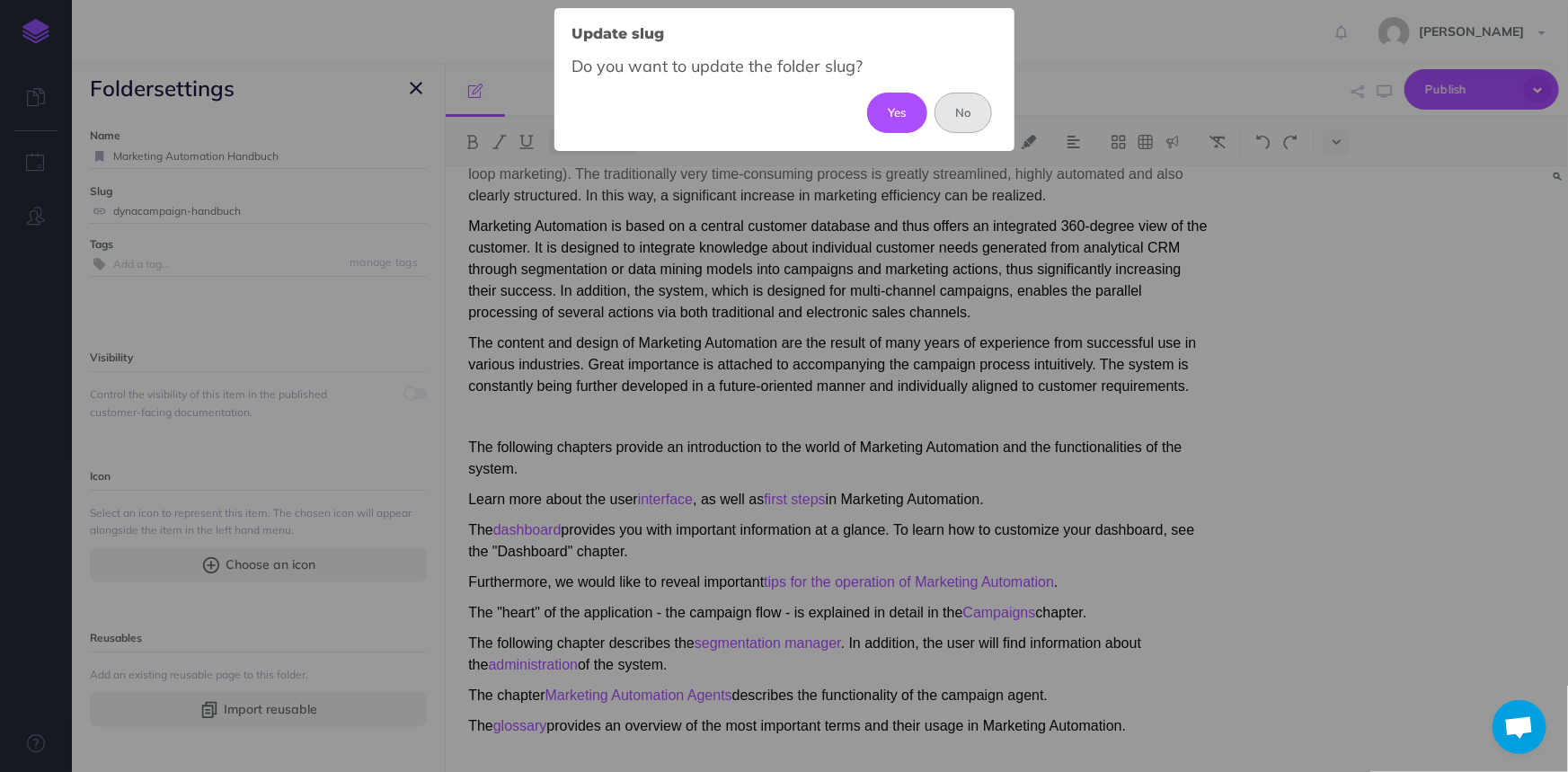
click at [967, 121] on button "No" at bounding box center [963, 113] width 59 height 40
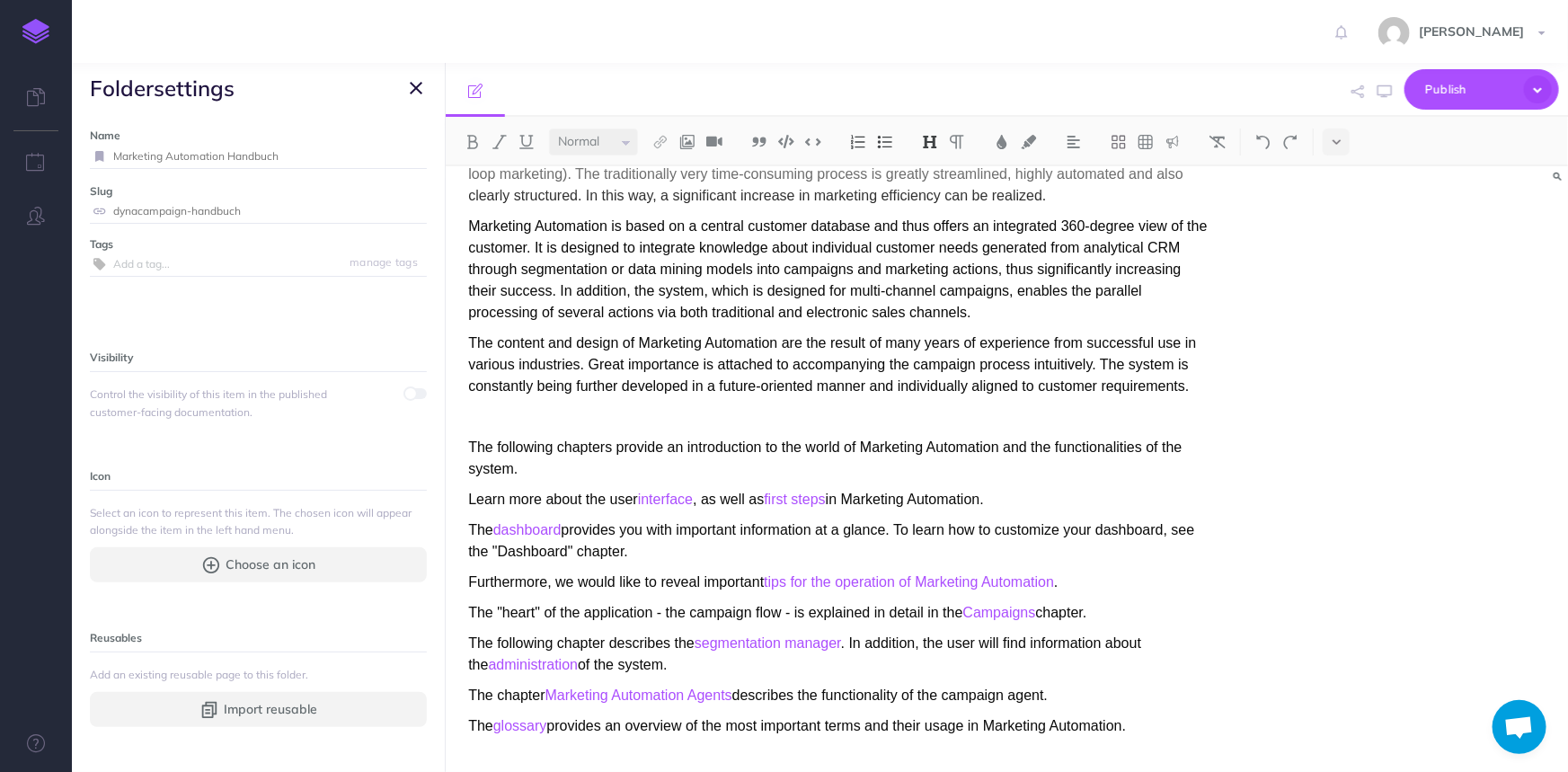
click at [421, 83] on icon "button" at bounding box center [416, 88] width 13 height 22
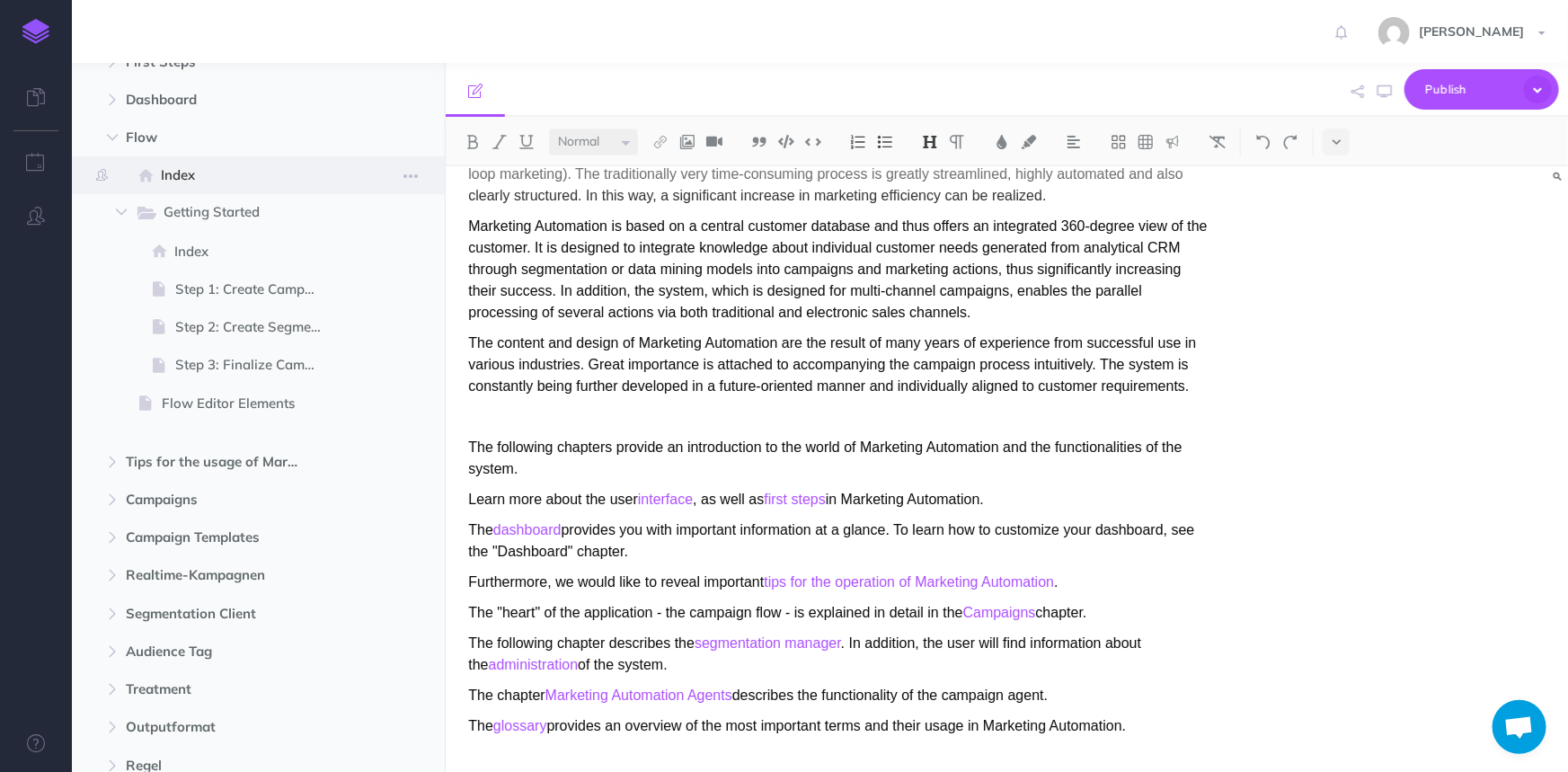
scroll to position [0, 0]
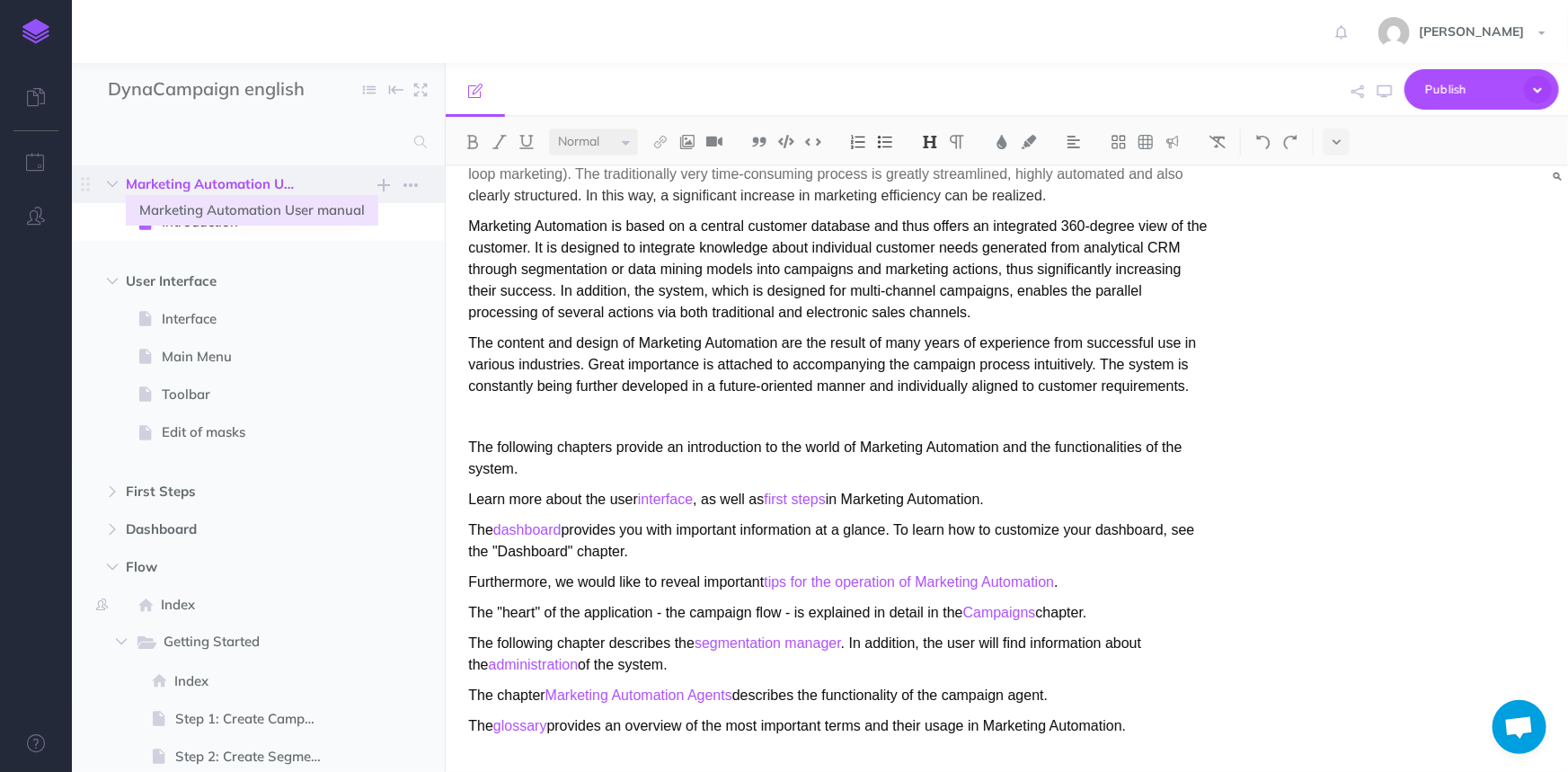
click at [198, 180] on span "Marketing Automation User manual" at bounding box center [219, 184] width 189 height 22
click at [206, 226] on span "Introduction" at bounding box center [249, 222] width 175 height 22
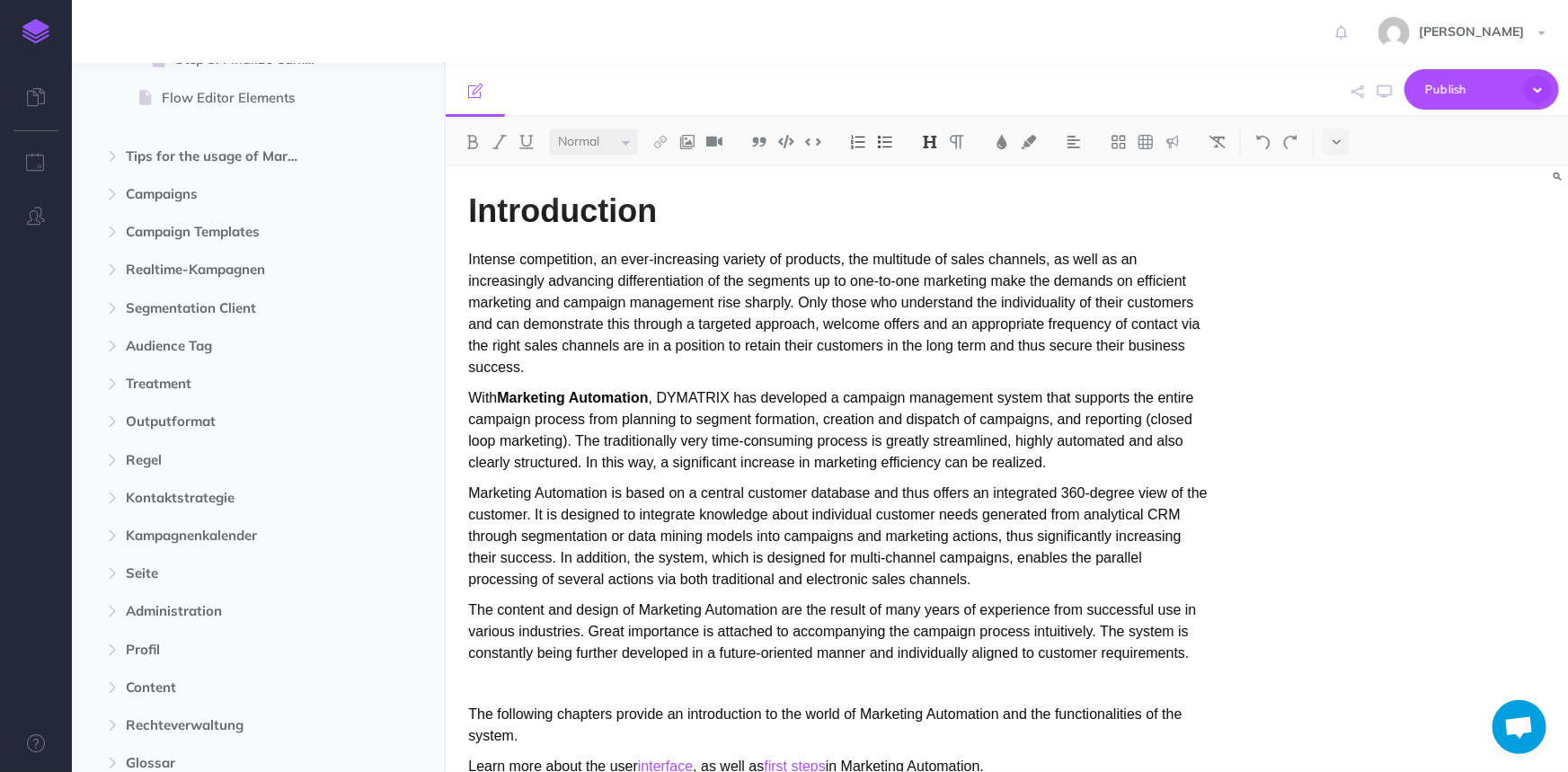
scroll to position [919, 0]
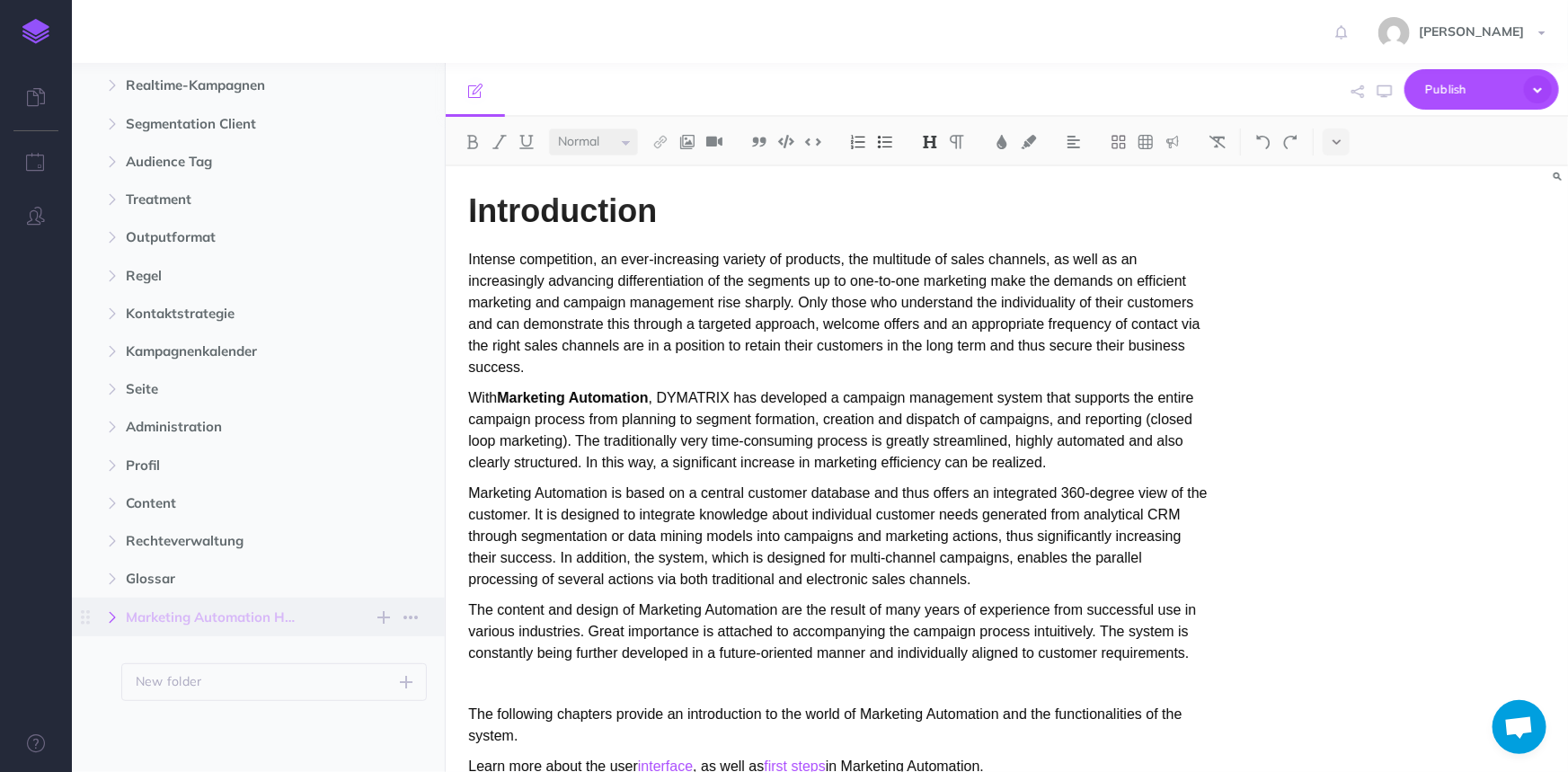
click at [114, 612] on icon "button" at bounding box center [112, 618] width 11 height 11
click at [202, 655] on span "Introduction" at bounding box center [249, 656] width 175 height 22
click at [281, 619] on span "Marketing Automation Handbuch" at bounding box center [219, 618] width 189 height 22
click at [214, 579] on span "Glossar" at bounding box center [219, 579] width 189 height 22
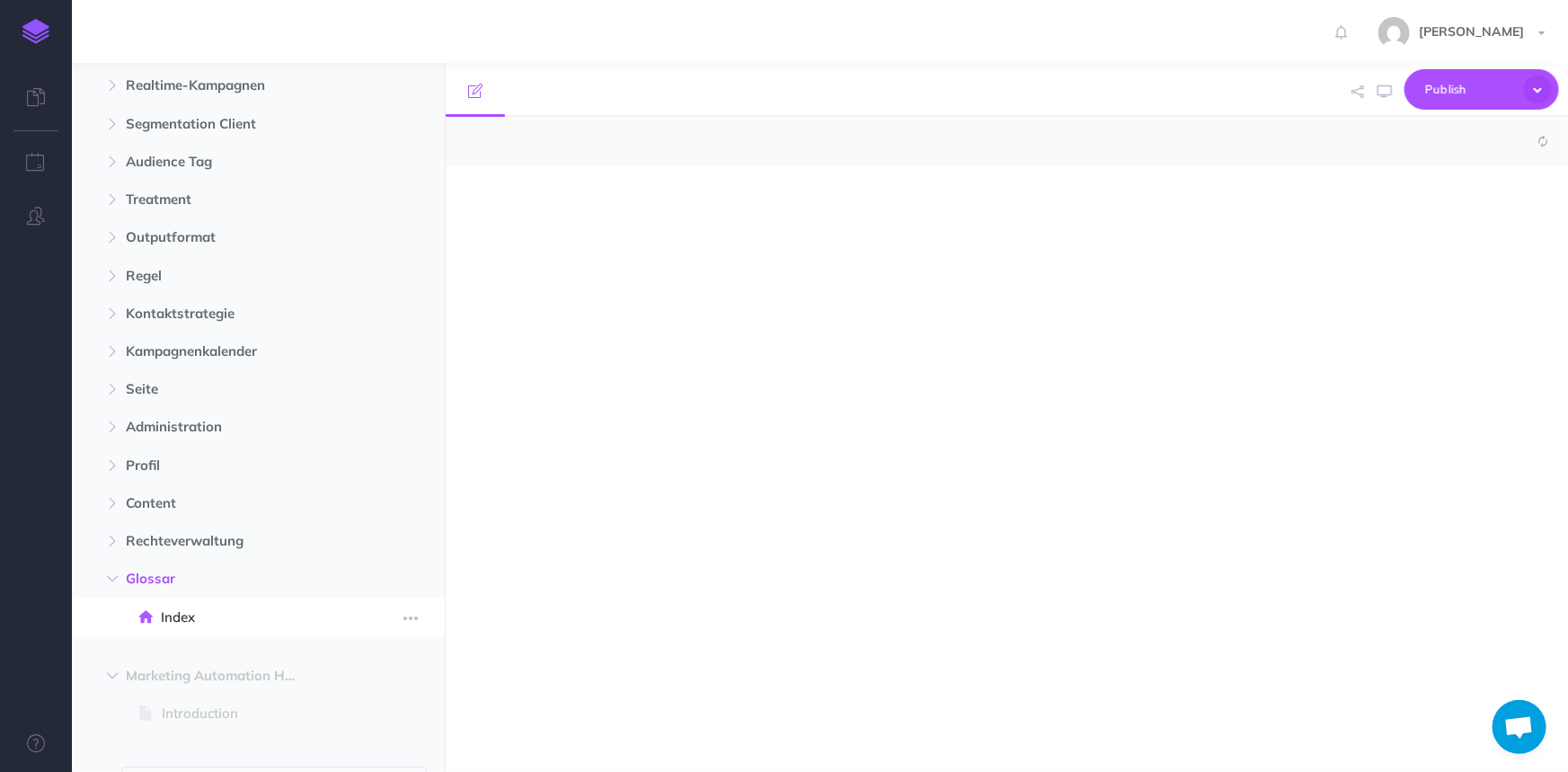
select select "null"
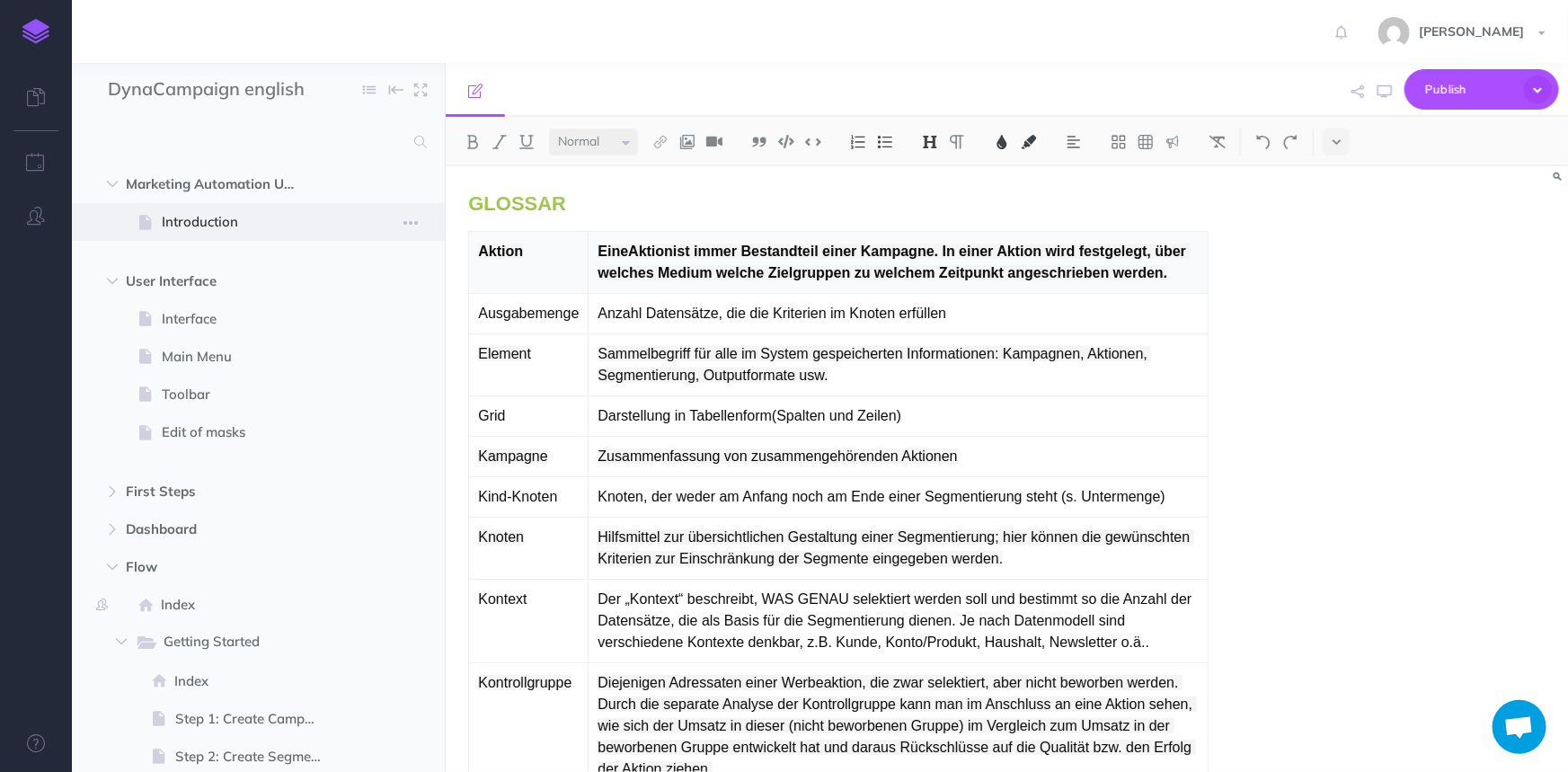
click at [211, 228] on span "Introduction" at bounding box center [249, 222] width 175 height 22
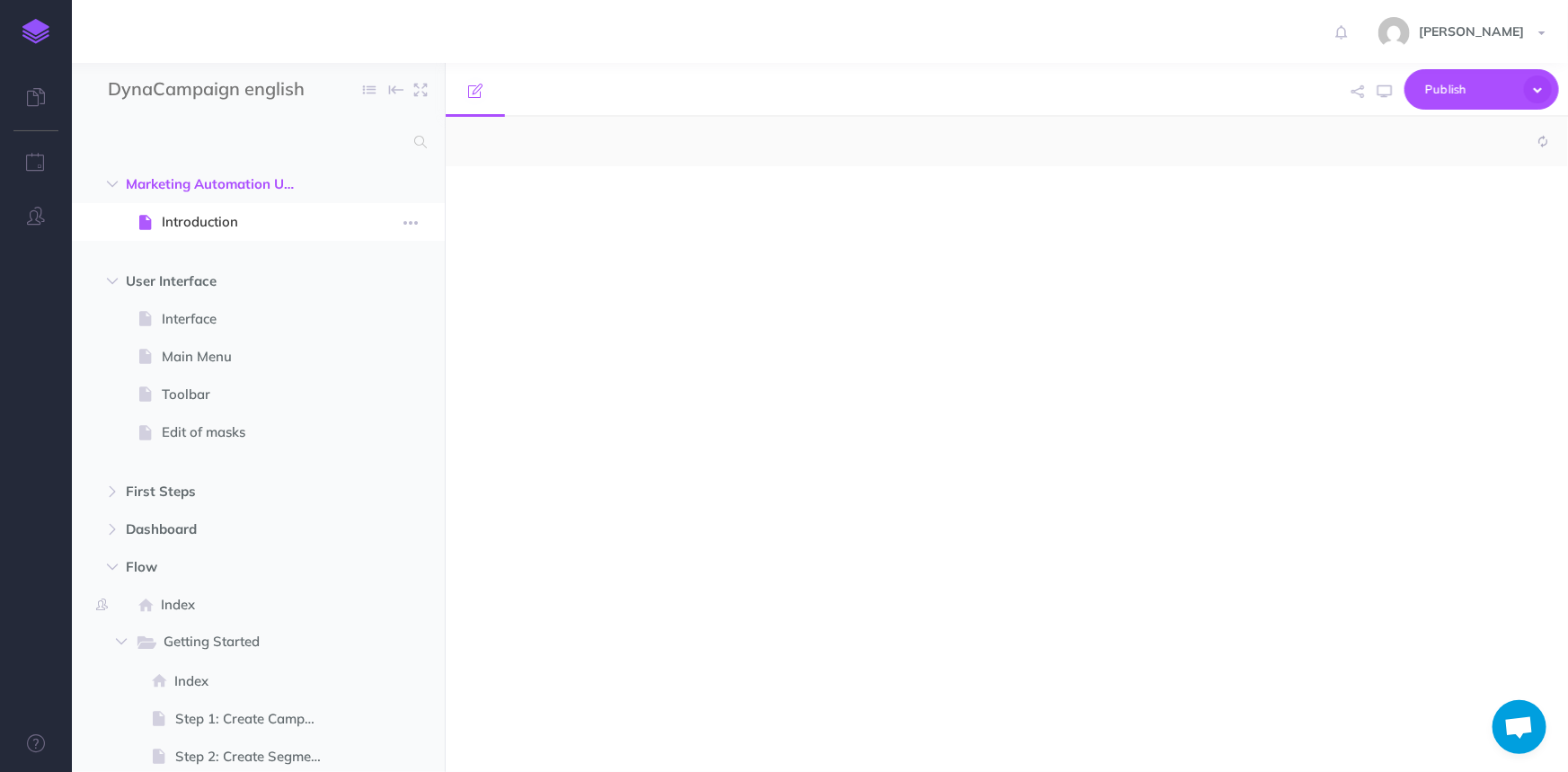
select select "null"
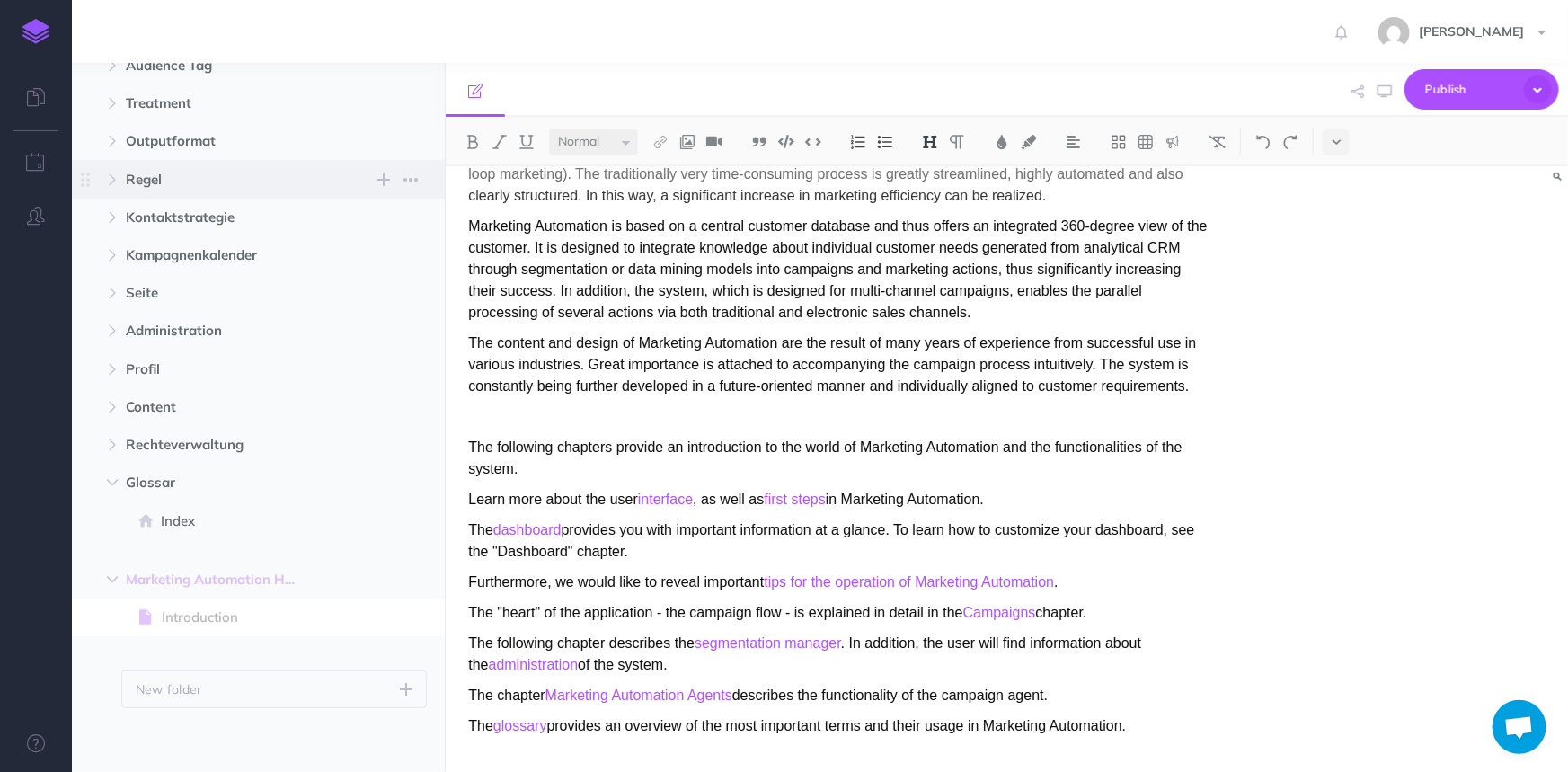
scroll to position [1024, 0]
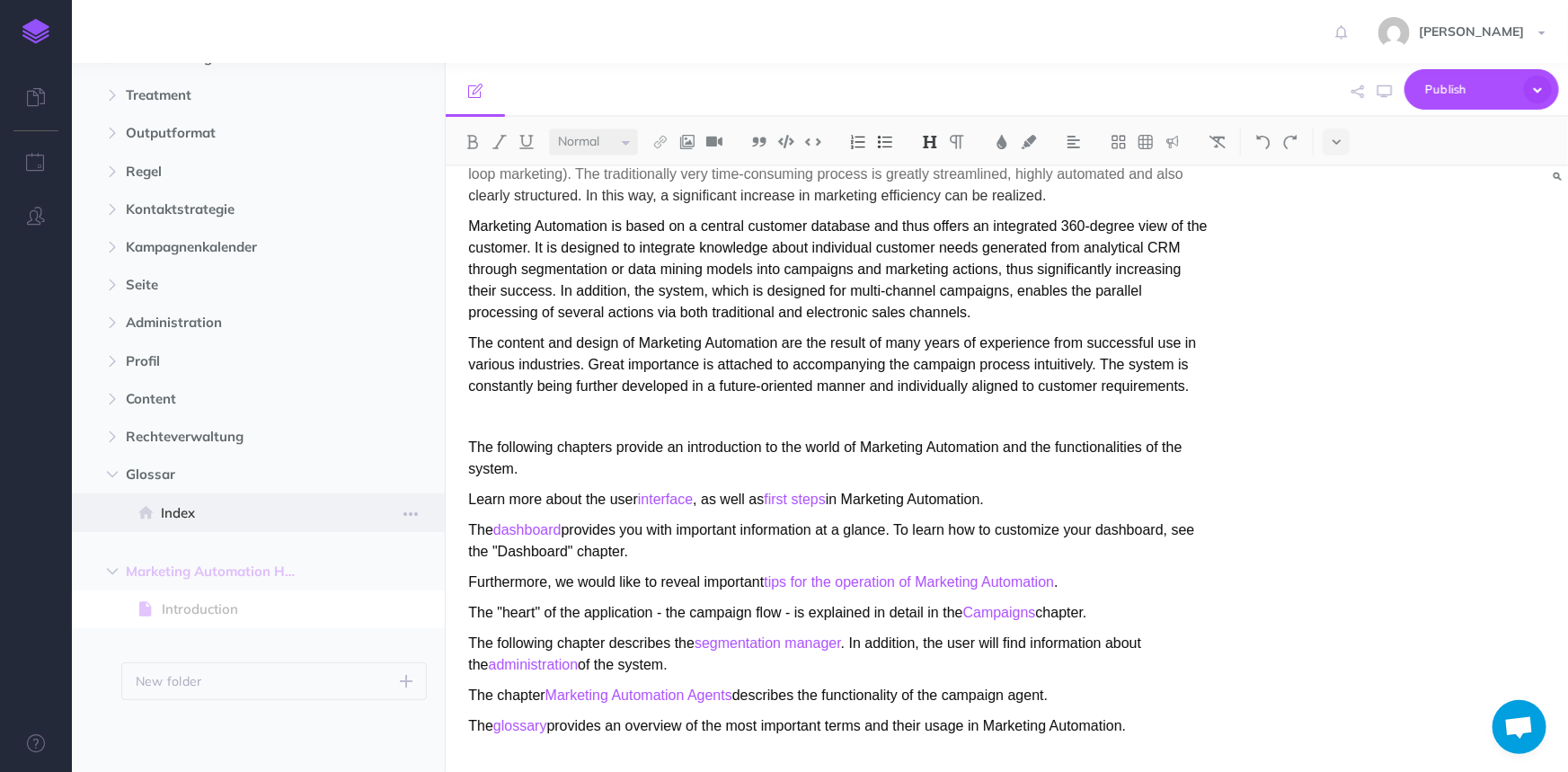
click at [206, 504] on span "Index" at bounding box center [248, 513] width 176 height 22
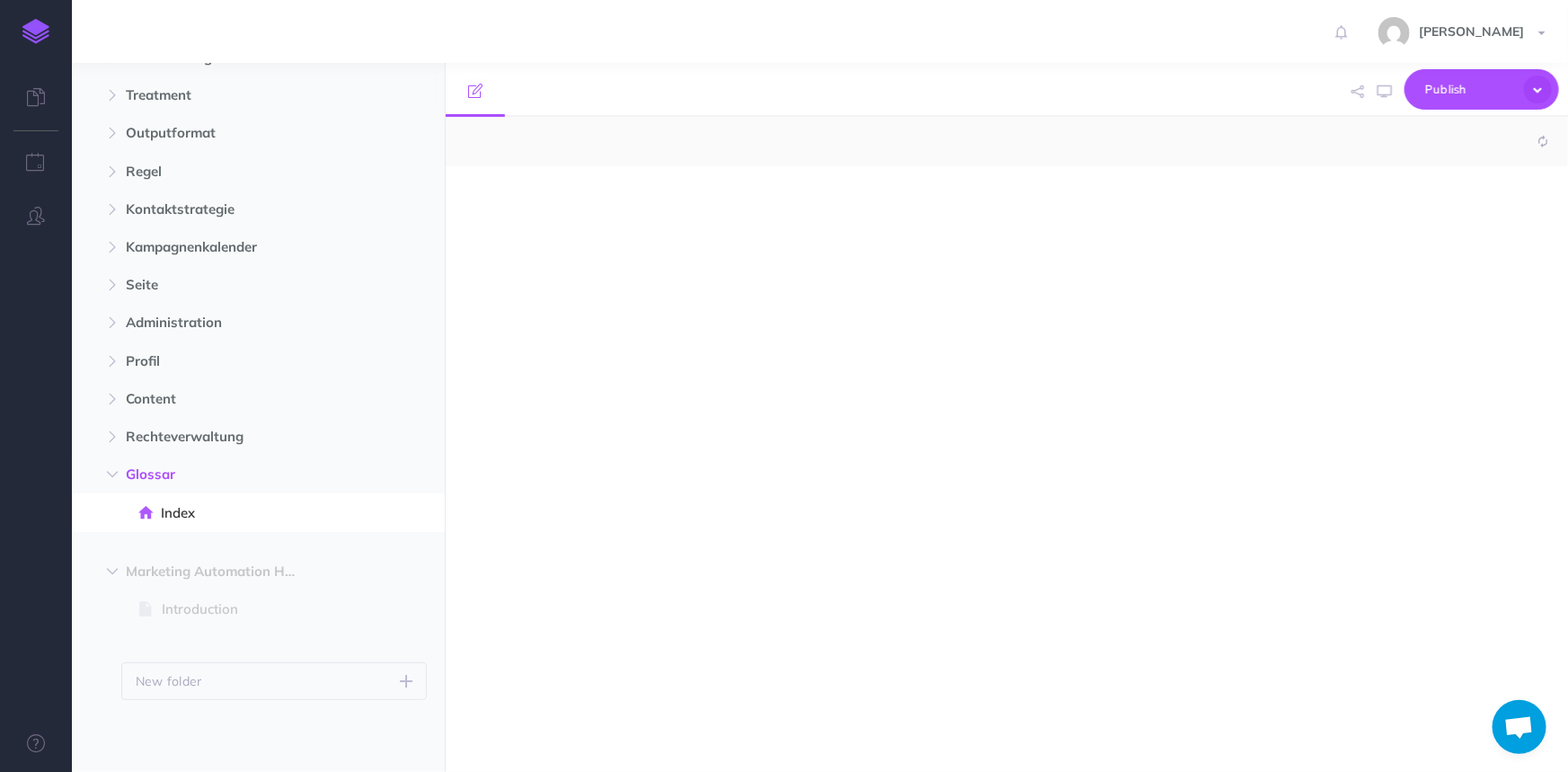
select select "null"
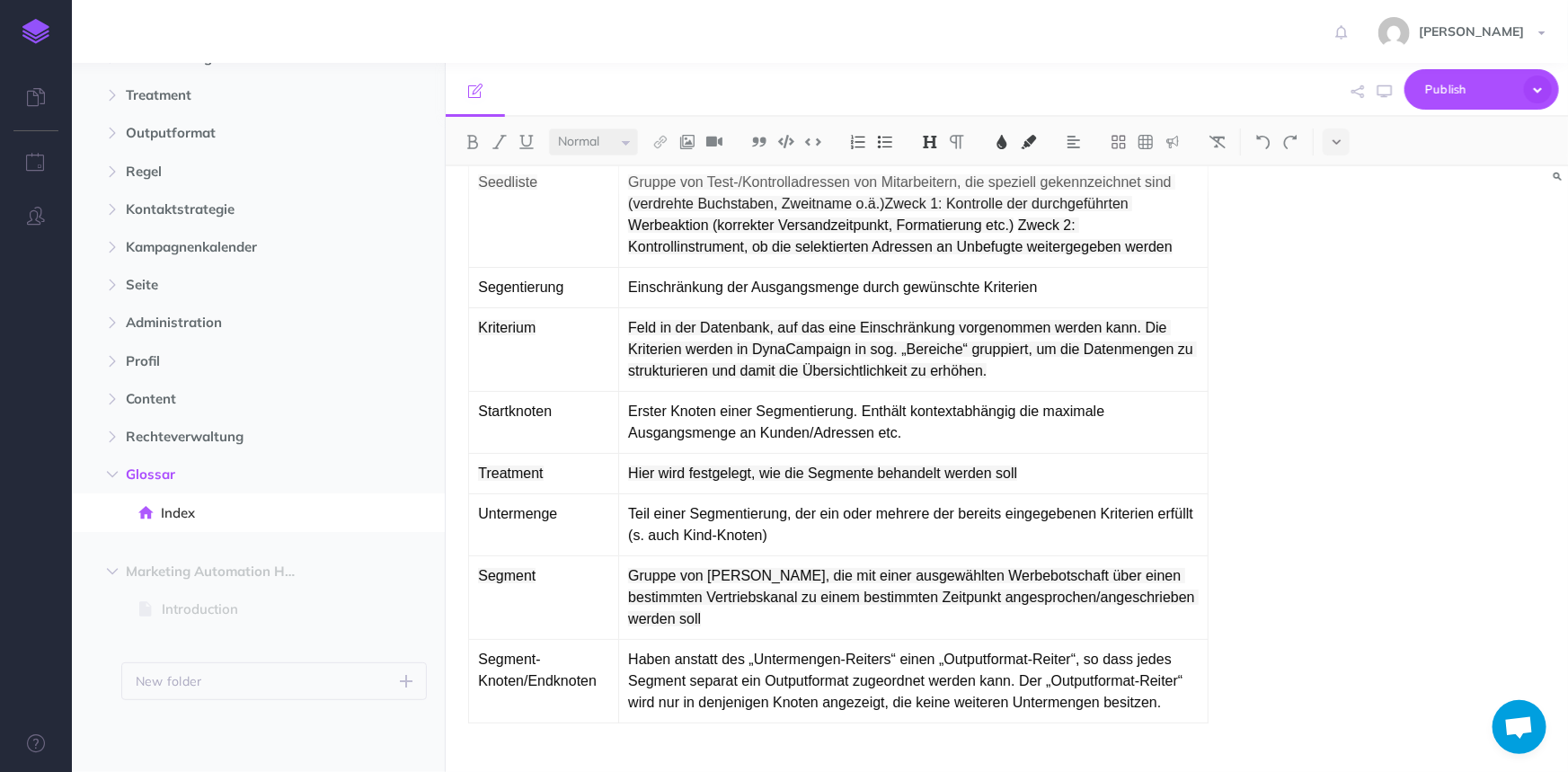
scroll to position [911, 0]
click at [240, 602] on span "Introduction" at bounding box center [249, 609] width 175 height 22
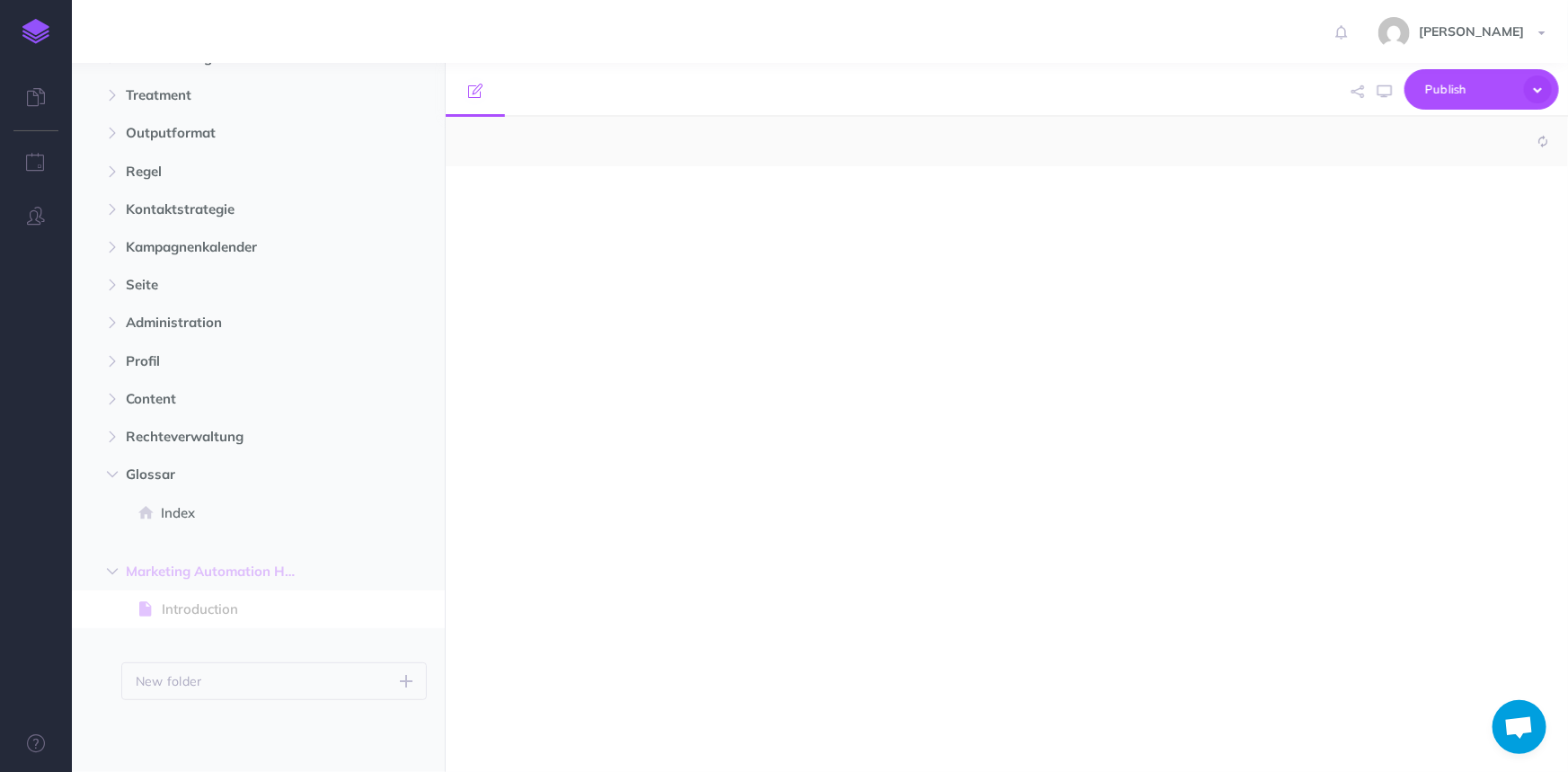
select select "null"
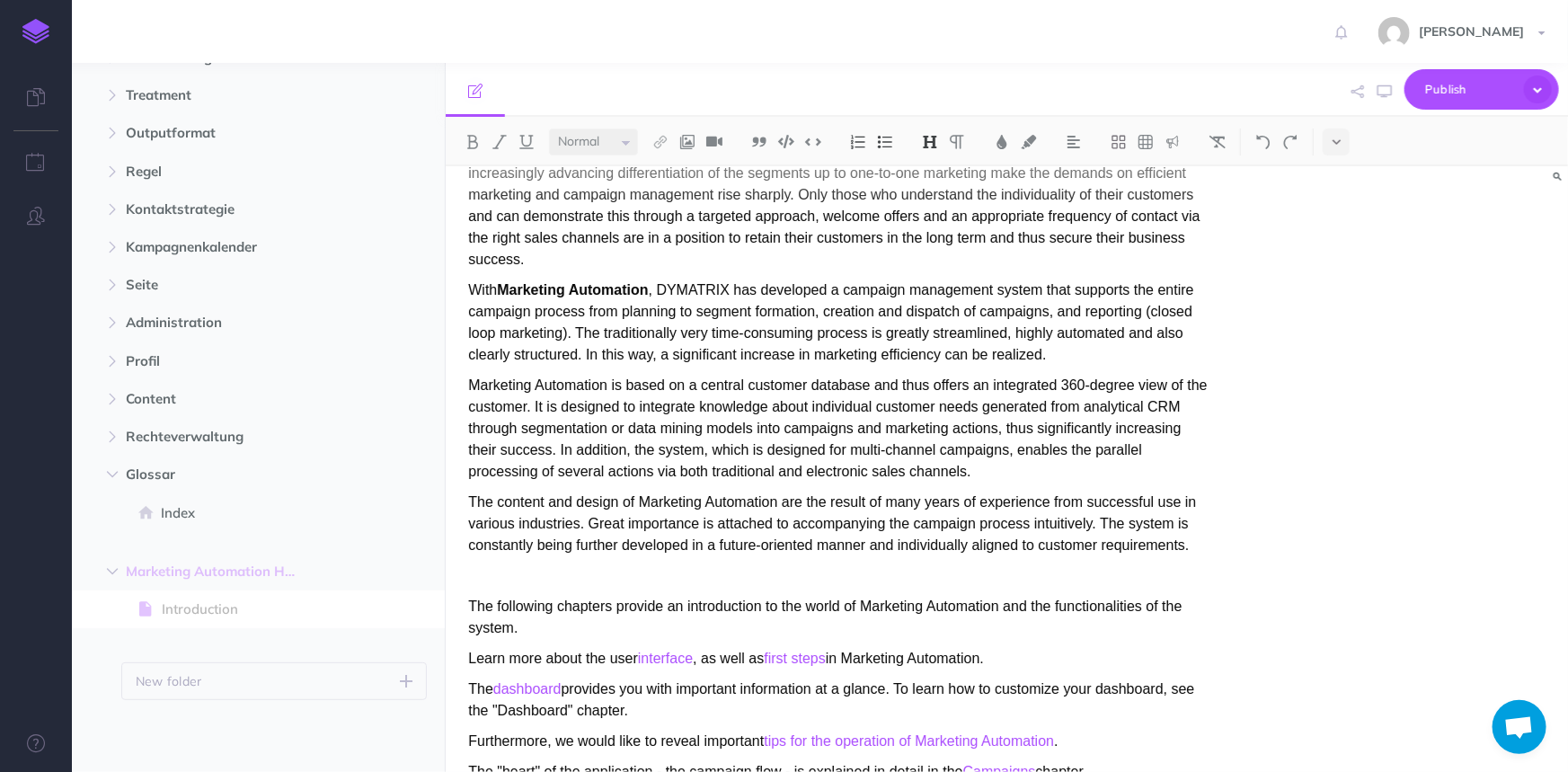
scroll to position [267, 0]
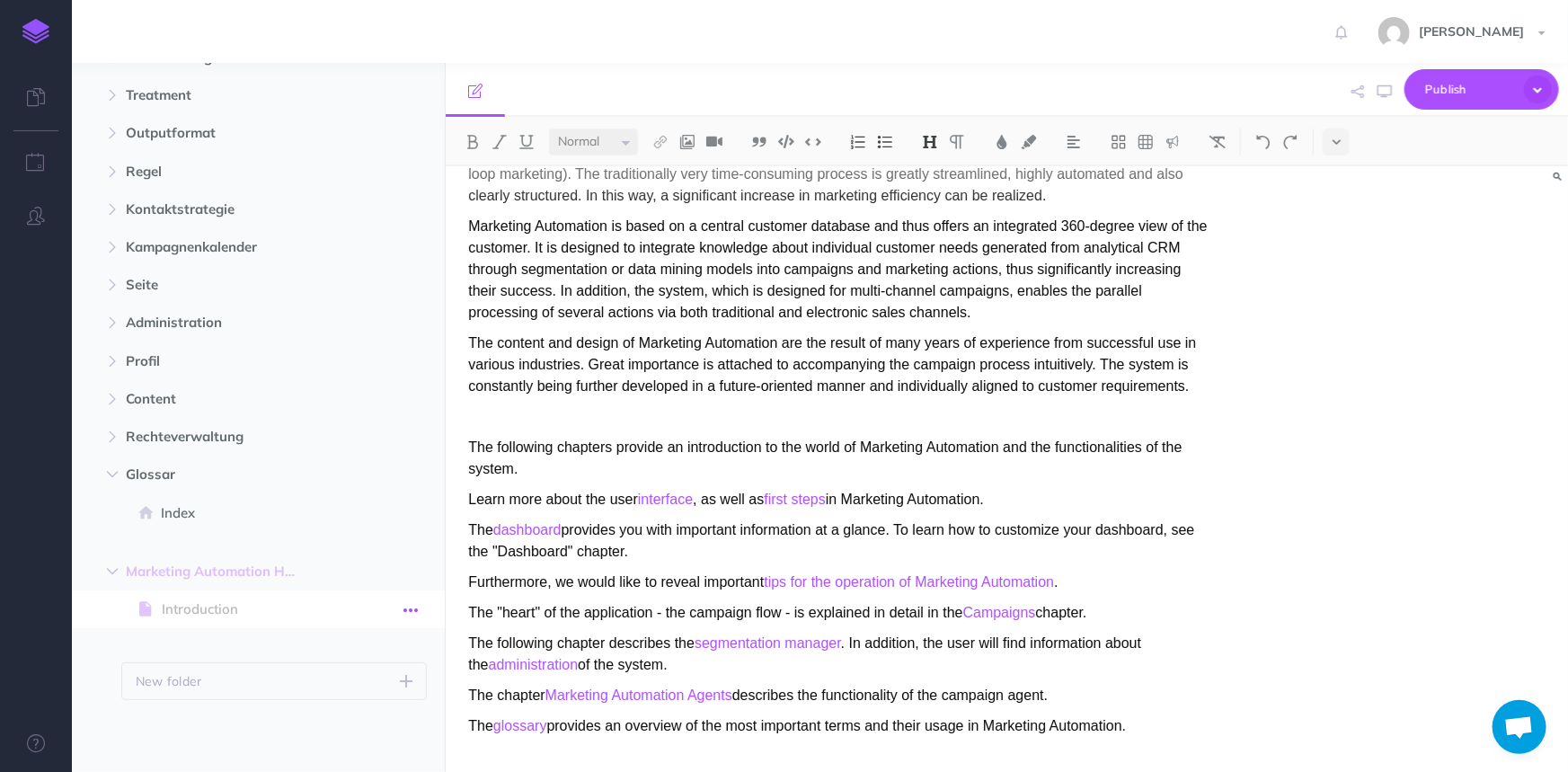
click at [411, 607] on icon "button" at bounding box center [411, 610] width 14 height 22
click at [339, 725] on link "Settings" at bounding box center [358, 730] width 135 height 30
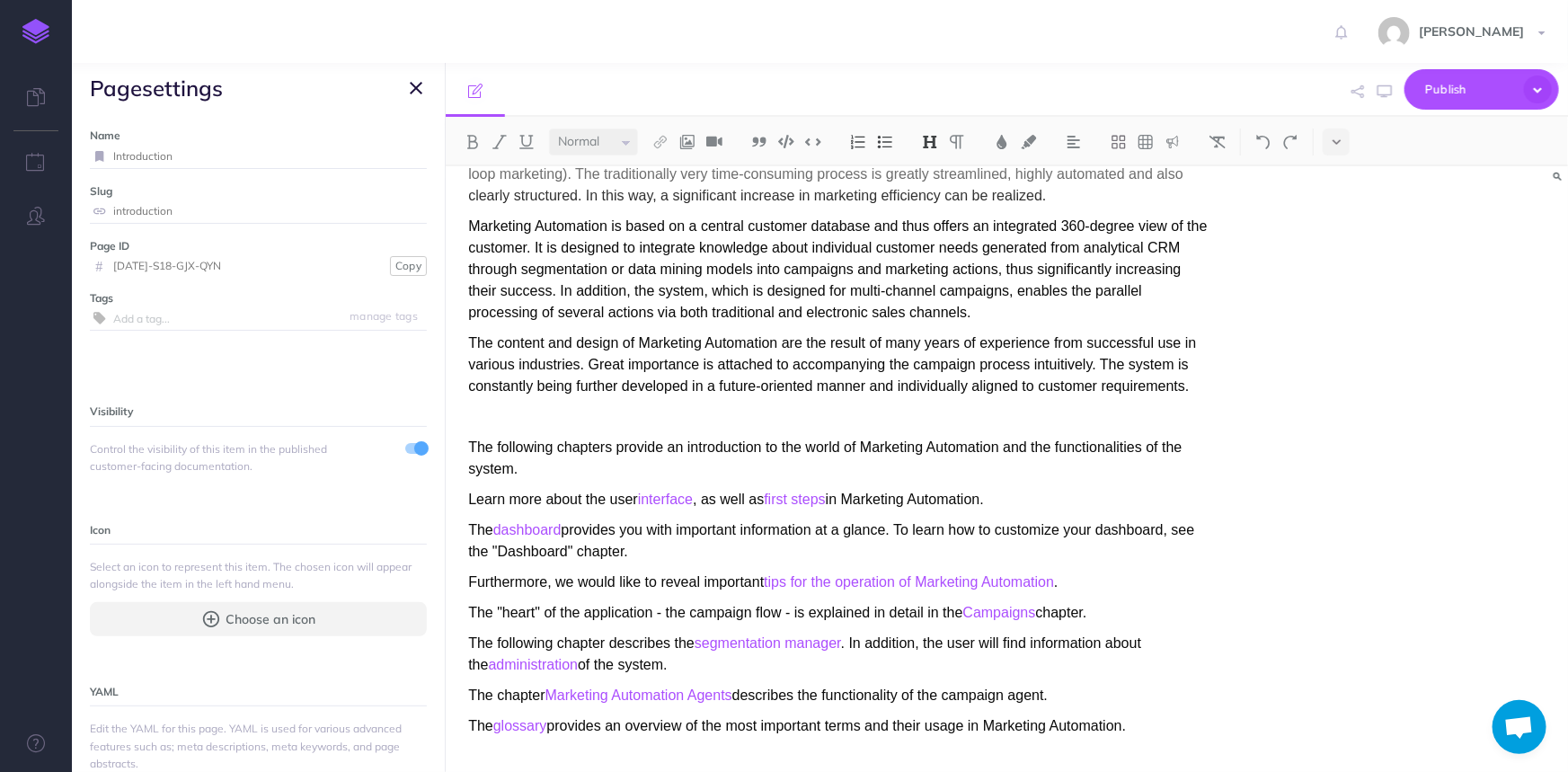
drag, startPoint x: 241, startPoint y: 268, endPoint x: 107, endPoint y: 265, distance: 134.0
click at [107, 265] on div "# ZUL-S18-GJX-QYN" at bounding box center [237, 266] width 295 height 23
click at [404, 265] on button "Copy" at bounding box center [408, 266] width 37 height 20
click at [413, 83] on icon "button" at bounding box center [416, 88] width 13 height 22
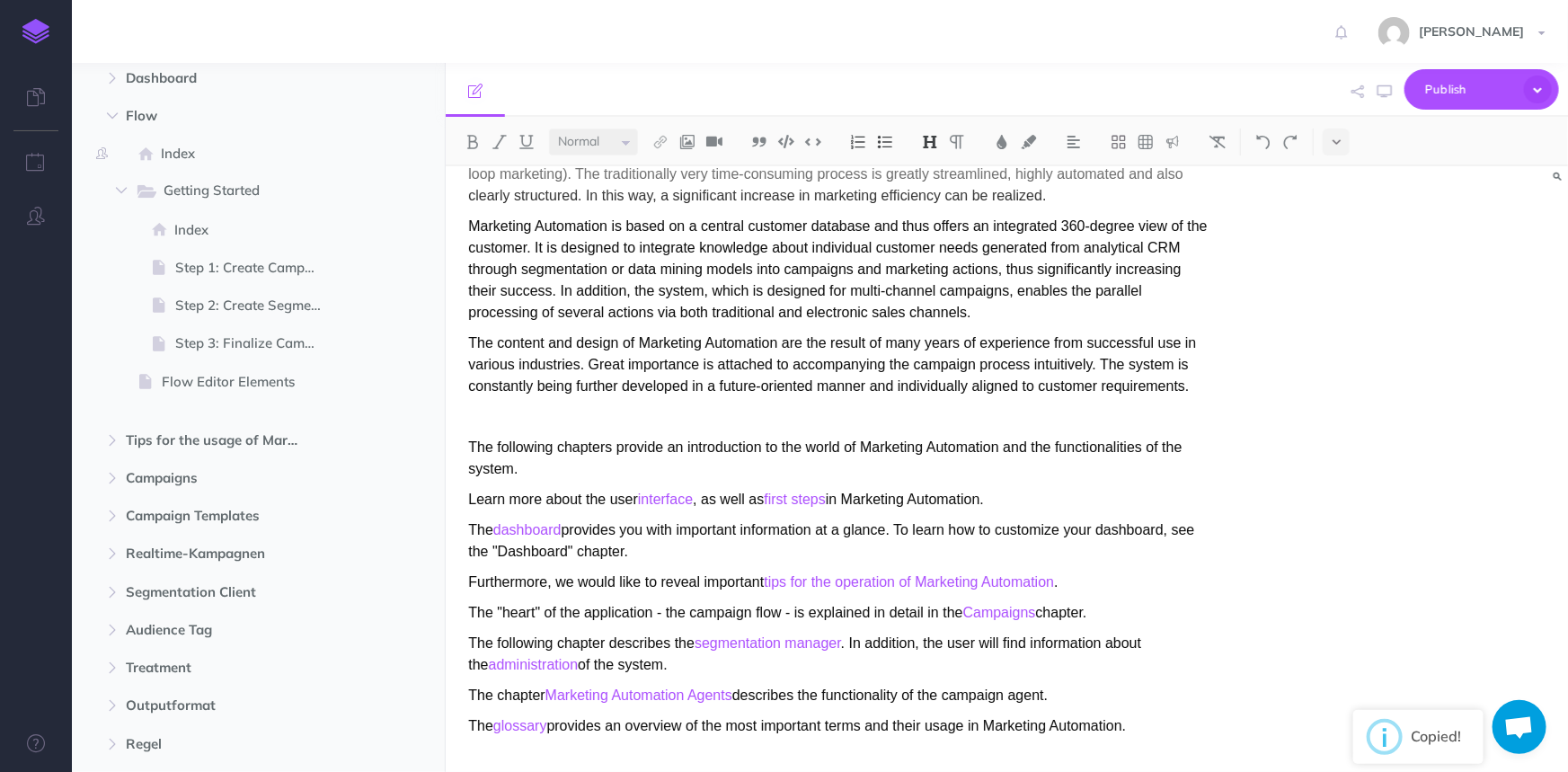
scroll to position [0, 0]
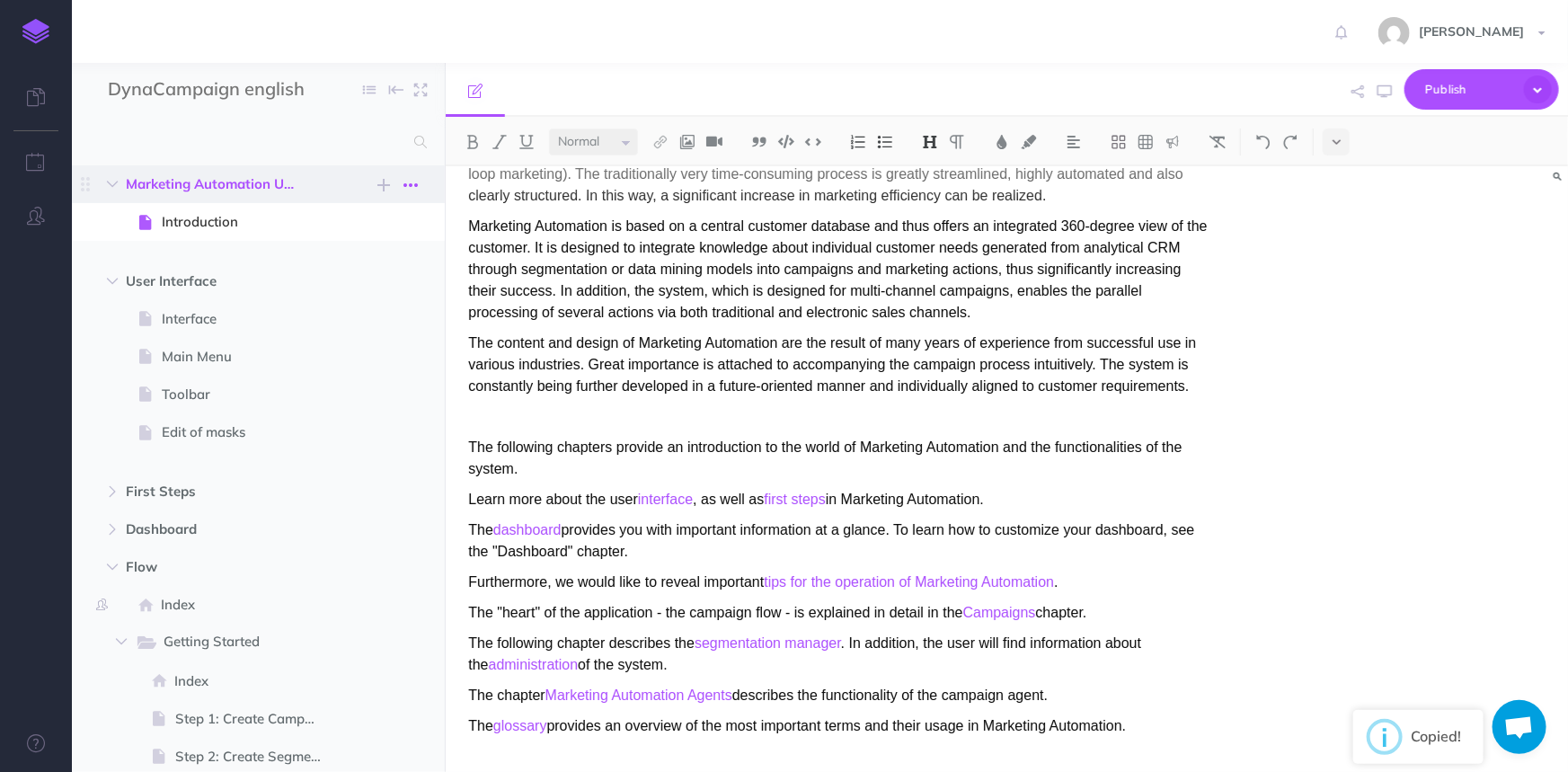
click at [420, 186] on button "button" at bounding box center [411, 185] width 32 height 22
click at [355, 277] on link "Settings" at bounding box center [358, 275] width 135 height 30
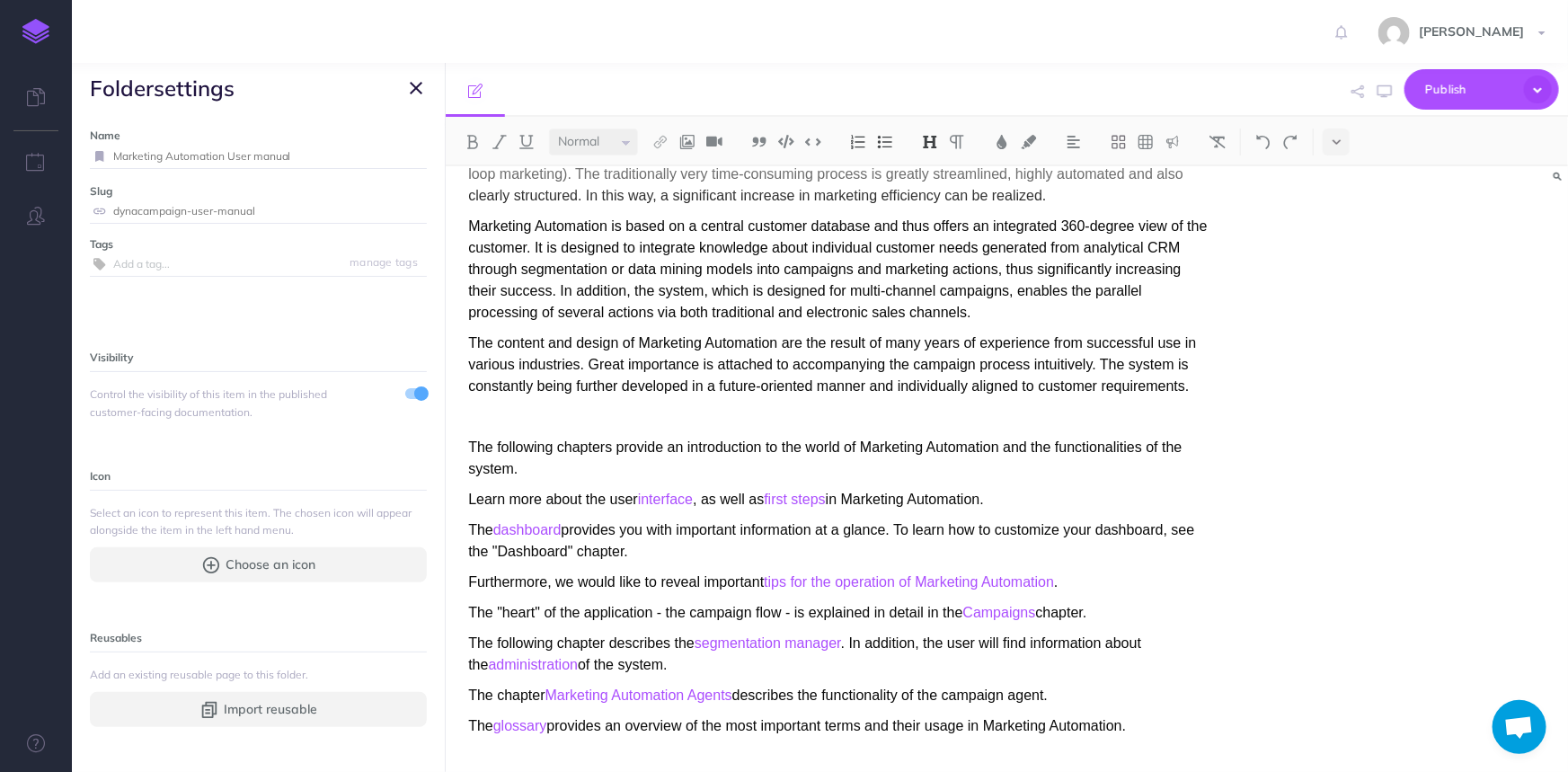
click at [412, 91] on icon "button" at bounding box center [416, 88] width 13 height 22
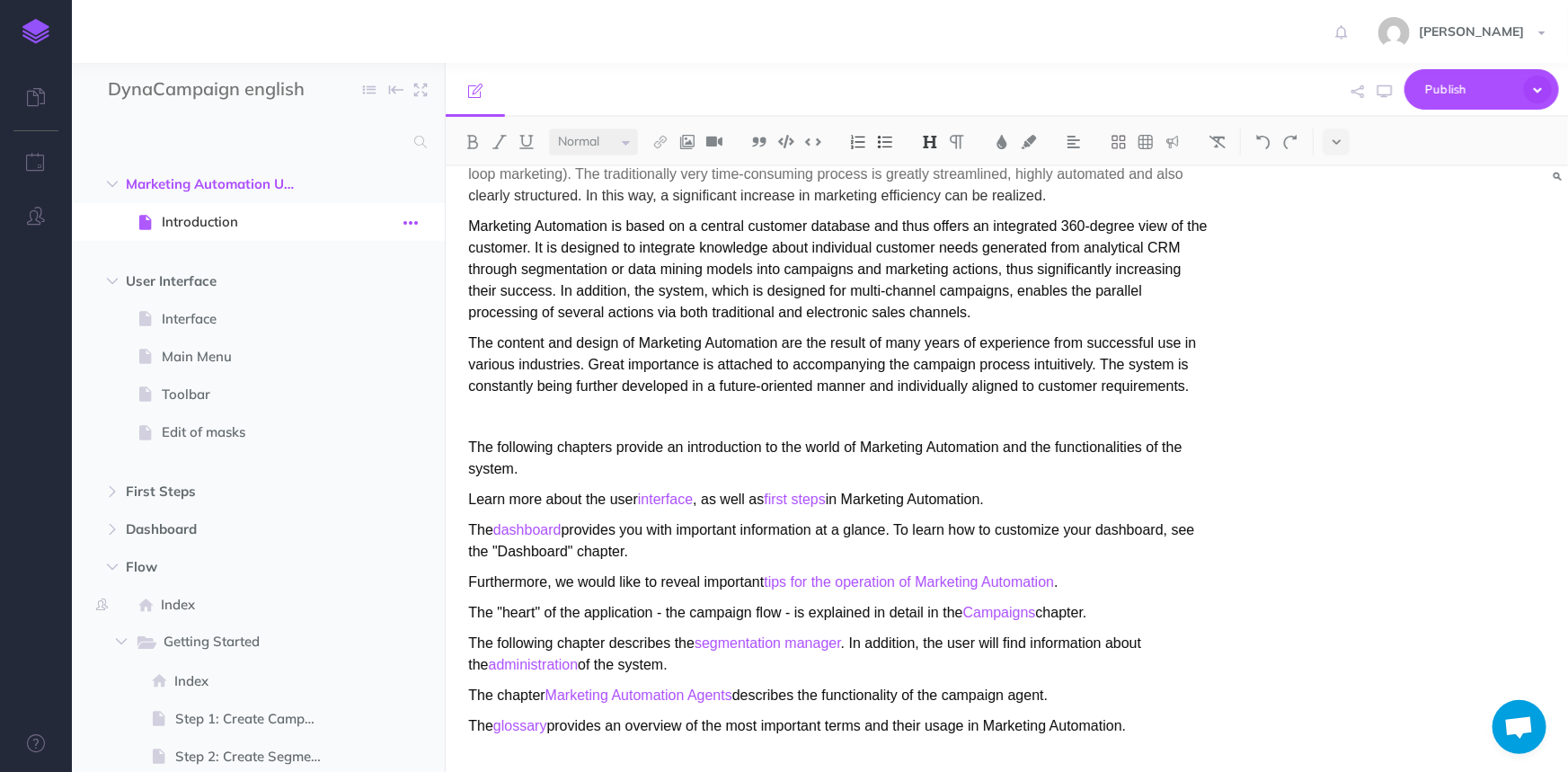
click at [422, 224] on button "button" at bounding box center [411, 222] width 32 height 23
click at [368, 354] on link "Settings" at bounding box center [358, 343] width 135 height 30
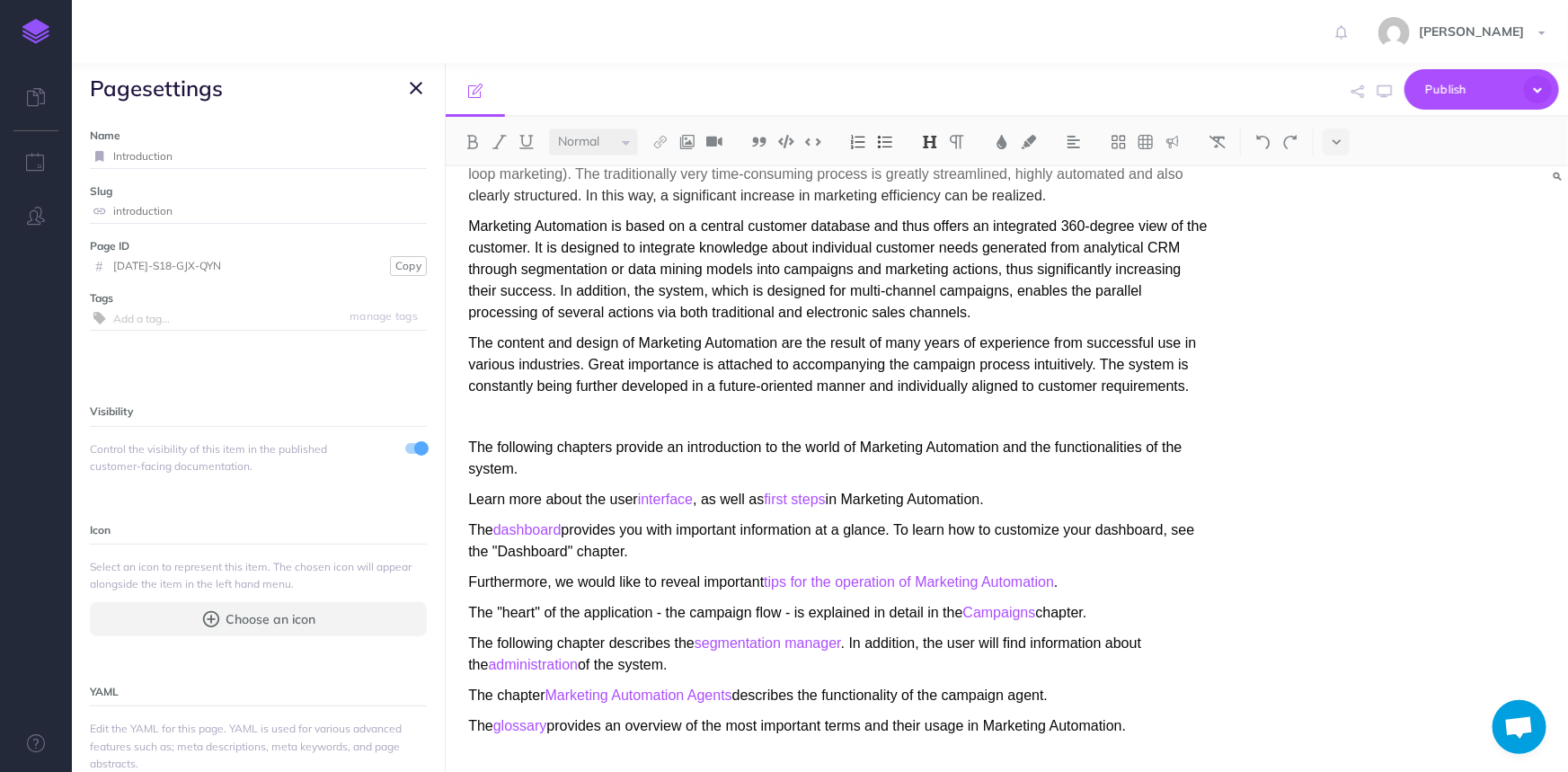
click at [207, 312] on input "text" at bounding box center [269, 318] width 313 height 23
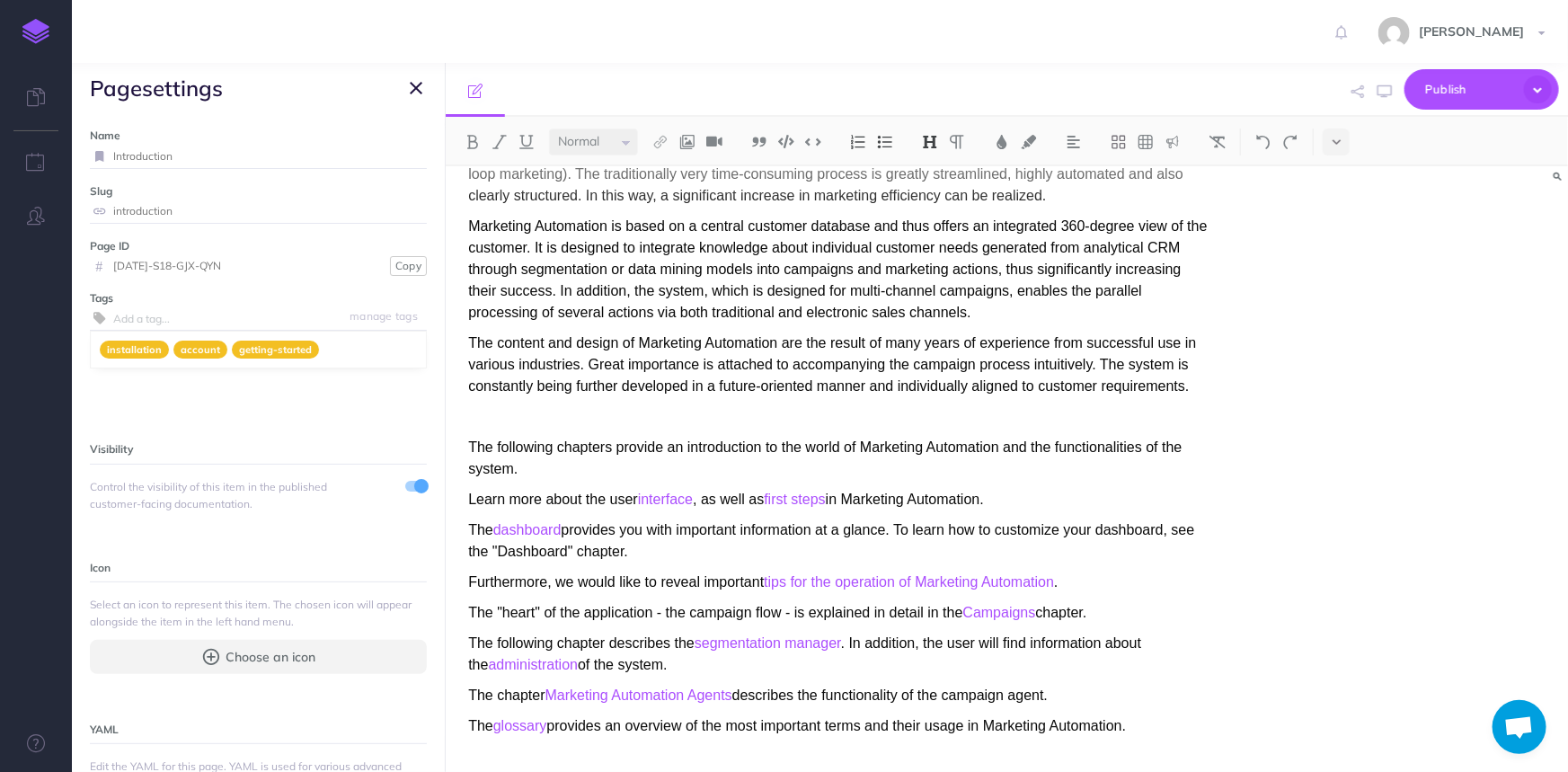
paste input "ZUL-S18-GJX-QYN"
type input "zul-s18-gjx-qyn"
drag, startPoint x: 228, startPoint y: 318, endPoint x: 96, endPoint y: 311, distance: 132.2
click at [96, 311] on div "manage tags zul-s18-gjx-qyn" at bounding box center [258, 318] width 337 height 24
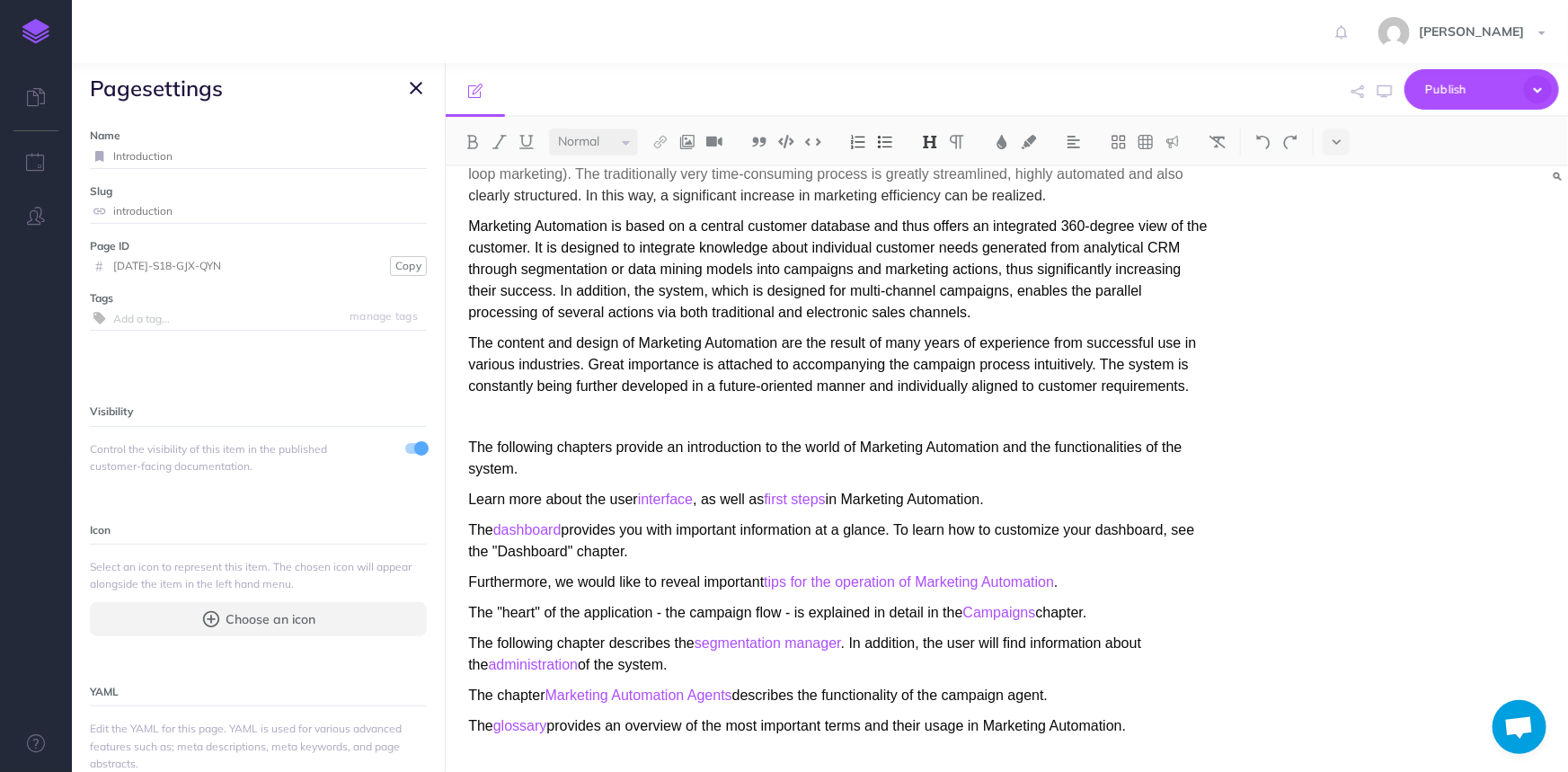
click at [422, 90] on button "button" at bounding box center [416, 88] width 22 height 22
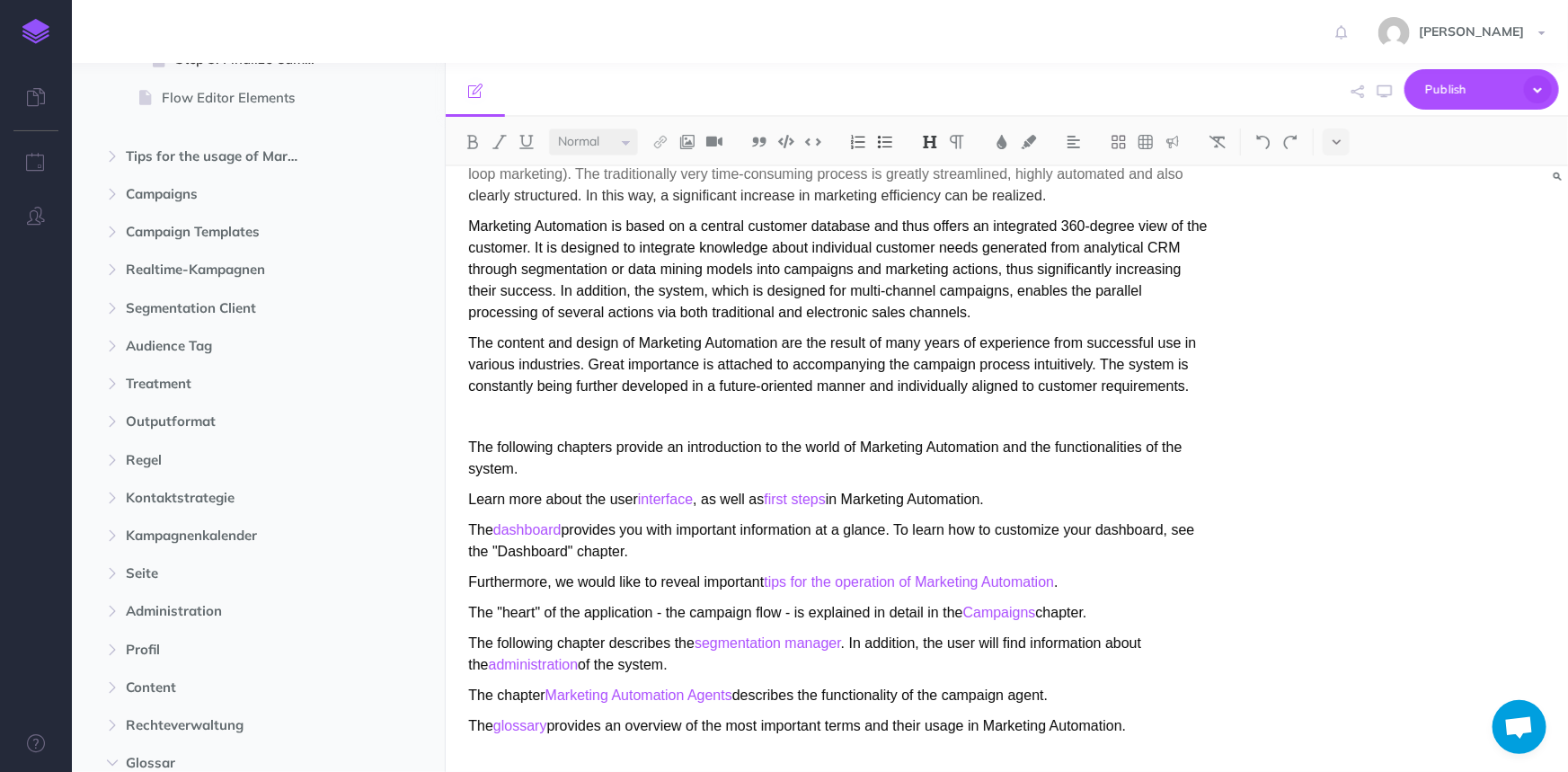
scroll to position [1024, 0]
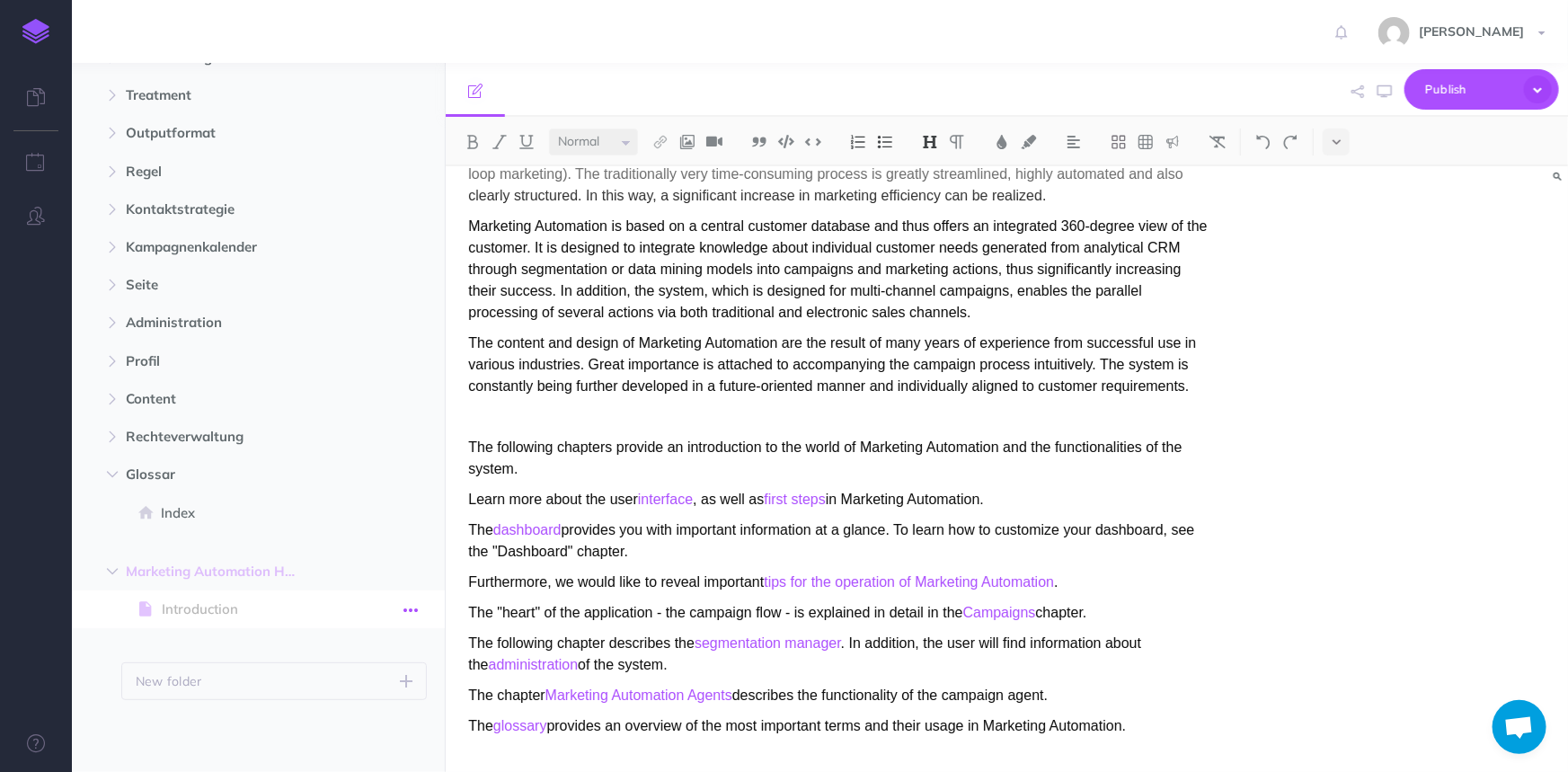
click at [407, 614] on icon "button" at bounding box center [411, 610] width 14 height 22
click at [363, 726] on link "Settings" at bounding box center [358, 730] width 135 height 30
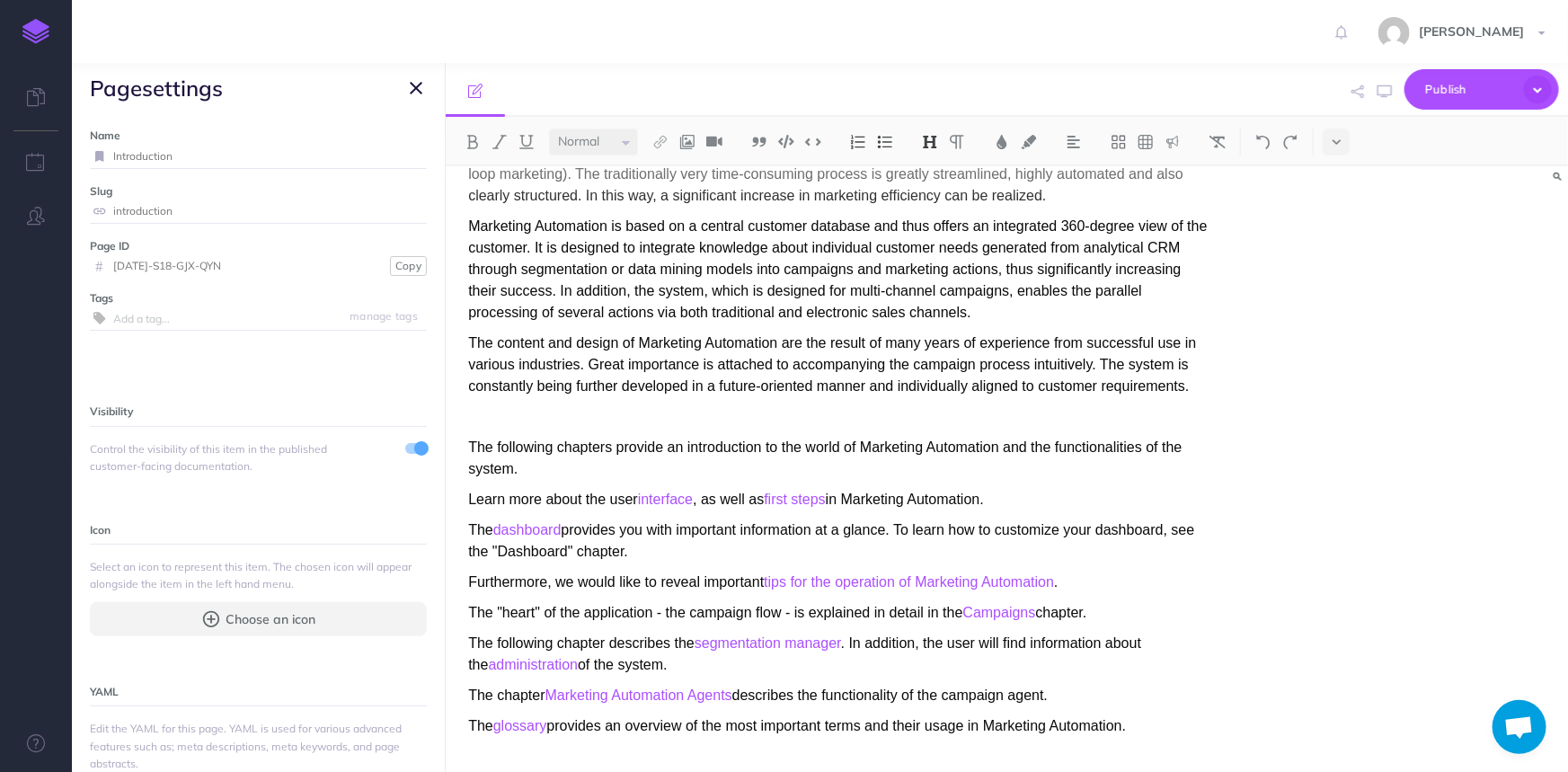
click at [411, 85] on icon "button" at bounding box center [416, 88] width 13 height 22
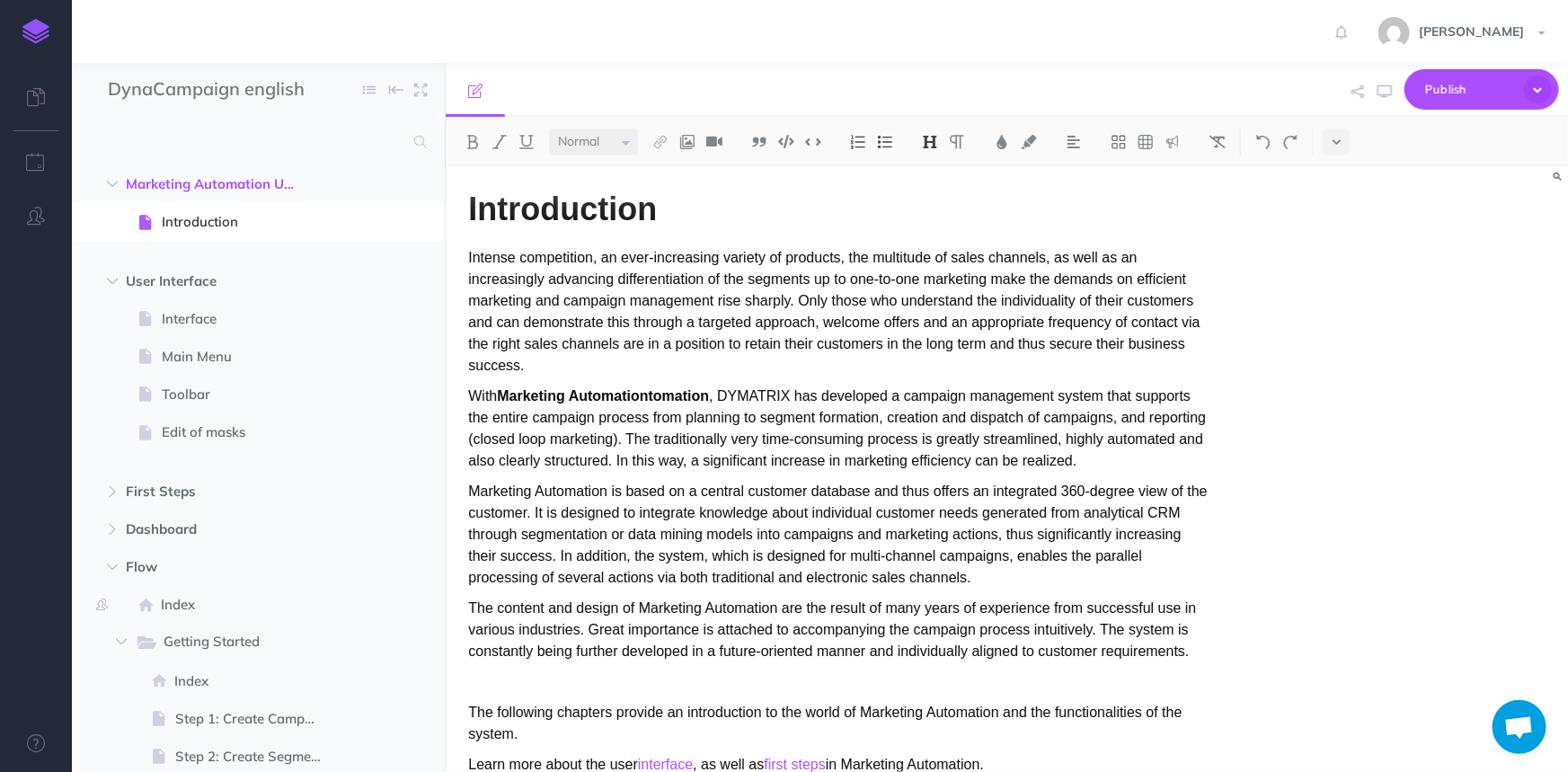
scroll to position [0, 0]
drag, startPoint x: 651, startPoint y: 395, endPoint x: 710, endPoint y: 394, distance: 59.0
click at [709, 394] on strong "Marketing Automationtomation" at bounding box center [602, 397] width 212 height 15
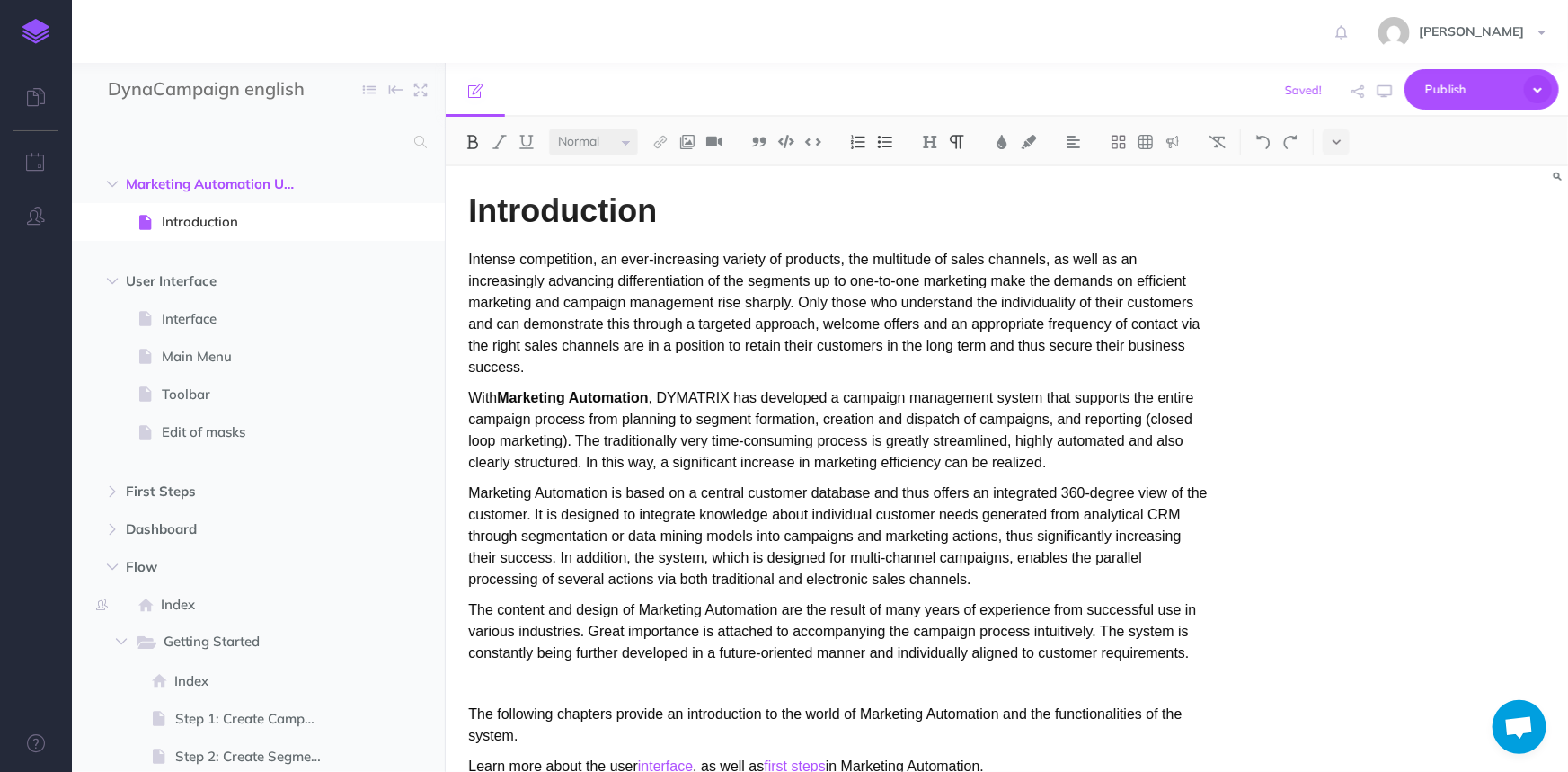
click at [1409, 279] on div "Introduction Intense competition, an ever-increasing variety of products, the m…" at bounding box center [1007, 469] width 1122 height 606
click at [1462, 86] on span "Publish" at bounding box center [1471, 89] width 90 height 28
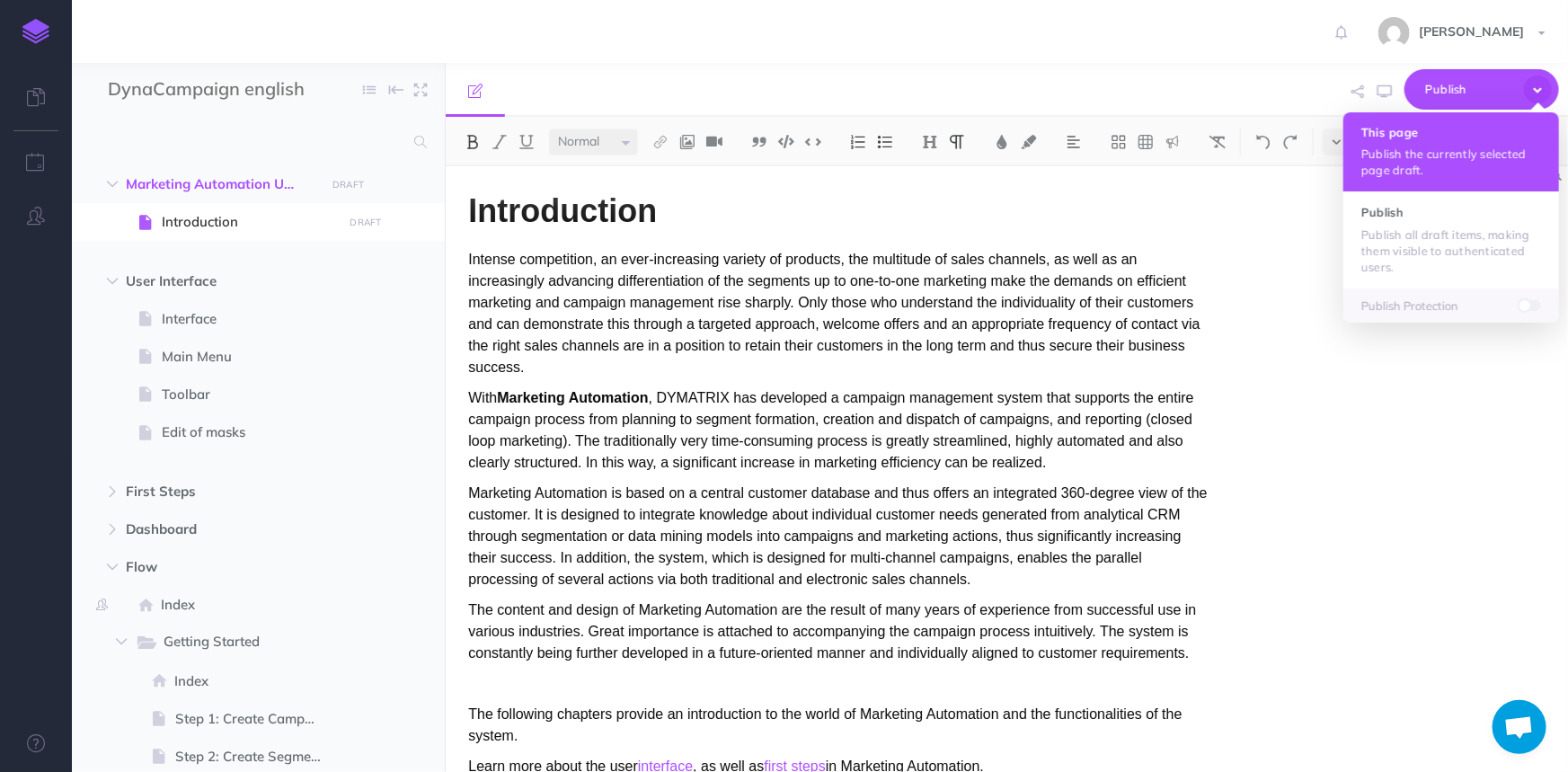
click at [1450, 161] on p "Publish the currently selected page draft." at bounding box center [1451, 162] width 180 height 33
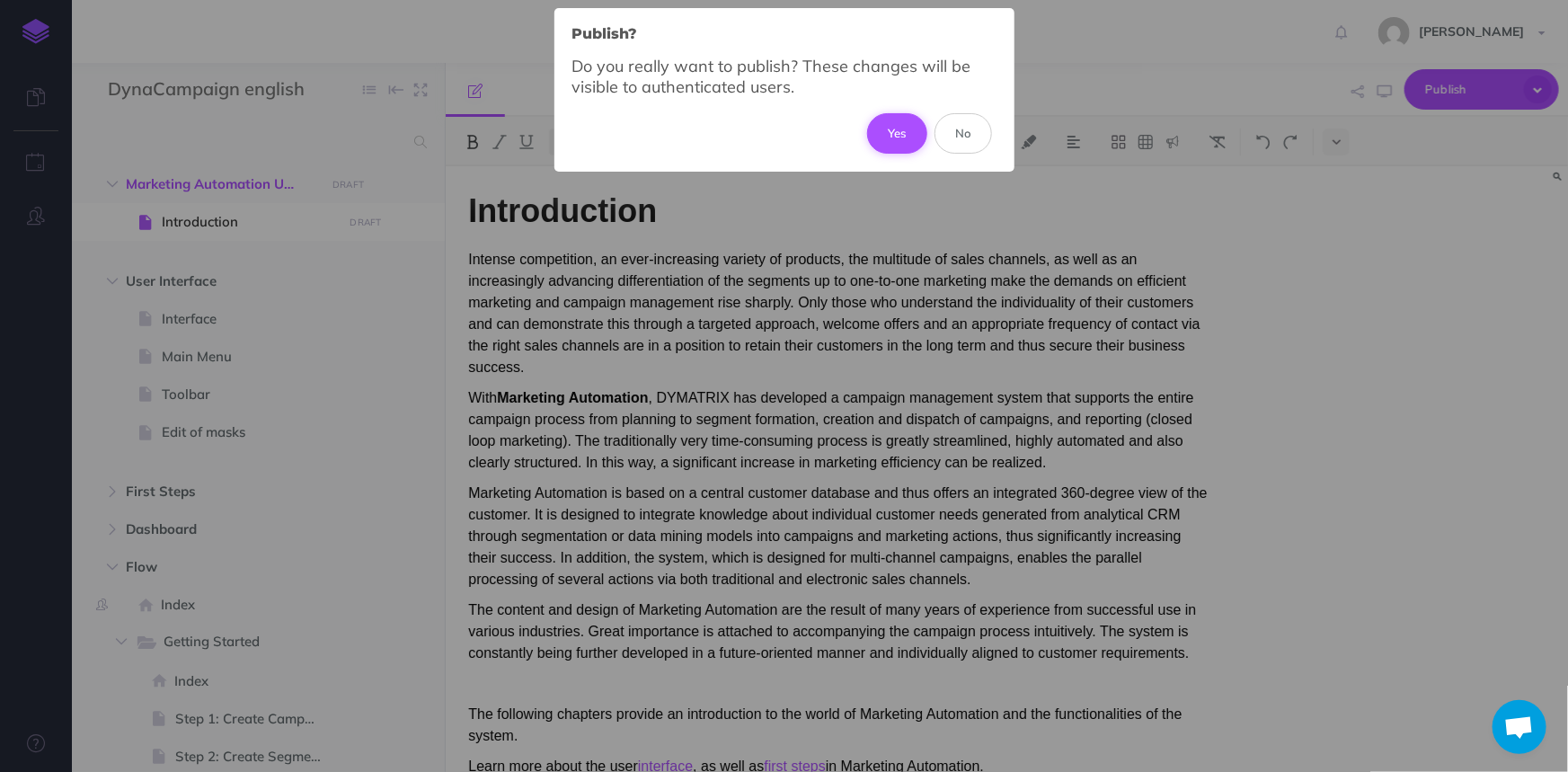
click at [900, 129] on button "Yes" at bounding box center [897, 133] width 60 height 40
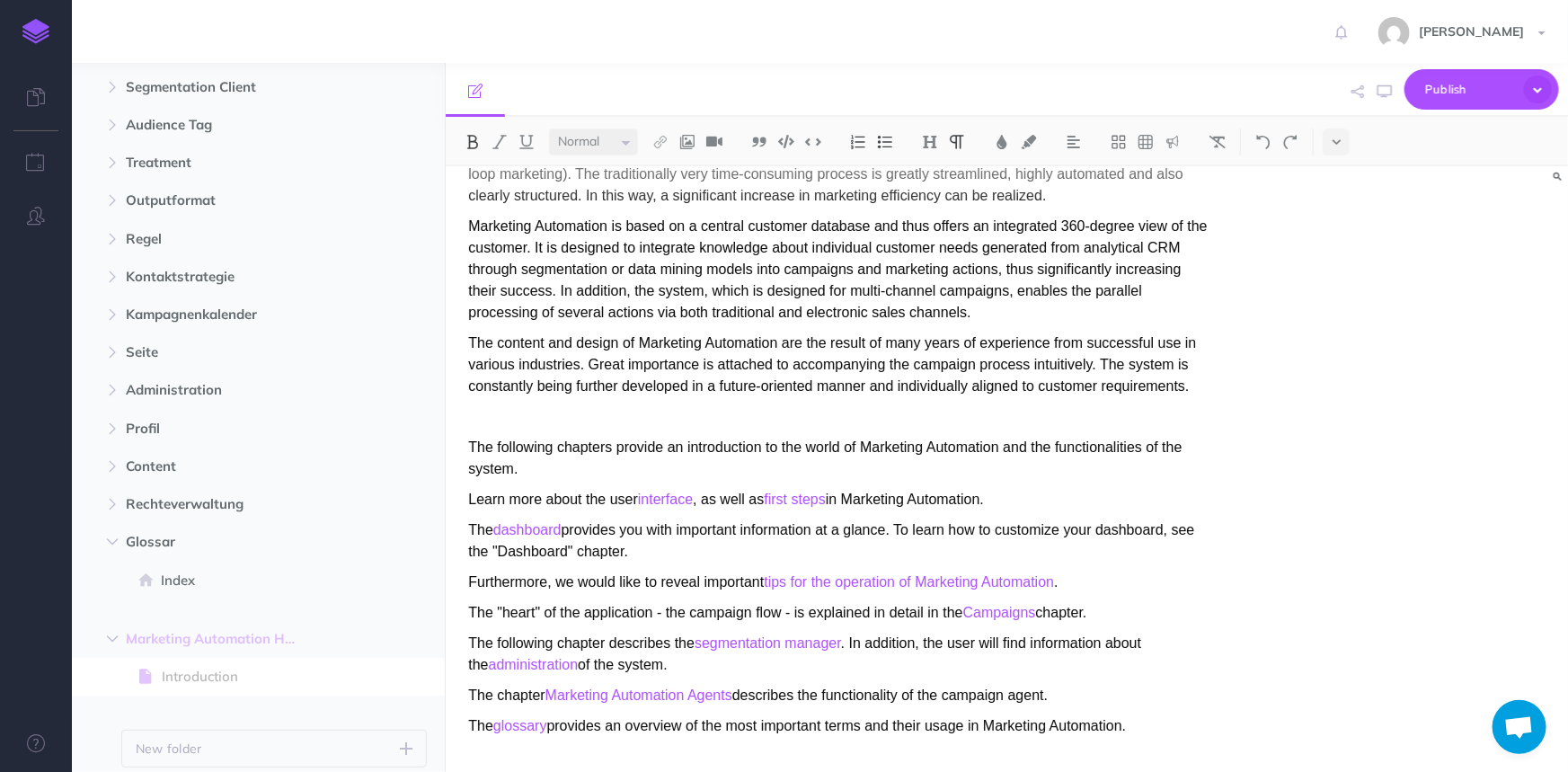
scroll to position [1024, 0]
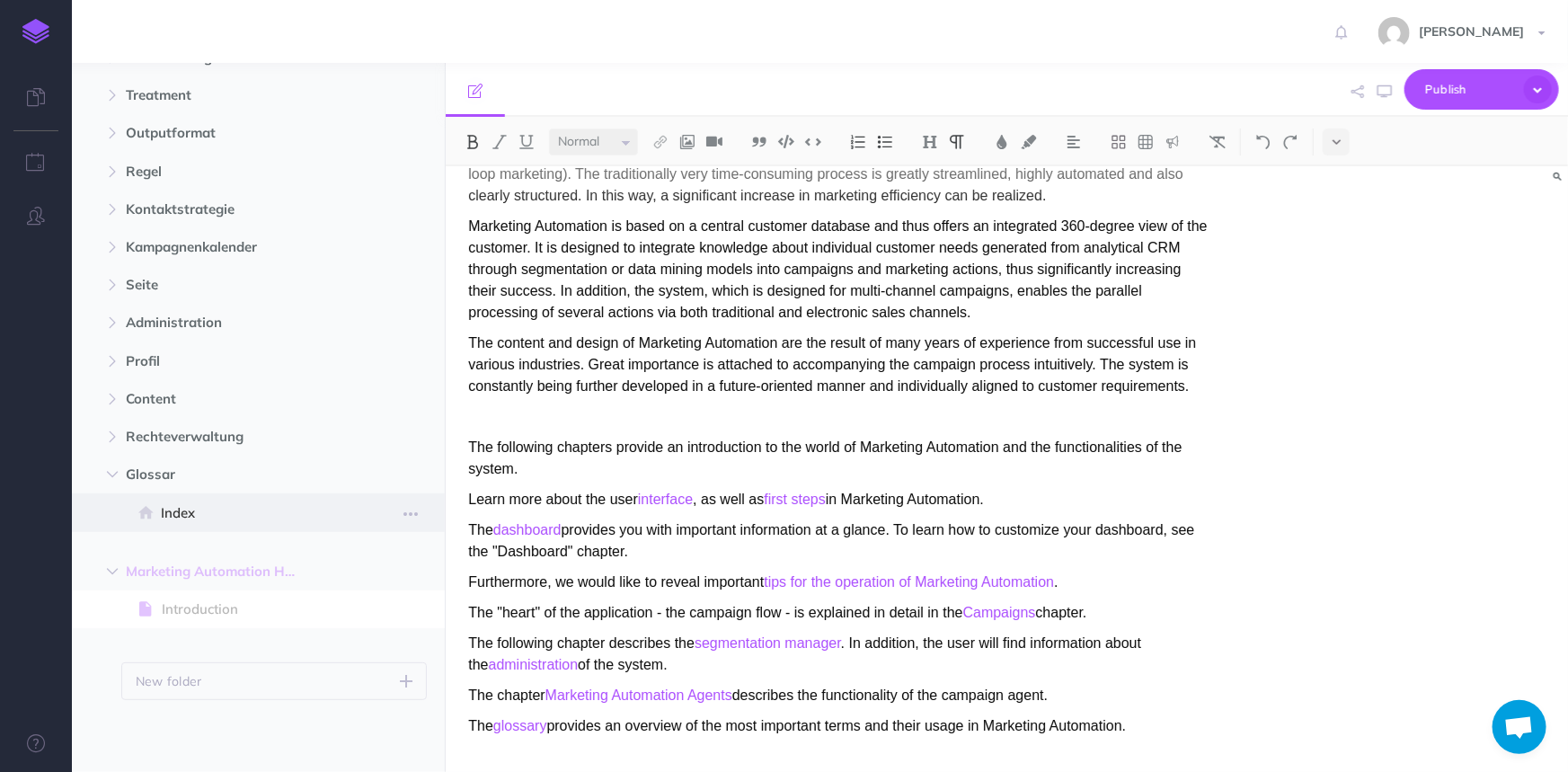
click at [196, 518] on span "Index" at bounding box center [248, 513] width 176 height 22
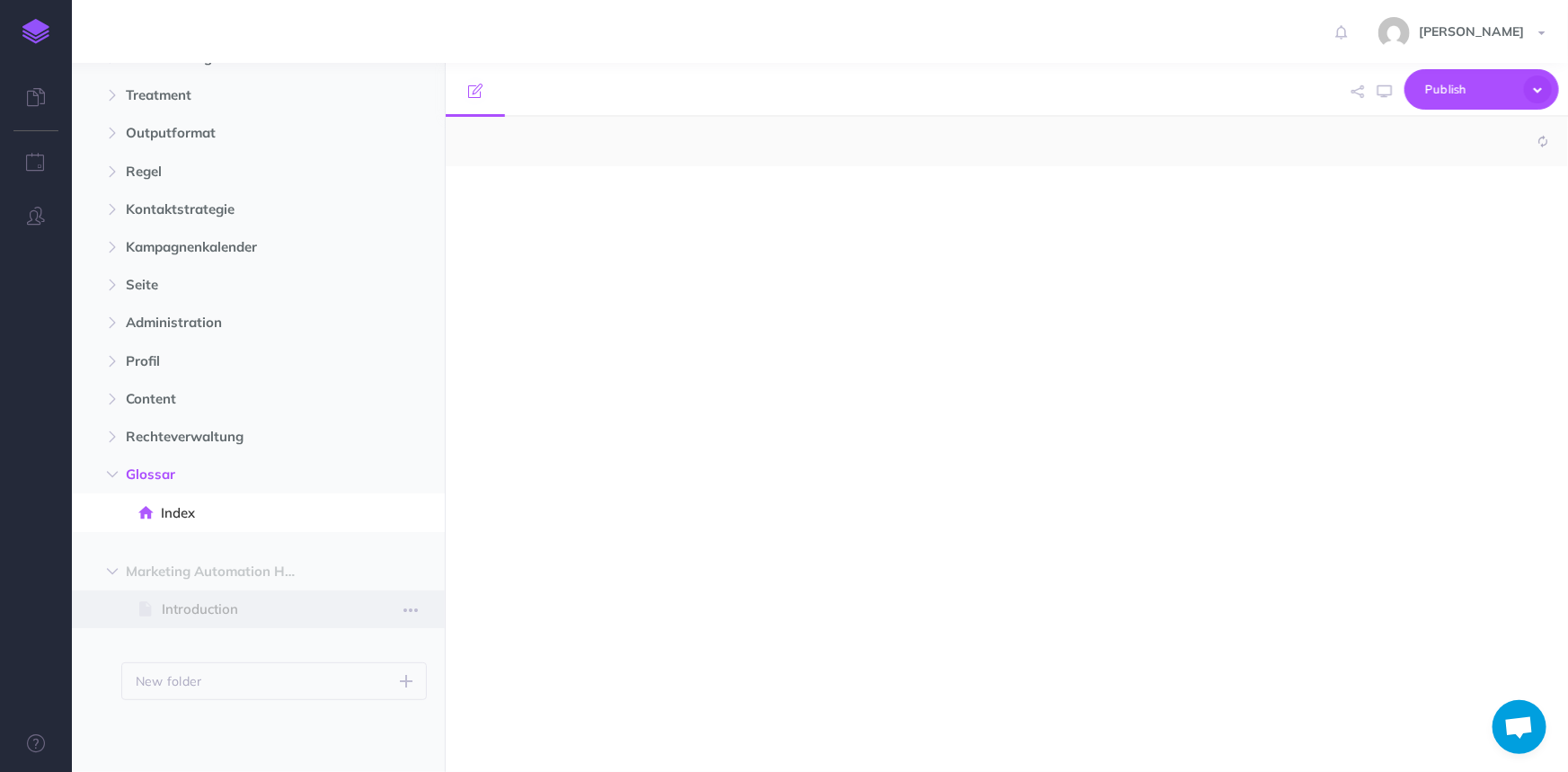
select select "null"
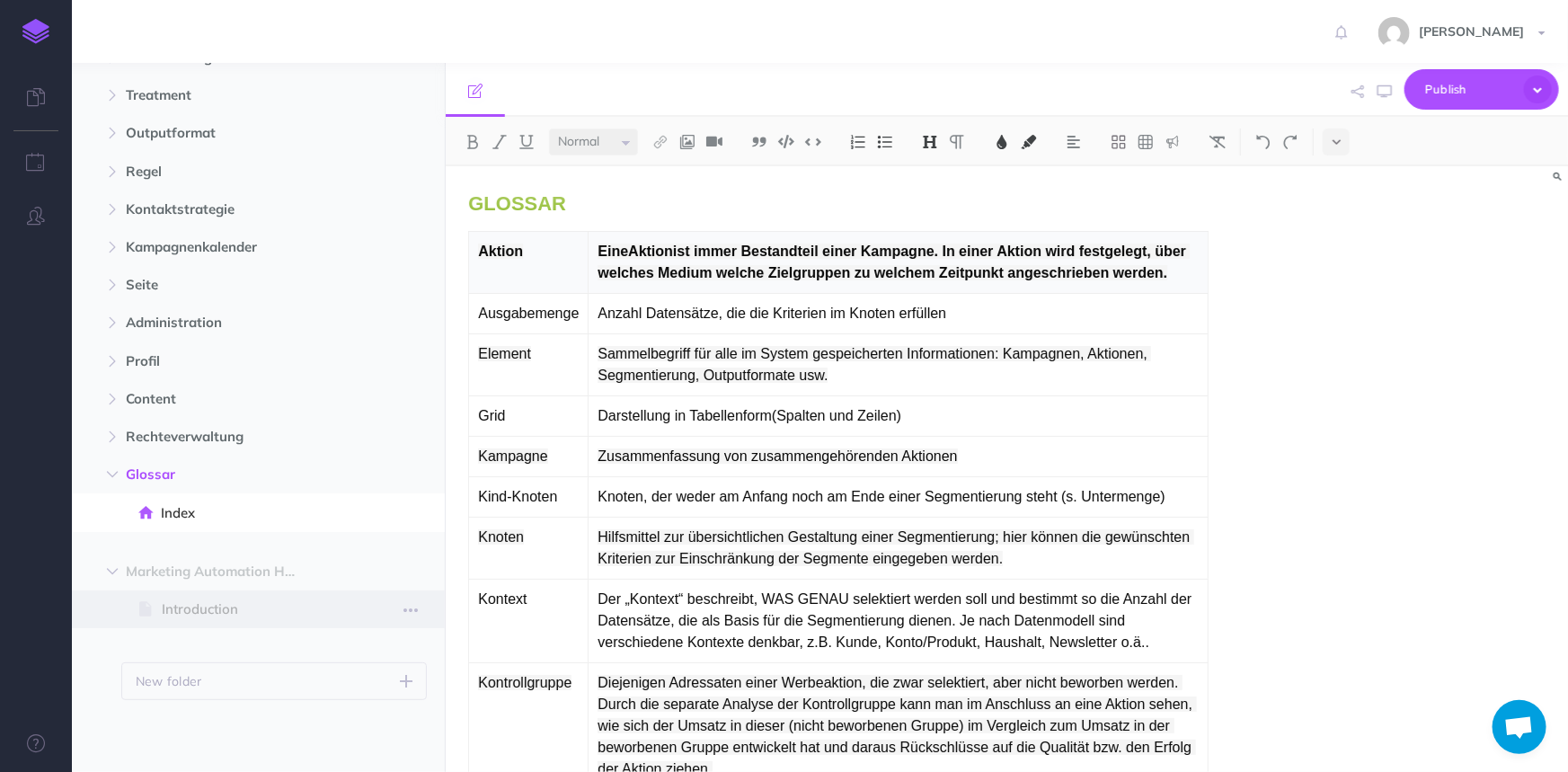
click at [212, 611] on span "Introduction" at bounding box center [249, 609] width 175 height 22
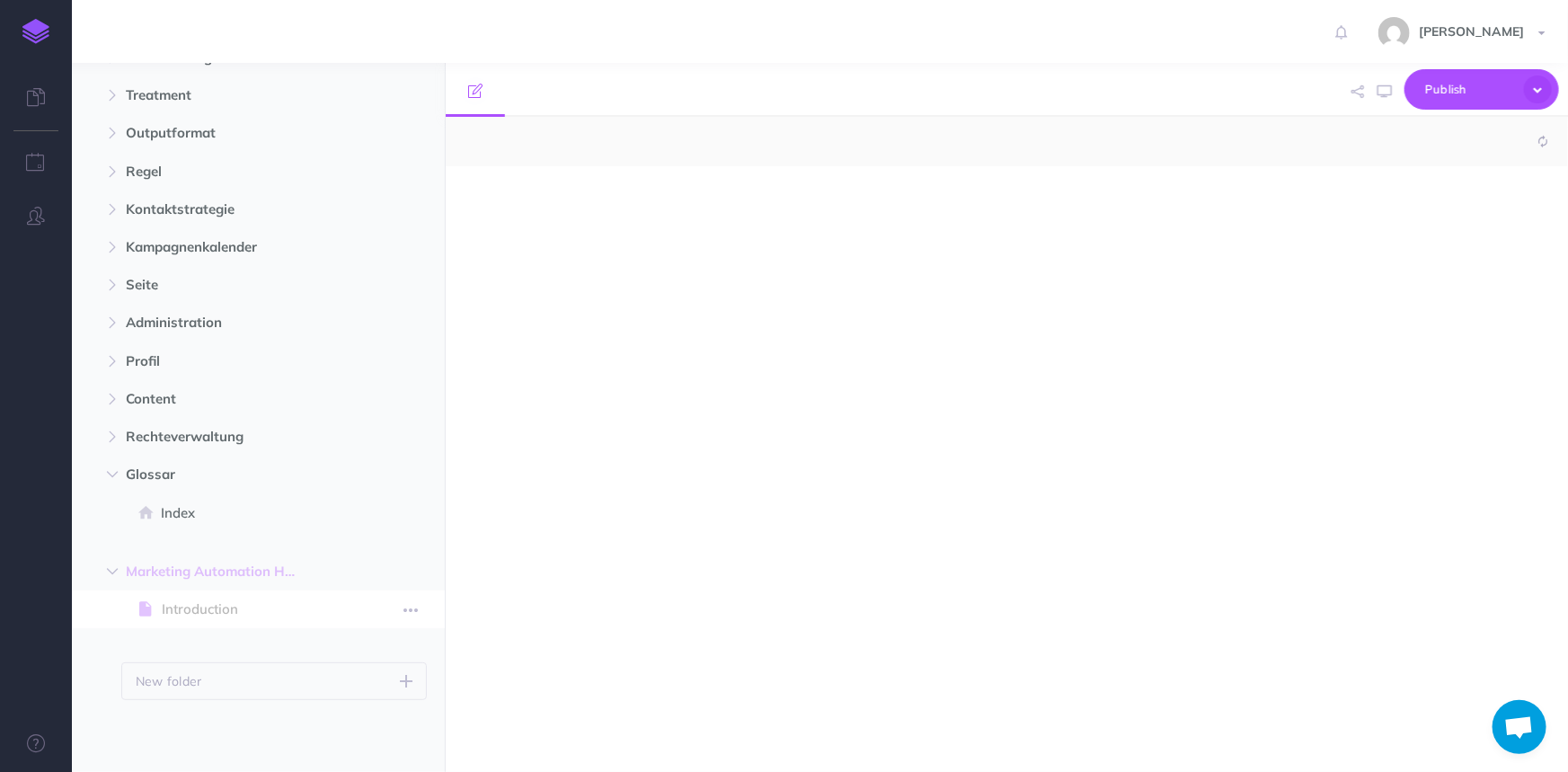
select select "null"
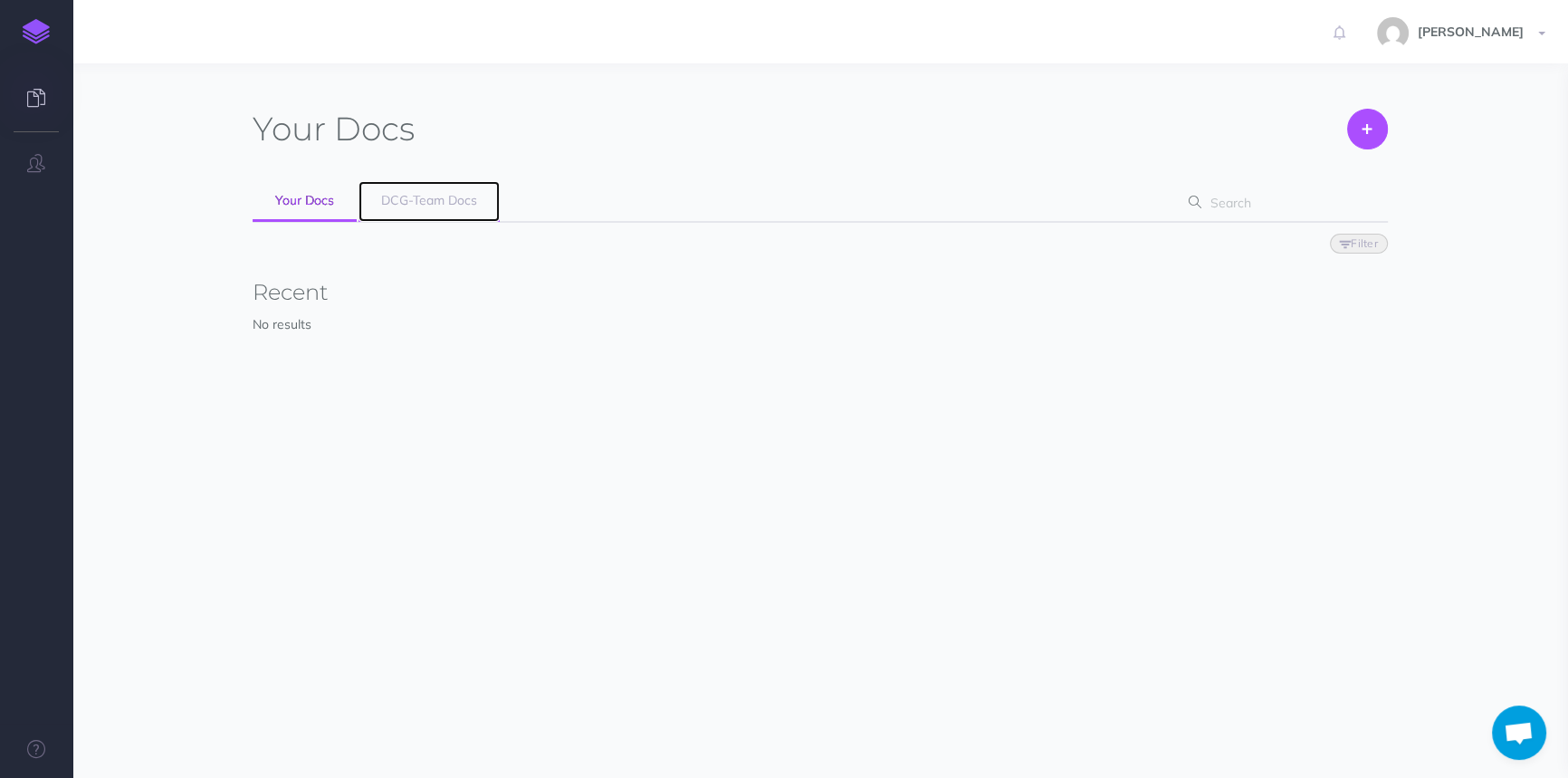
click at [450, 187] on link "DCG-Team Docs" at bounding box center [428, 201] width 141 height 41
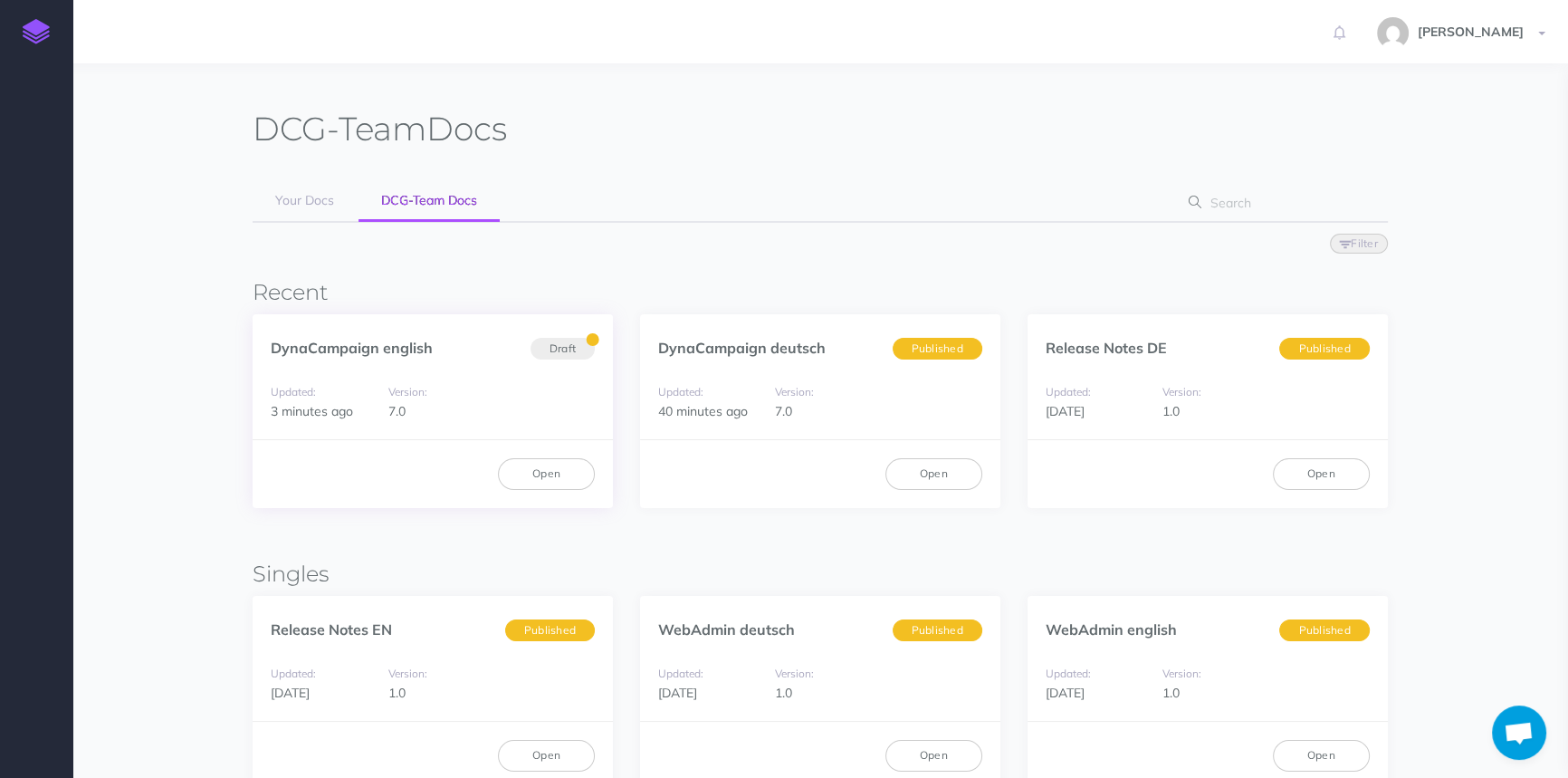
drag, startPoint x: 538, startPoint y: 342, endPoint x: 444, endPoint y: 337, distance: 94.1
click at [538, 342] on span "Draft" at bounding box center [562, 348] width 65 height 23
click at [389, 354] on link "DynaCampaign english" at bounding box center [352, 348] width 162 height 18
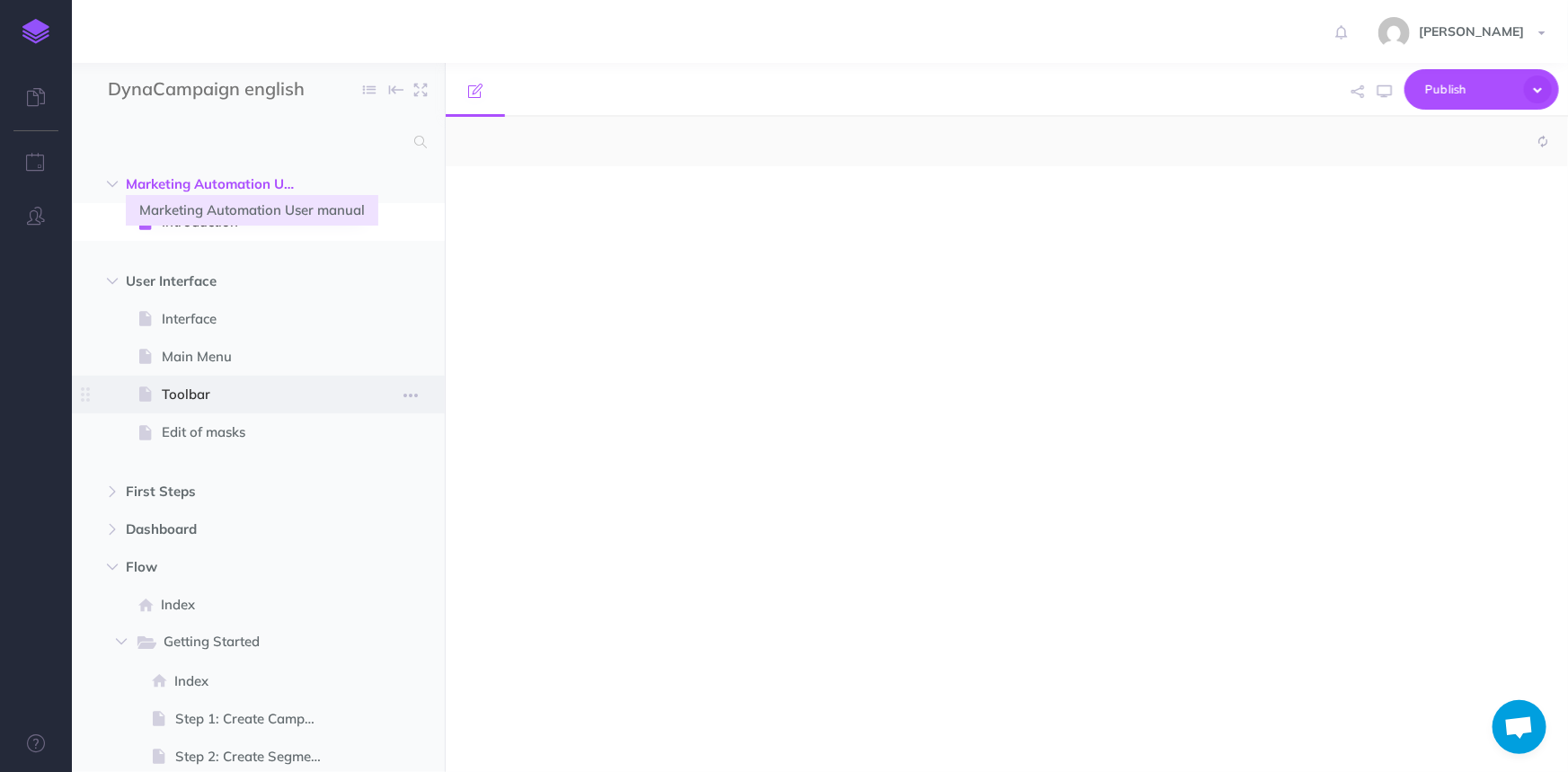
select select "null"
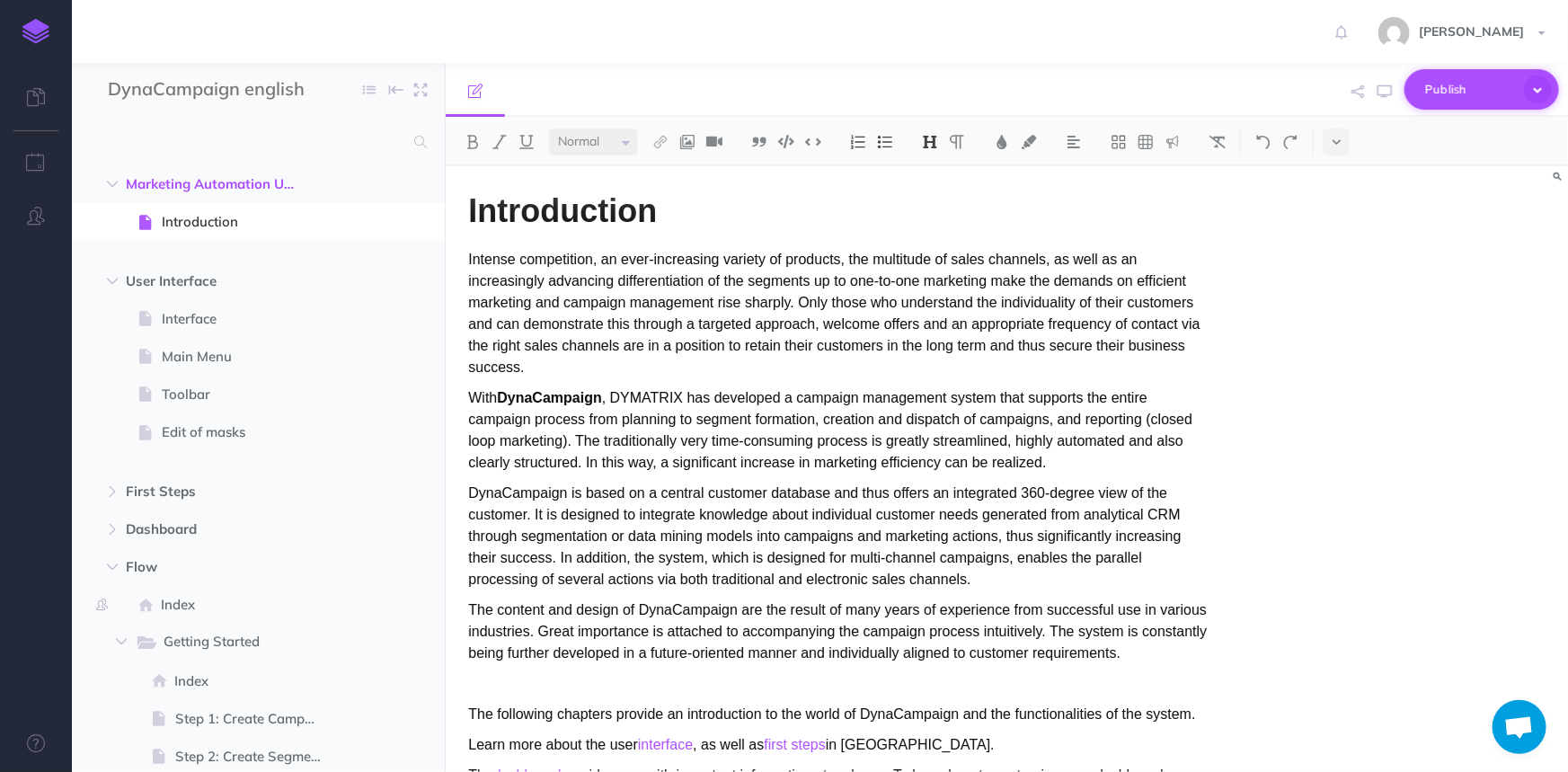
click at [1458, 79] on span "Publish" at bounding box center [1471, 89] width 90 height 28
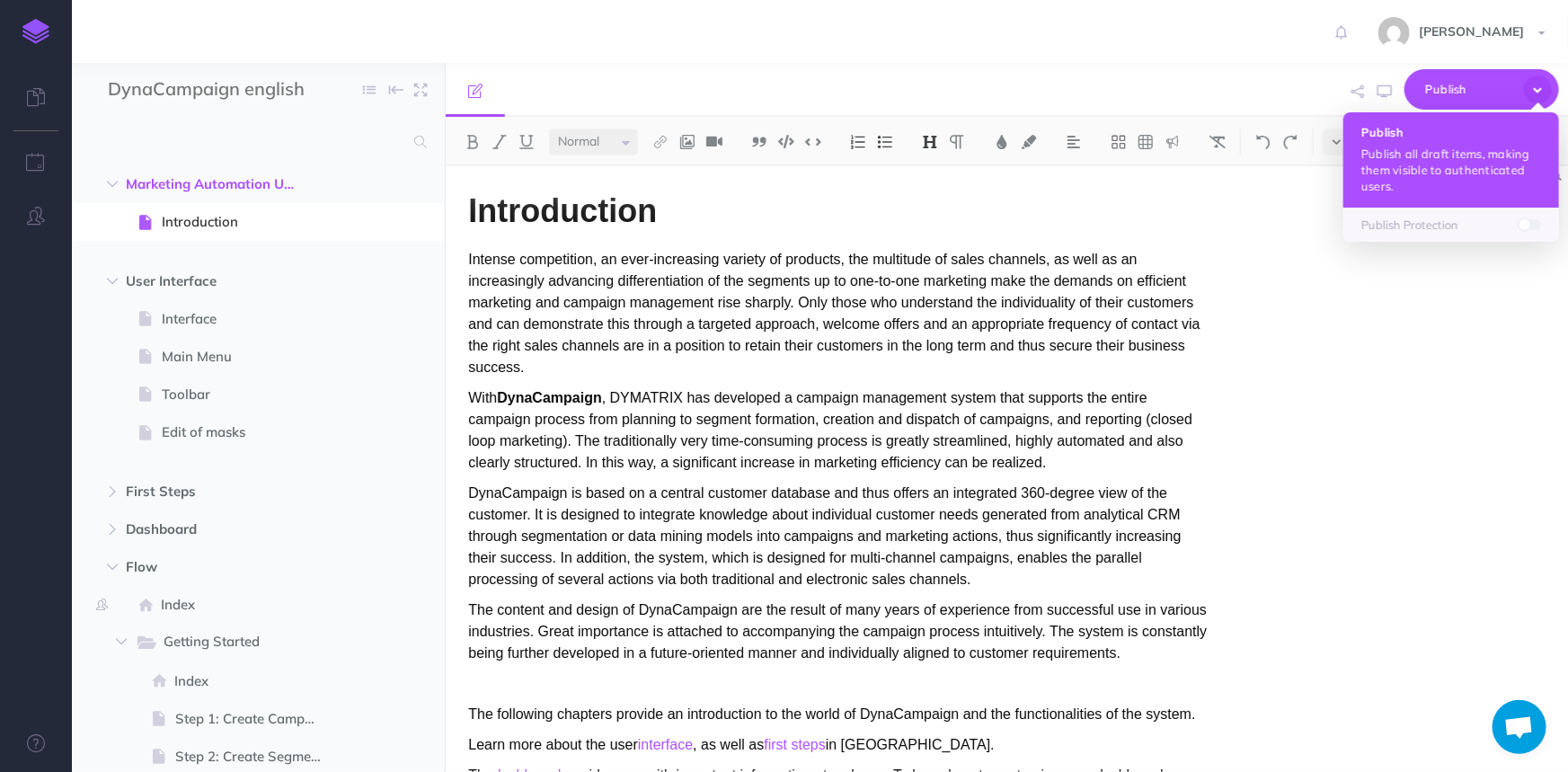
click at [1436, 164] on p "Publish all draft items, making them visible to authenticated users." at bounding box center [1451, 170] width 180 height 49
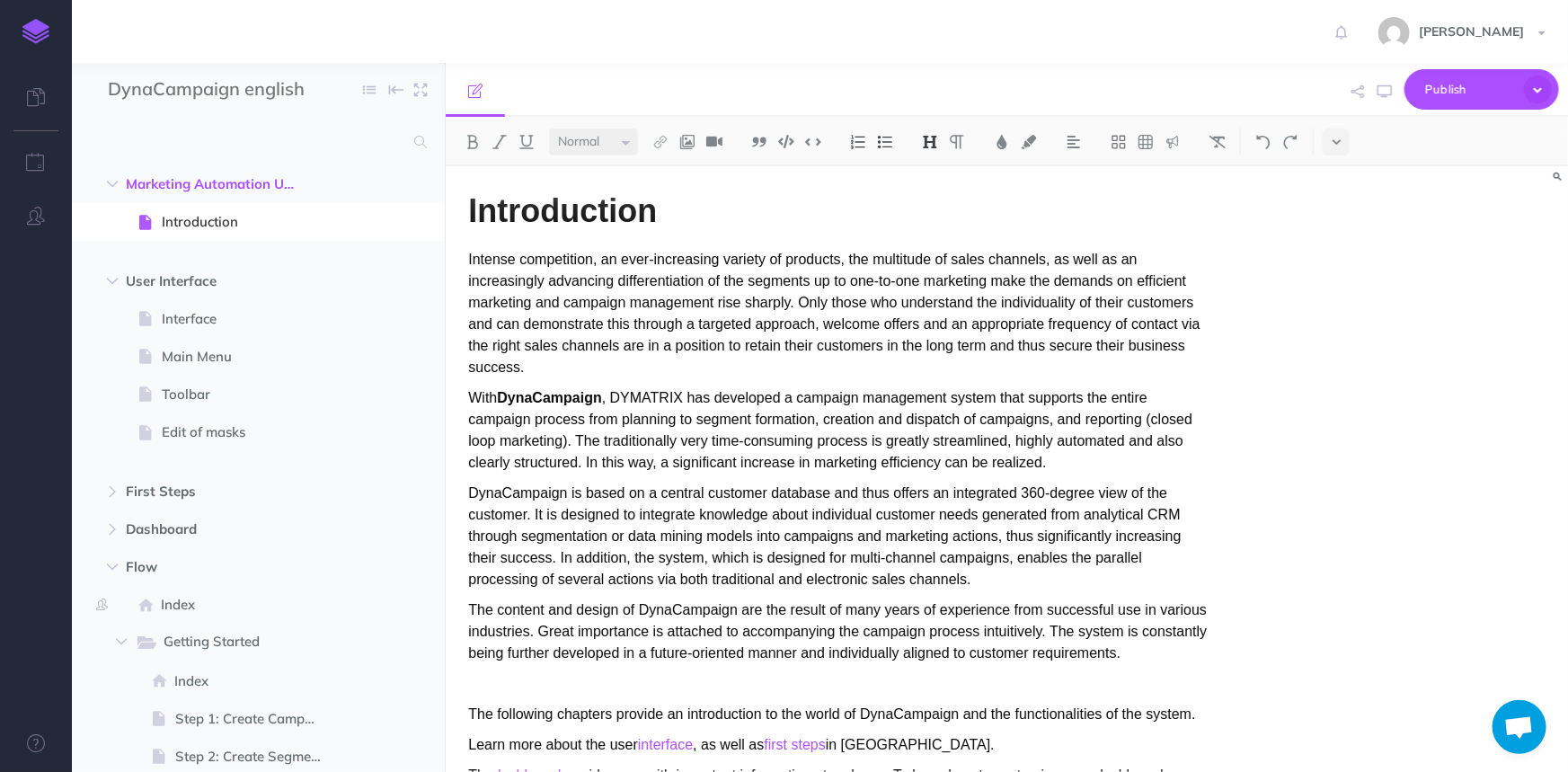
click at [550, 399] on strong "DynaCampaign" at bounding box center [548, 397] width 104 height 15
click at [42, 26] on img at bounding box center [36, 32] width 27 height 25
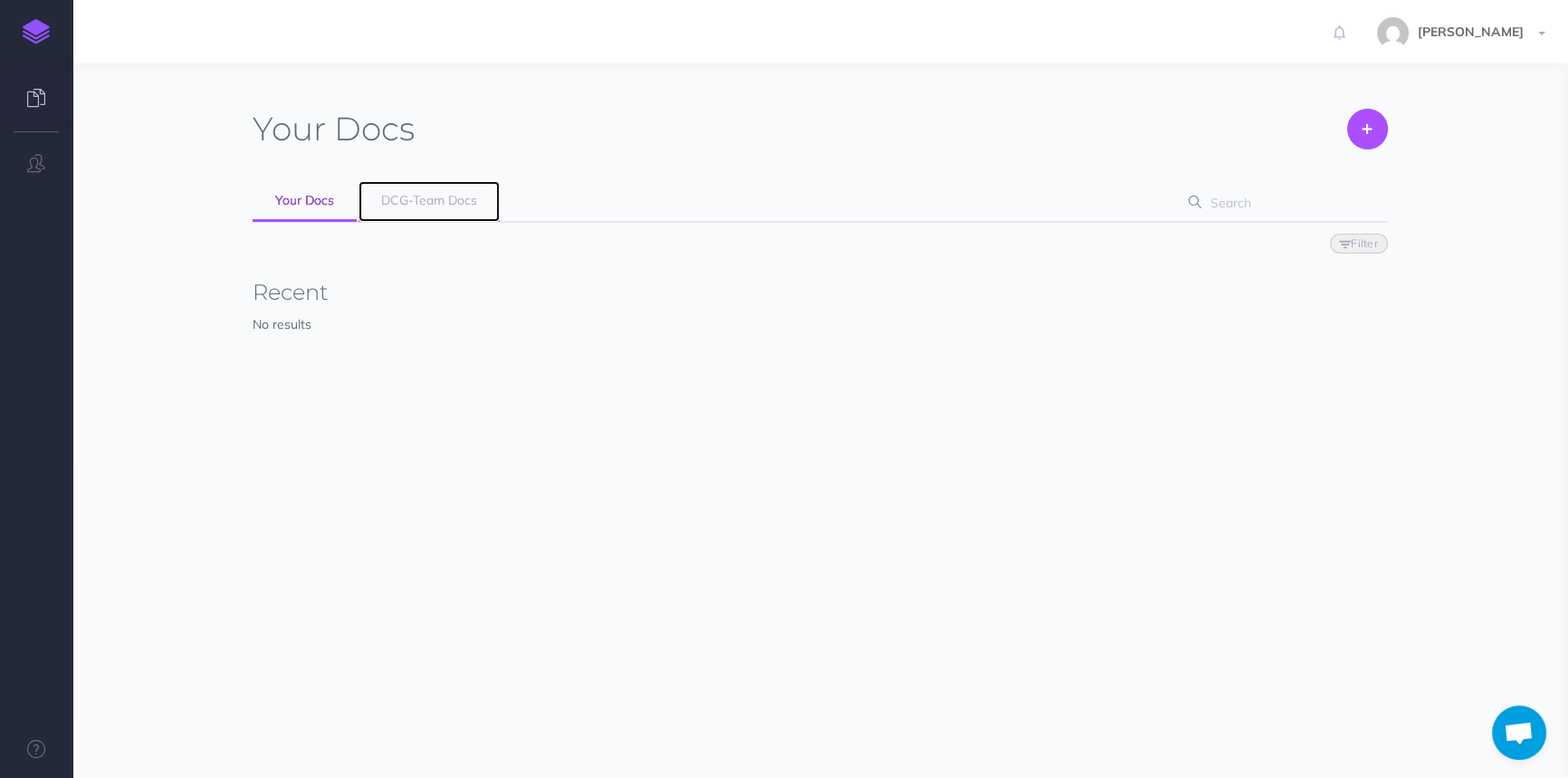
click at [427, 207] on span "DCG-Team Docs" at bounding box center [429, 200] width 96 height 16
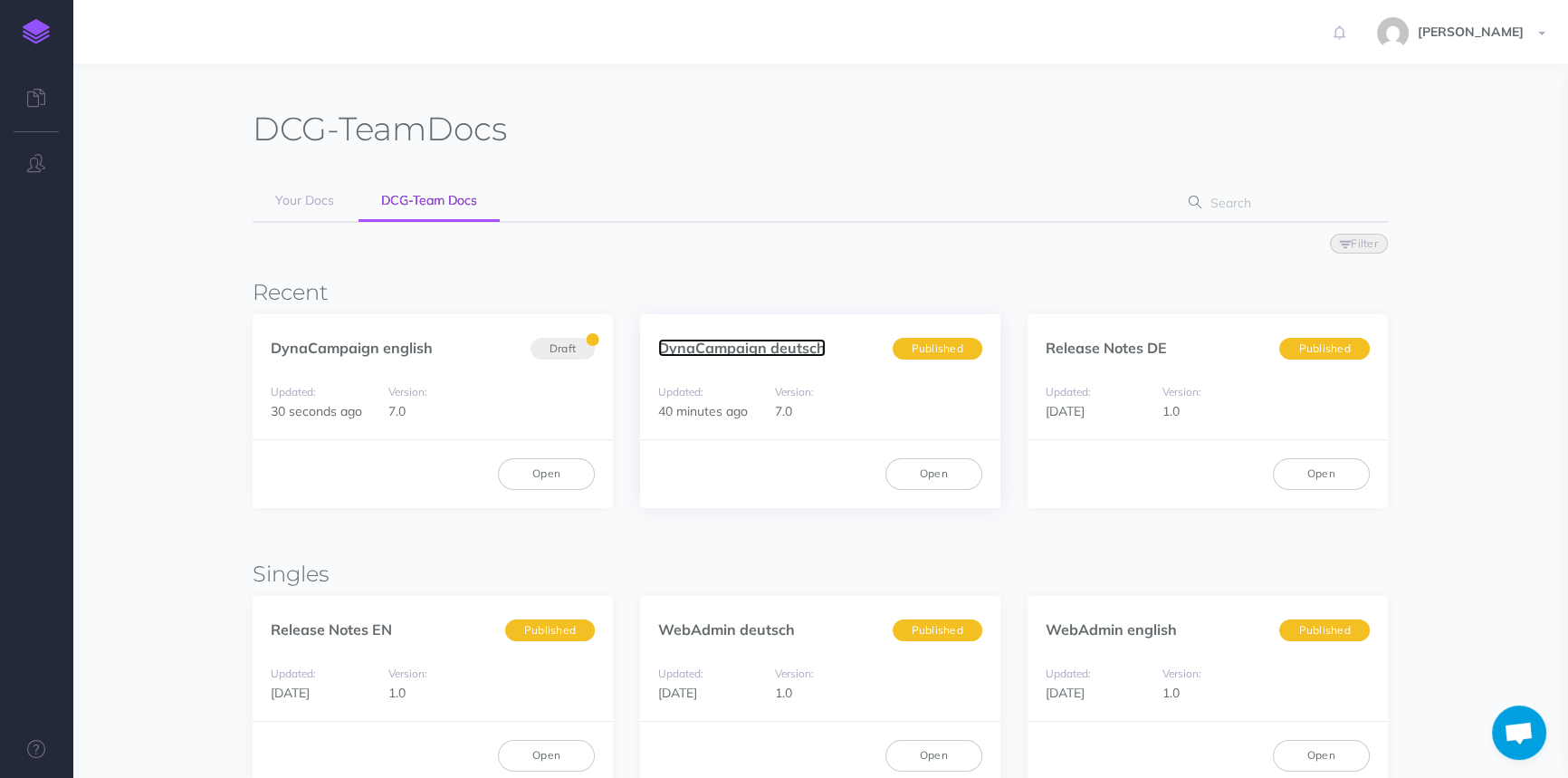
click at [779, 349] on link "DynaCampaign deutsch" at bounding box center [742, 348] width 167 height 18
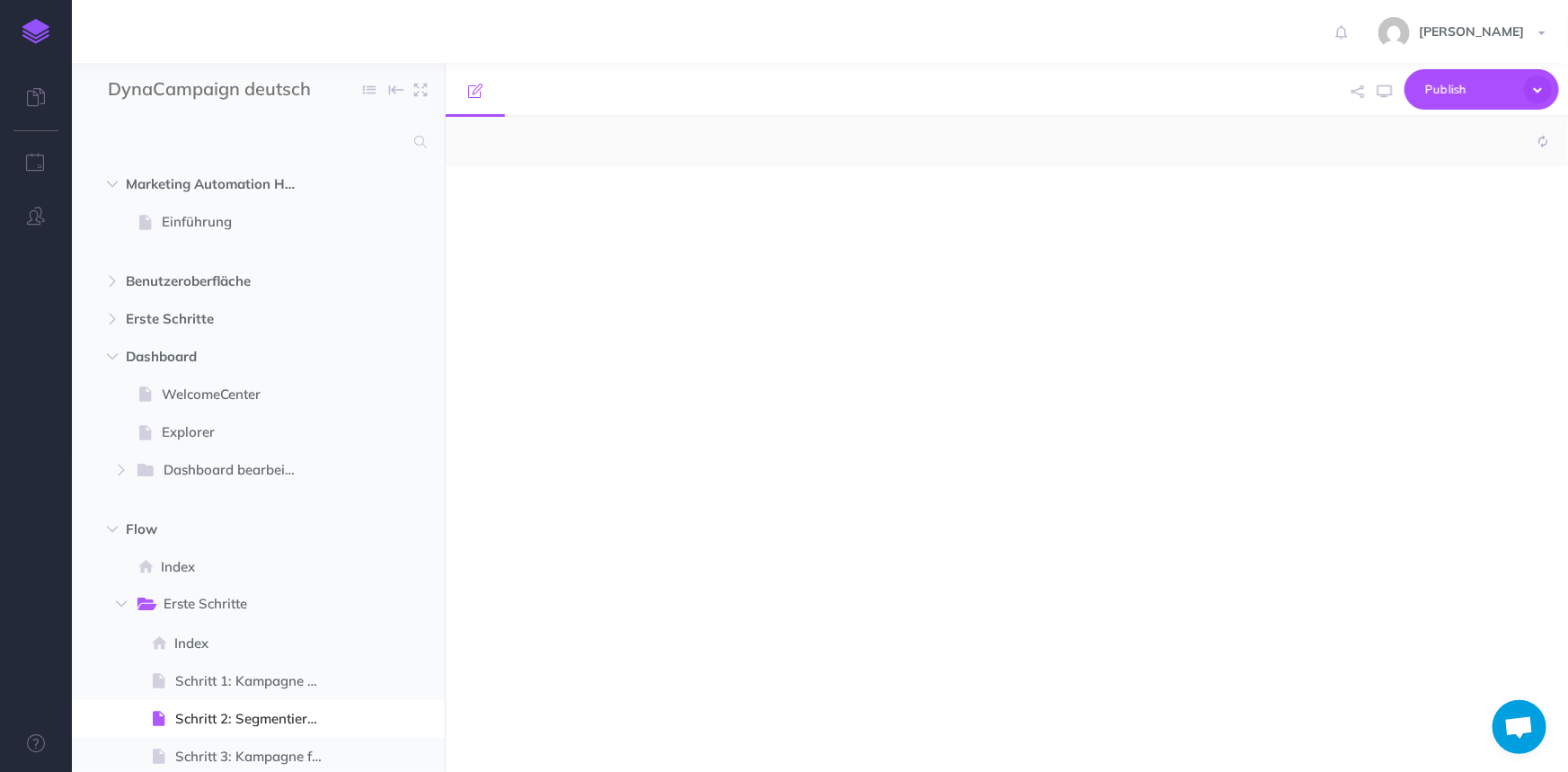
select select "null"
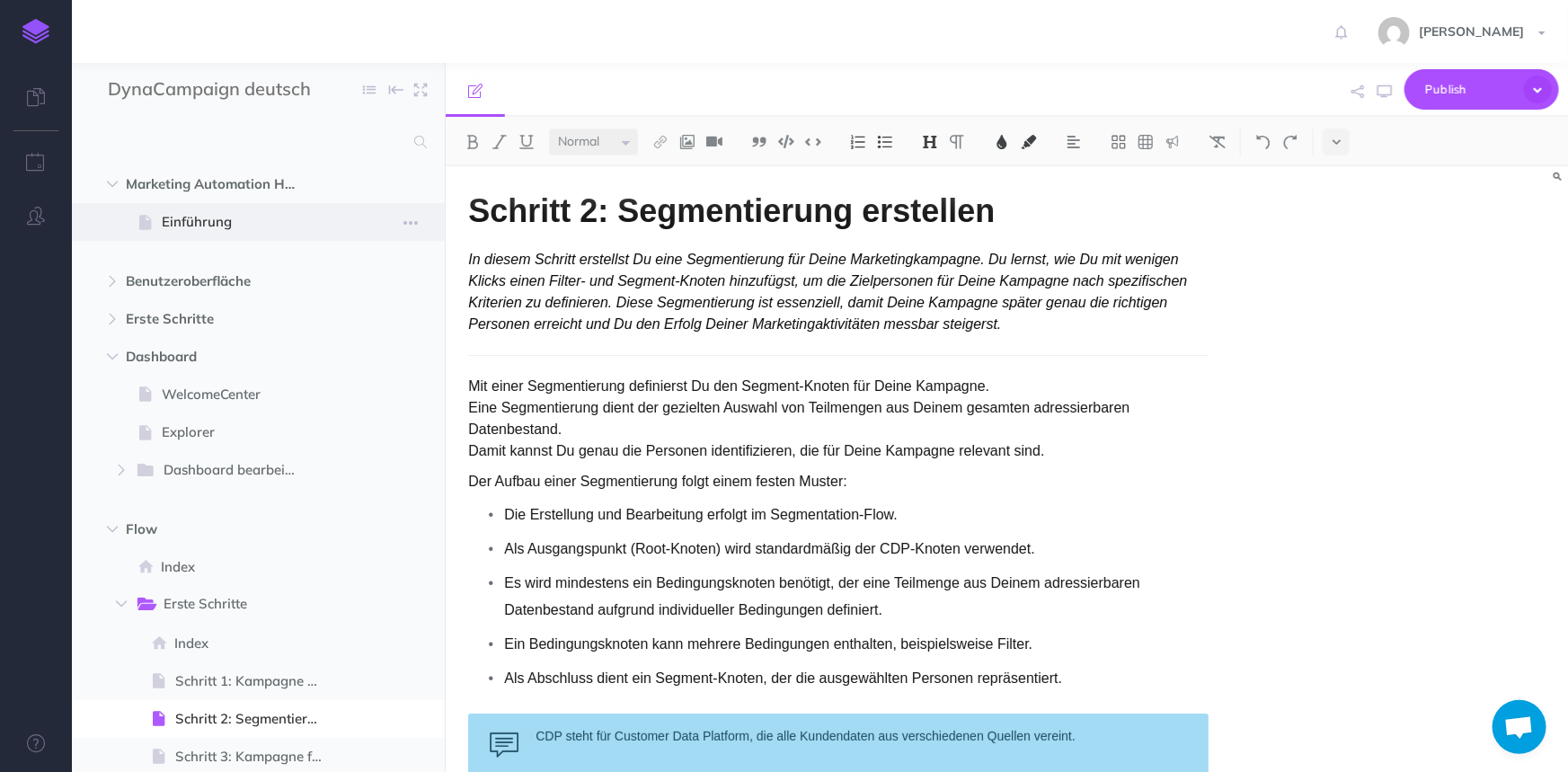
click at [234, 225] on span "Einführung" at bounding box center [249, 222] width 175 height 22
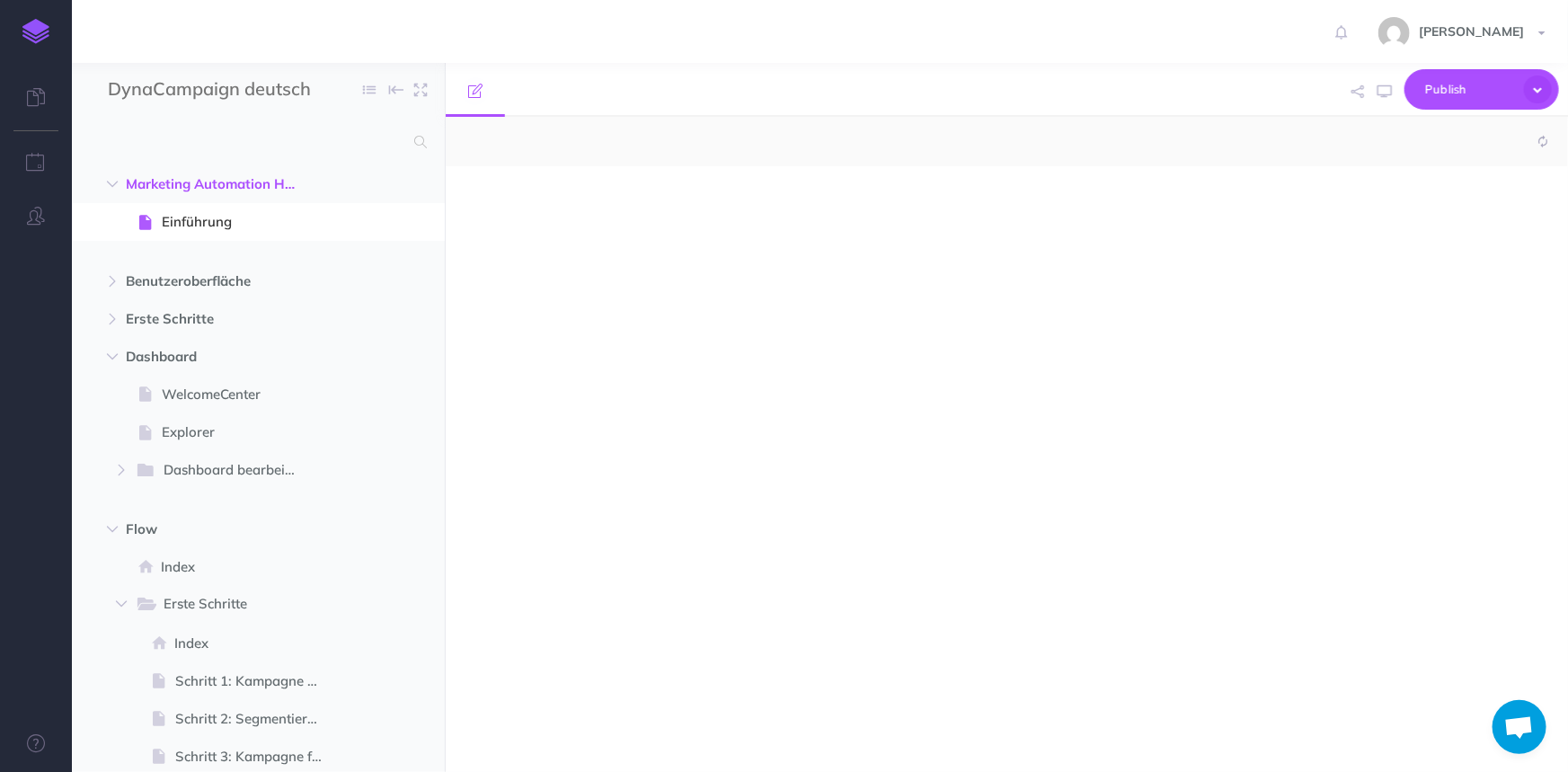
select select "null"
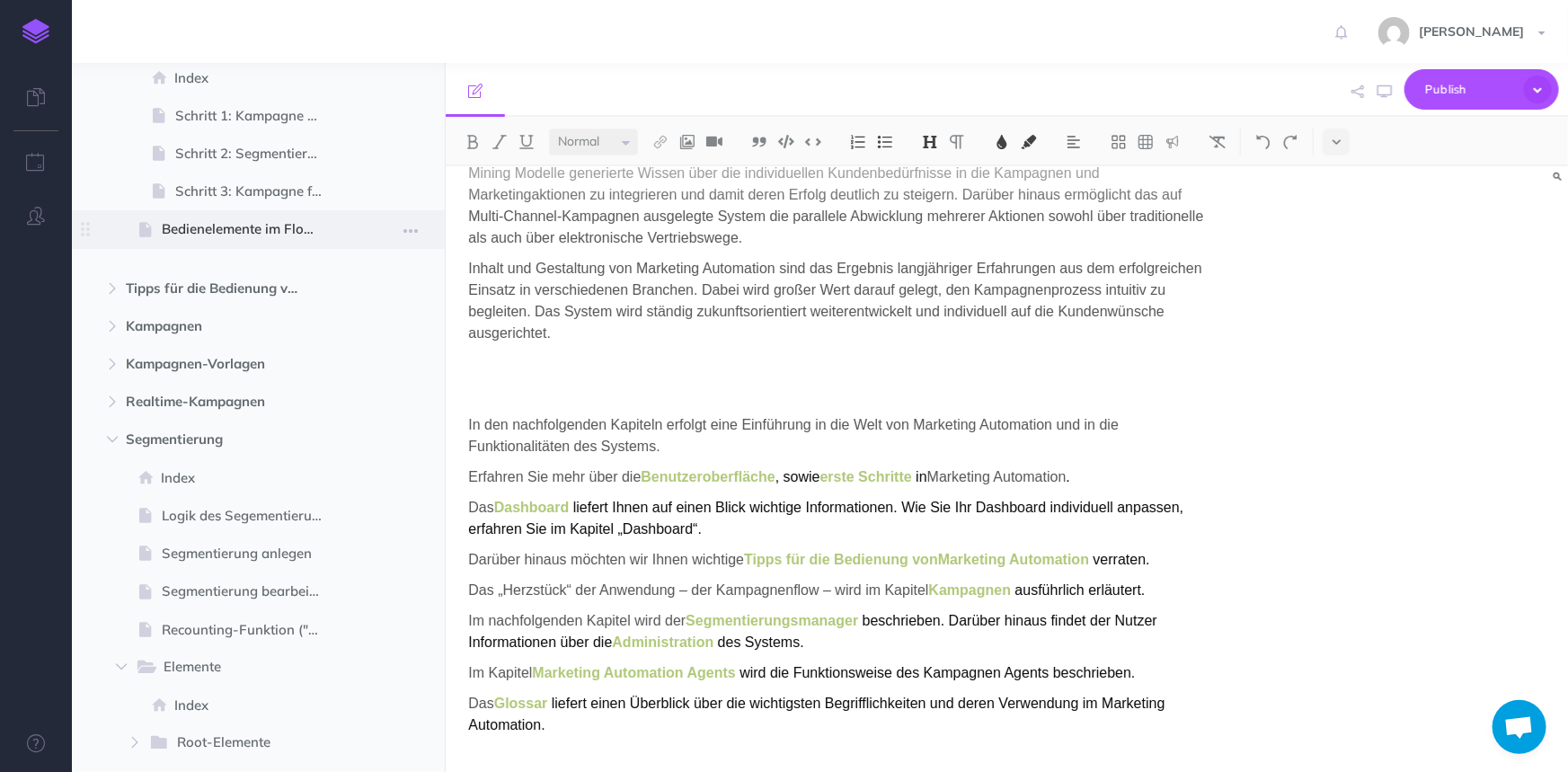
scroll to position [572, 0]
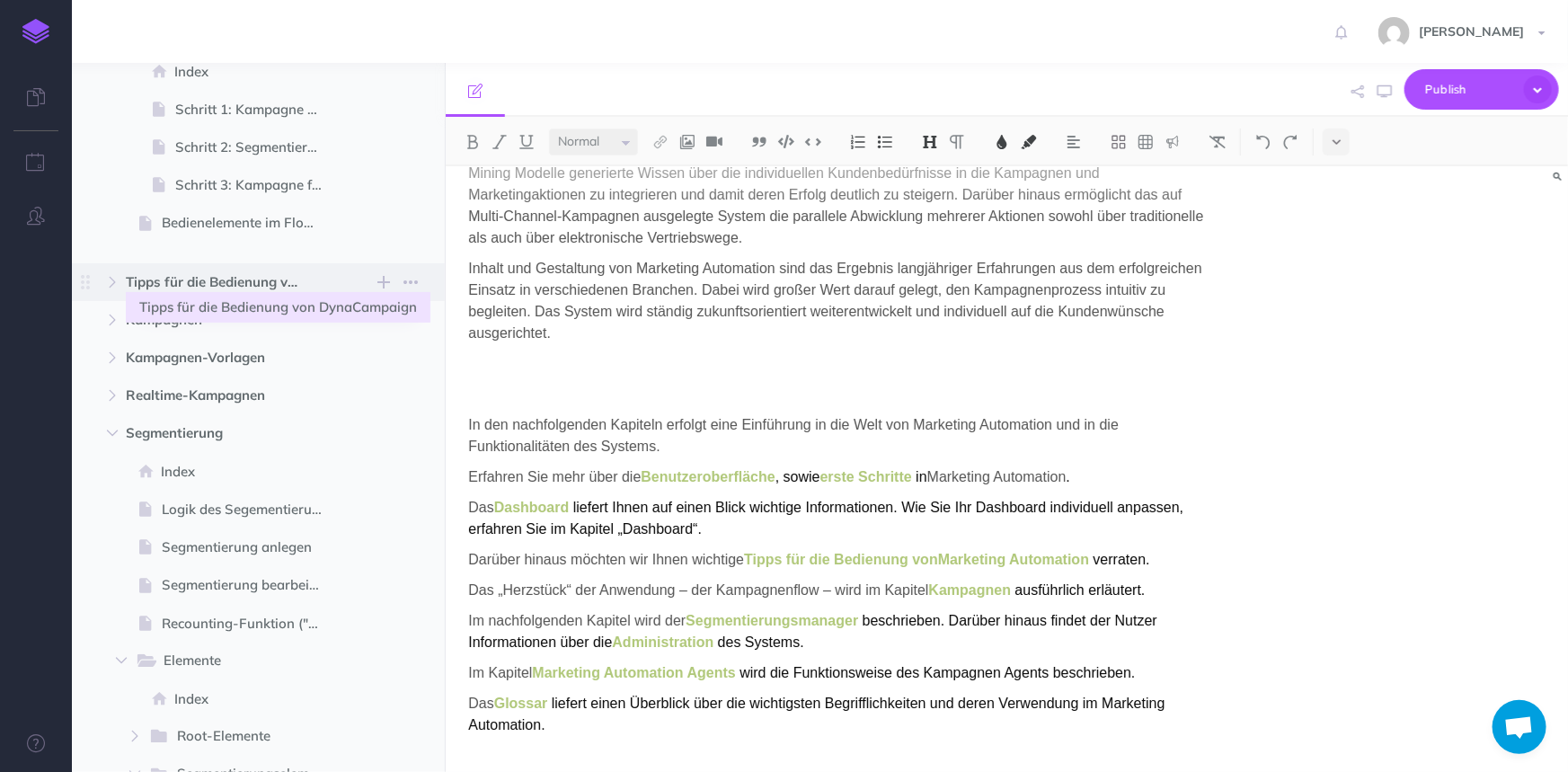
click at [209, 279] on span "Tipps für die Bedienung von DynaCampaign" at bounding box center [219, 283] width 189 height 22
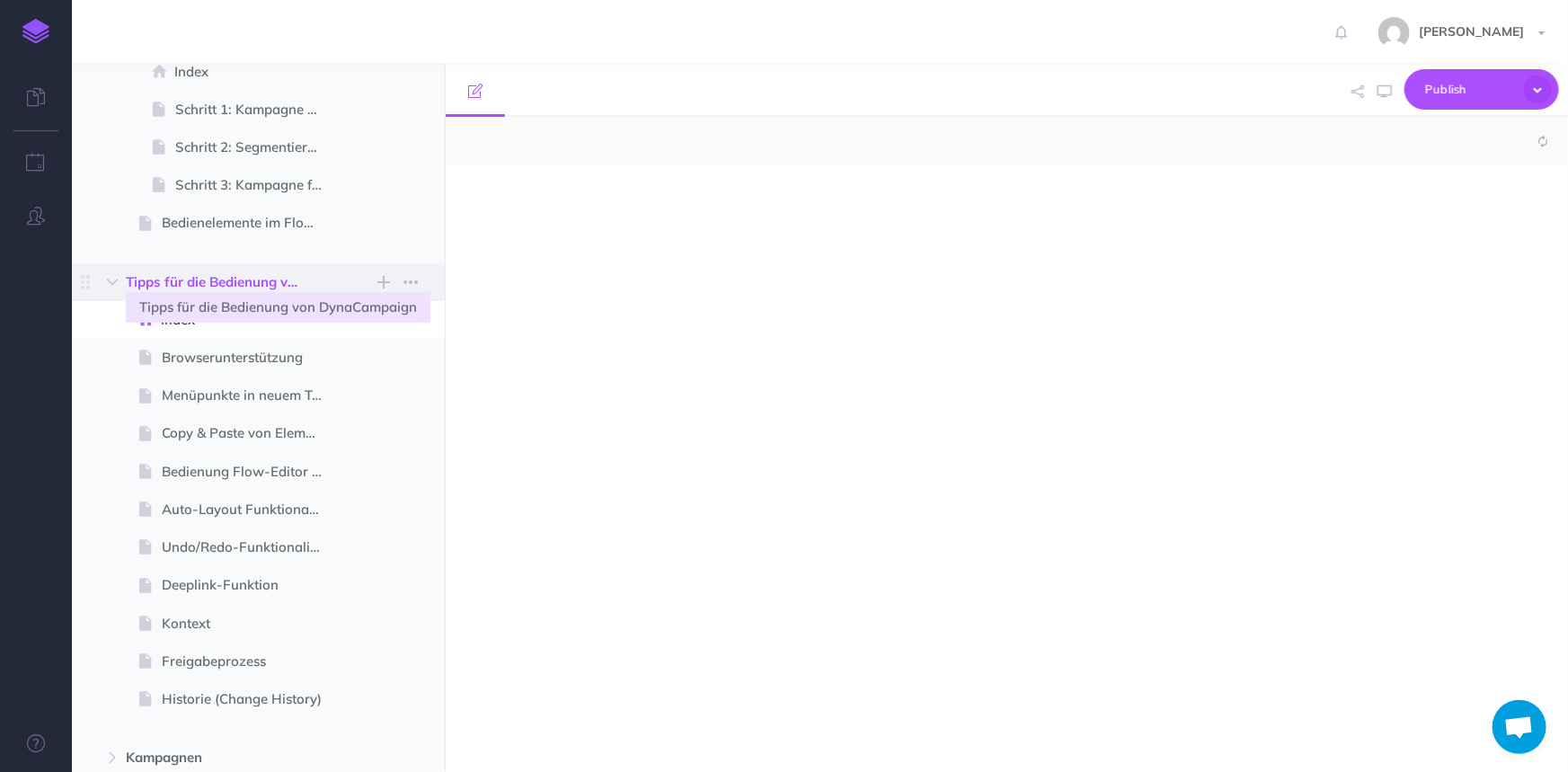
select select "null"
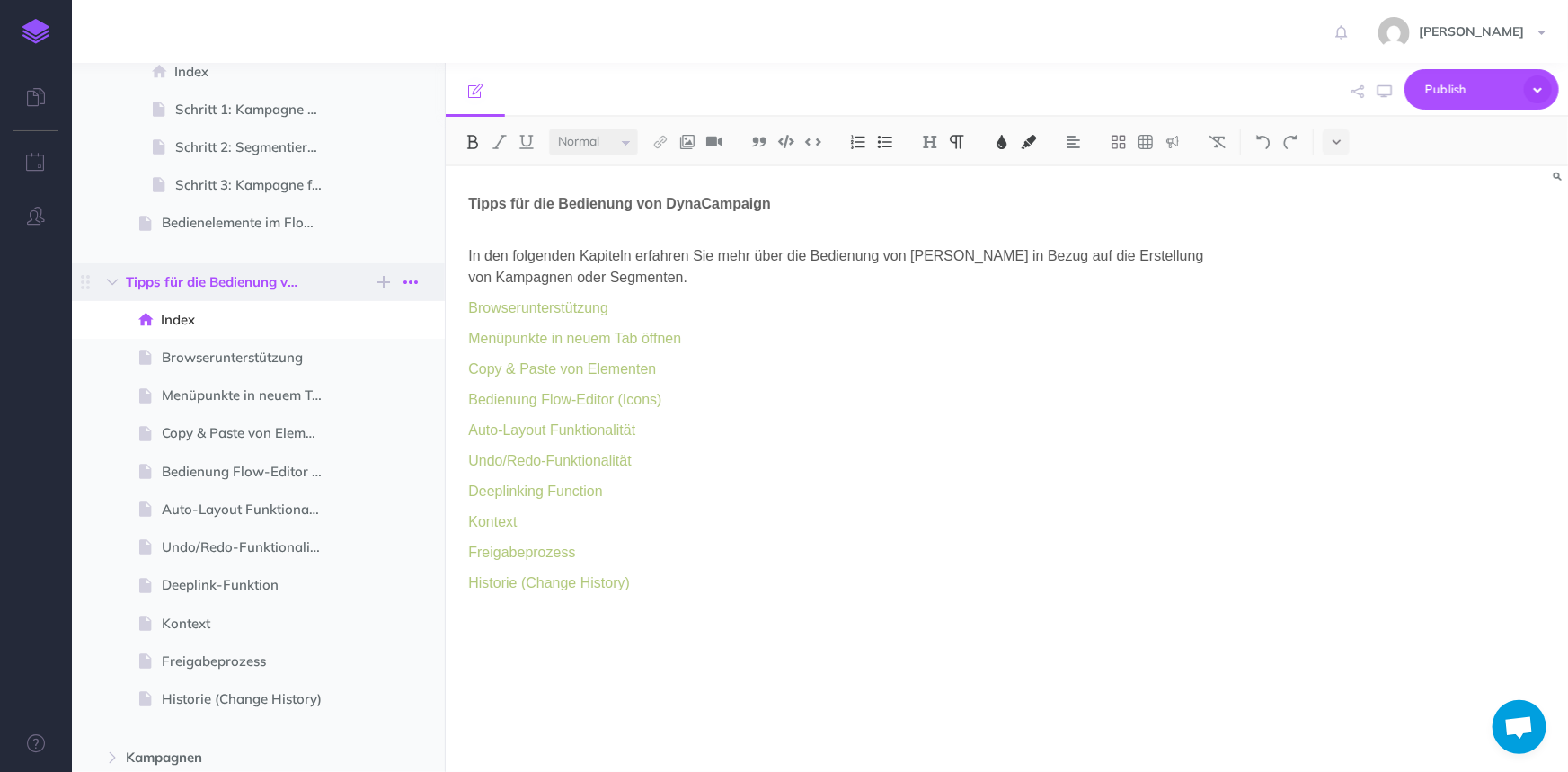
click at [412, 277] on icon "button" at bounding box center [411, 283] width 14 height 22
click at [361, 368] on link "Settings" at bounding box center [358, 373] width 135 height 30
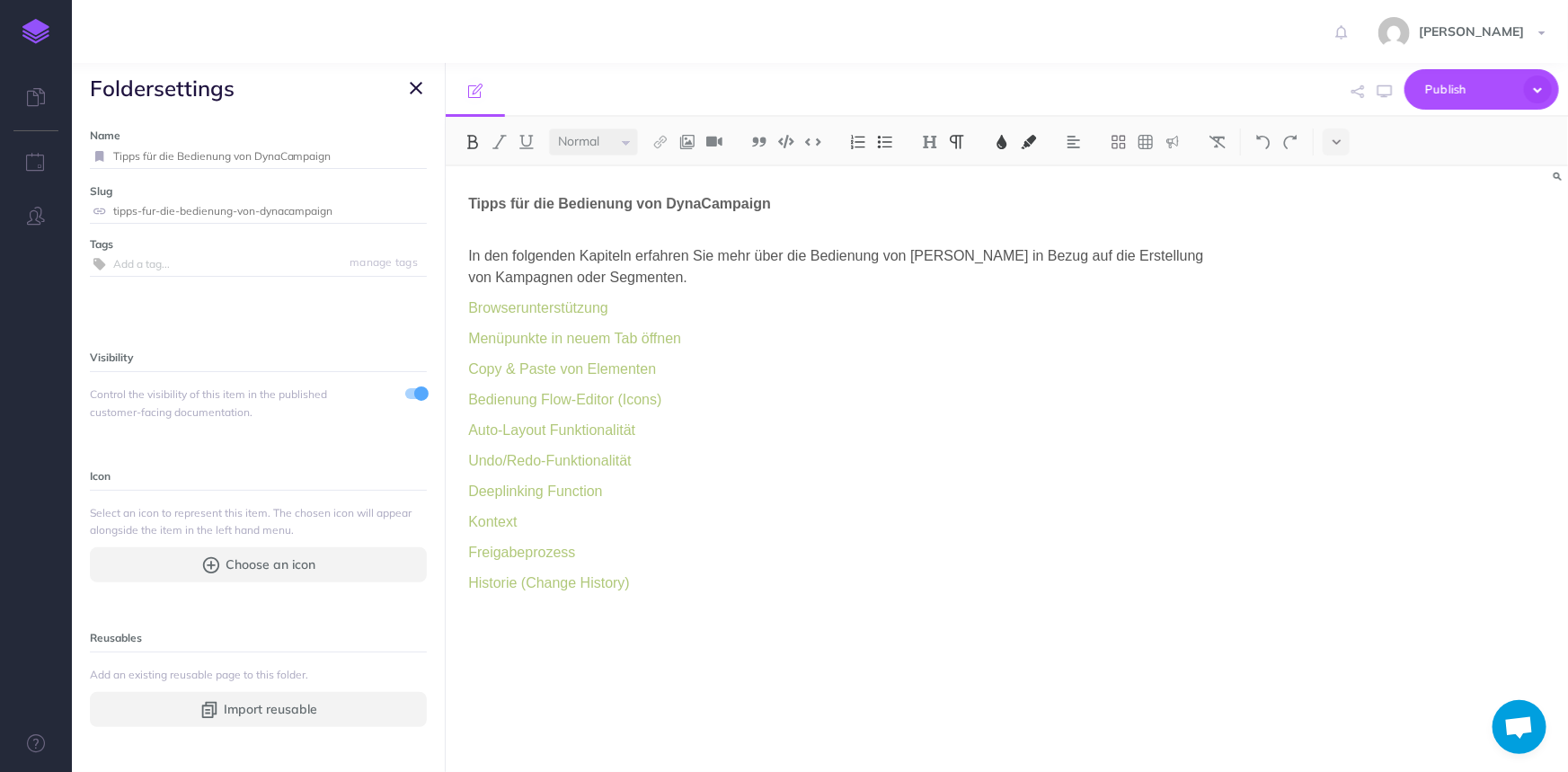
drag, startPoint x: 257, startPoint y: 155, endPoint x: 377, endPoint y: 163, distance: 120.3
click at [377, 163] on input "Tipps für die Bedienung von DynaCampaign" at bounding box center [269, 156] width 313 height 23
type input "Tipps für die Bedienung von Marketing Automation"
click at [395, 152] on small "Save" at bounding box center [405, 155] width 23 height 14
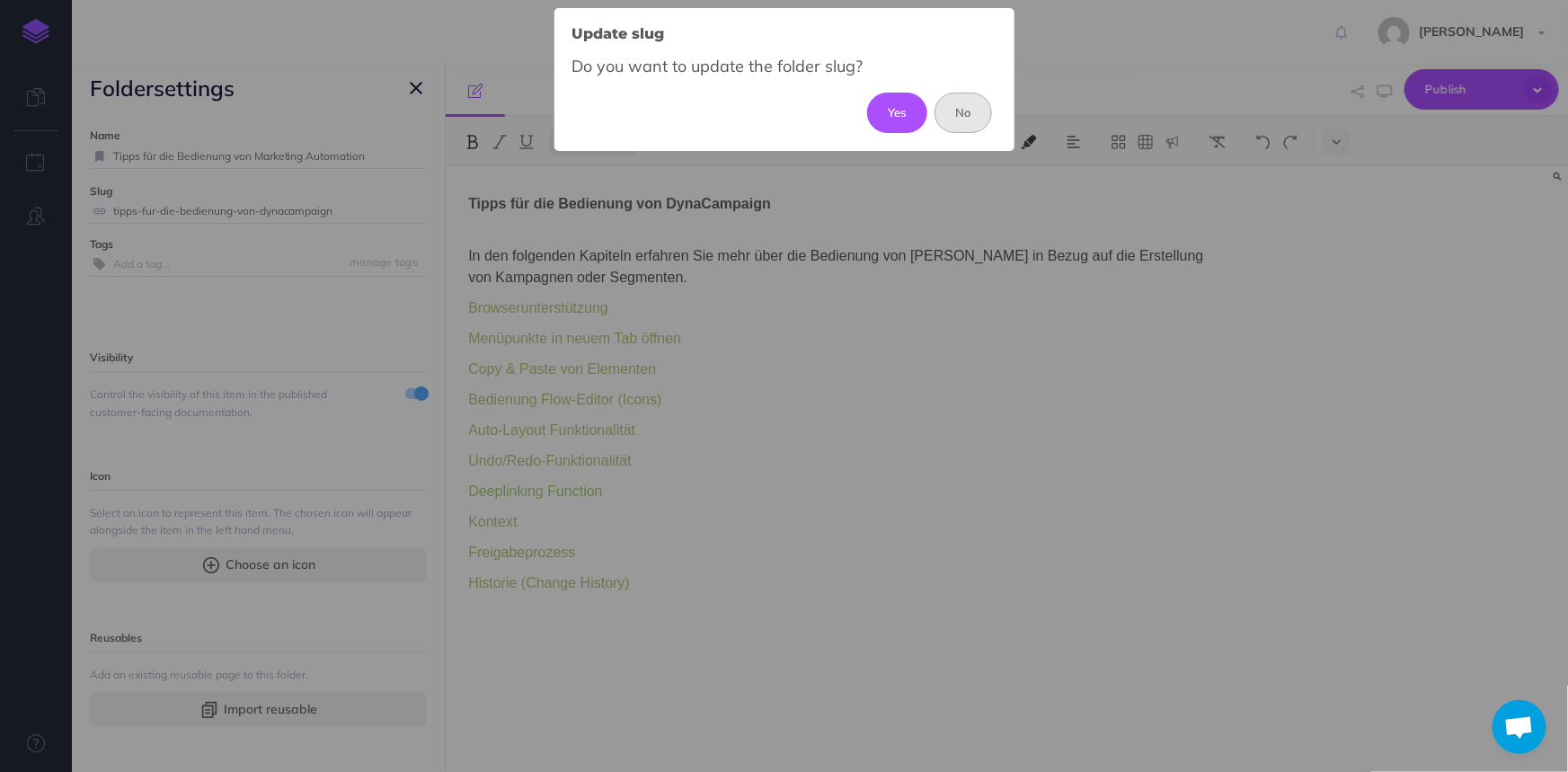
click at [954, 107] on button "No" at bounding box center [963, 113] width 59 height 40
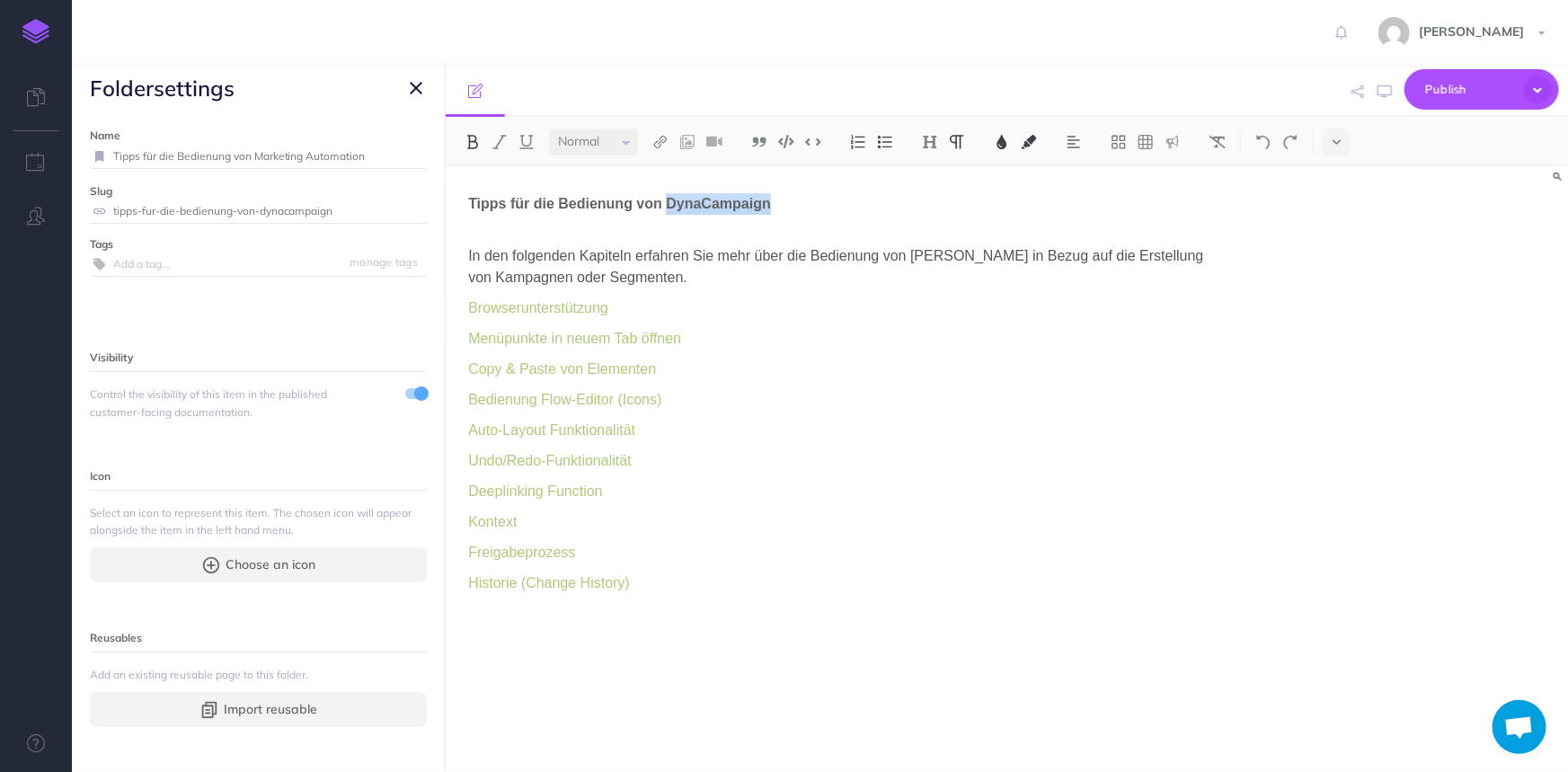
drag, startPoint x: 792, startPoint y: 203, endPoint x: 670, endPoint y: 199, distance: 122.1
click at [670, 199] on p "Tipps für die Bedienung von DynaCampaign" at bounding box center [839, 215] width 740 height 43
click at [1446, 92] on span "Publish" at bounding box center [1471, 89] width 90 height 28
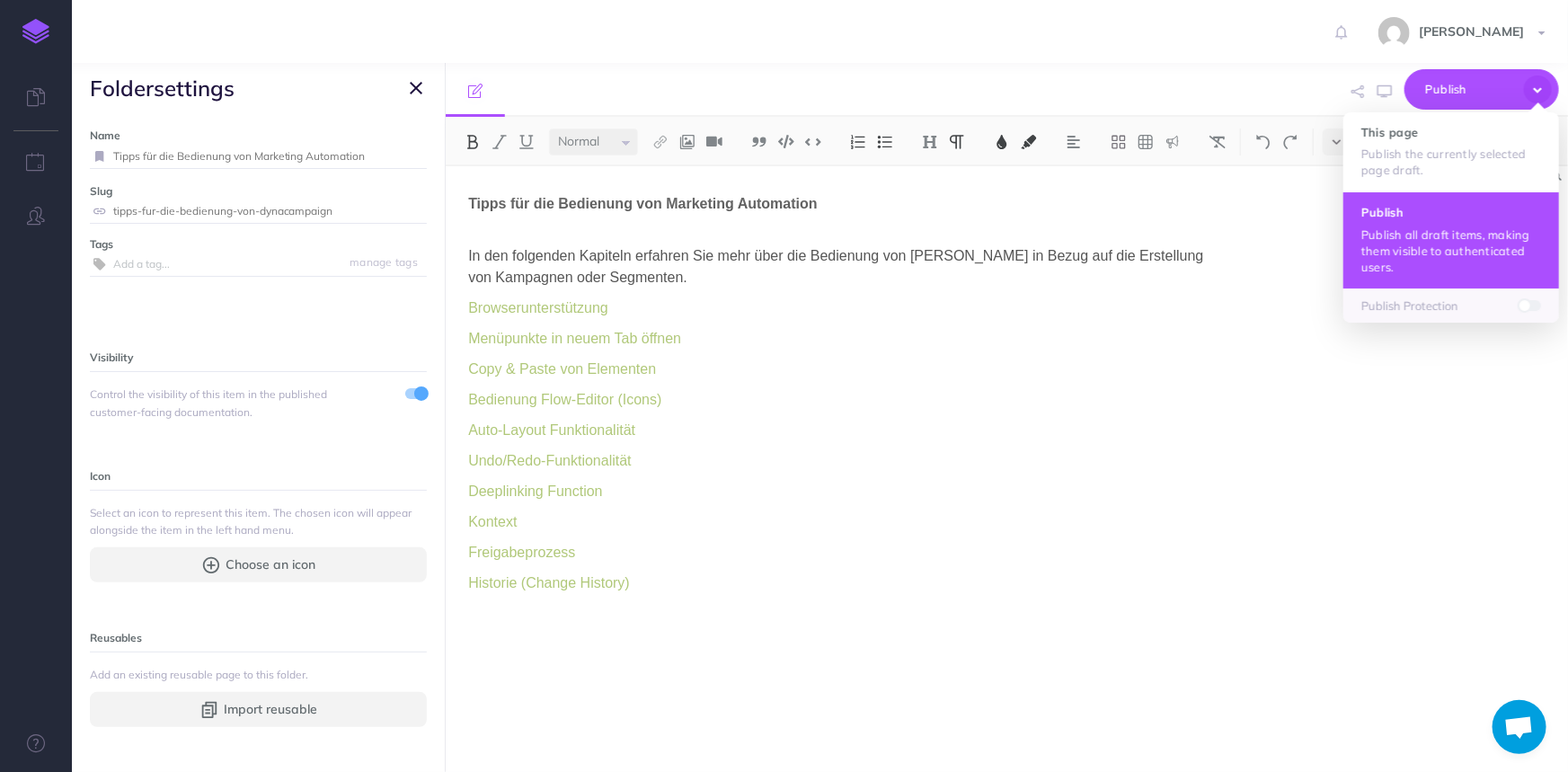
click at [1418, 245] on p "Publish all draft items, making them visible to authenticated users." at bounding box center [1451, 251] width 180 height 49
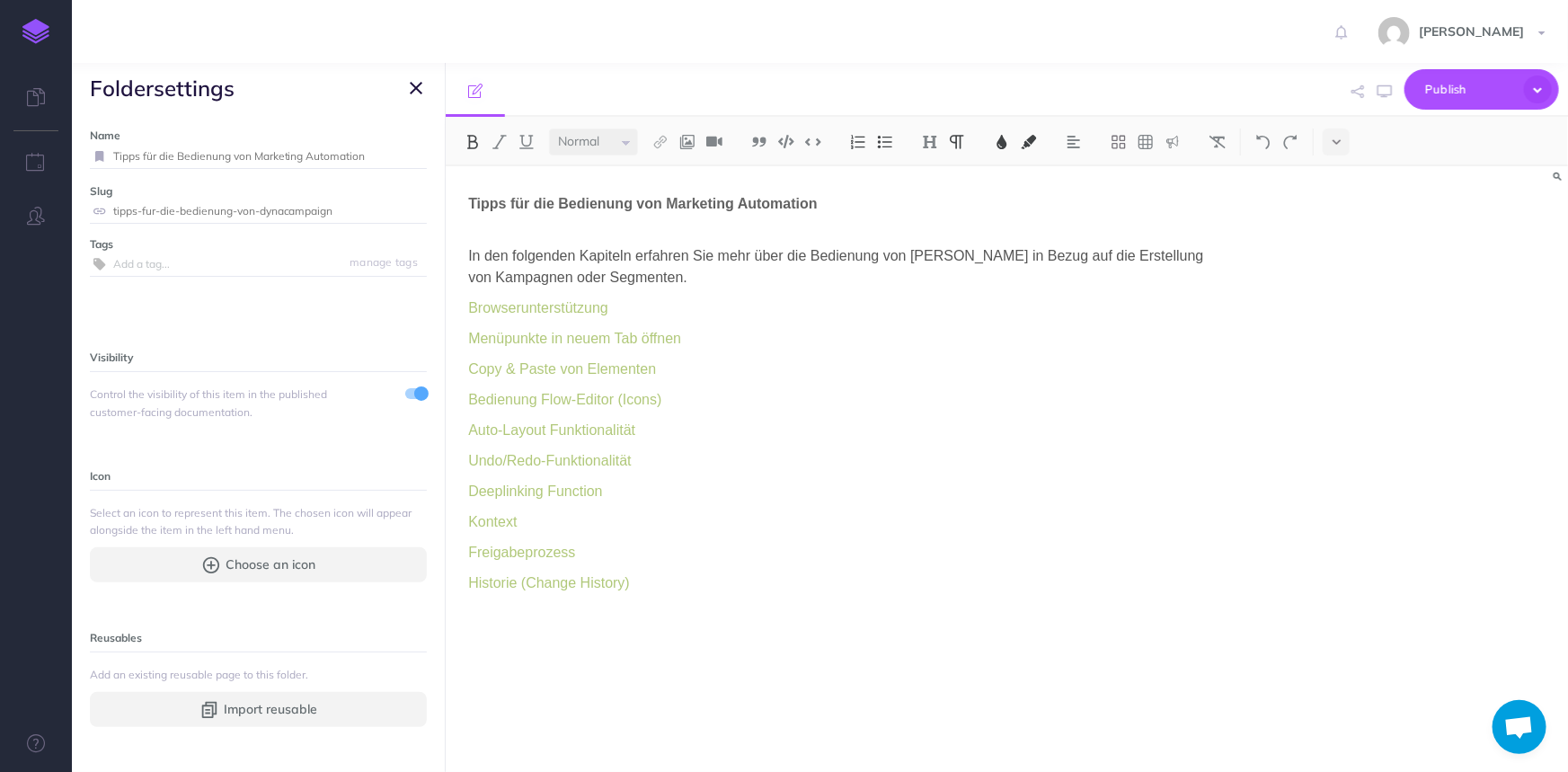
click at [422, 87] on button "button" at bounding box center [416, 88] width 22 height 22
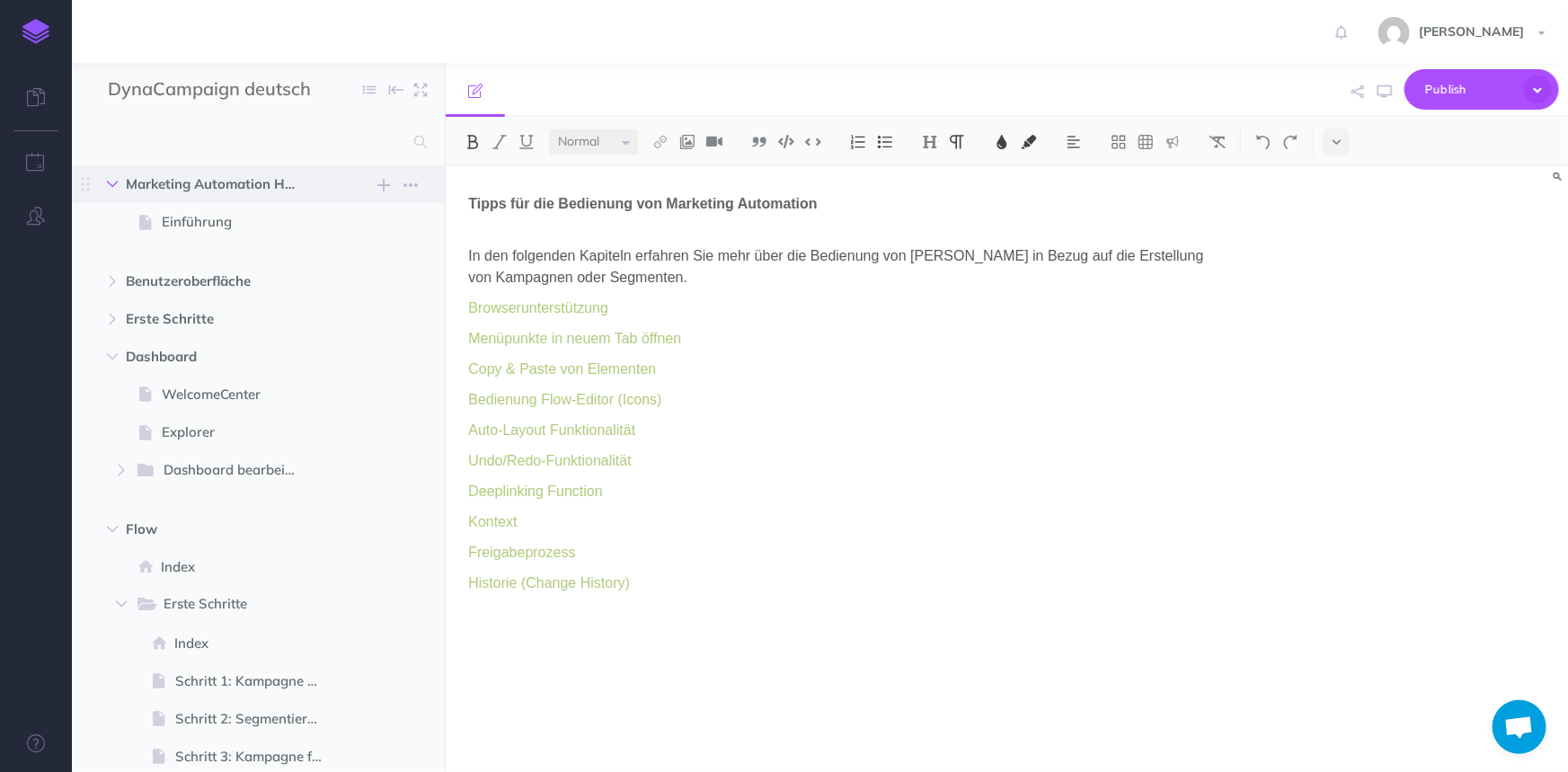
click at [106, 177] on button "button" at bounding box center [113, 184] width 32 height 22
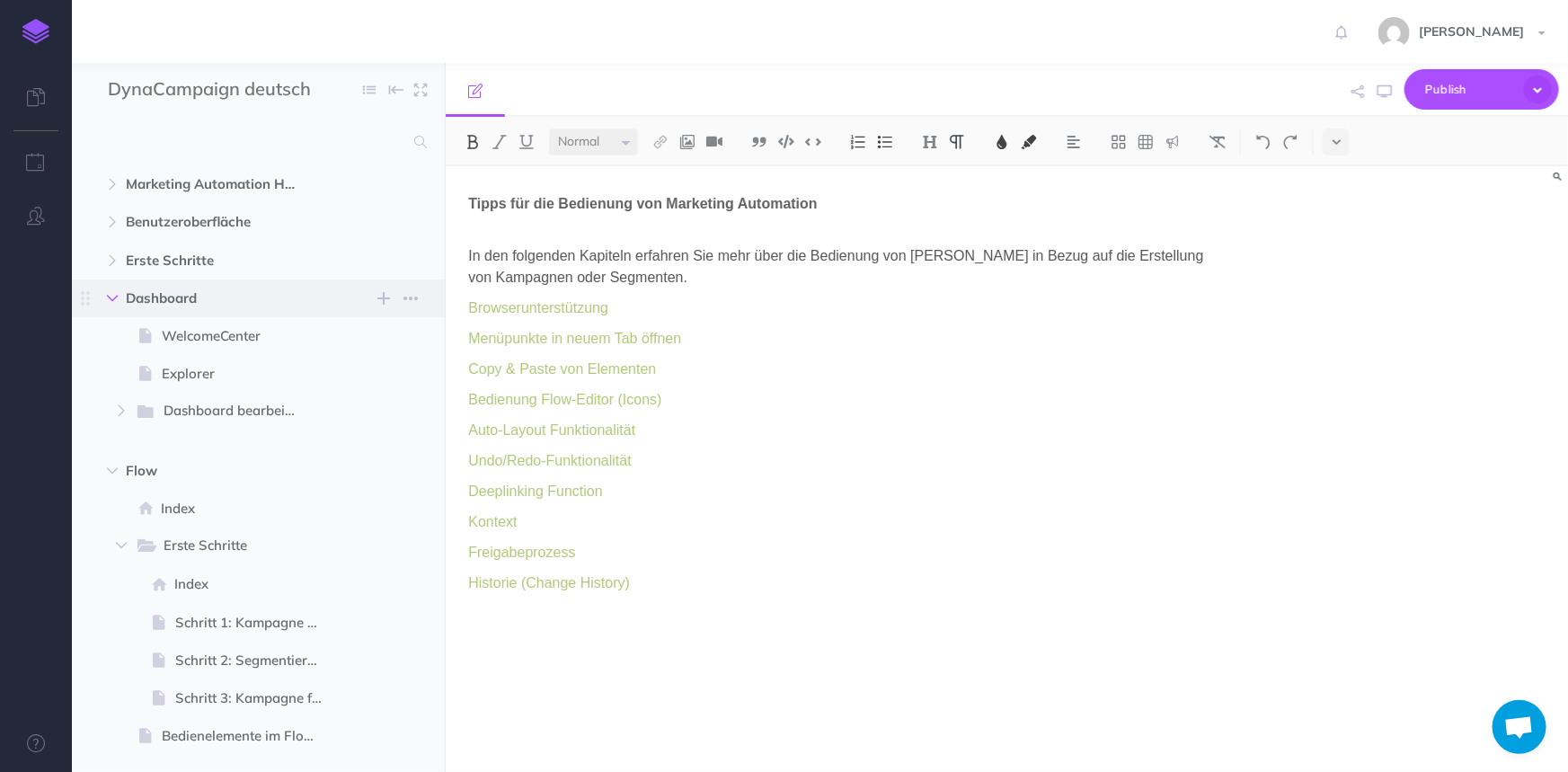
click at [119, 304] on button "button" at bounding box center [113, 299] width 32 height 22
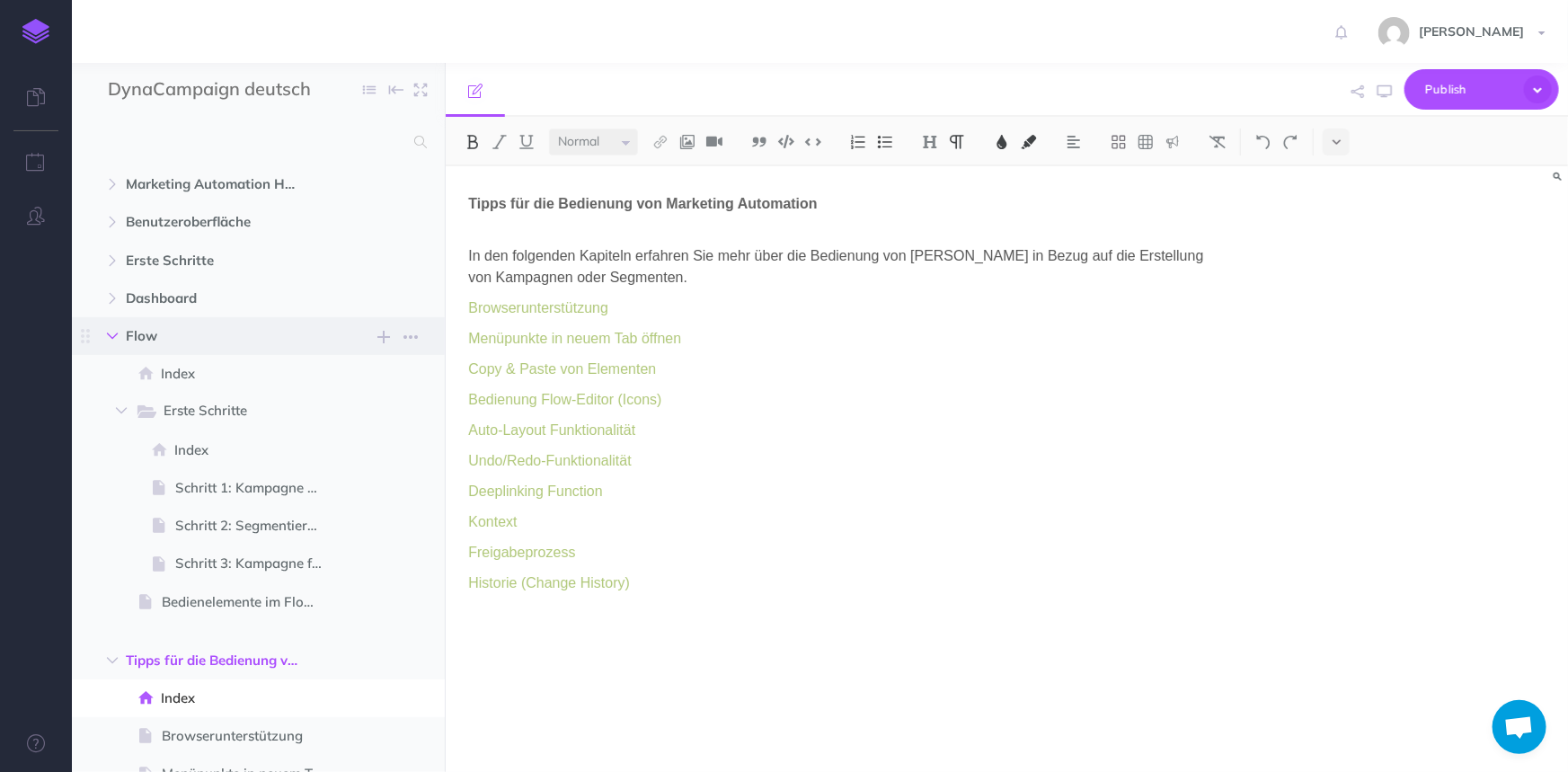
click at [107, 341] on icon "button" at bounding box center [112, 336] width 11 height 11
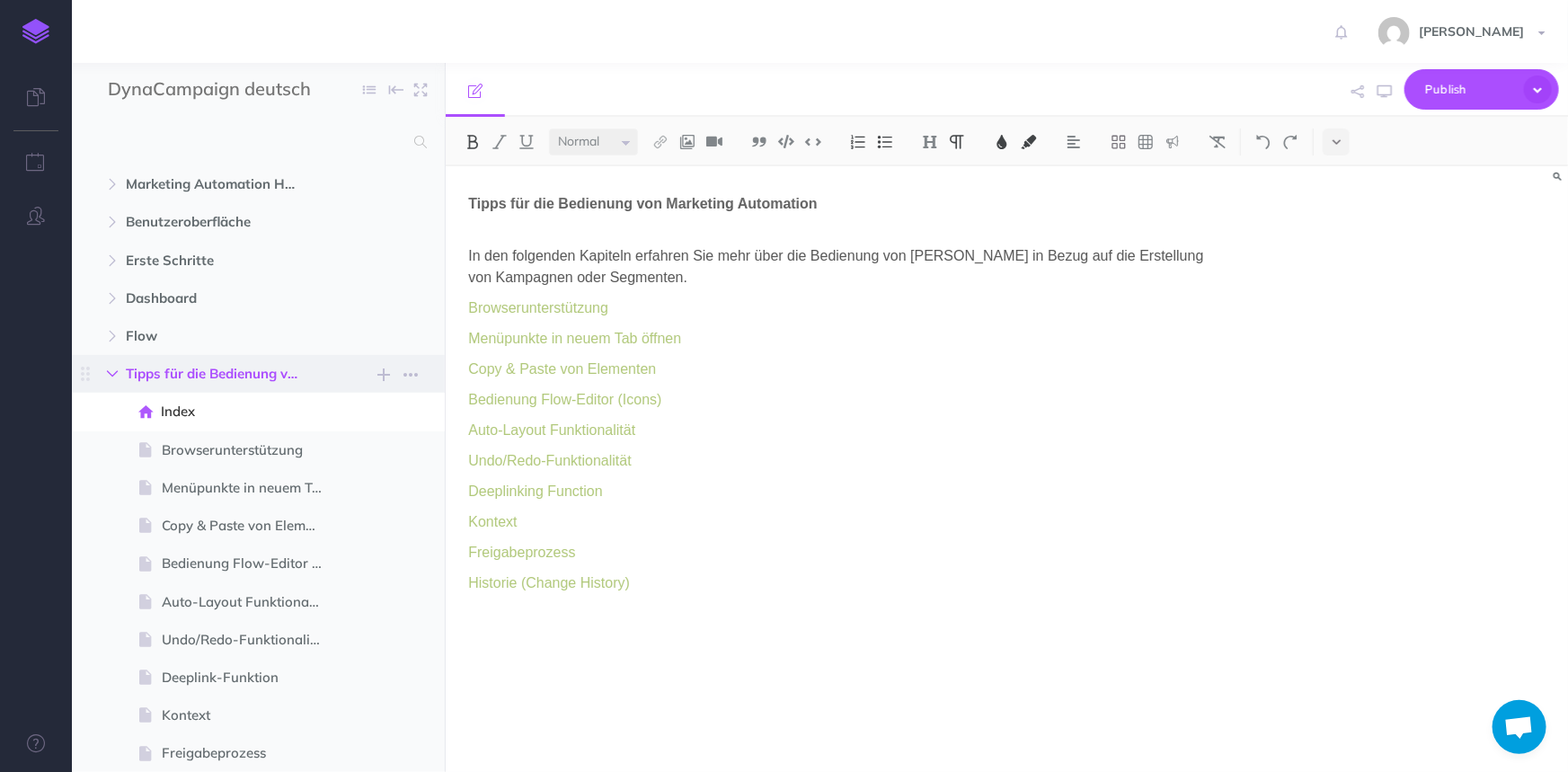
click at [111, 367] on button "button" at bounding box center [113, 374] width 32 height 22
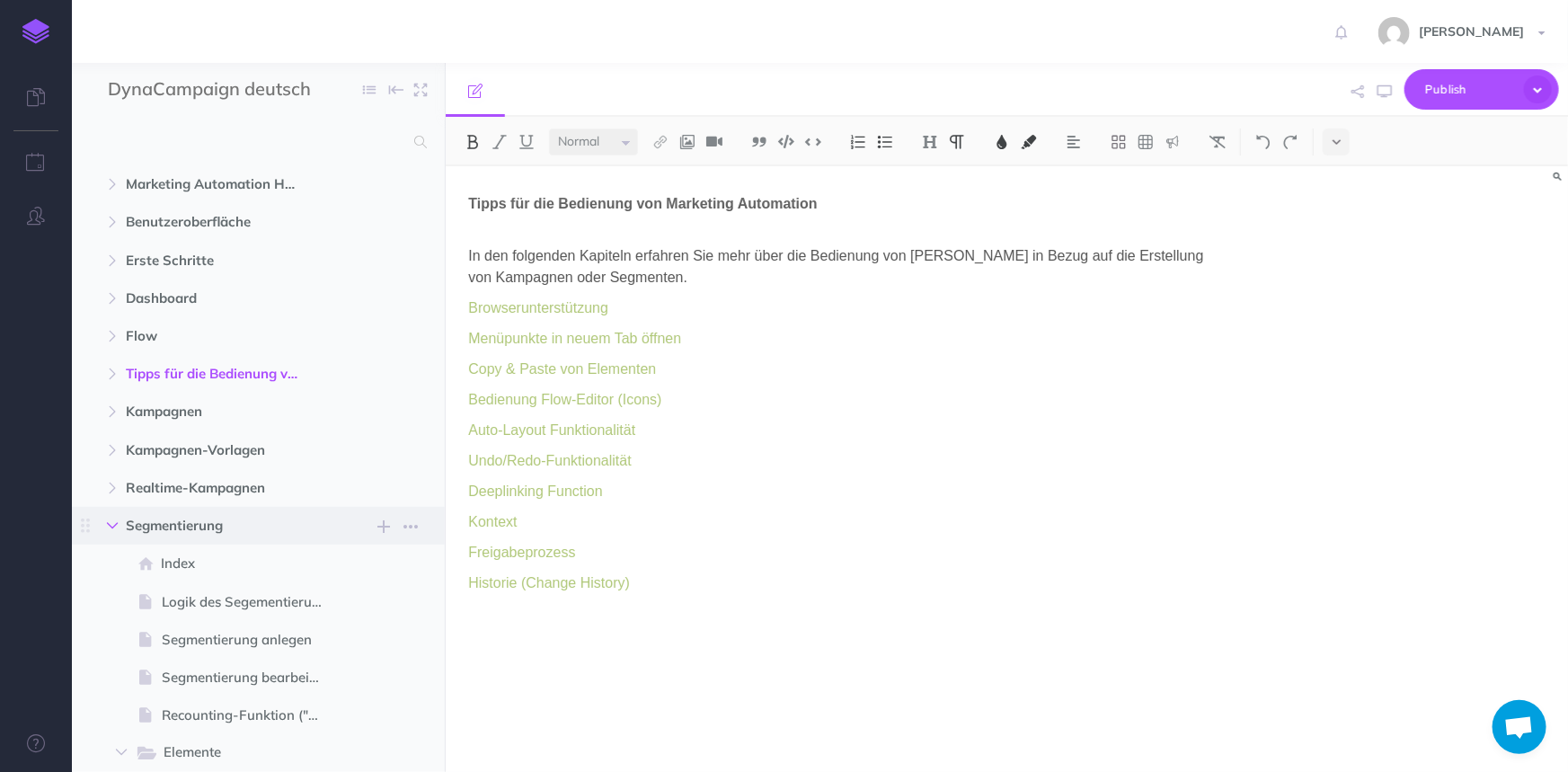
click at [107, 528] on icon "button" at bounding box center [112, 526] width 11 height 11
